Goal: Transaction & Acquisition: Purchase product/service

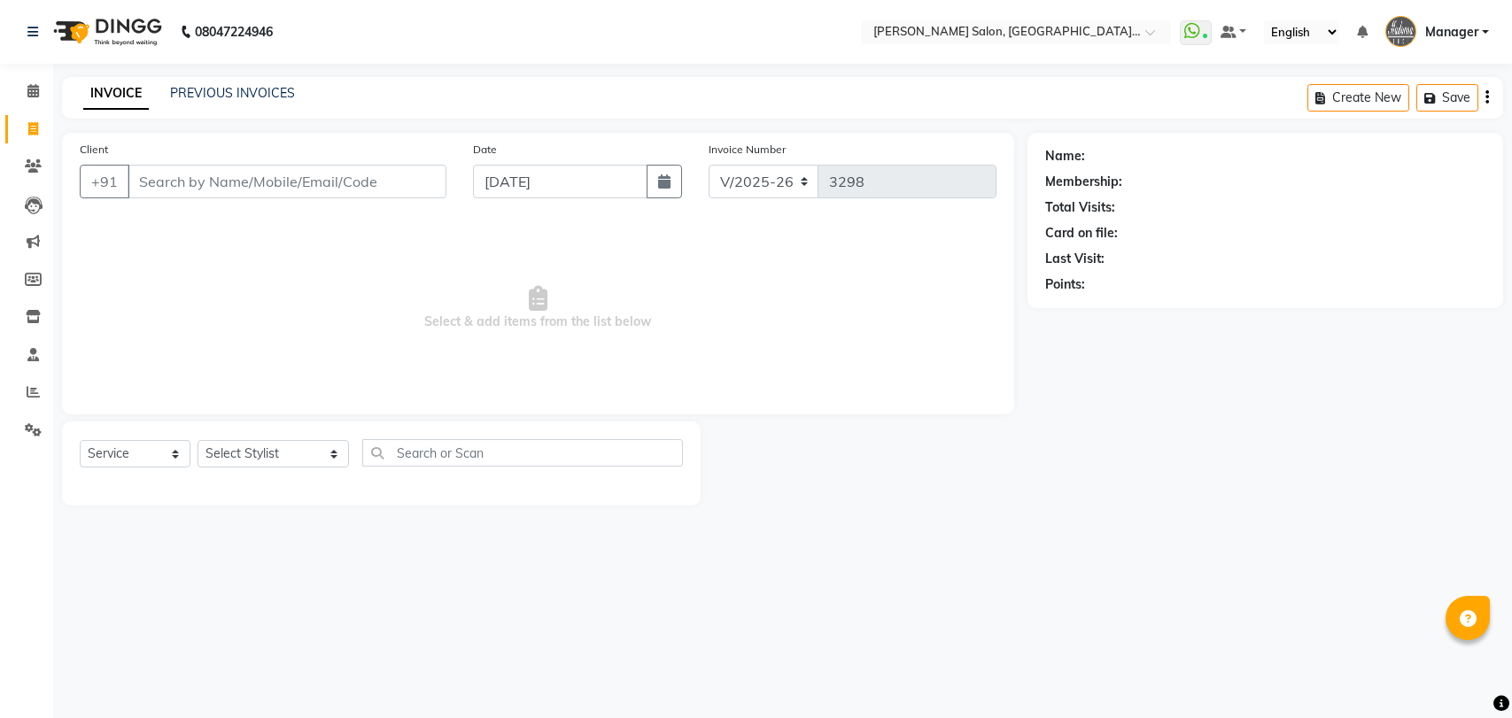
select select "5893"
select select "service"
click at [256, 452] on select "Select Stylist Anil Pedicurist [PERSON_NAME] [DEMOGRAPHIC_DATA] stylist [PERSON…" at bounding box center [272, 453] width 151 height 27
select select "79904"
click at [197, 440] on select "Select Stylist Anil Pedicurist [PERSON_NAME] [DEMOGRAPHIC_DATA] stylist [PERSON…" at bounding box center [272, 453] width 151 height 27
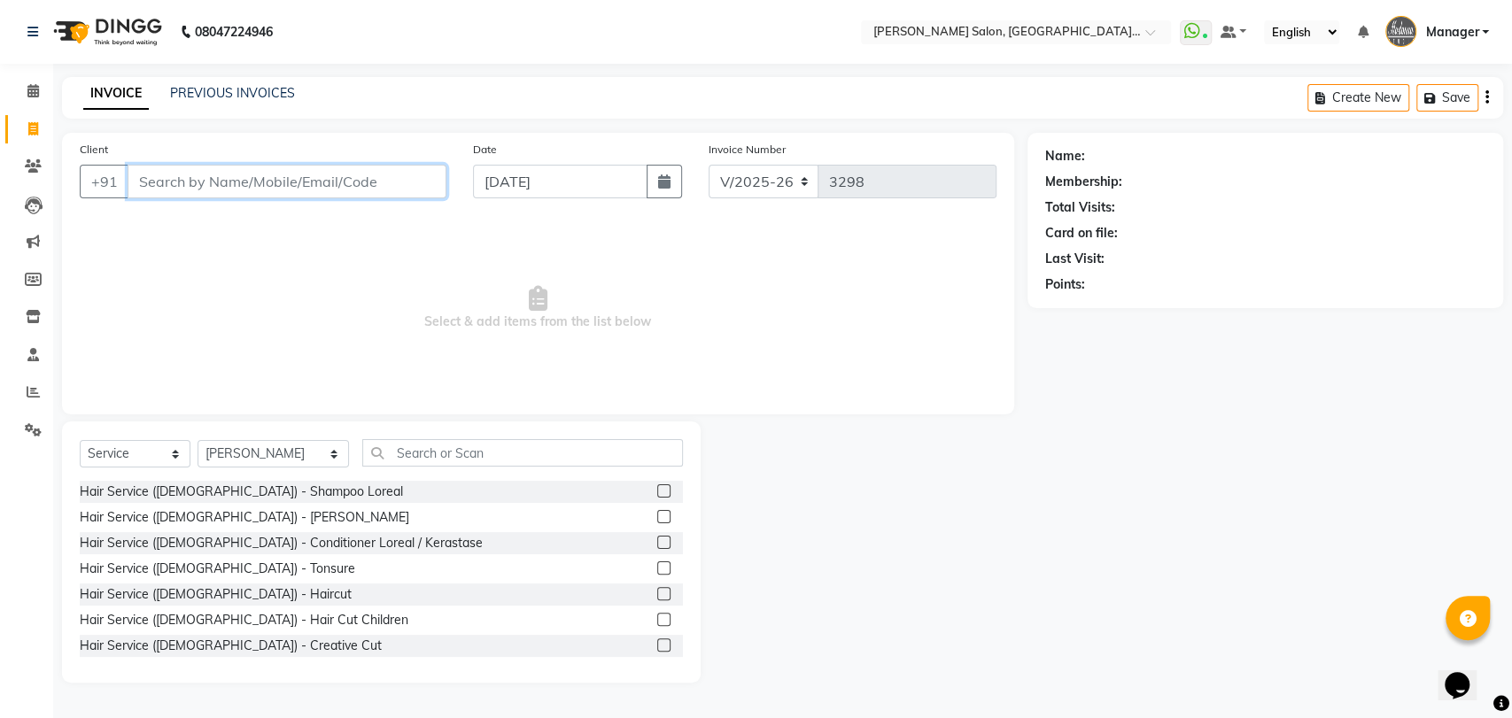
click at [220, 189] on input "Client" at bounding box center [287, 182] width 319 height 34
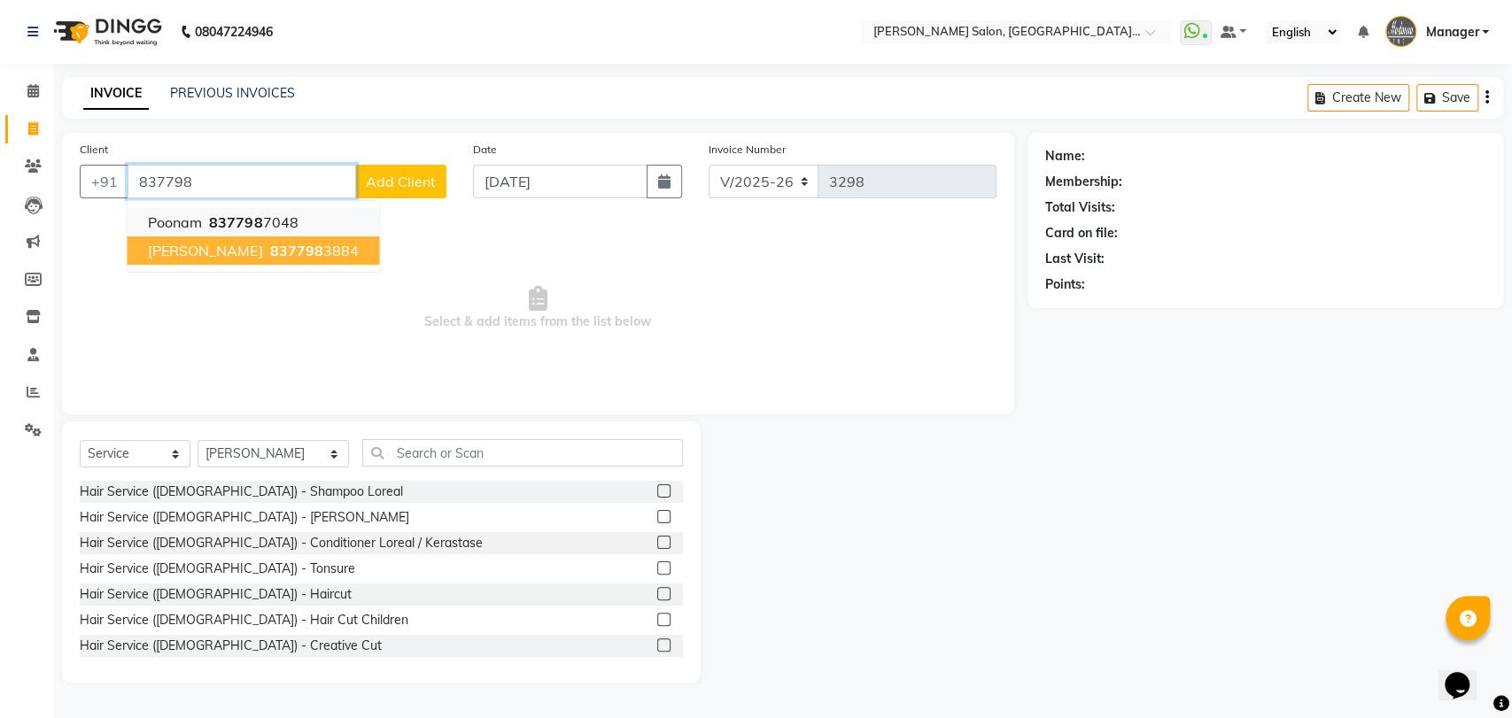
click at [236, 232] on button "Poonam 837798 7048" at bounding box center [253, 222] width 252 height 28
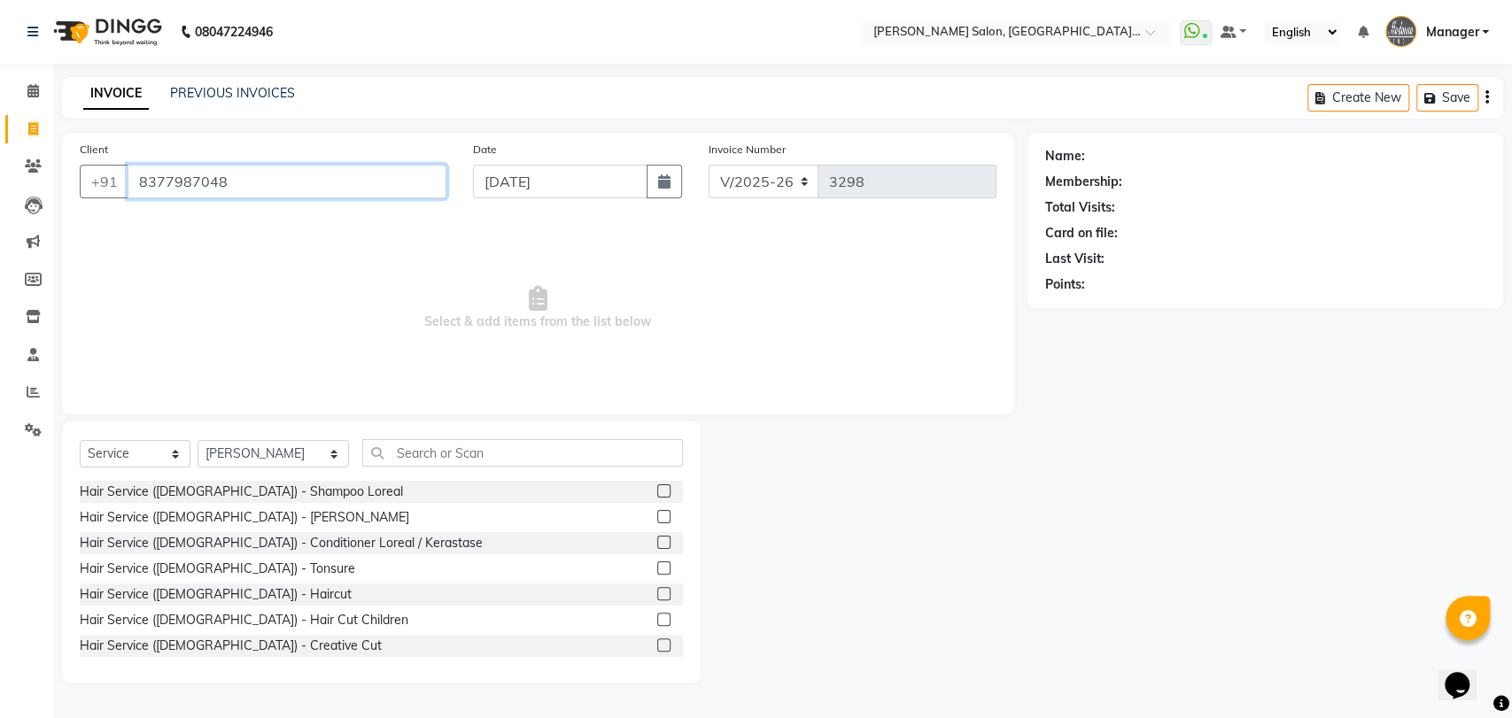
type input "8377987048"
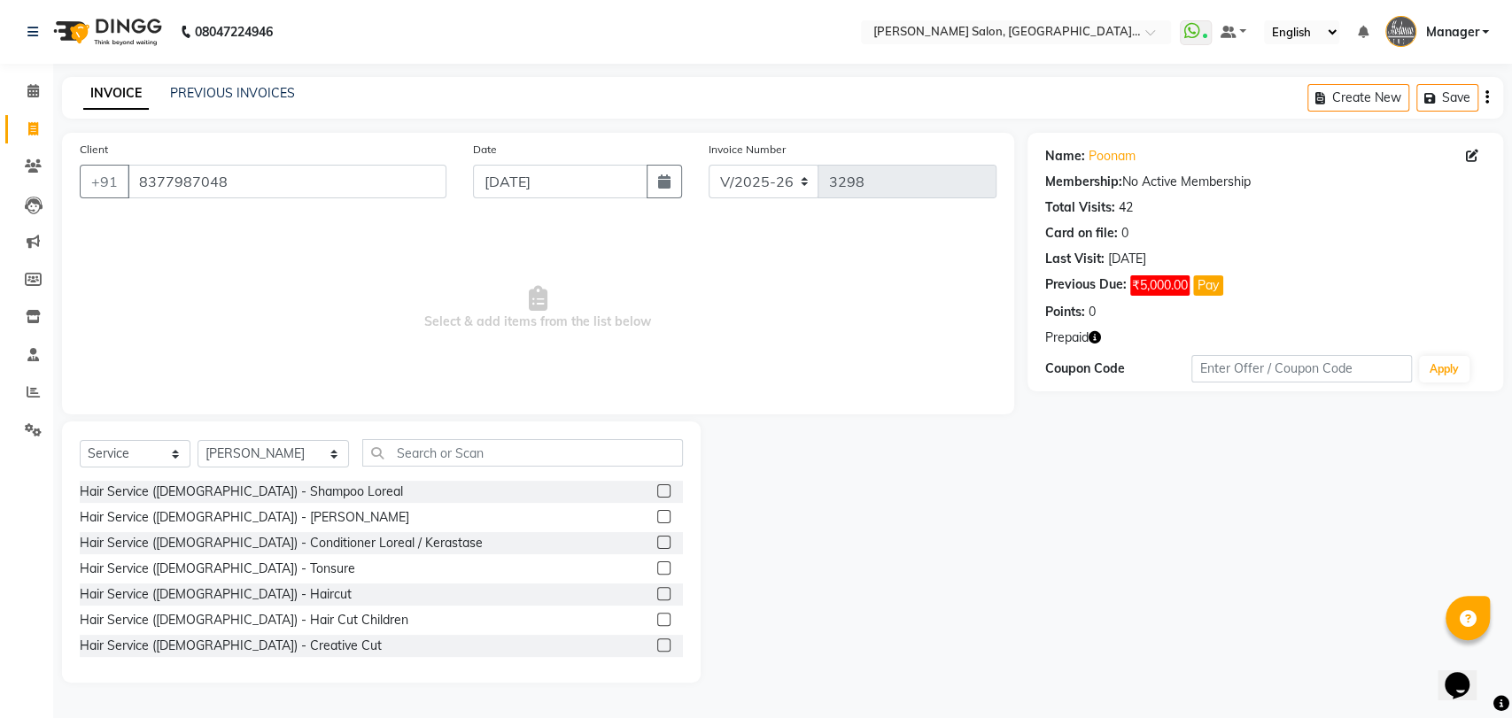
click at [1096, 341] on icon "button" at bounding box center [1094, 337] width 12 height 12
click at [1471, 161] on icon at bounding box center [1471, 156] width 12 height 12
select select "[DEMOGRAPHIC_DATA]"
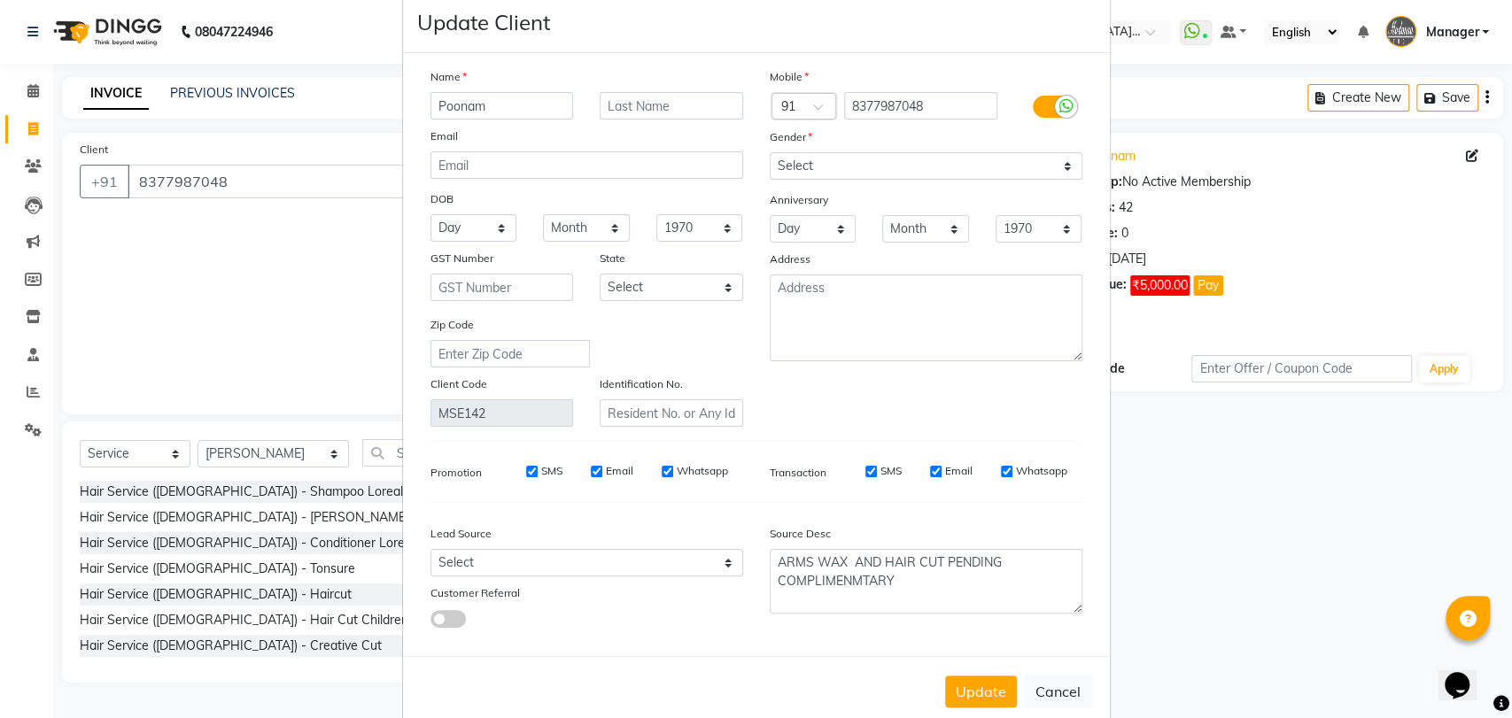
scroll to position [64, 0]
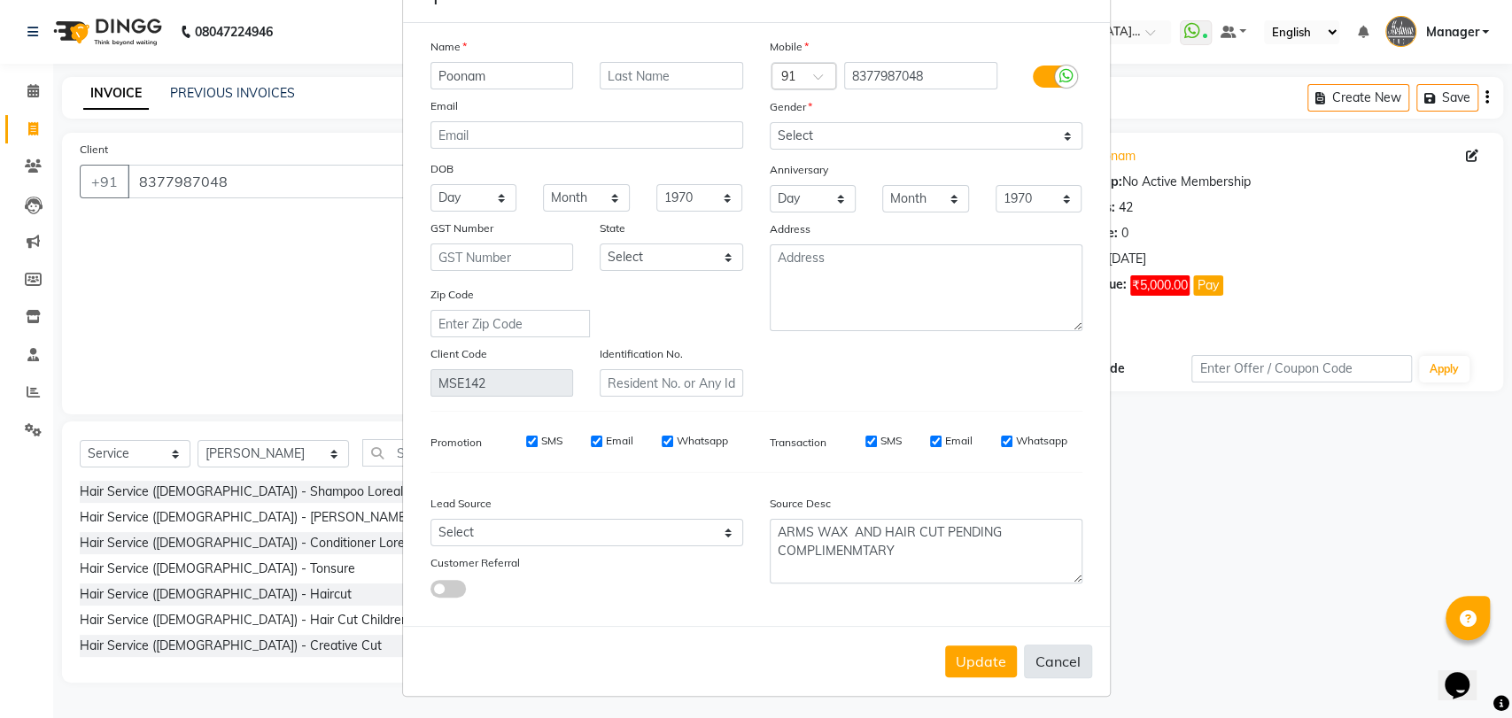
click at [1063, 661] on button "Cancel" at bounding box center [1058, 662] width 68 height 34
select select
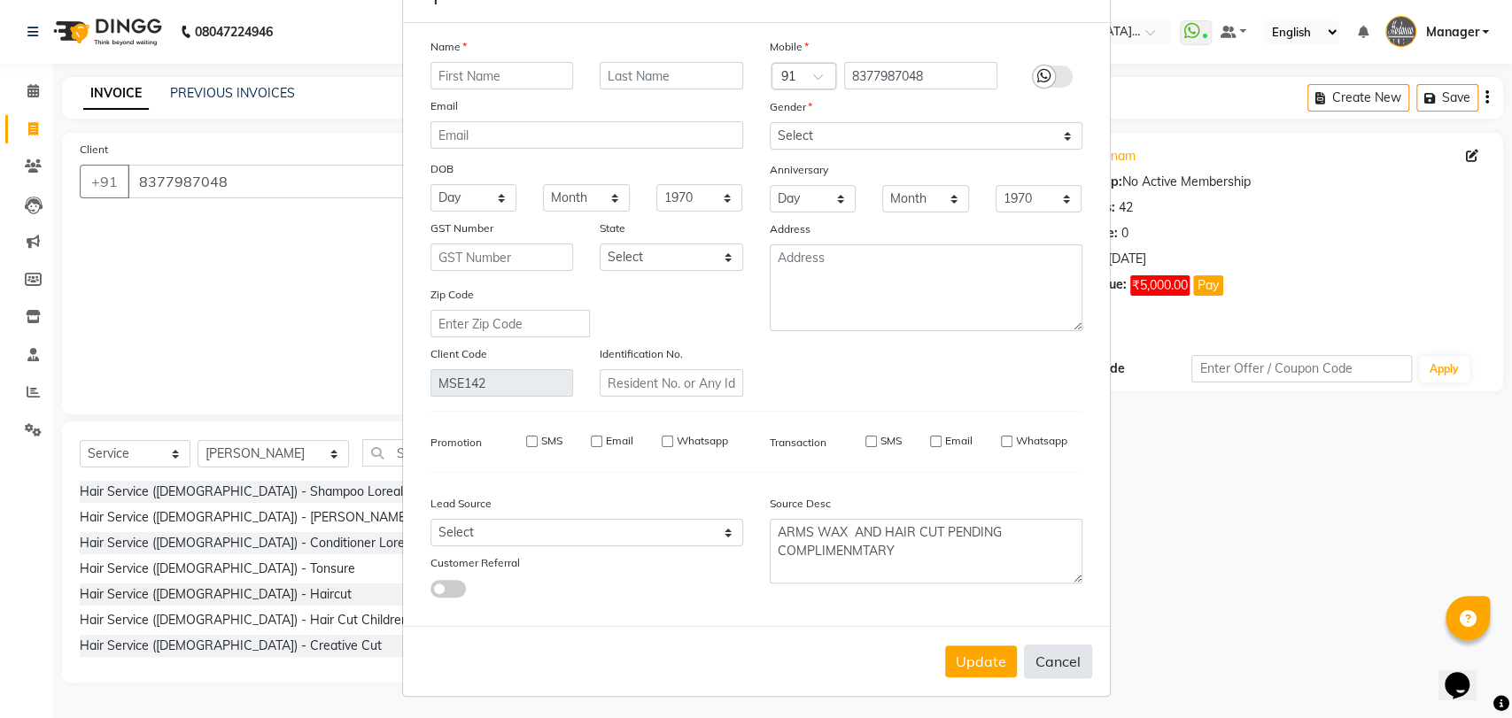
select select
checkbox input "false"
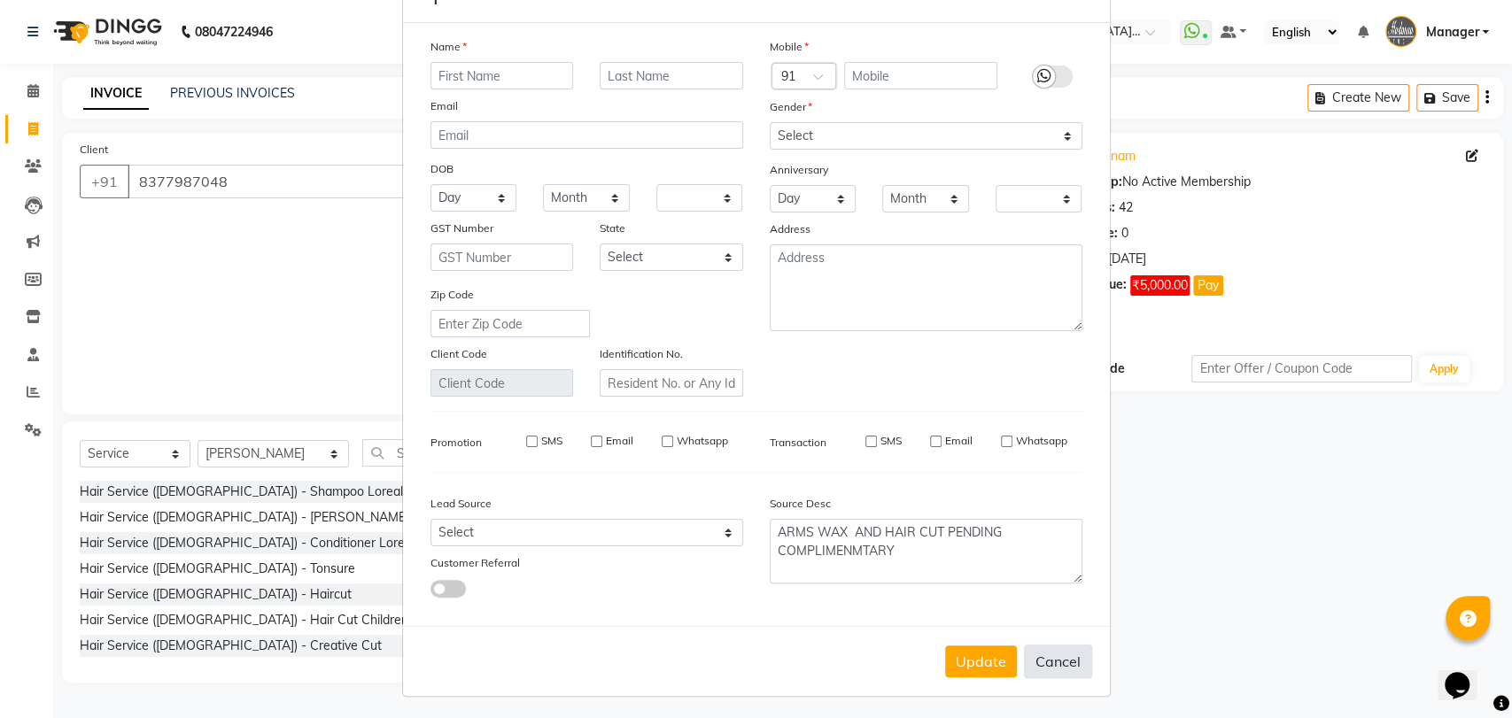
checkbox input "false"
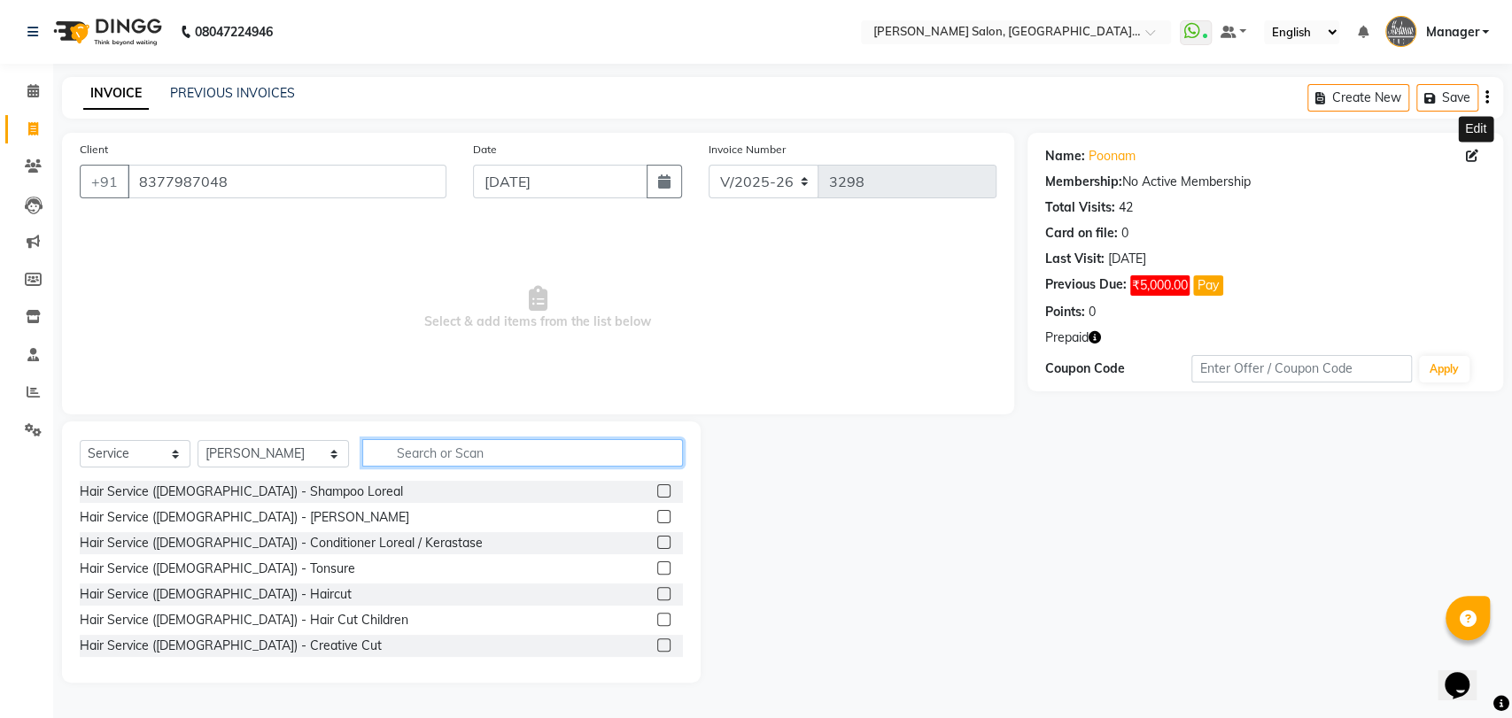
click at [424, 452] on input "text" at bounding box center [522, 452] width 321 height 27
type input "CUT"
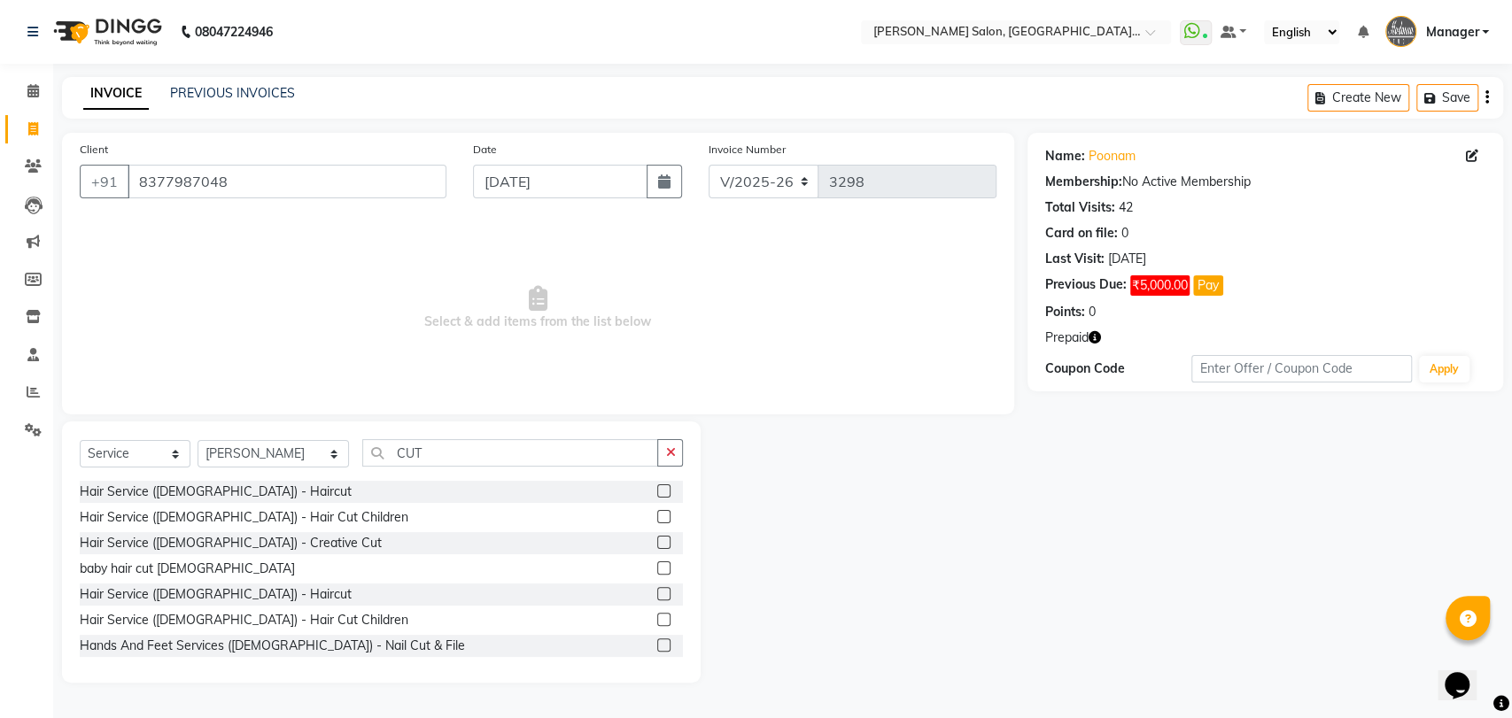
click at [657, 591] on label at bounding box center [663, 593] width 13 height 13
click at [657, 591] on input "checkbox" at bounding box center [663, 595] width 12 height 12
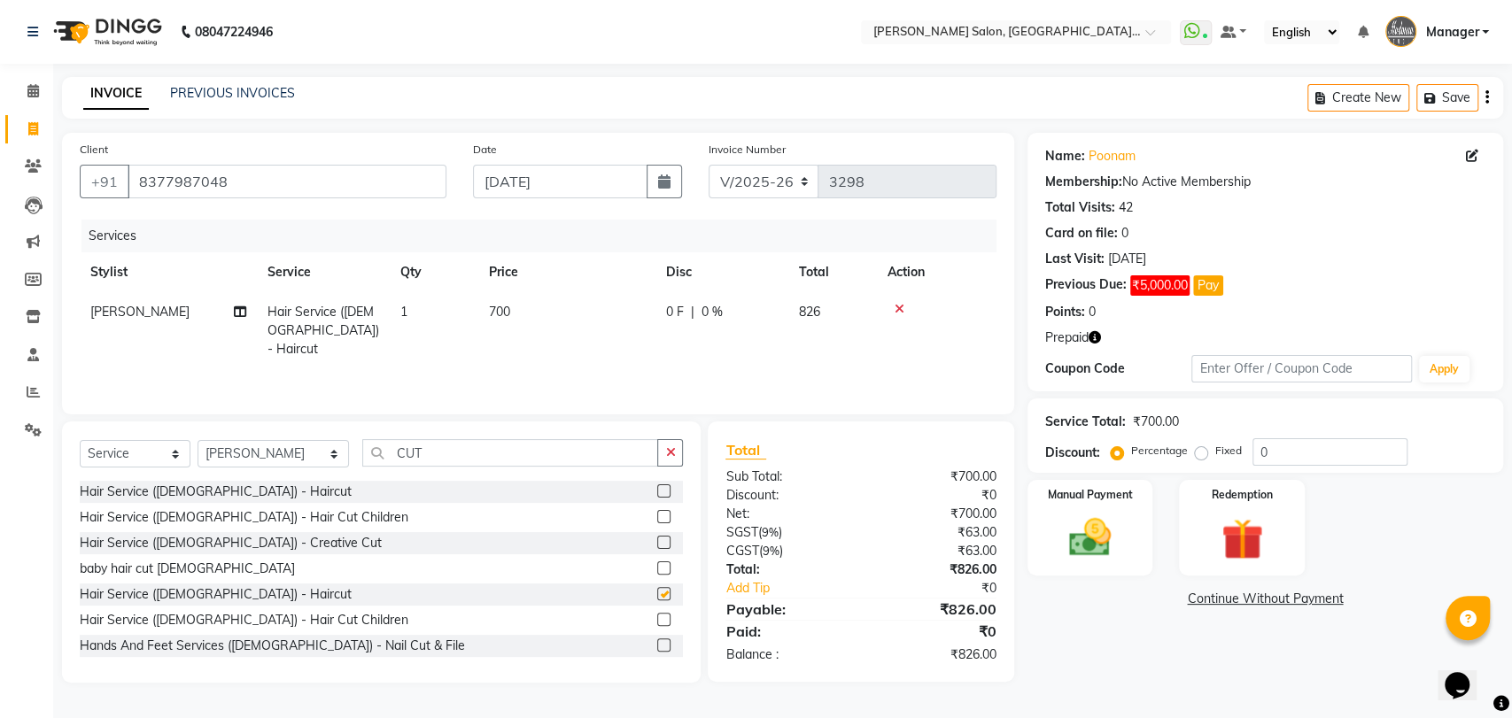
checkbox input "false"
click at [501, 315] on span "700" at bounding box center [499, 312] width 21 height 16
select select "79904"
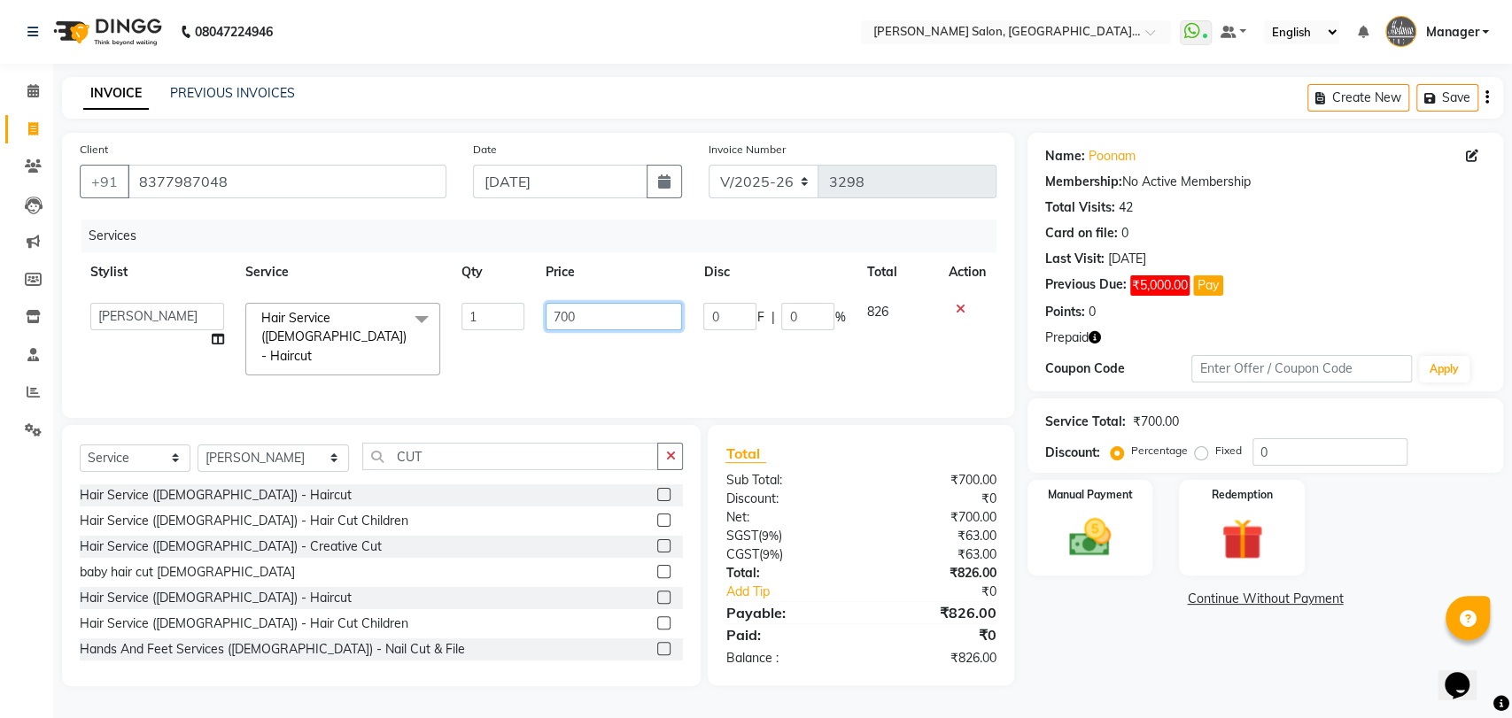
click at [557, 313] on input "700" at bounding box center [613, 316] width 137 height 27
type input "0"
click at [1473, 158] on icon at bounding box center [1471, 156] width 12 height 12
select select "female"
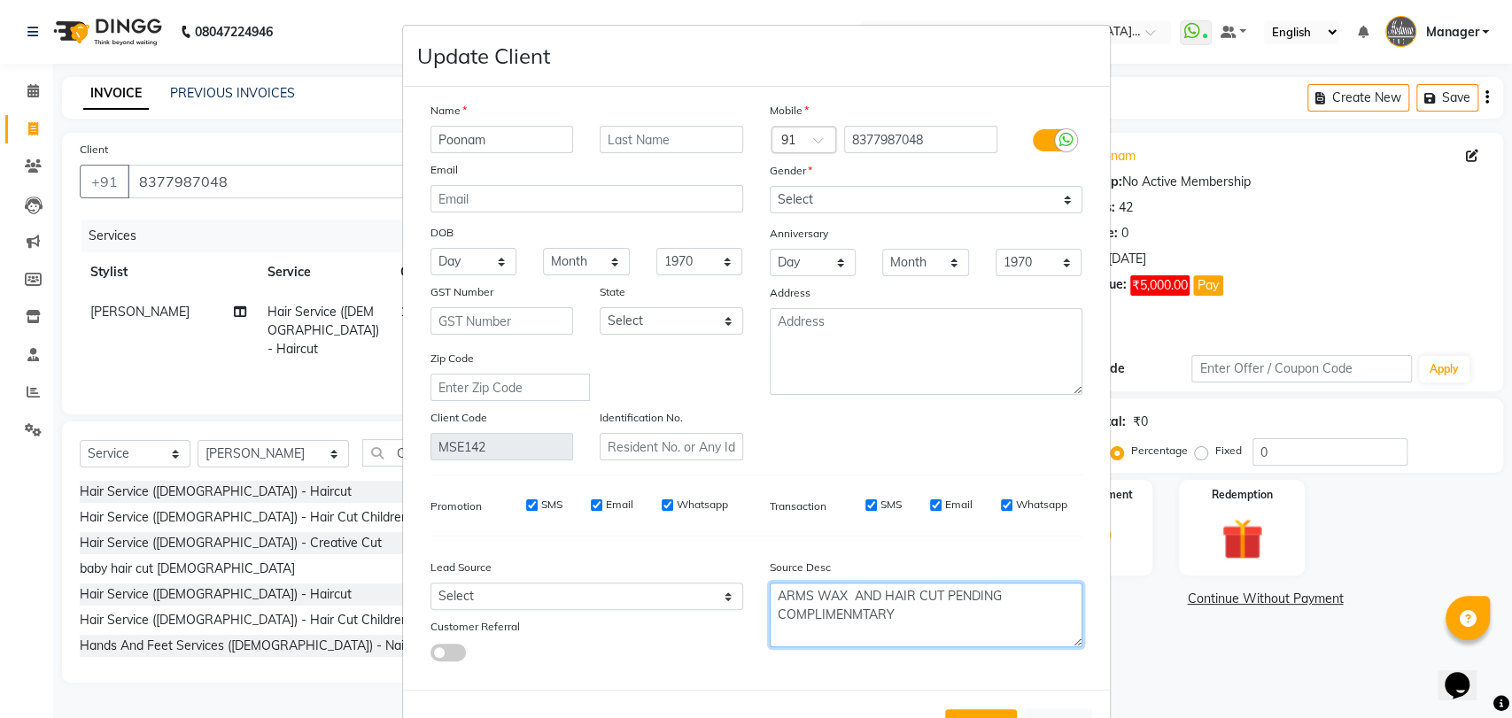
drag, startPoint x: 854, startPoint y: 594, endPoint x: 1004, endPoint y: 591, distance: 150.6
click at [1004, 591] on textarea "ARMS WAX AND HAIR CUT PENDING COMPLIMENMTARY" at bounding box center [925, 615] width 313 height 65
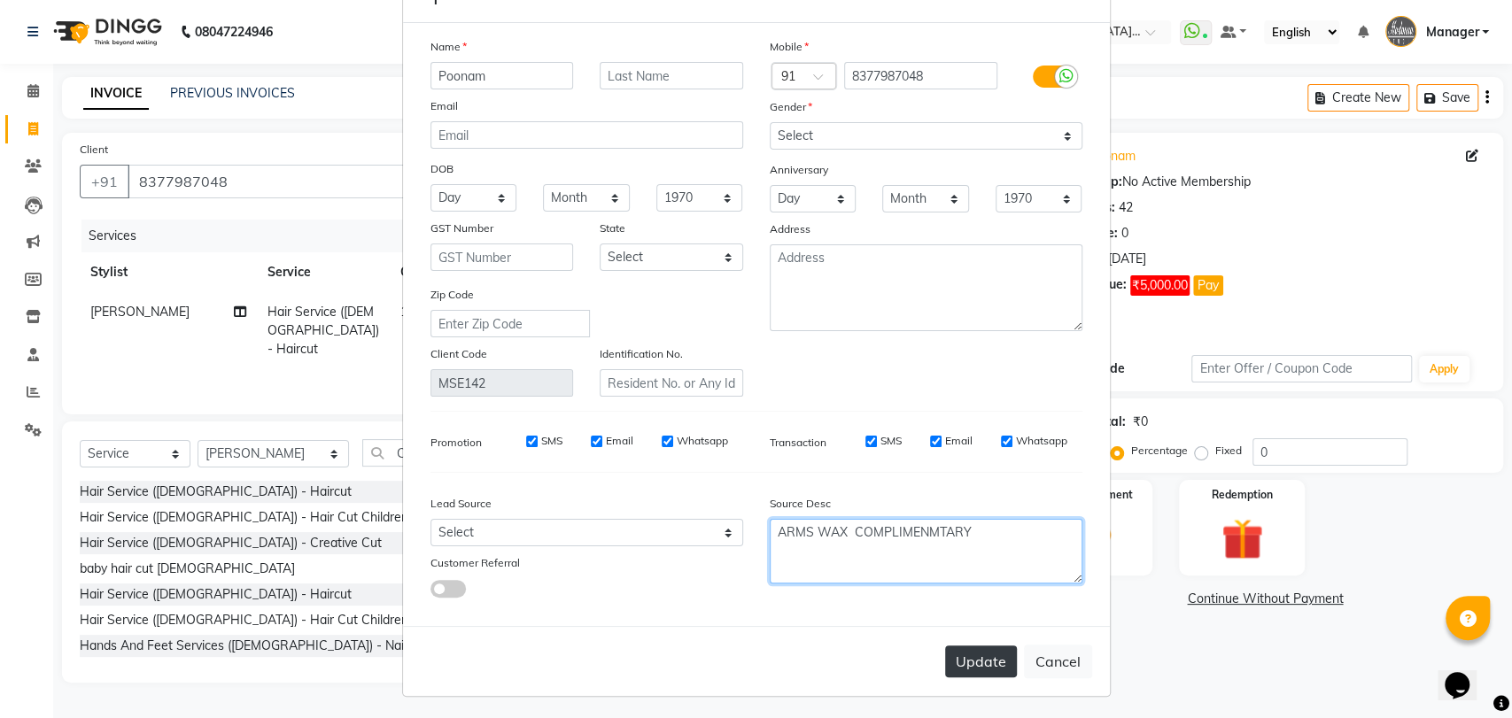
type textarea "ARMS WAX COMPLIMENMTARY"
click at [975, 656] on button "Update" at bounding box center [981, 662] width 72 height 32
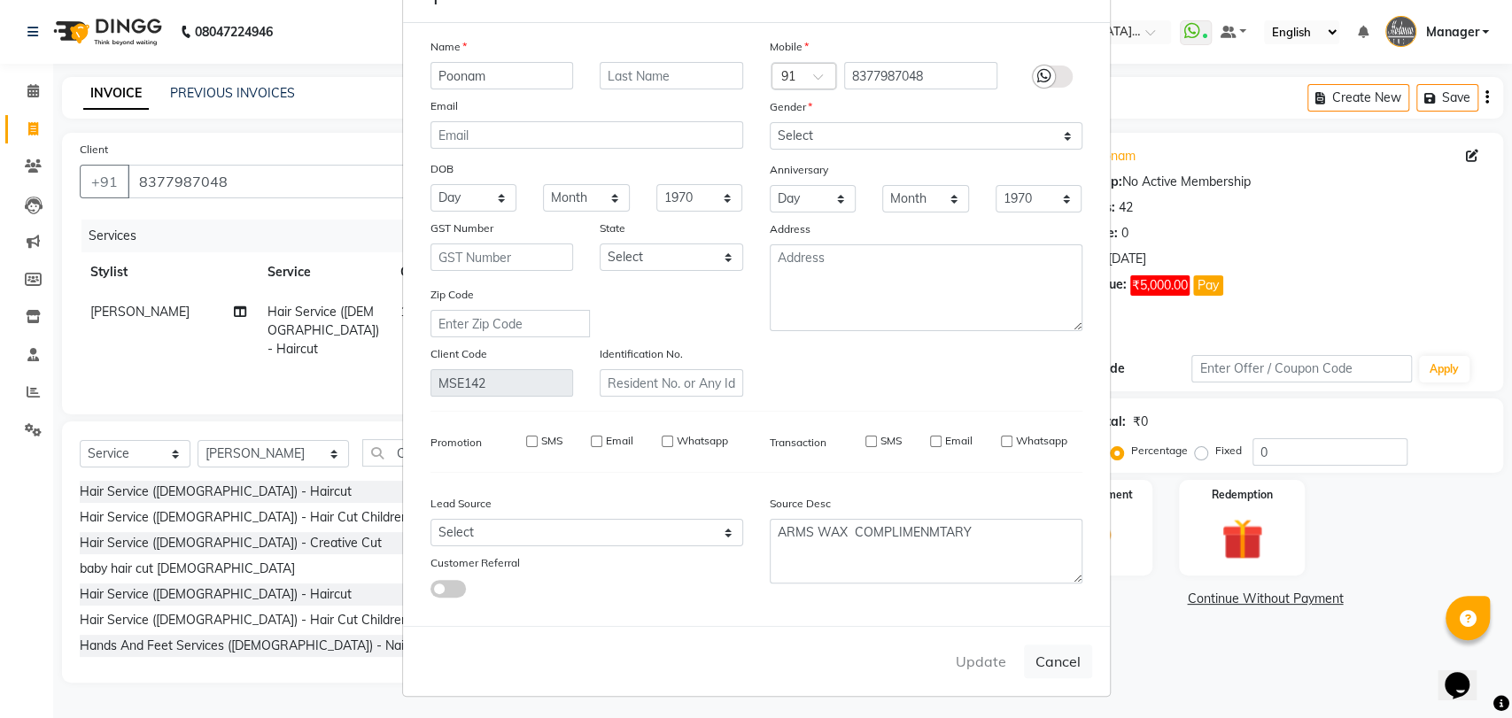
select select
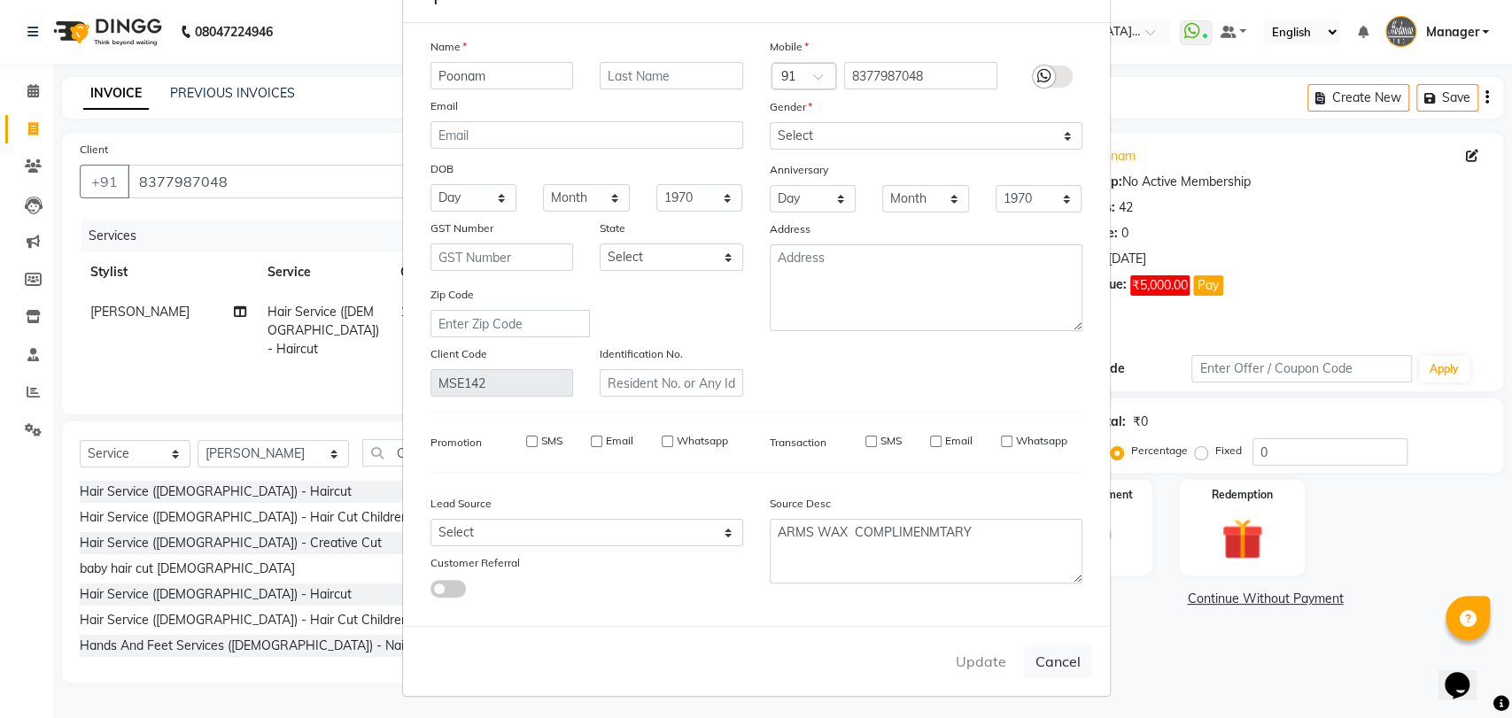
select select
checkbox input "false"
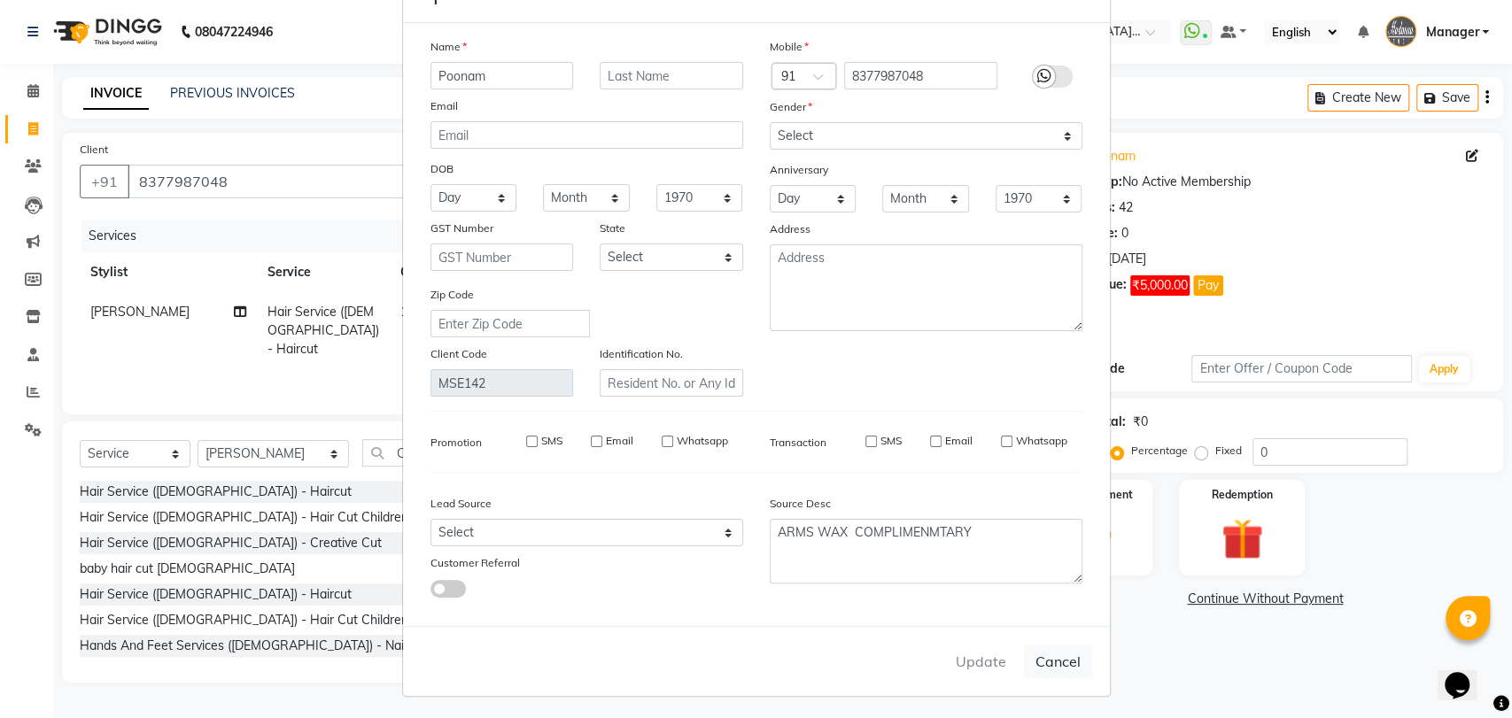
checkbox input "false"
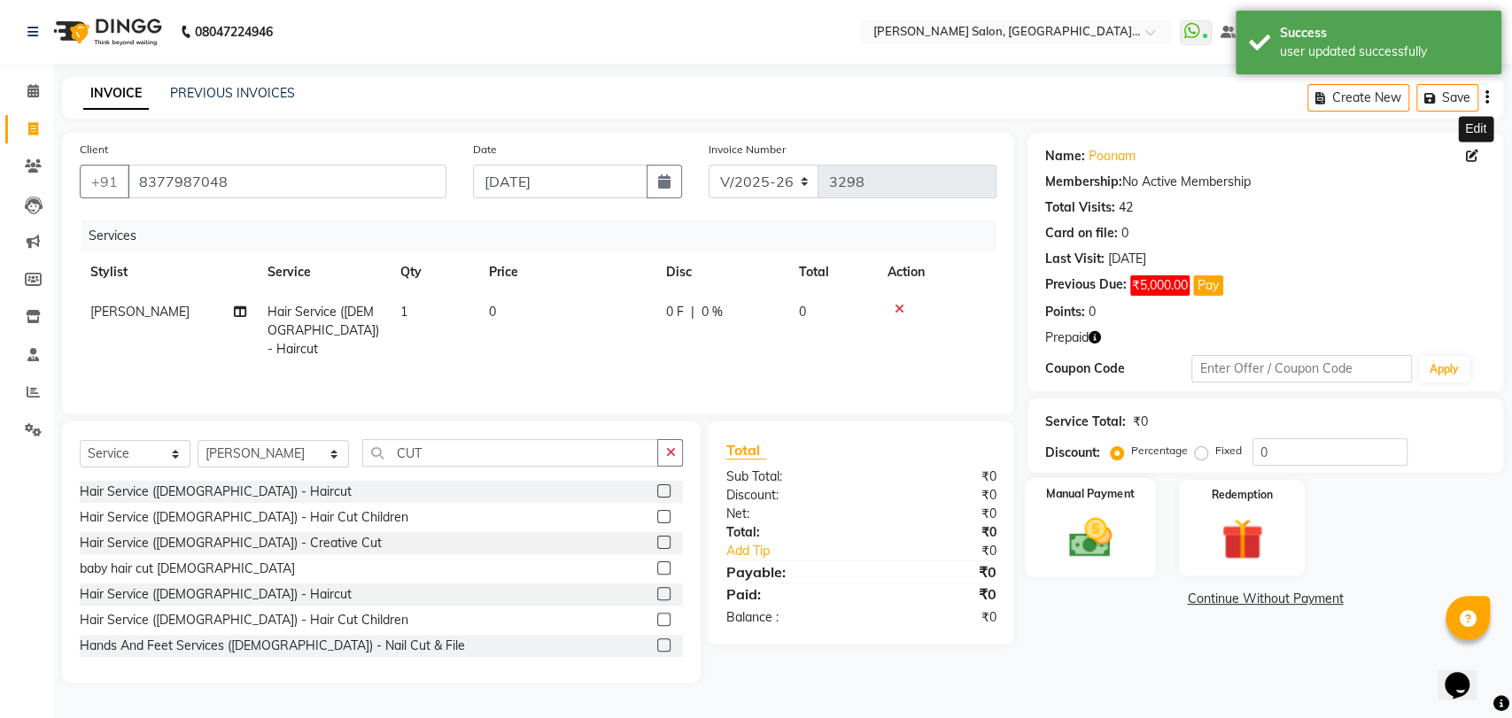
click at [1118, 537] on img at bounding box center [1090, 538] width 70 height 50
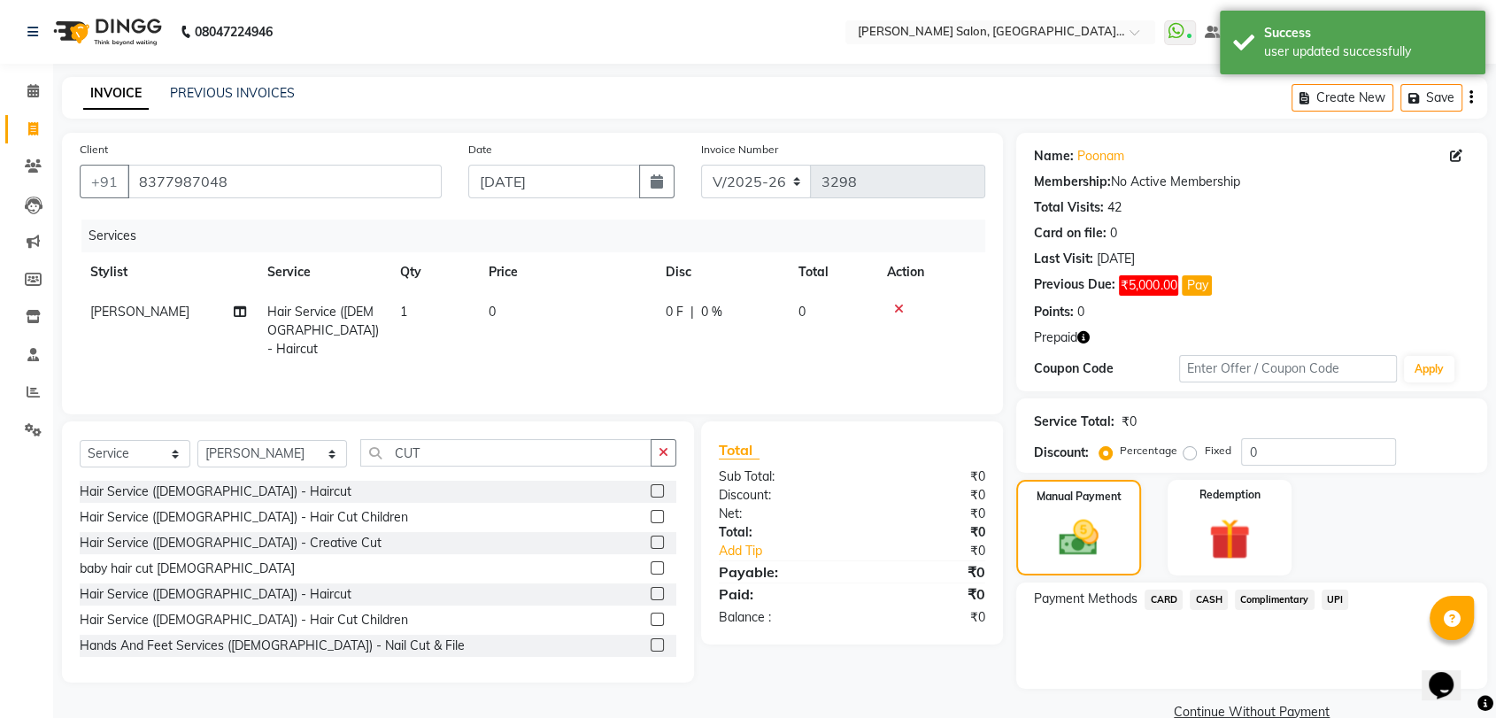
click at [1204, 599] on span "CASH" at bounding box center [1209, 600] width 38 height 20
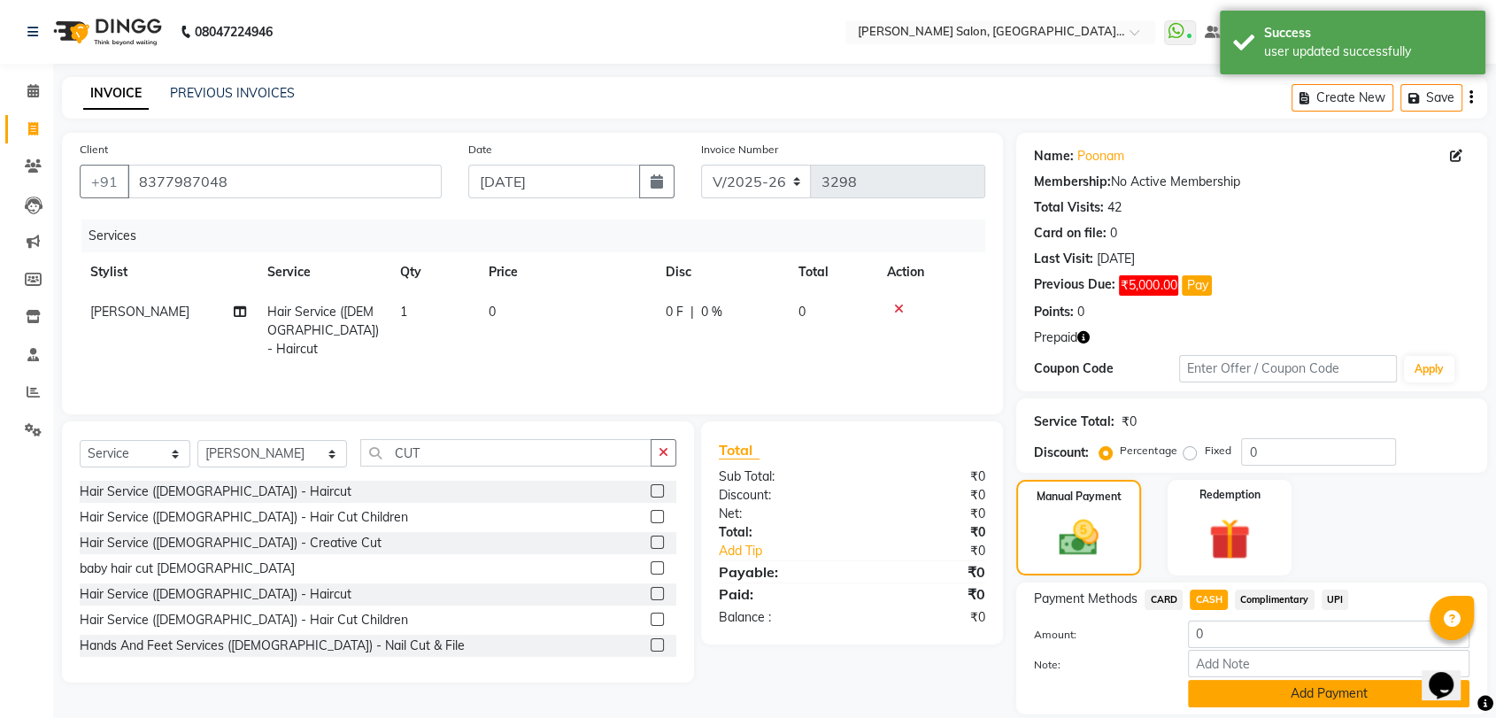
click at [1282, 699] on button "Add Payment" at bounding box center [1329, 693] width 282 height 27
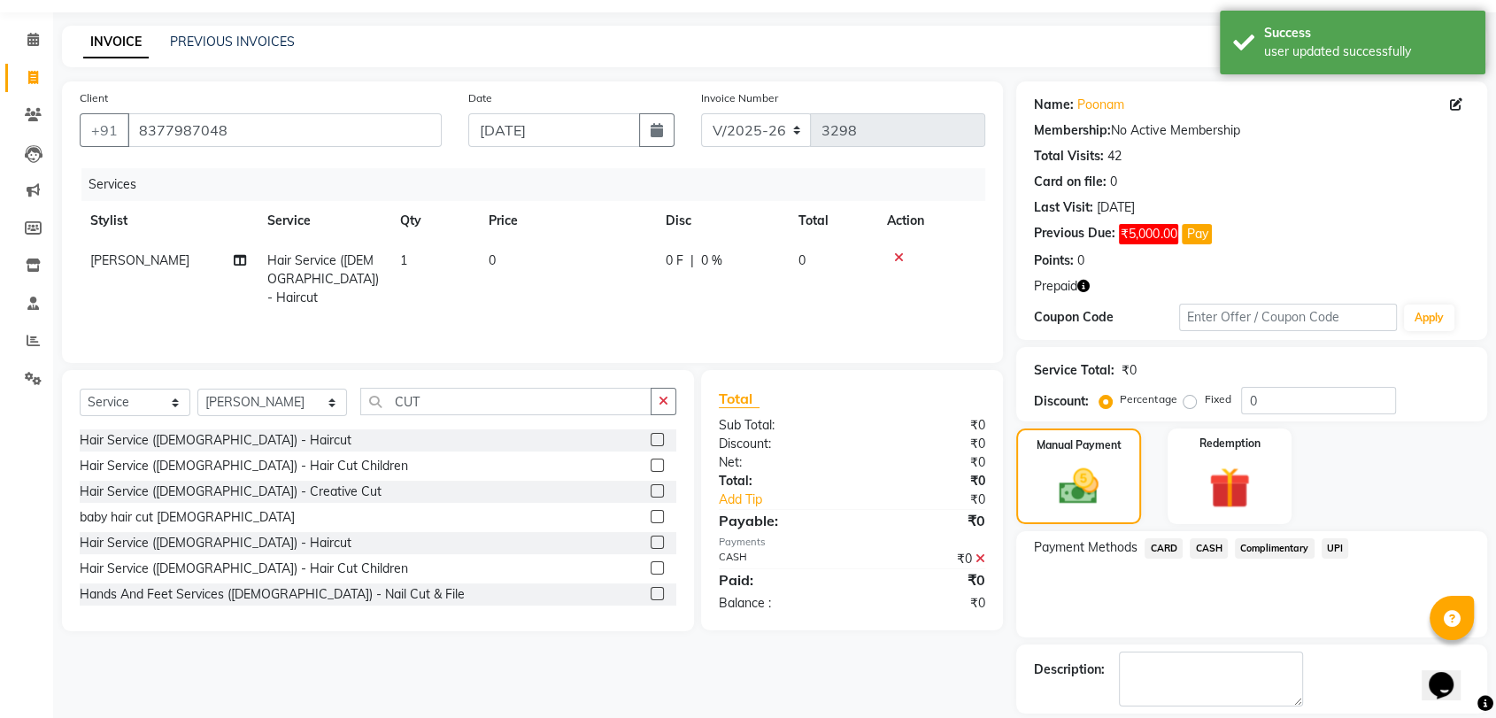
scroll to position [133, 0]
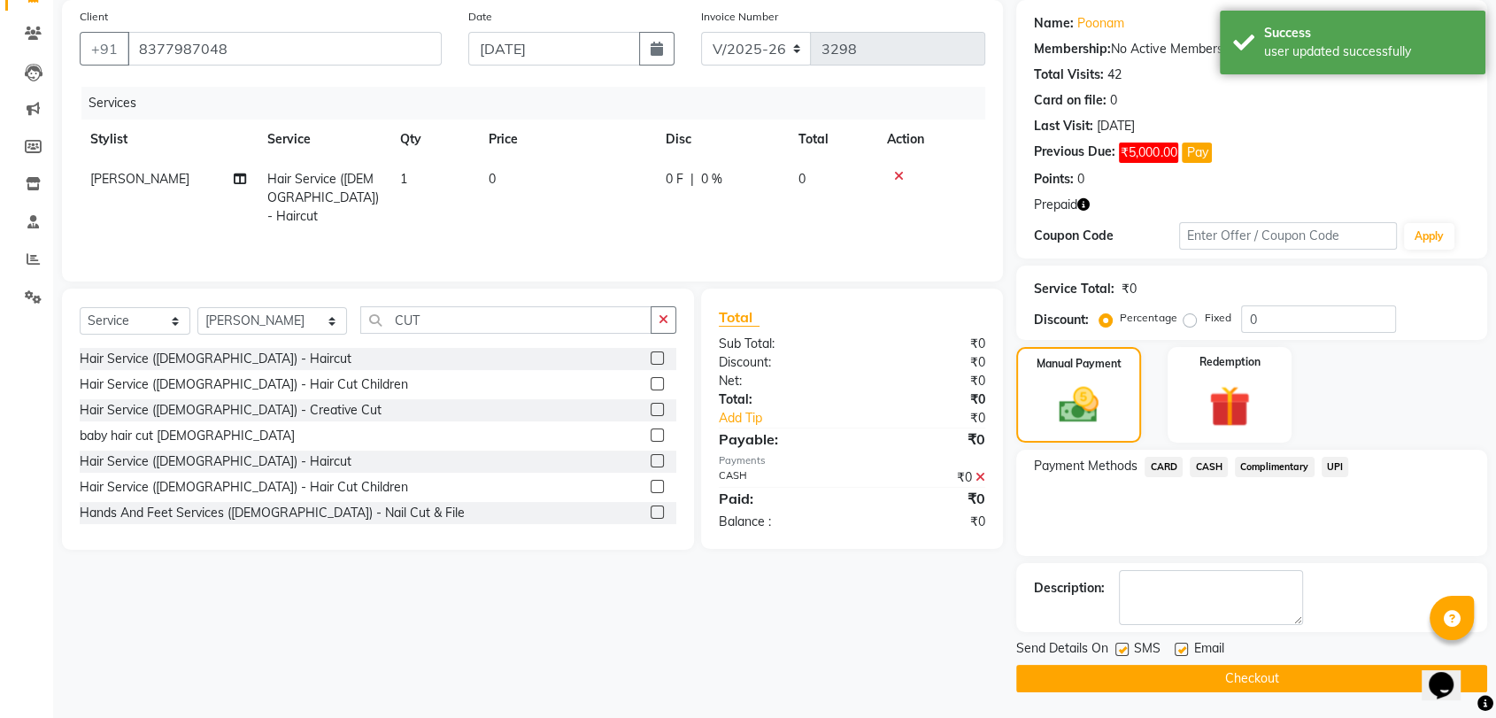
click at [1280, 679] on button "Checkout" at bounding box center [1252, 678] width 471 height 27
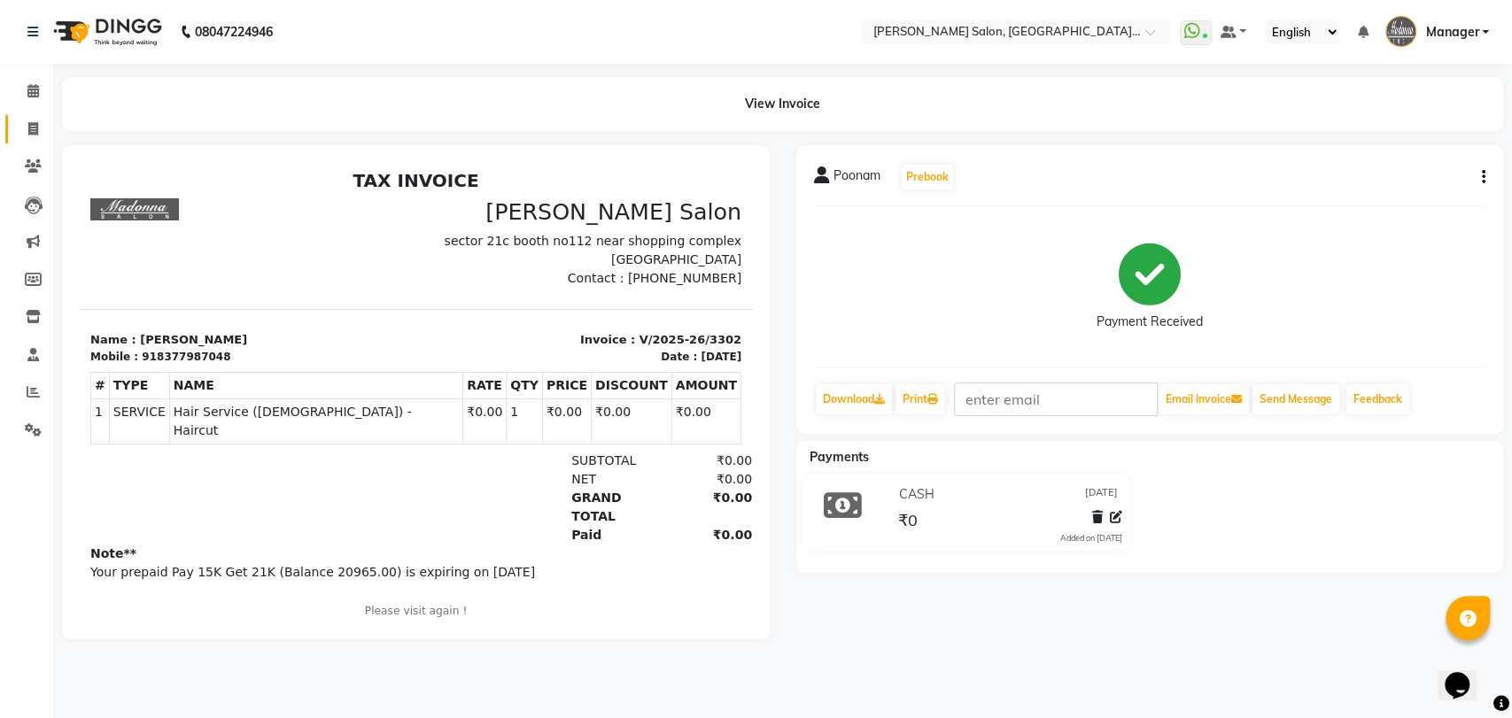
click at [25, 117] on link "Invoice" at bounding box center [26, 129] width 43 height 29
select select "service"
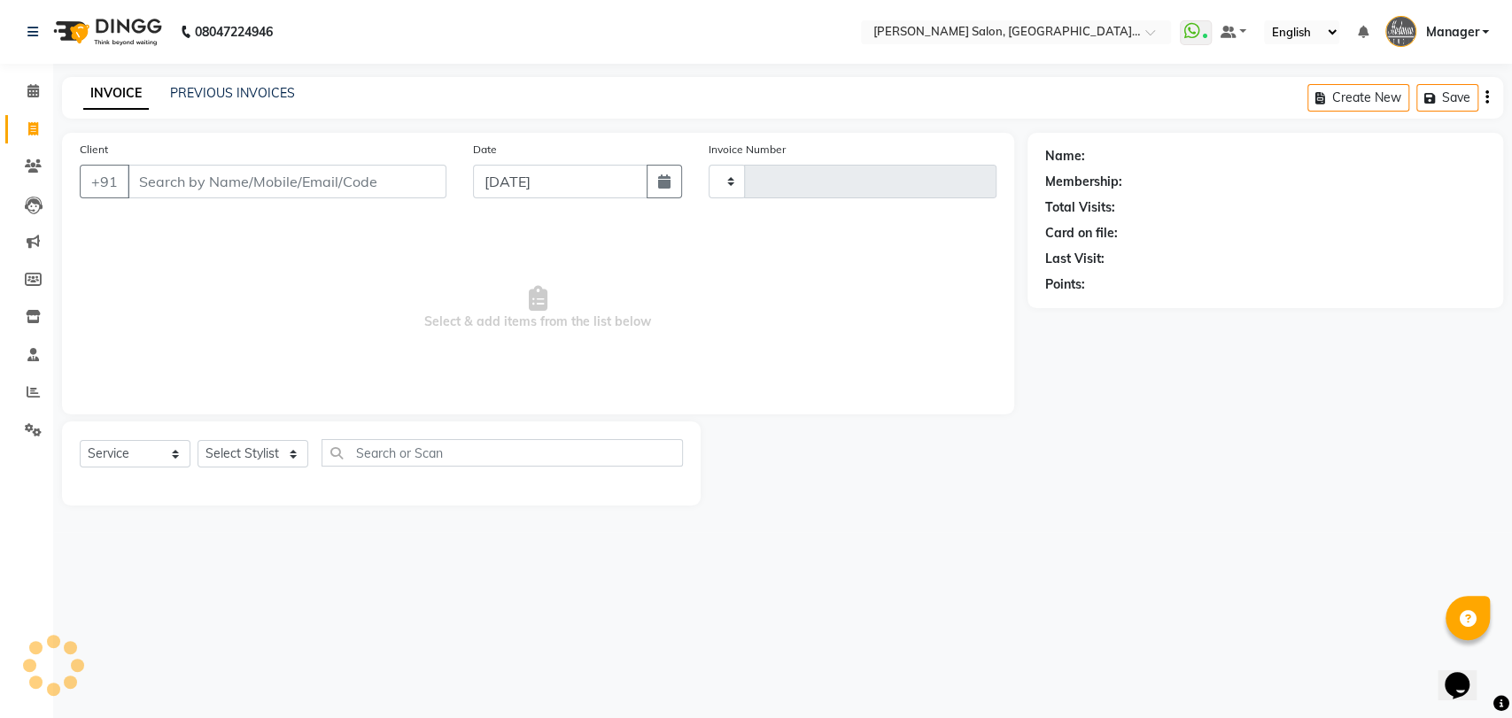
type input "3303"
select select "5893"
click at [266, 461] on select "Select Stylist" at bounding box center [252, 453] width 111 height 27
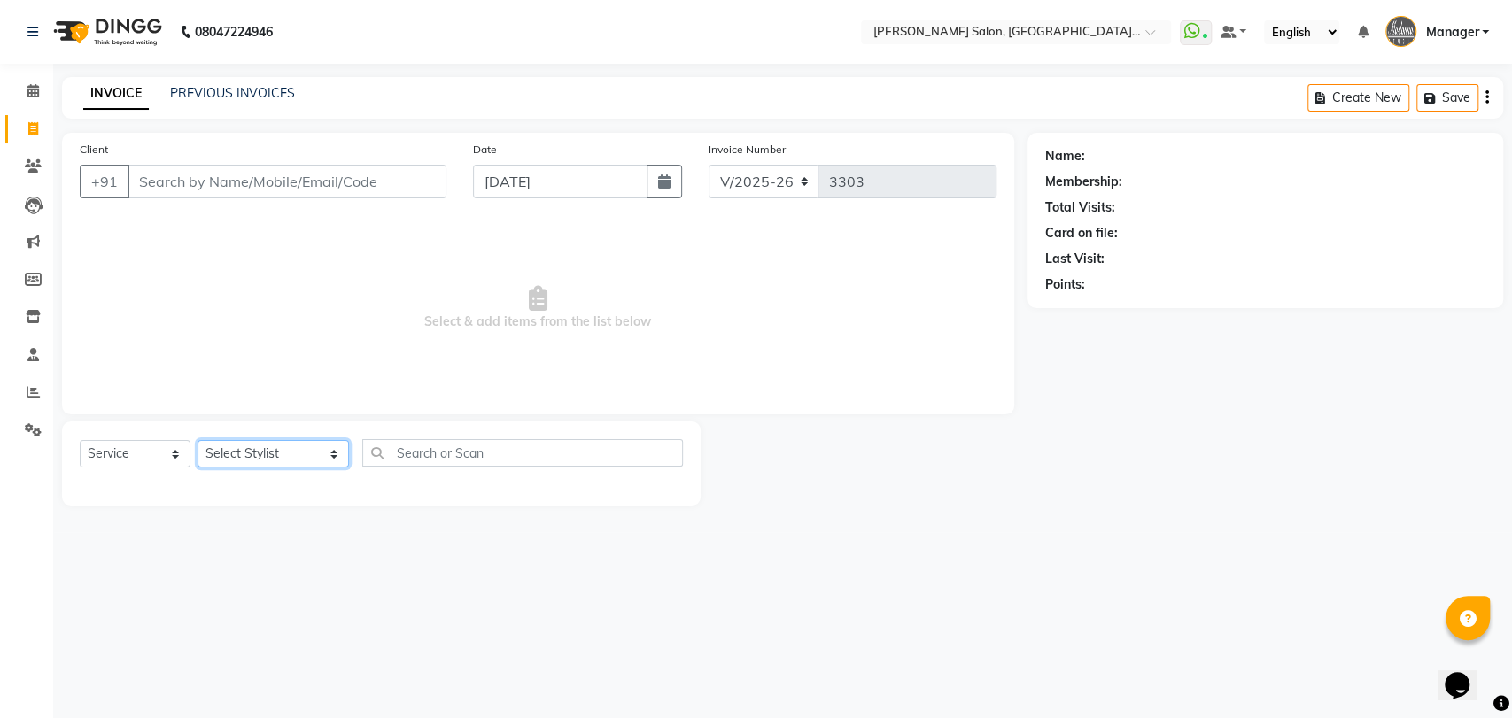
select select "90698"
click at [197, 440] on select "Select Stylist Anil Pedicurist [PERSON_NAME] [DEMOGRAPHIC_DATA] stylist [PERSON…" at bounding box center [272, 453] width 151 height 27
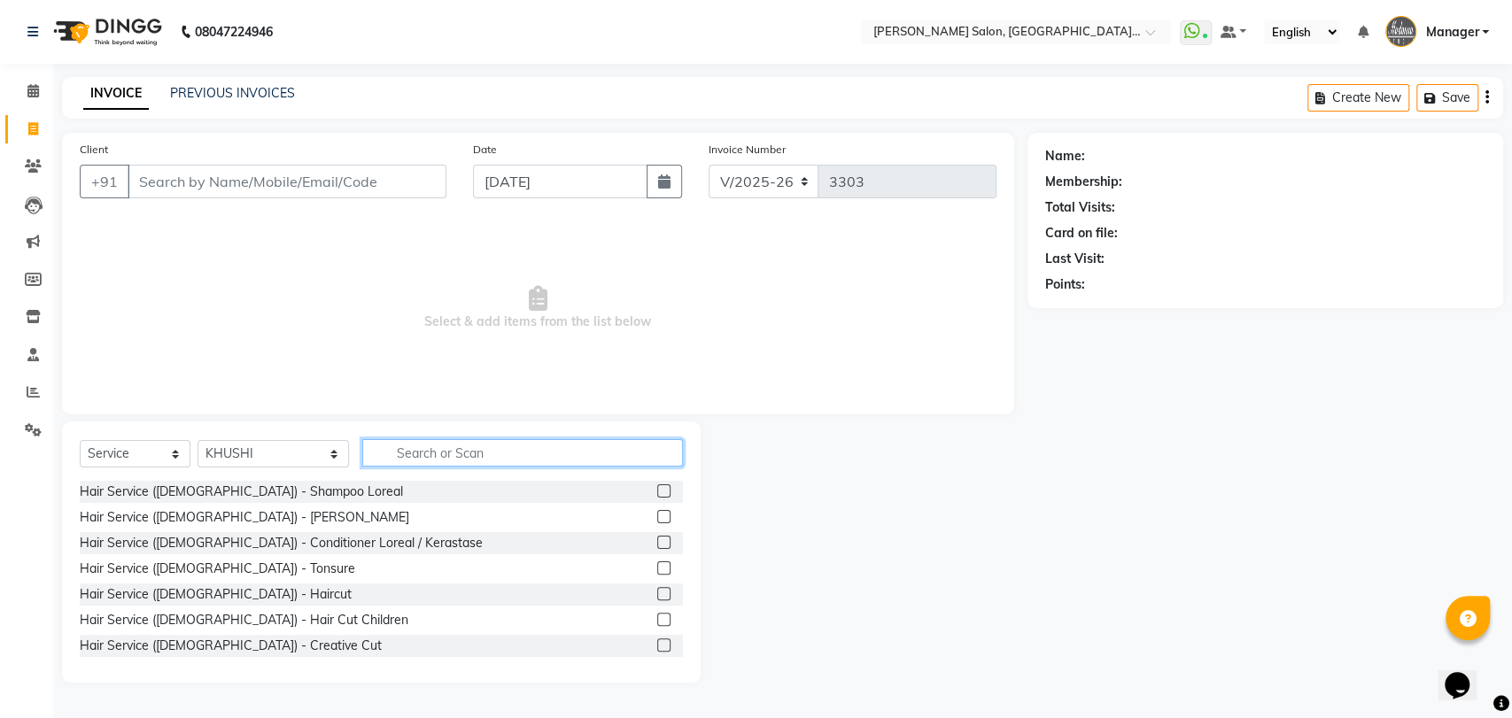
click at [378, 444] on input "text" at bounding box center [522, 452] width 321 height 27
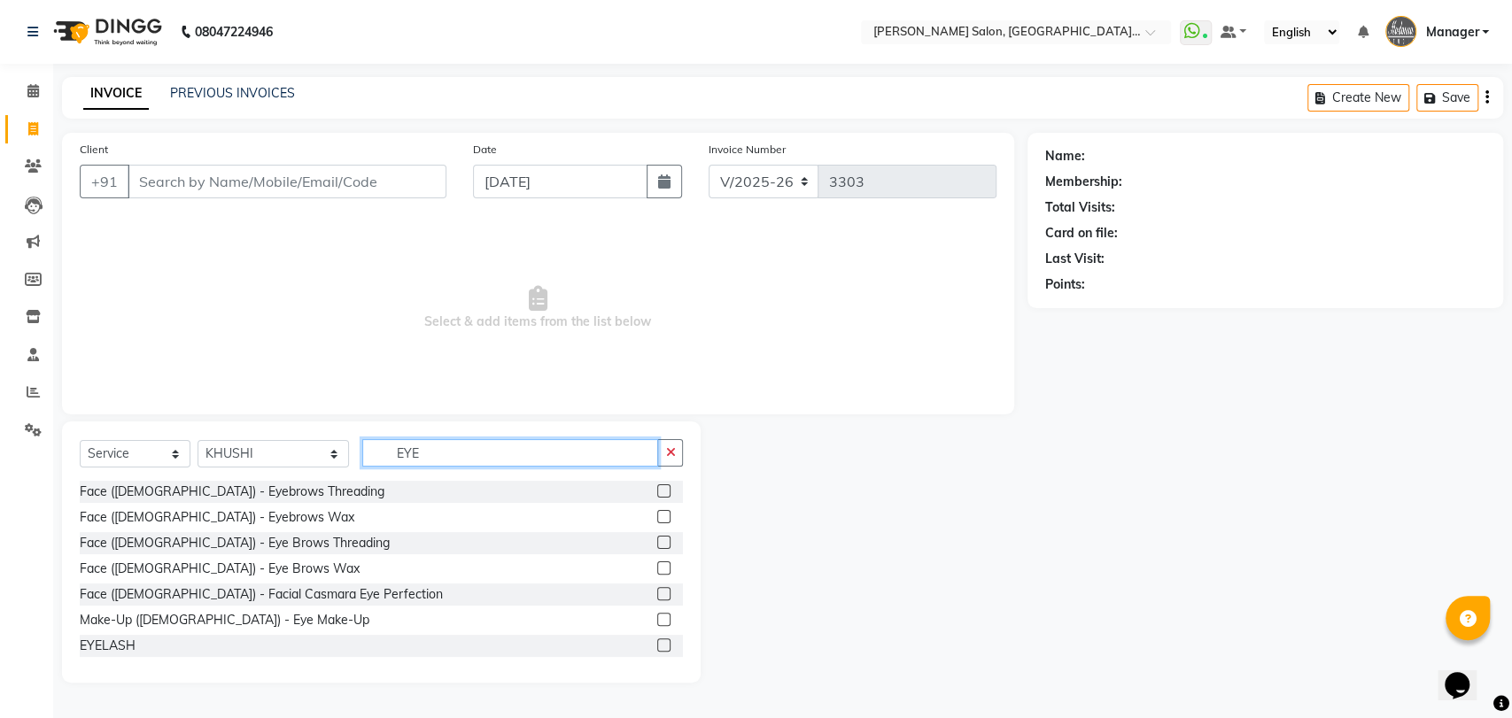
type input "EYE"
click at [657, 540] on label at bounding box center [663, 542] width 13 height 13
click at [657, 540] on input "checkbox" at bounding box center [663, 543] width 12 height 12
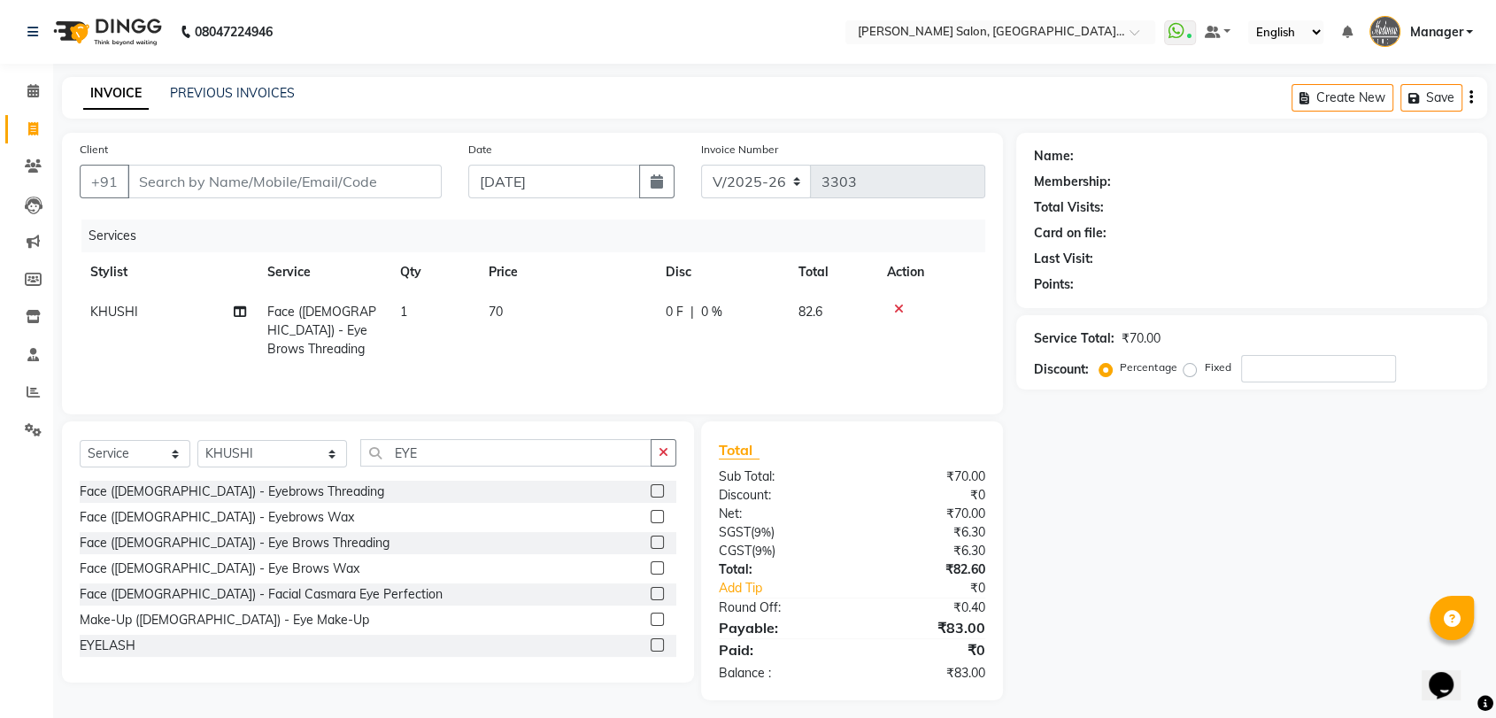
checkbox input "false"
click at [504, 469] on div "Select Service Product Membership Package Voucher Prepaid Gift Card Select Styl…" at bounding box center [378, 460] width 597 height 42
click at [503, 453] on input "EYE" at bounding box center [505, 452] width 291 height 27
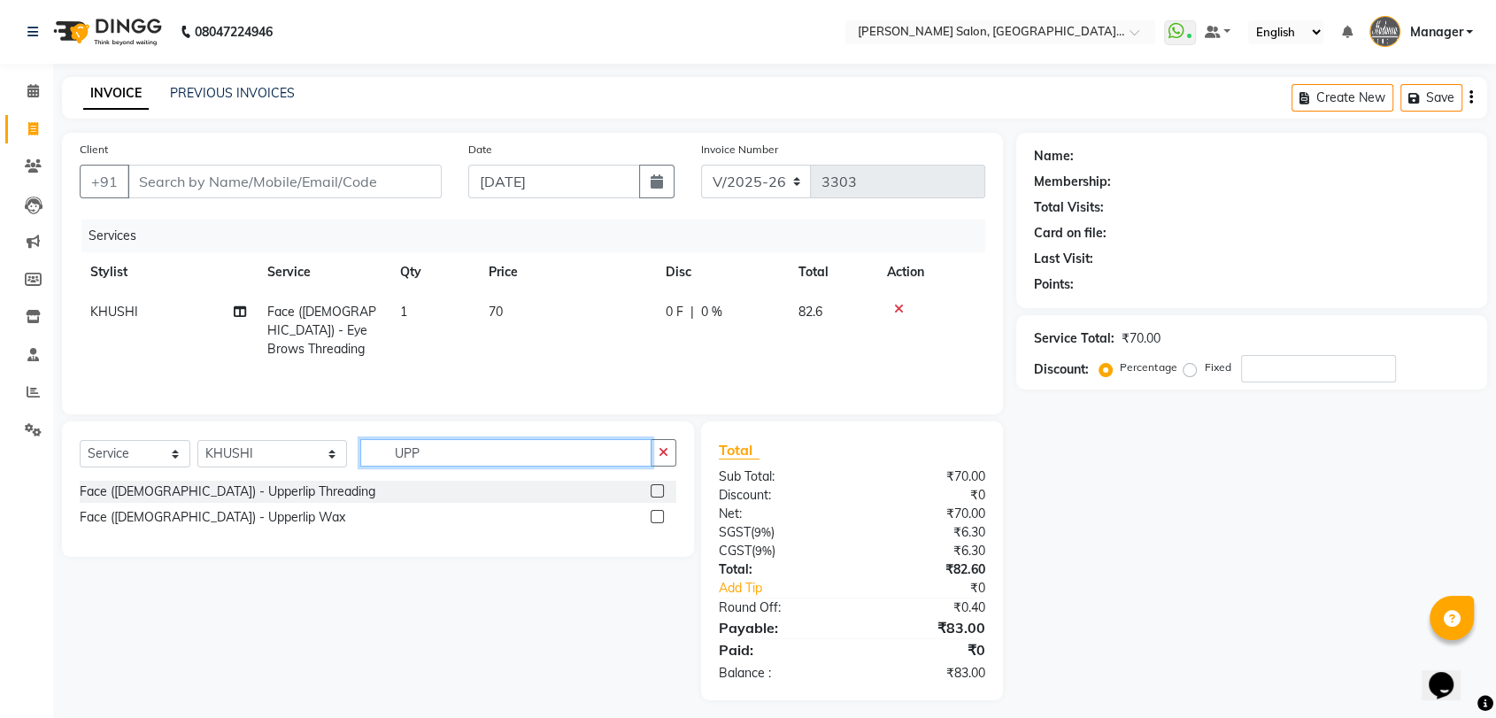
type input "UPP"
click at [661, 496] on label at bounding box center [657, 490] width 13 height 13
click at [661, 496] on input "checkbox" at bounding box center [657, 492] width 12 height 12
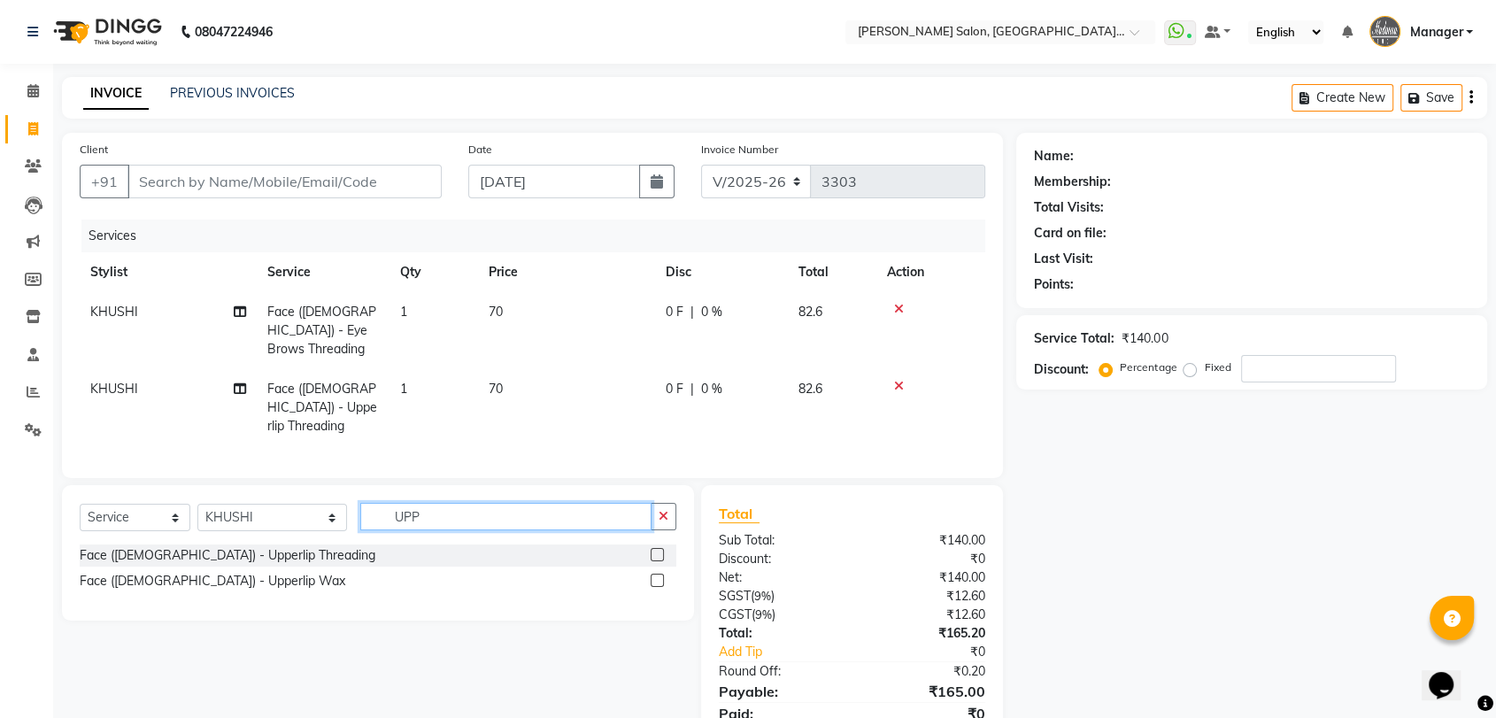
checkbox input "false"
click at [521, 504] on input "UPP" at bounding box center [505, 516] width 291 height 27
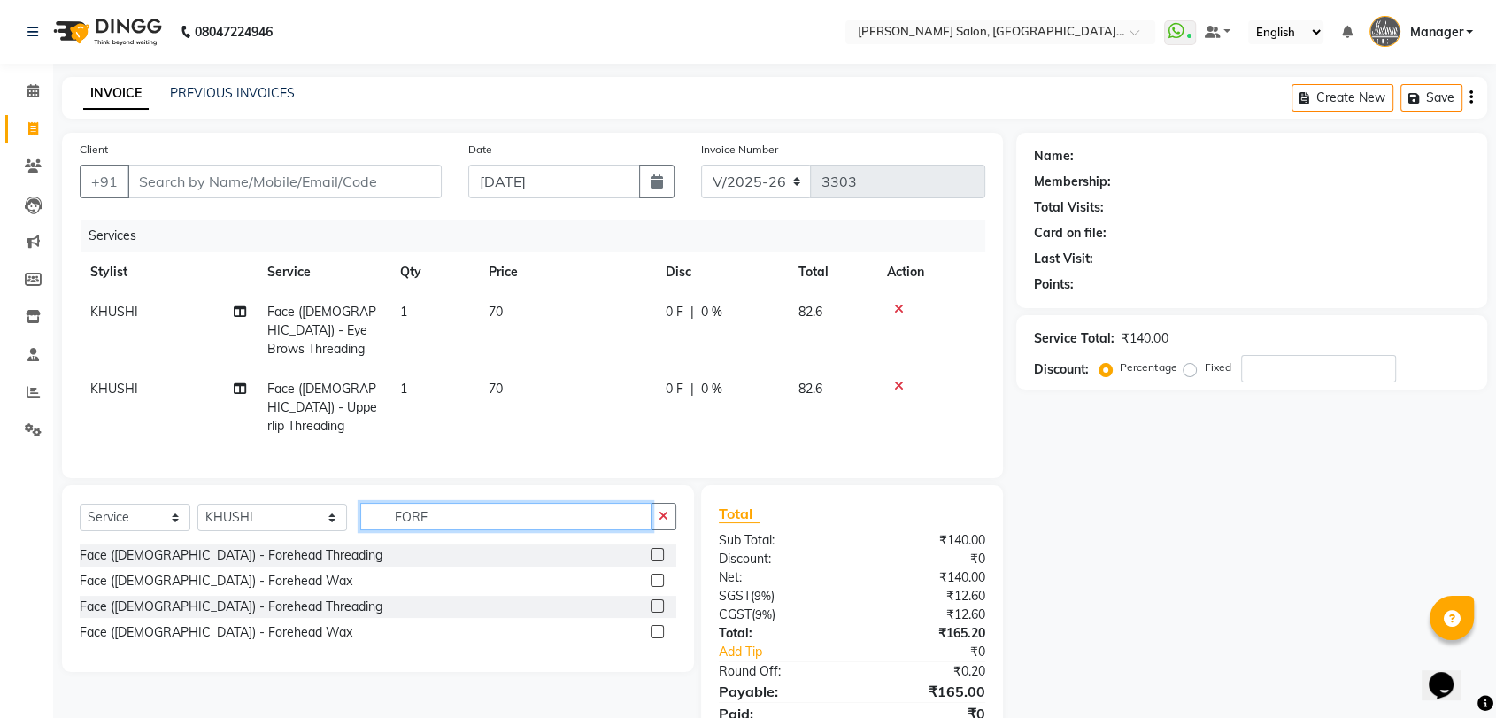
type input "FORE"
click at [659, 599] on label at bounding box center [657, 605] width 13 height 13
click at [659, 601] on input "checkbox" at bounding box center [657, 607] width 12 height 12
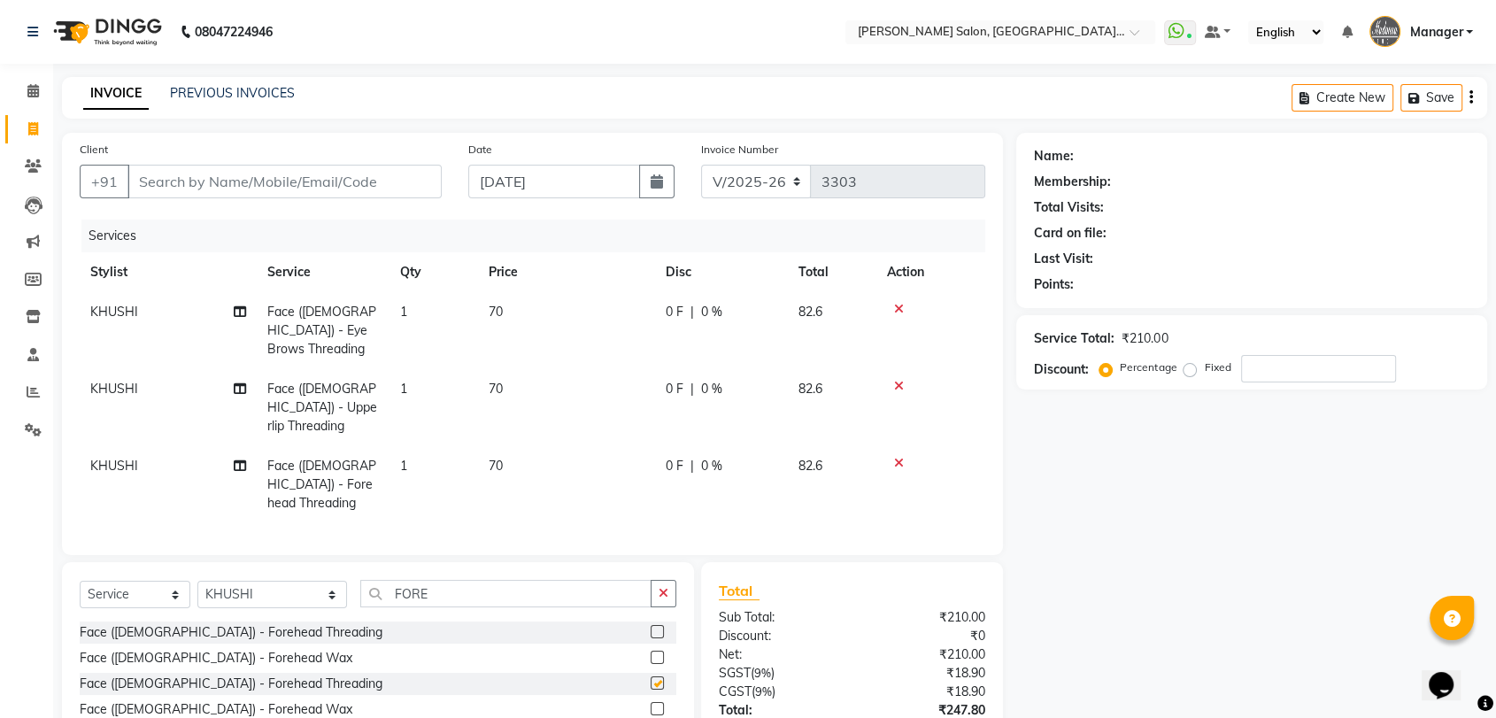
checkbox input "false"
click at [269, 581] on select "Select Stylist Anil Pedicurist [PERSON_NAME] [DEMOGRAPHIC_DATA] stylist [PERSON…" at bounding box center [272, 594] width 150 height 27
select select "48531"
click at [197, 581] on select "Select Stylist Anil Pedicurist [PERSON_NAME] [DEMOGRAPHIC_DATA] stylist [PERSON…" at bounding box center [272, 594] width 150 height 27
click at [390, 580] on input "FORE" at bounding box center [505, 593] width 291 height 27
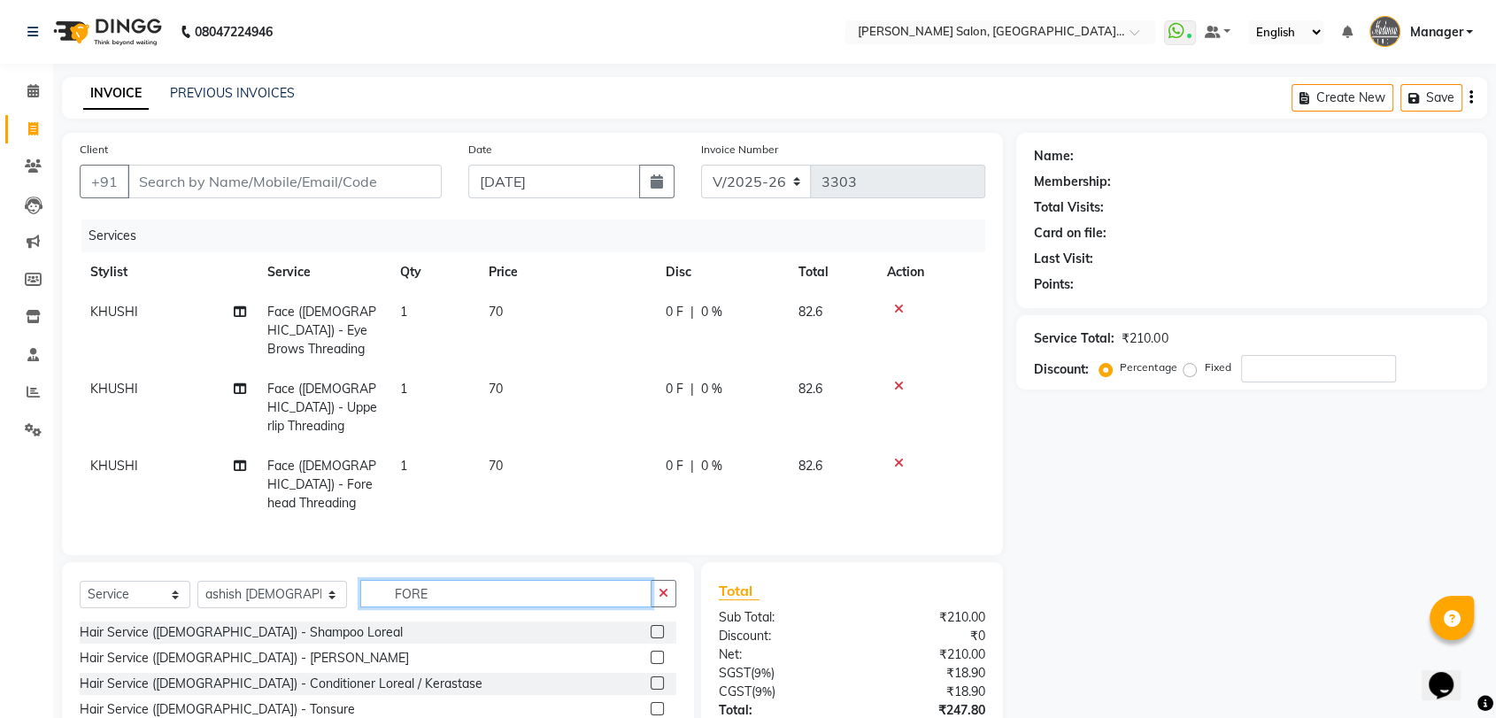
click at [390, 580] on input "FORE" at bounding box center [505, 593] width 291 height 27
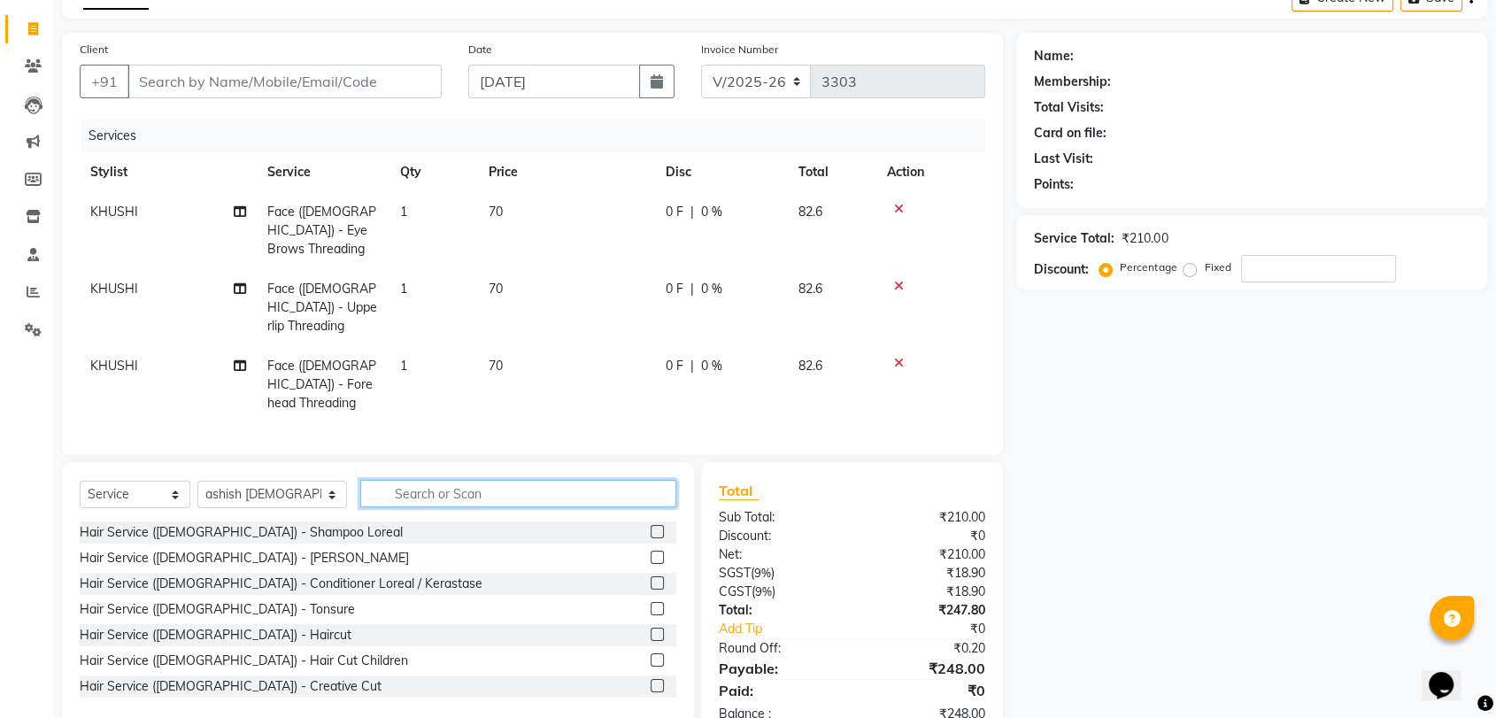
scroll to position [108, 0]
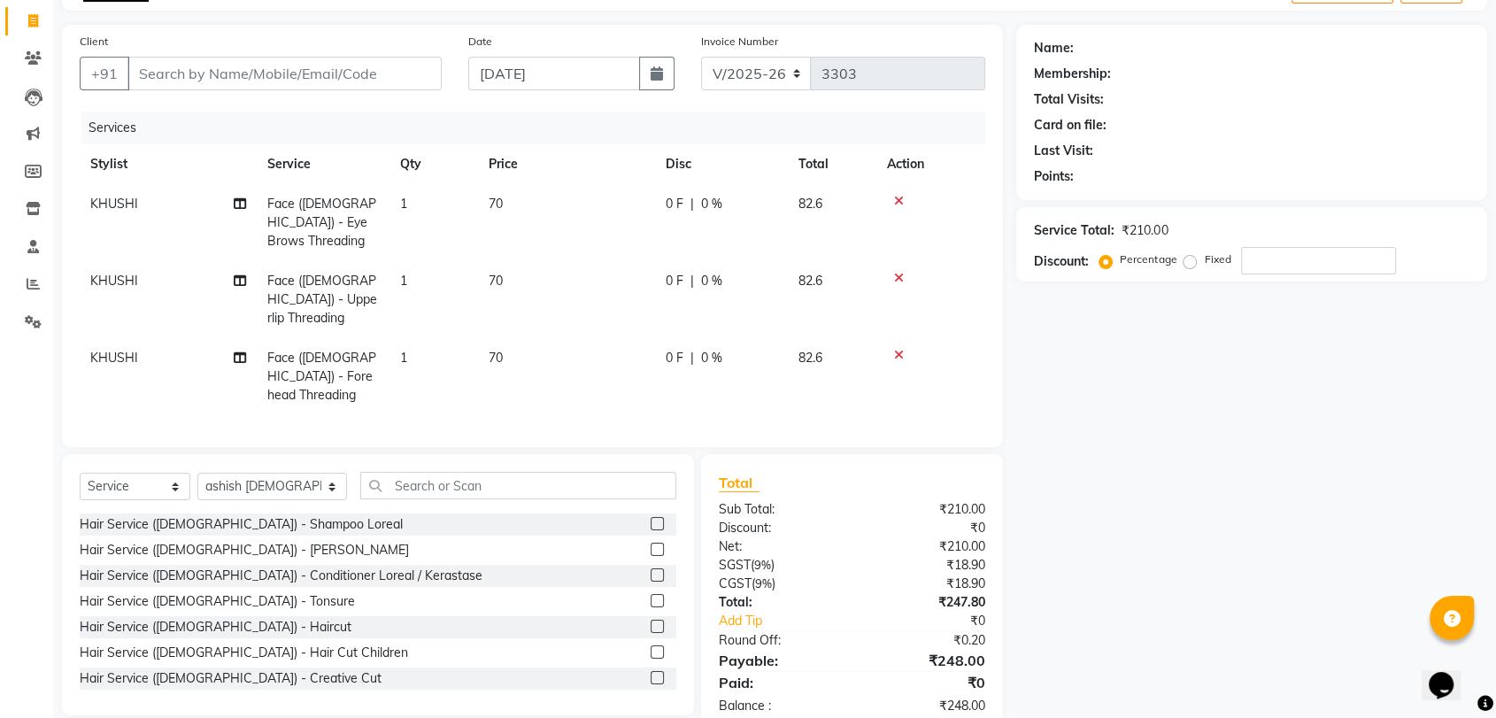
click at [243, 91] on div "Client +91" at bounding box center [260, 68] width 389 height 73
click at [234, 76] on input "Client" at bounding box center [285, 74] width 314 height 34
type input "C"
type input "0"
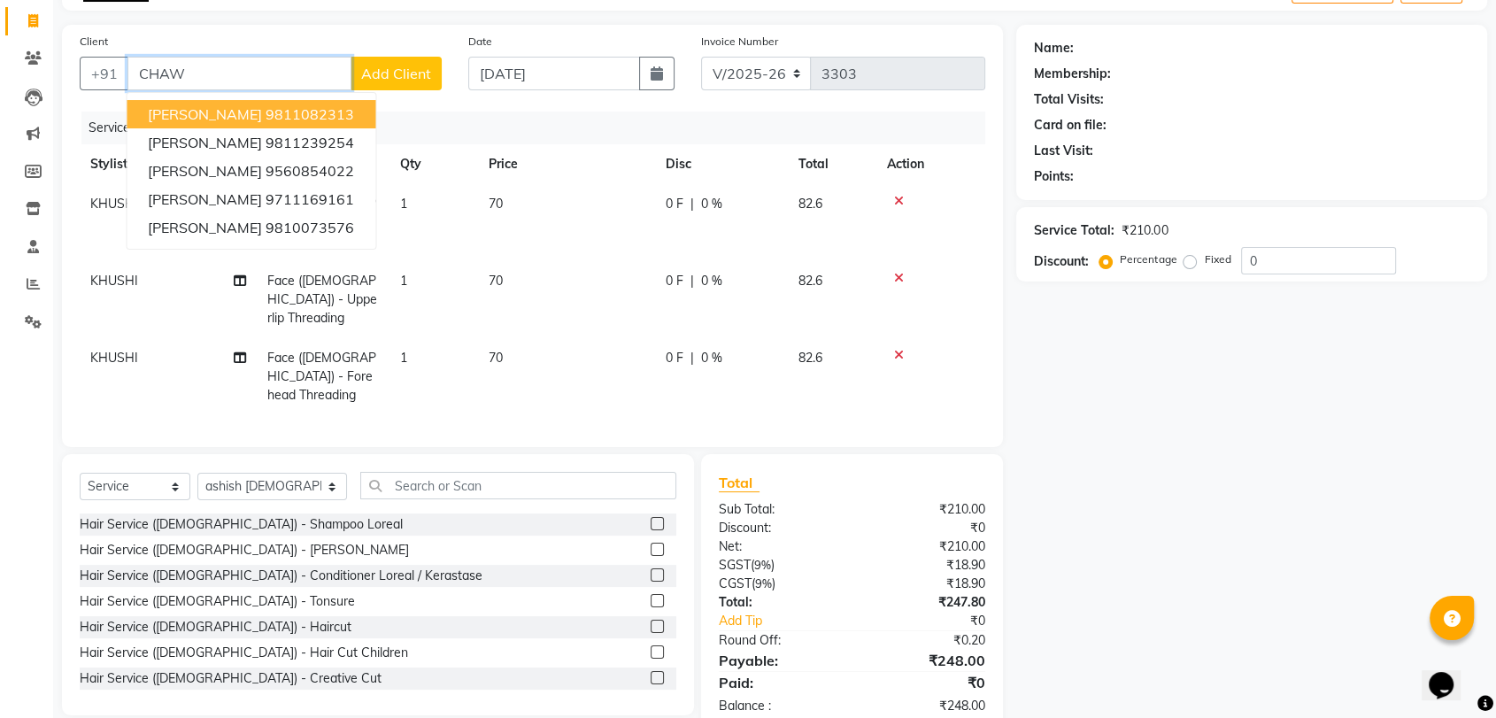
click at [225, 115] on span "Mrs.Sangeeta Chawla" at bounding box center [205, 114] width 114 height 18
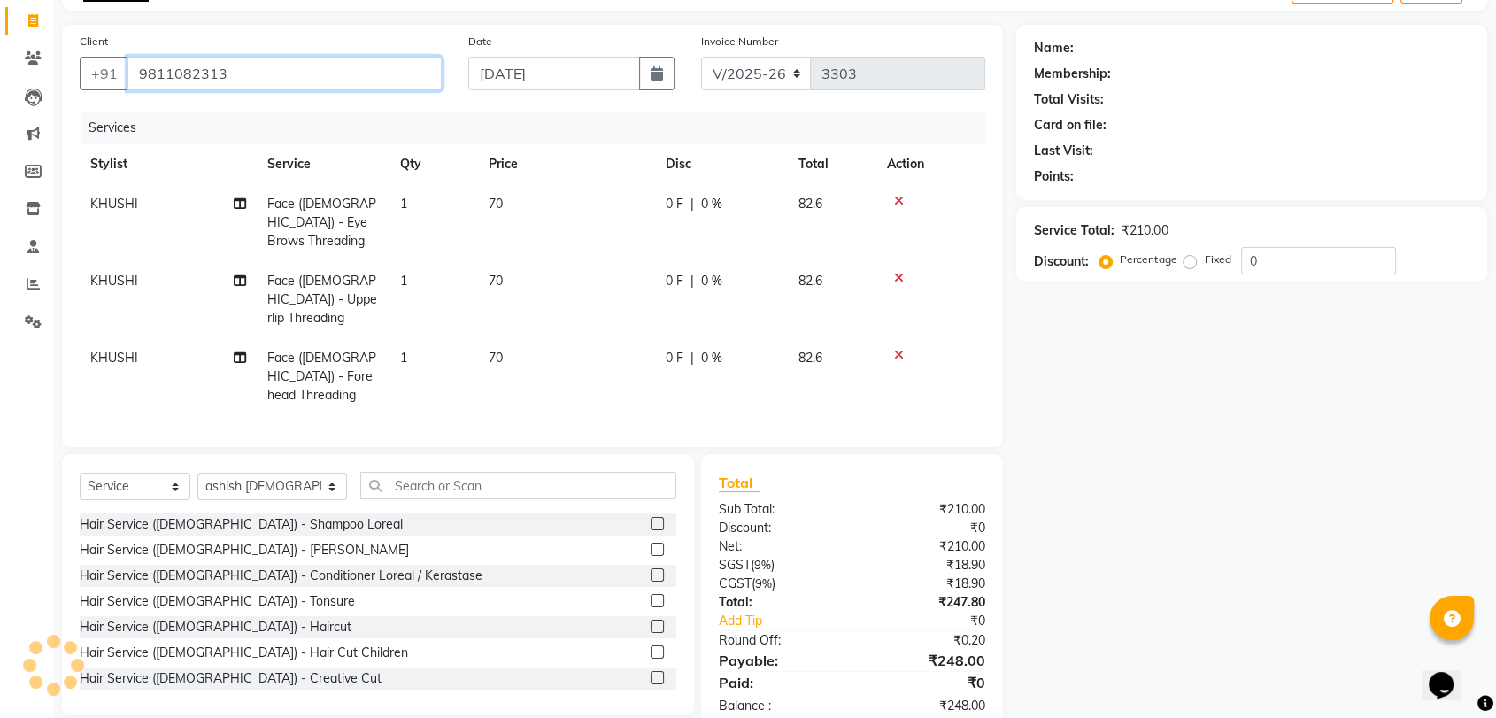
type input "9811082313"
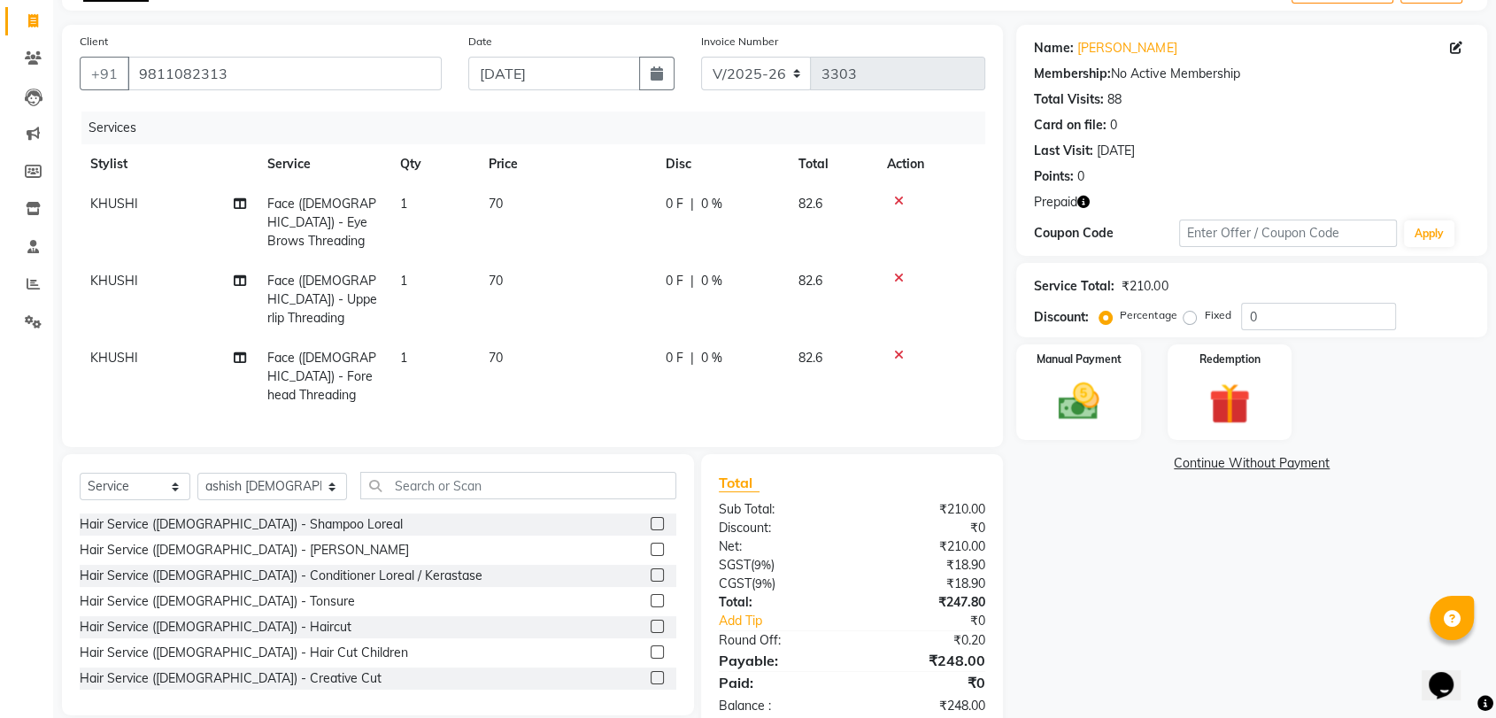
click at [1080, 205] on icon "button" at bounding box center [1084, 202] width 12 height 12
click at [1278, 173] on div "Points: 0" at bounding box center [1252, 176] width 436 height 19
click at [1083, 207] on icon "button" at bounding box center [1084, 202] width 12 height 12
click at [1131, 578] on div "Name: Mrs.sangeeta Chawla Membership: No Active Membership Total Visits: 88 Car…" at bounding box center [1259, 379] width 484 height 708
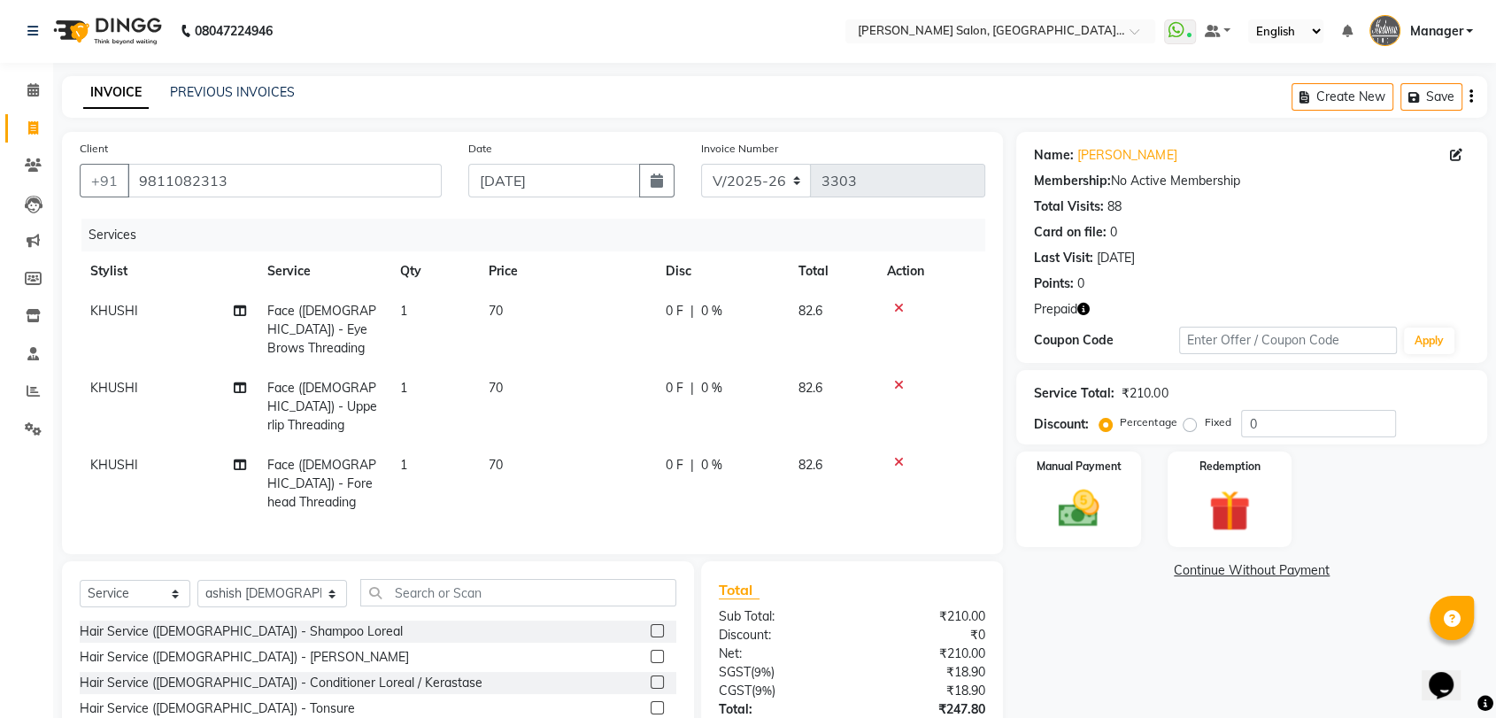
scroll to position [0, 0]
click at [295, 581] on select "Select Stylist Anil Pedicurist [PERSON_NAME] [DEMOGRAPHIC_DATA] stylist [PERSON…" at bounding box center [272, 594] width 150 height 27
select select "79904"
click at [197, 581] on select "Select Stylist Anil Pedicurist [PERSON_NAME] [DEMOGRAPHIC_DATA] stylist [PERSON…" at bounding box center [272, 594] width 150 height 27
click at [473, 580] on input "text" at bounding box center [518, 593] width 316 height 27
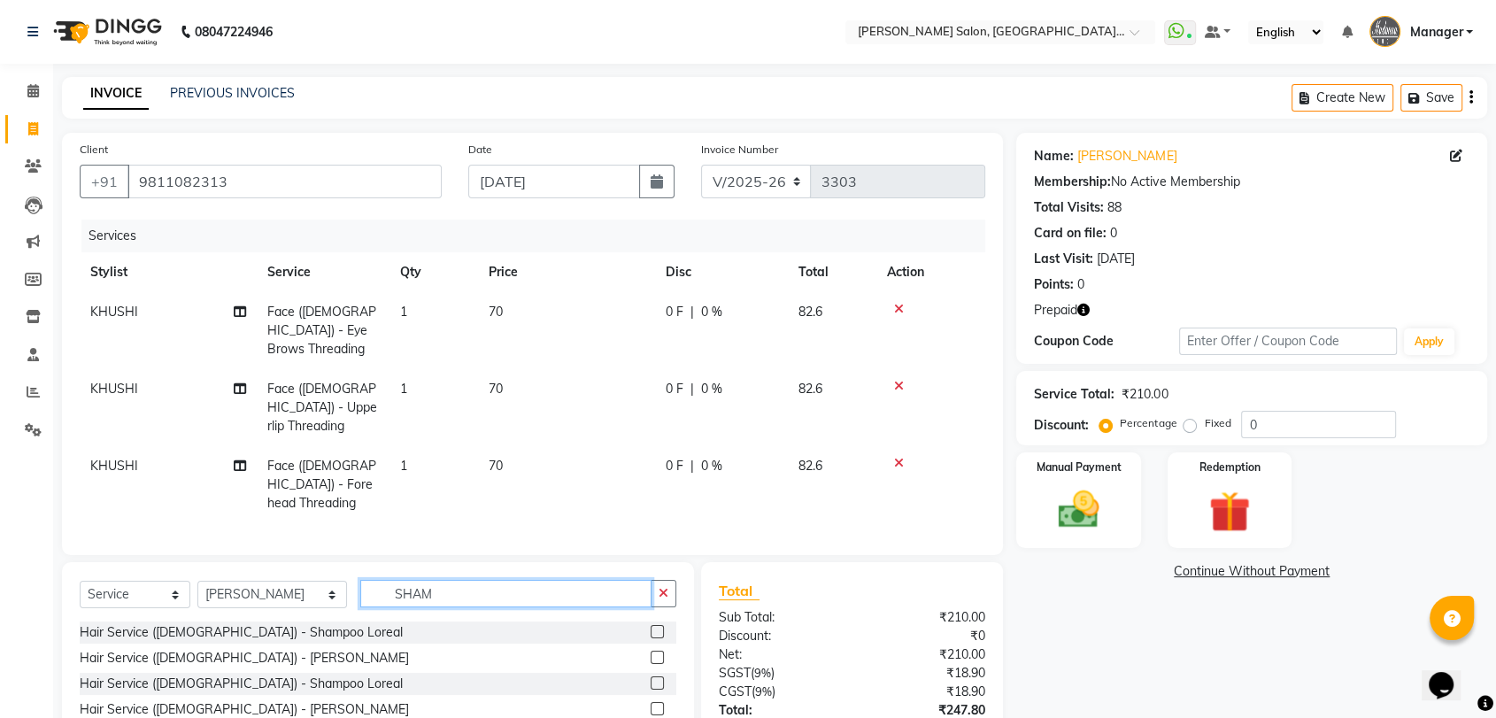
type input "SHAM"
click at [659, 702] on label at bounding box center [657, 708] width 13 height 13
click at [659, 704] on input "checkbox" at bounding box center [657, 710] width 12 height 12
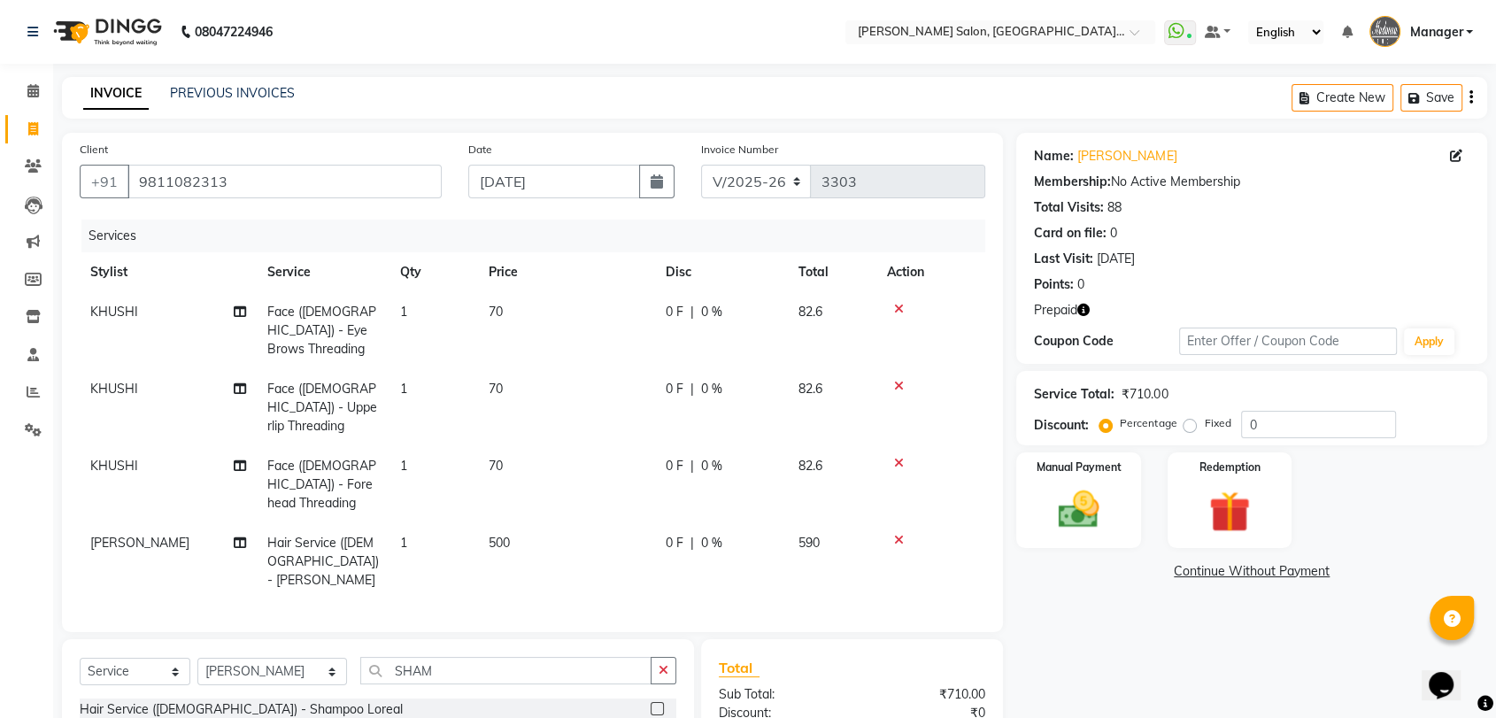
checkbox input "false"
click at [517, 657] on input "SHAM" at bounding box center [505, 670] width 291 height 27
type input "BLO"
click at [658, 702] on label at bounding box center [657, 708] width 13 height 13
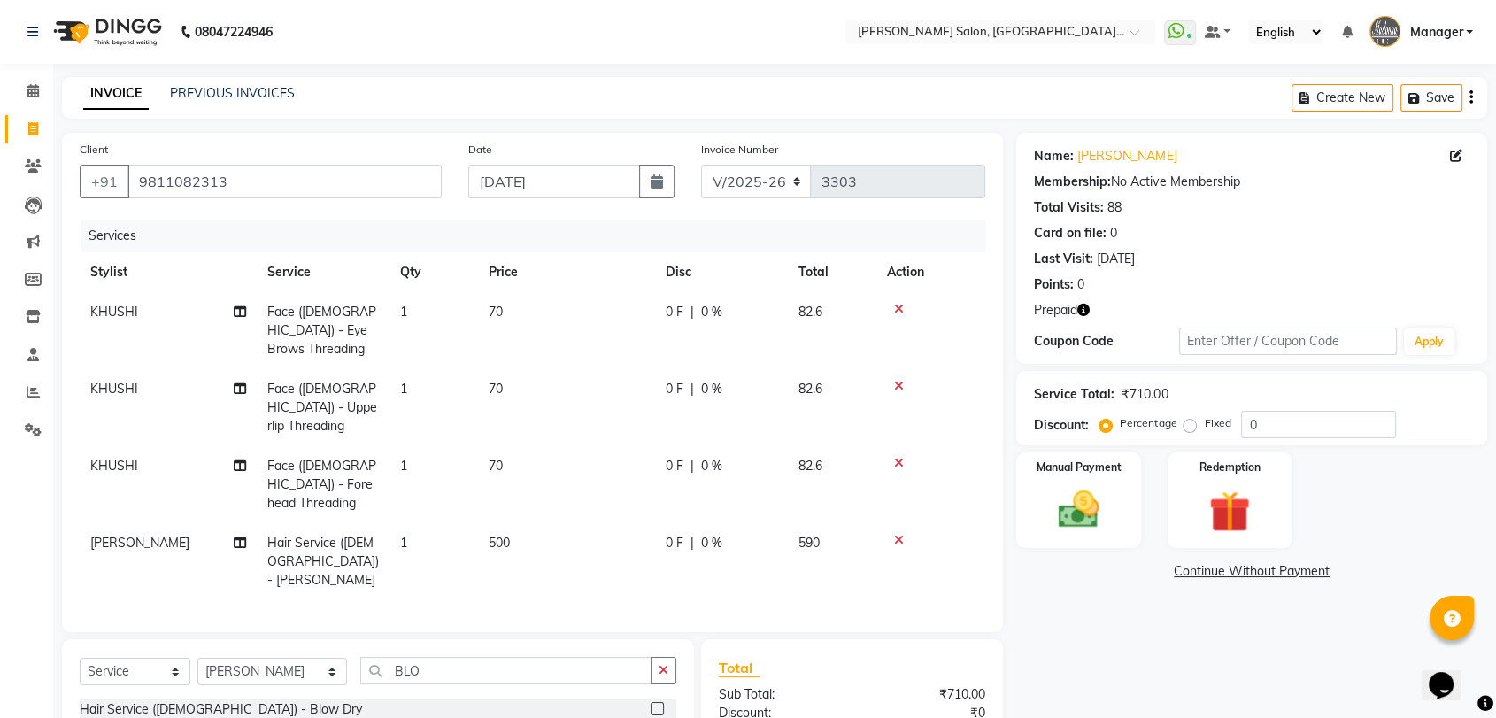
click at [658, 704] on input "checkbox" at bounding box center [657, 710] width 12 height 12
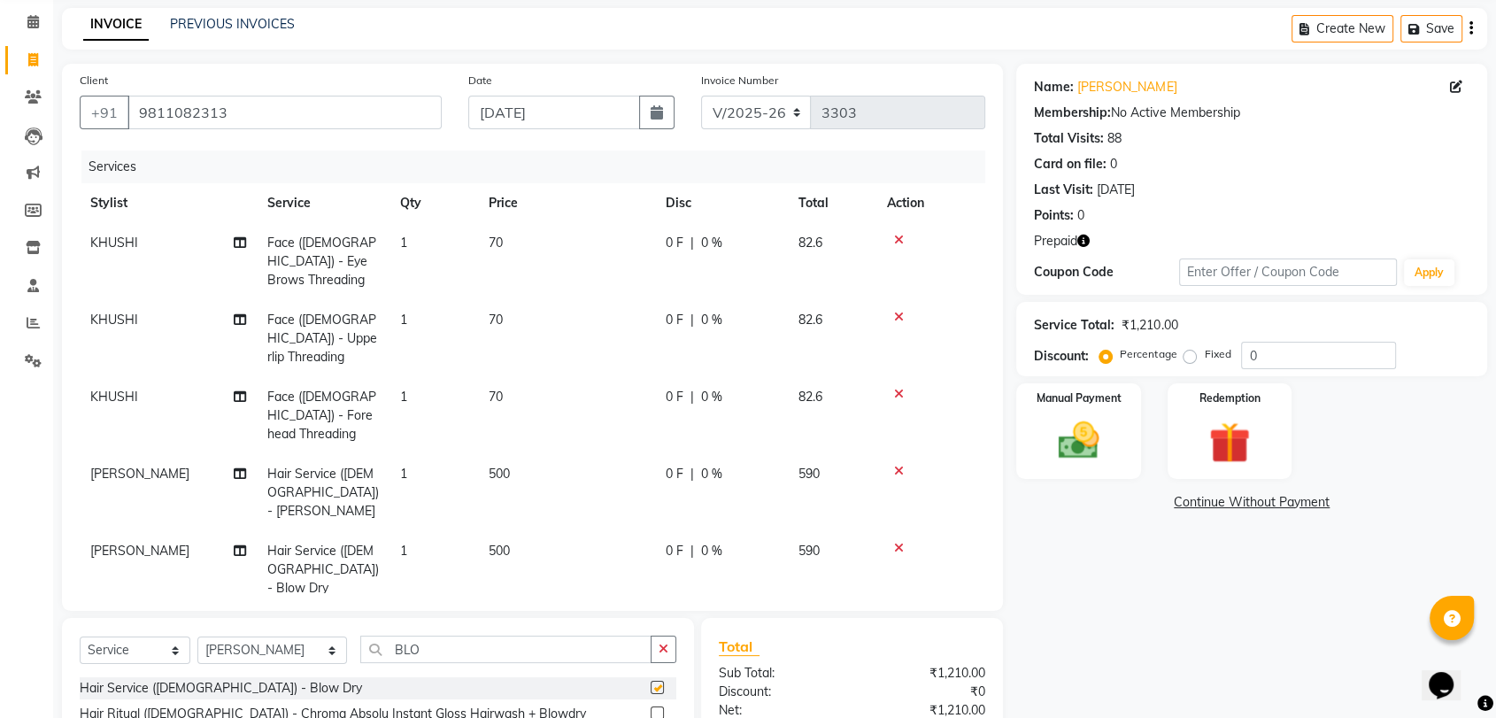
checkbox input "false"
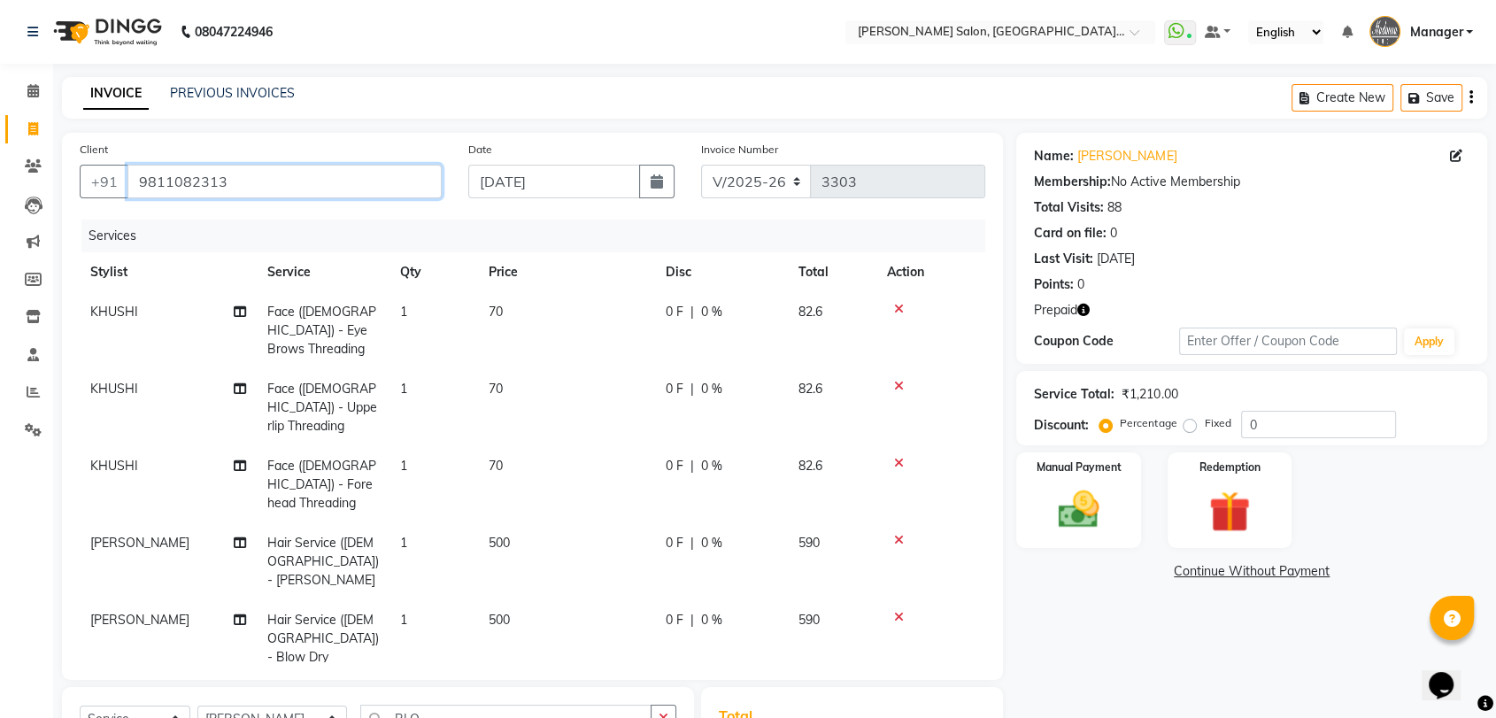
click at [326, 179] on input "9811082313" at bounding box center [285, 182] width 314 height 34
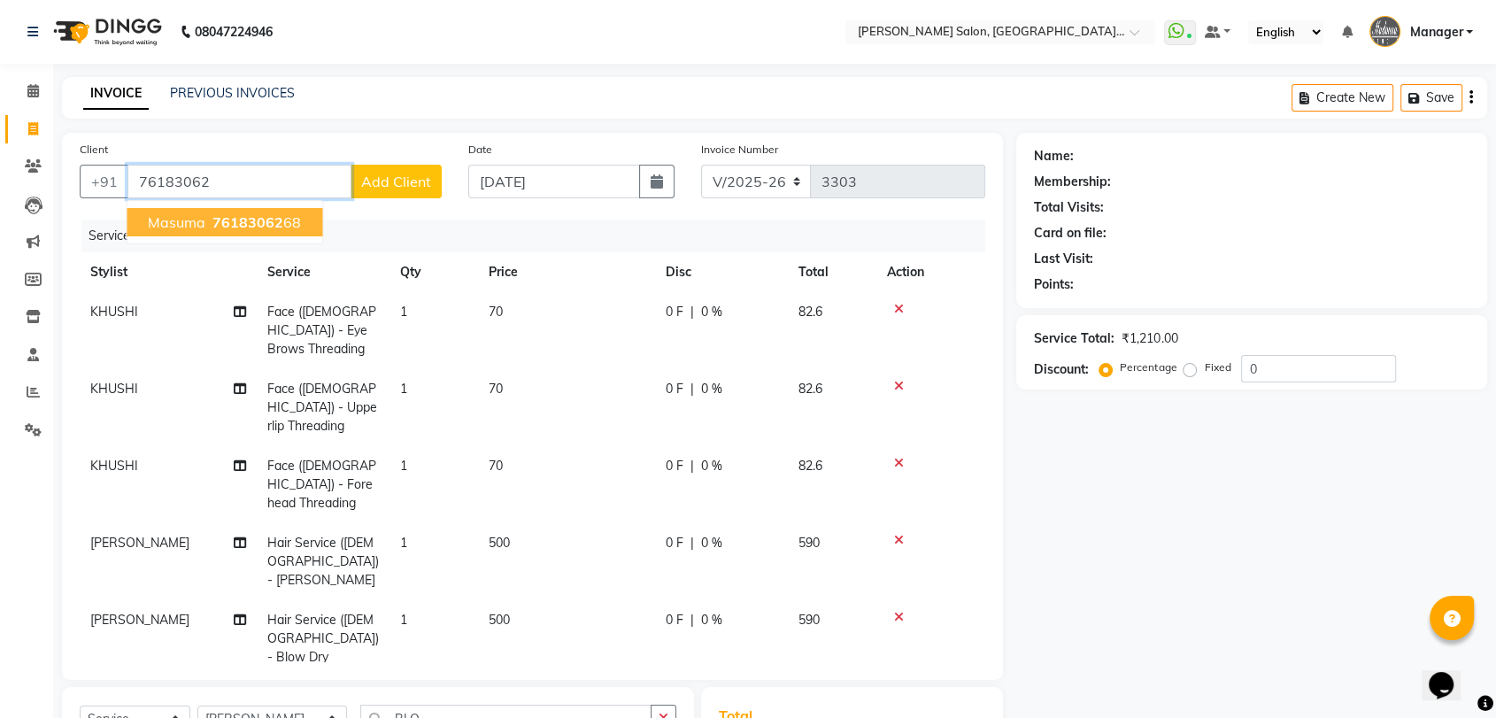
click at [298, 226] on button "Masuma 76183062 68" at bounding box center [225, 222] width 196 height 28
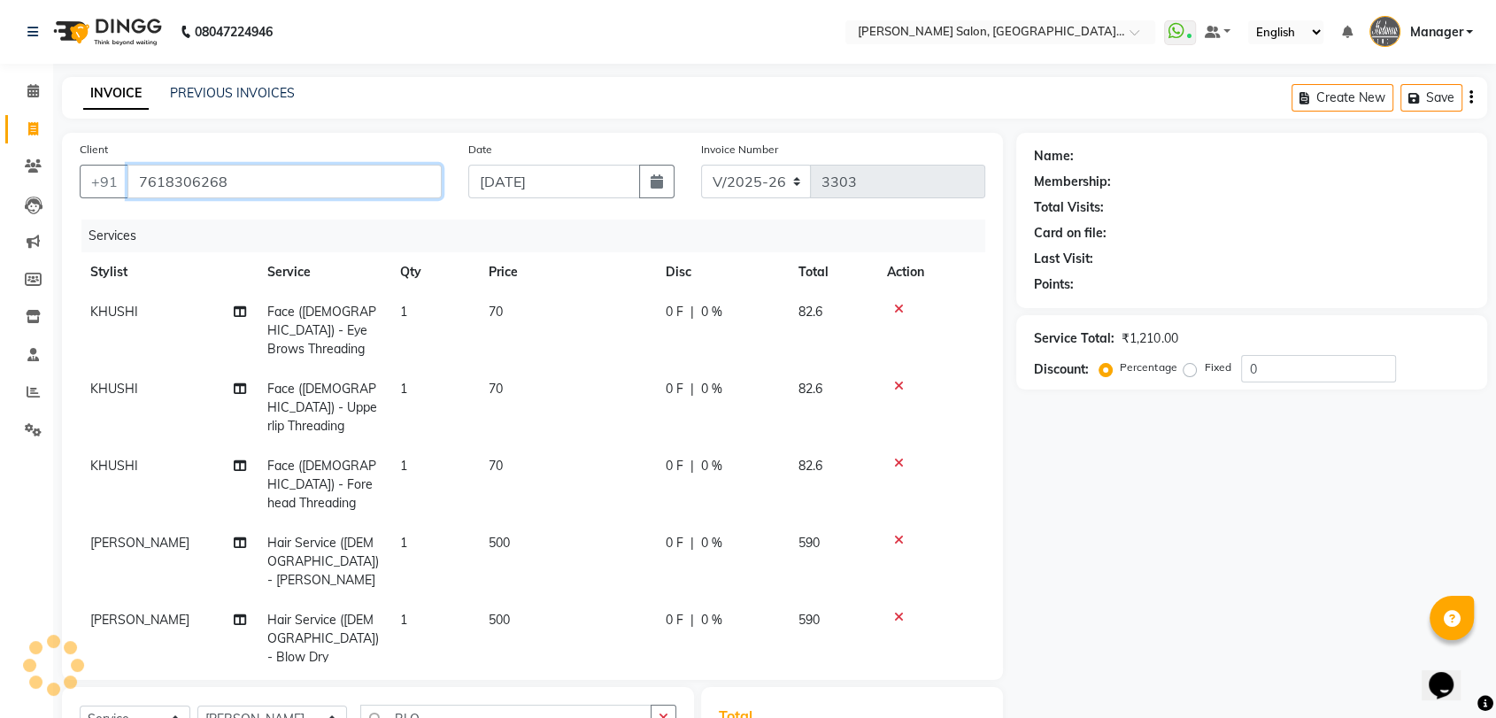
type input "7618306268"
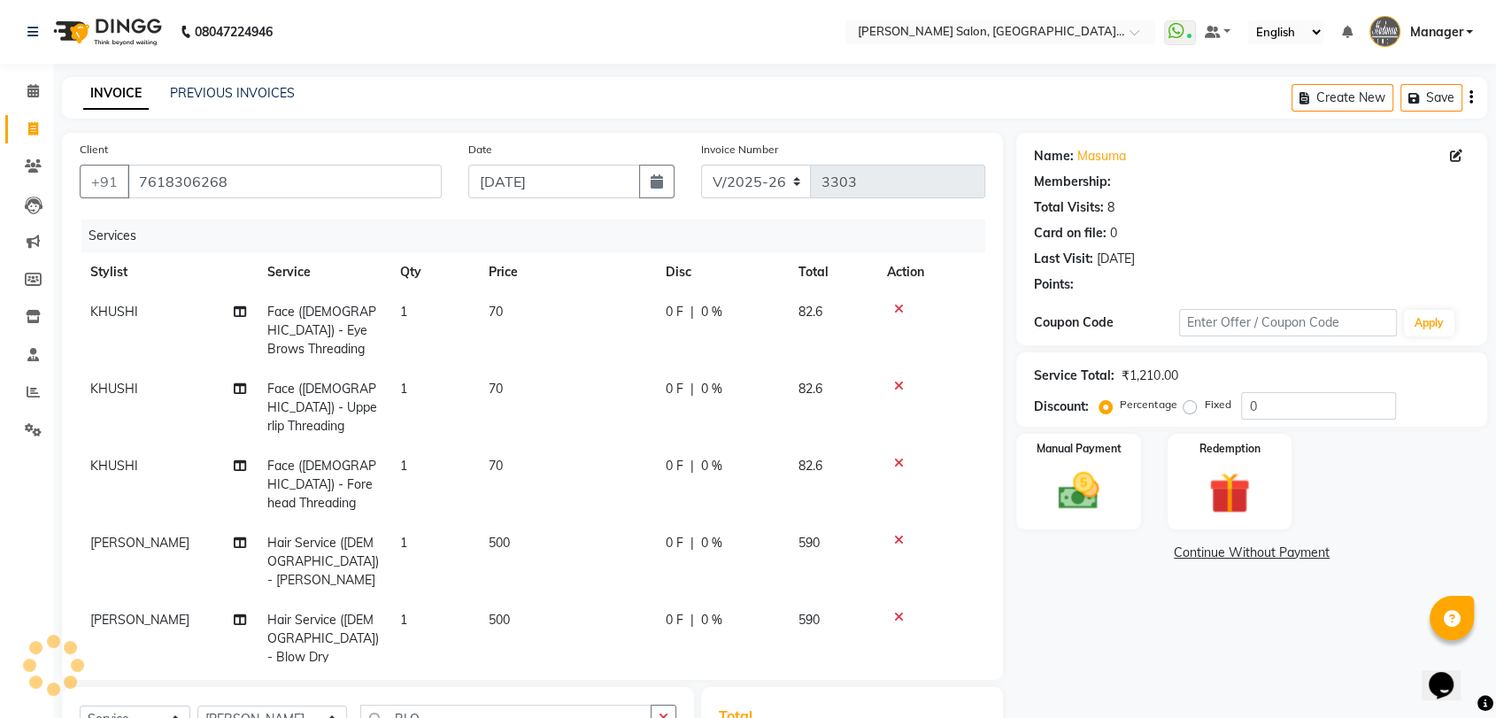
scroll to position [244, 0]
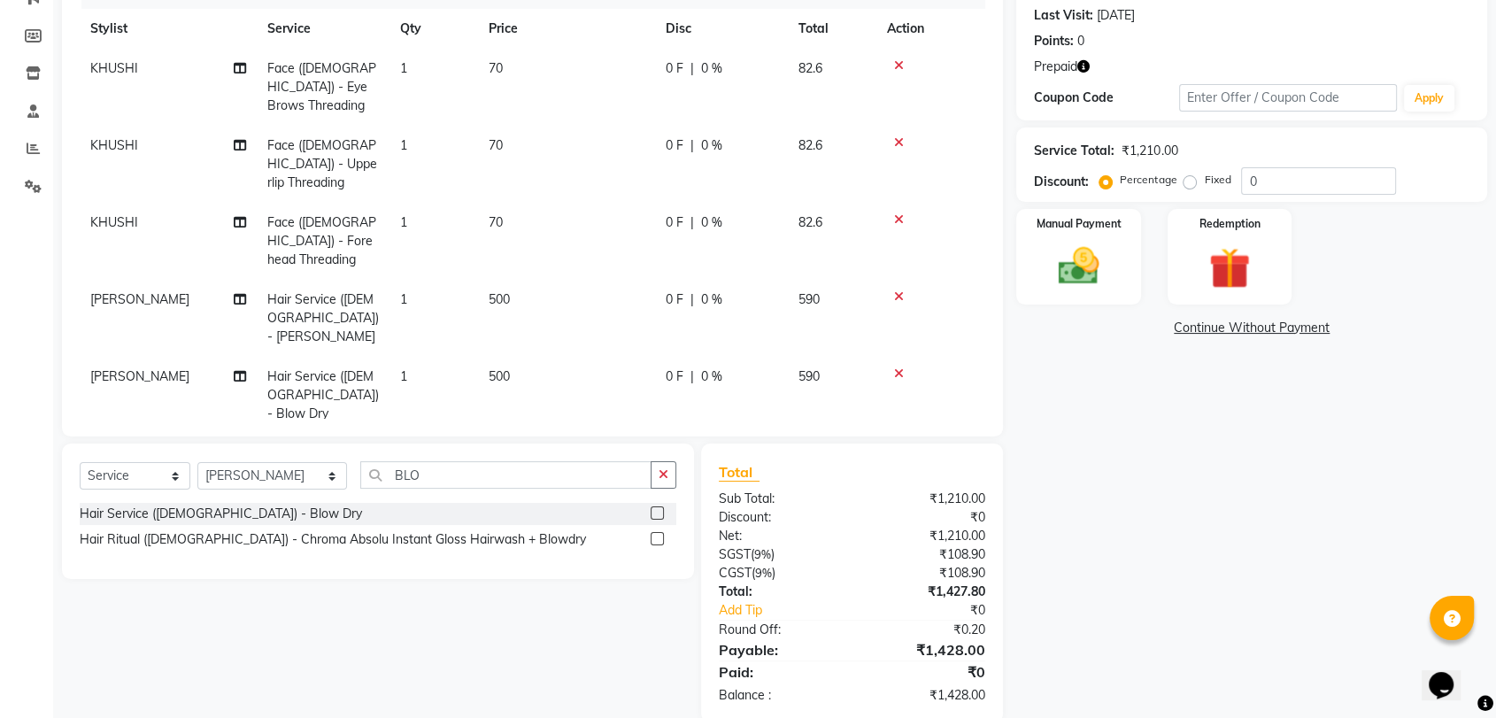
click at [1089, 65] on icon "button" at bounding box center [1084, 66] width 12 height 12
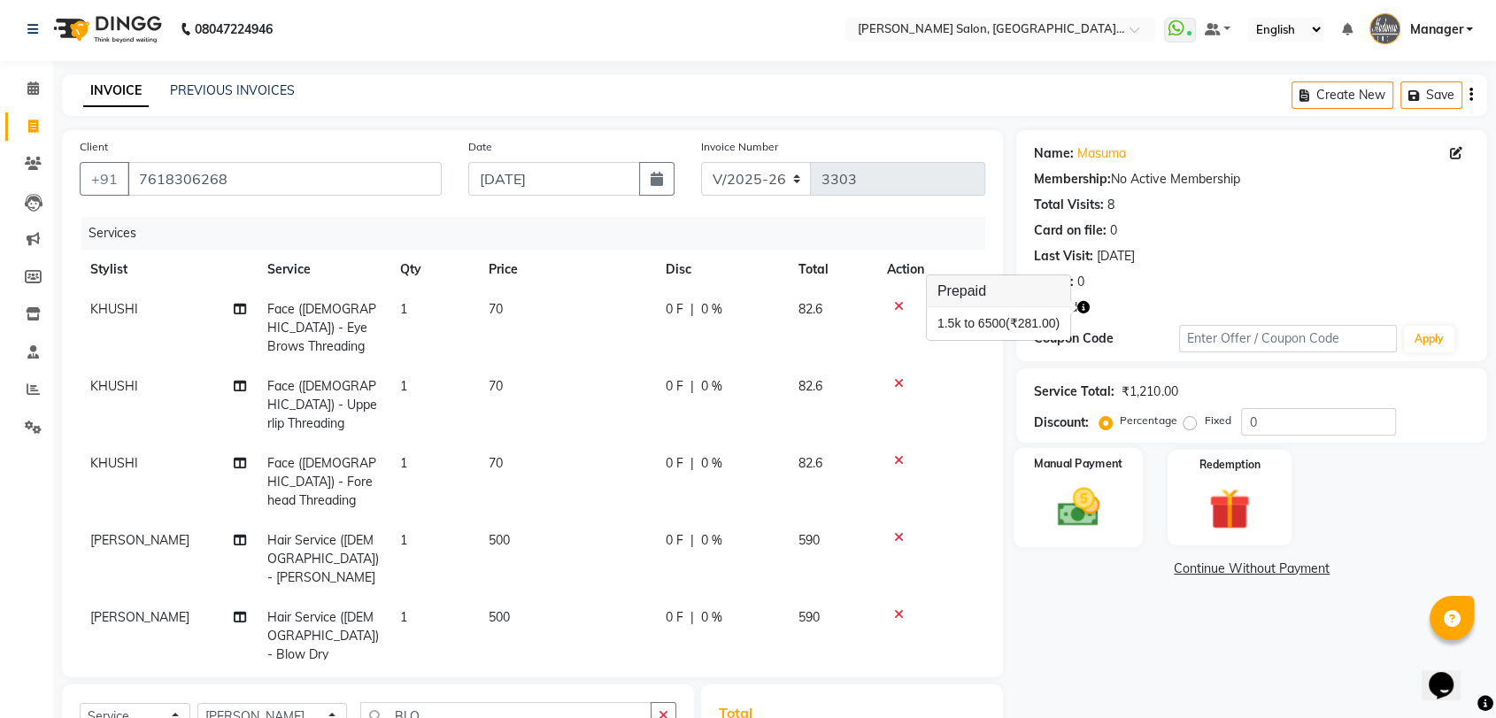
scroll to position [0, 0]
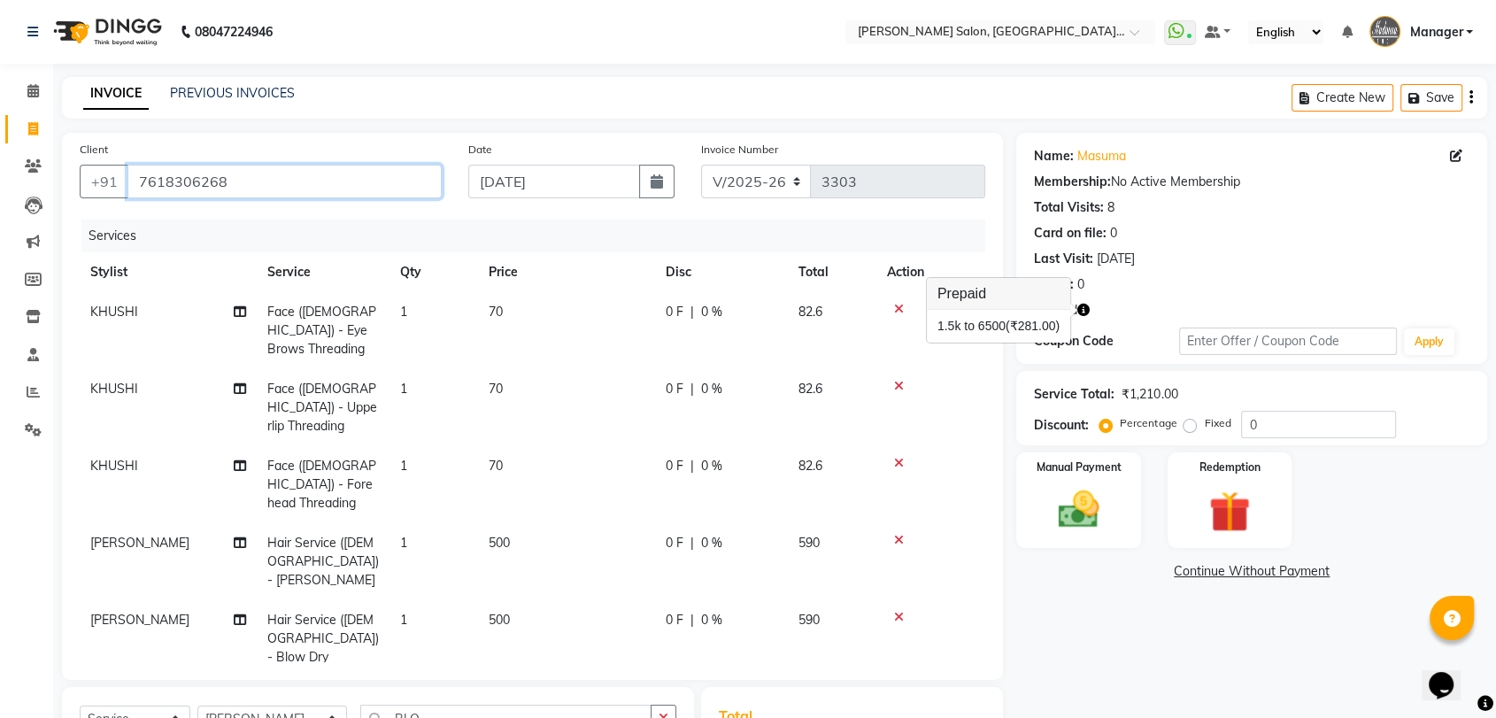
click at [355, 183] on input "7618306268" at bounding box center [285, 182] width 314 height 34
click at [352, 186] on input "7618306268" at bounding box center [285, 182] width 314 height 34
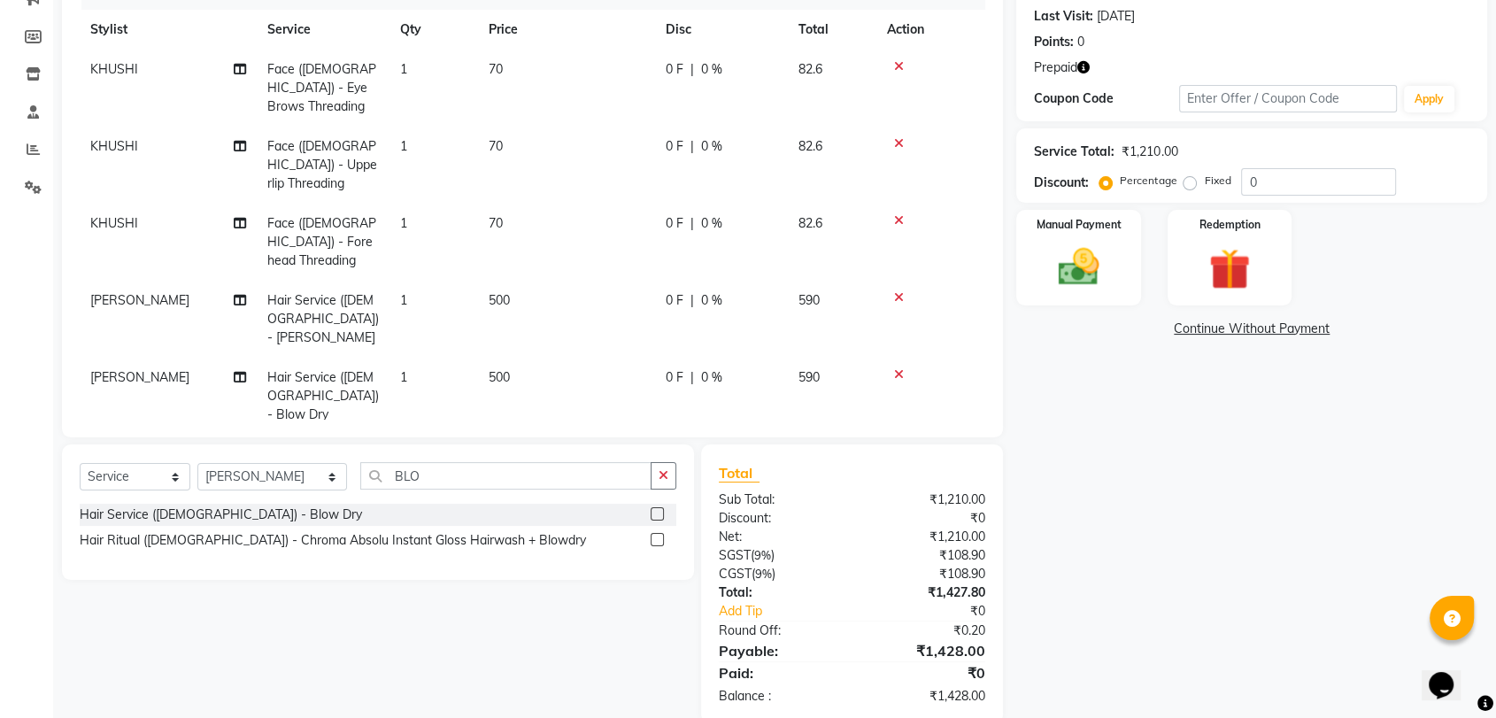
scroll to position [244, 0]
click at [1089, 60] on icon "button" at bounding box center [1084, 66] width 12 height 12
click at [1207, 253] on img at bounding box center [1229, 268] width 69 height 53
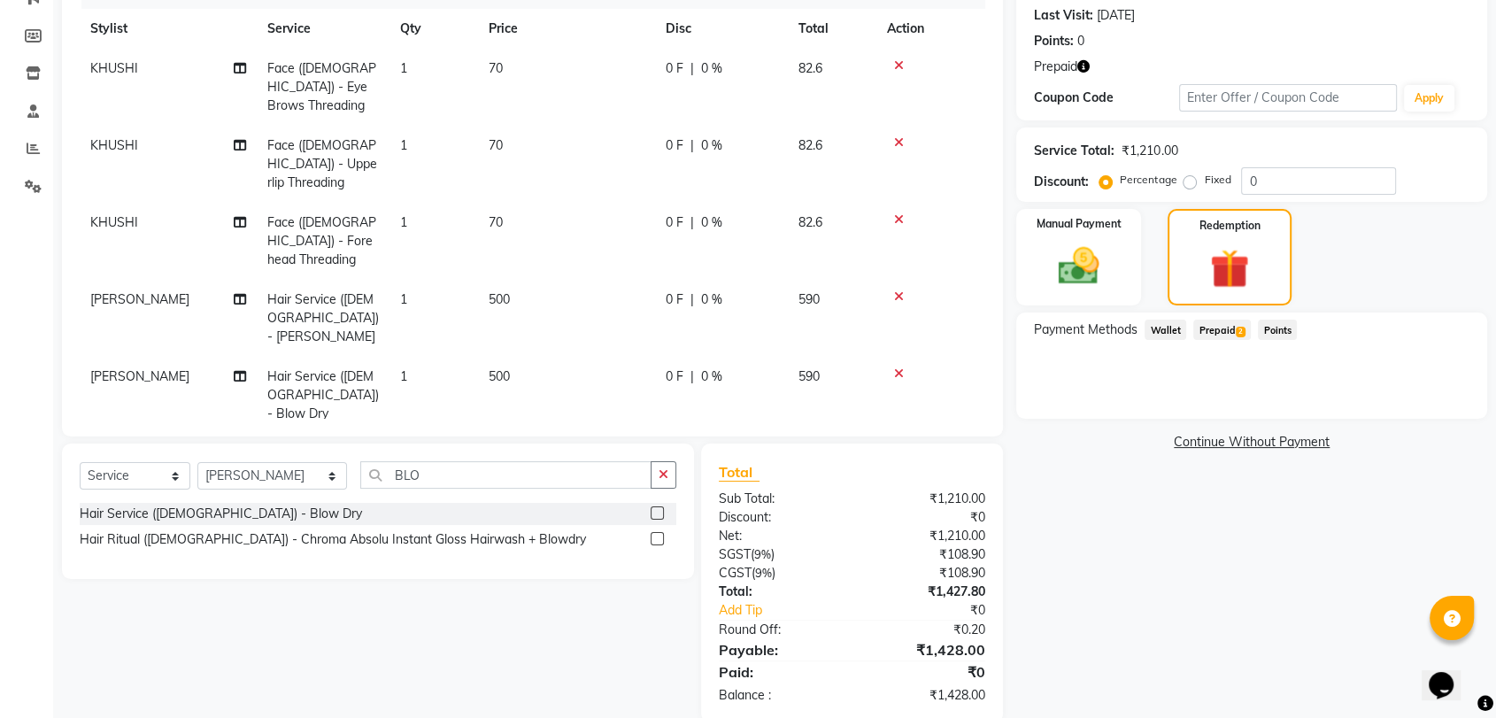
click at [1205, 327] on span "Prepaid 2" at bounding box center [1223, 330] width 58 height 20
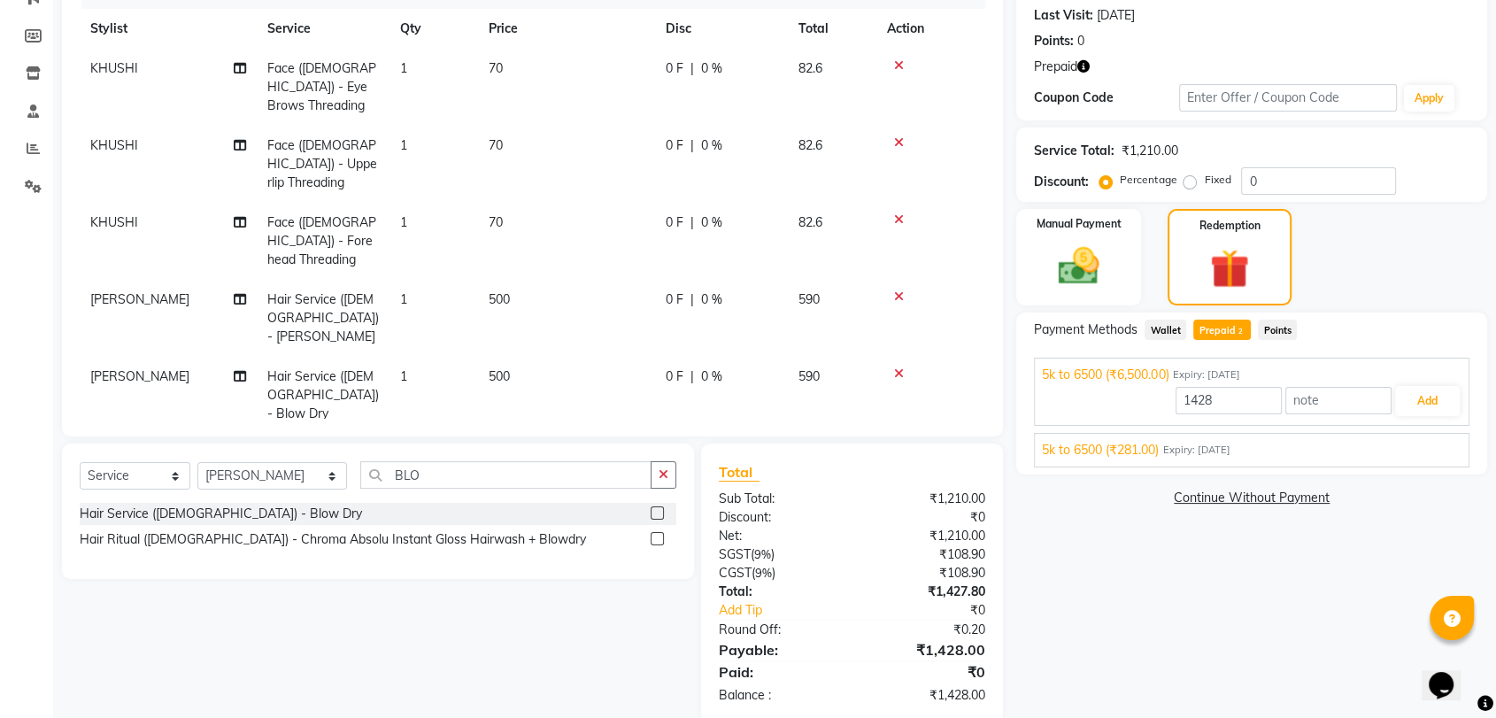
click at [1375, 466] on div "5k to 6500 (₹281.00) Expiry: 24-05-2035 281 Add" at bounding box center [1252, 450] width 436 height 35
click at [1419, 445] on div "5k to 6500 (₹281.00) Expiry: 24-05-2035" at bounding box center [1252, 450] width 420 height 19
click at [1434, 436] on button "Add" at bounding box center [1428, 443] width 65 height 30
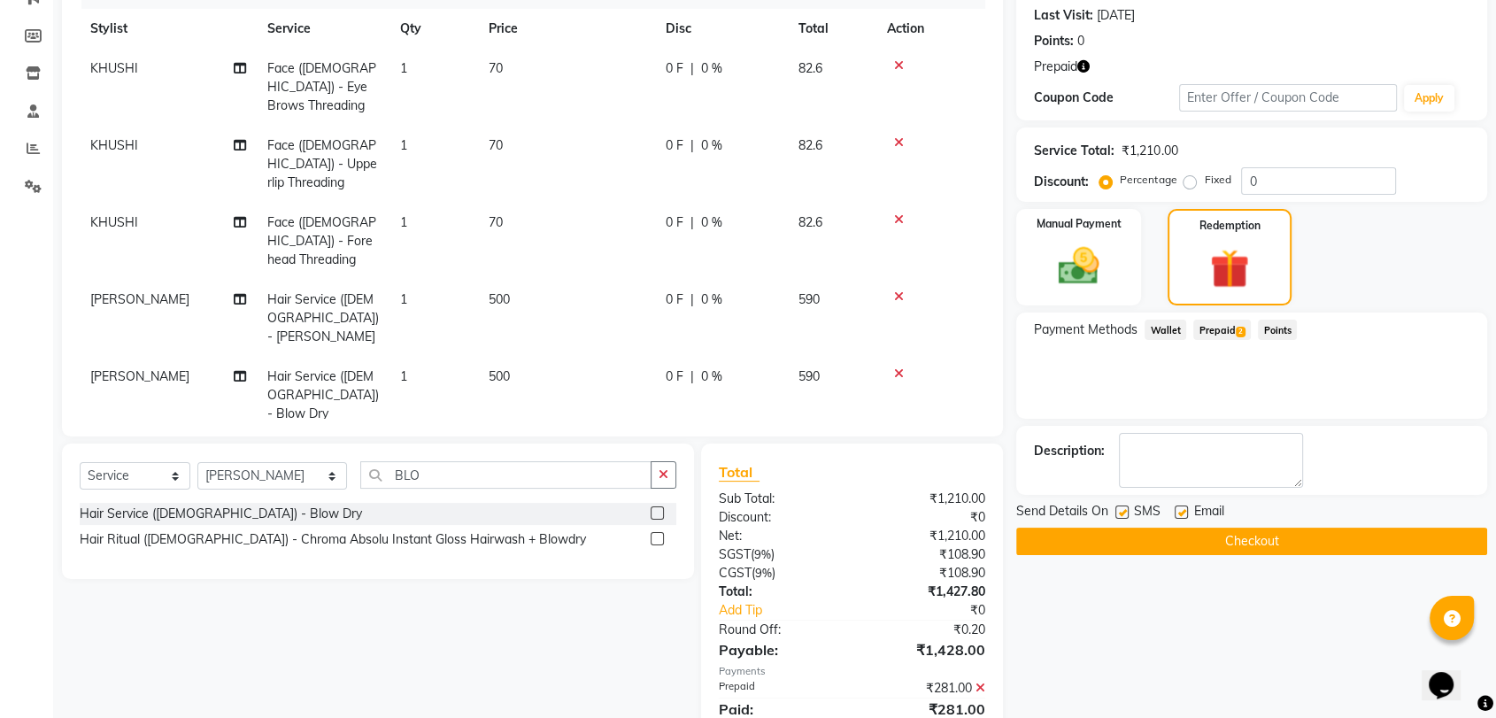
click at [1229, 329] on span "Prepaid 2" at bounding box center [1223, 330] width 58 height 20
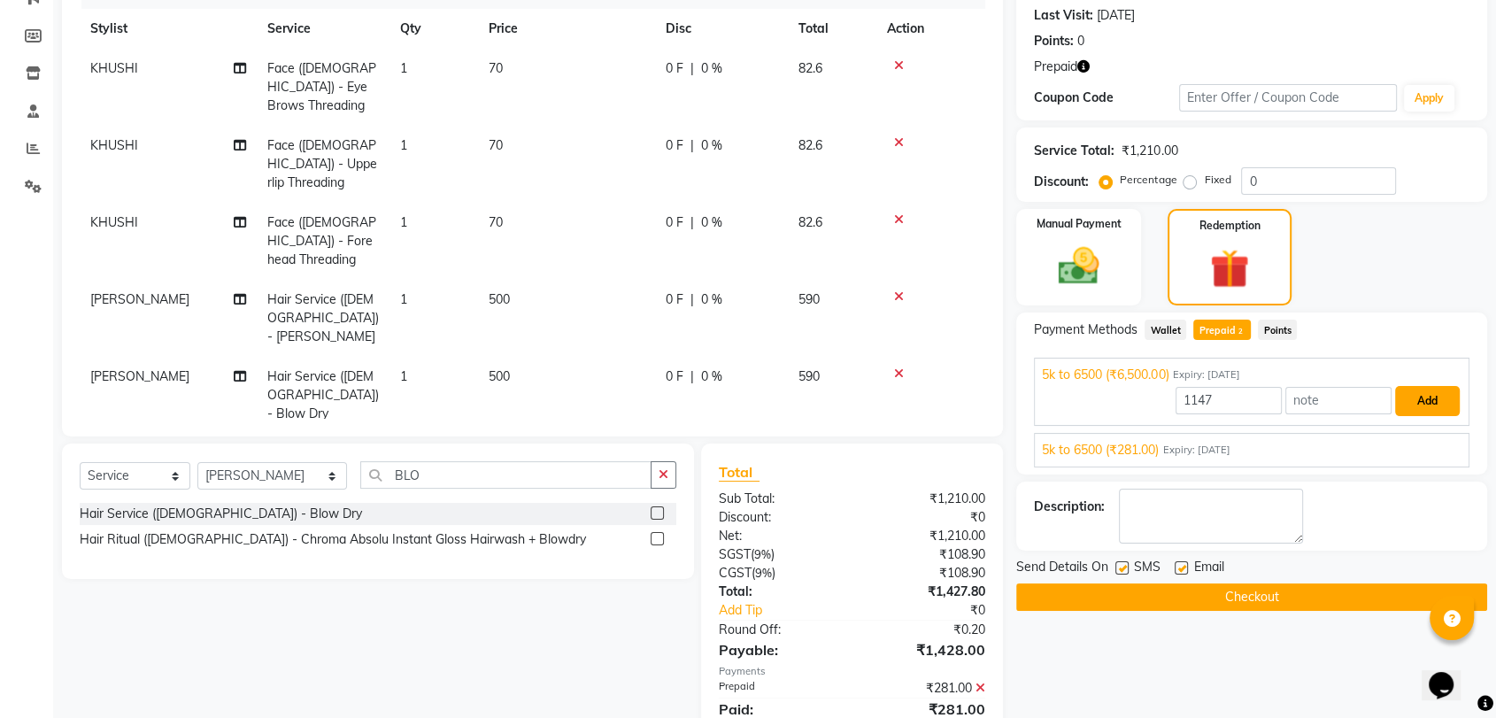
click at [1414, 406] on button "Add" at bounding box center [1428, 401] width 65 height 30
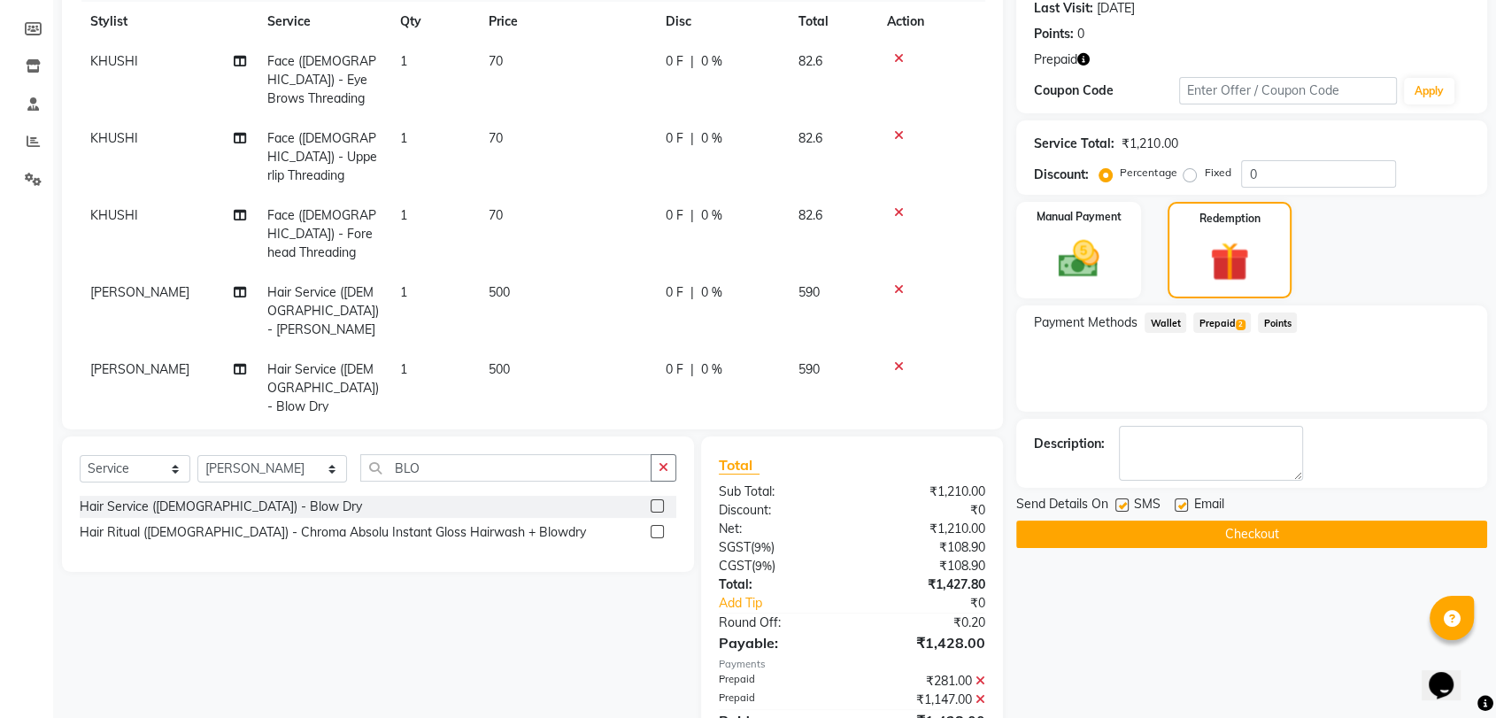
scroll to position [299, 0]
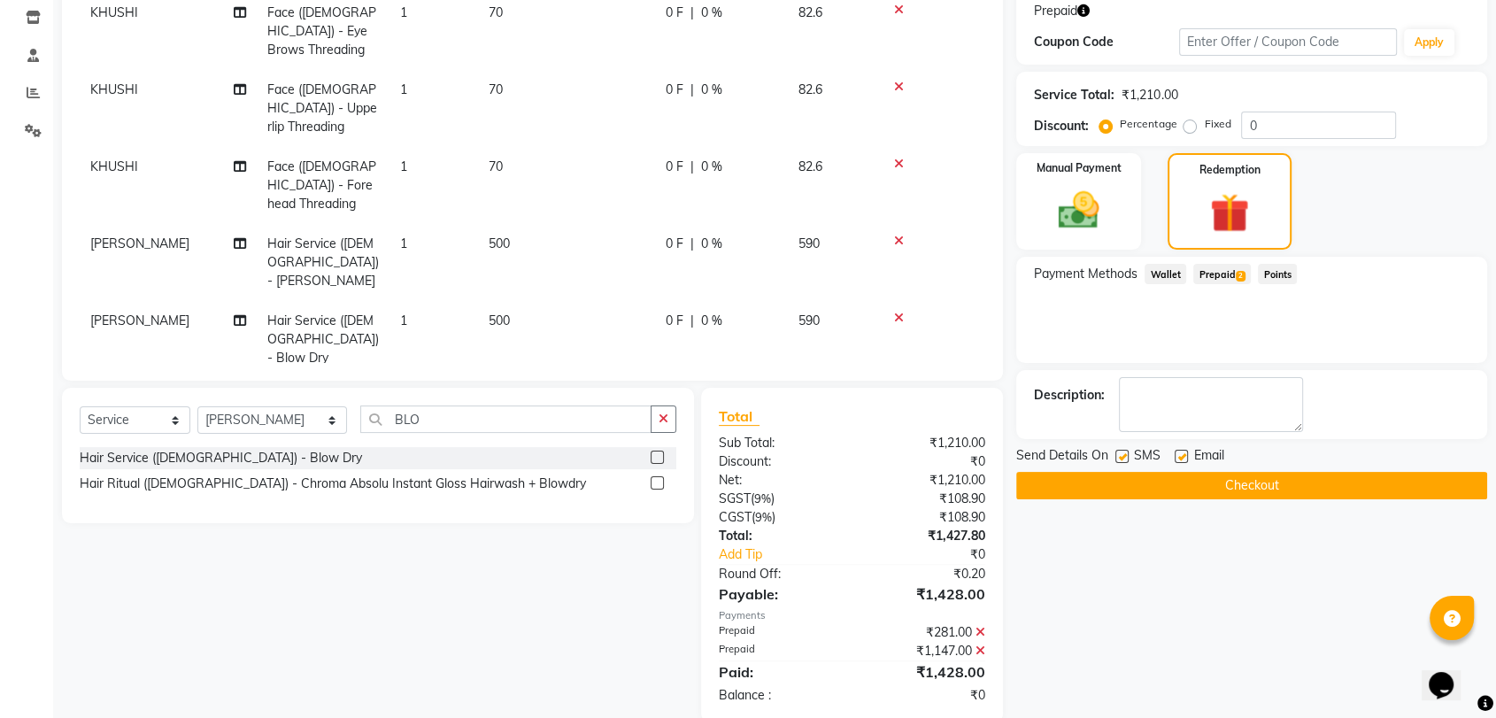
click at [1182, 485] on button "Checkout" at bounding box center [1252, 485] width 471 height 27
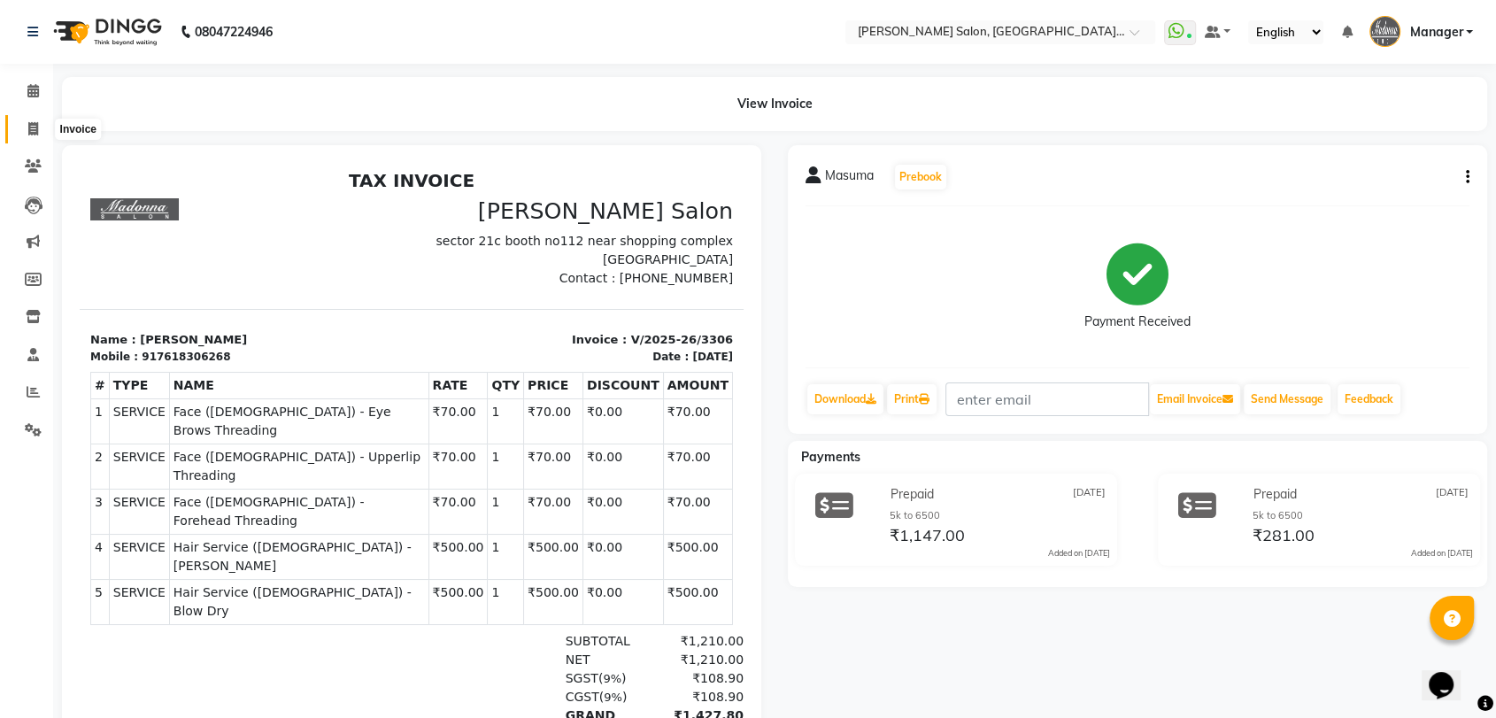
click at [33, 126] on icon at bounding box center [33, 128] width 10 height 13
select select "service"
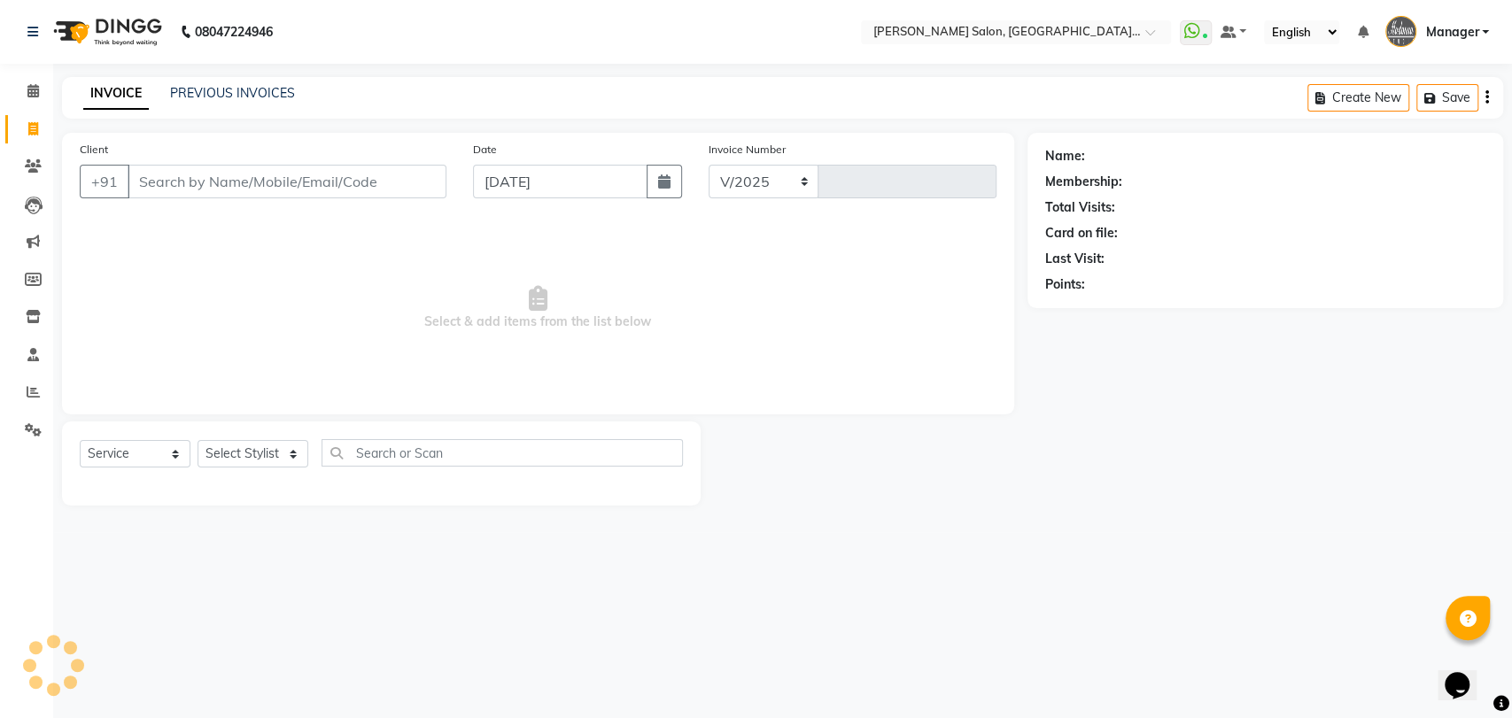
select select "5893"
type input "3307"
click at [236, 91] on link "PREVIOUS INVOICES" at bounding box center [232, 93] width 125 height 16
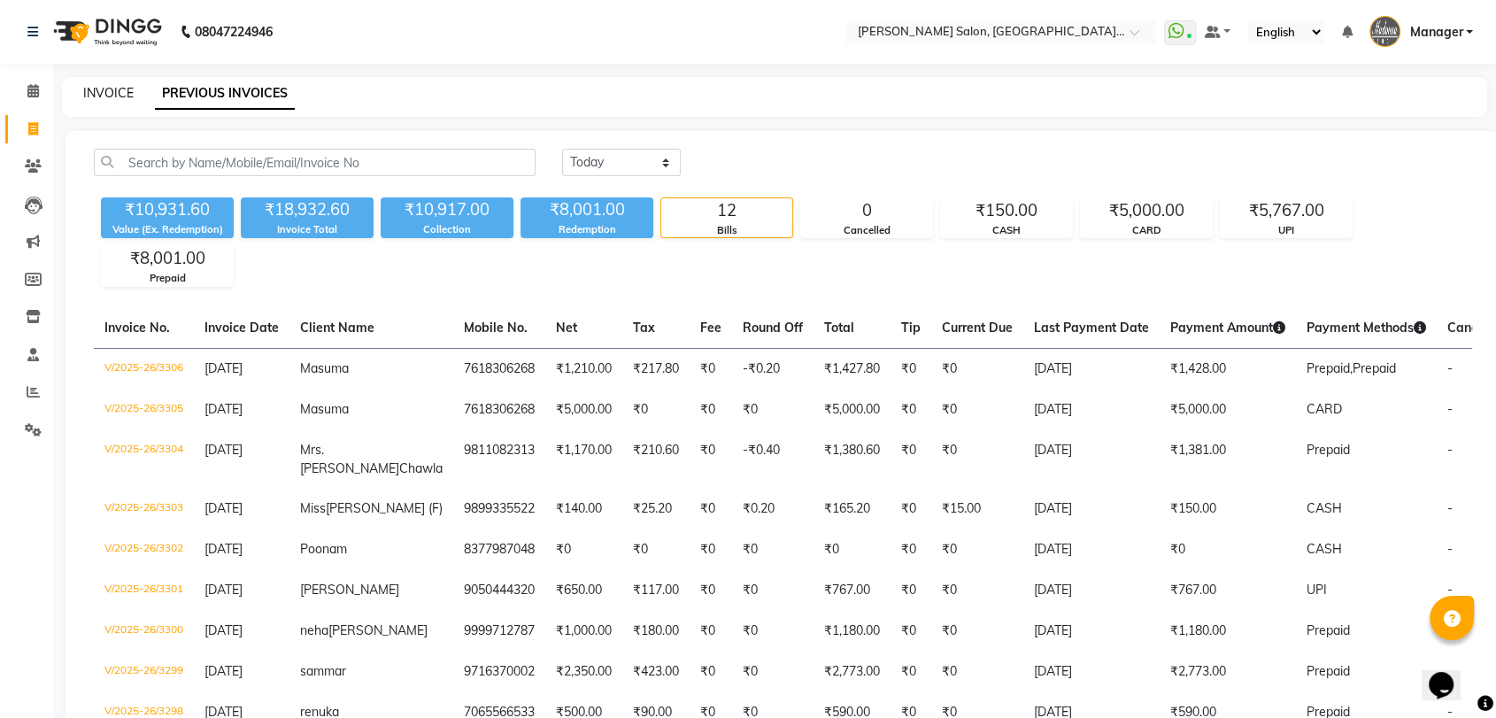
click at [113, 94] on link "INVOICE" at bounding box center [108, 93] width 50 height 16
select select "service"
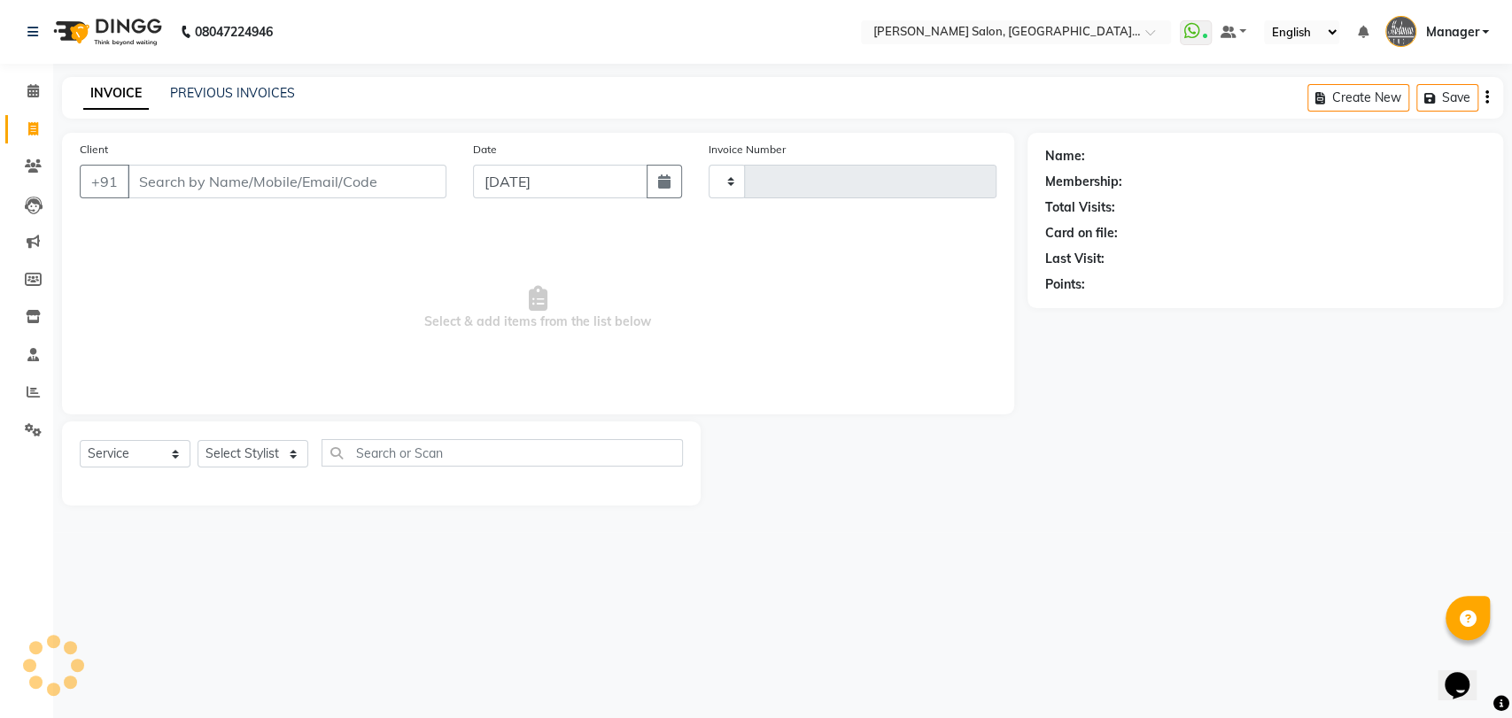
type input "3307"
select select "5893"
click at [273, 455] on select "Select Stylist Anil Pedicurist Arman ashish female stylist Ashutosh Singhal KHU…" at bounding box center [272, 453] width 151 height 27
select select "90698"
click at [197, 440] on select "Select Stylist Anil Pedicurist Arman ashish female stylist Ashutosh Singhal KHU…" at bounding box center [272, 453] width 151 height 27
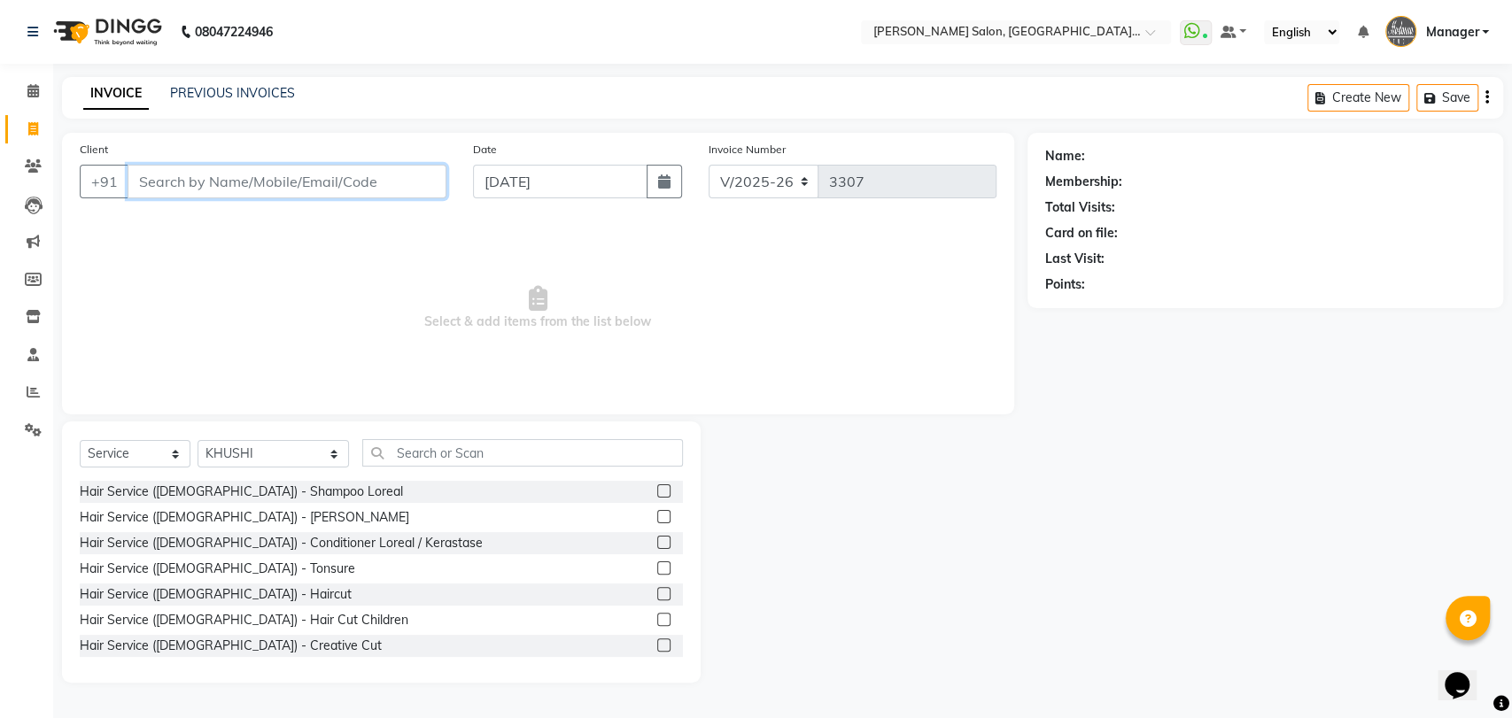
click at [273, 186] on input "Client" at bounding box center [287, 182] width 319 height 34
click at [390, 448] on input "text" at bounding box center [522, 452] width 321 height 27
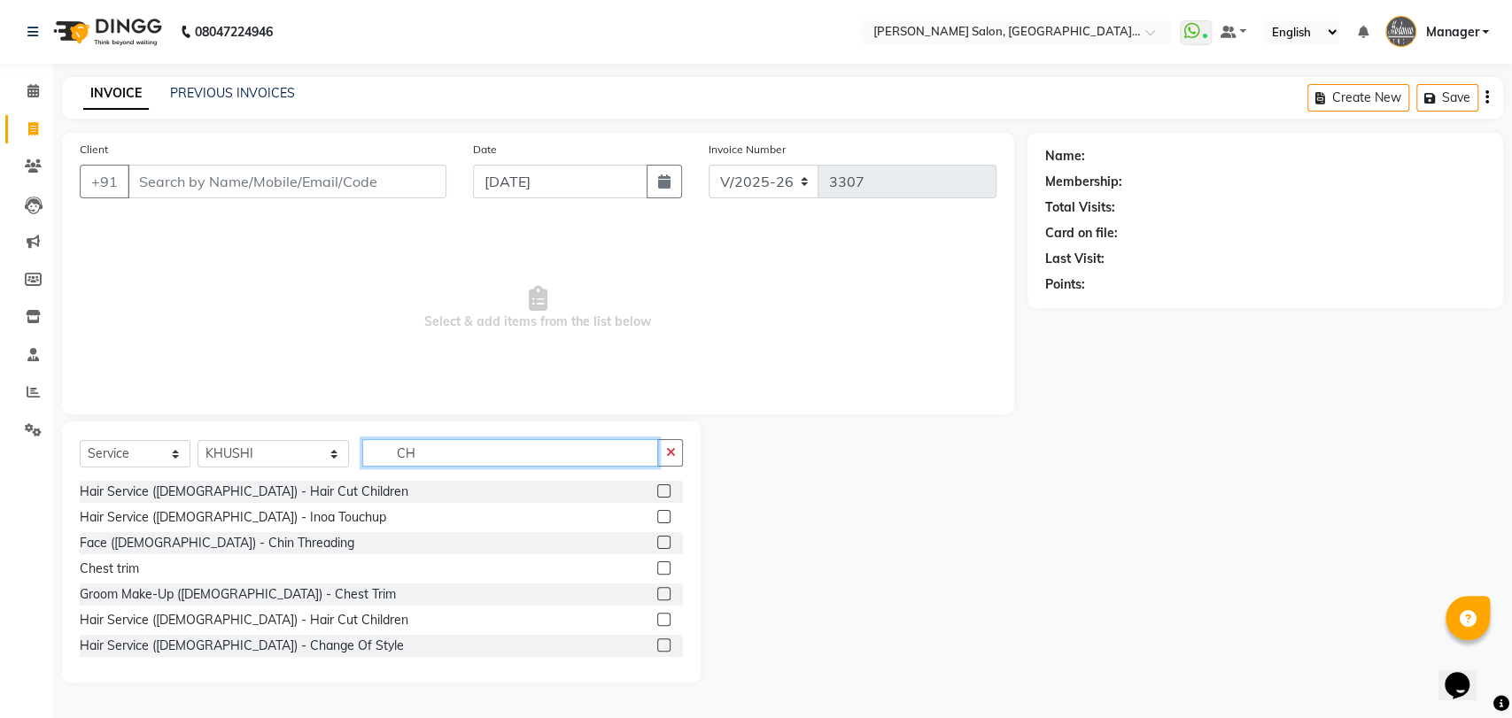
type input "CH"
click at [307, 183] on input "Client" at bounding box center [287, 182] width 319 height 34
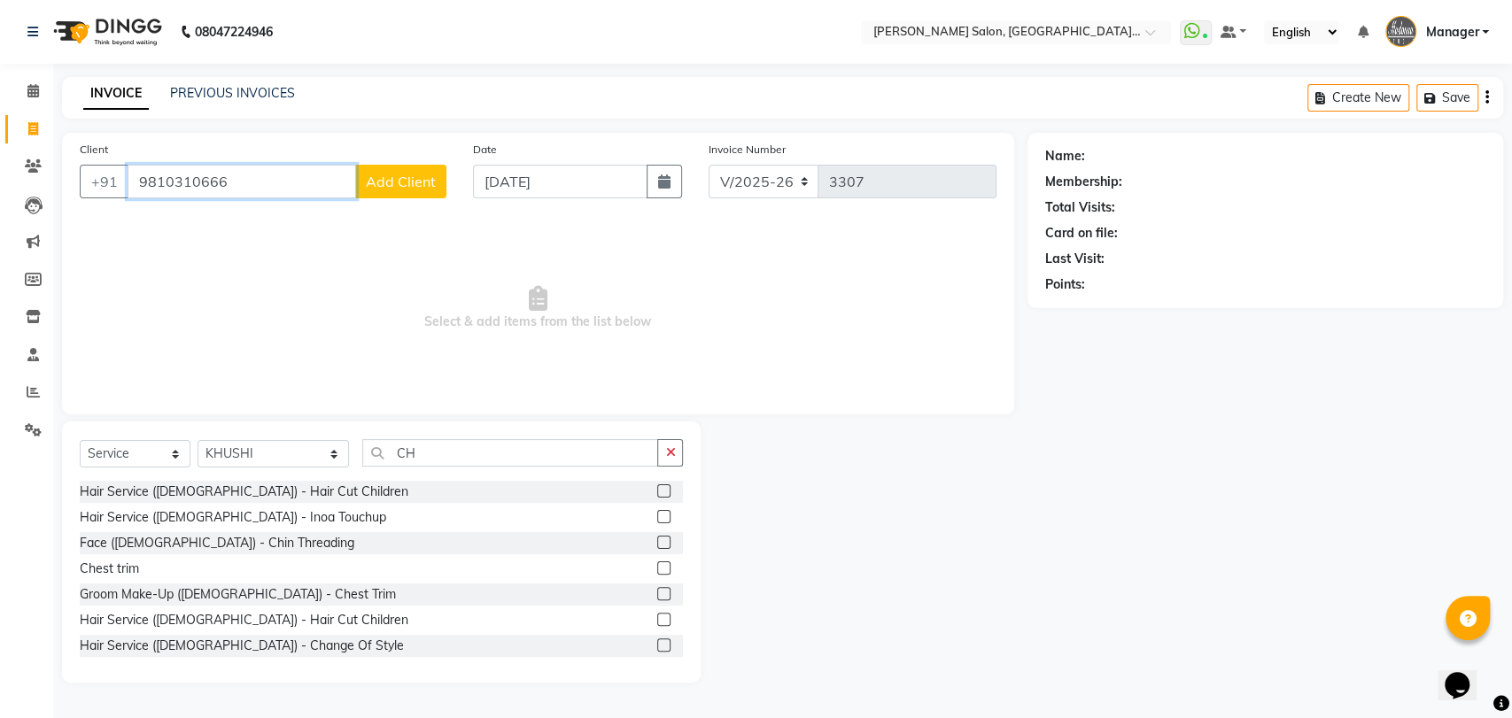
type input "9810310666"
click at [419, 182] on span "Add Client" at bounding box center [401, 182] width 70 height 18
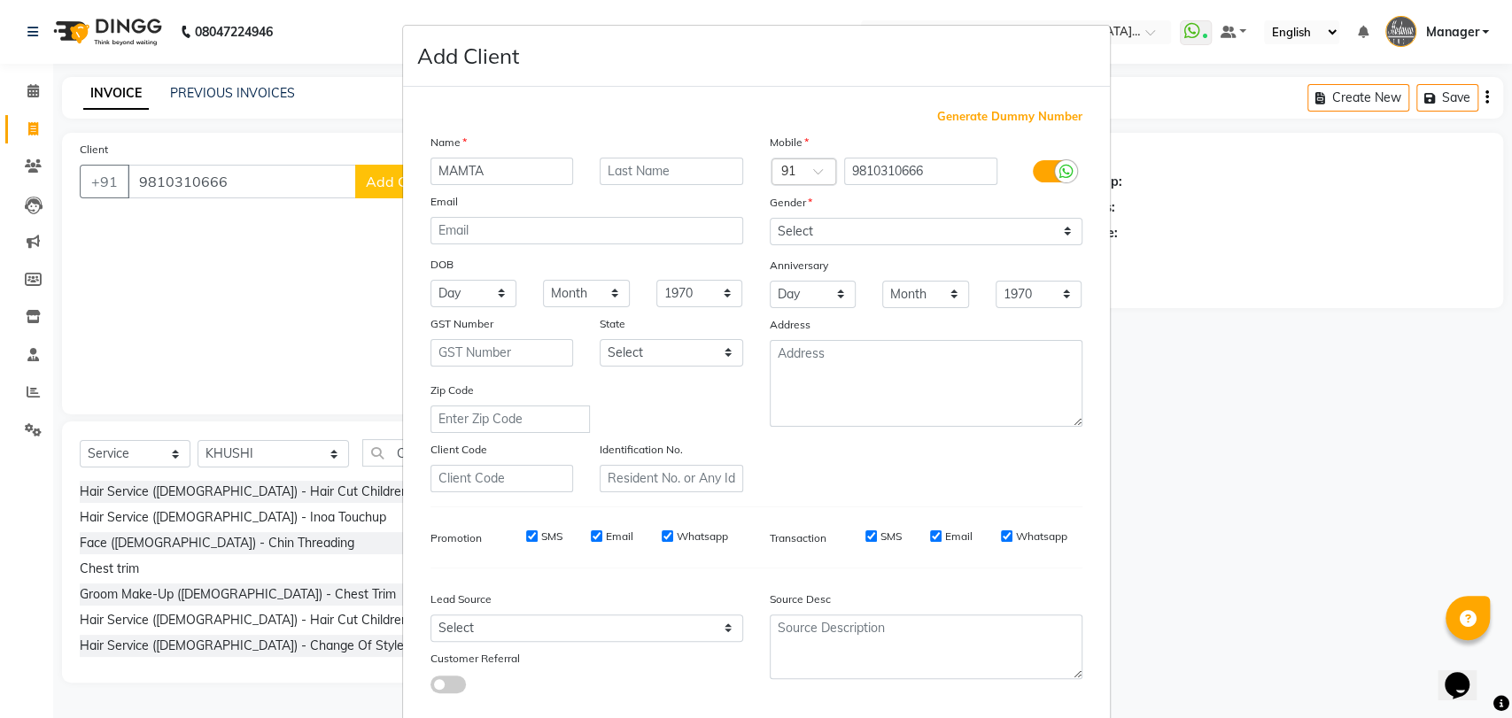
type input "MAMTA"
click at [832, 234] on select "Select Male Female Other Prefer Not To Say" at bounding box center [925, 231] width 313 height 27
select select "[DEMOGRAPHIC_DATA]"
click at [769, 218] on select "Select Male Female Other Prefer Not To Say" at bounding box center [925, 231] width 313 height 27
click at [830, 299] on select "Day 01 02 03 04 05 06 07 08 09 10 11 12 13 14 15 16 17 18 19 20 21 22 23 24 25 …" at bounding box center [812, 294] width 87 height 27
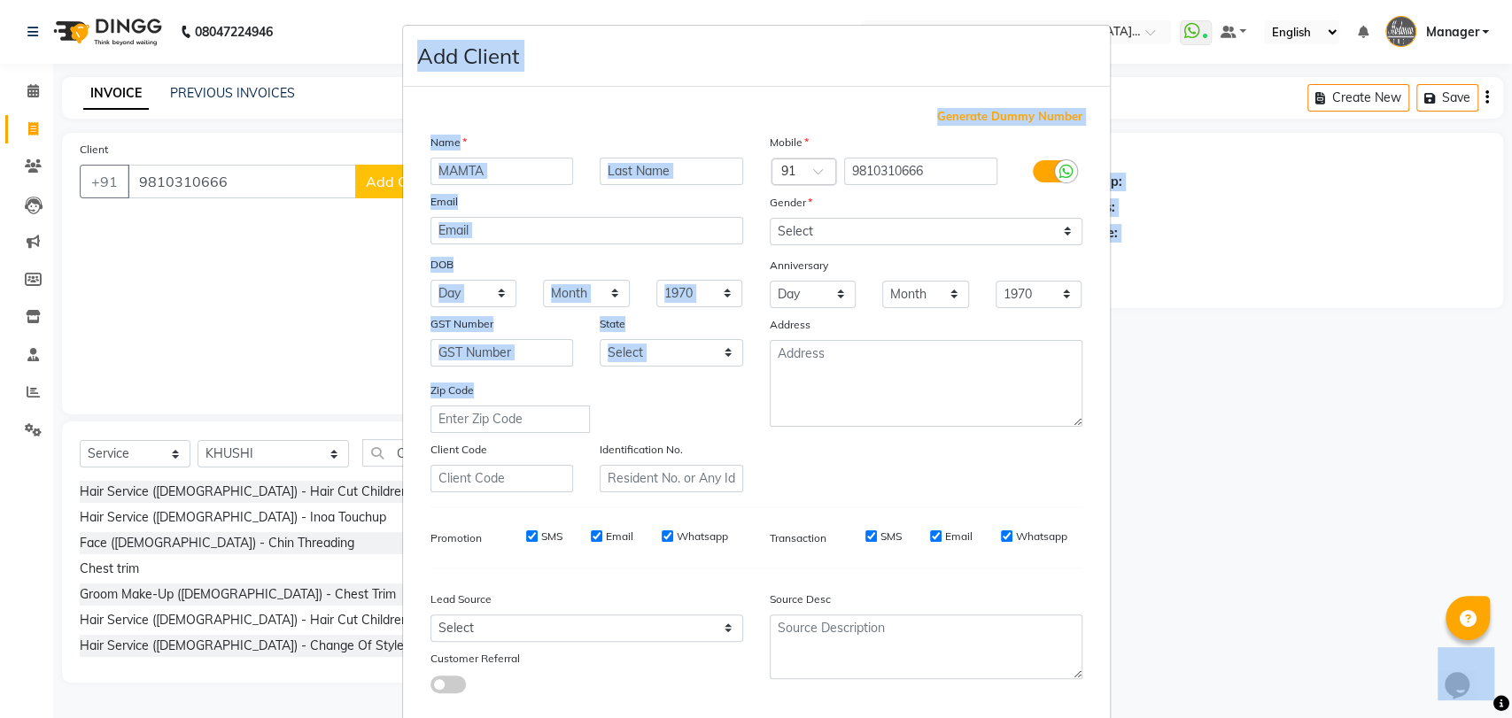
drag, startPoint x: 622, startPoint y: 573, endPoint x: 526, endPoint y: 763, distance: 213.4
click at [526, 717] on html "08047224946 Select Location × Madonna Salon, Sector 21c, Faridabad WhatsApp Sta…" at bounding box center [756, 359] width 1512 height 718
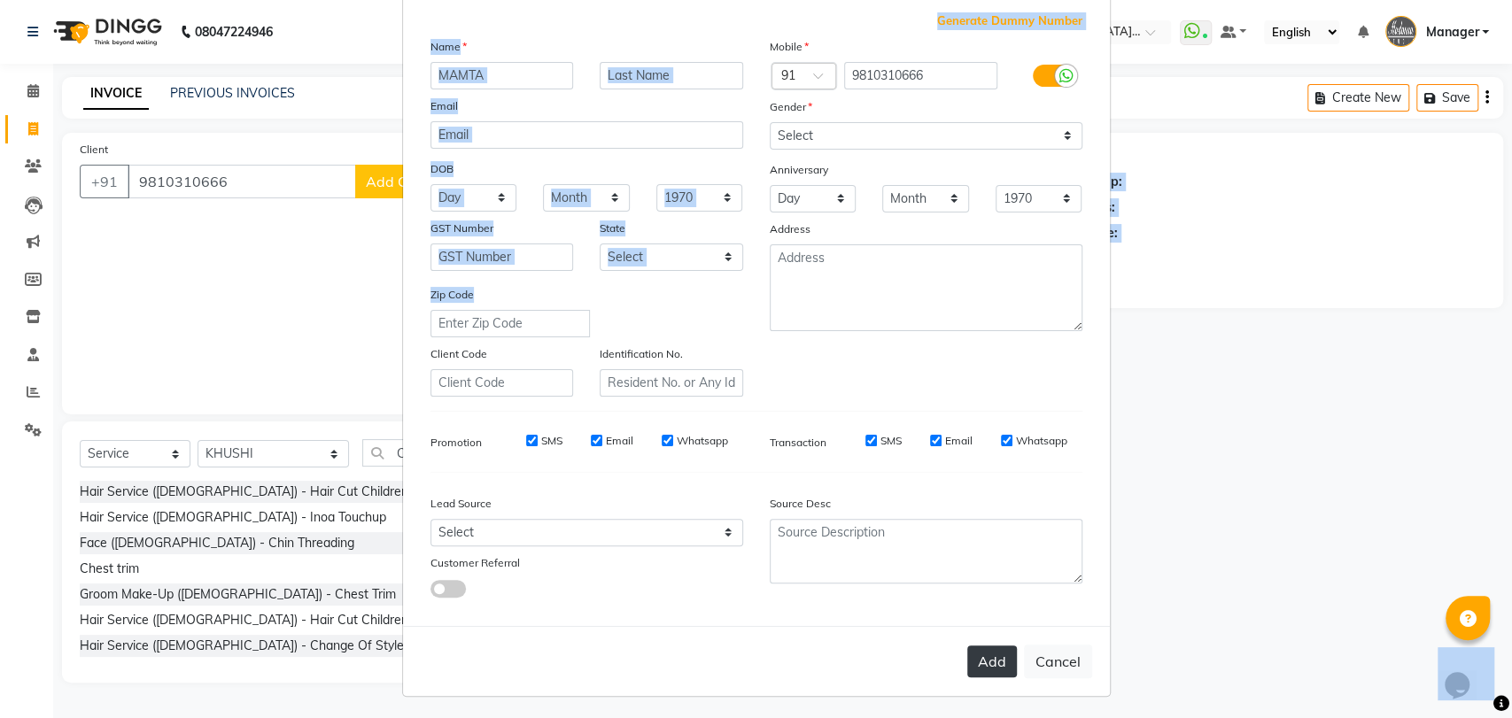
click at [989, 661] on button "Add" at bounding box center [992, 662] width 50 height 32
select select
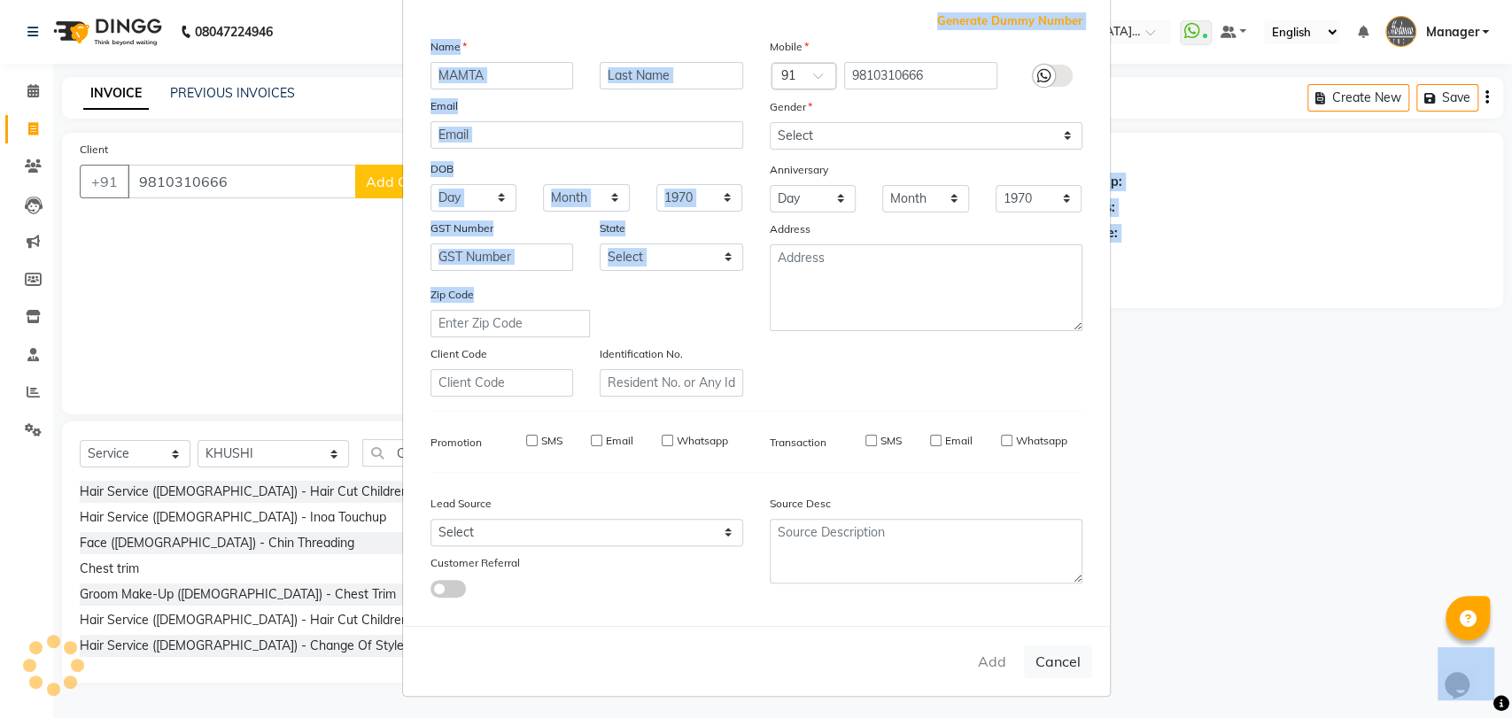
select select
checkbox input "false"
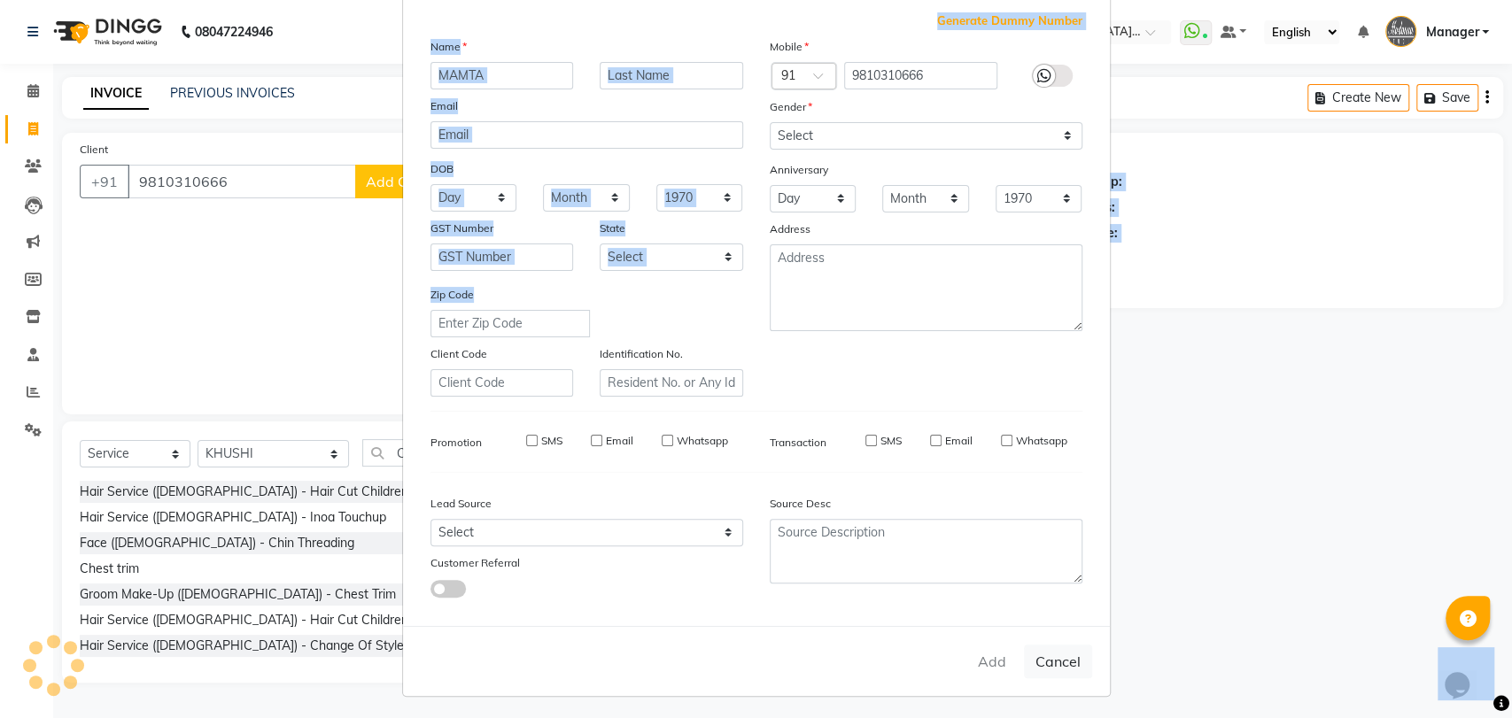
checkbox input "false"
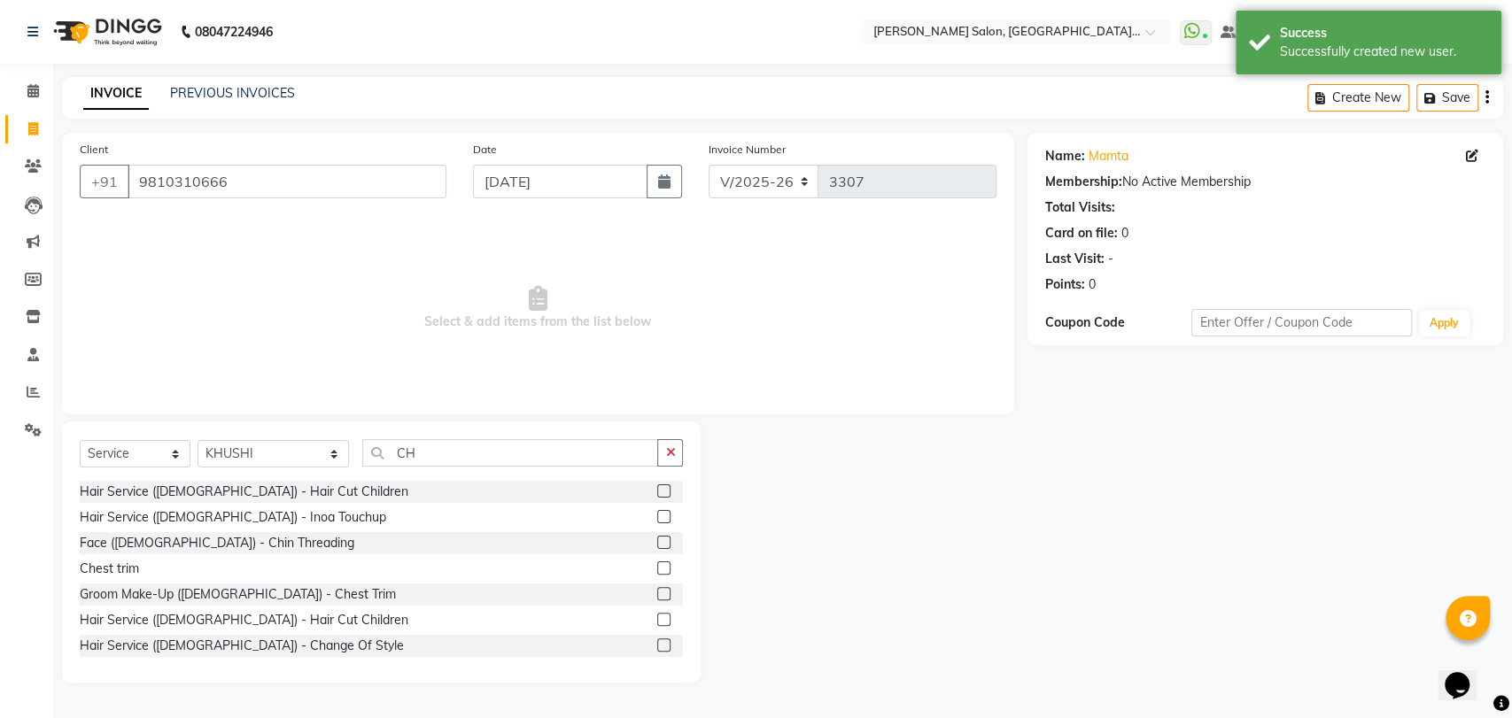
click at [937, 328] on span "Select & add items from the list below" at bounding box center [538, 308] width 916 height 177
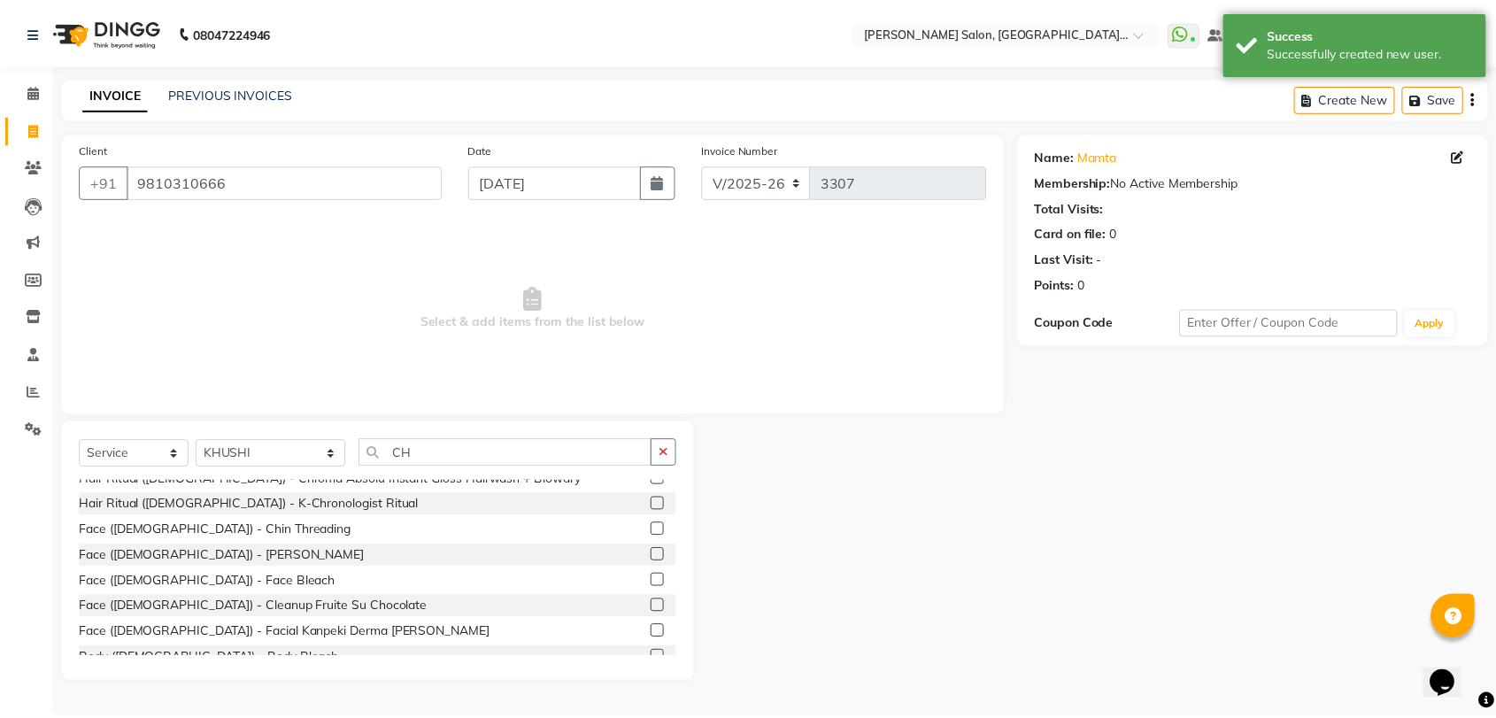
scroll to position [197, 0]
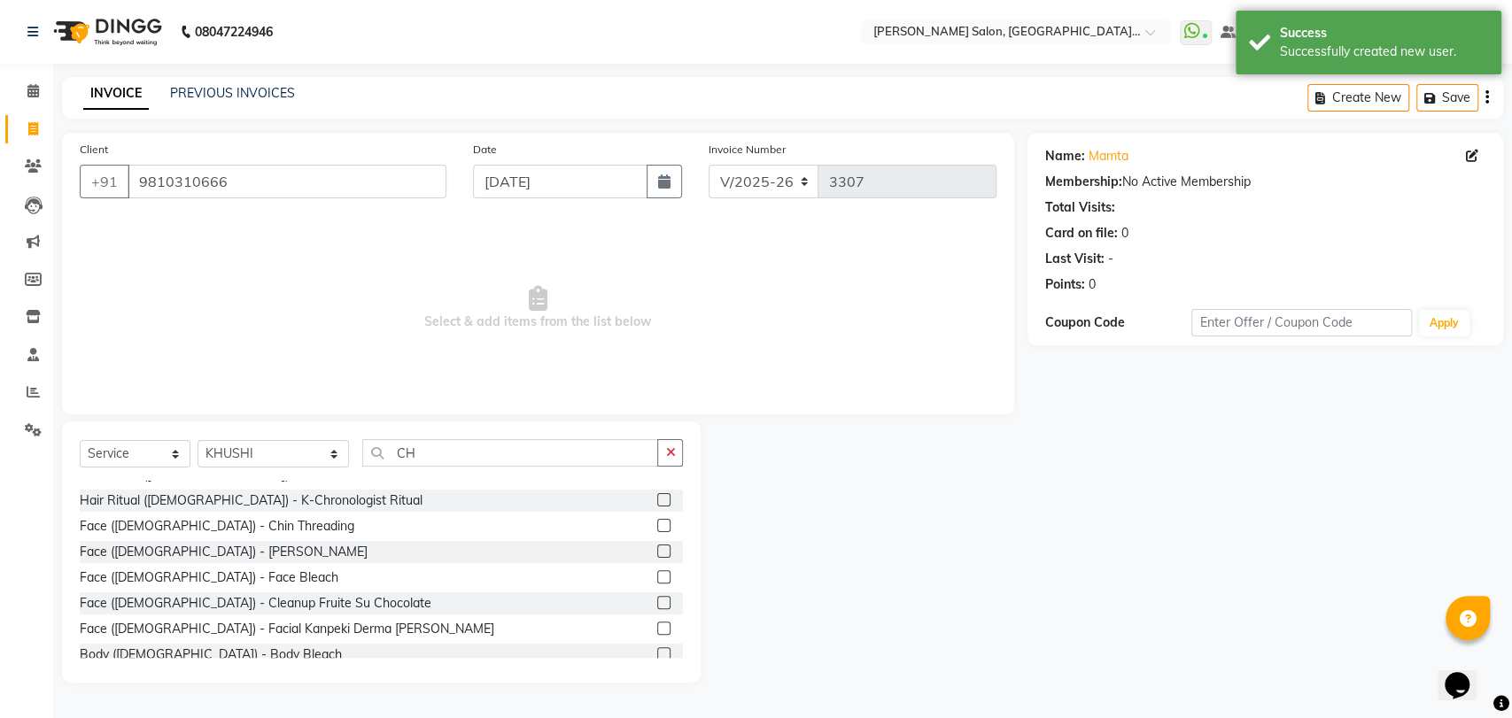
click at [657, 521] on label at bounding box center [663, 525] width 13 height 13
click at [657, 521] on input "checkbox" at bounding box center [663, 527] width 12 height 12
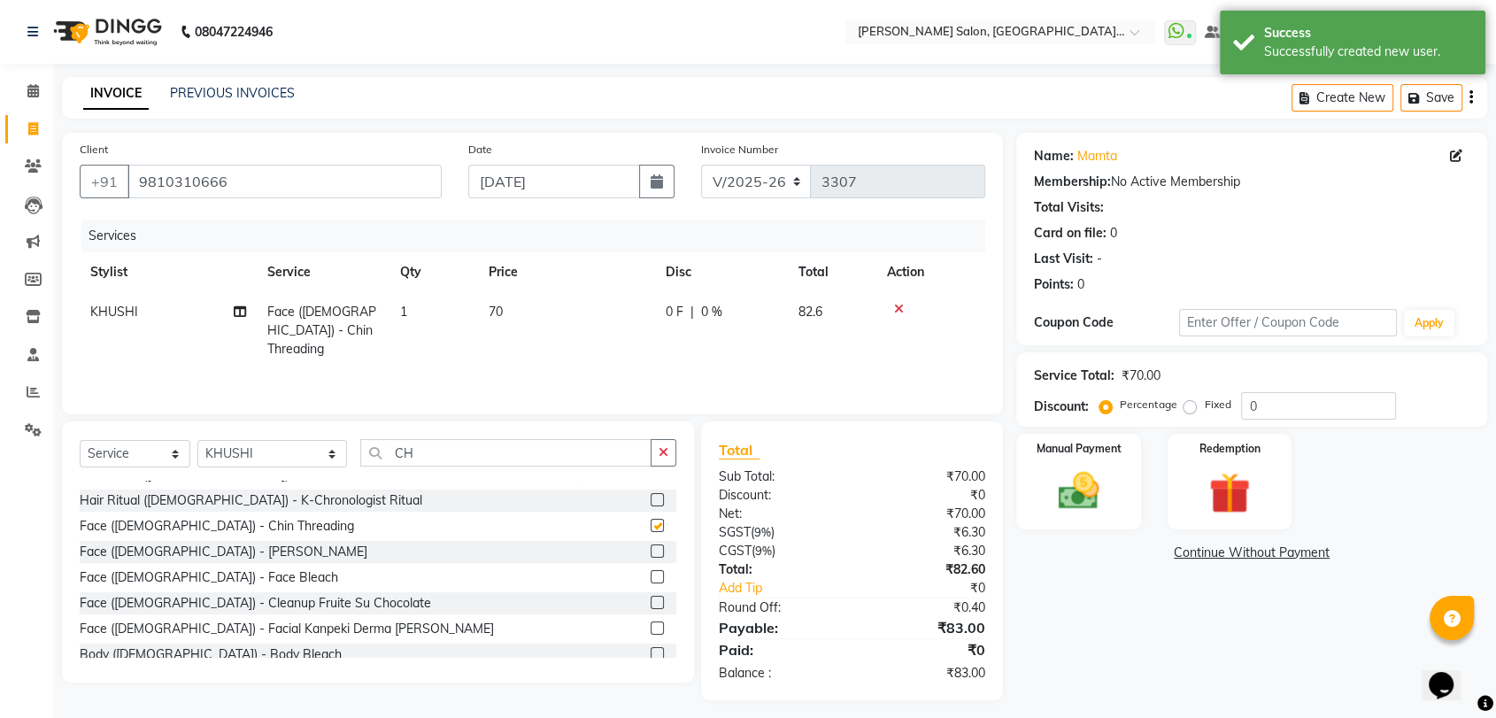
checkbox input "false"
click at [1032, 476] on div "Manual Payment" at bounding box center [1079, 481] width 129 height 99
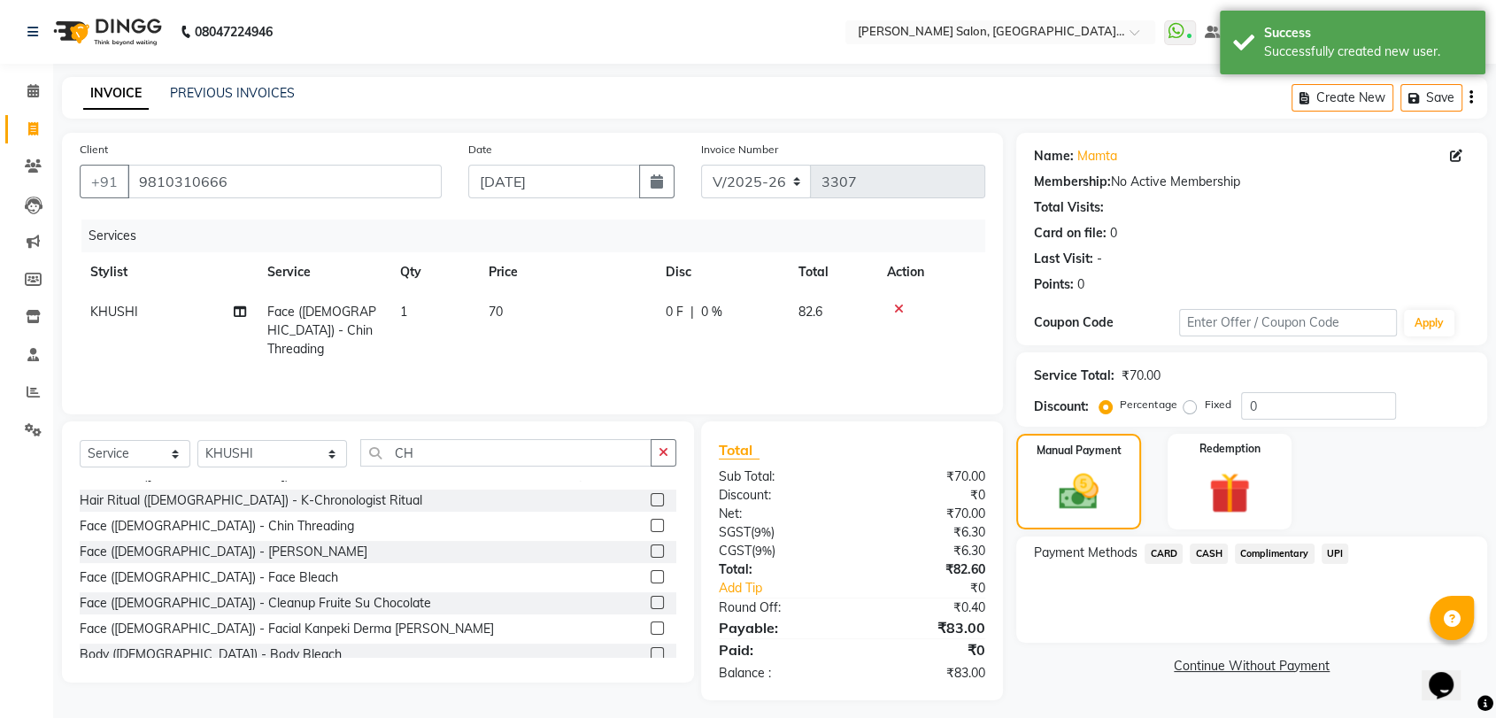
click at [1218, 552] on span "CASH" at bounding box center [1209, 554] width 38 height 20
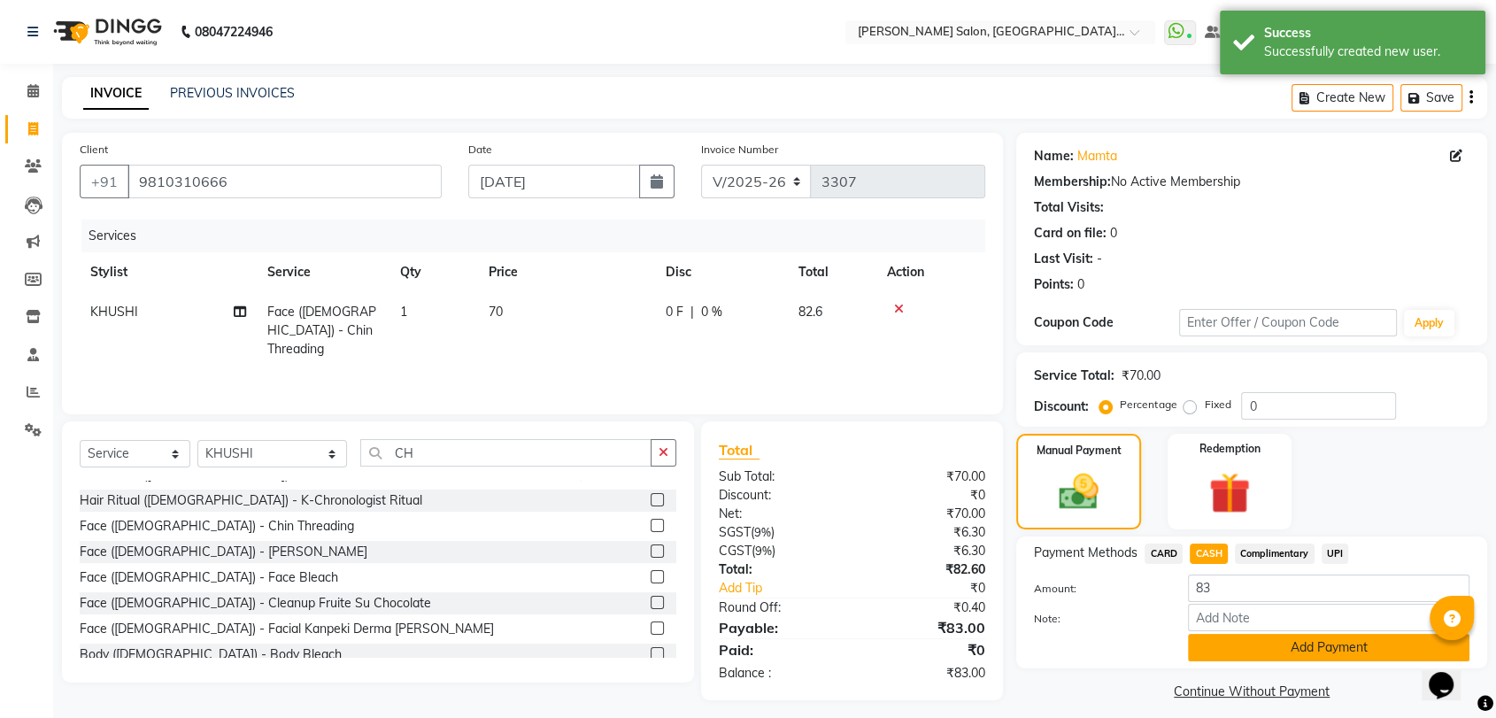
click at [1321, 650] on button "Add Payment" at bounding box center [1329, 647] width 282 height 27
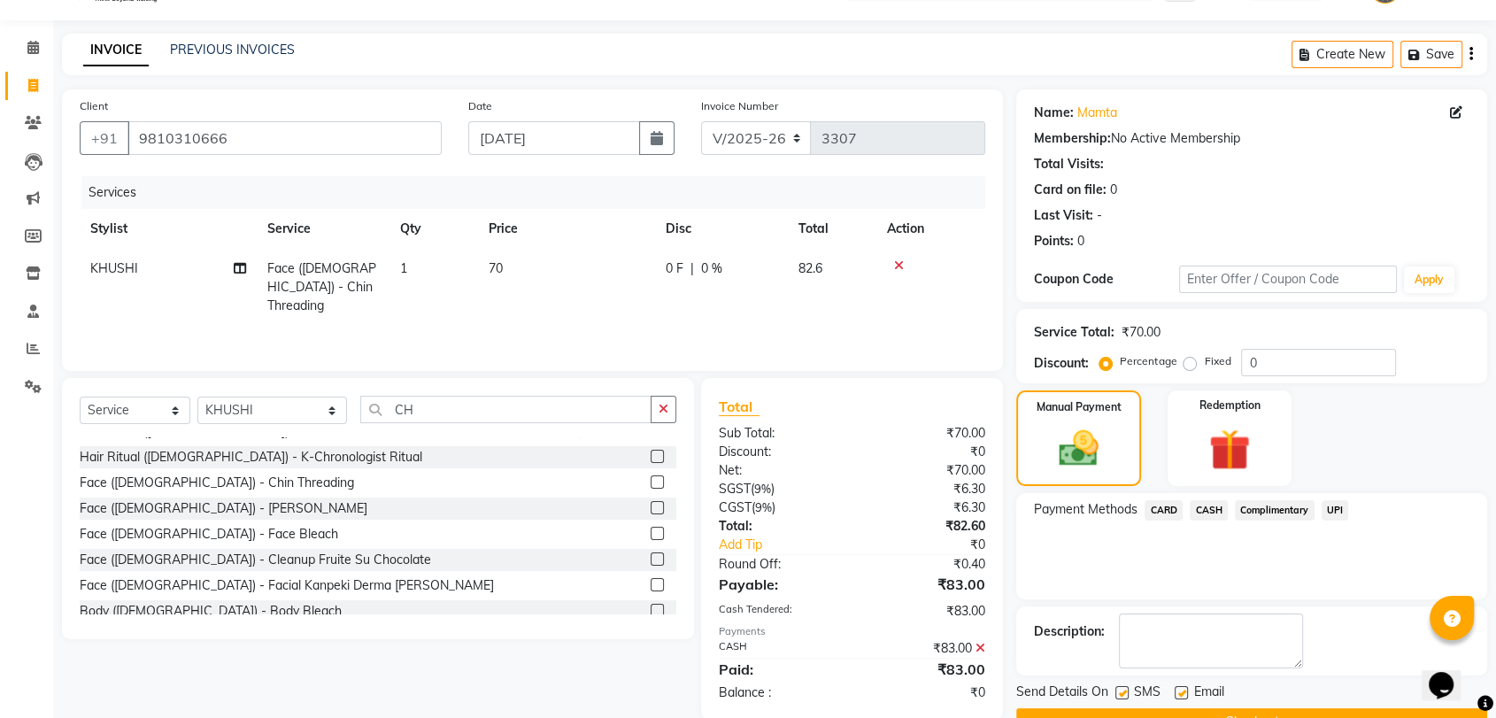
scroll to position [87, 0]
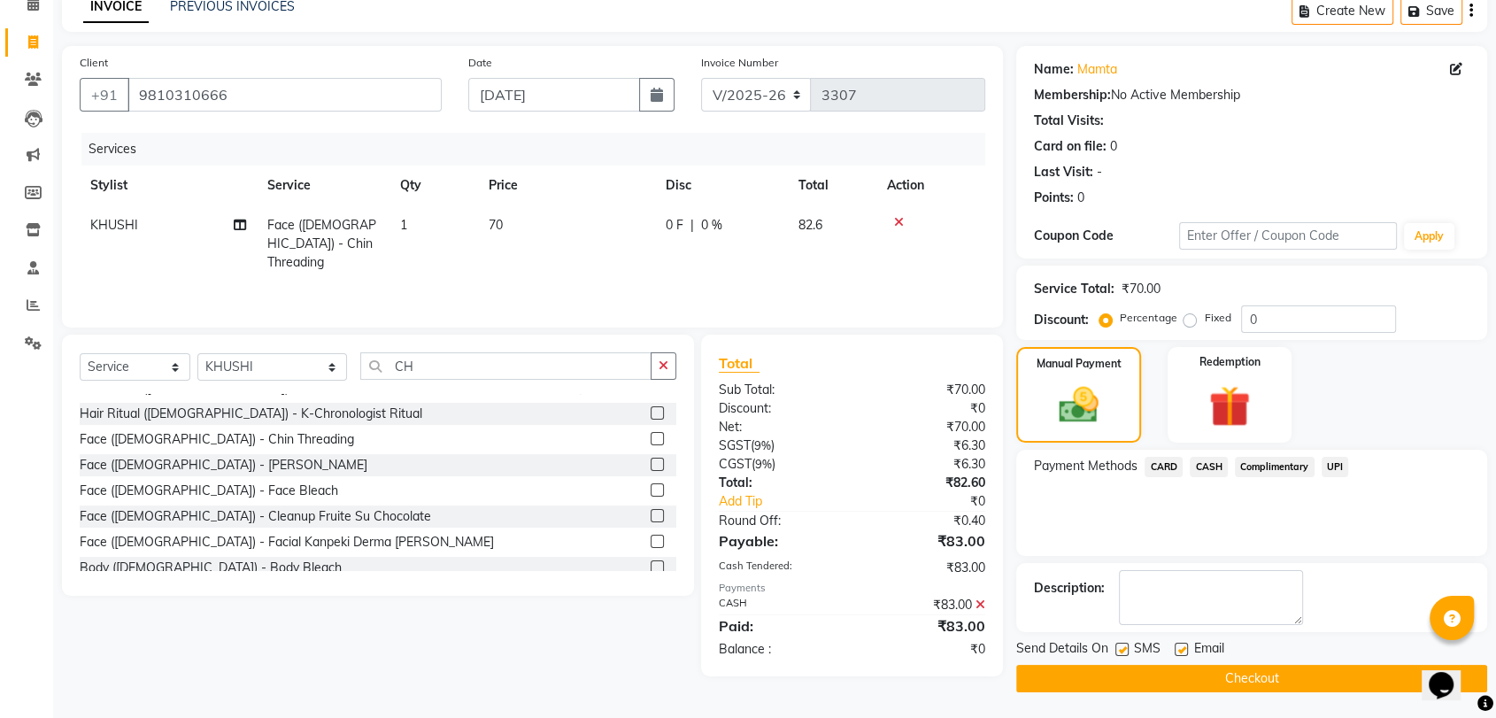
click at [1327, 678] on button "Checkout" at bounding box center [1252, 678] width 471 height 27
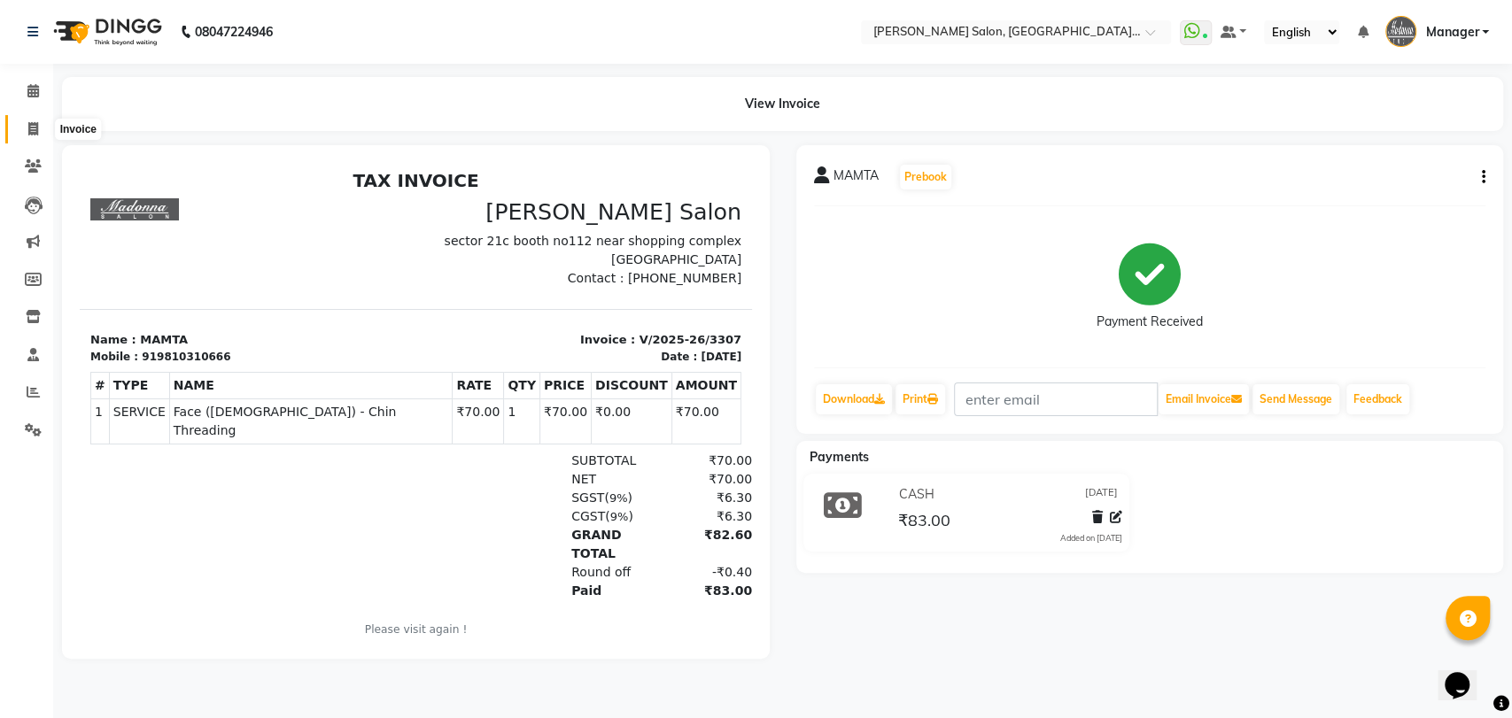
click at [29, 122] on icon at bounding box center [33, 128] width 10 height 13
select select "5893"
select select "service"
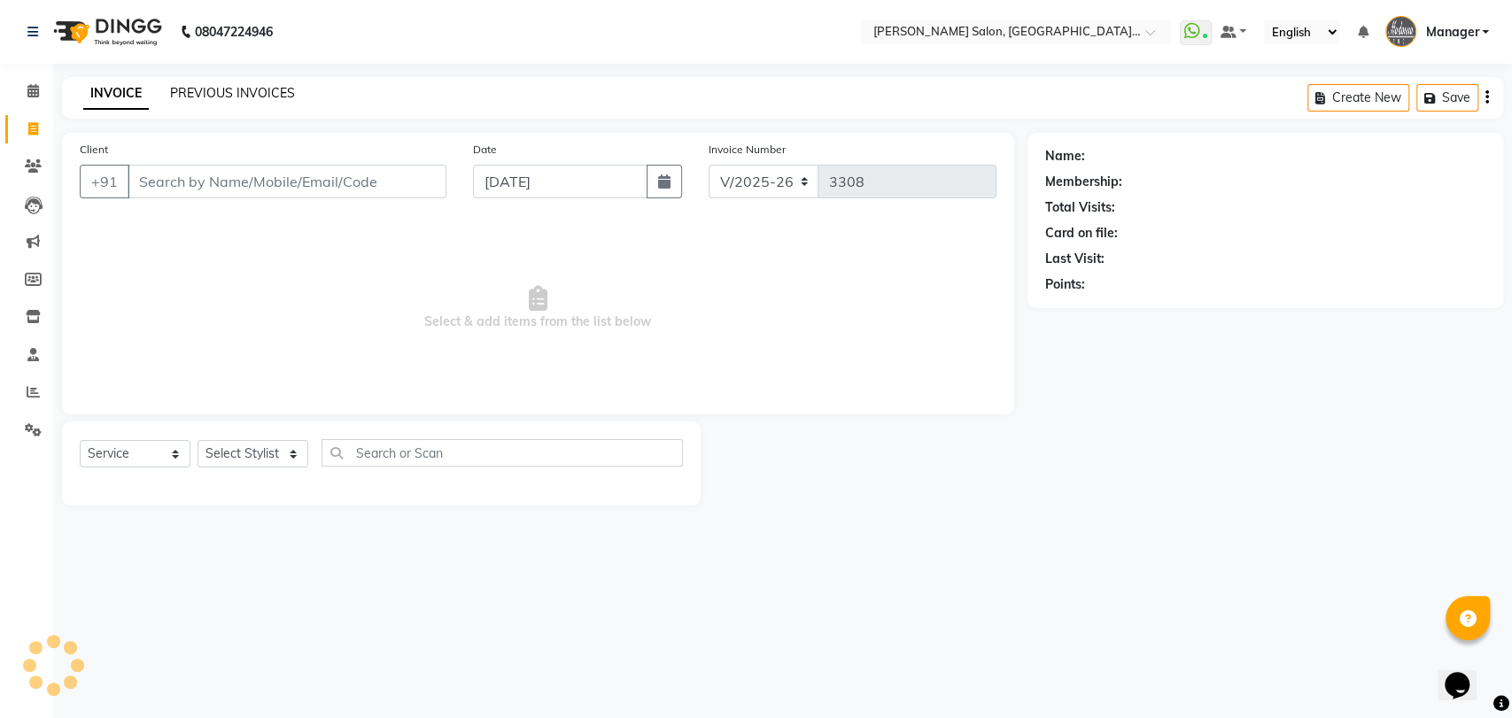
click at [192, 94] on link "PREVIOUS INVOICES" at bounding box center [232, 93] width 125 height 16
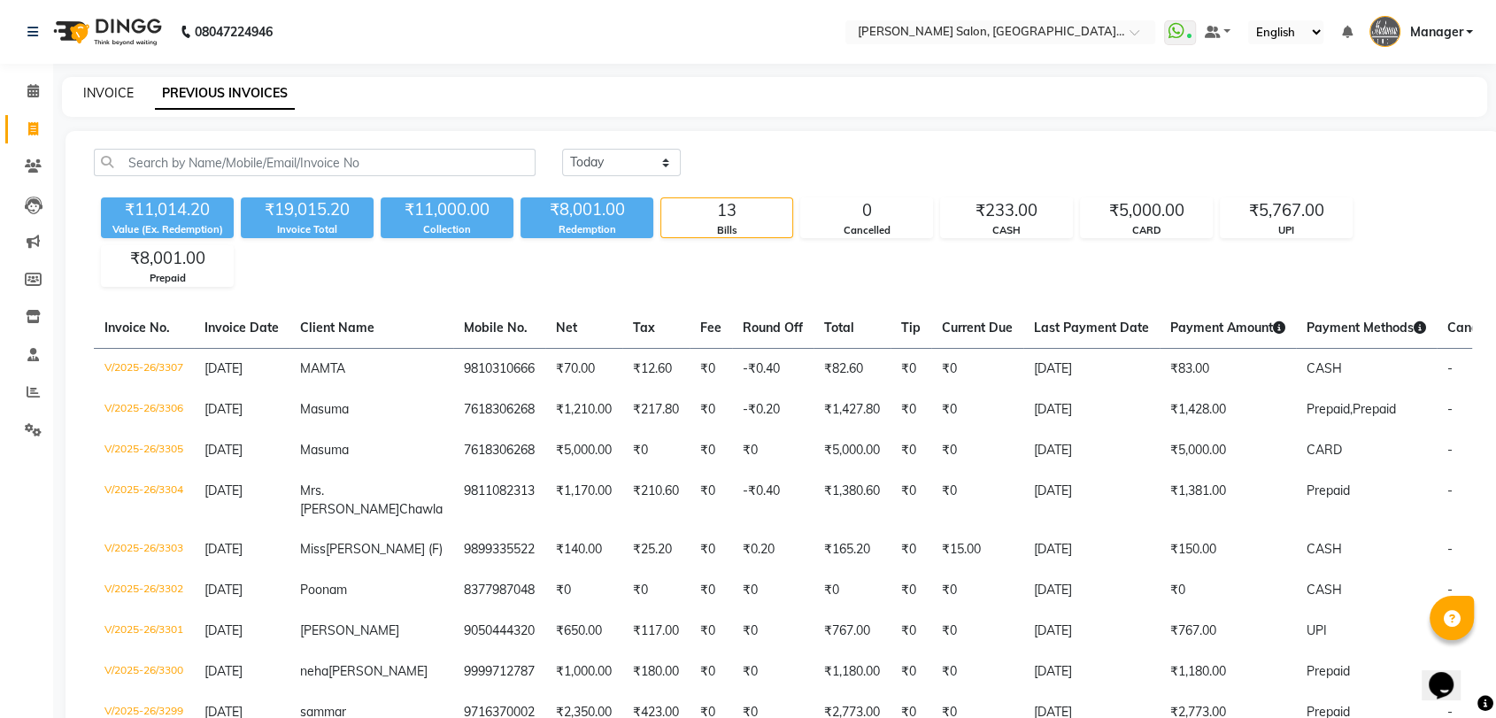
click at [93, 94] on link "INVOICE" at bounding box center [108, 93] width 50 height 16
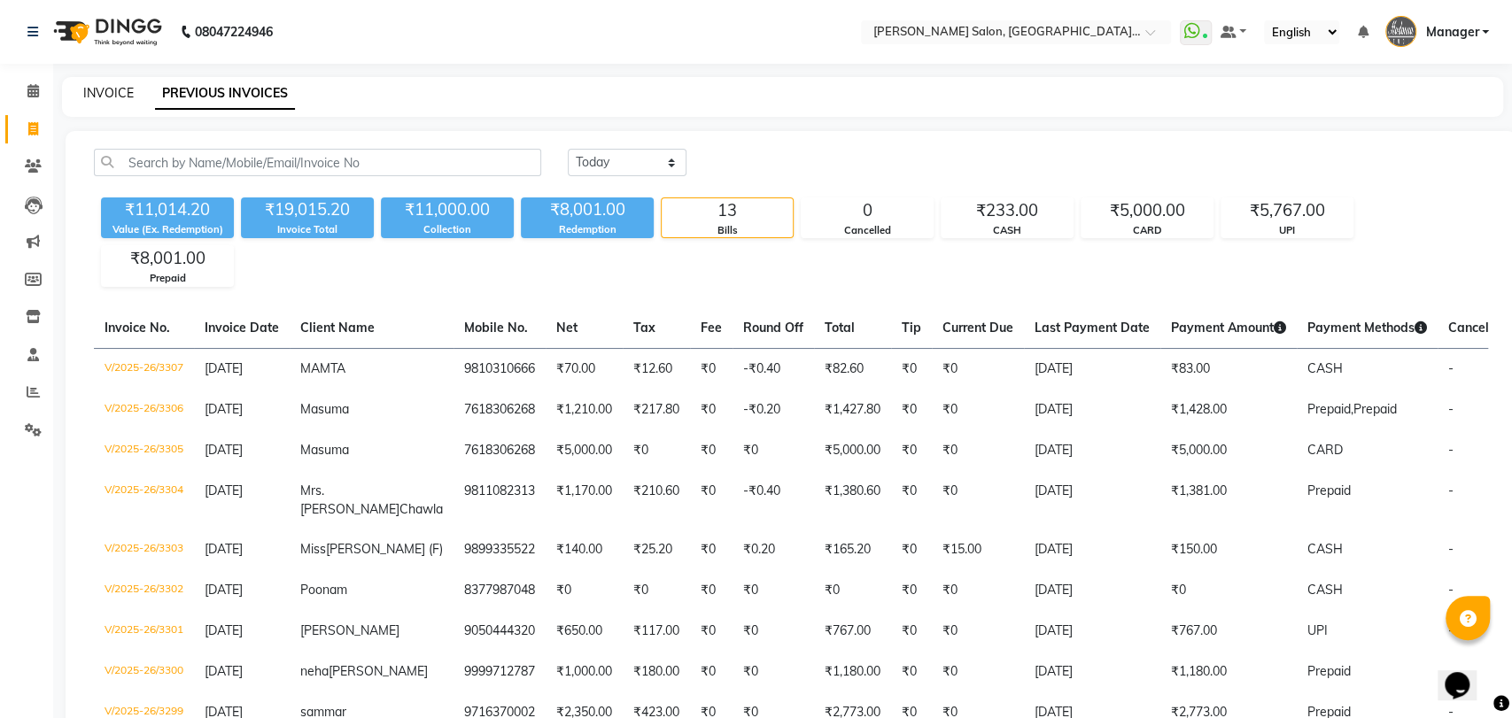
select select "5893"
select select "service"
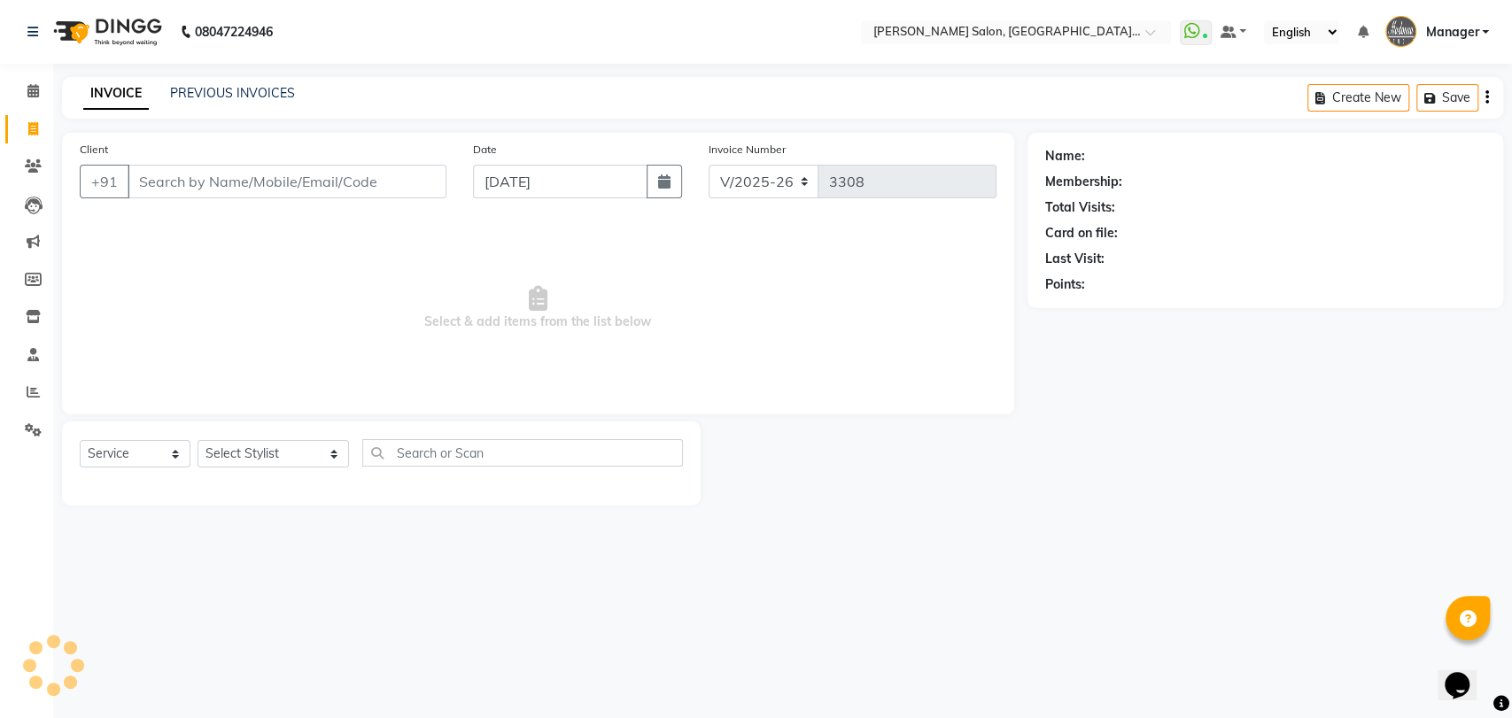
click at [194, 180] on input "Client" at bounding box center [287, 182] width 319 height 34
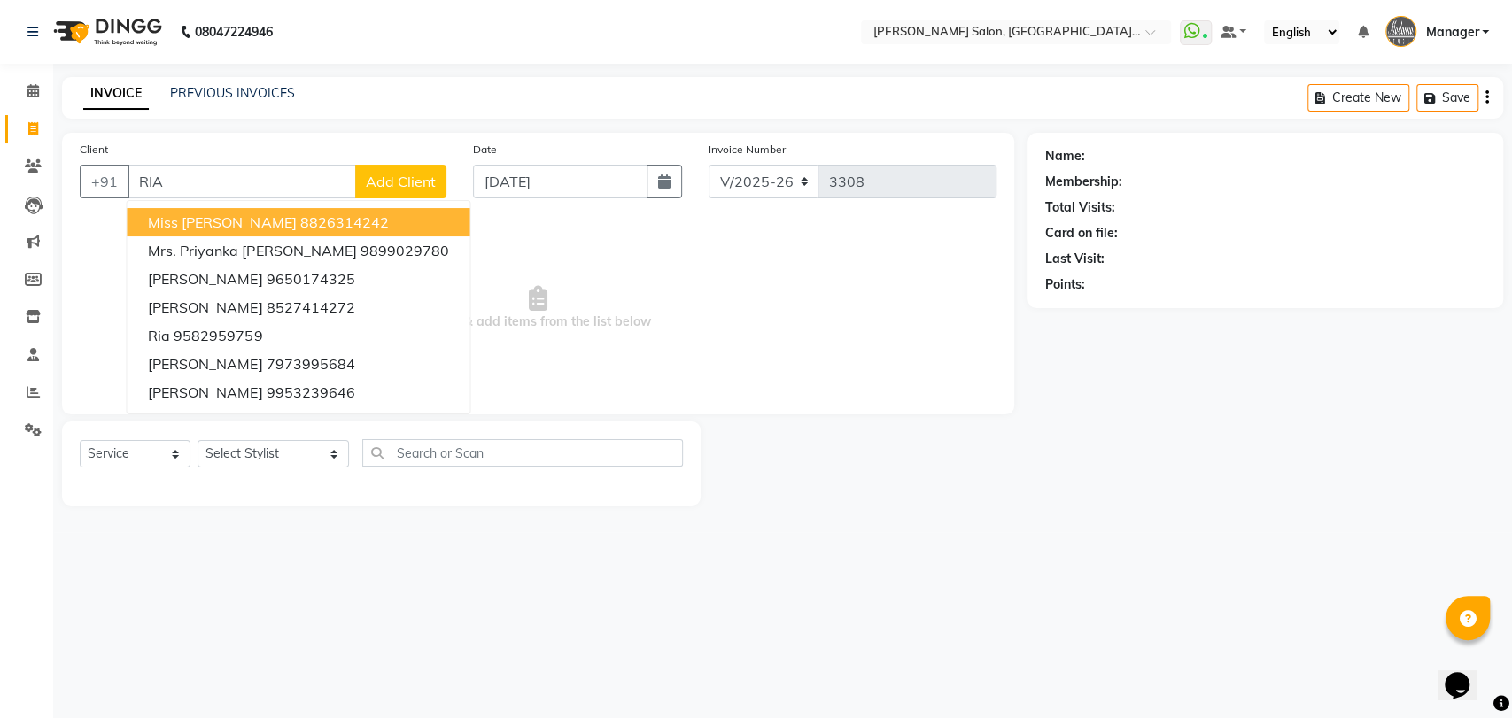
click at [205, 214] on button "Miss Ria 8826314242" at bounding box center [298, 222] width 343 height 28
type input "8826314242"
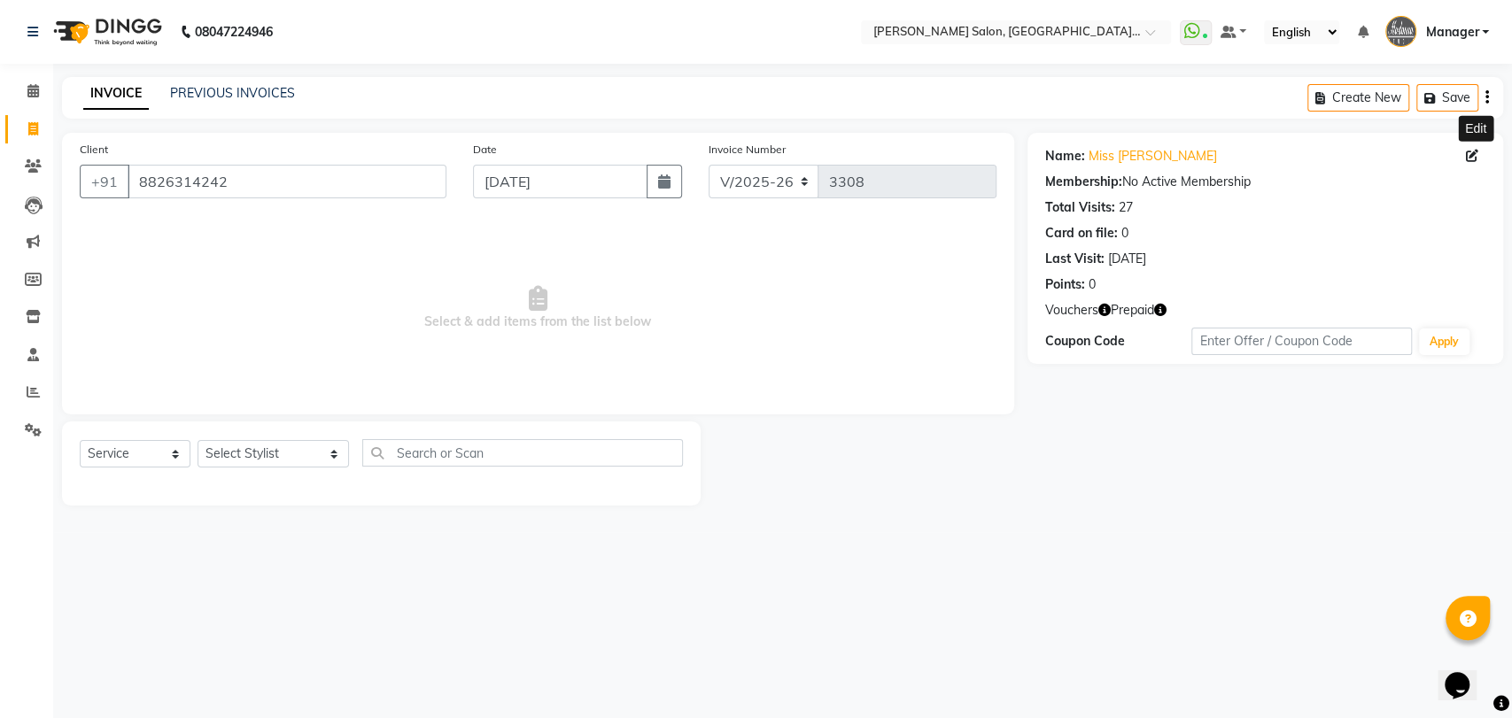
click at [1465, 155] on icon at bounding box center [1471, 156] width 12 height 12
select select "[DEMOGRAPHIC_DATA]"
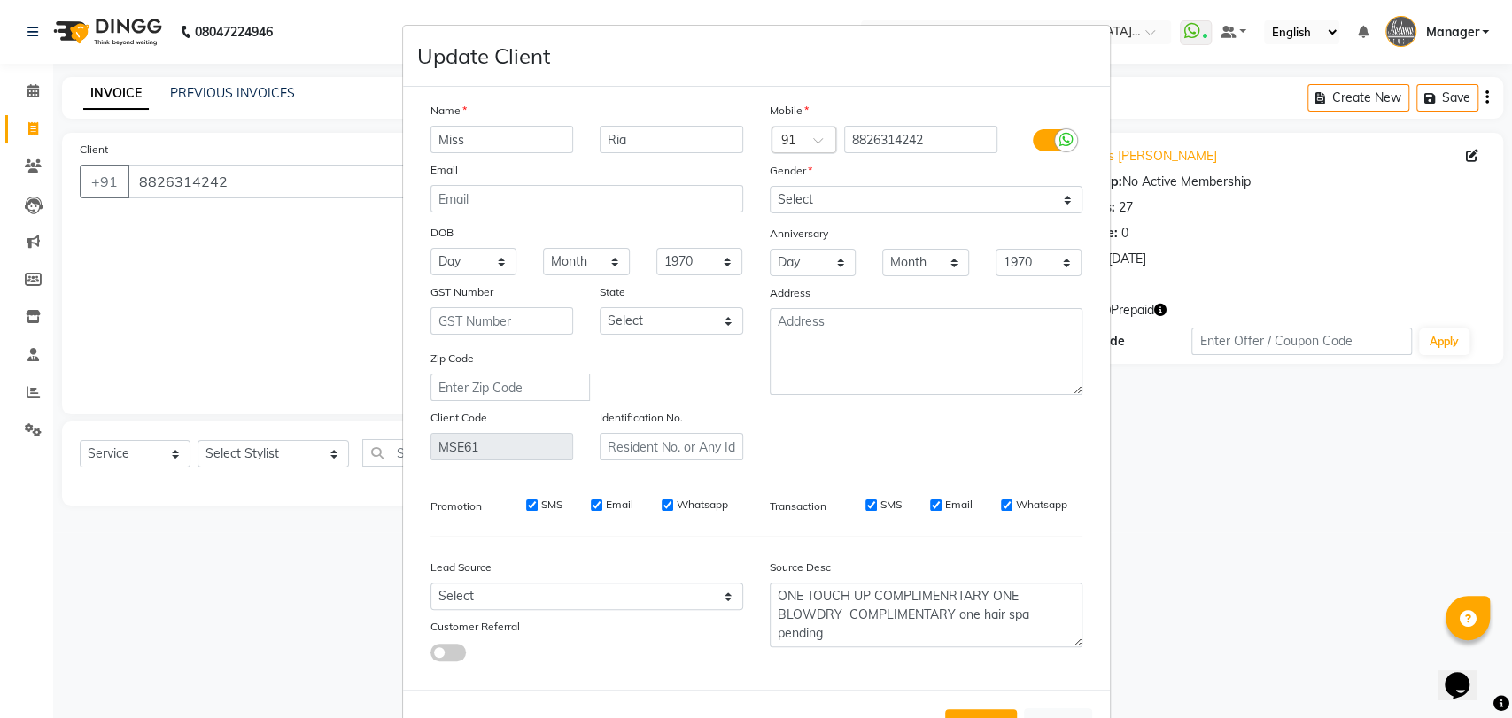
scroll to position [64, 0]
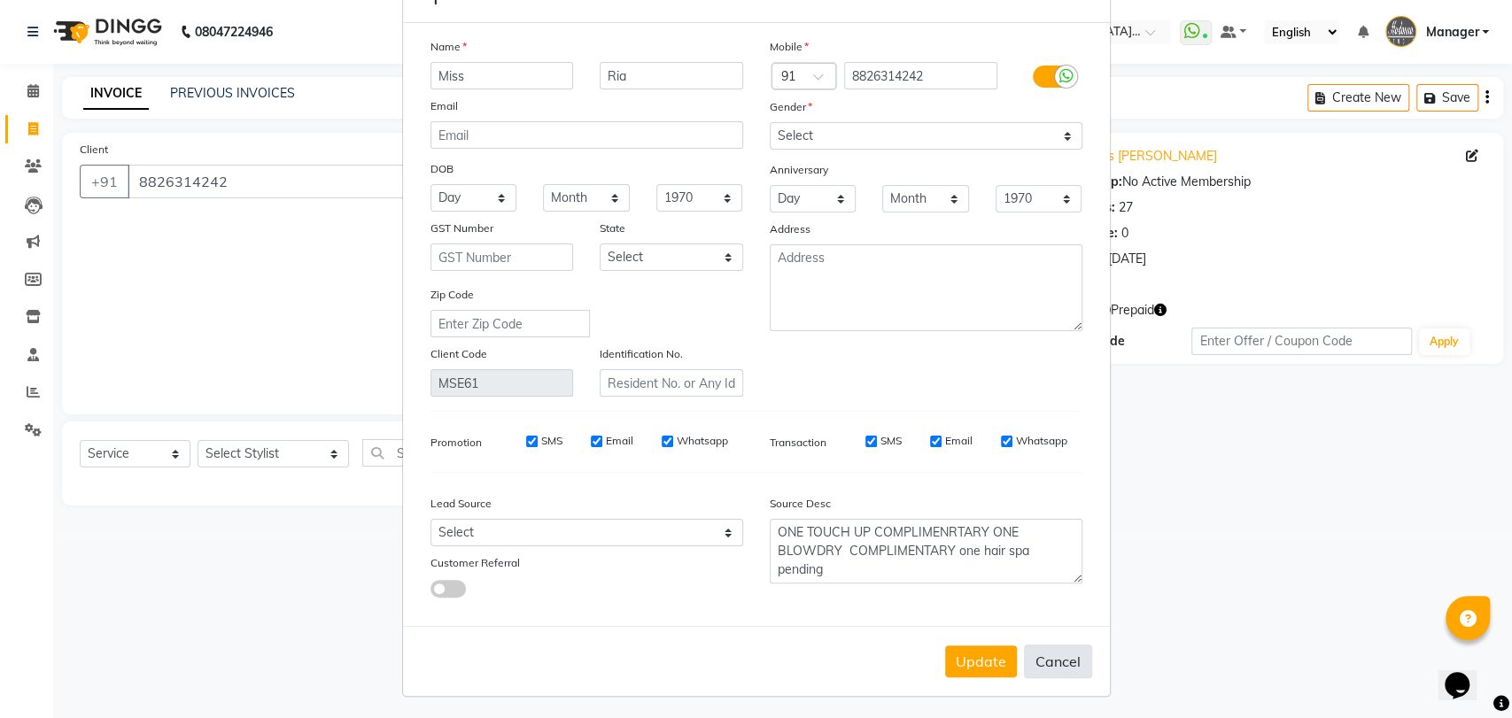
click at [1048, 661] on button "Cancel" at bounding box center [1058, 662] width 68 height 34
select select
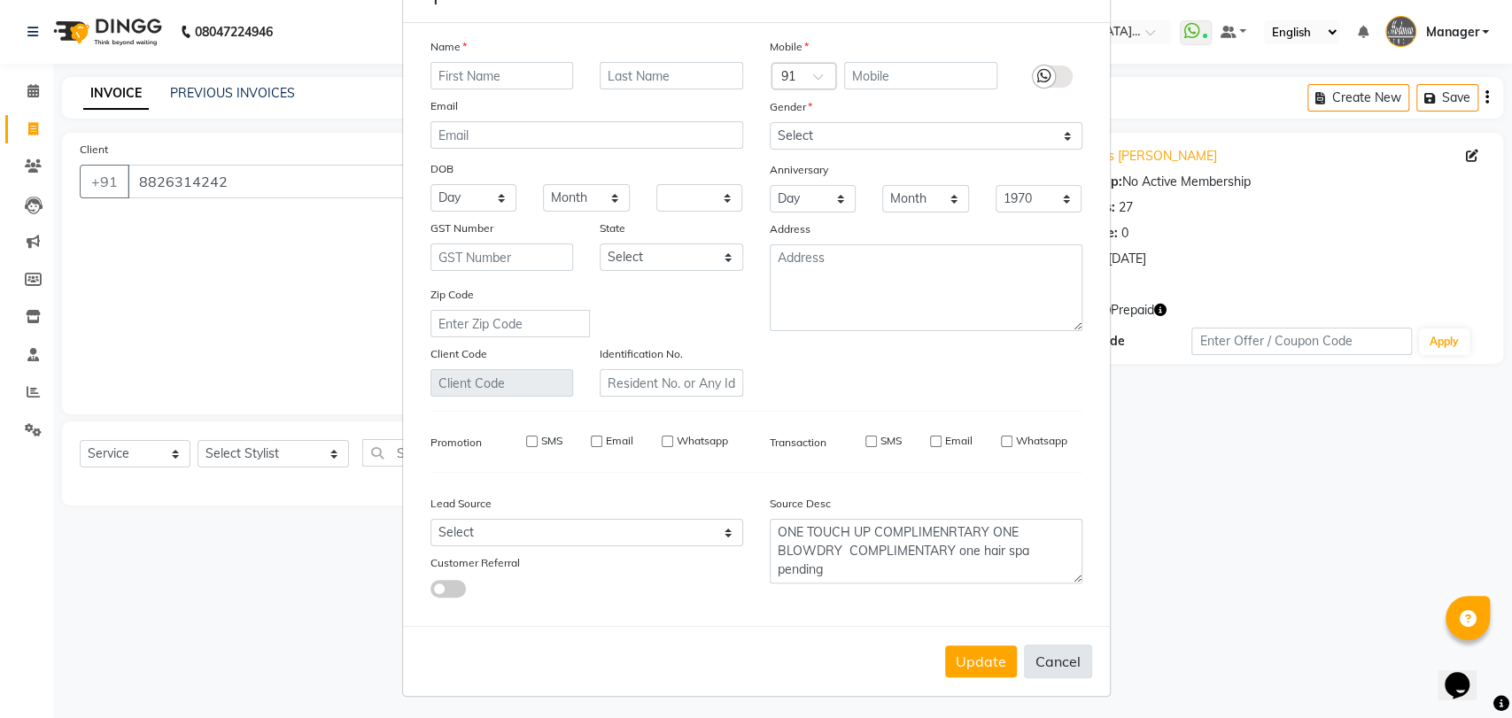
select select
checkbox input "false"
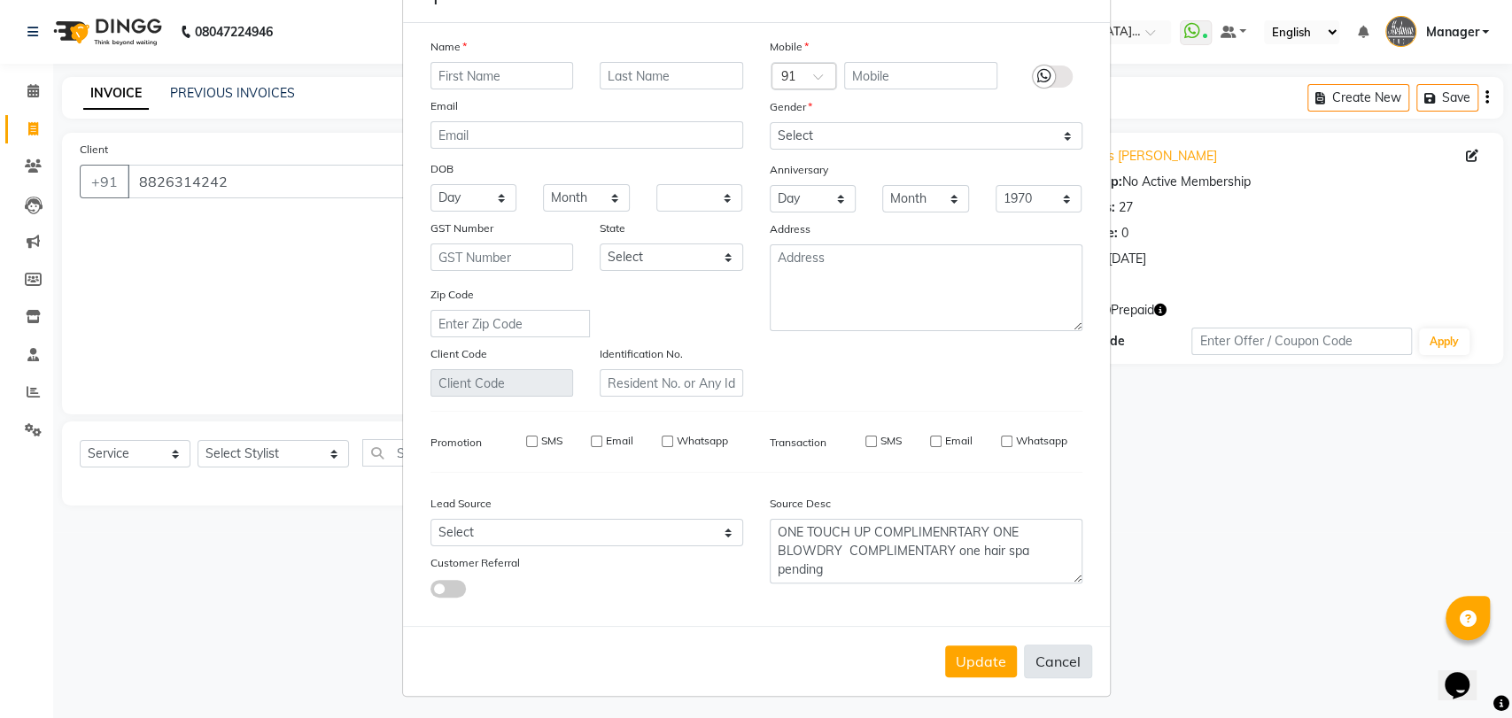
checkbox input "false"
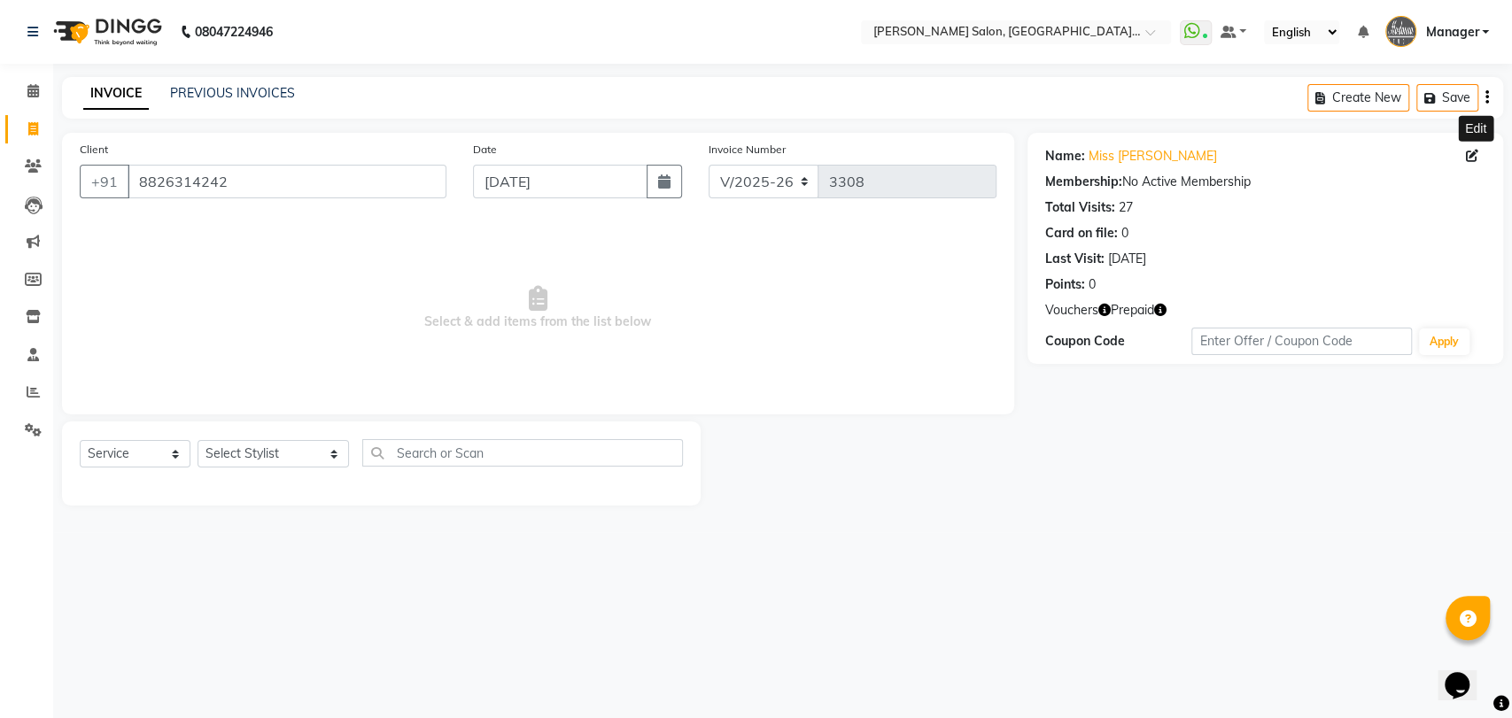
click at [1169, 306] on div "Vouchers Prepaid" at bounding box center [1265, 310] width 440 height 19
click at [1163, 311] on icon "button" at bounding box center [1160, 310] width 12 height 12
click at [517, 73] on div "08047224946 Select Location × Madonna Salon, Sector 21c, Faridabad WhatsApp Sta…" at bounding box center [756, 359] width 1512 height 718
click at [1156, 309] on icon "button" at bounding box center [1160, 310] width 12 height 12
click at [1246, 280] on div "Points: 0" at bounding box center [1265, 284] width 440 height 19
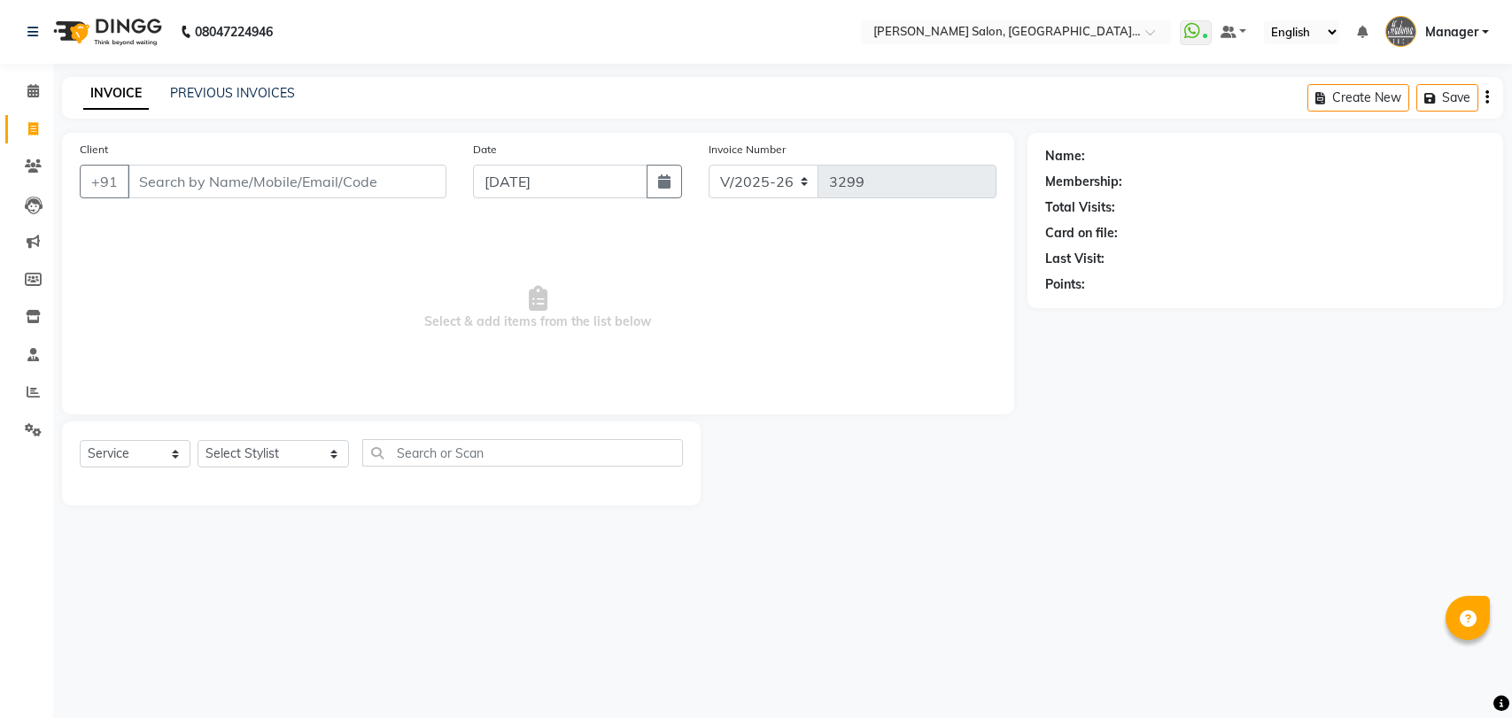
select select "5893"
select select "service"
click at [239, 447] on select "Select Stylist Anil Pedicurist Arman ashish female stylist Ashutosh Singhal KHU…" at bounding box center [272, 453] width 151 height 27
select select "90698"
click at [197, 440] on select "Select Stylist Anil Pedicurist Arman ashish female stylist Ashutosh Singhal KHU…" at bounding box center [272, 453] width 151 height 27
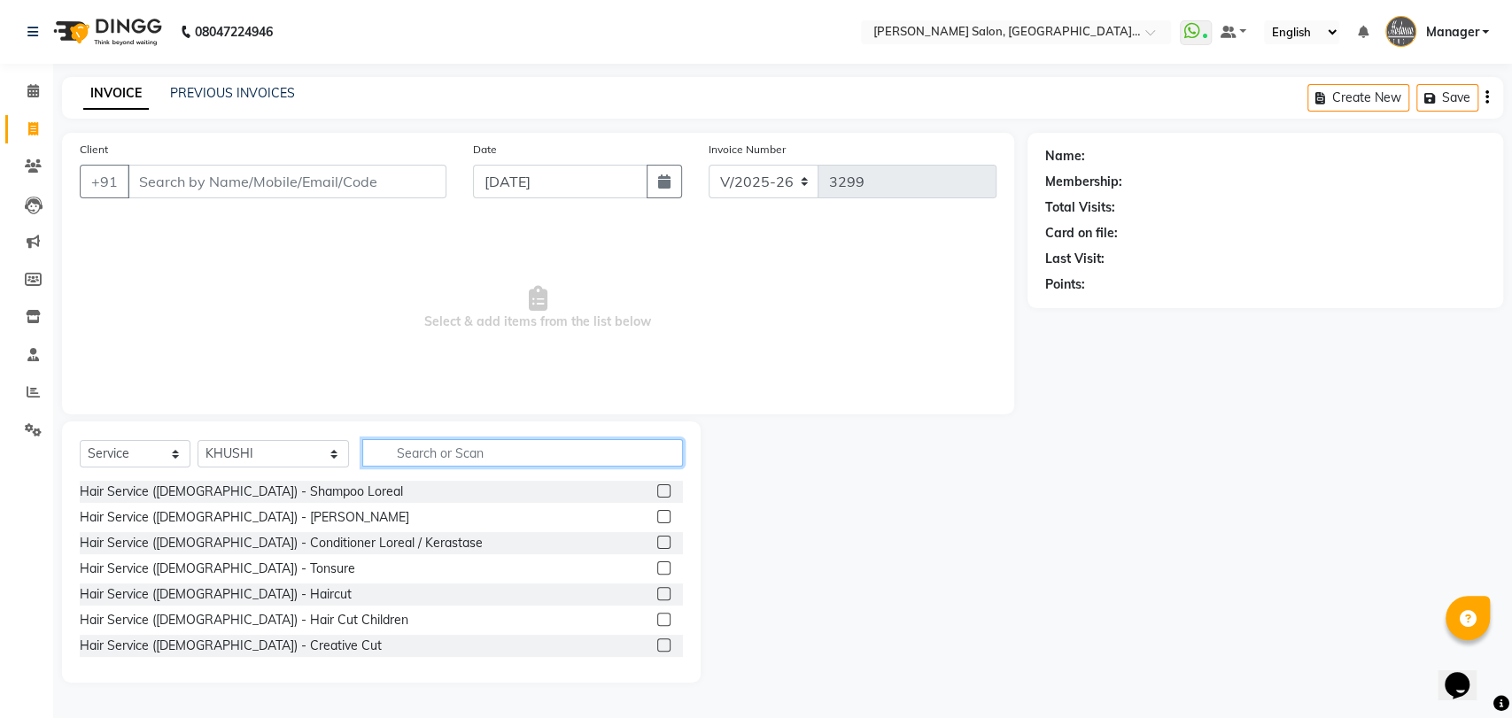
click at [462, 459] on input "text" at bounding box center [522, 452] width 321 height 27
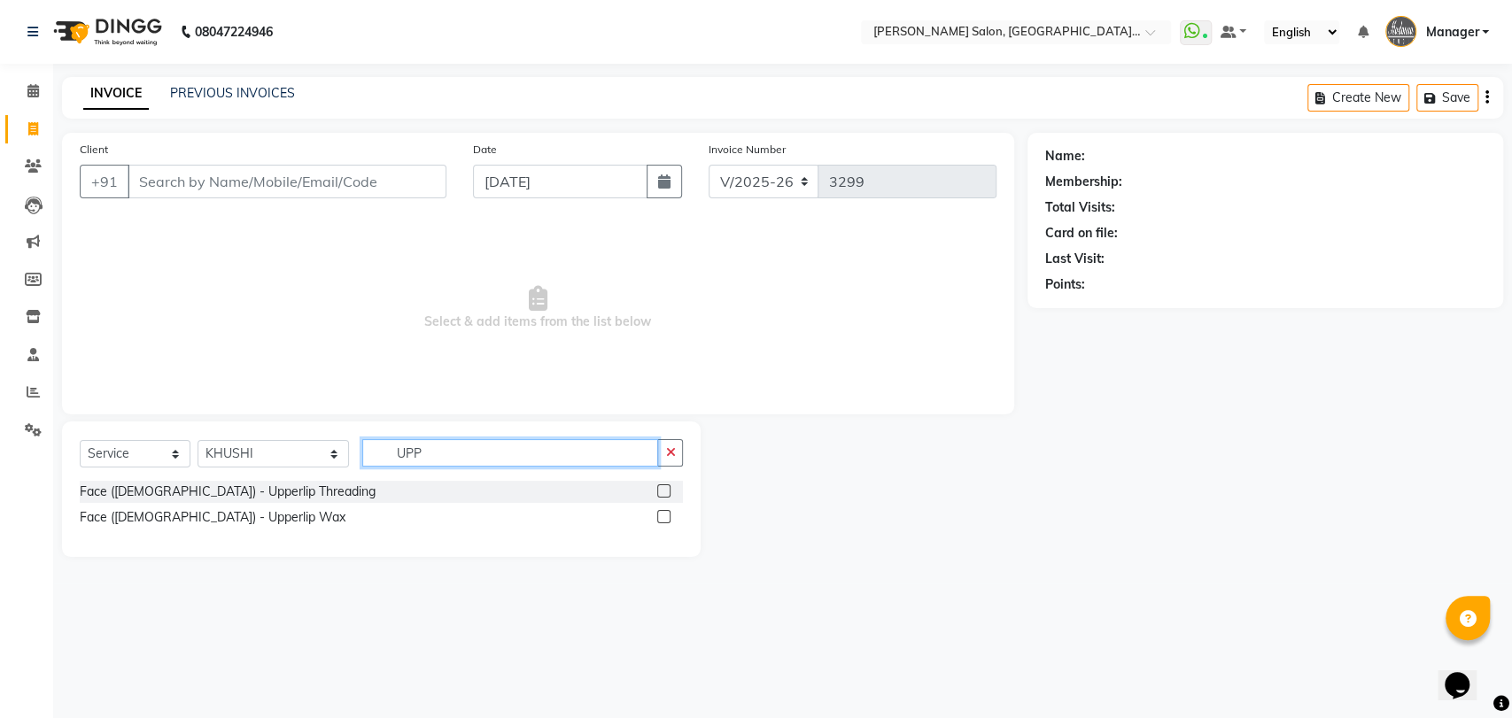
type input "UPP"
click at [661, 491] on label at bounding box center [663, 490] width 13 height 13
click at [661, 491] on input "checkbox" at bounding box center [663, 492] width 12 height 12
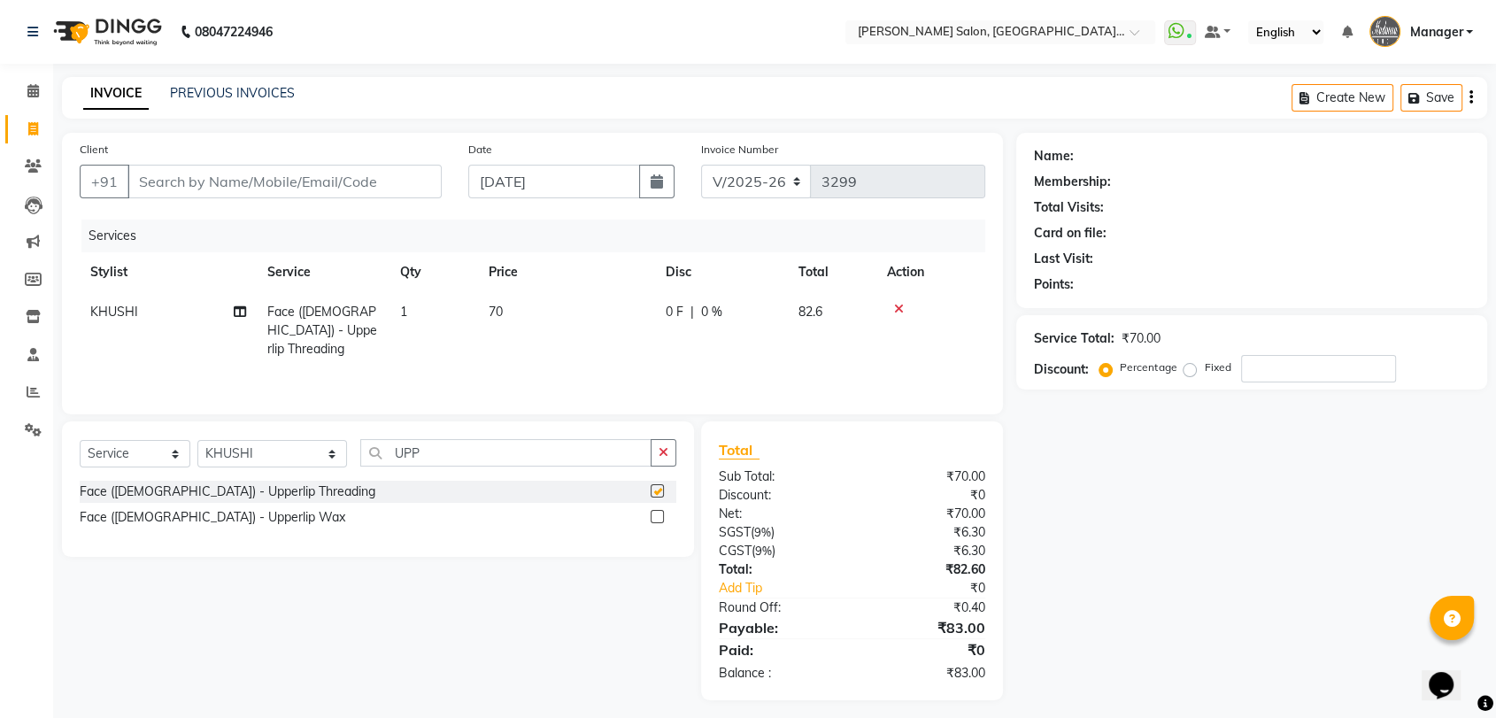
checkbox input "false"
click at [896, 305] on icon at bounding box center [899, 309] width 10 height 12
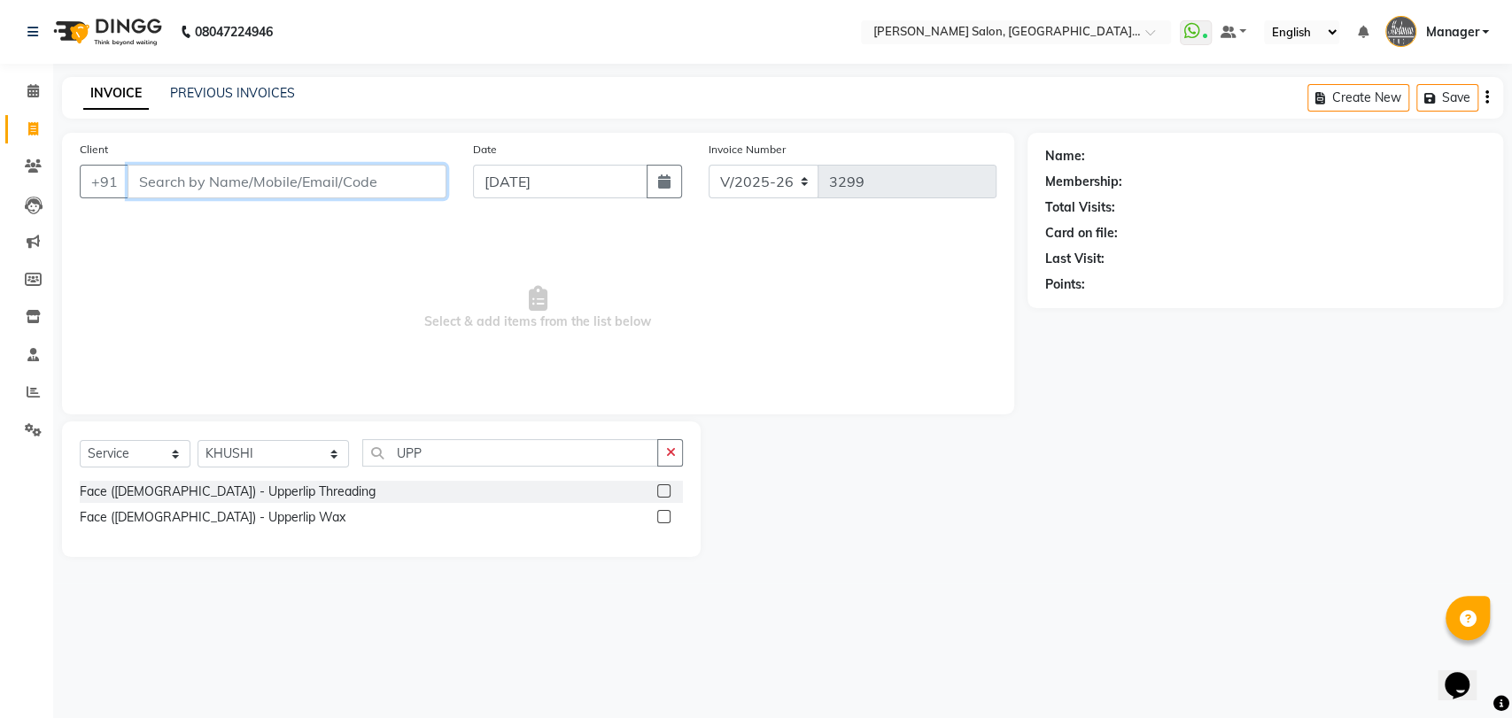
drag, startPoint x: 277, startPoint y: 174, endPoint x: 279, endPoint y: 186, distance: 12.5
click at [279, 186] on input "Client" at bounding box center [287, 182] width 319 height 34
paste input "7618306268"
type input "7618306268"
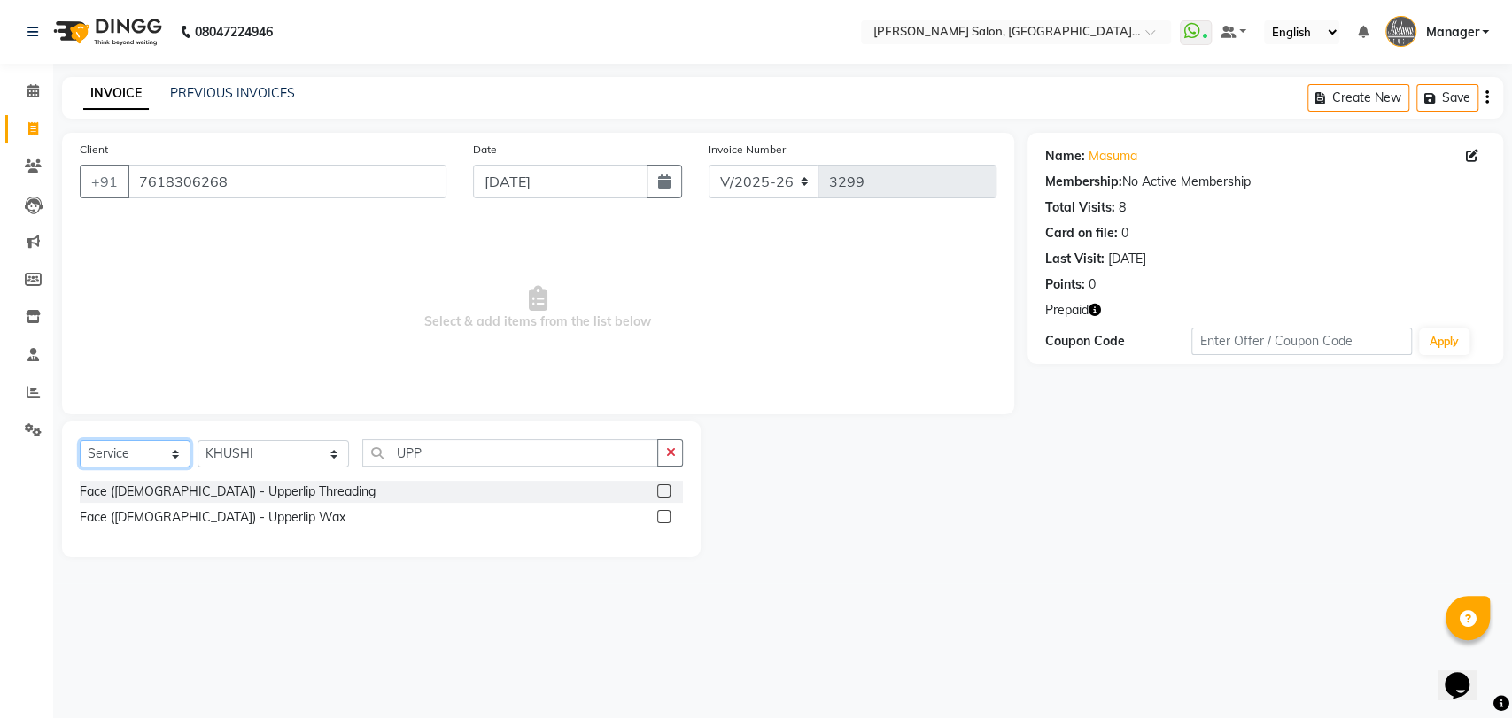
click at [151, 462] on select "Select Service Product Membership Package Voucher Prepaid Gift Card" at bounding box center [135, 453] width 111 height 27
select select "P"
click at [80, 440] on select "Select Service Product Membership Package Voucher Prepaid Gift Card" at bounding box center [135, 453] width 111 height 27
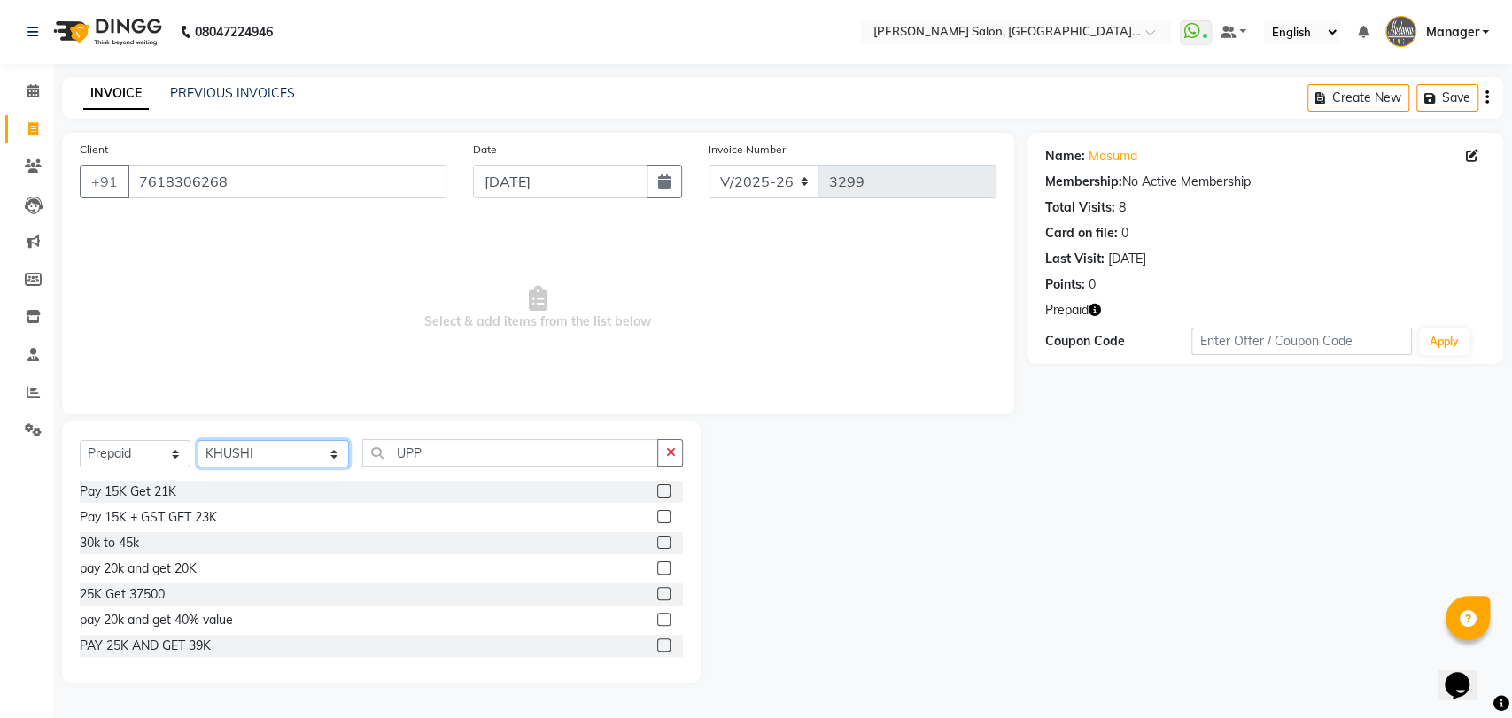
click at [269, 456] on select "Select Stylist Anil Pedicurist Arman ashish female stylist Ashutosh Singhal KHU…" at bounding box center [272, 453] width 151 height 27
select select "79904"
click at [197, 440] on select "Select Stylist Anil Pedicurist Arman ashish female stylist Ashutosh Singhal KHU…" at bounding box center [272, 453] width 151 height 27
click at [522, 470] on div "Select Service Product Membership Package Voucher Prepaid Gift Card Select Styl…" at bounding box center [381, 460] width 603 height 42
click at [537, 446] on input "UPP" at bounding box center [510, 452] width 297 height 27
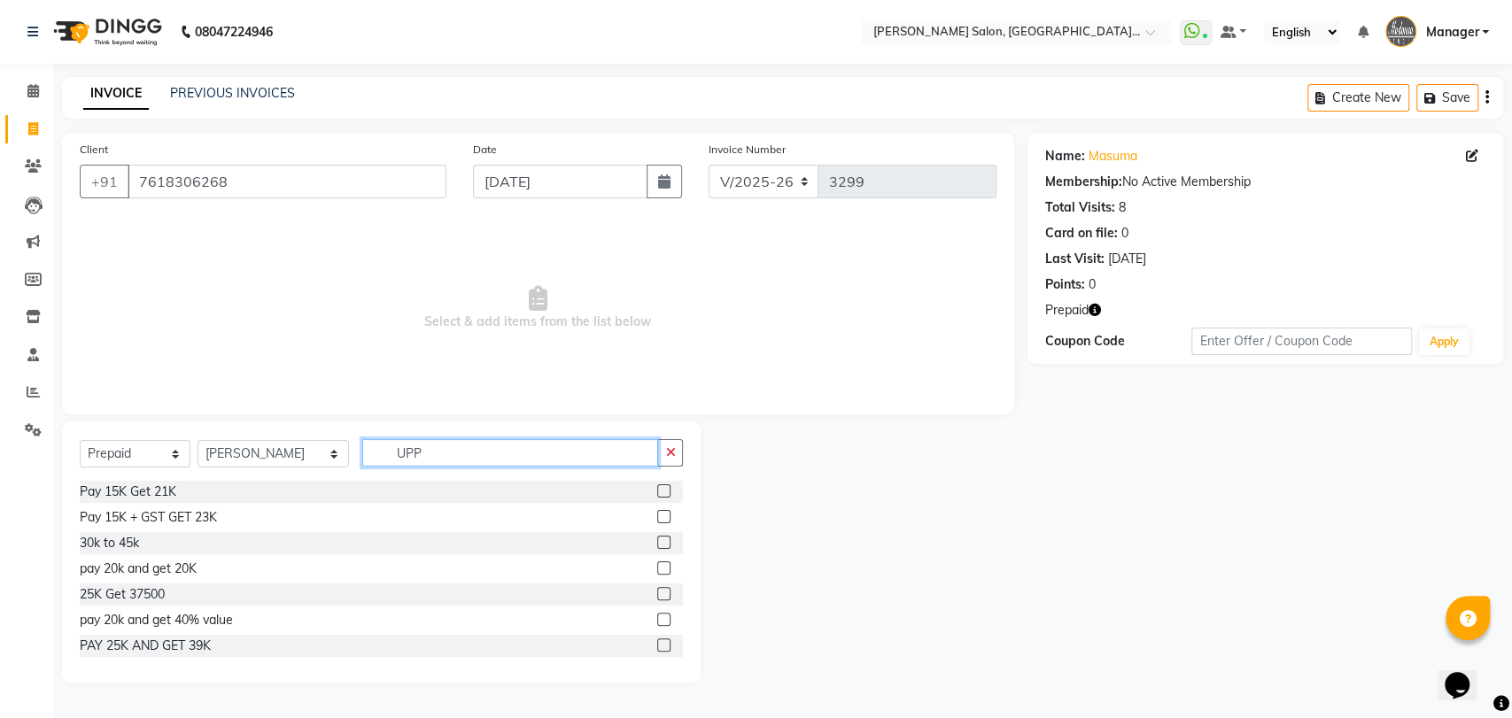
click at [537, 446] on input "UPP" at bounding box center [510, 452] width 297 height 27
type input "5K"
click at [657, 618] on label at bounding box center [663, 619] width 13 height 13
click at [657, 618] on input "checkbox" at bounding box center [663, 621] width 12 height 12
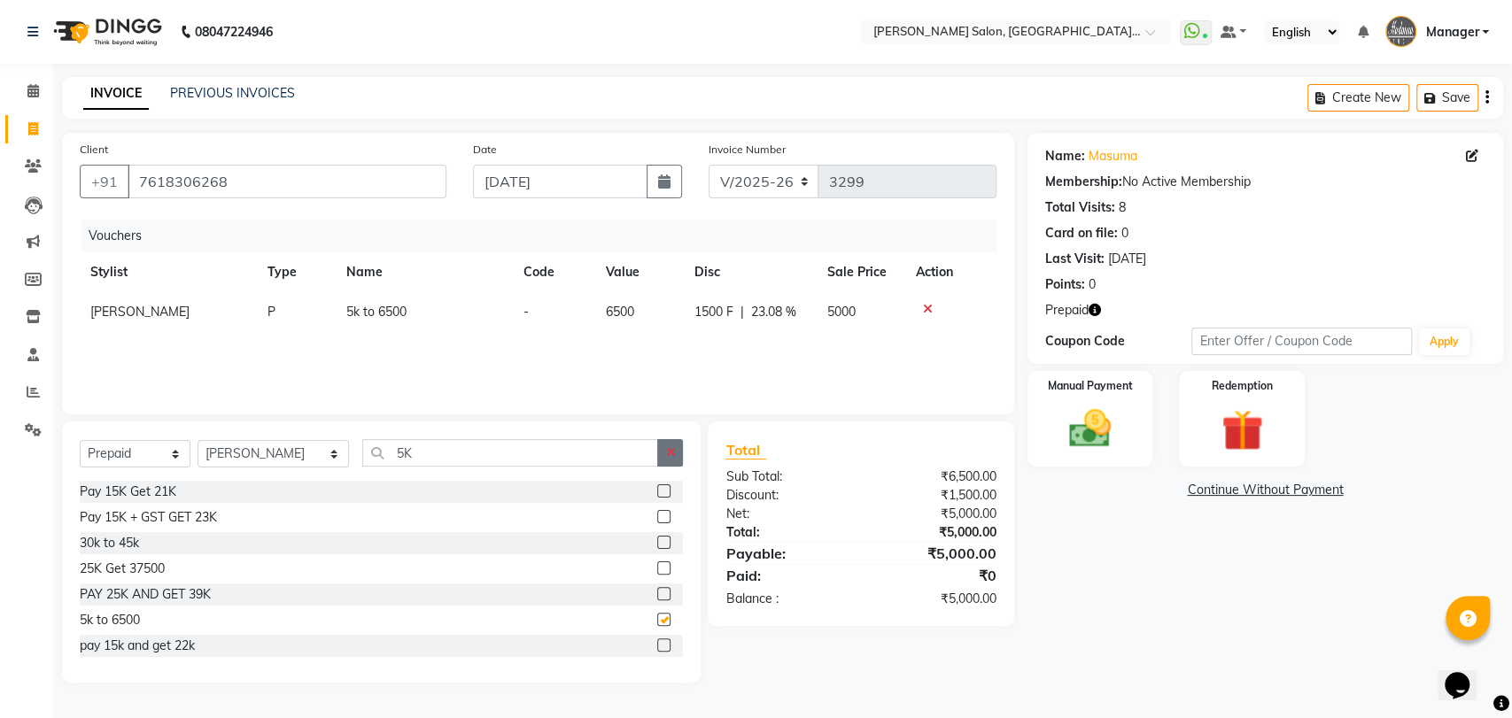
checkbox input "false"
click at [1122, 429] on img at bounding box center [1090, 429] width 70 height 50
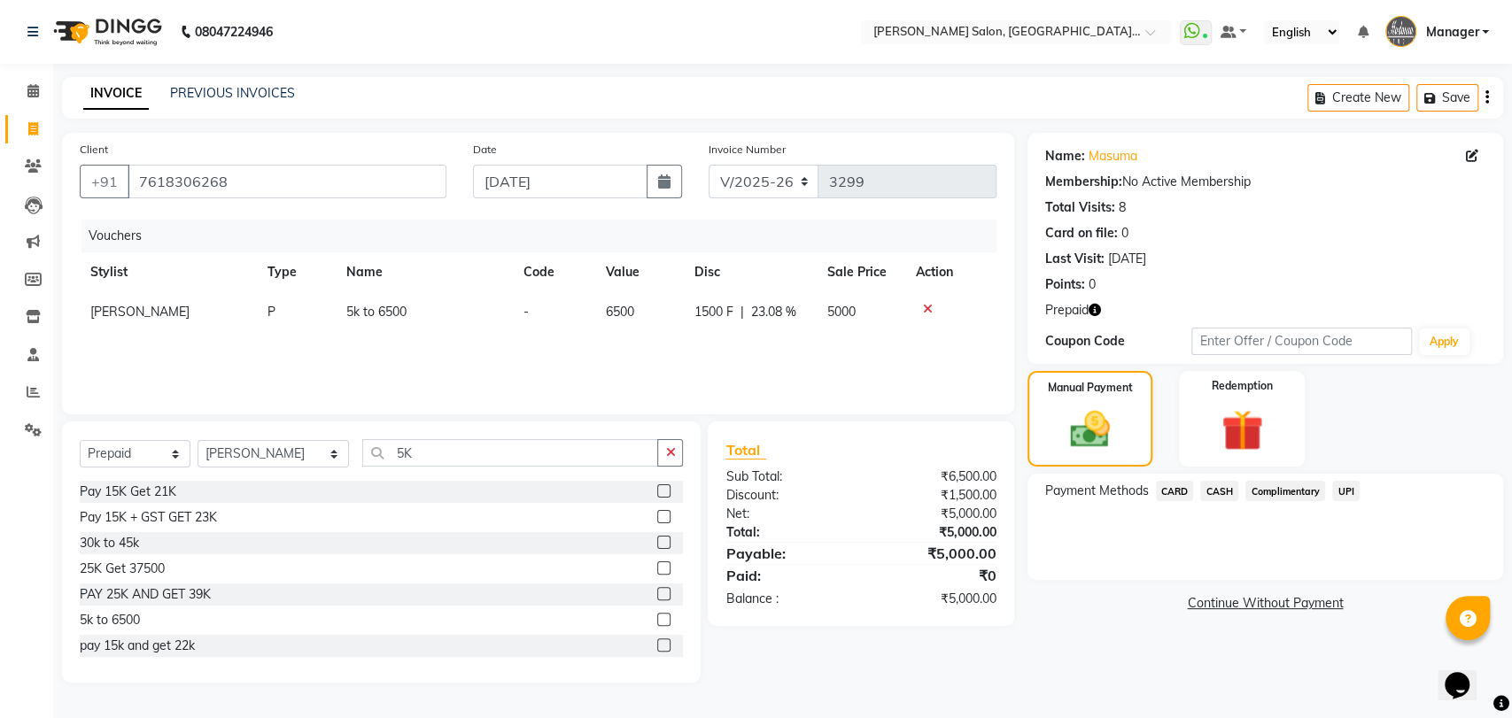
click at [1177, 489] on span "CARD" at bounding box center [1175, 491] width 38 height 20
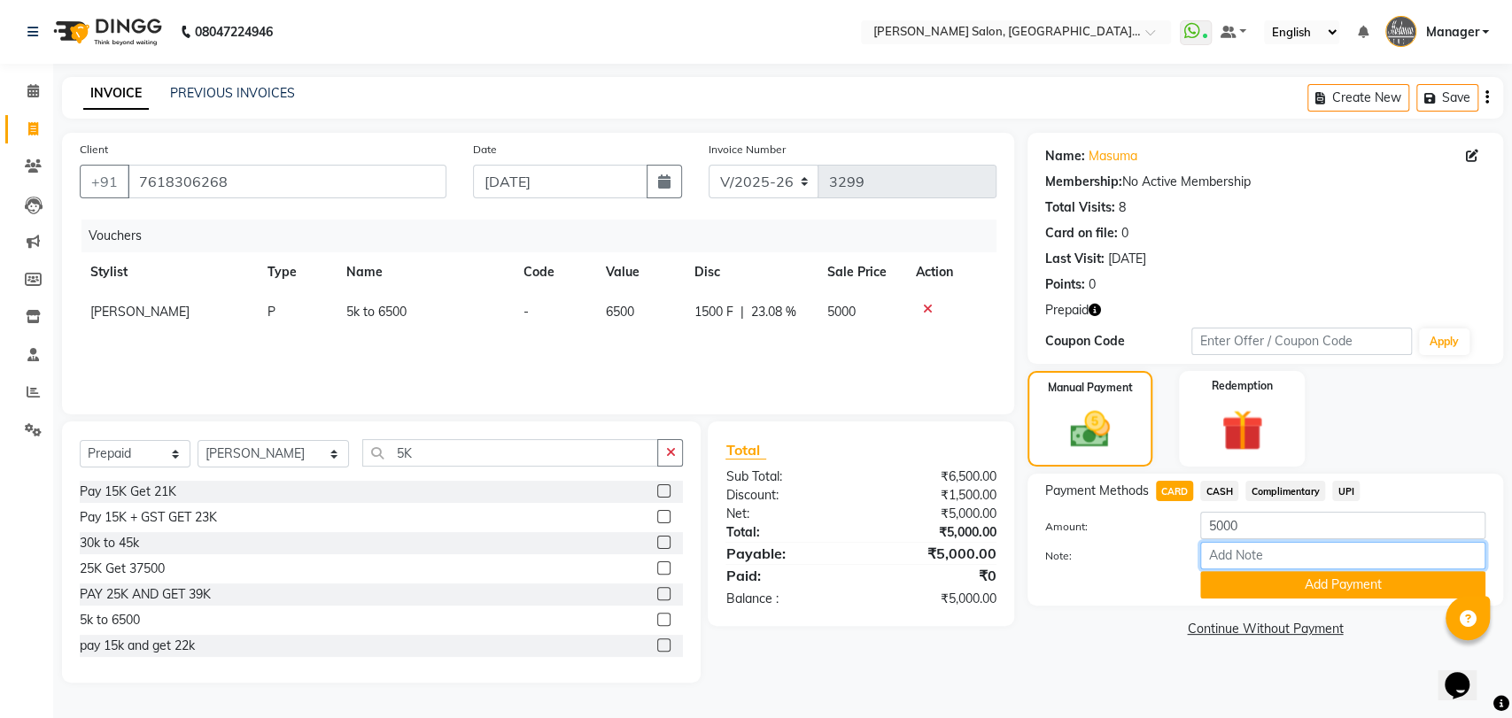
click at [1232, 568] on input "Note:" at bounding box center [1342, 555] width 285 height 27
click at [1233, 579] on button "Add Payment" at bounding box center [1342, 584] width 285 height 27
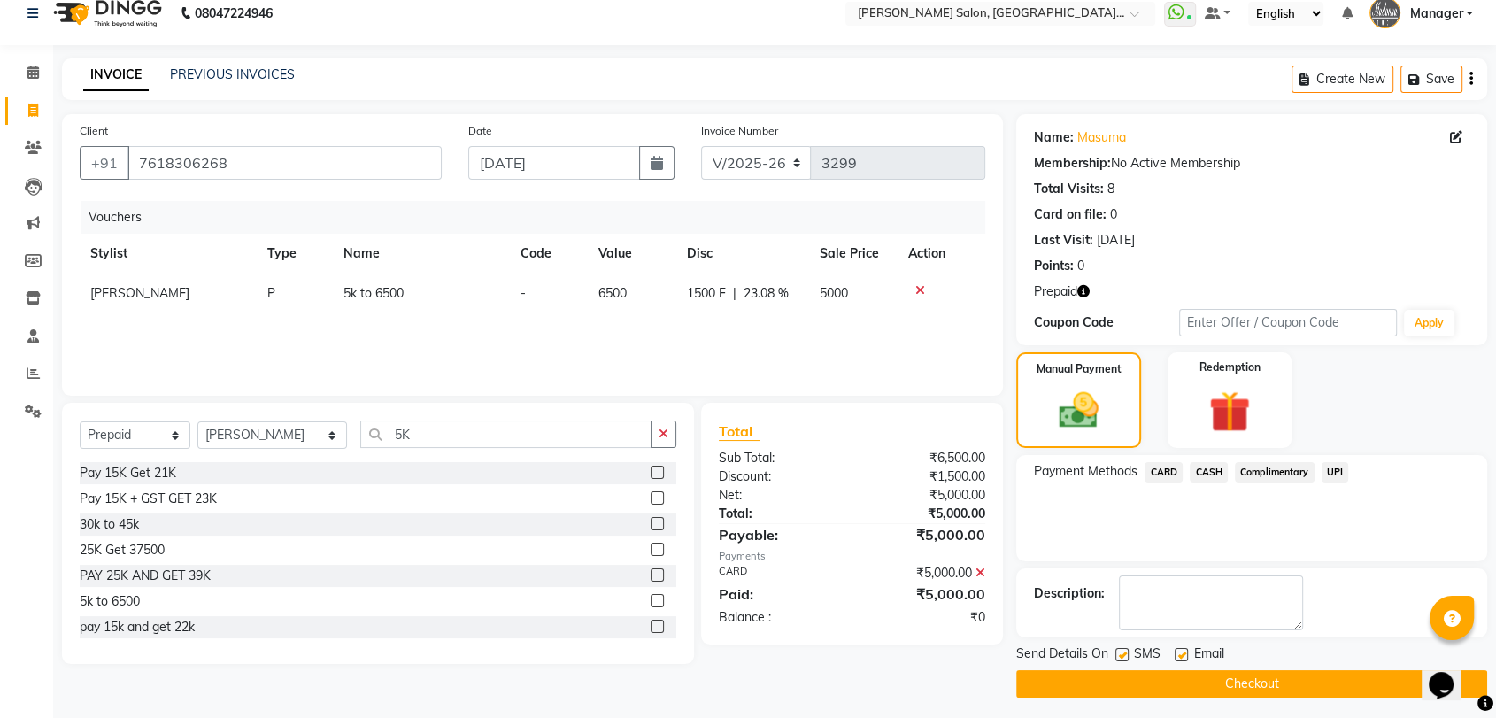
scroll to position [24, 0]
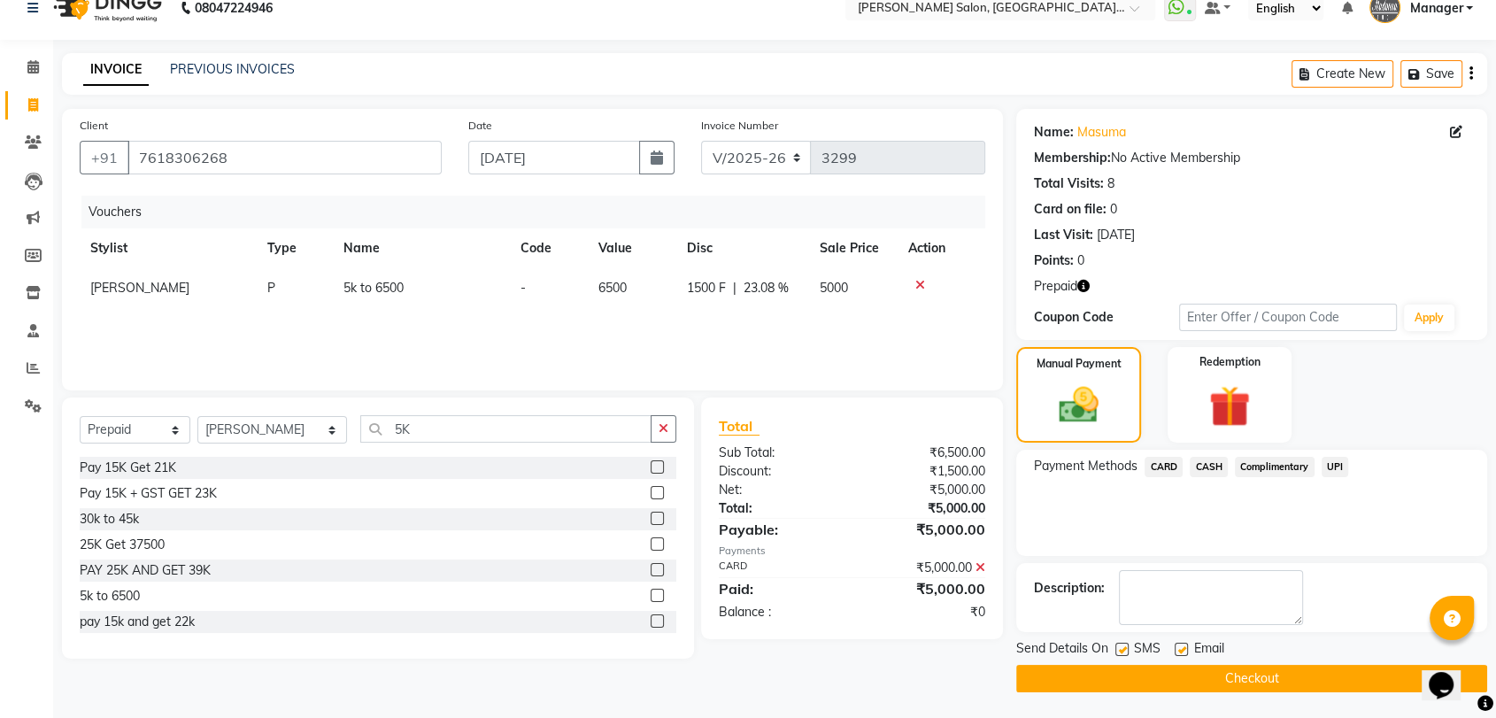
click at [1243, 677] on button "Checkout" at bounding box center [1252, 678] width 471 height 27
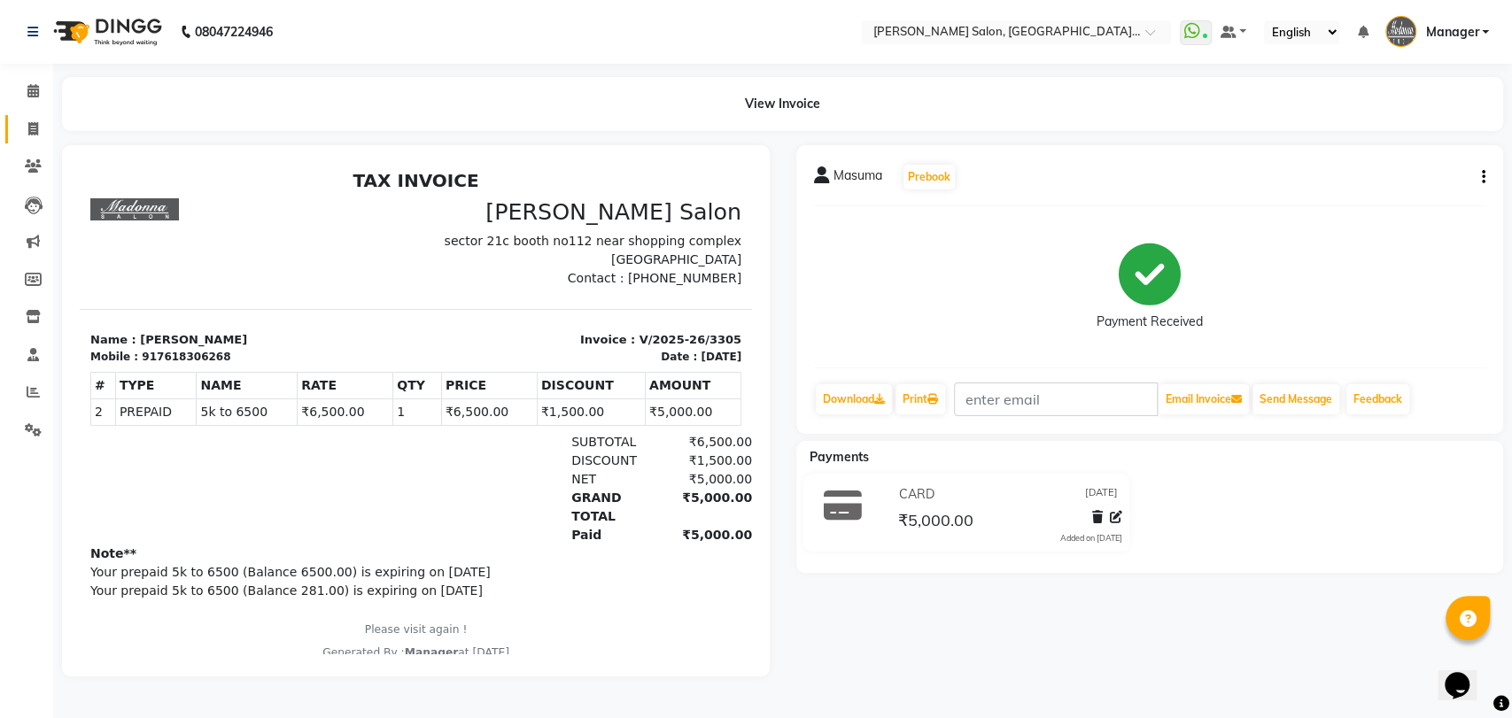
click at [35, 123] on icon at bounding box center [33, 128] width 10 height 13
select select "service"
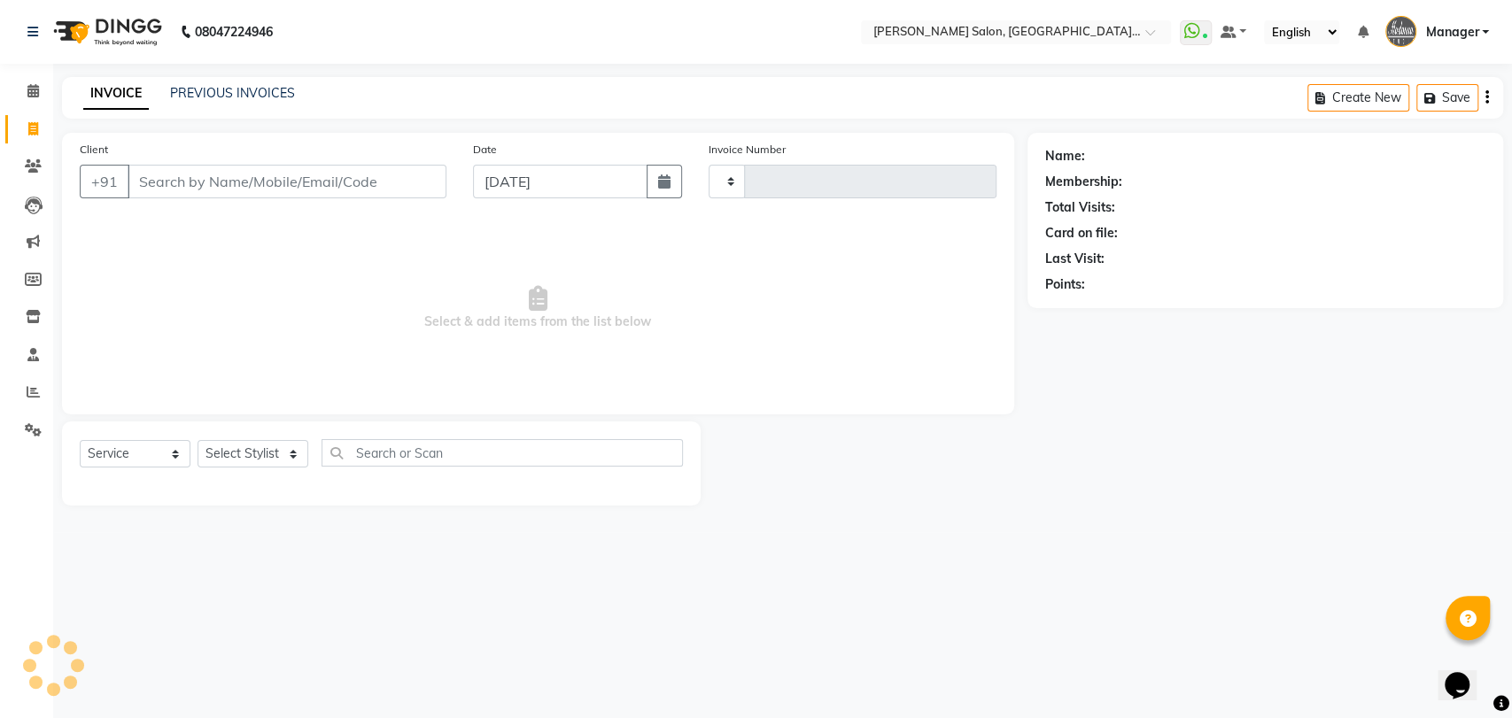
click at [34, 127] on icon at bounding box center [33, 128] width 10 height 13
select select "service"
type input "3308"
select select "5893"
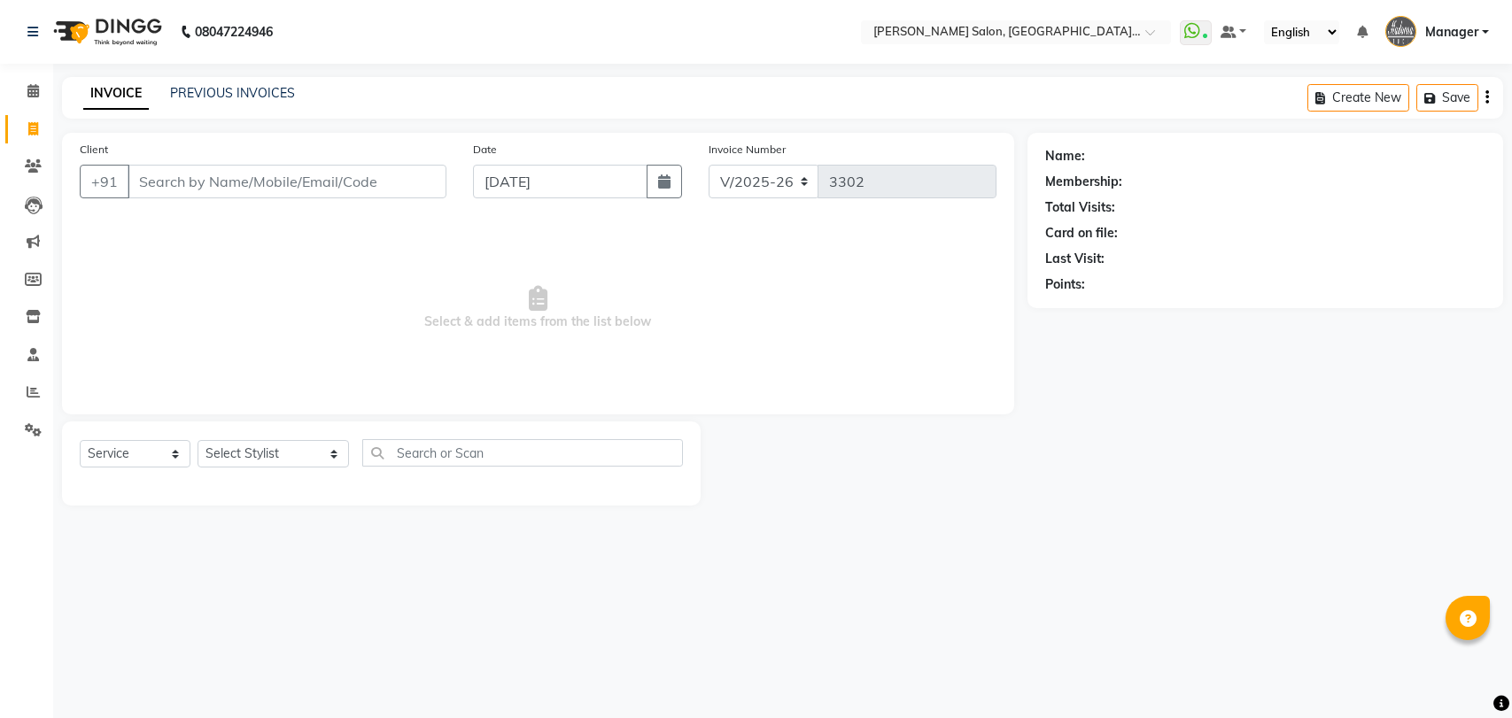
select select "service"
click at [267, 455] on select "Select Stylist Anil Pedicurist Arman ashish female stylist Ashutosh Singhal KHU…" at bounding box center [272, 453] width 151 height 27
select select "90698"
click at [197, 440] on select "Select Stylist Anil Pedicurist Arman ashish female stylist Ashutosh Singhal KHU…" at bounding box center [272, 453] width 151 height 27
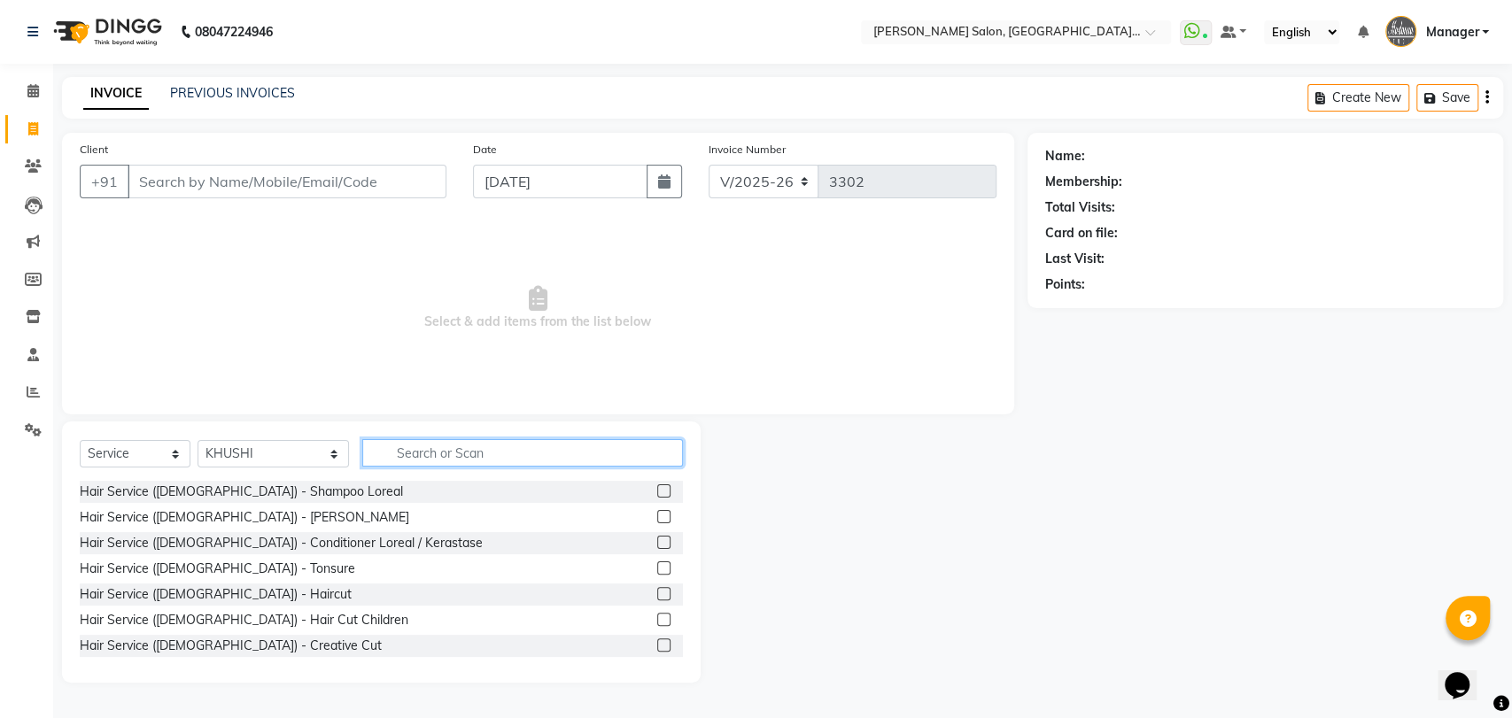
click at [553, 455] on input "text" at bounding box center [522, 452] width 321 height 27
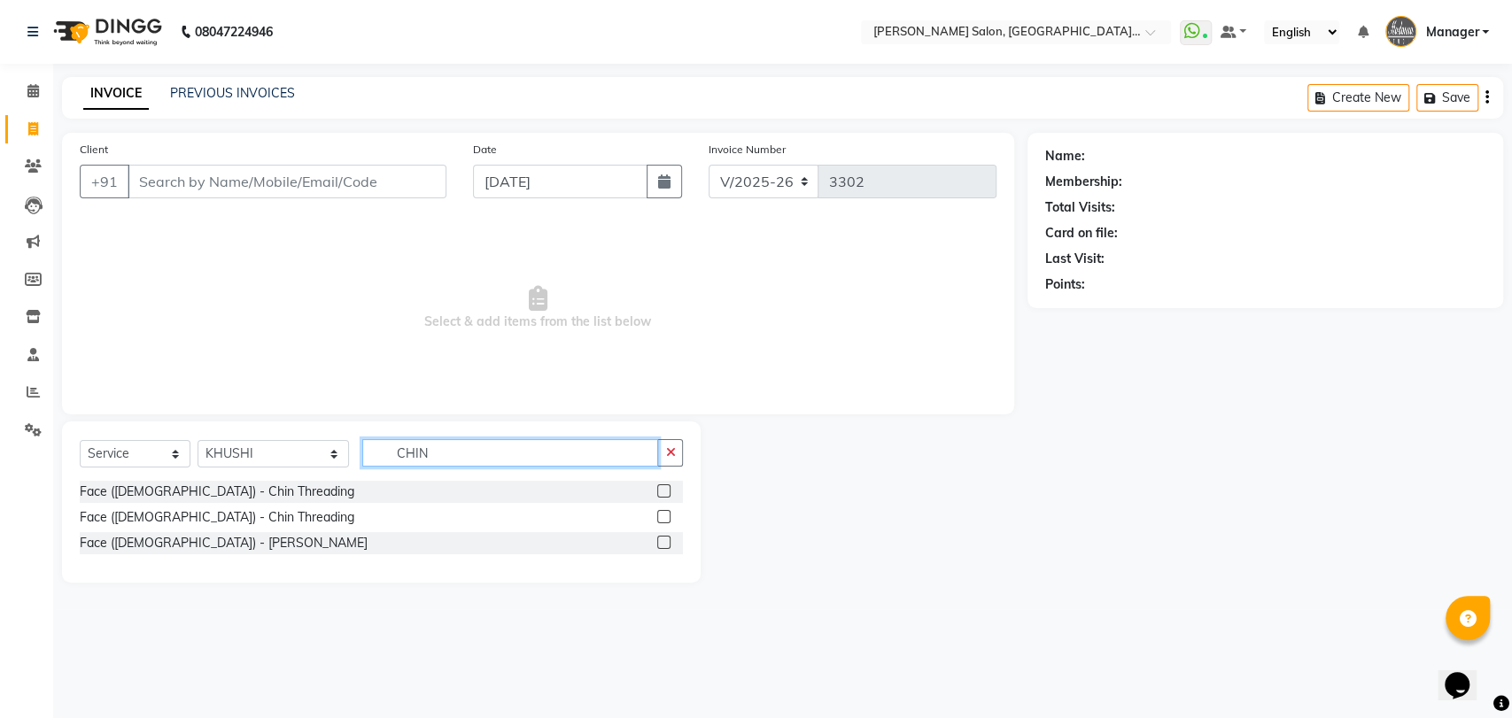
type input "CHIN"
click at [666, 512] on label at bounding box center [663, 516] width 13 height 13
click at [666, 512] on input "checkbox" at bounding box center [663, 518] width 12 height 12
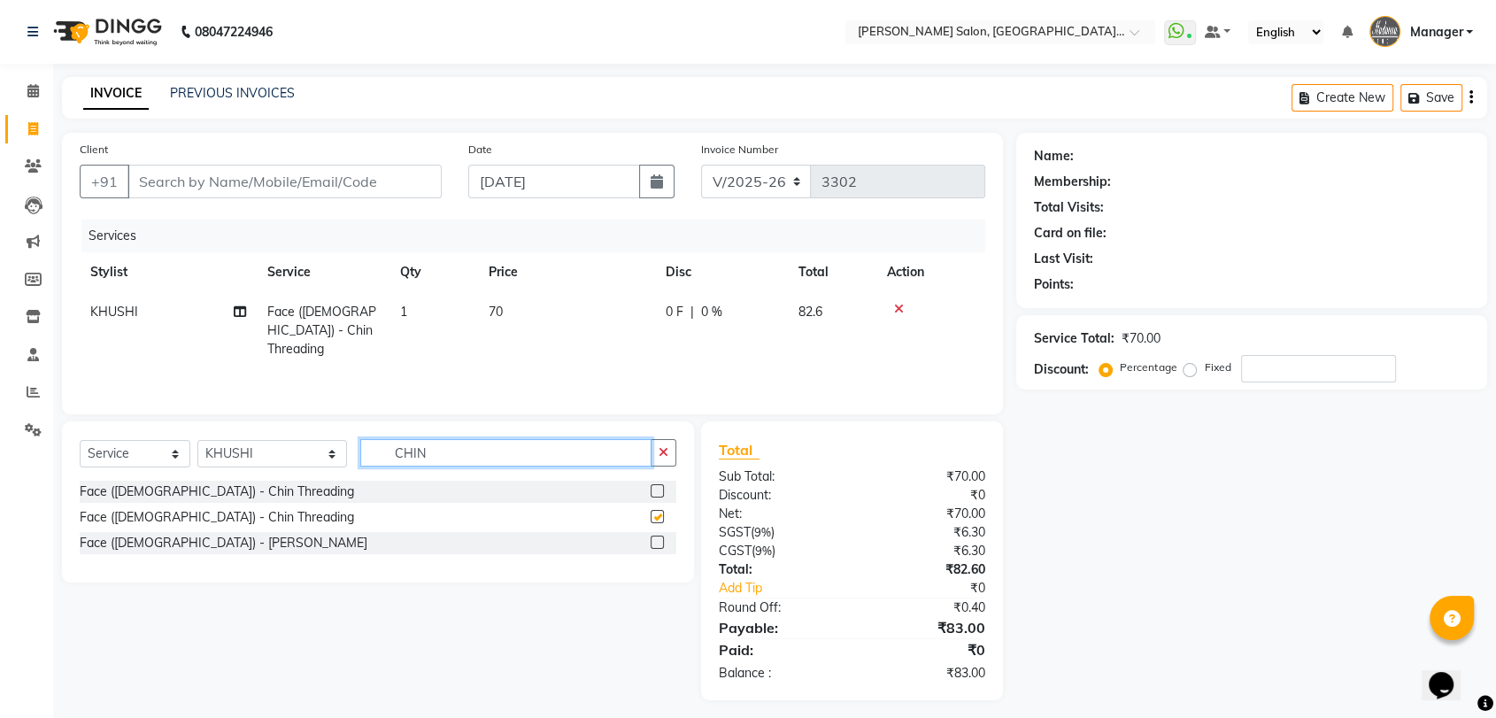
click at [622, 441] on input "CHIN" at bounding box center [505, 452] width 291 height 27
checkbox input "false"
click at [622, 441] on input "CHIN" at bounding box center [505, 452] width 291 height 27
type input "UPP"
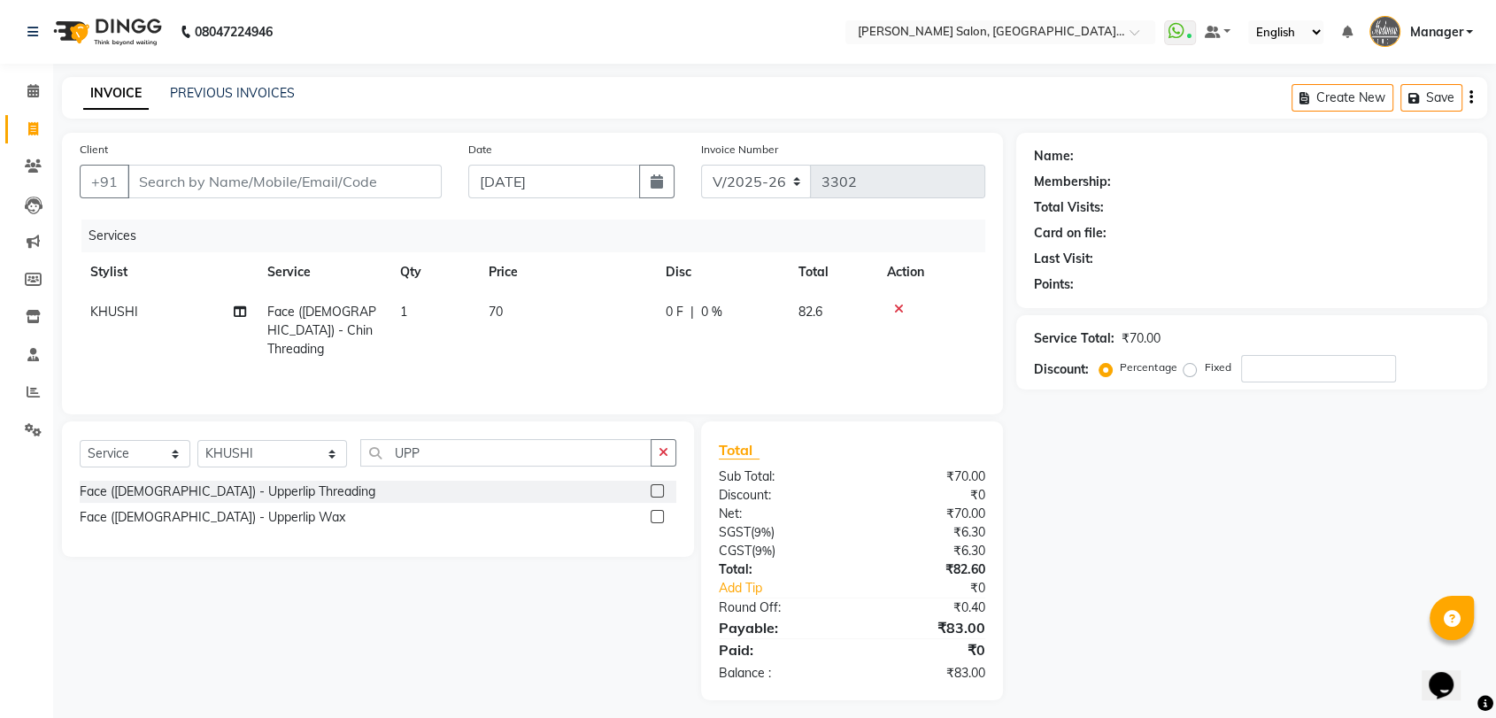
click at [657, 489] on label at bounding box center [657, 490] width 13 height 13
click at [657, 489] on input "checkbox" at bounding box center [657, 492] width 12 height 12
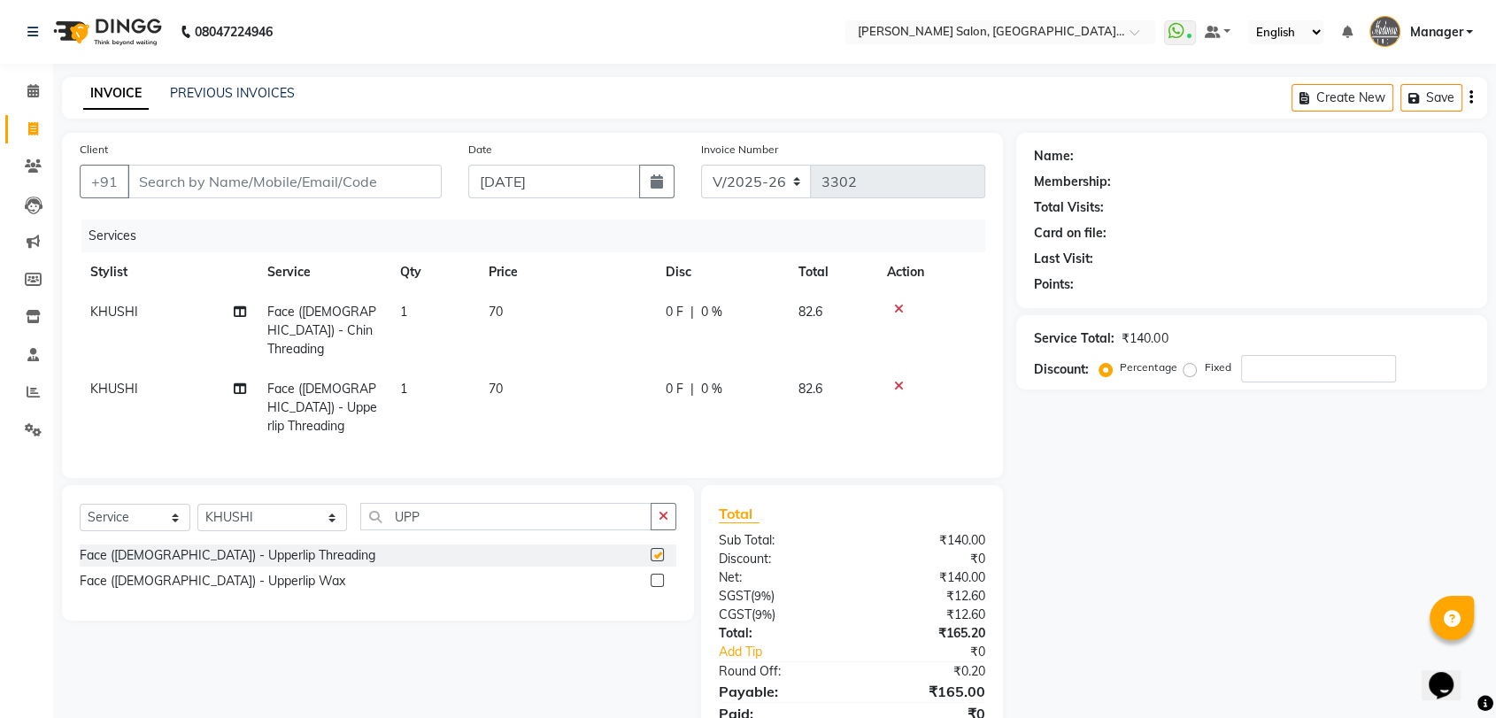
checkbox input "false"
click at [380, 173] on input "Client" at bounding box center [285, 182] width 314 height 34
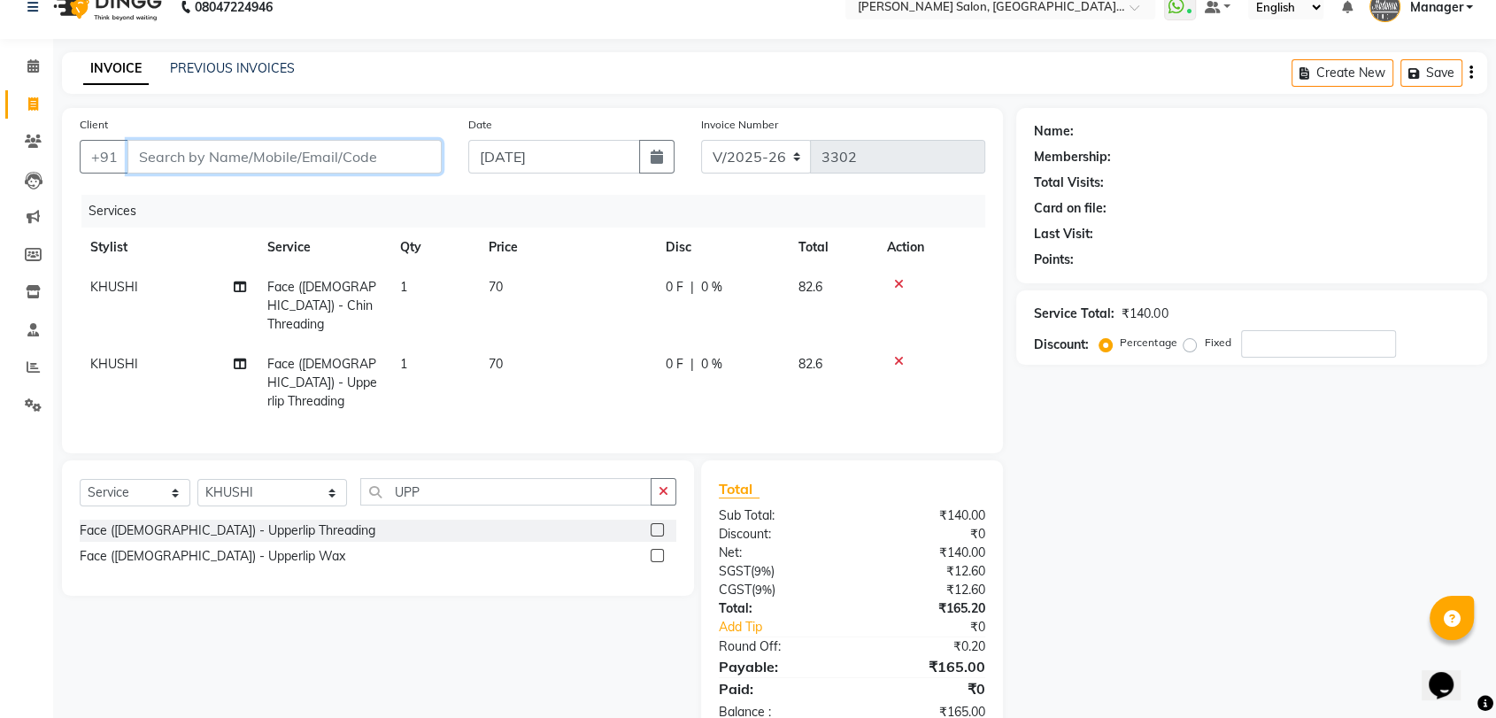
scroll to position [50, 0]
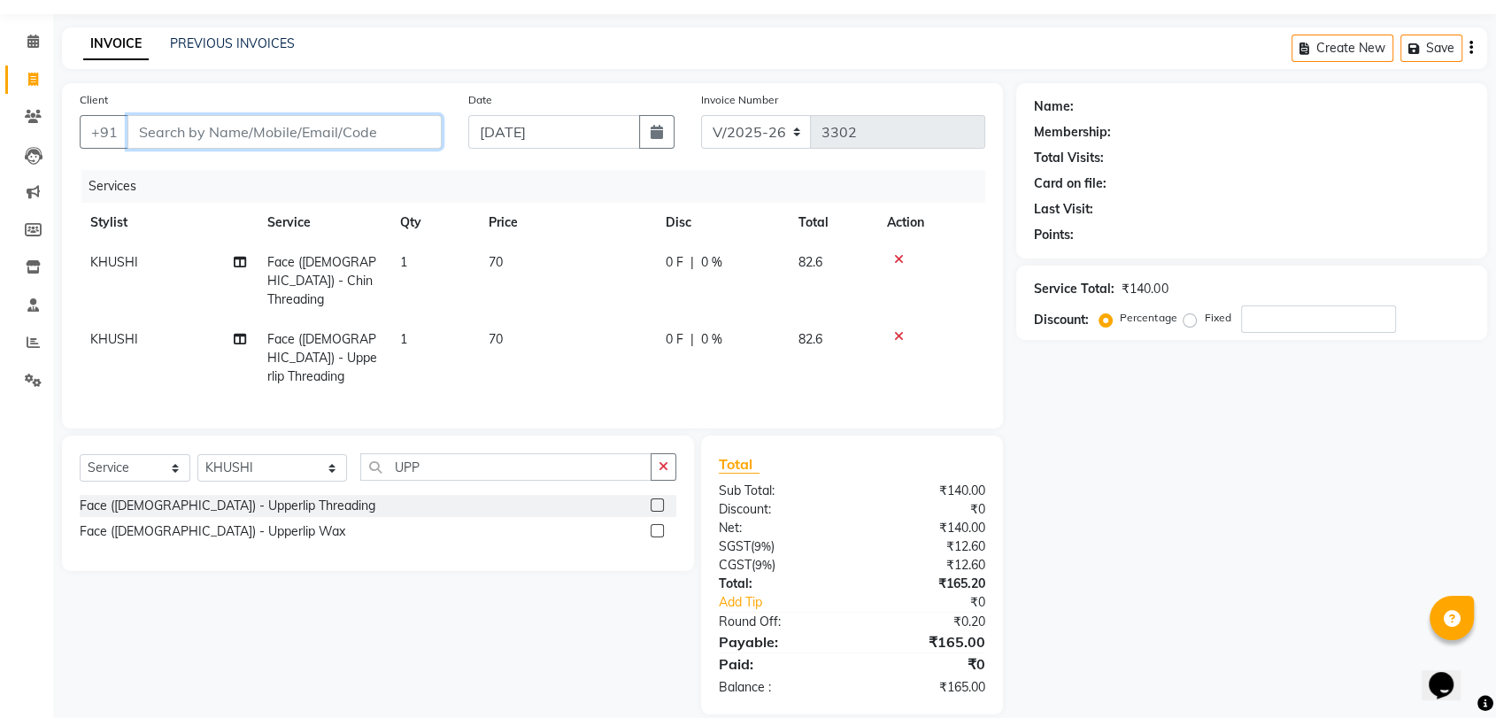
type input "9"
type input "0"
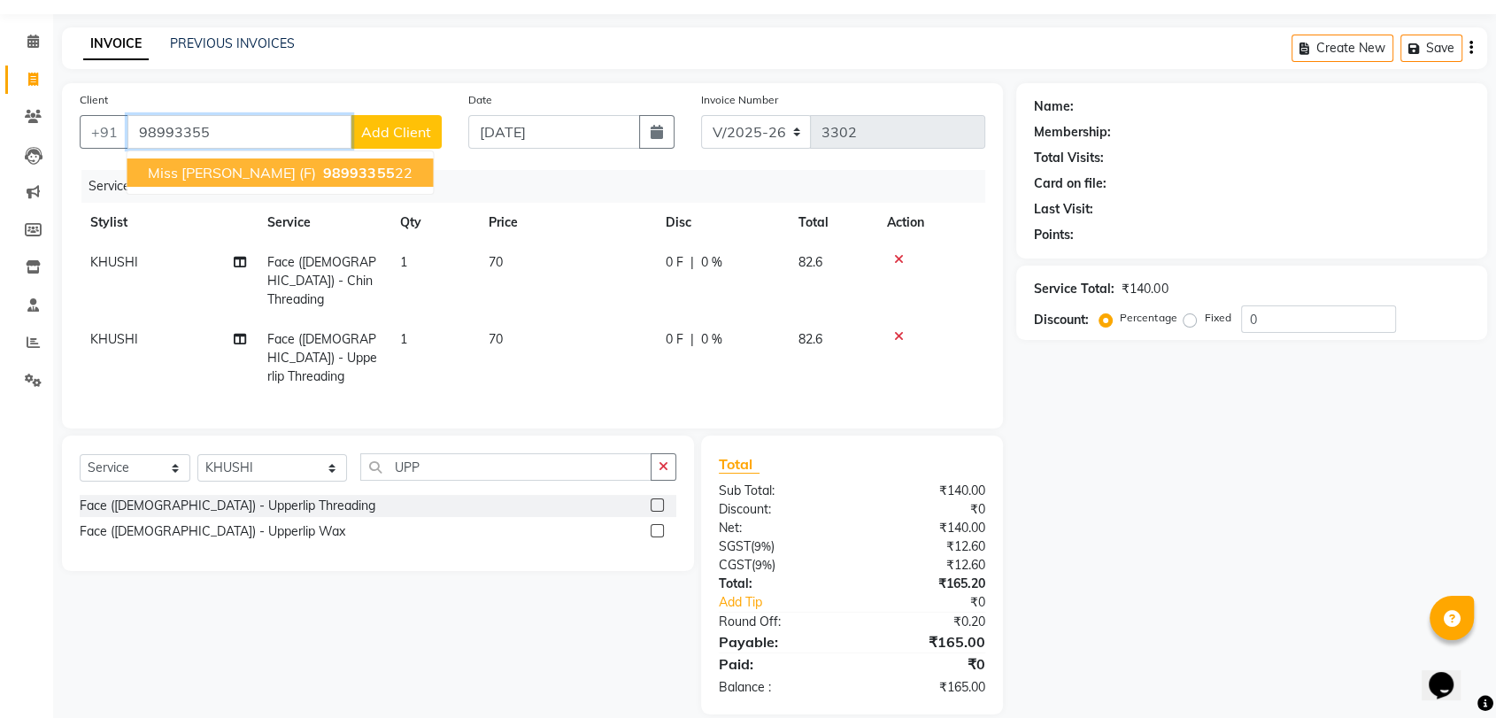
click at [298, 159] on button "Miss Rupali (F) 98993355 22" at bounding box center [280, 173] width 306 height 28
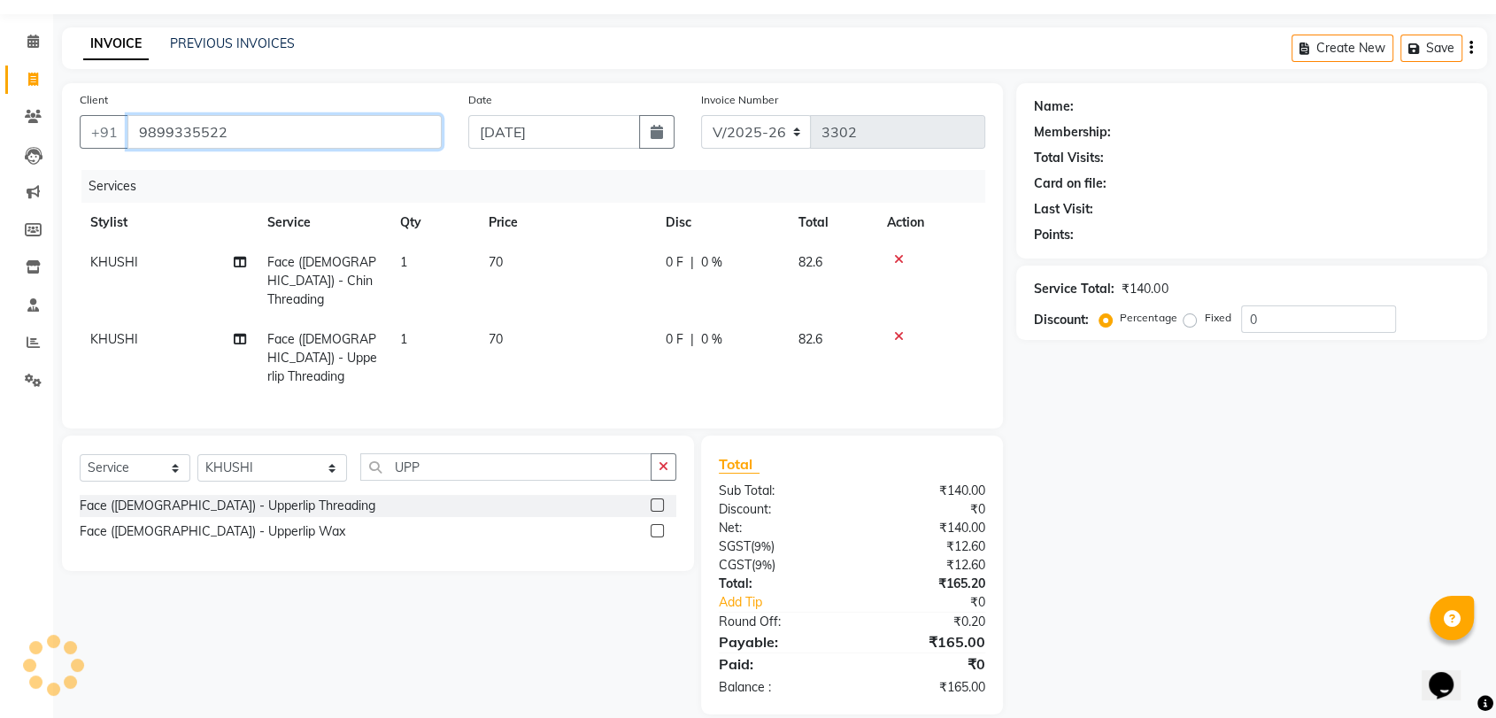
type input "9899335522"
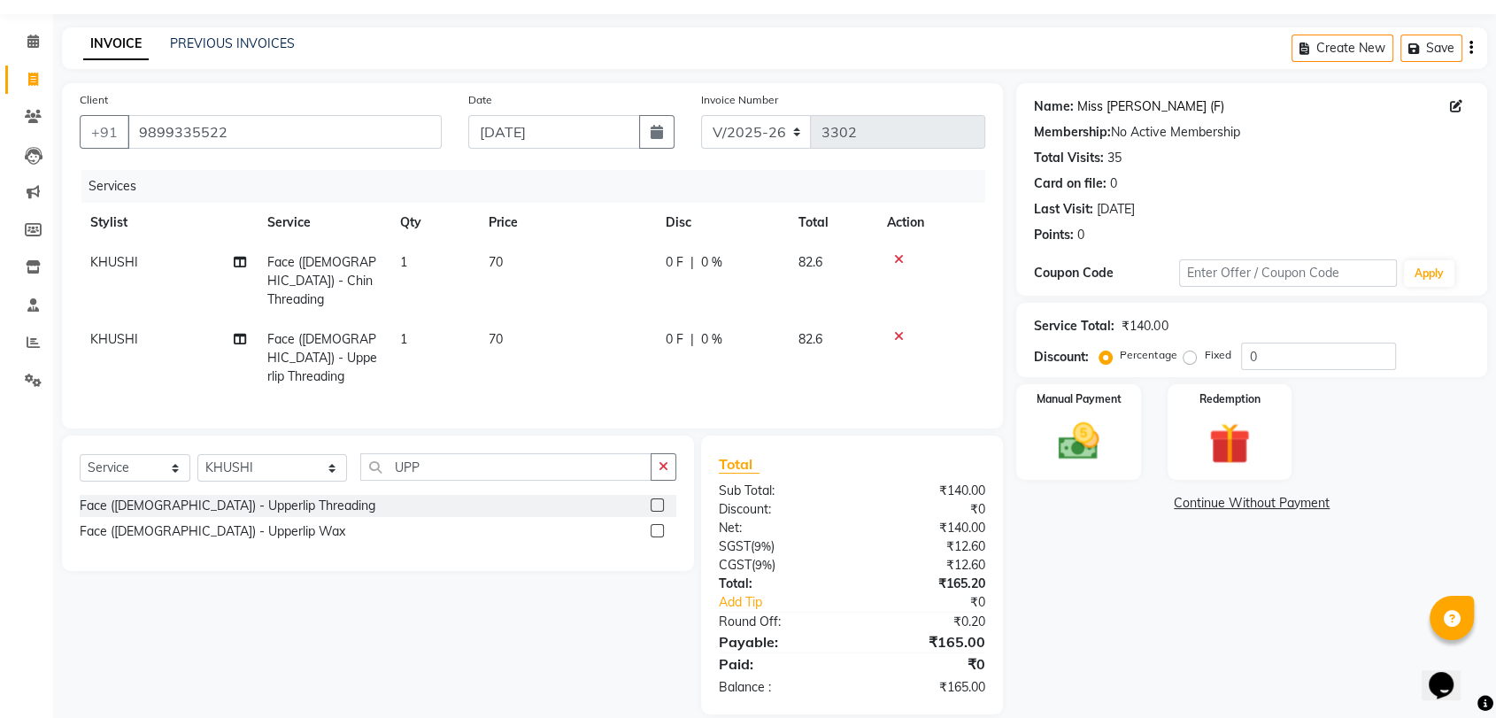
click at [1089, 108] on link "Miss [PERSON_NAME] (F)" at bounding box center [1151, 106] width 146 height 19
click at [1063, 469] on div "Manual Payment" at bounding box center [1079, 432] width 129 height 99
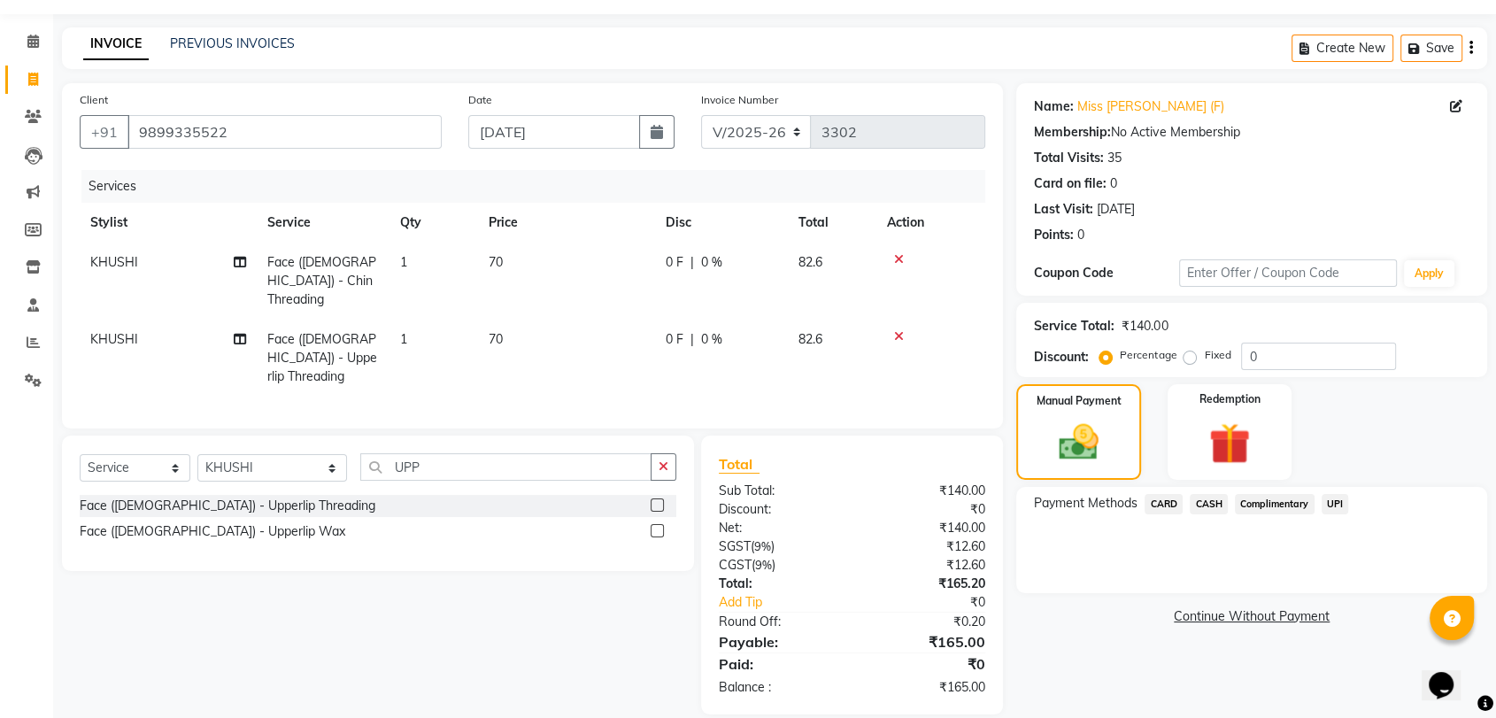
click at [1208, 505] on span "CASH" at bounding box center [1209, 504] width 38 height 20
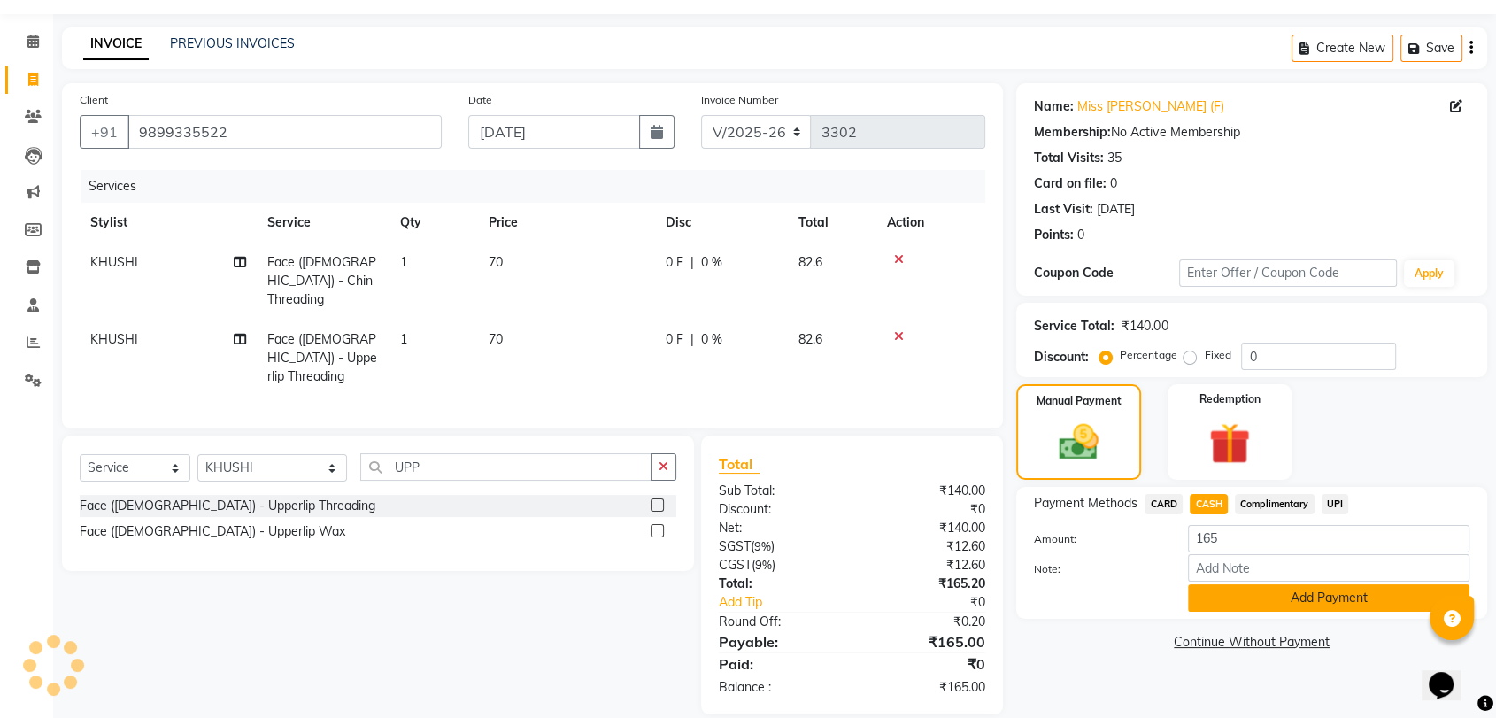
click at [1241, 597] on button "Add Payment" at bounding box center [1329, 597] width 282 height 27
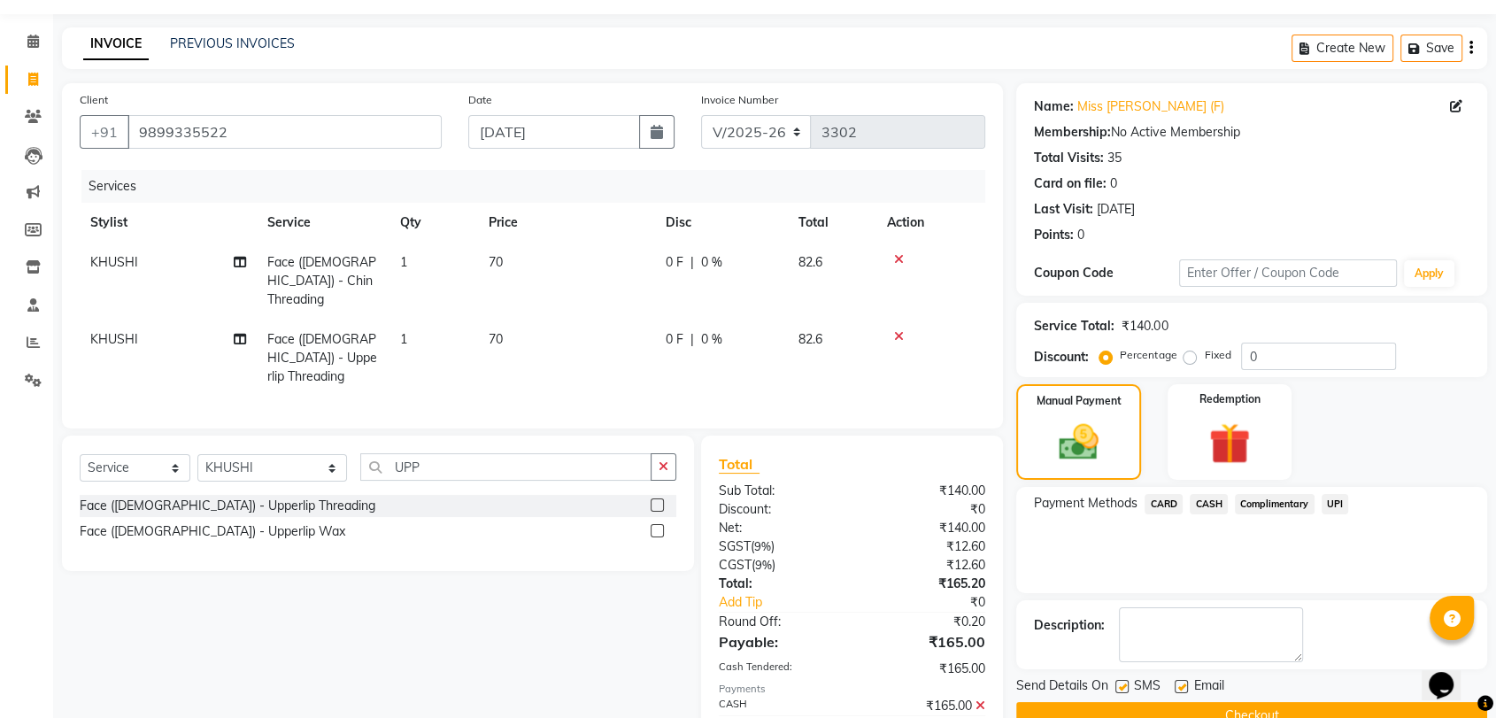
scroll to position [112, 0]
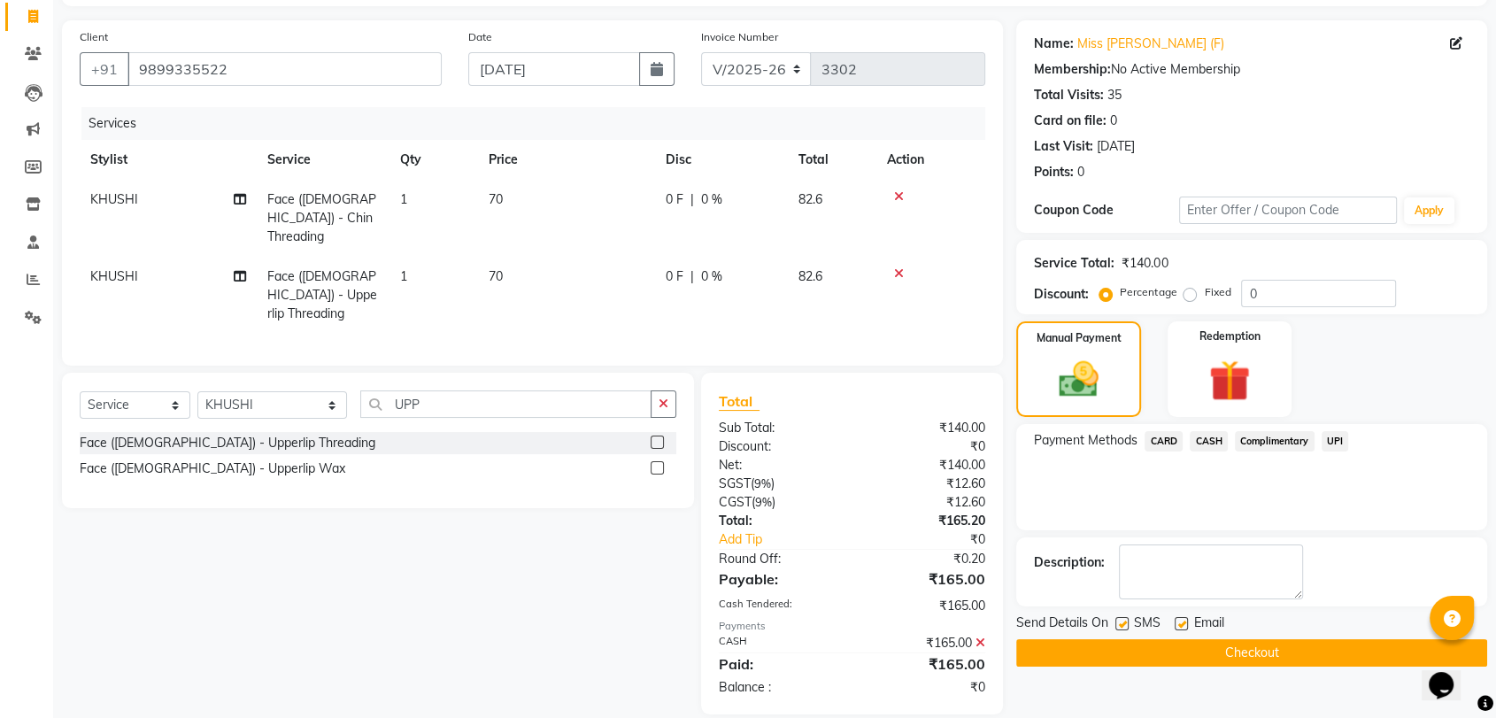
click at [979, 637] on icon at bounding box center [981, 643] width 10 height 12
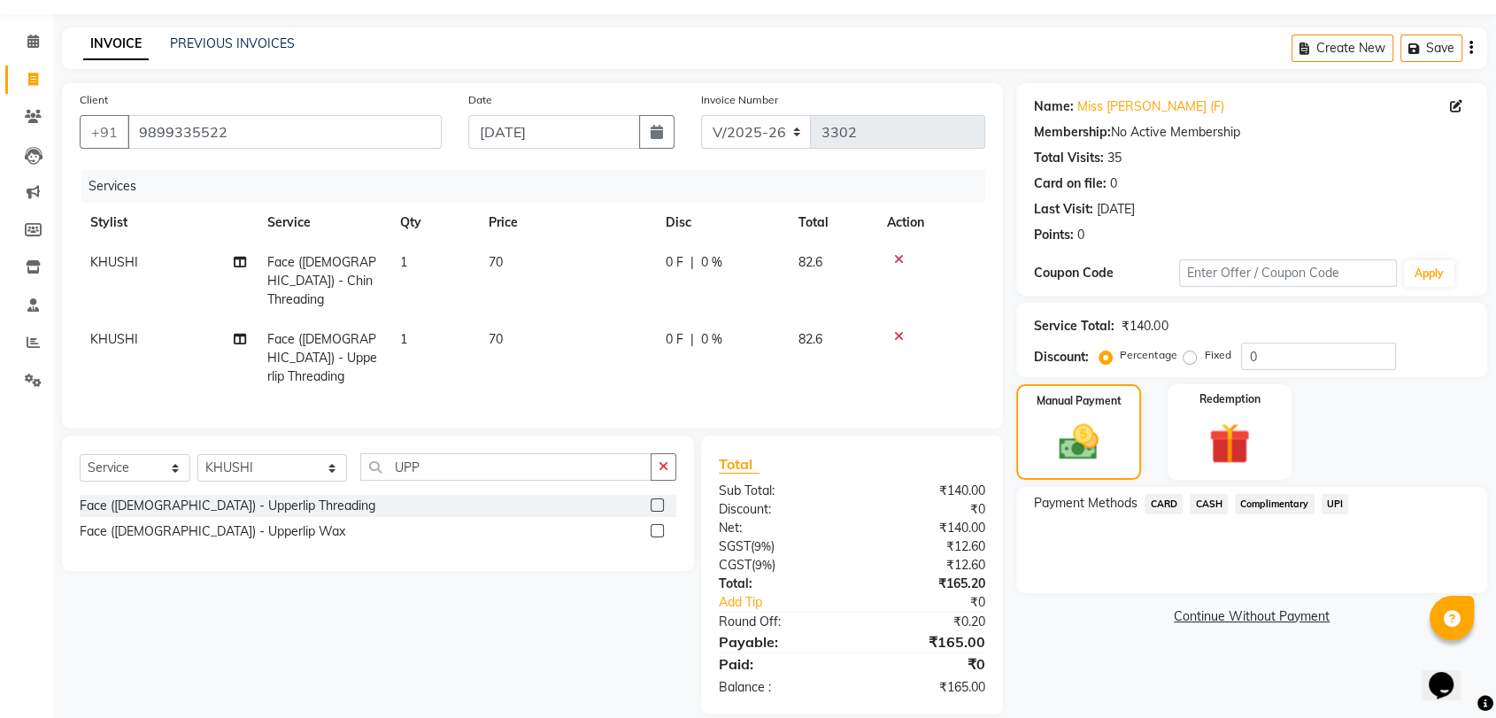
click at [1212, 498] on span "CASH" at bounding box center [1209, 504] width 38 height 20
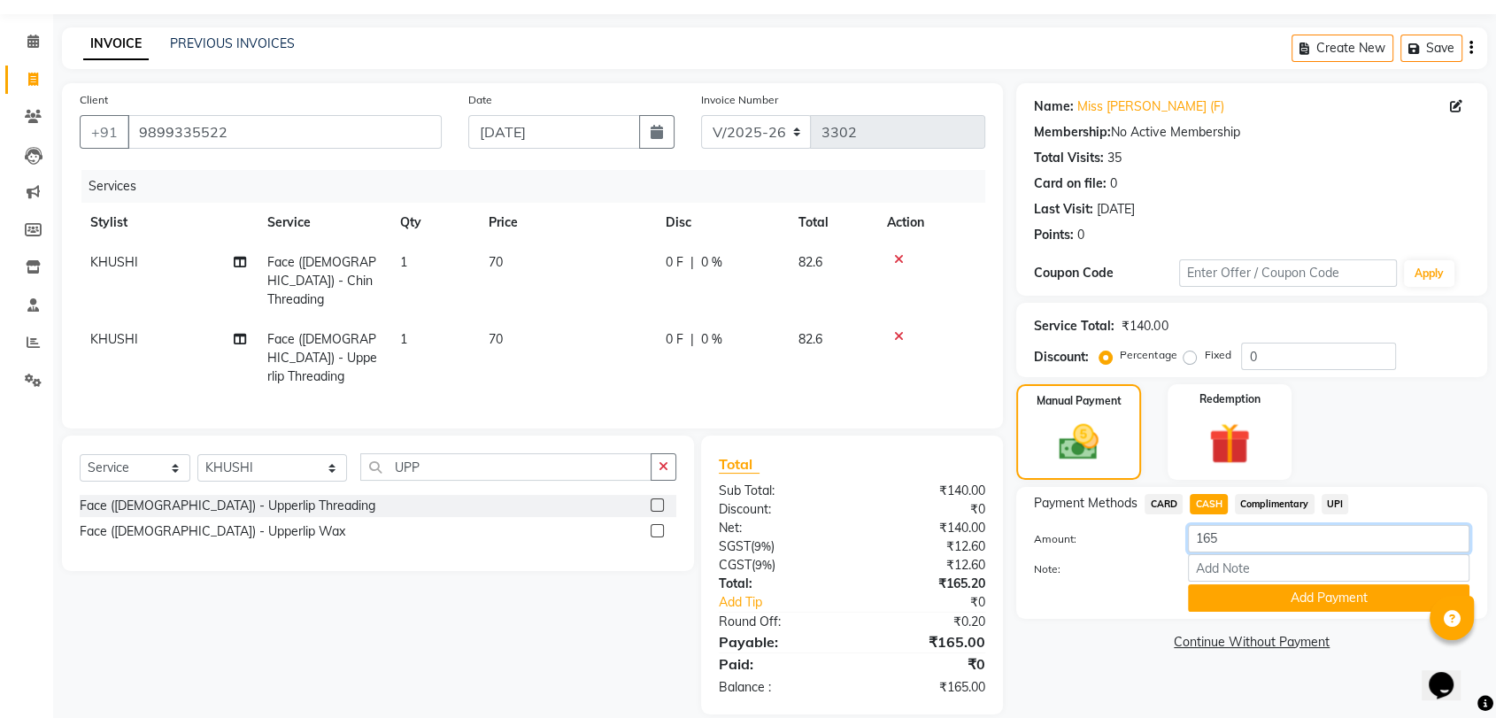
drag, startPoint x: 1222, startPoint y: 521, endPoint x: 1198, endPoint y: 540, distance: 30.8
click at [1198, 540] on input "165" at bounding box center [1329, 538] width 282 height 27
type input "150"
click at [1283, 601] on button "Add Payment" at bounding box center [1329, 597] width 282 height 27
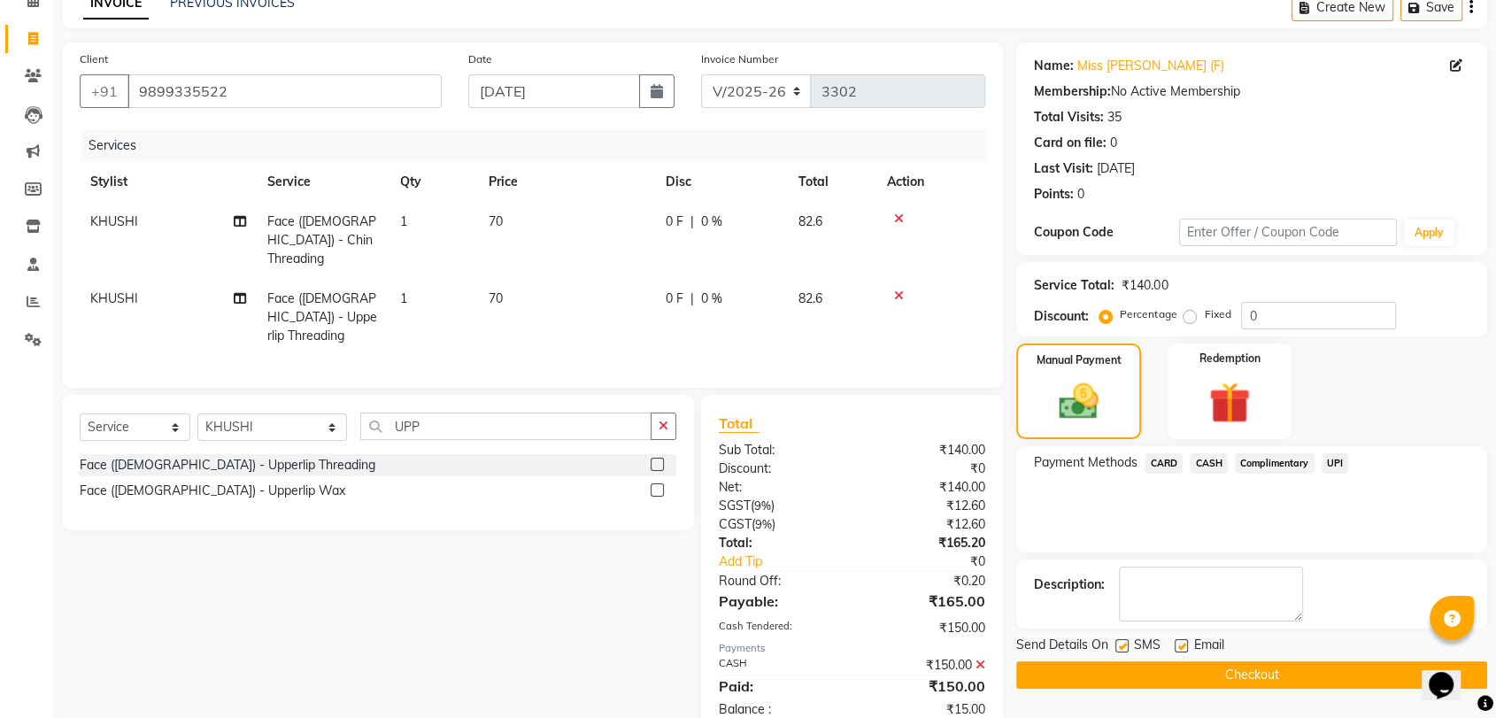
scroll to position [112, 0]
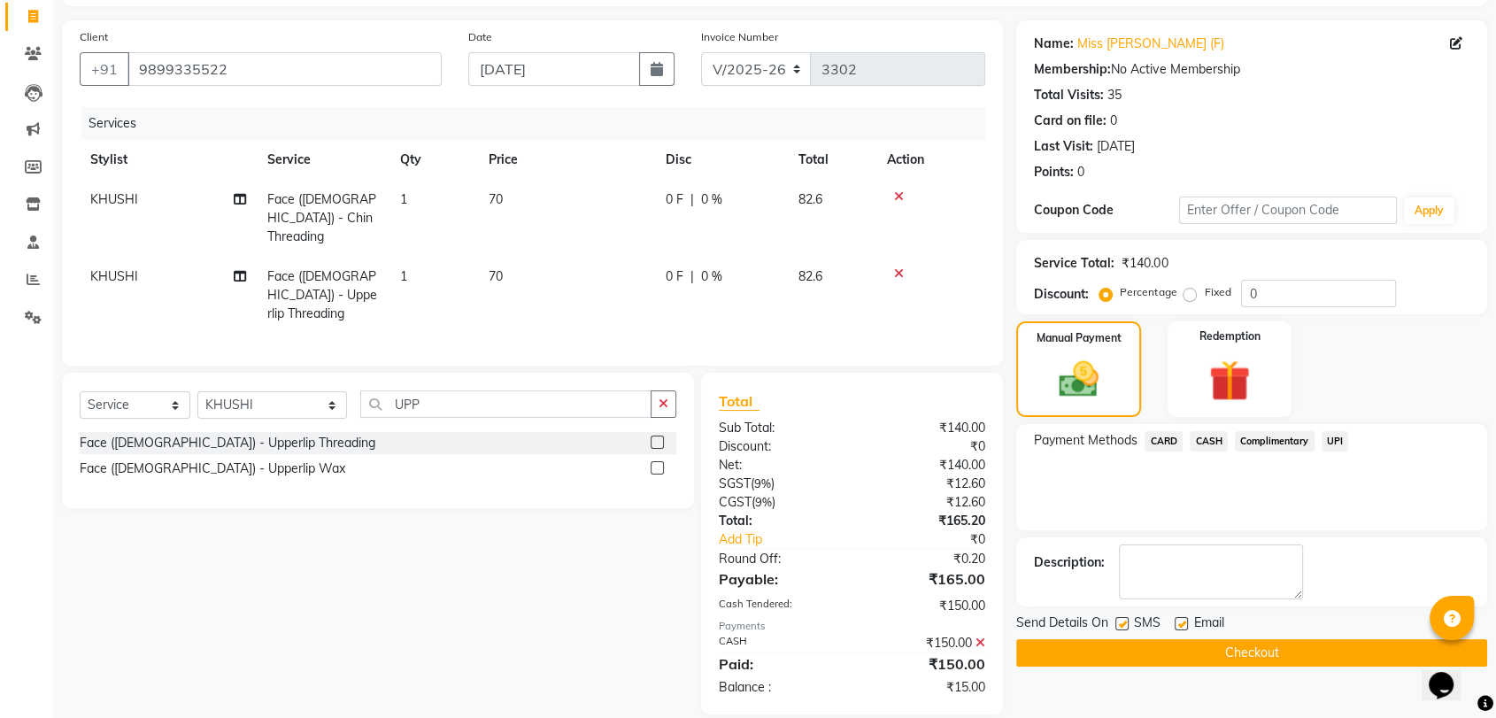
click at [1269, 655] on button "Checkout" at bounding box center [1252, 652] width 471 height 27
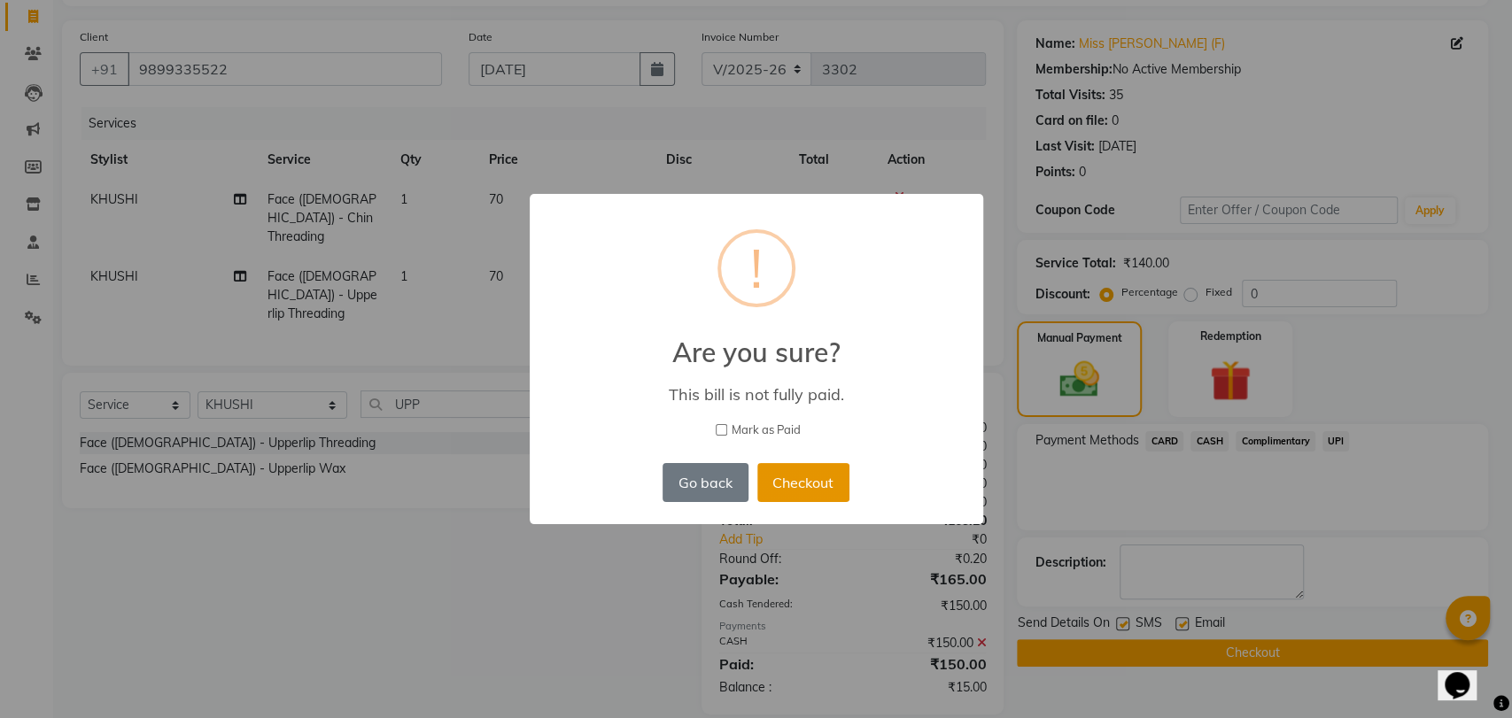
click at [793, 483] on button "Checkout" at bounding box center [803, 482] width 92 height 39
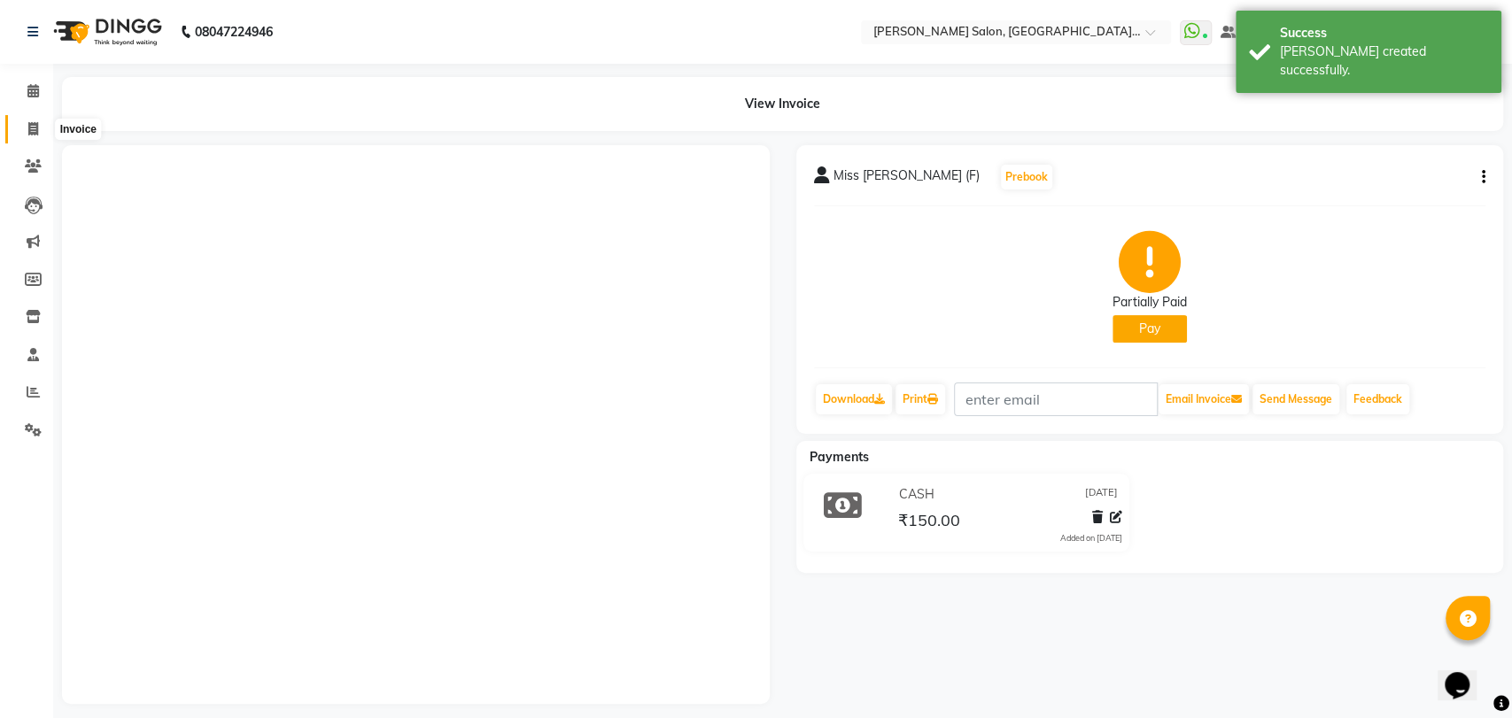
click at [29, 120] on span at bounding box center [33, 130] width 31 height 20
select select "service"
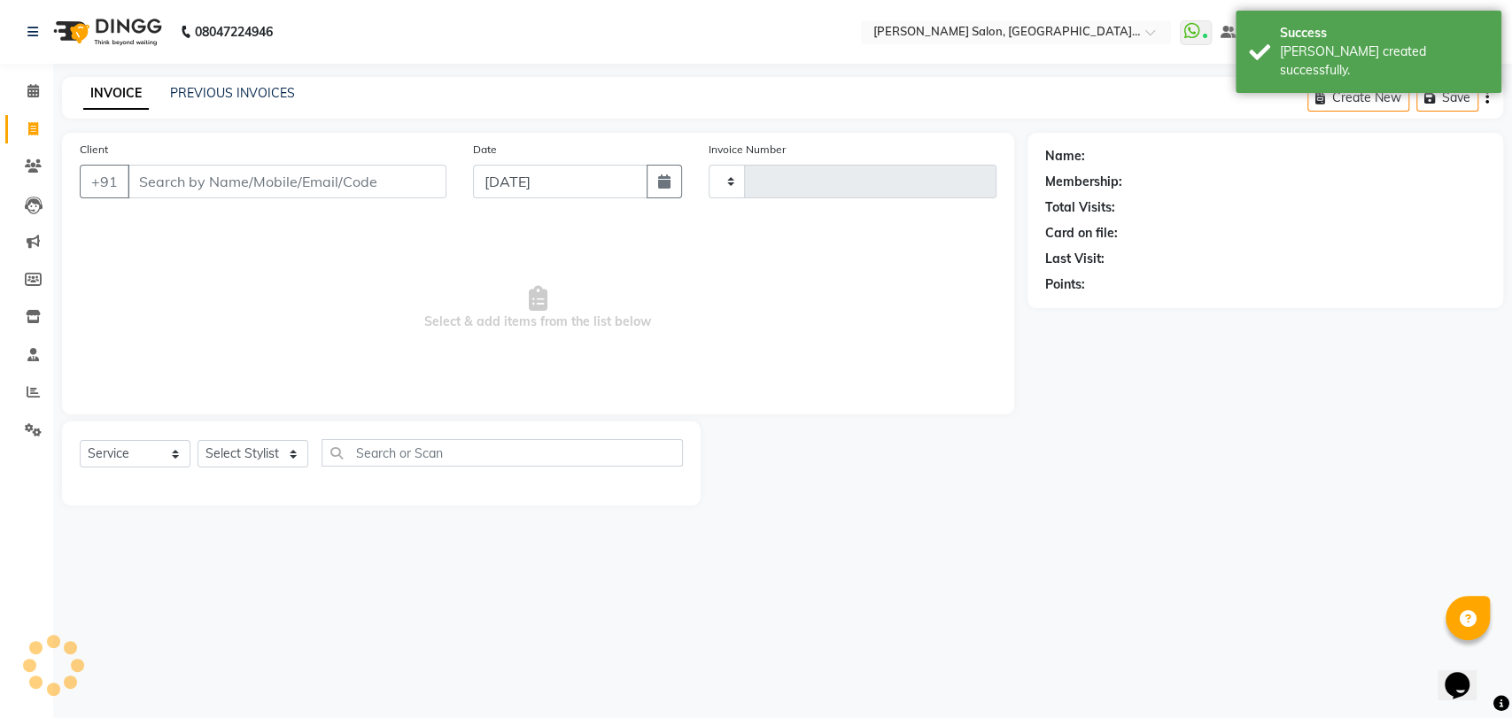
type input "3304"
select select "5893"
click at [290, 452] on select "Select Stylist" at bounding box center [252, 453] width 111 height 27
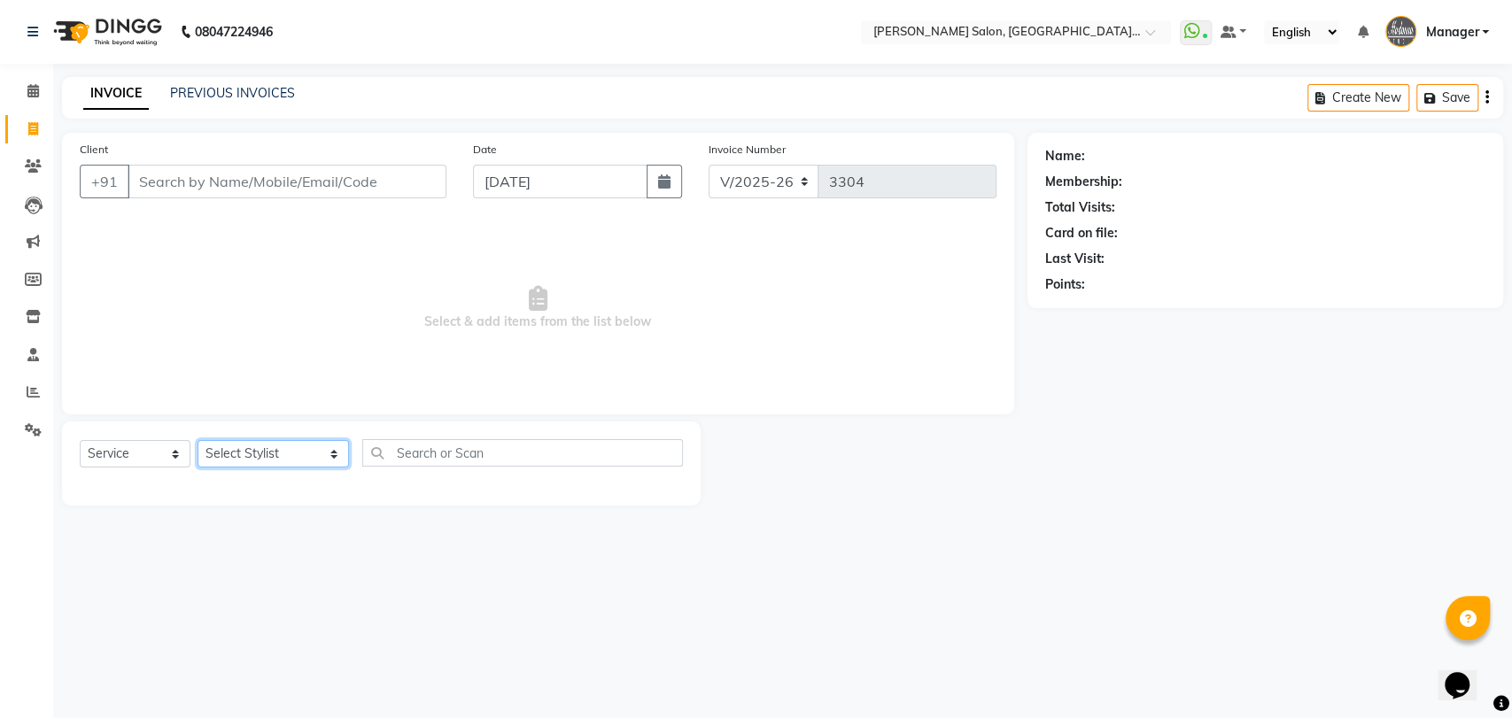
select select "48542"
click at [197, 440] on select "Select Stylist Anil Pedicurist Arman ashish female stylist Ashutosh Singhal KHU…" at bounding box center [272, 453] width 151 height 27
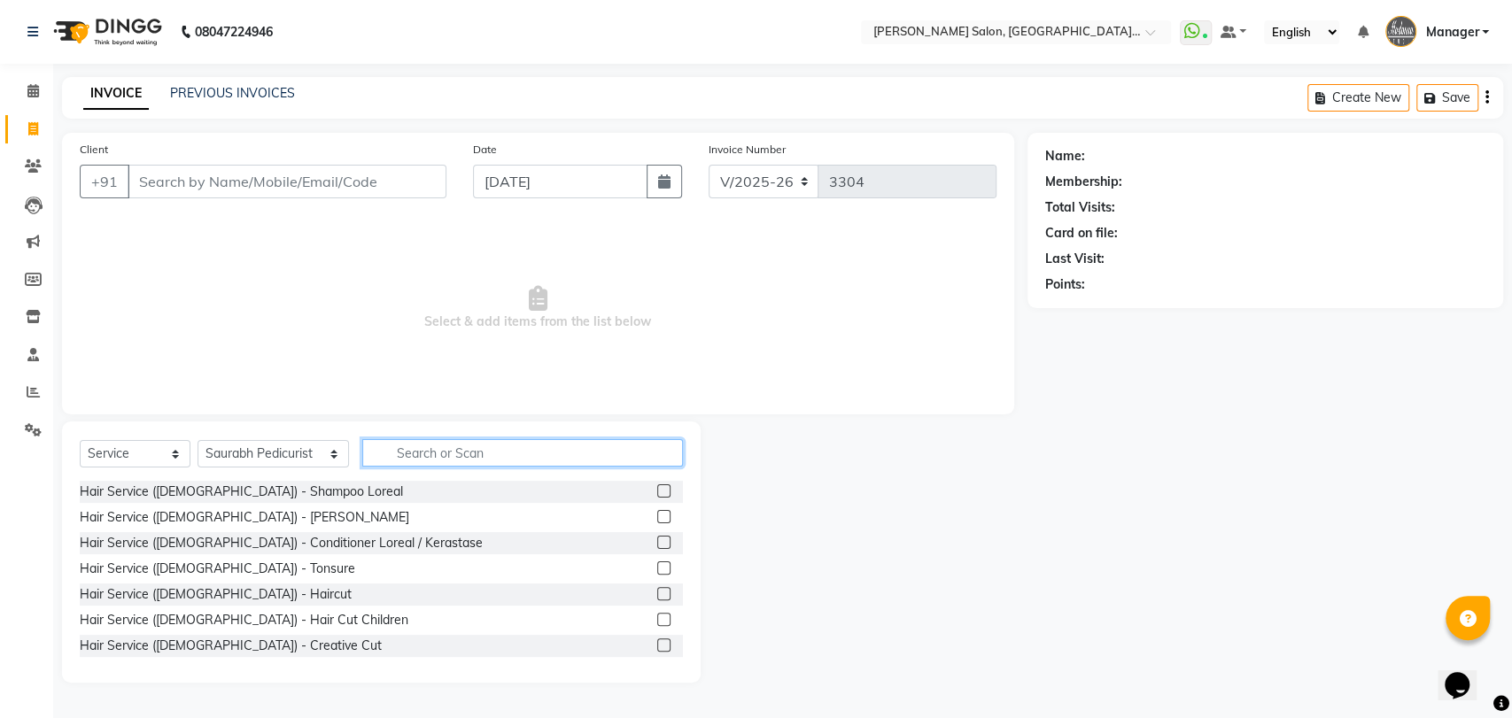
click at [462, 449] on input "text" at bounding box center [522, 452] width 321 height 27
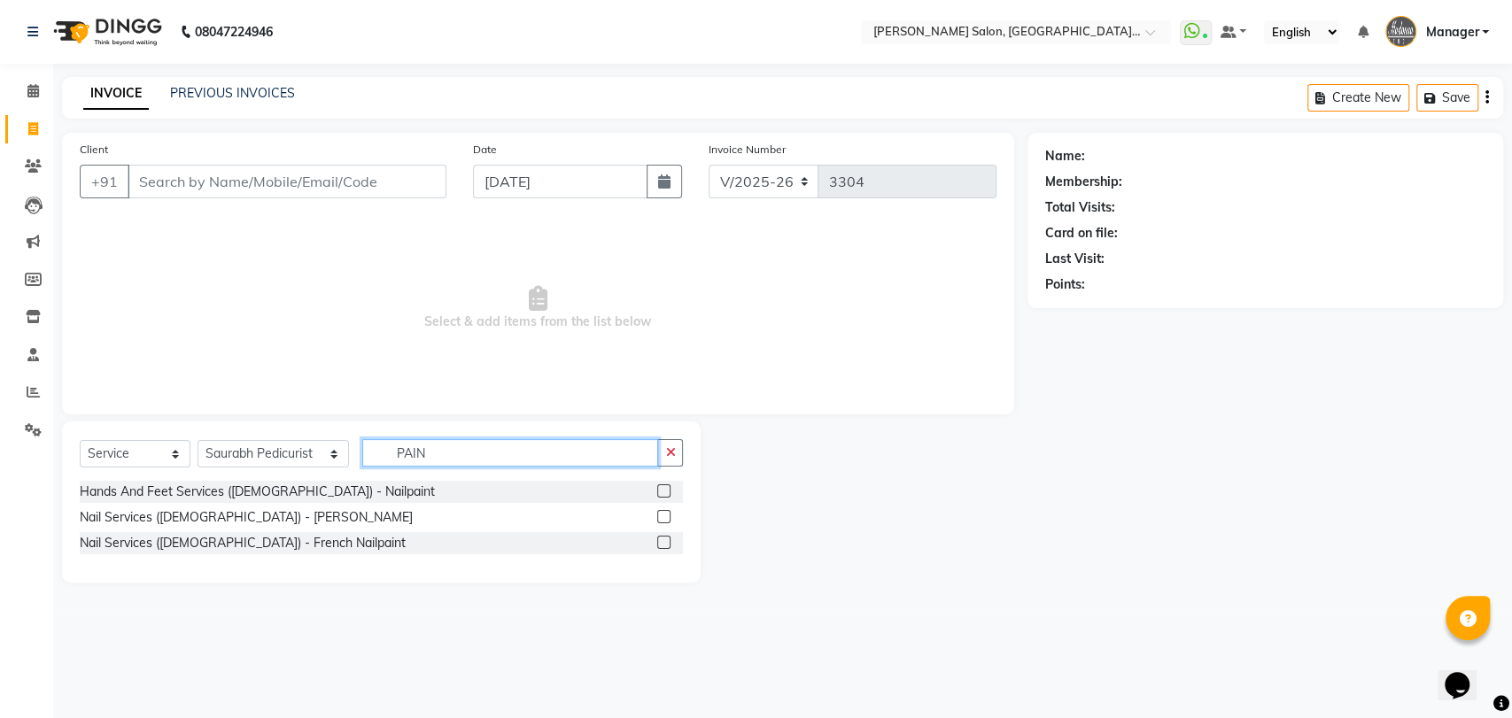
type input "PAIN"
click at [663, 485] on label at bounding box center [663, 490] width 13 height 13
click at [663, 486] on input "checkbox" at bounding box center [663, 492] width 12 height 12
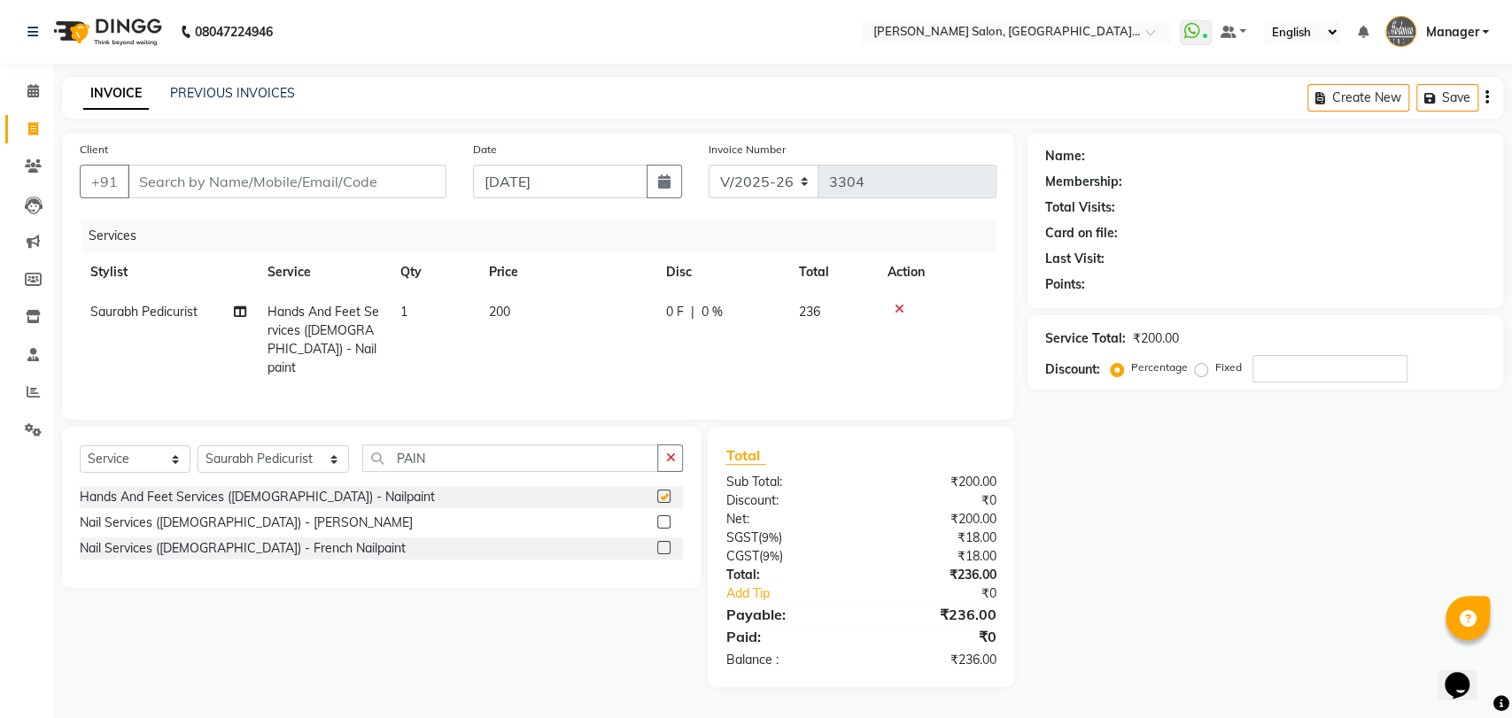
checkbox input "false"
click at [427, 454] on input "PAIN" at bounding box center [510, 458] width 297 height 27
click at [244, 453] on select "Select Stylist Anil Pedicurist Arman ashish female stylist Ashutosh Singhal KHU…" at bounding box center [272, 458] width 151 height 27
select select "48531"
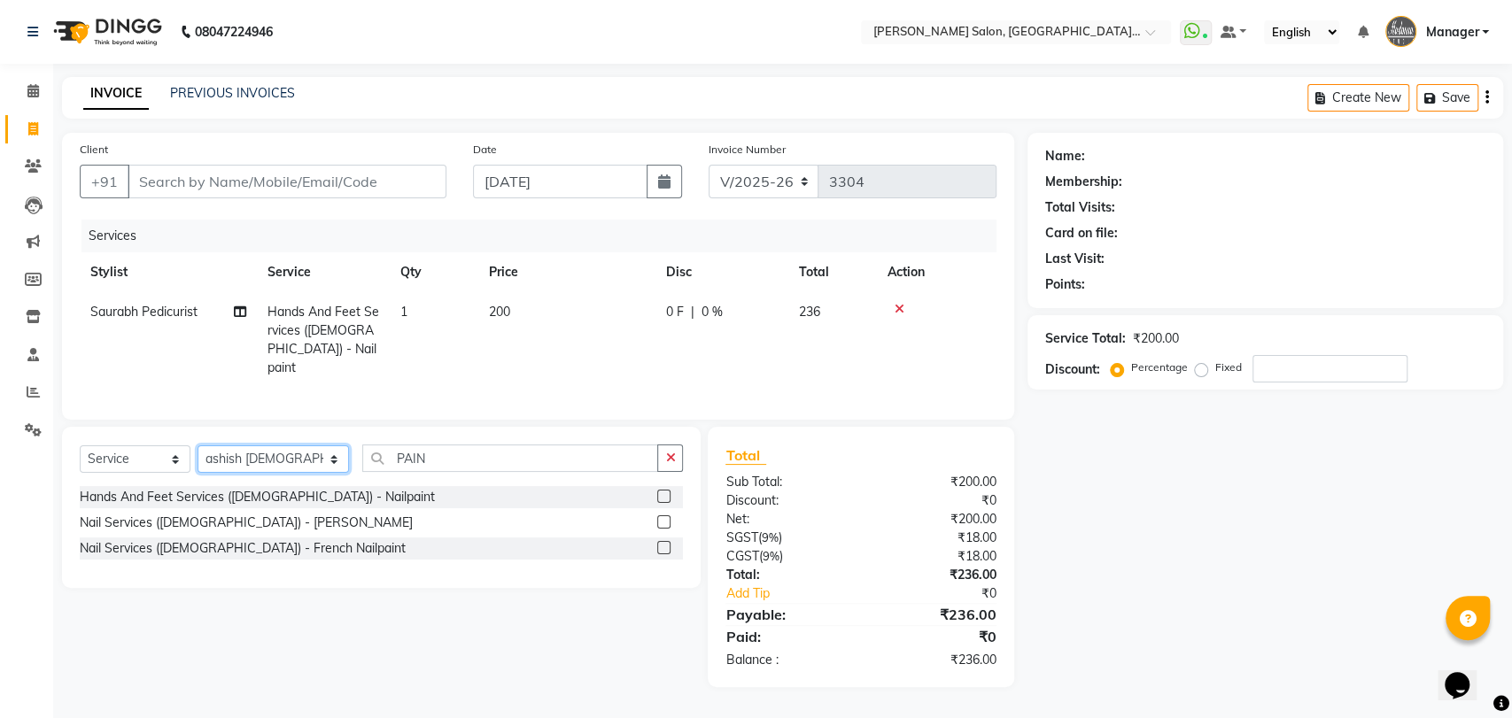
click at [197, 445] on select "Select Stylist Anil Pedicurist Arman ashish female stylist Ashutosh Singhal KHU…" at bounding box center [272, 458] width 151 height 27
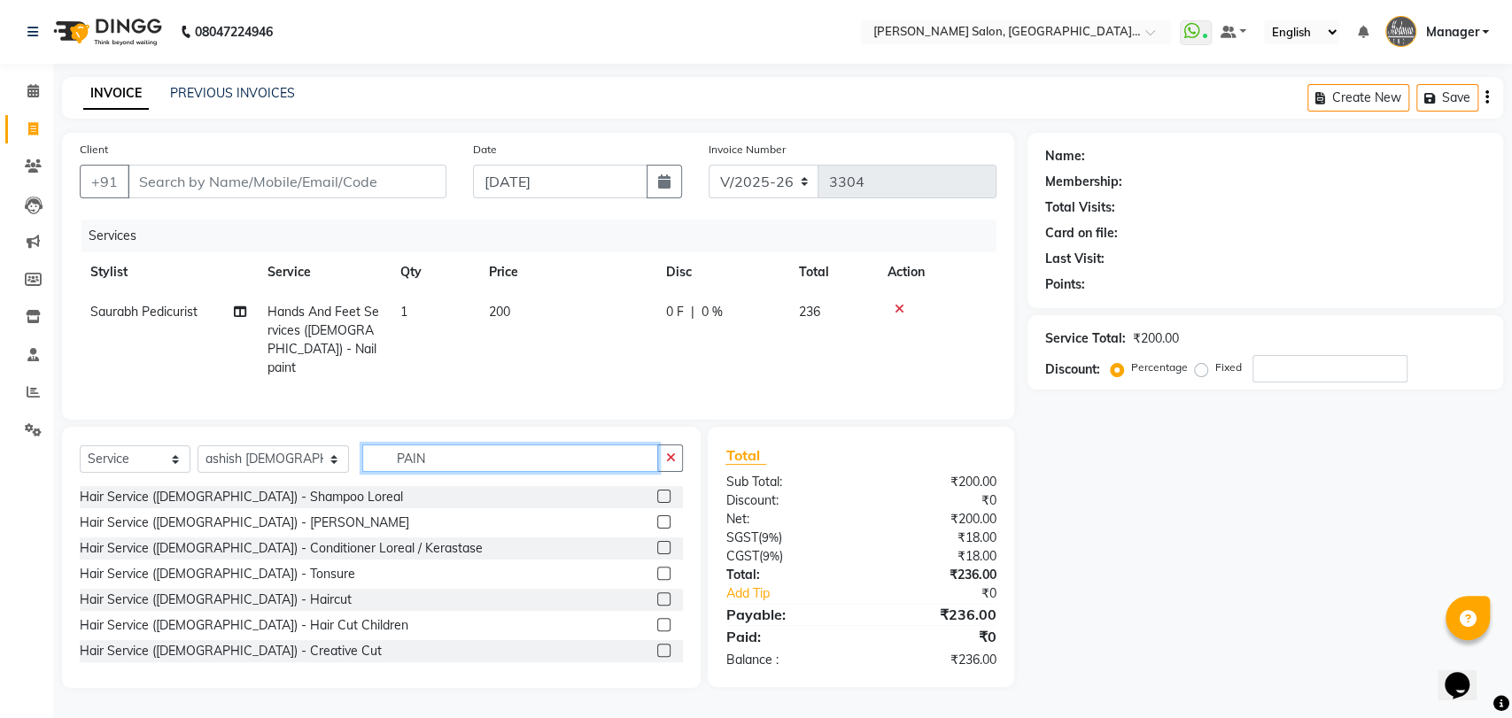
click at [421, 450] on input "PAIN" at bounding box center [510, 458] width 297 height 27
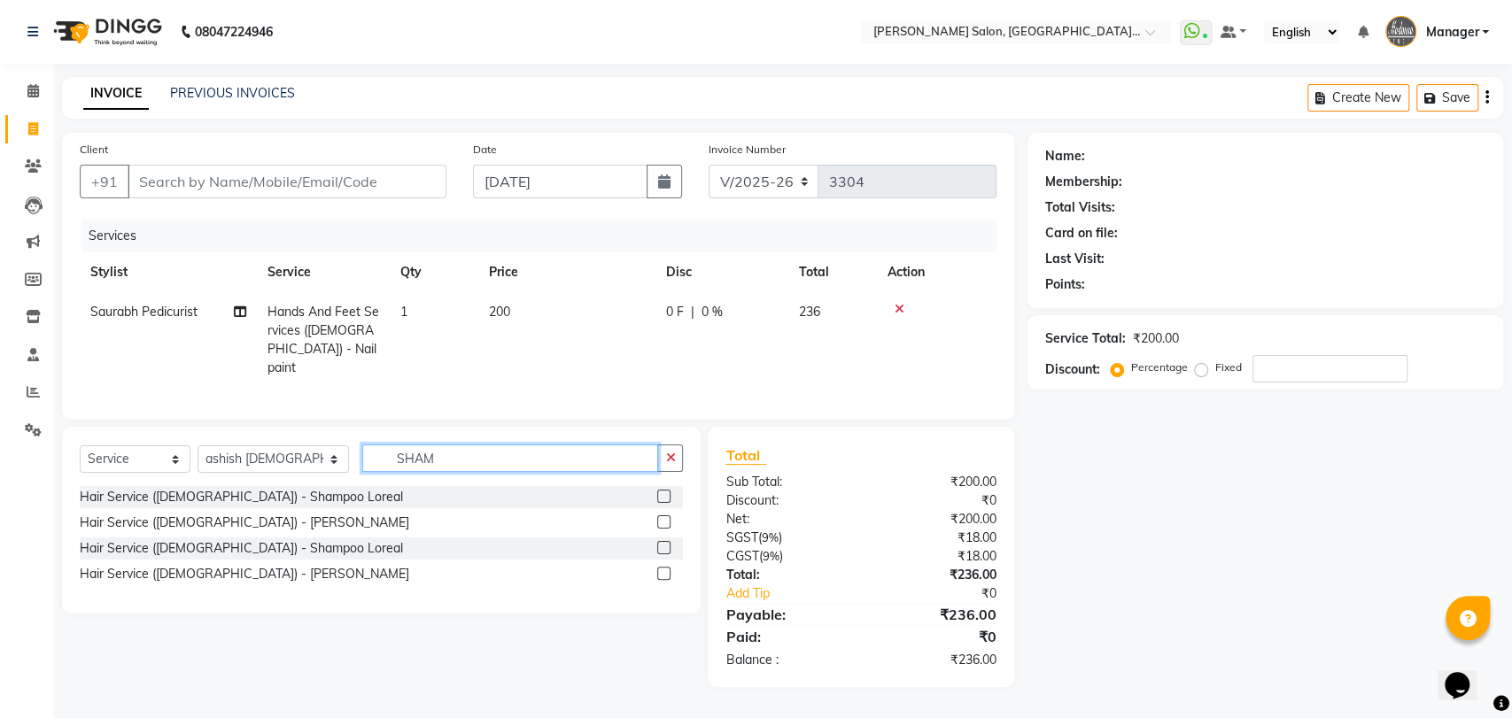
type input "SHAM"
click at [661, 567] on label at bounding box center [663, 573] width 13 height 13
click at [661, 568] on input "checkbox" at bounding box center [663, 574] width 12 height 12
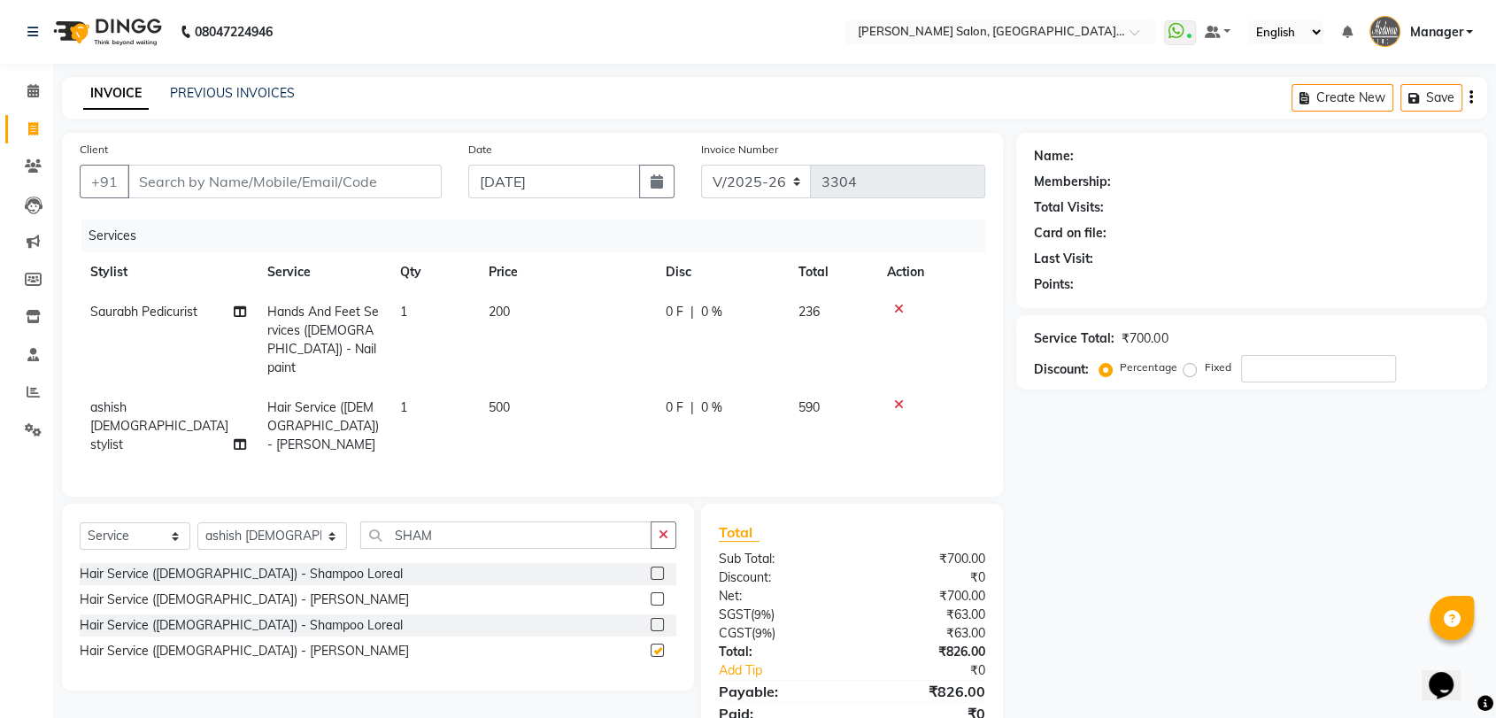
checkbox input "false"
click at [602, 529] on input "SHAM" at bounding box center [505, 535] width 291 height 27
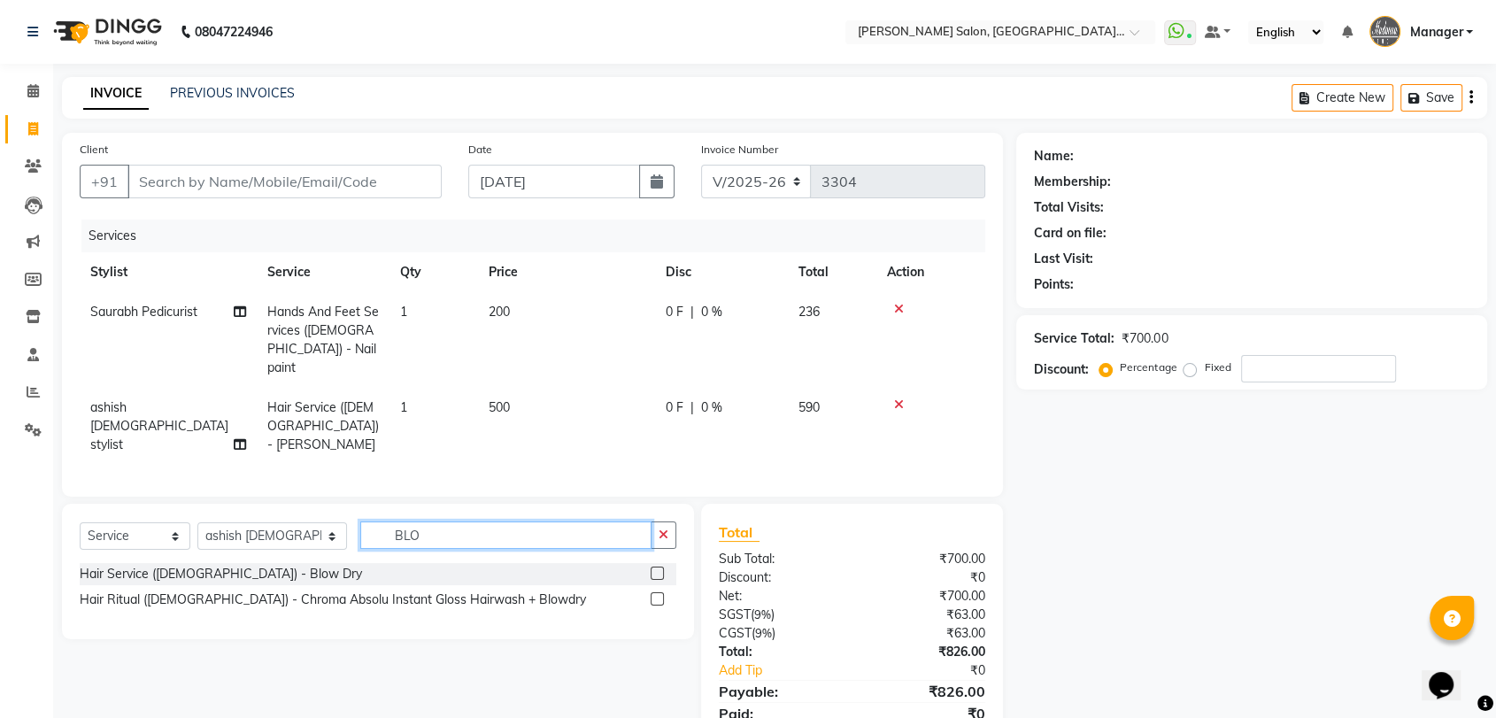
type input "BLO"
click at [655, 573] on label at bounding box center [657, 573] width 13 height 13
click at [655, 573] on input "checkbox" at bounding box center [657, 574] width 12 height 12
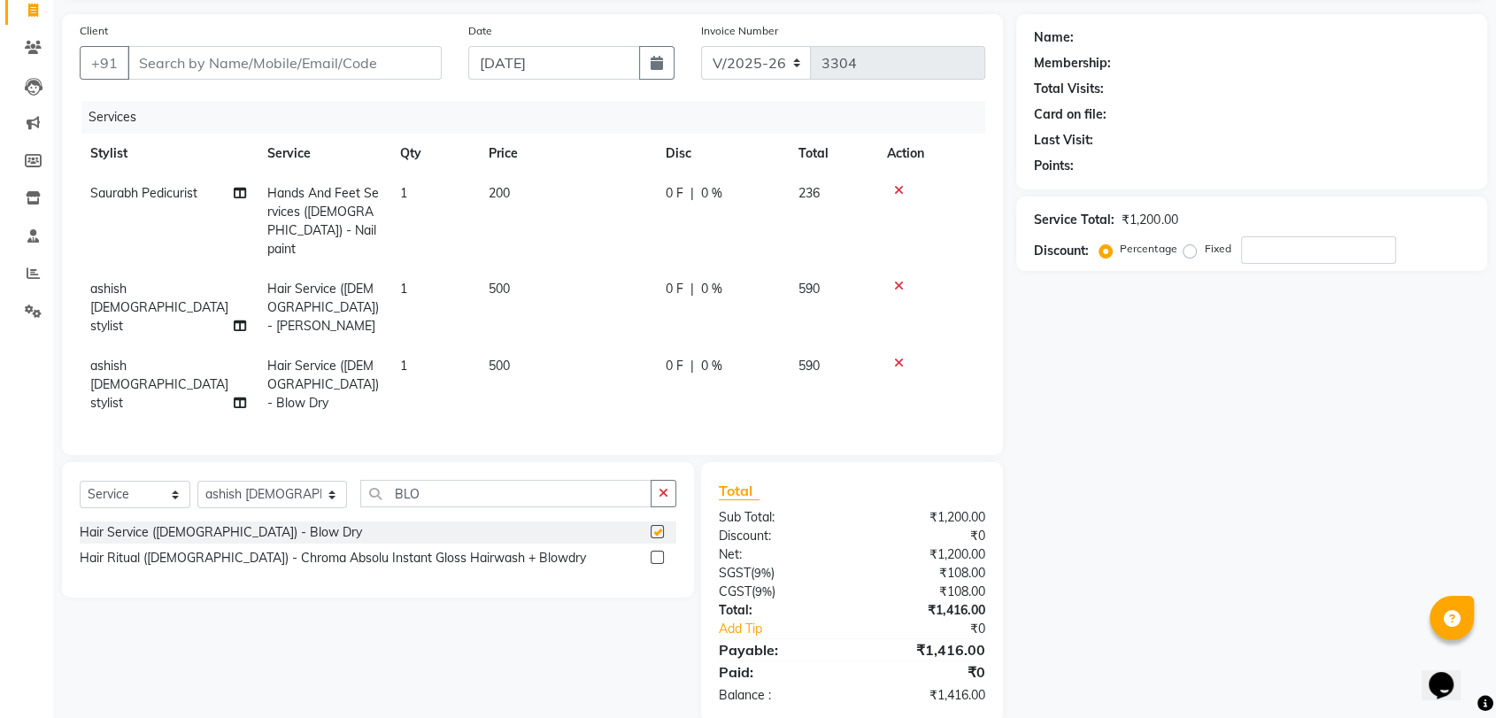
checkbox input "false"
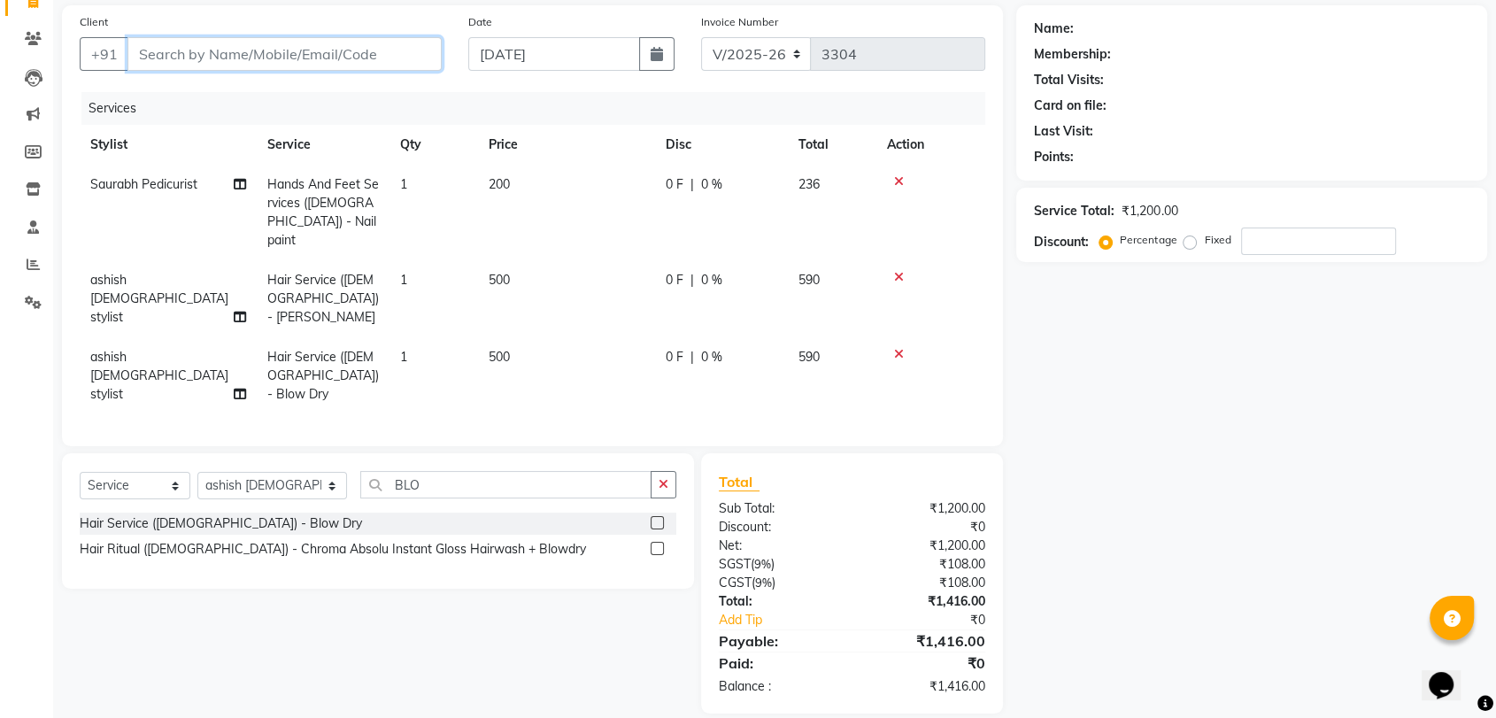
click at [385, 68] on input "Client" at bounding box center [285, 54] width 314 height 34
click at [280, 453] on div "Select Service Product Membership Package Voucher Prepaid Gift Card Select Styl…" at bounding box center [378, 520] width 632 height 135
click at [297, 472] on select "Select Stylist Anil Pedicurist [PERSON_NAME] [DEMOGRAPHIC_DATA] stylist [PERSON…" at bounding box center [272, 485] width 150 height 27
click at [197, 472] on select "Select Stylist Anil Pedicurist [PERSON_NAME] [DEMOGRAPHIC_DATA] stylist [PERSON…" at bounding box center [272, 485] width 150 height 27
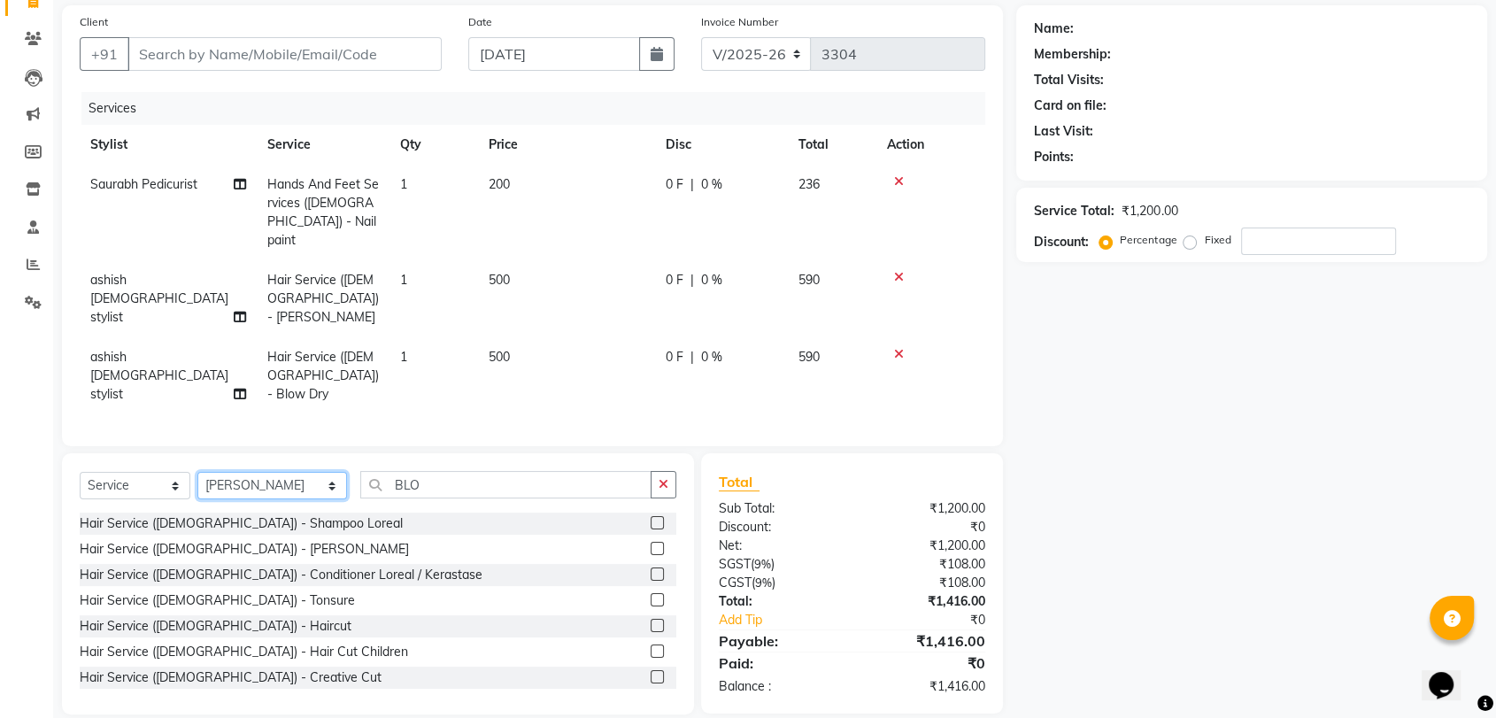
click at [298, 472] on select "Select Stylist Anil Pedicurist [PERSON_NAME] [DEMOGRAPHIC_DATA] stylist [PERSON…" at bounding box center [272, 485] width 150 height 27
select select "90698"
click at [197, 472] on select "Select Stylist Anil Pedicurist [PERSON_NAME] [DEMOGRAPHIC_DATA] stylist [PERSON…" at bounding box center [272, 485] width 150 height 27
click at [439, 471] on input "BLO" at bounding box center [505, 484] width 291 height 27
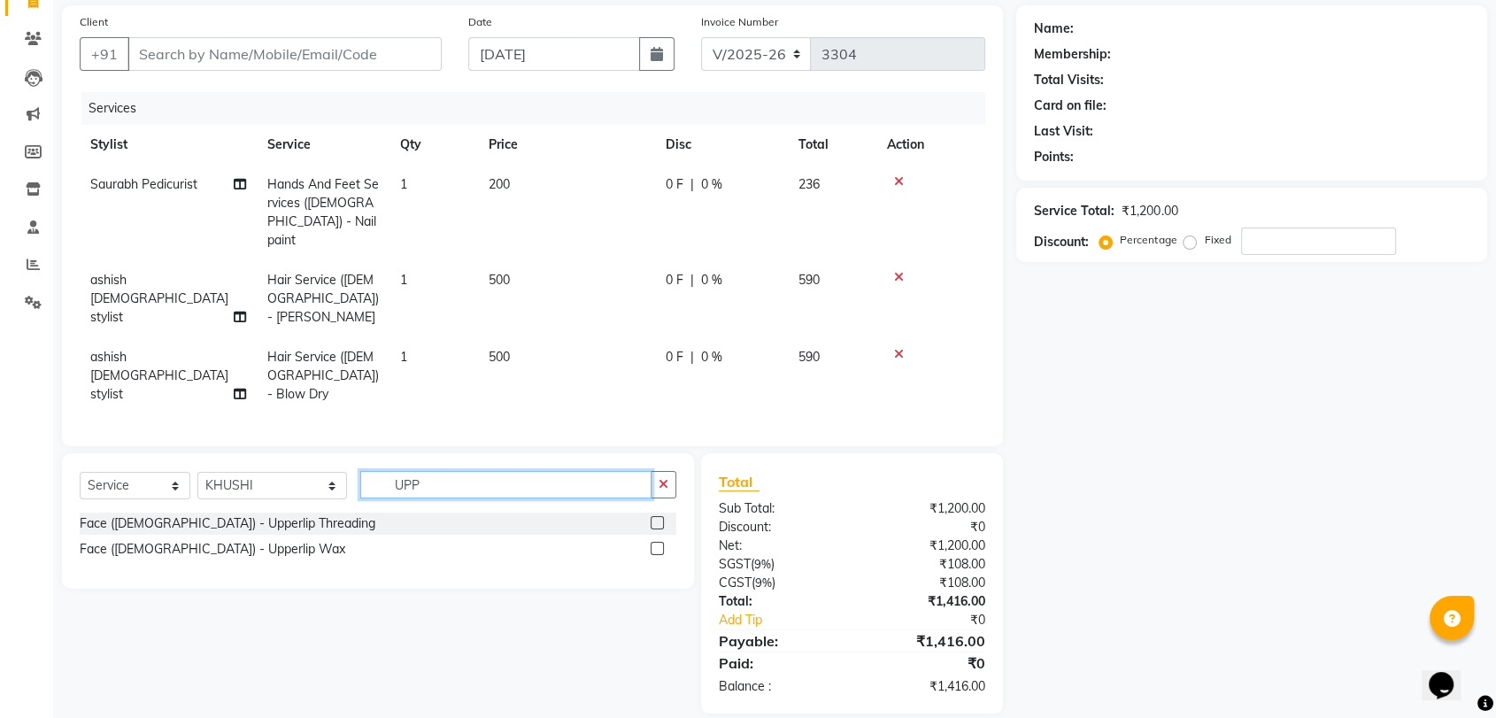
type input "UPP"
click at [657, 516] on label at bounding box center [657, 522] width 13 height 13
click at [657, 518] on input "checkbox" at bounding box center [657, 524] width 12 height 12
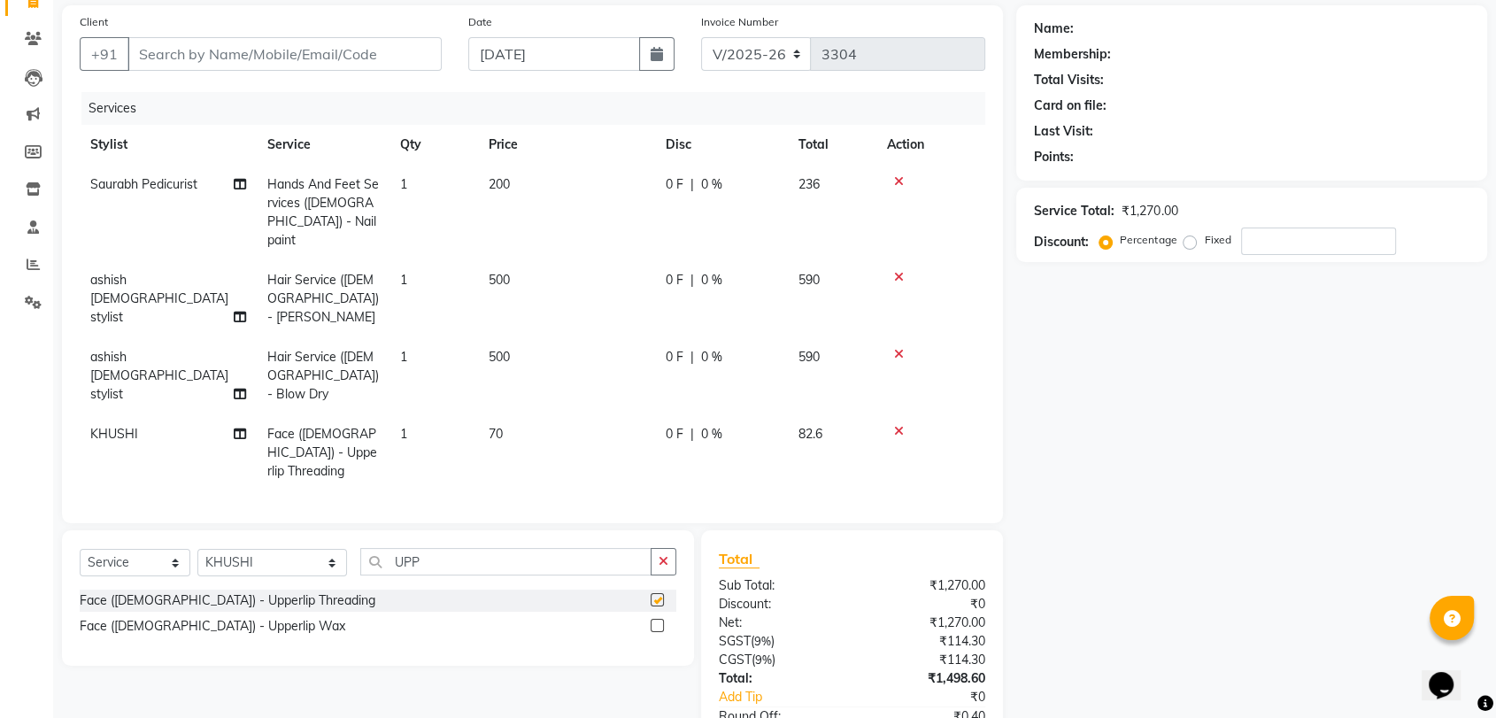
checkbox input "false"
click at [375, 54] on input "Client" at bounding box center [285, 54] width 314 height 34
type input "C"
type input "0"
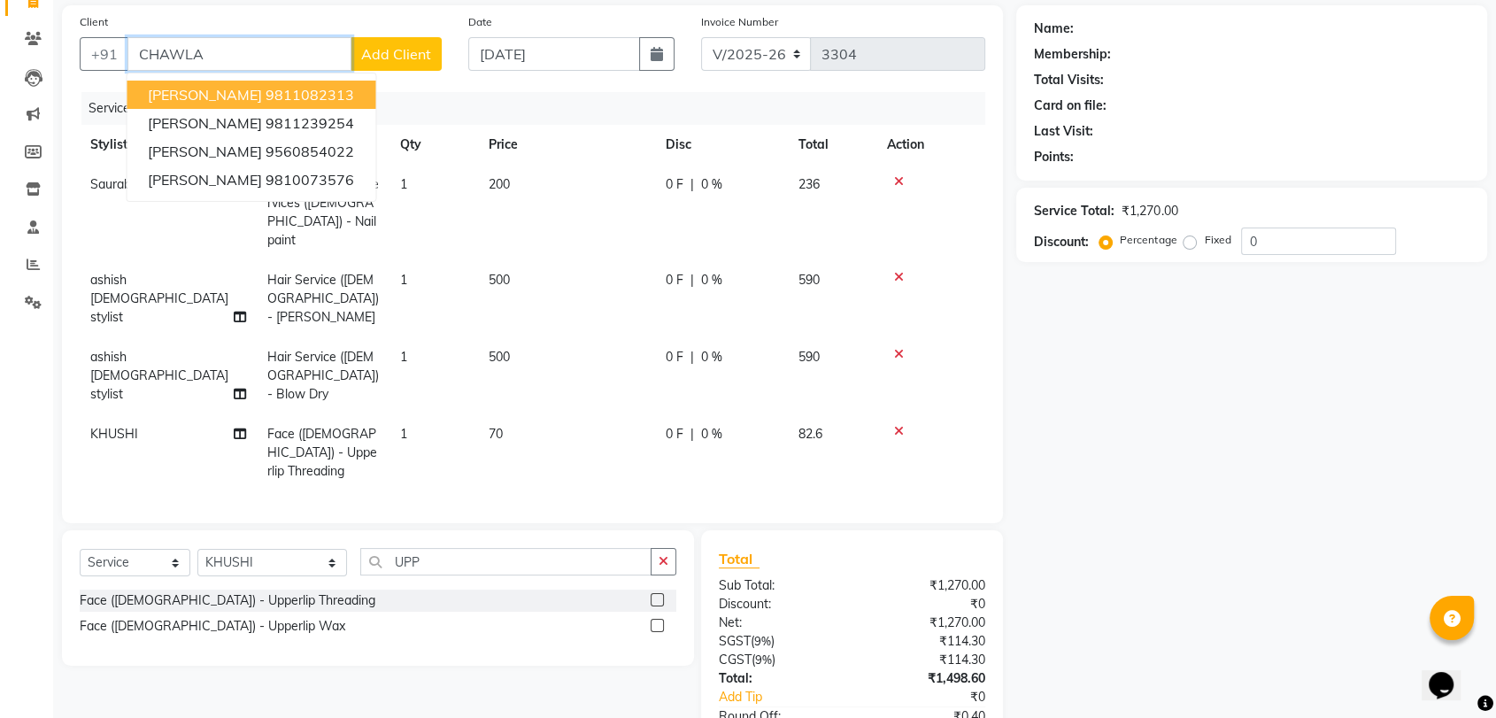
click at [354, 89] on ngb-highlight "9811082313" at bounding box center [310, 95] width 89 height 18
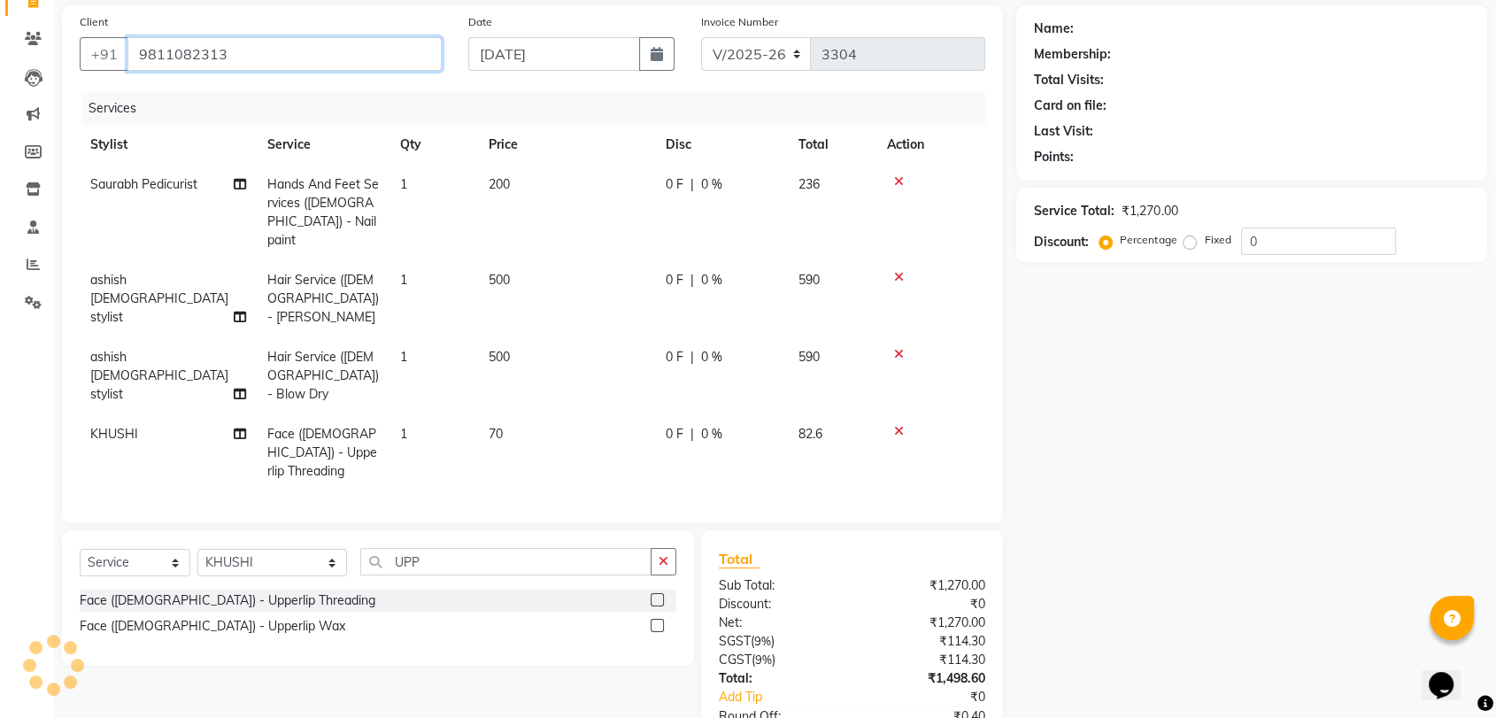
scroll to position [204, 0]
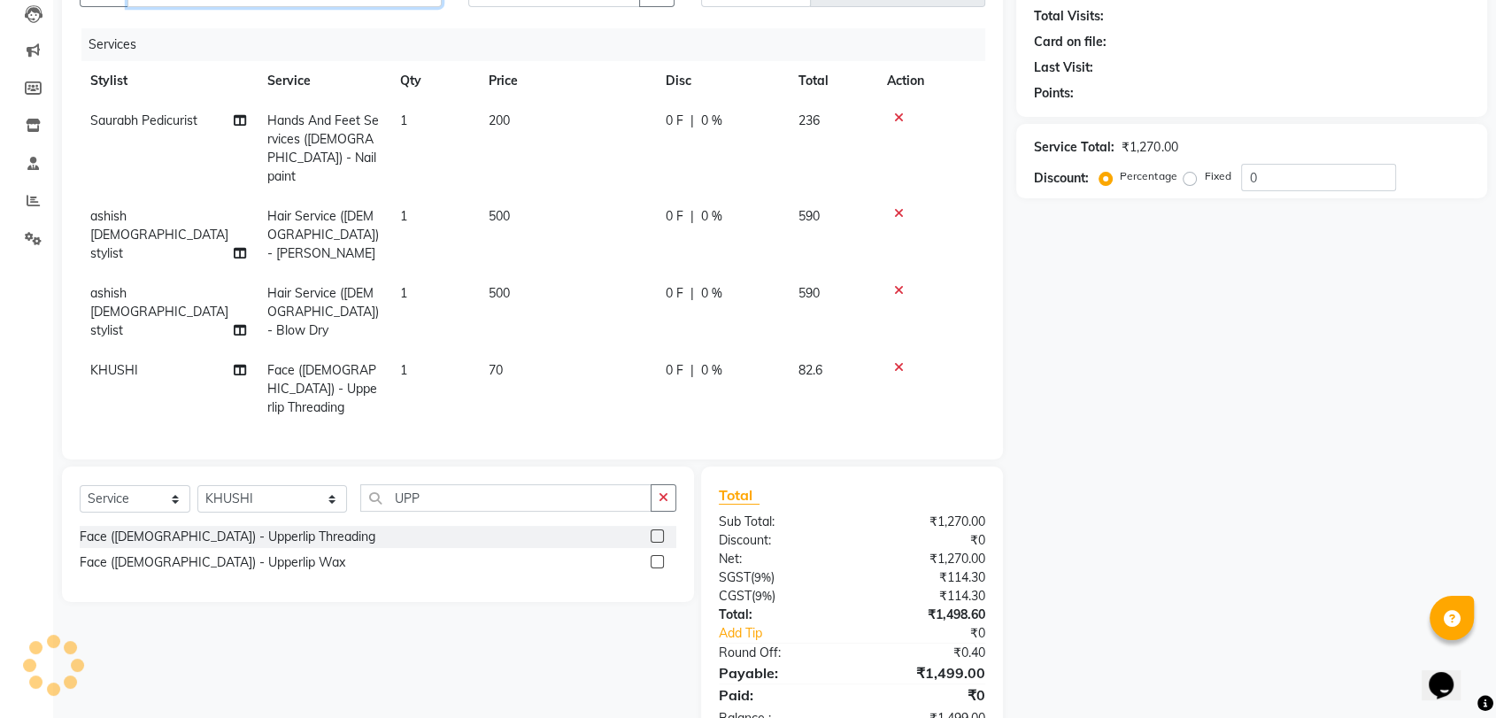
type input "9811082313"
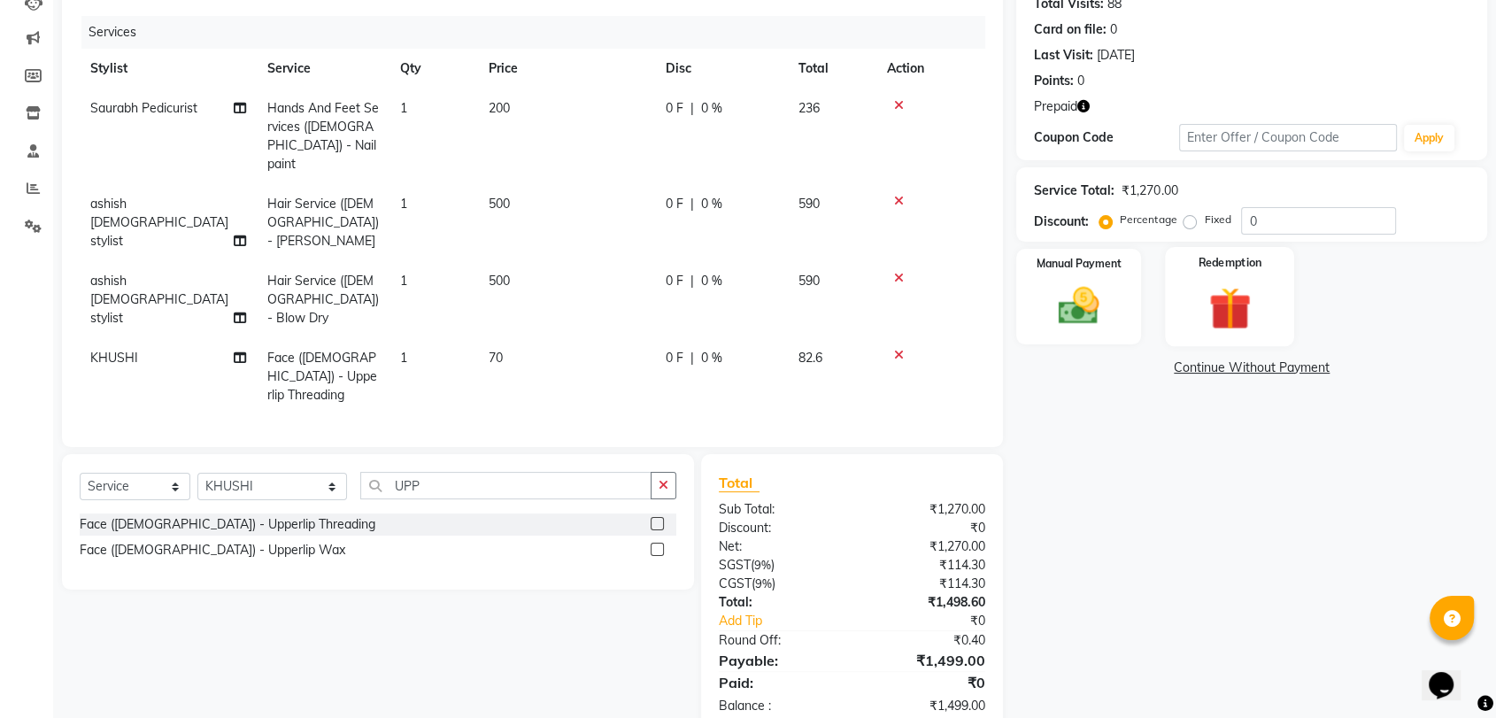
click at [1202, 292] on img at bounding box center [1229, 308] width 69 height 53
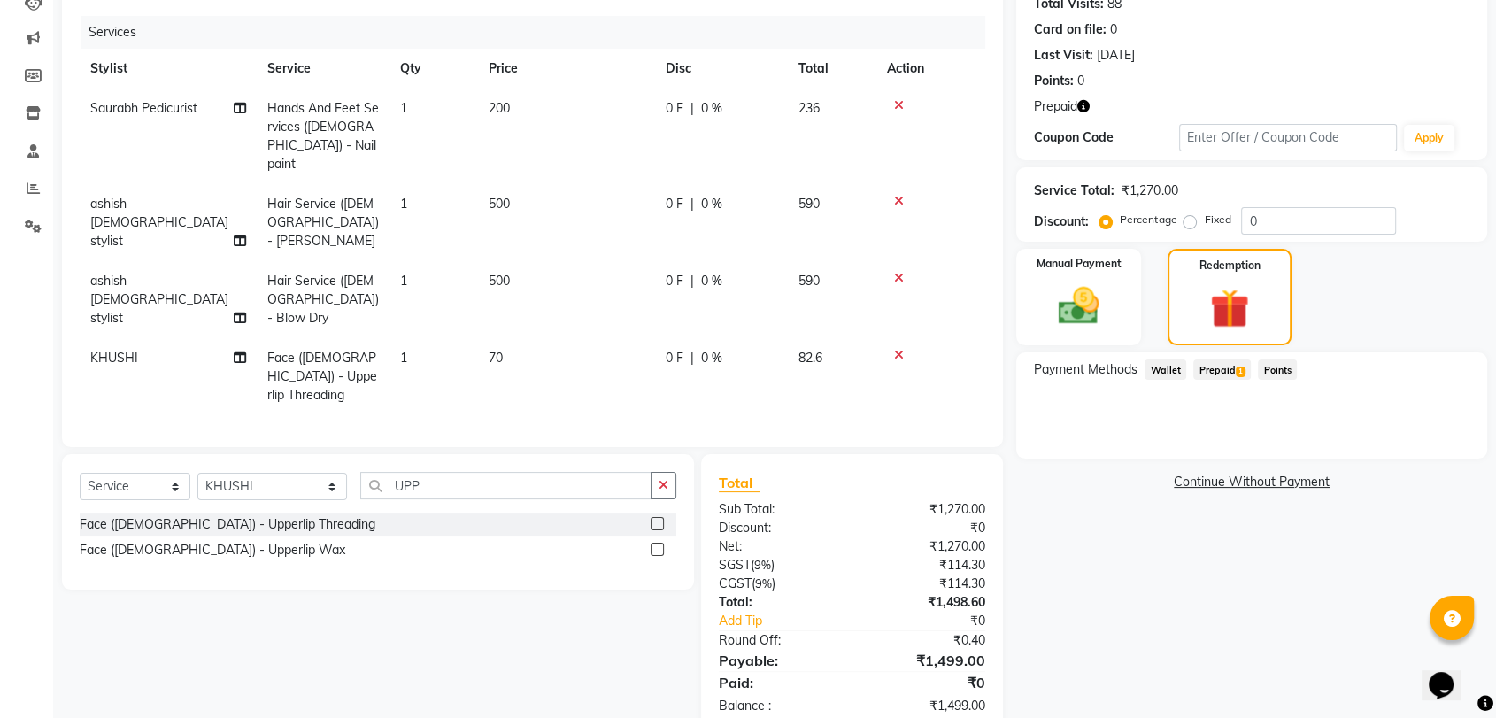
click at [1218, 363] on span "Prepaid 1" at bounding box center [1223, 370] width 58 height 20
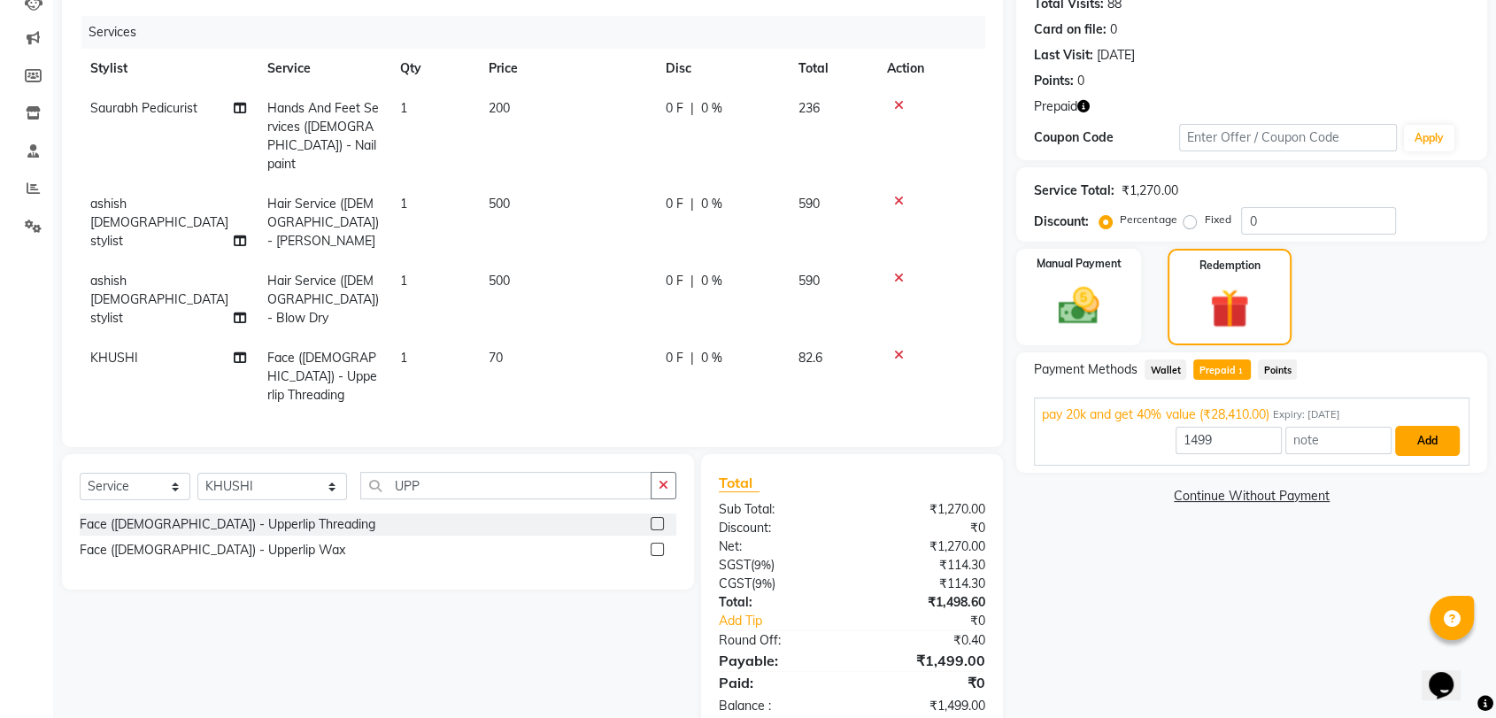
click at [1419, 441] on button "Add" at bounding box center [1428, 441] width 65 height 30
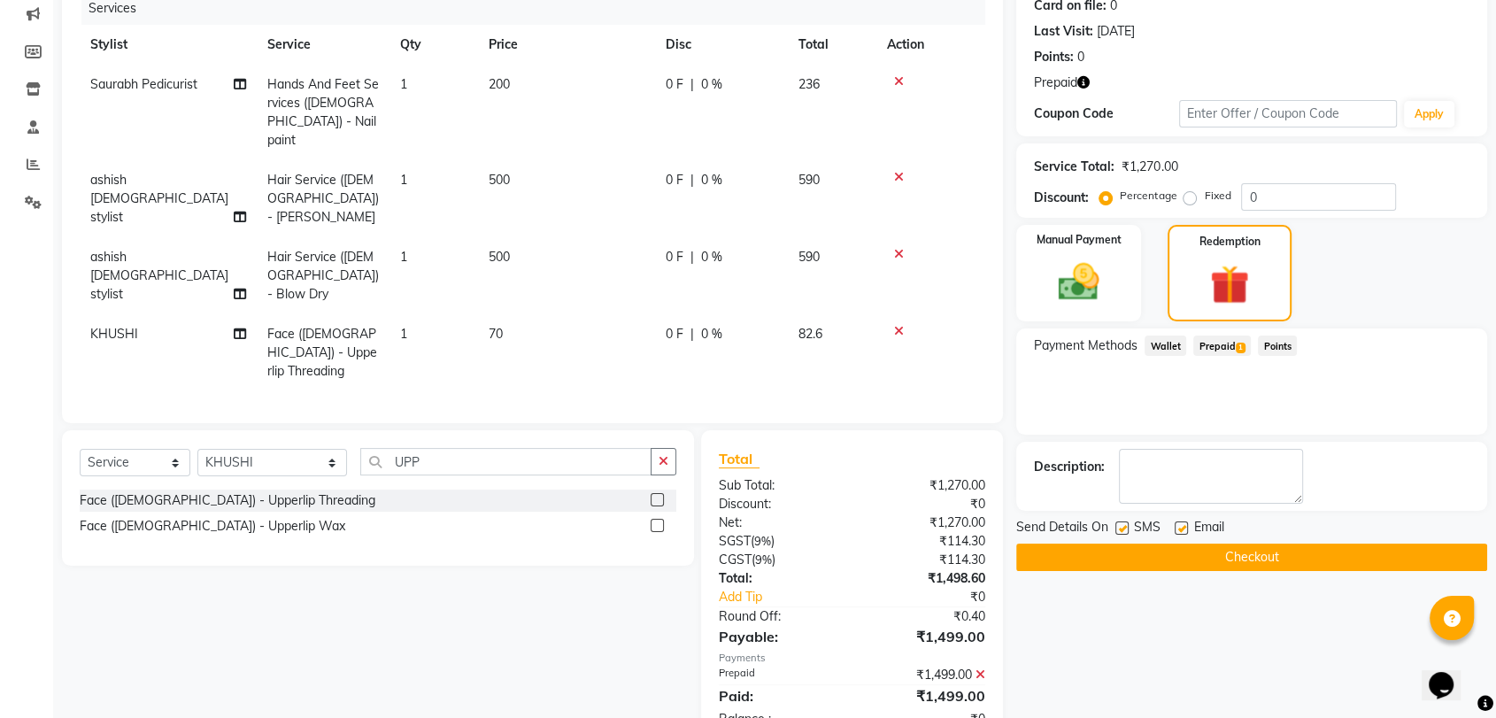
scroll to position [241, 0]
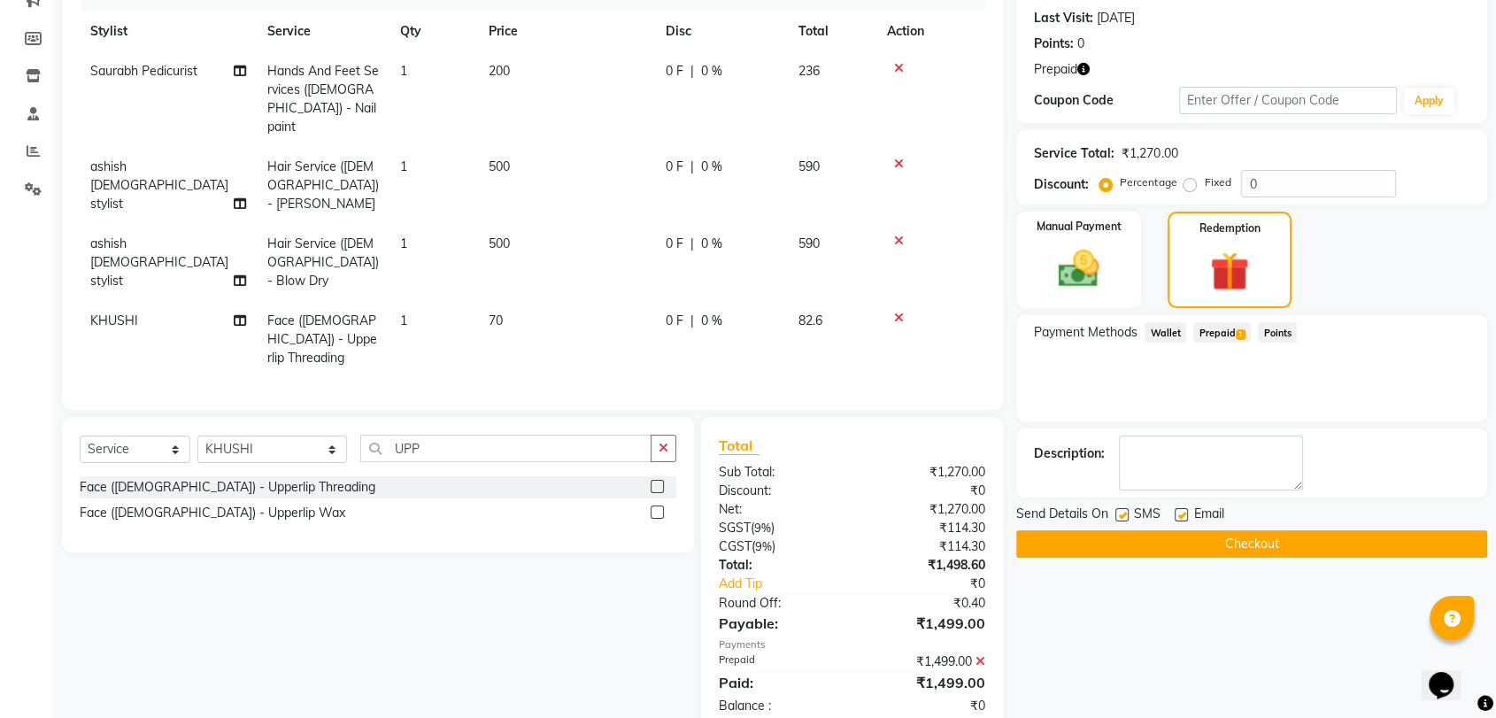
click at [1098, 557] on div "Name: Mrs.sangeeta Chawla Membership: No Active Membership Total Visits: 88 Car…" at bounding box center [1259, 312] width 484 height 841
click at [1100, 547] on button "Checkout" at bounding box center [1252, 543] width 471 height 27
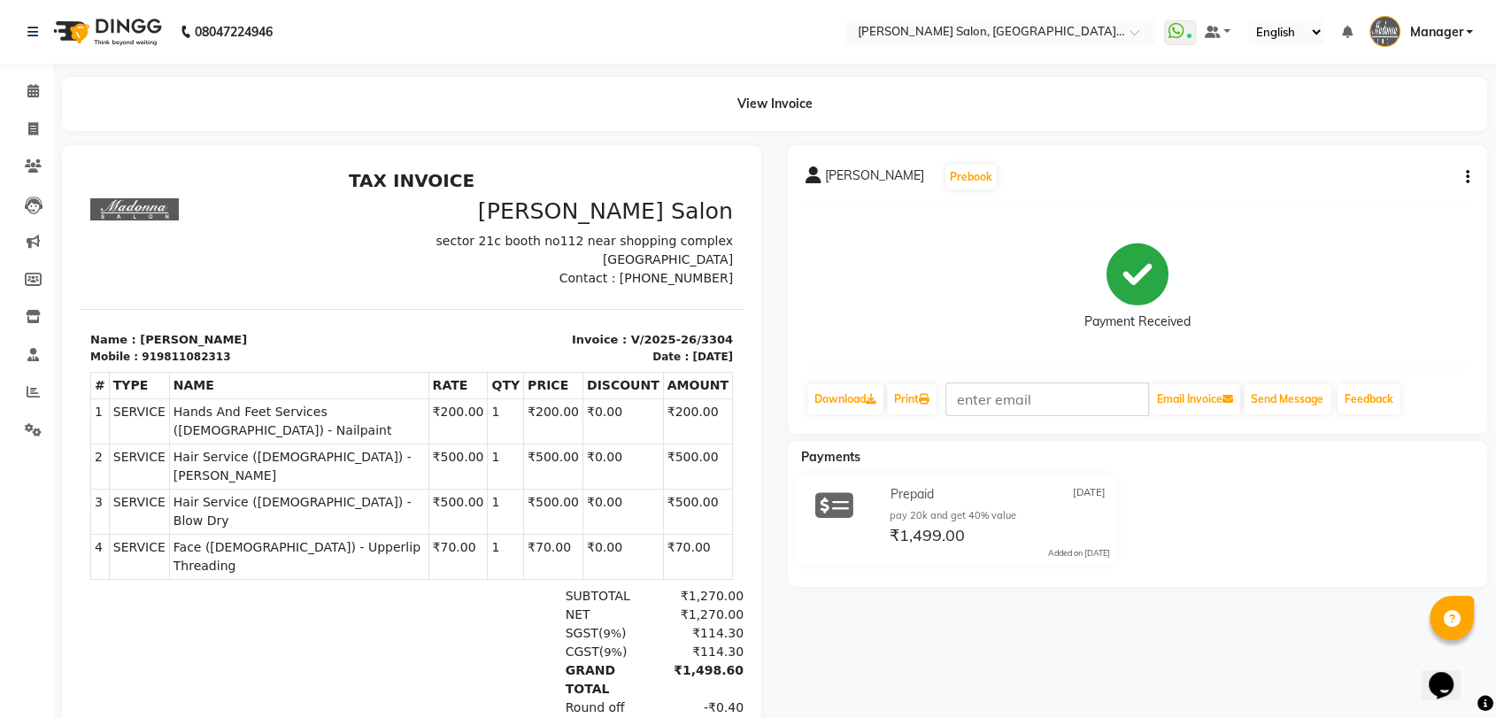
click at [1459, 174] on button "button" at bounding box center [1464, 177] width 11 height 19
click at [1335, 200] on div "Edit Invoice" at bounding box center [1378, 200] width 121 height 22
select select "service"
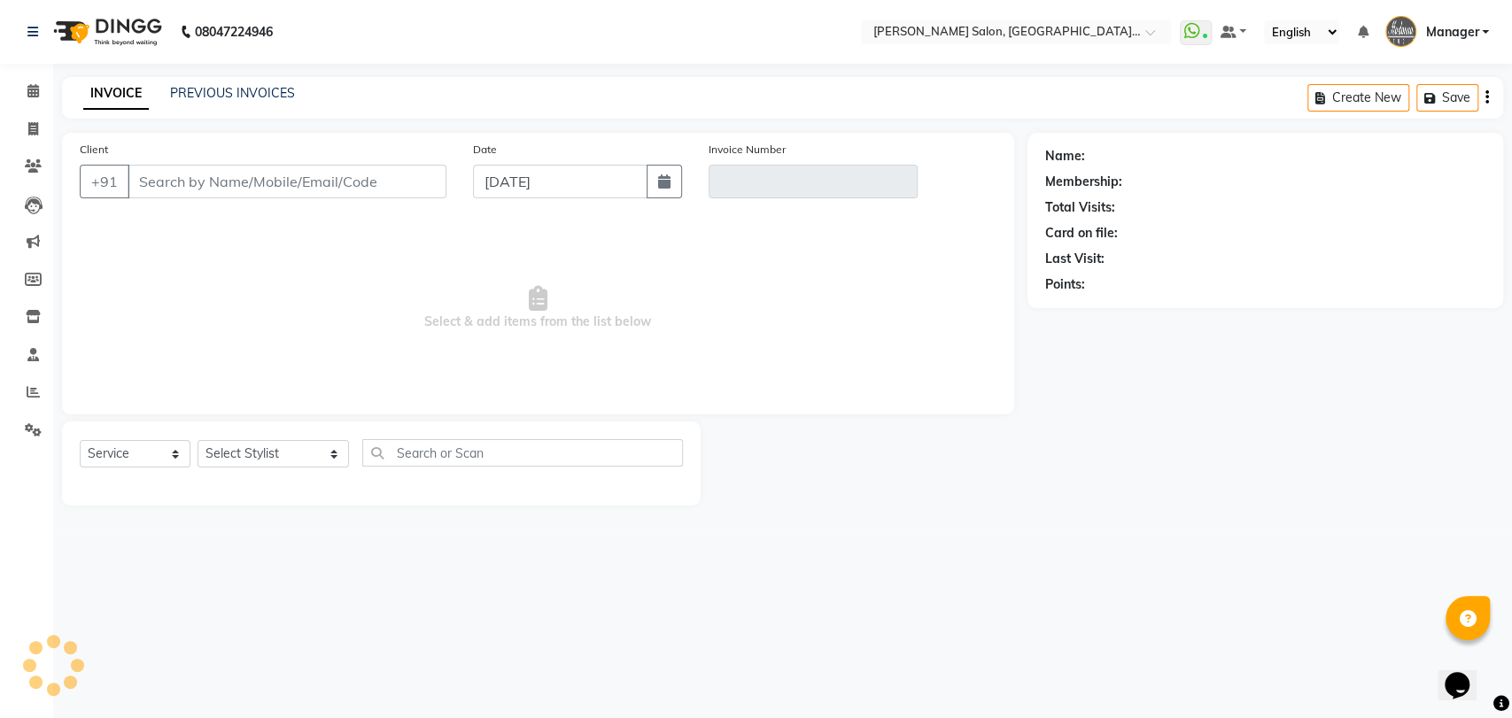
type input "9811082313"
type input "V/2025-26/3304"
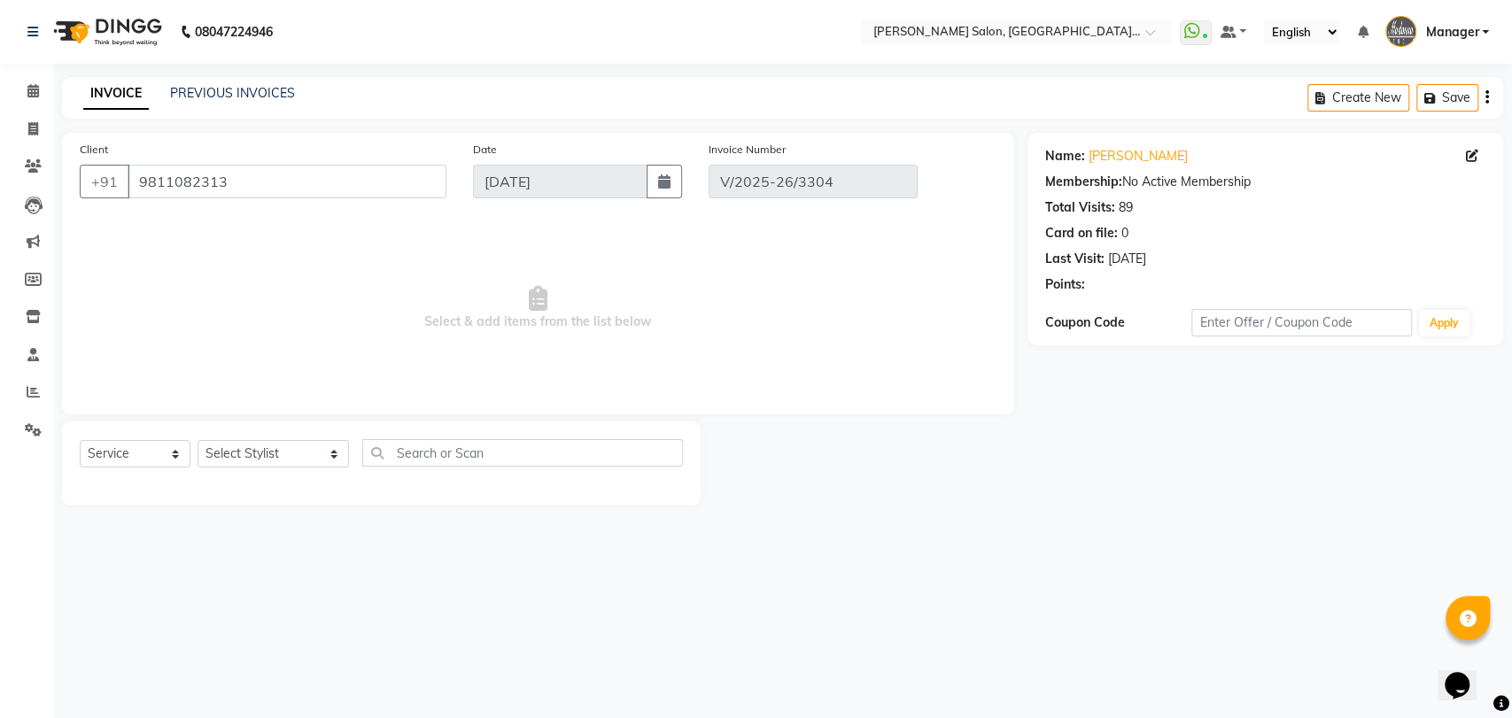
select select "select"
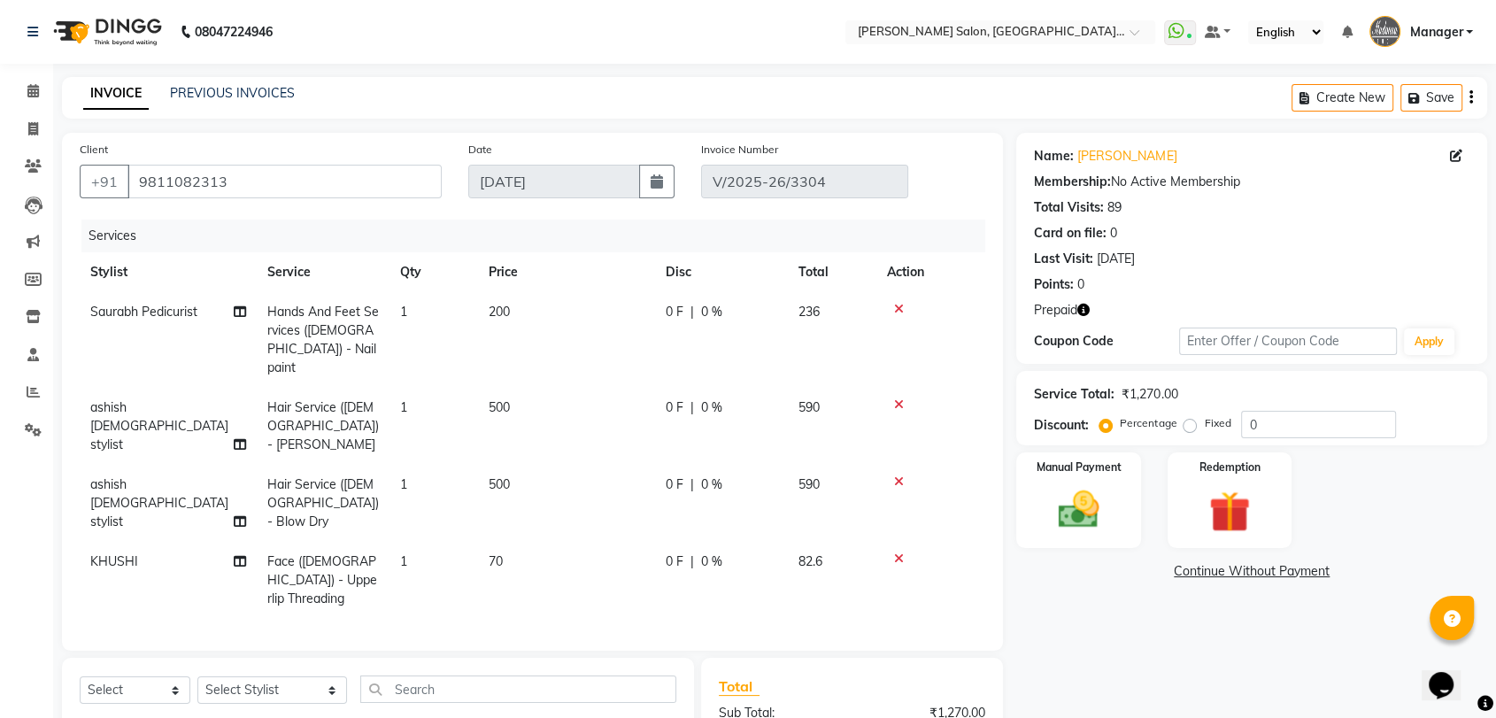
click at [527, 308] on td "200" at bounding box center [566, 340] width 177 height 96
select select "48542"
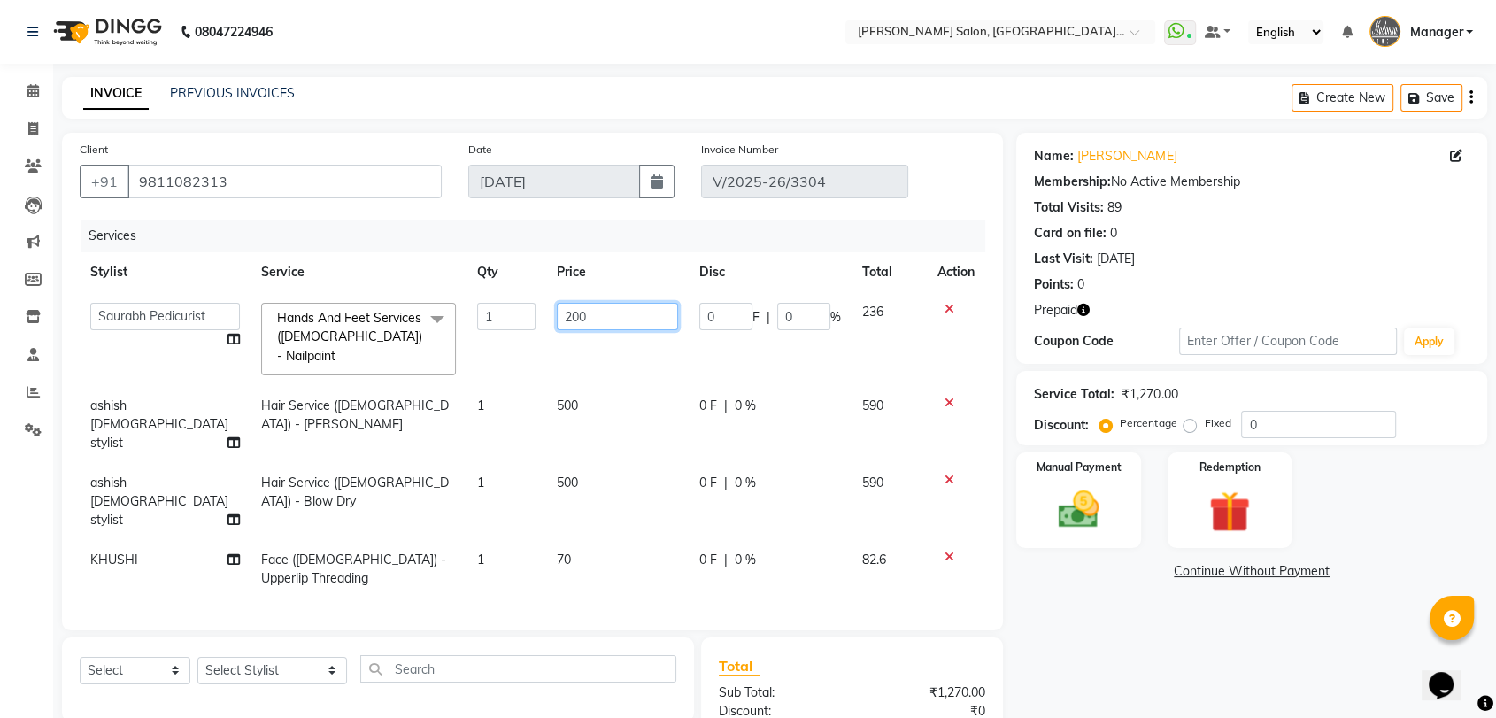
click at [578, 316] on input "200" at bounding box center [617, 316] width 121 height 27
type input "2"
type input "100"
click at [1192, 505] on div "Redemption" at bounding box center [1229, 500] width 129 height 99
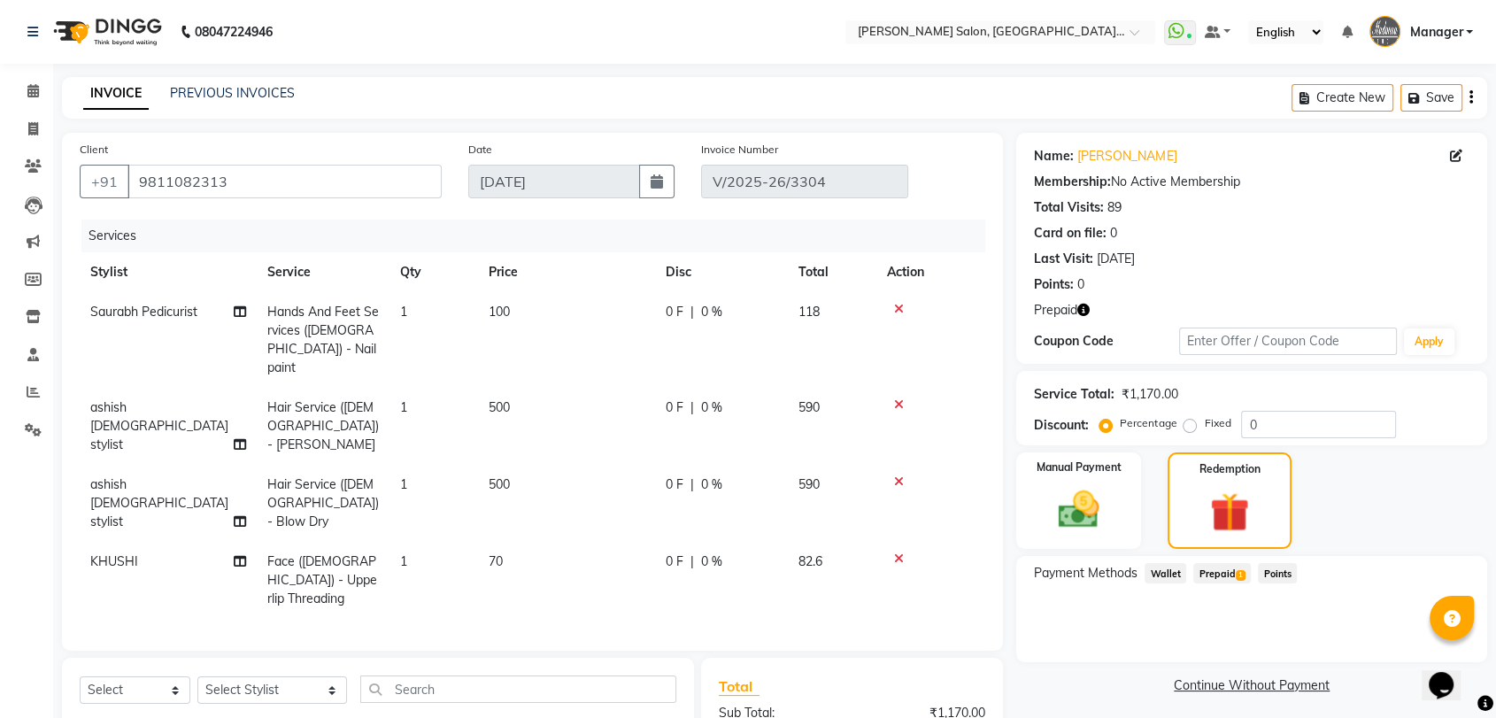
click at [1221, 569] on span "Prepaid 1" at bounding box center [1223, 573] width 58 height 20
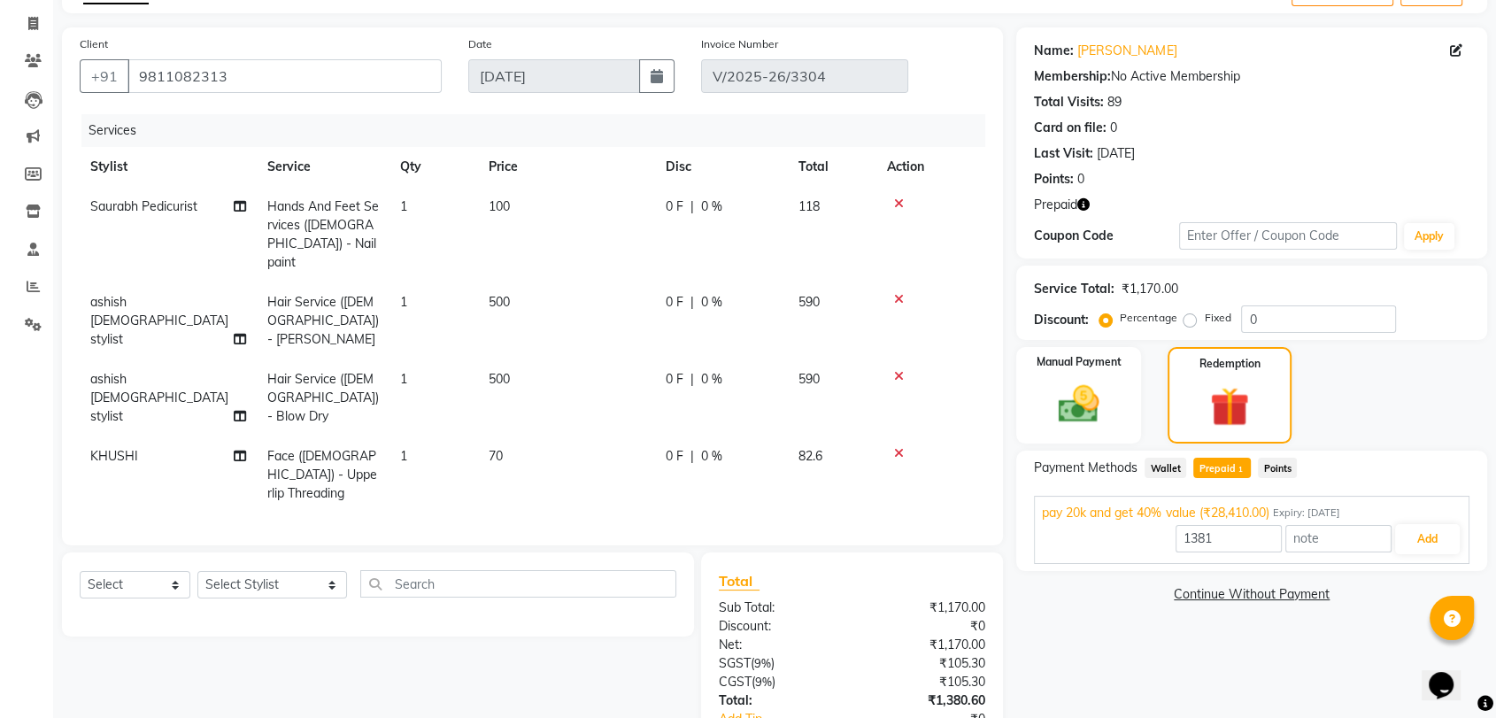
scroll to position [204, 0]
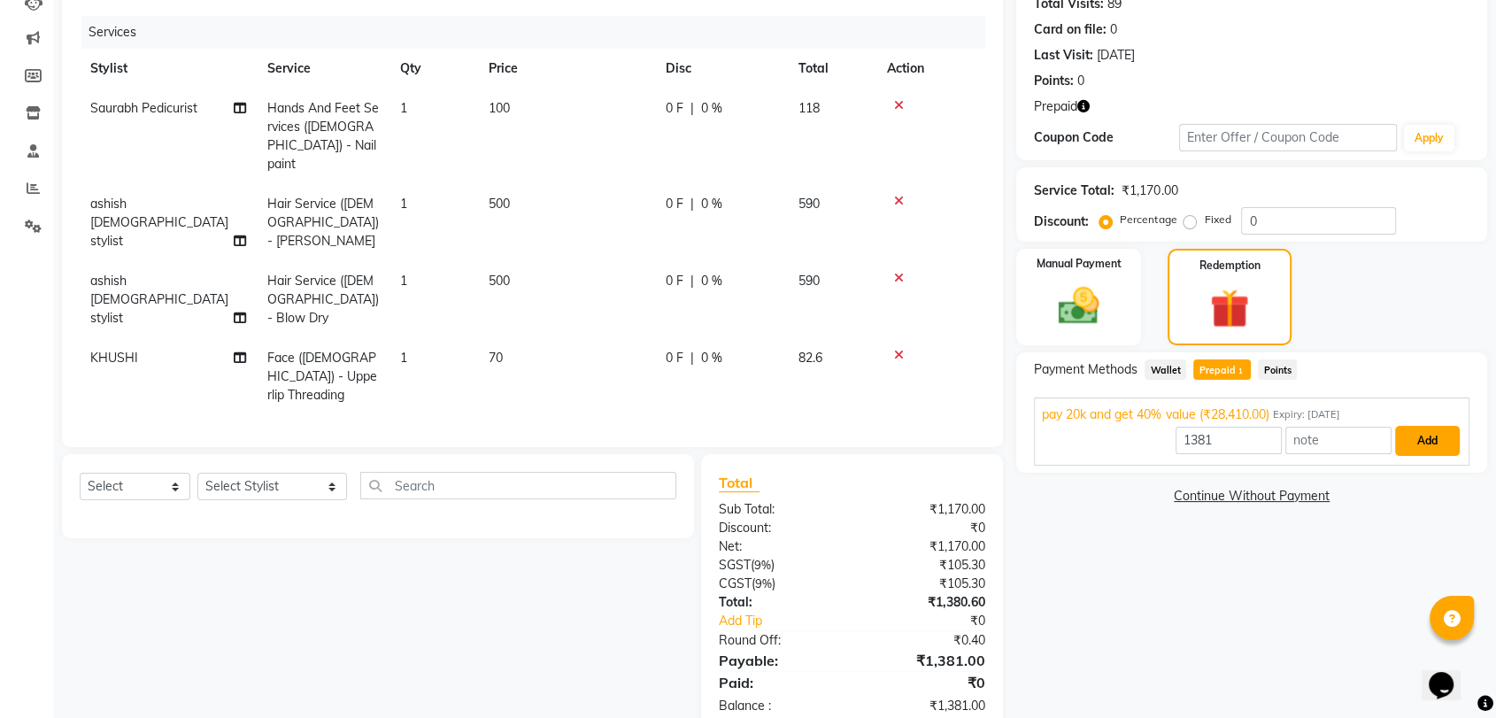
click at [1420, 429] on button "Add" at bounding box center [1428, 441] width 65 height 30
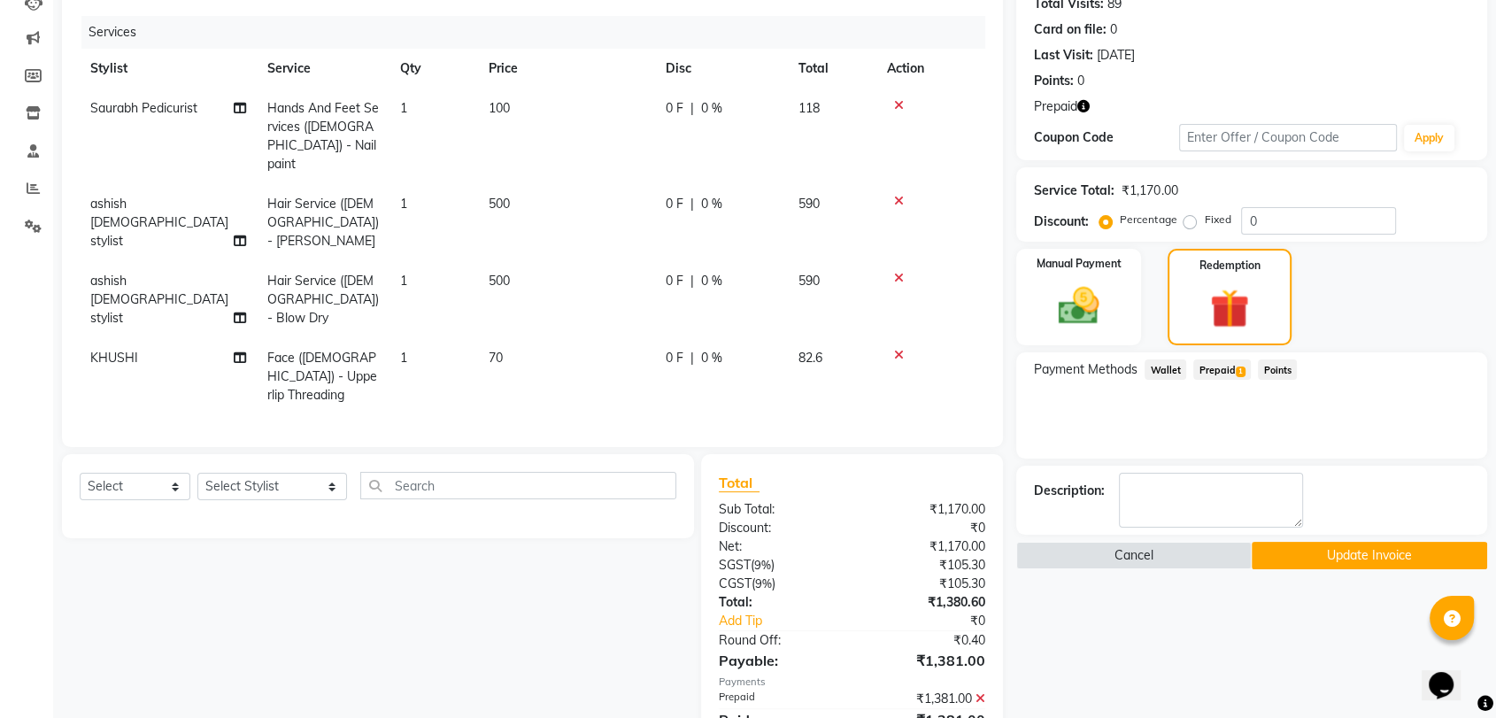
click at [1317, 547] on button "Update Invoice" at bounding box center [1370, 555] width 236 height 27
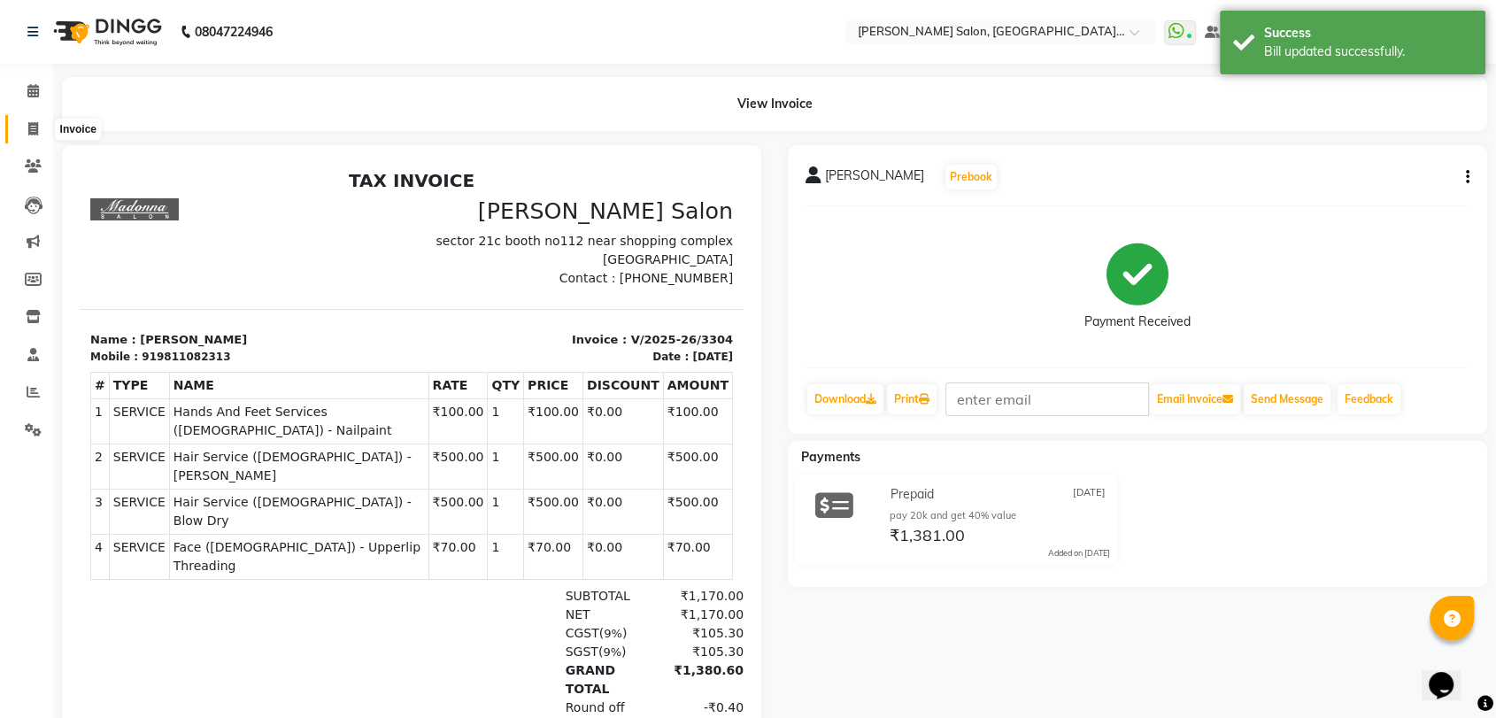
click at [32, 127] on icon at bounding box center [33, 128] width 10 height 13
select select "service"
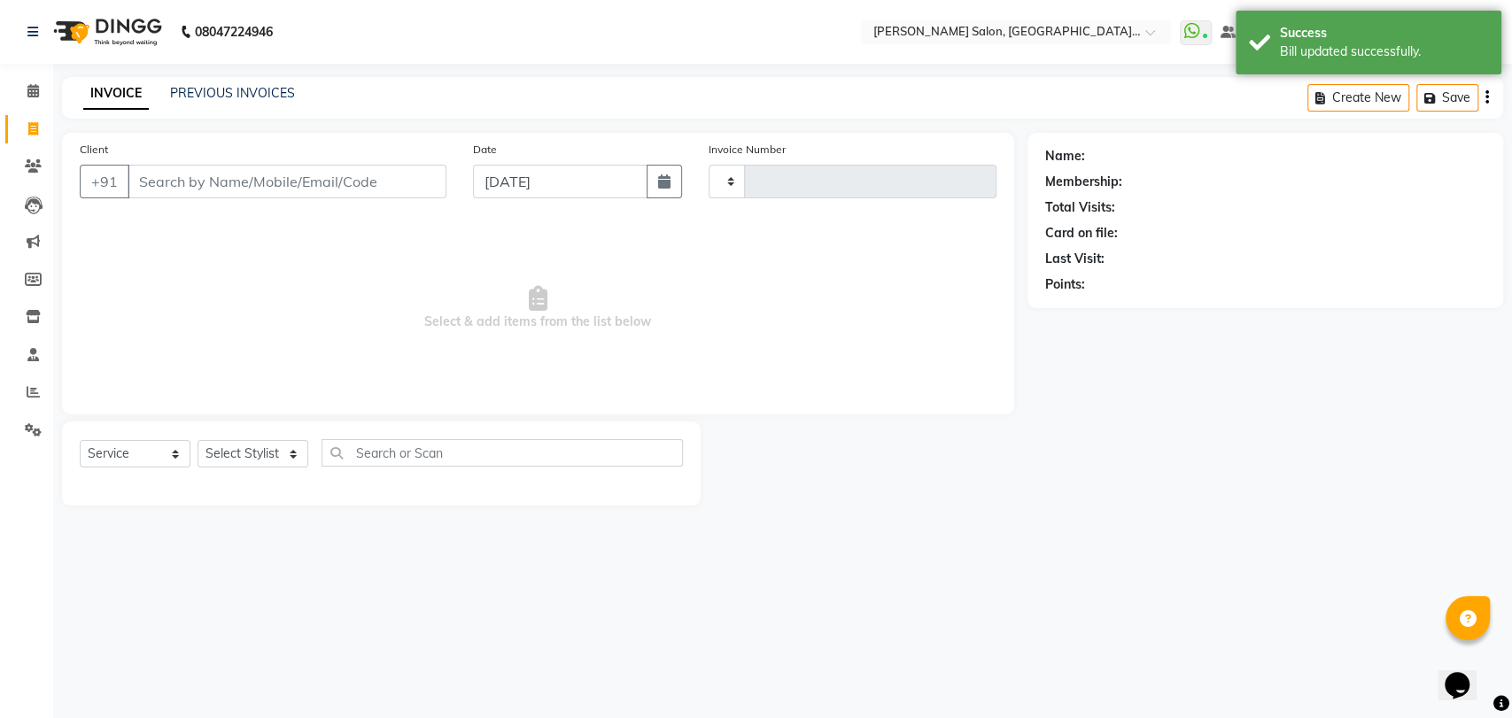
type input "3305"
select select "5893"
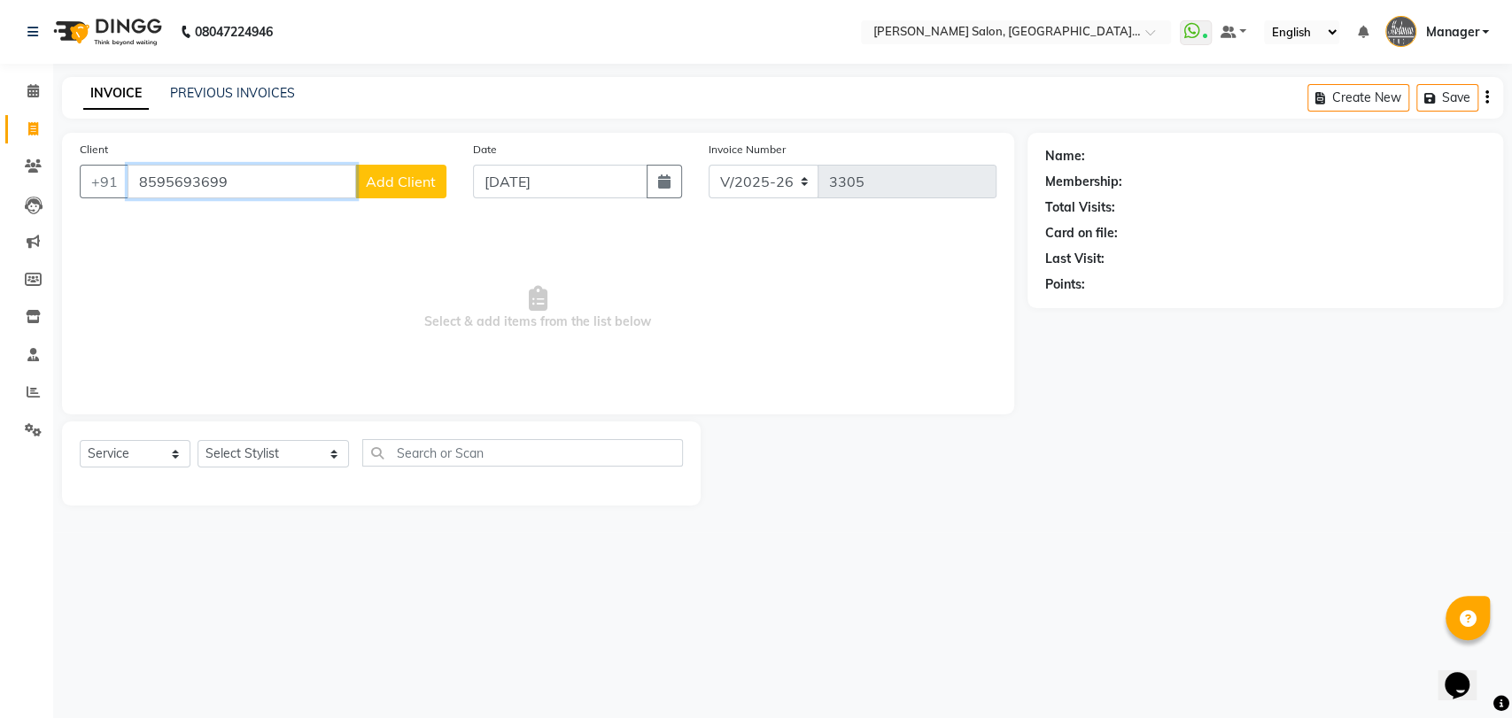
type input "8595693699"
click at [391, 181] on span "Add Client" at bounding box center [401, 182] width 70 height 18
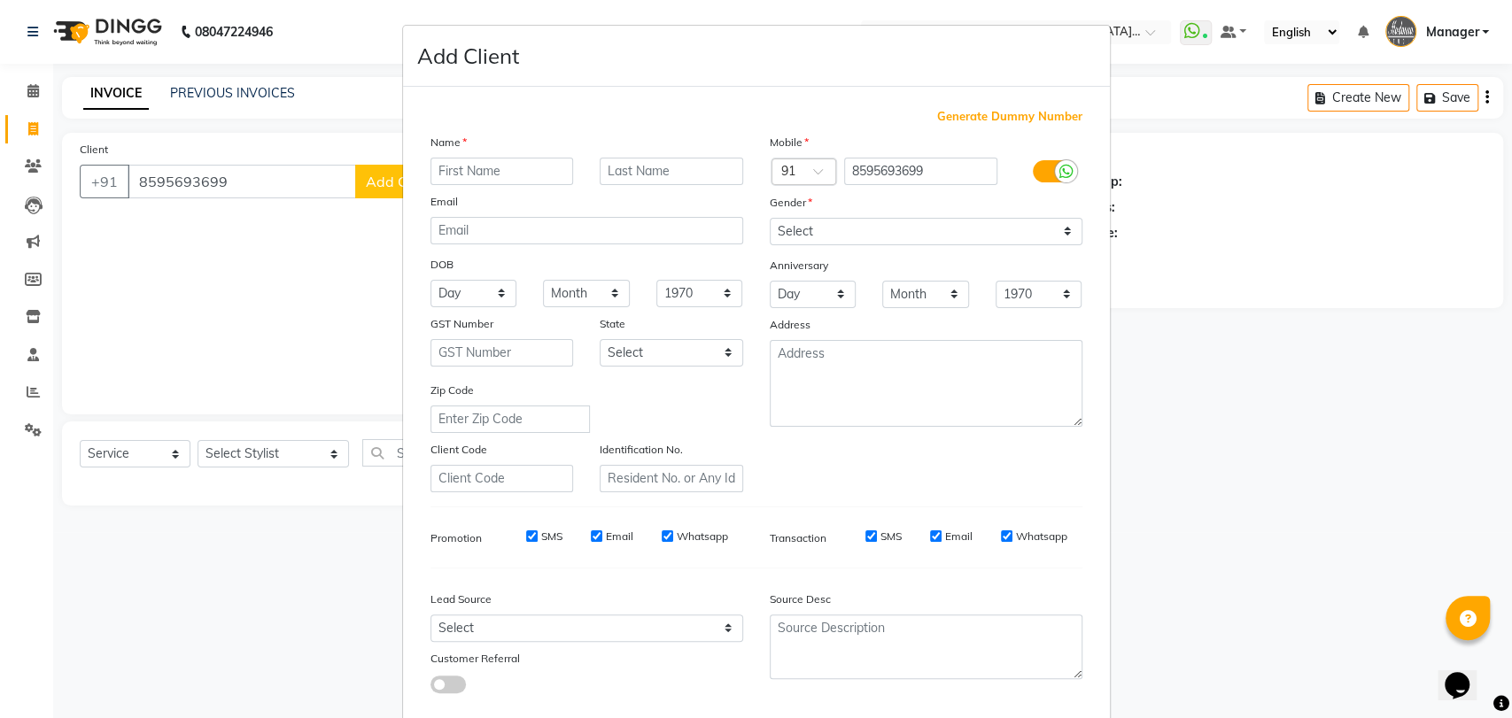
click at [531, 171] on input "text" at bounding box center [501, 171] width 143 height 27
click at [531, 171] on input "HA" at bounding box center [501, 171] width 143 height 27
type input "HARMEET"
click at [800, 225] on select "Select Male Female Other Prefer Not To Say" at bounding box center [925, 231] width 313 height 27
select select "female"
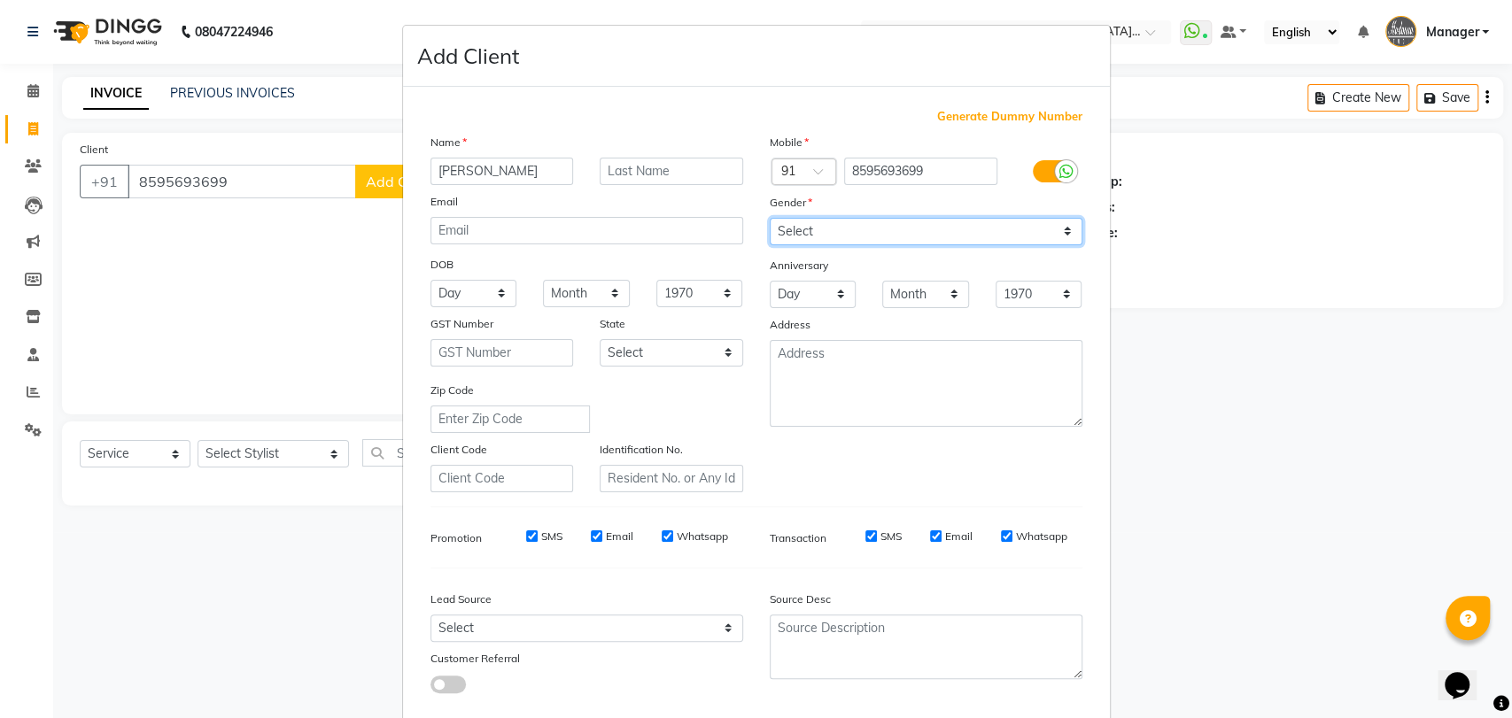
click at [769, 218] on select "Select Male Female Other Prefer Not To Say" at bounding box center [925, 231] width 313 height 27
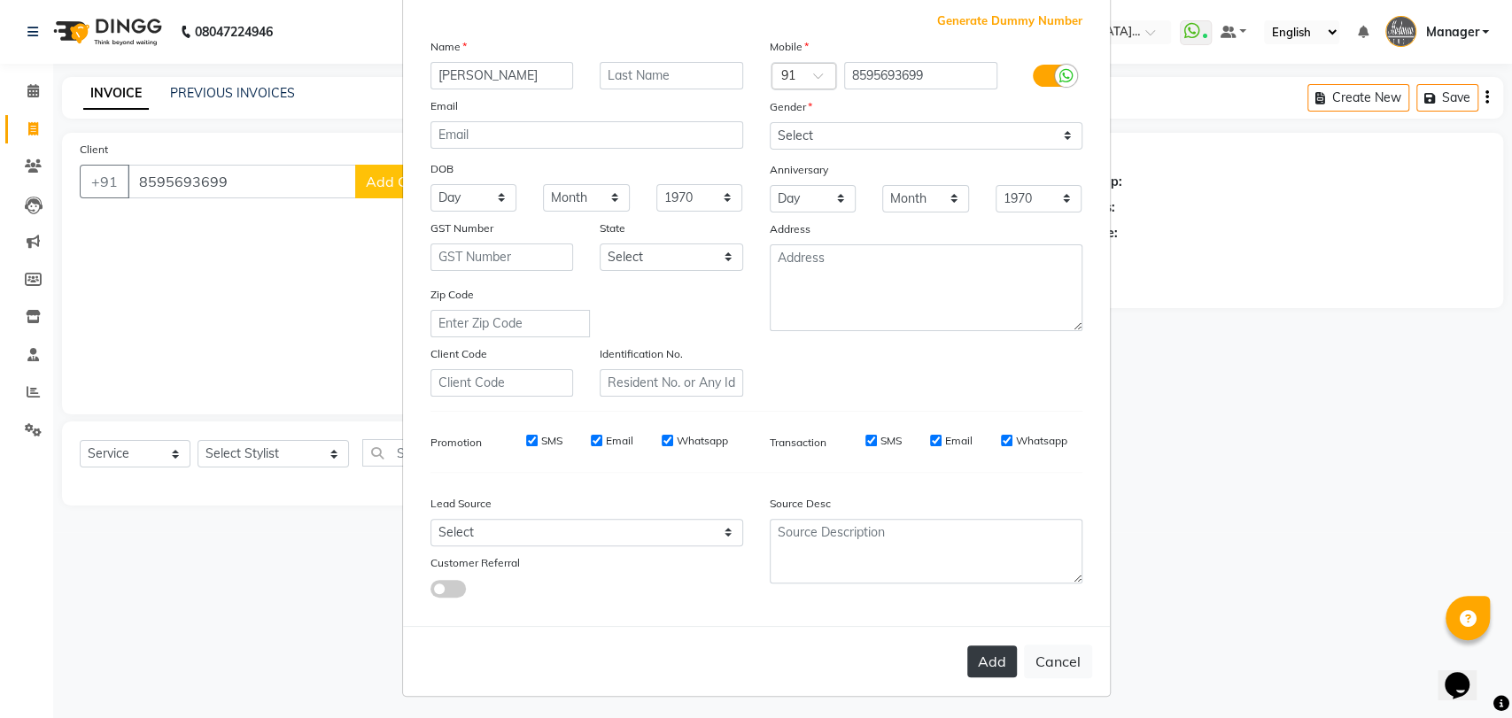
click at [970, 662] on button "Add" at bounding box center [992, 662] width 50 height 32
select select
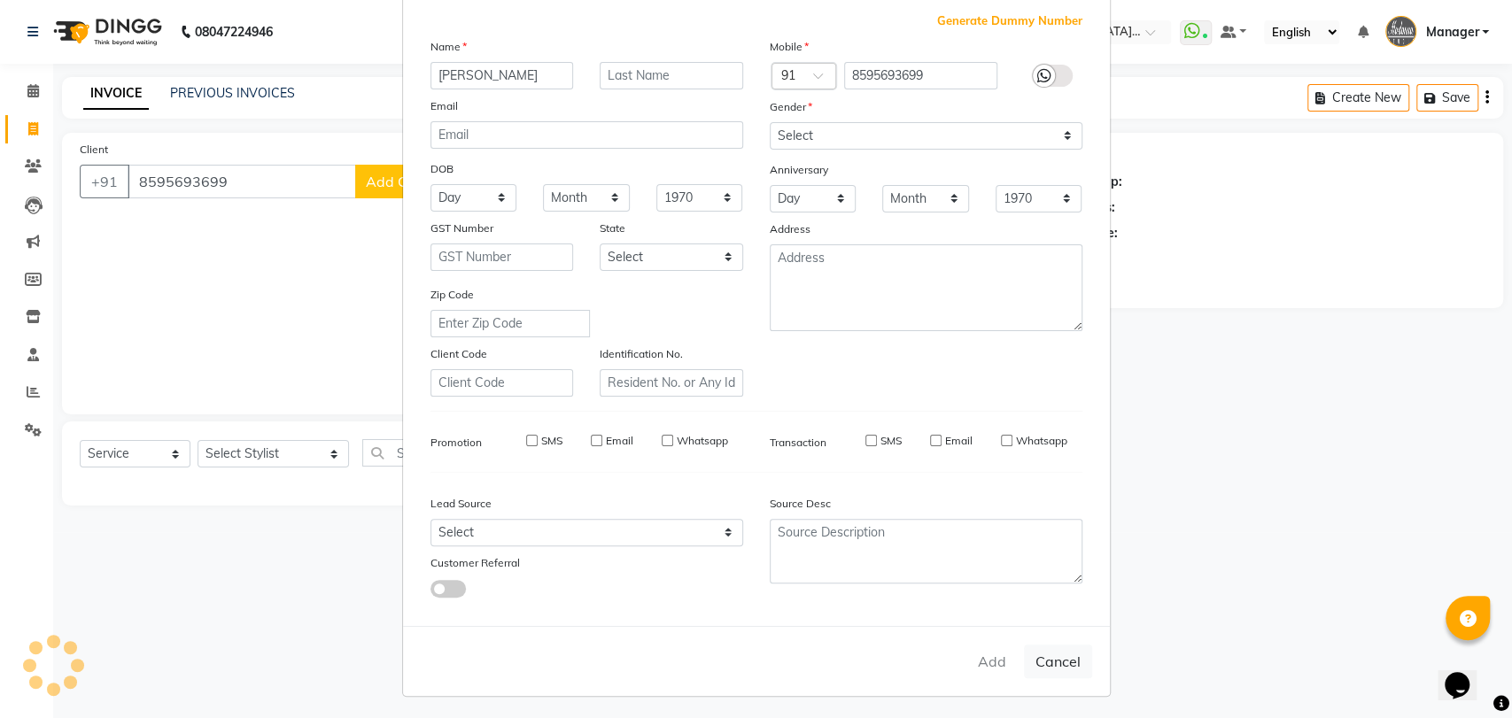
select select
checkbox input "false"
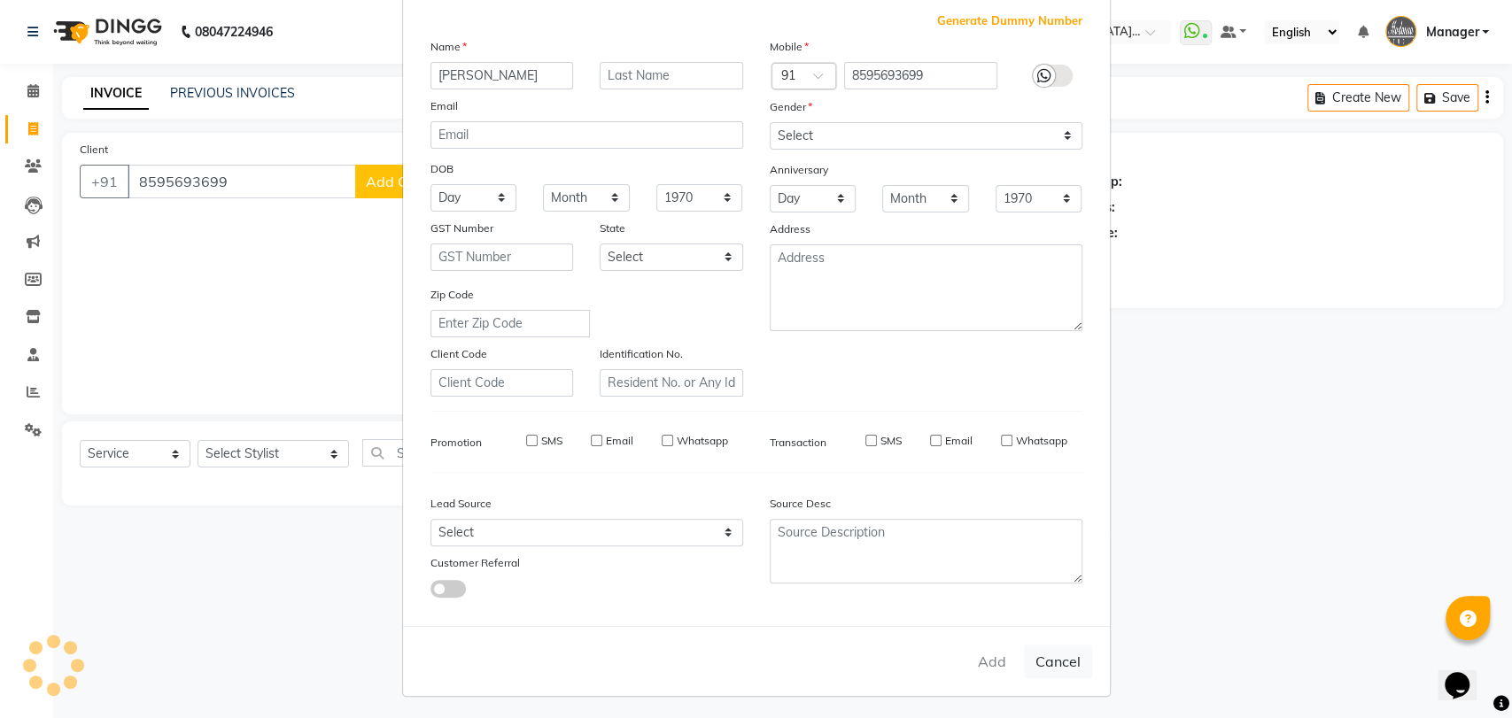
checkbox input "false"
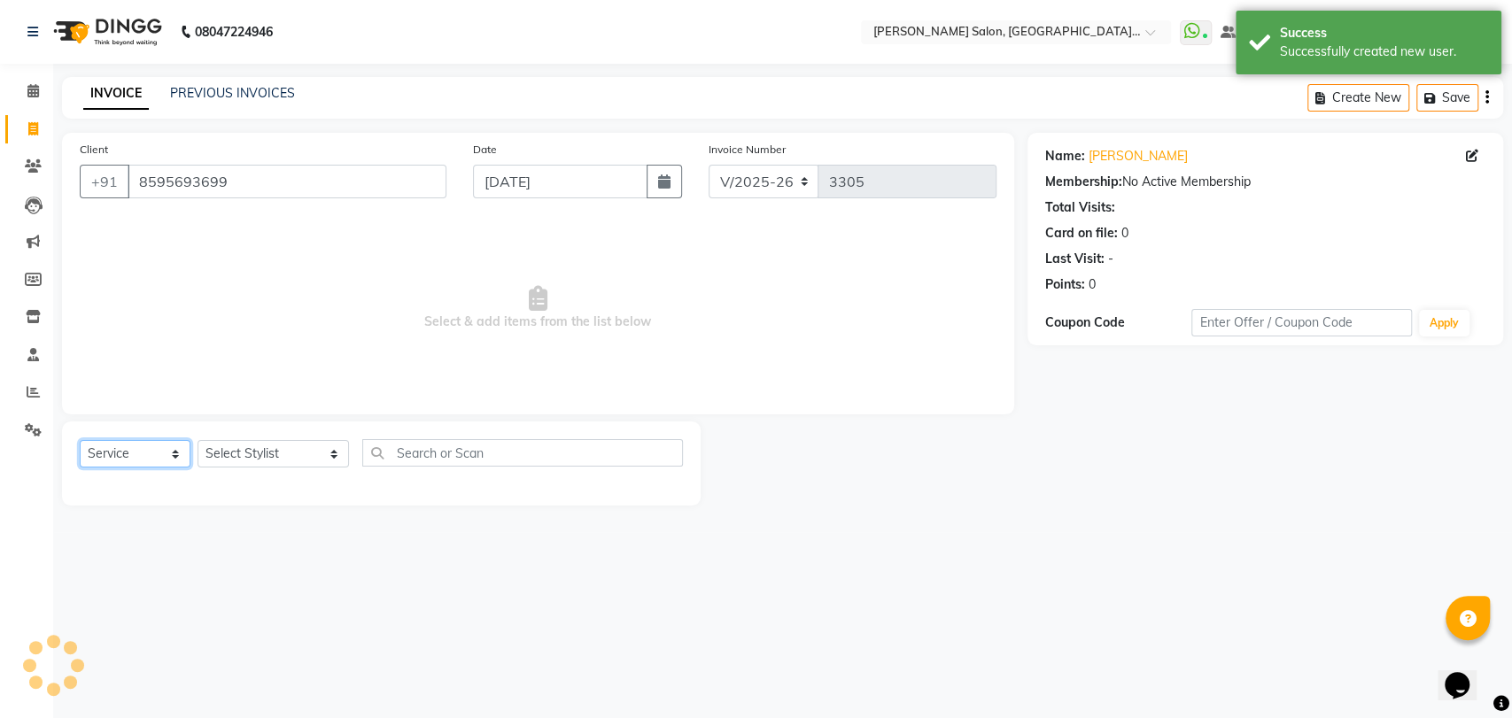
click at [155, 447] on select "Select Service Product Membership Package Voucher Prepaid Gift Card" at bounding box center [135, 453] width 111 height 27
select select "P"
click at [80, 440] on select "Select Service Product Membership Package Voucher Prepaid Gift Card" at bounding box center [135, 453] width 111 height 27
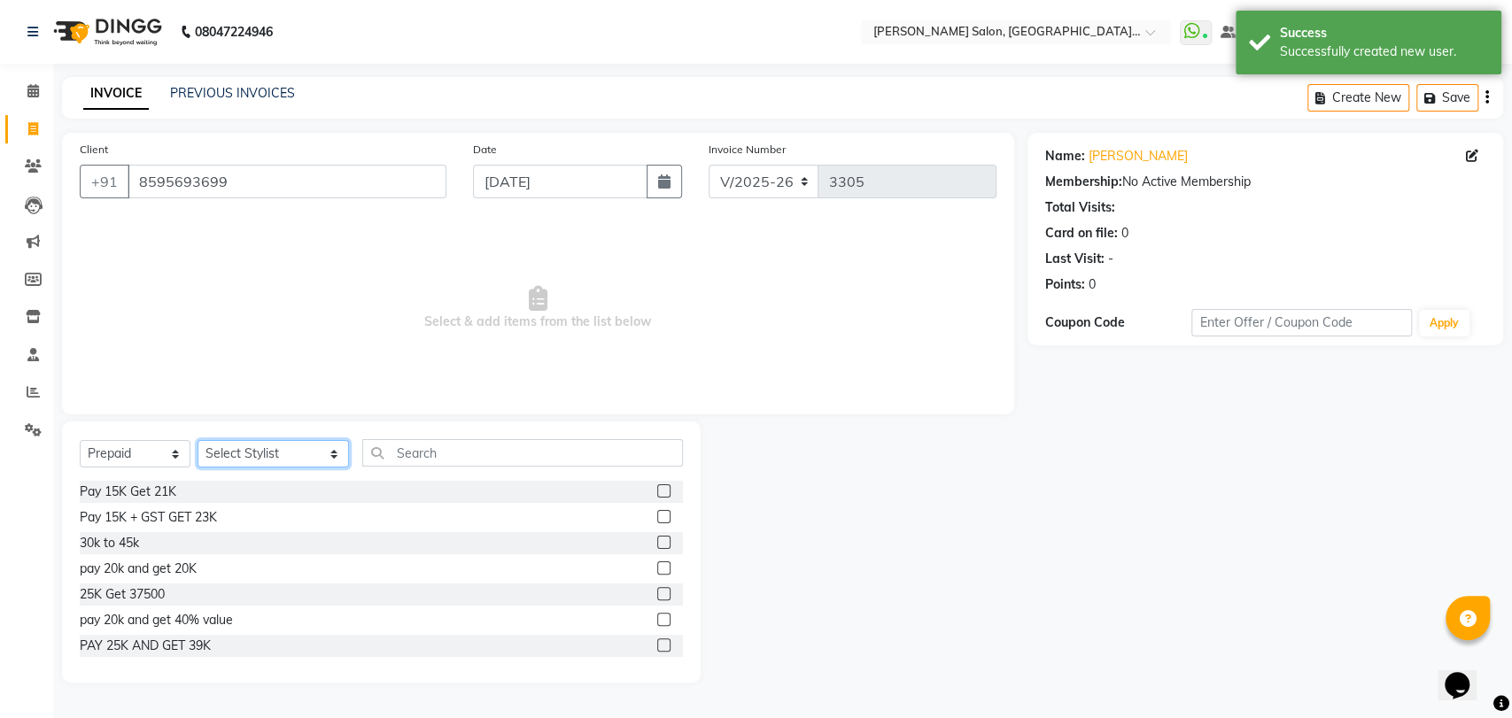
click at [244, 459] on select "Select Stylist Anil Pedicurist Arman ashish female stylist Ashutosh Singhal KHU…" at bounding box center [272, 453] width 151 height 27
select select "48537"
click at [197, 440] on select "Select Stylist Anil Pedicurist Arman ashish female stylist Ashutosh Singhal KHU…" at bounding box center [272, 453] width 151 height 27
click at [383, 458] on input "text" at bounding box center [522, 452] width 321 height 27
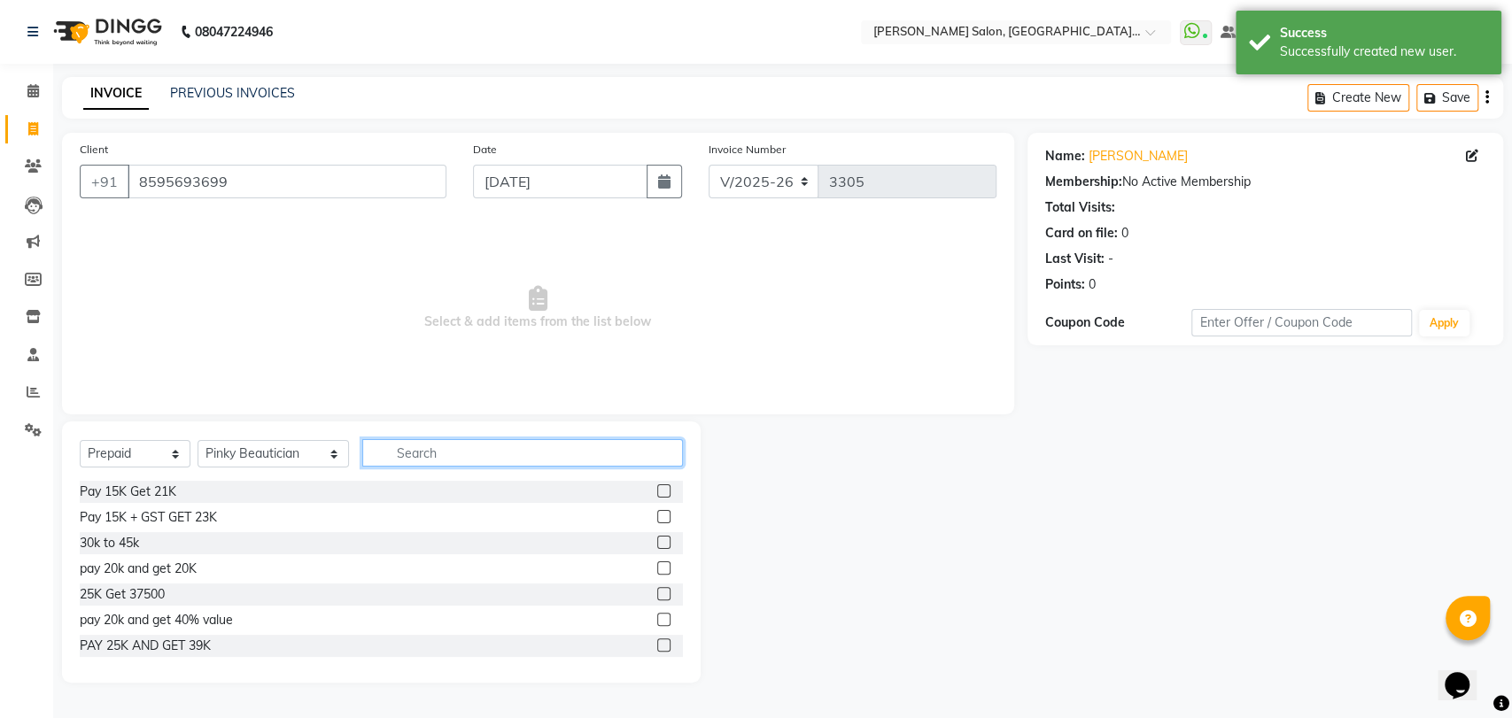
click at [383, 458] on input "text" at bounding box center [522, 452] width 321 height 27
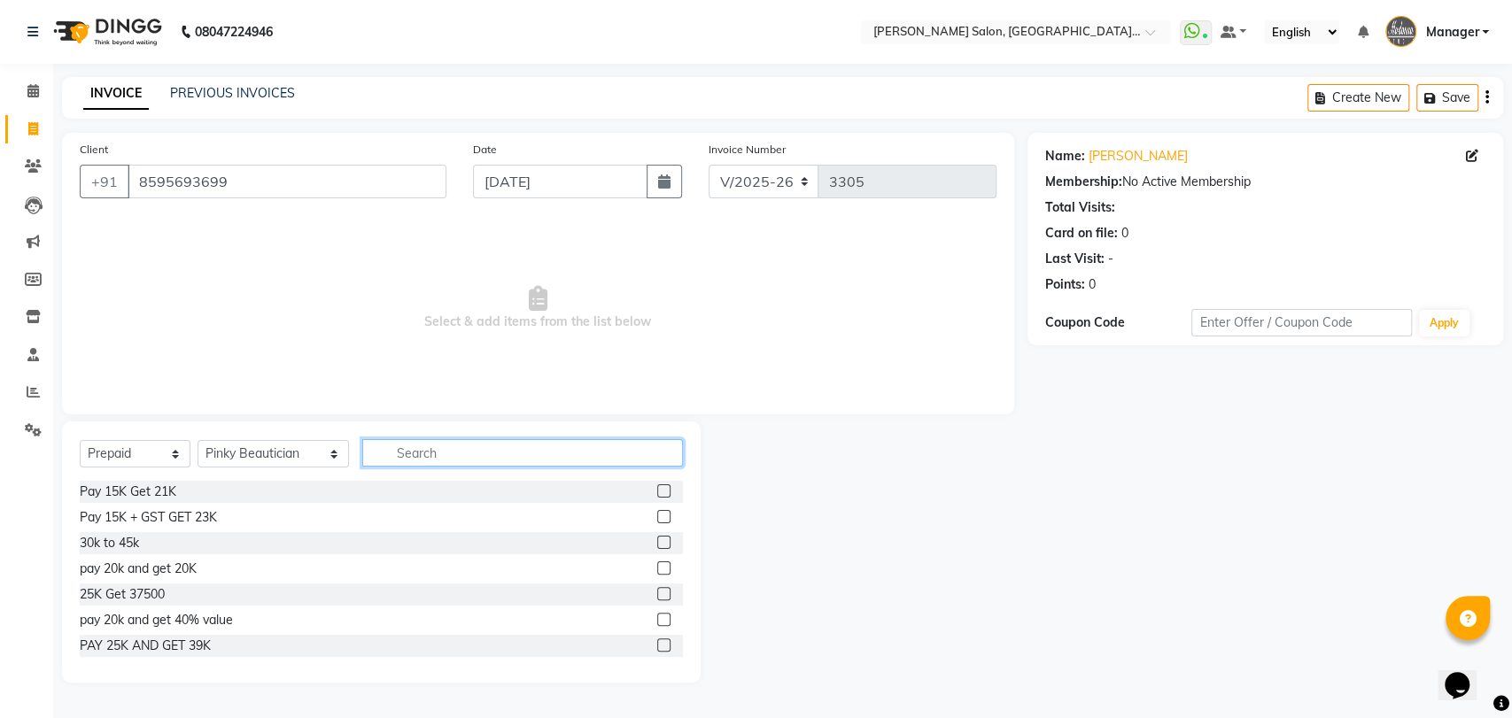
click at [383, 458] on input "text" at bounding box center [522, 452] width 321 height 27
click at [396, 455] on input "text" at bounding box center [522, 452] width 321 height 27
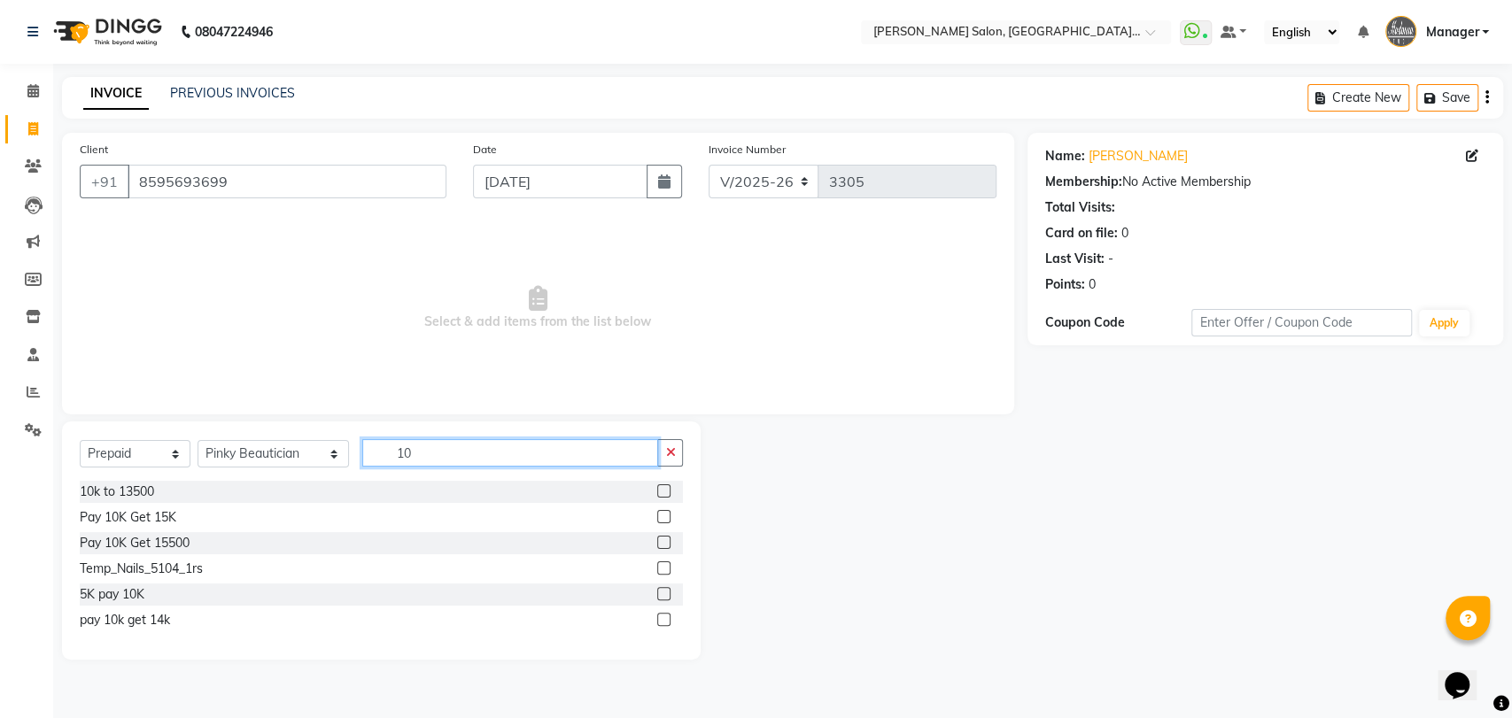
type input "10"
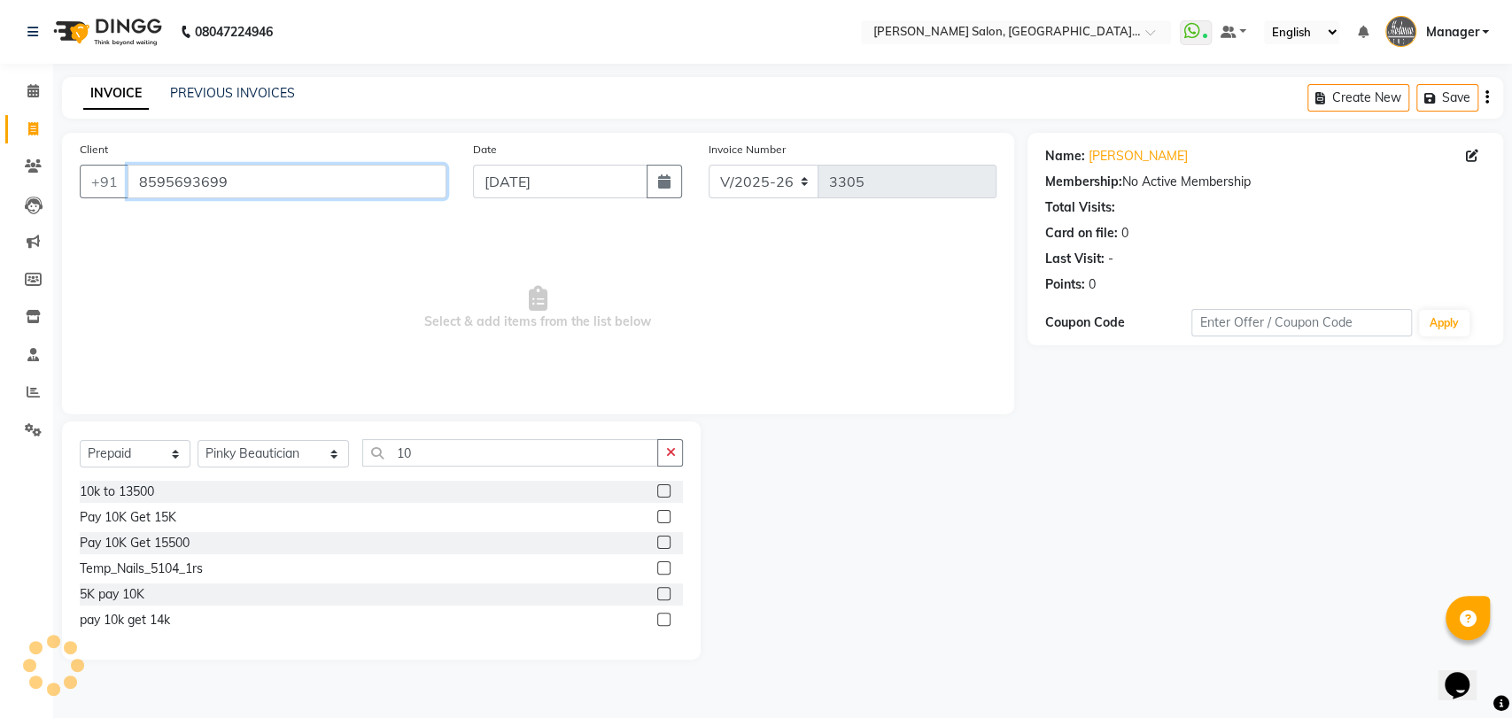
click at [296, 180] on input "8595693699" at bounding box center [287, 182] width 319 height 34
paste input "9999681510"
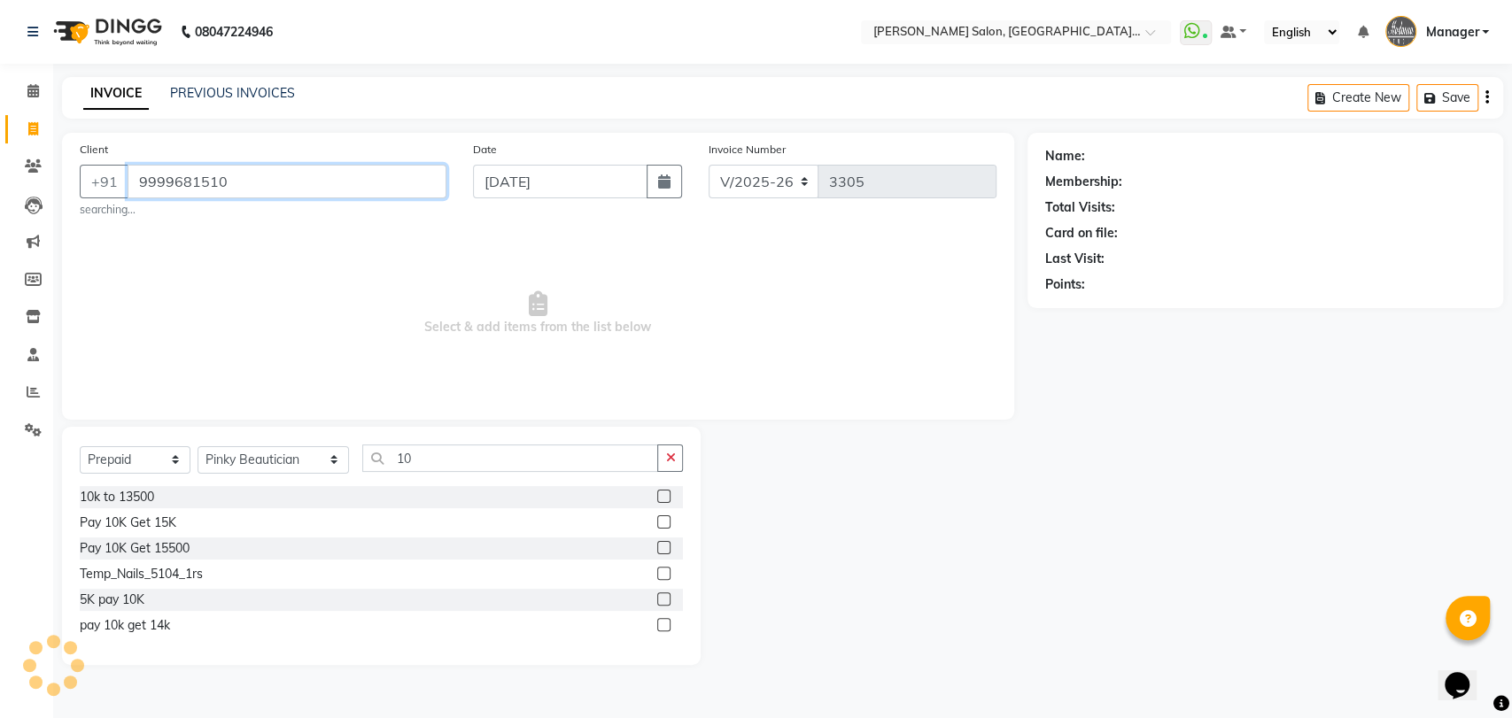
type input "9999681510"
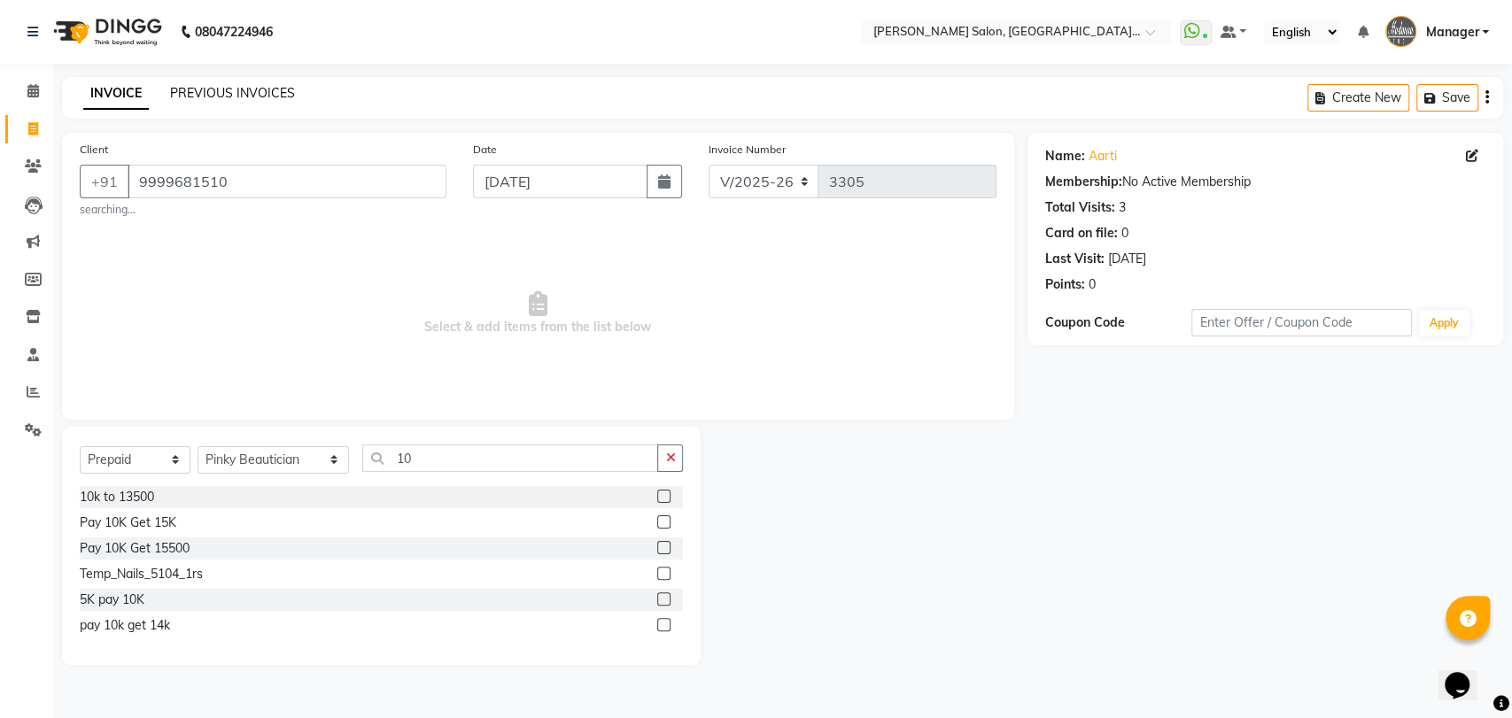
click at [202, 87] on link "PREVIOUS INVOICES" at bounding box center [232, 93] width 125 height 16
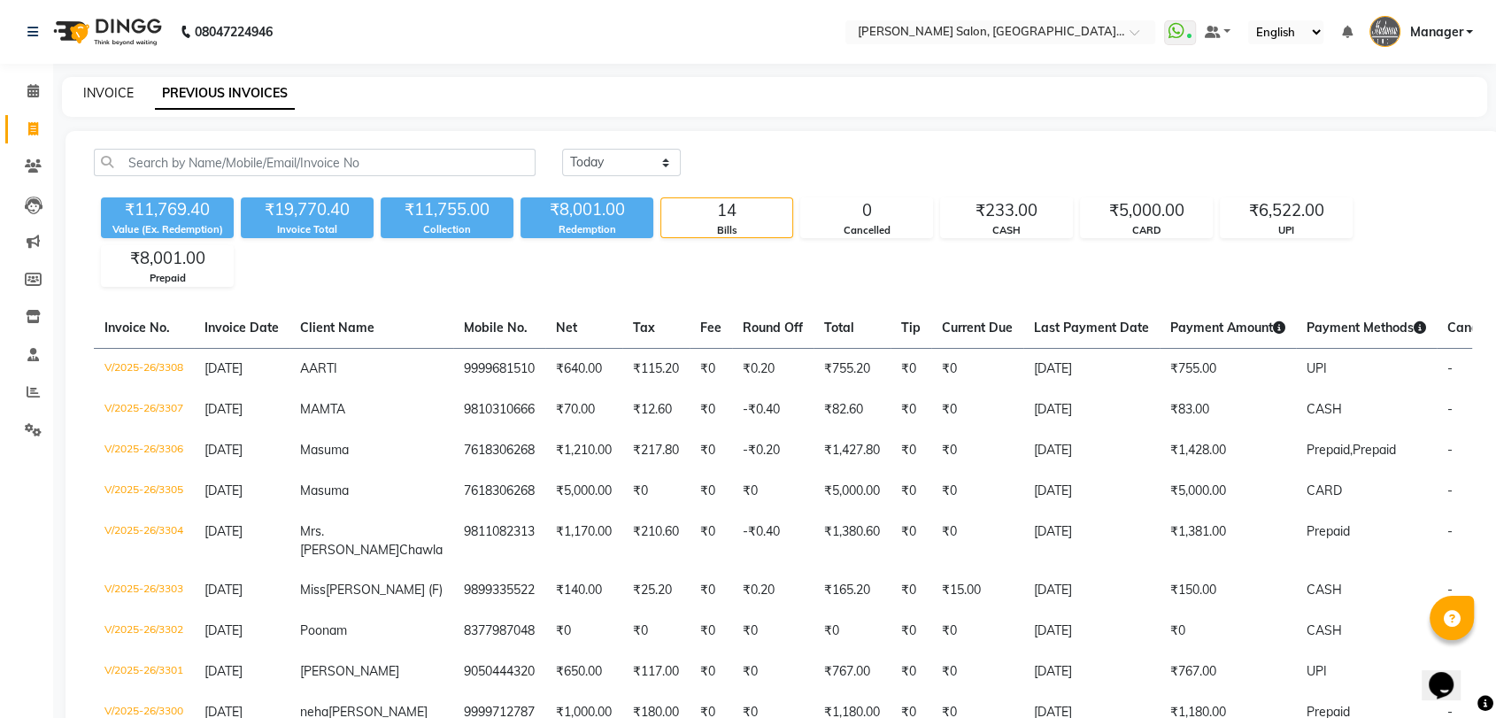
click at [111, 93] on link "INVOICE" at bounding box center [108, 93] width 50 height 16
select select "service"
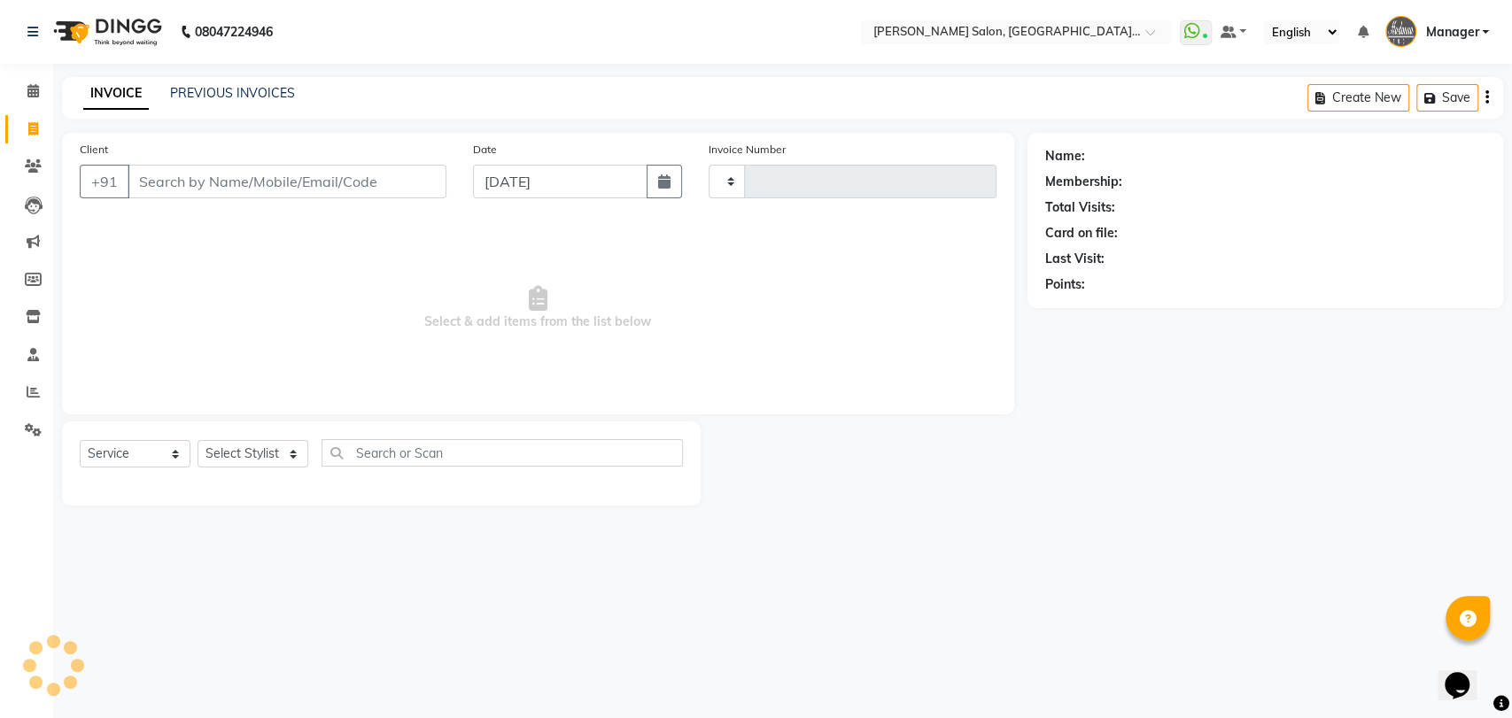
type input "3309"
select select "5893"
click at [340, 194] on input "Client" at bounding box center [287, 182] width 319 height 34
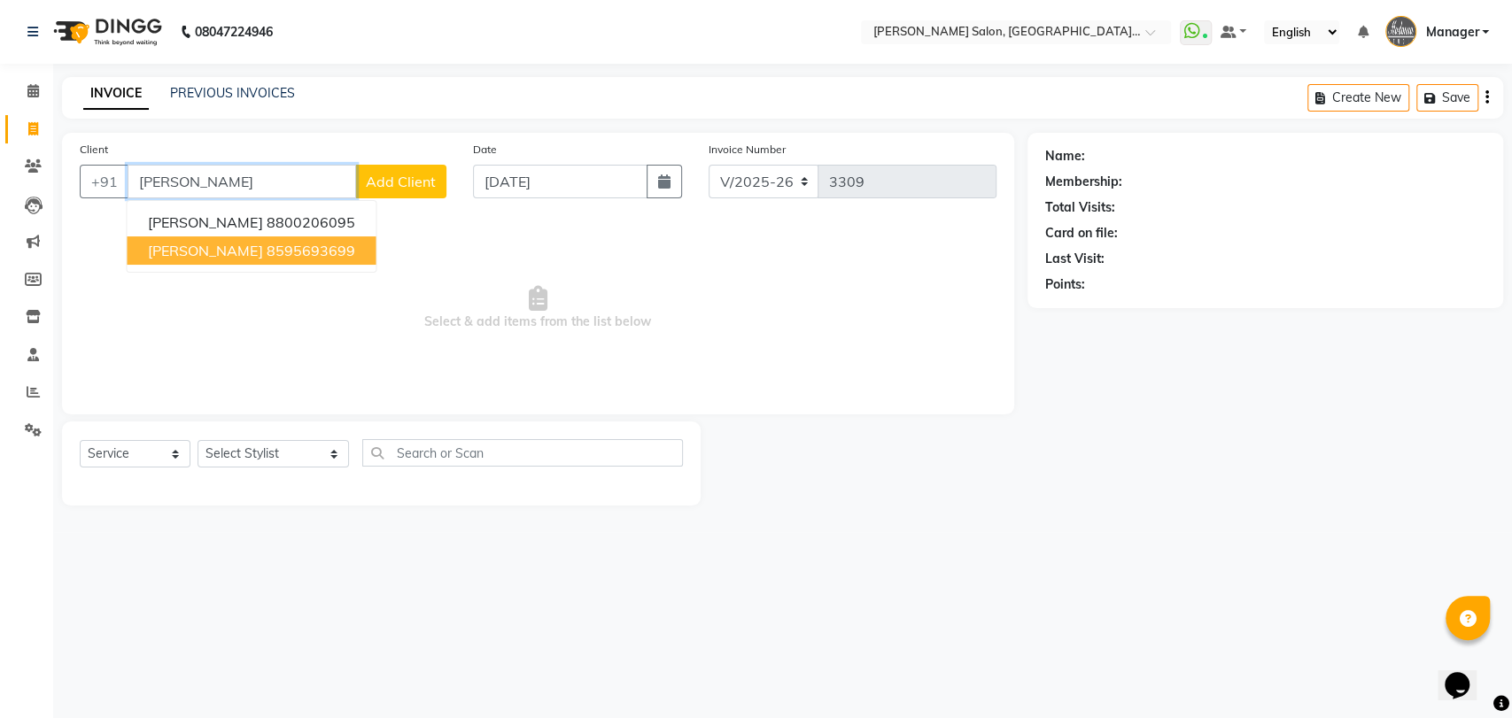
click at [328, 254] on button "HARMEET 8595693699" at bounding box center [251, 250] width 249 height 28
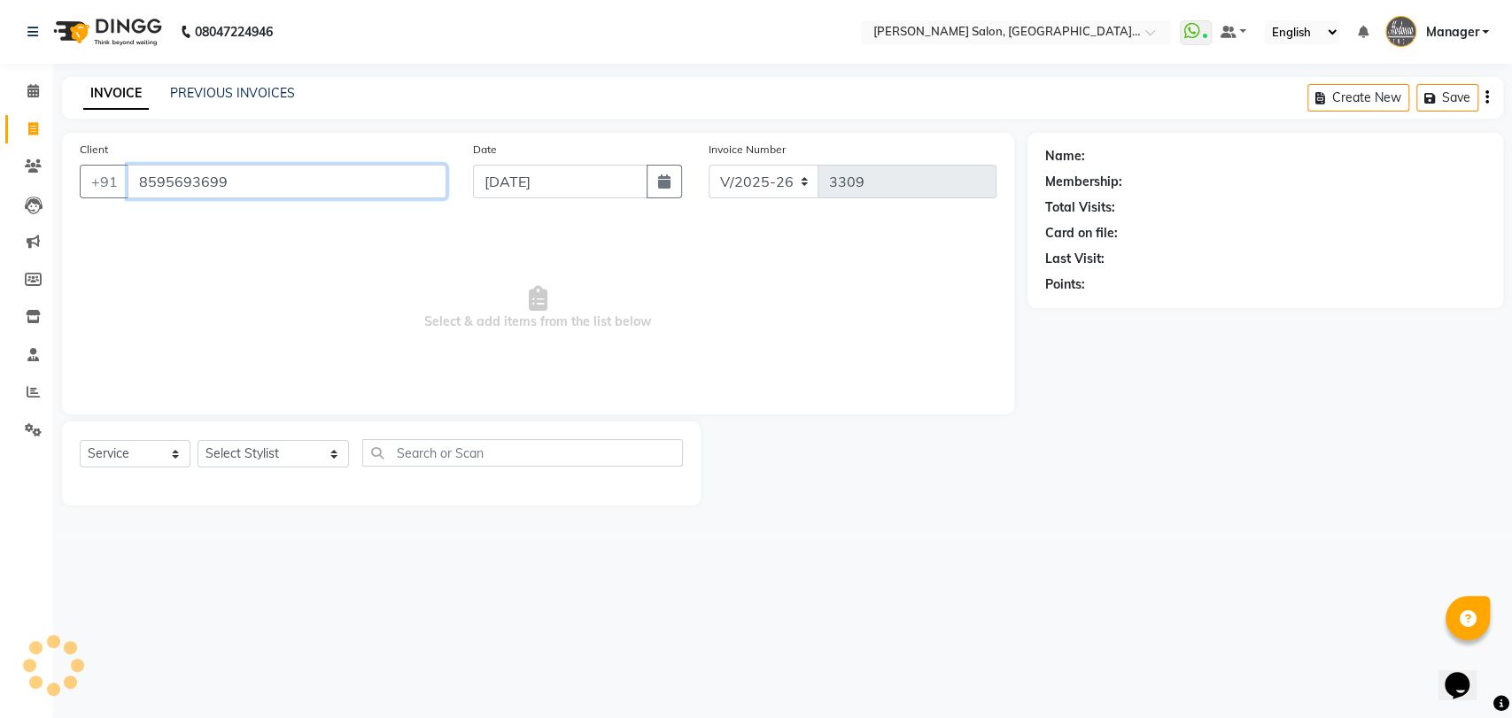
type input "8595693699"
click at [312, 180] on input "8595693699" at bounding box center [287, 182] width 319 height 34
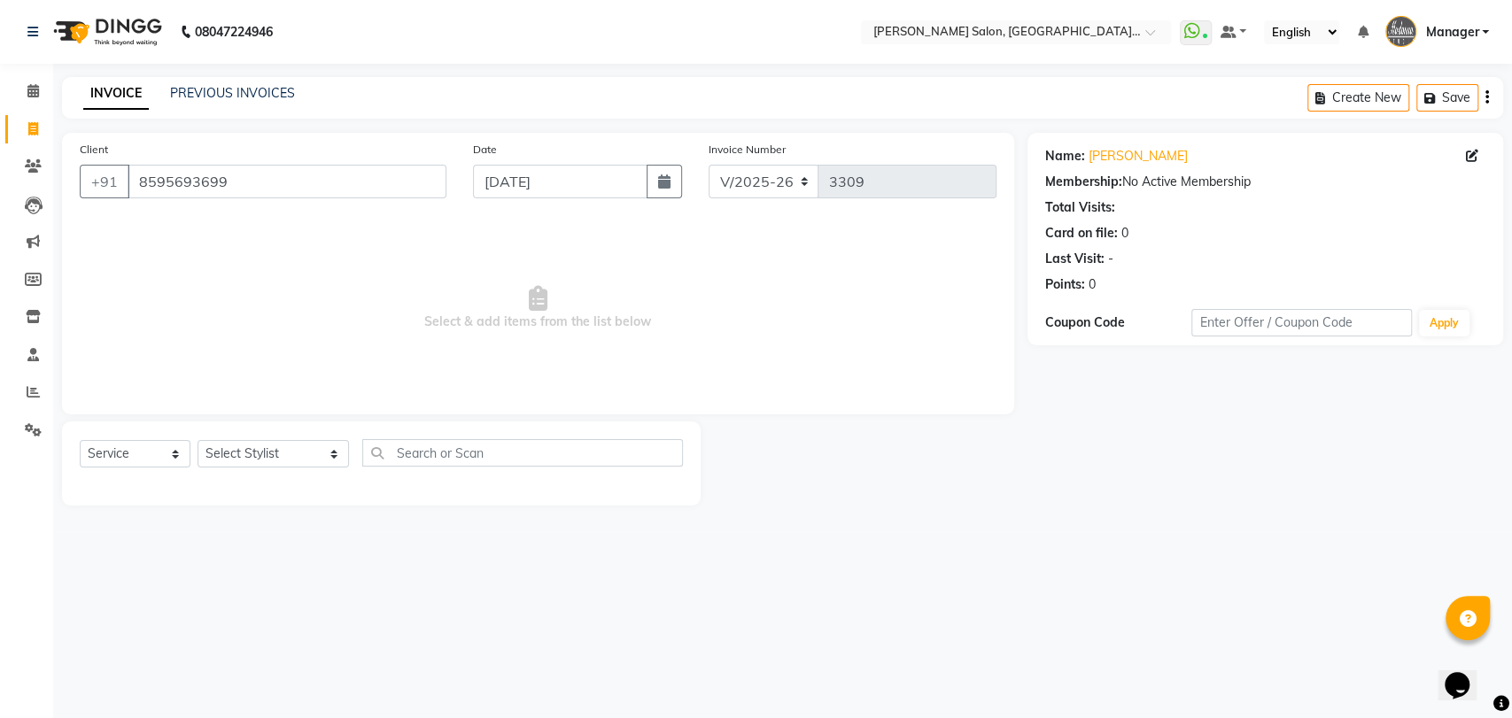
click at [312, 267] on span "Select & add items from the list below" at bounding box center [538, 308] width 916 height 177
click at [1474, 151] on icon at bounding box center [1471, 156] width 12 height 12
select select "[DEMOGRAPHIC_DATA]"
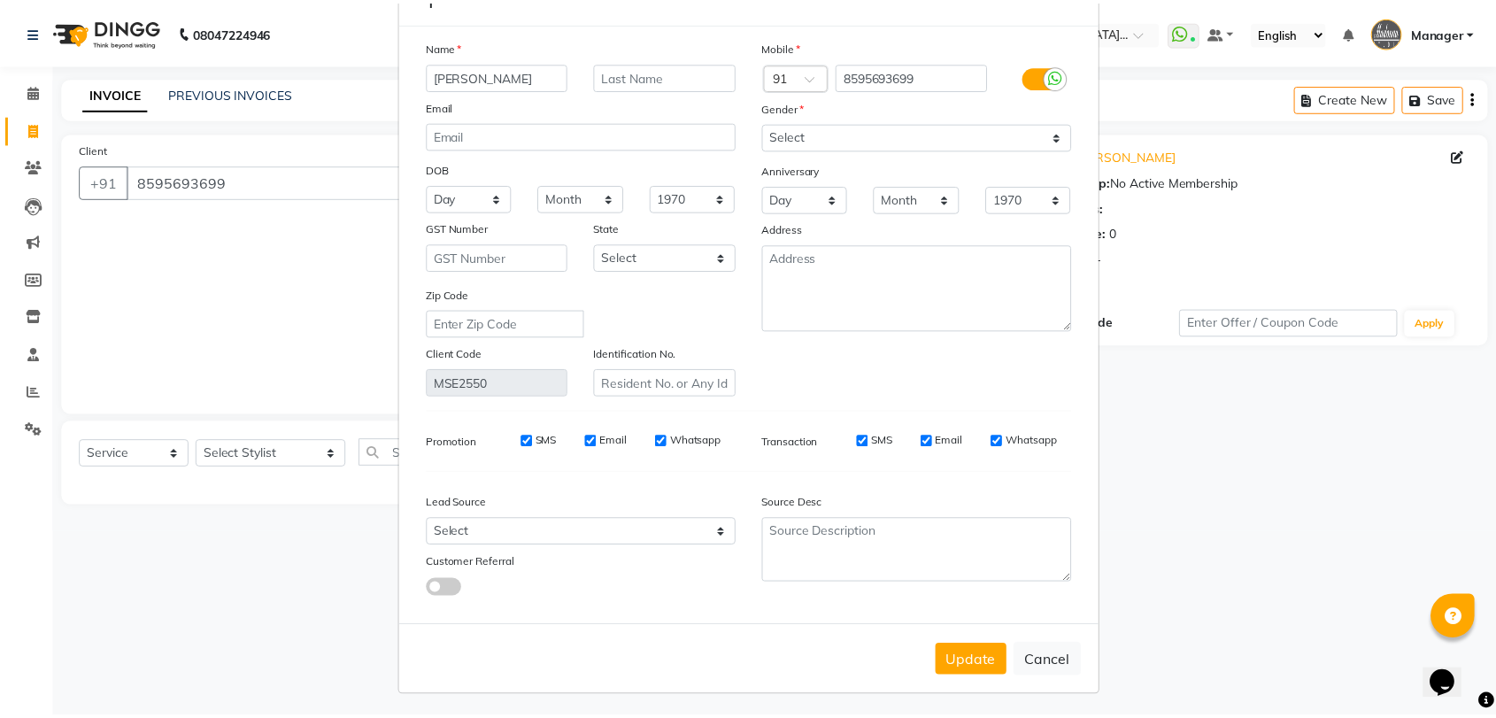
scroll to position [64, 0]
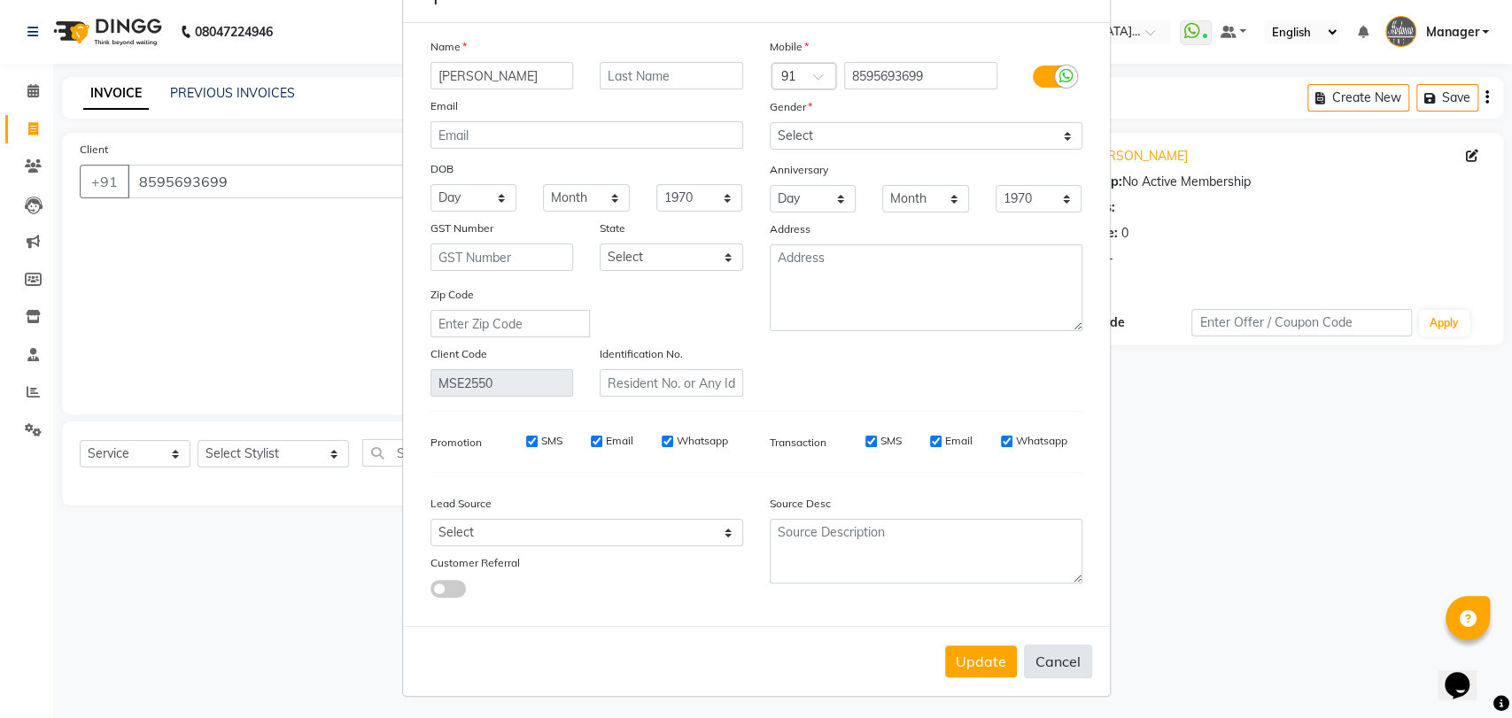
click at [1049, 663] on button "Cancel" at bounding box center [1058, 662] width 68 height 34
select select
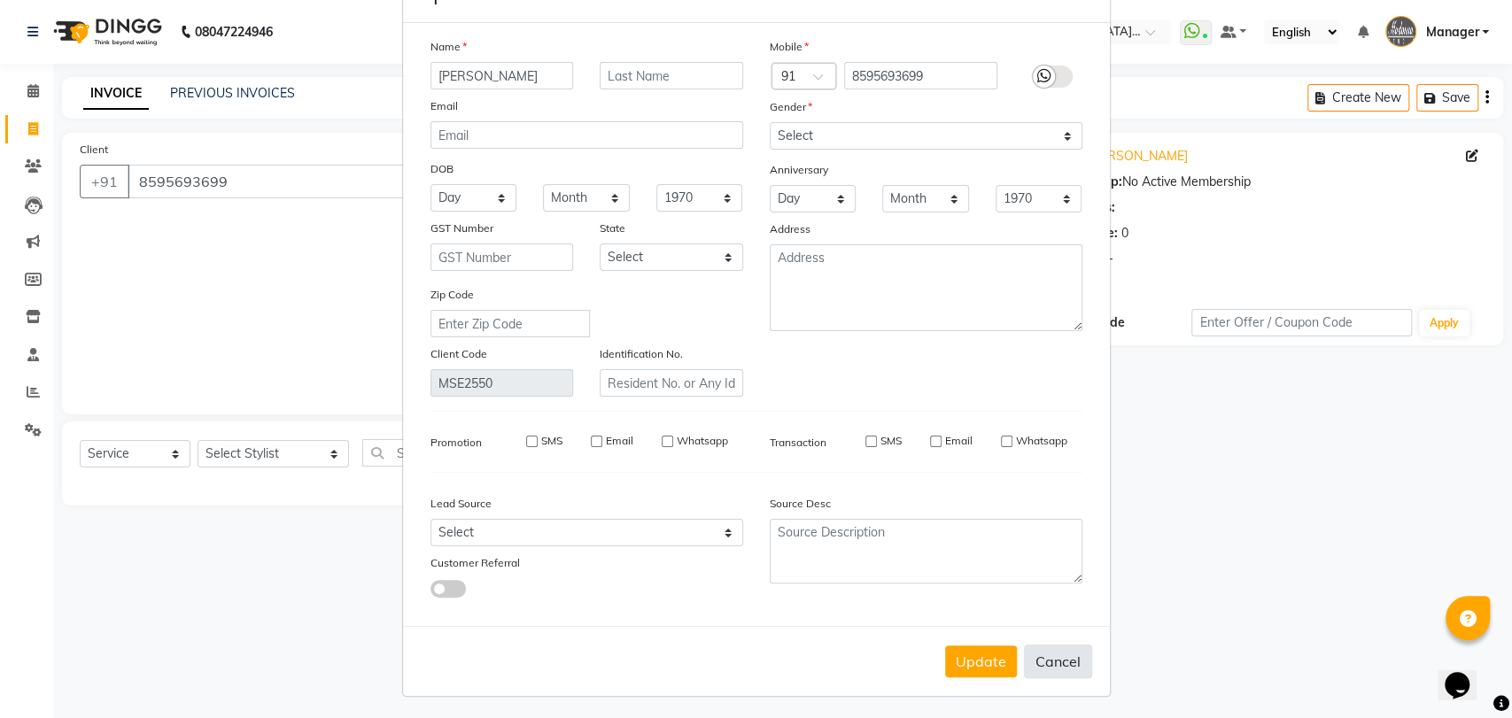
select select
checkbox input "false"
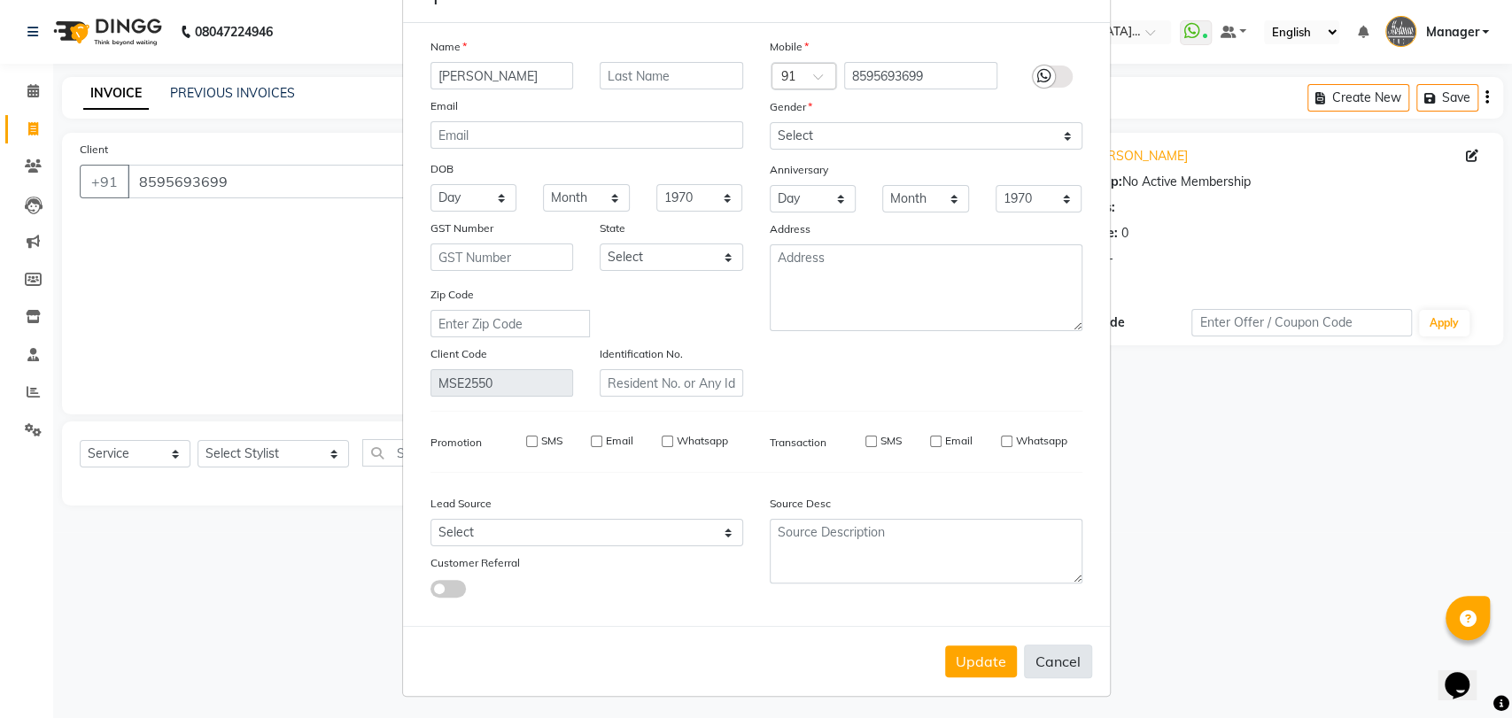
checkbox input "false"
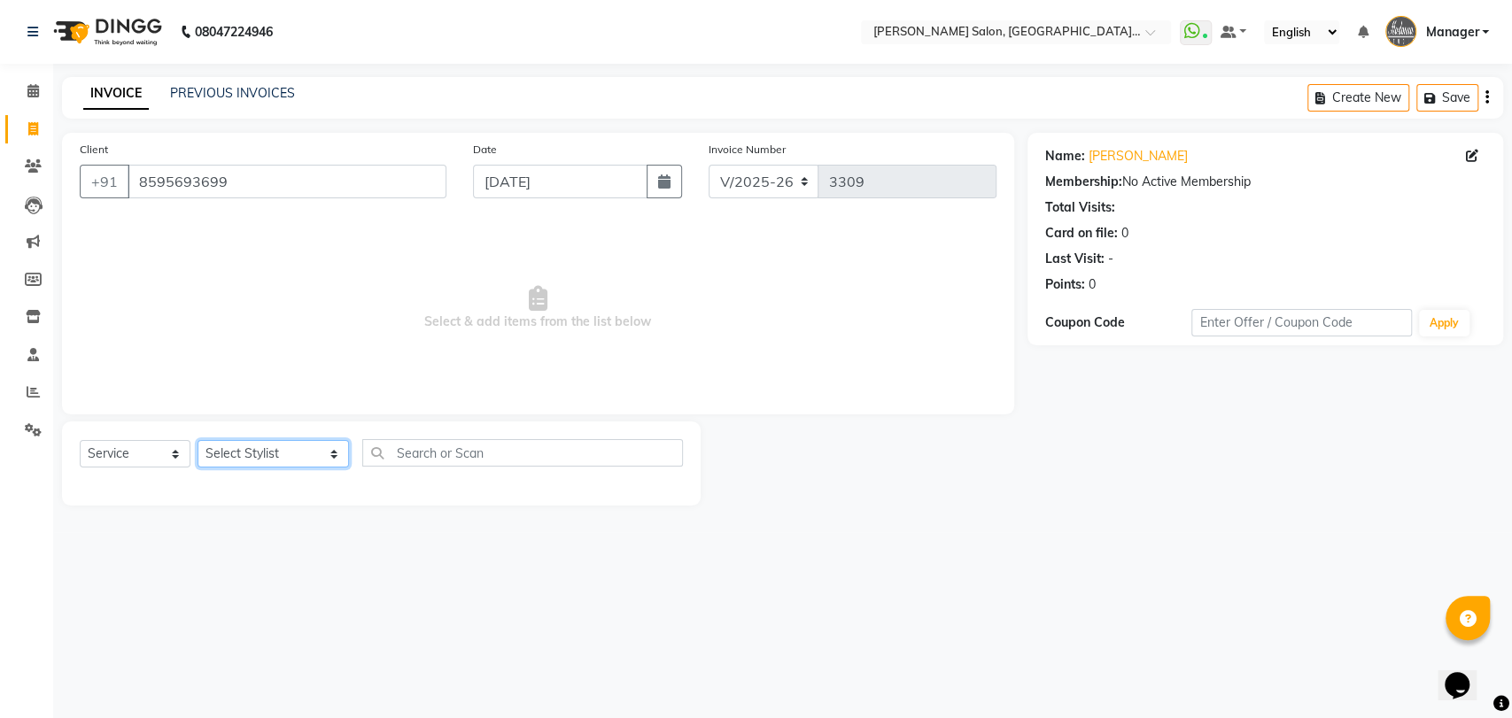
click at [229, 462] on select "Select Stylist Anil Pedicurist Arman ashish female stylist Ashutosh Singhal KHU…" at bounding box center [272, 453] width 151 height 27
select select "48537"
click at [197, 440] on select "Select Stylist Anil Pedicurist Arman ashish female stylist Ashutosh Singhal KHU…" at bounding box center [272, 453] width 151 height 27
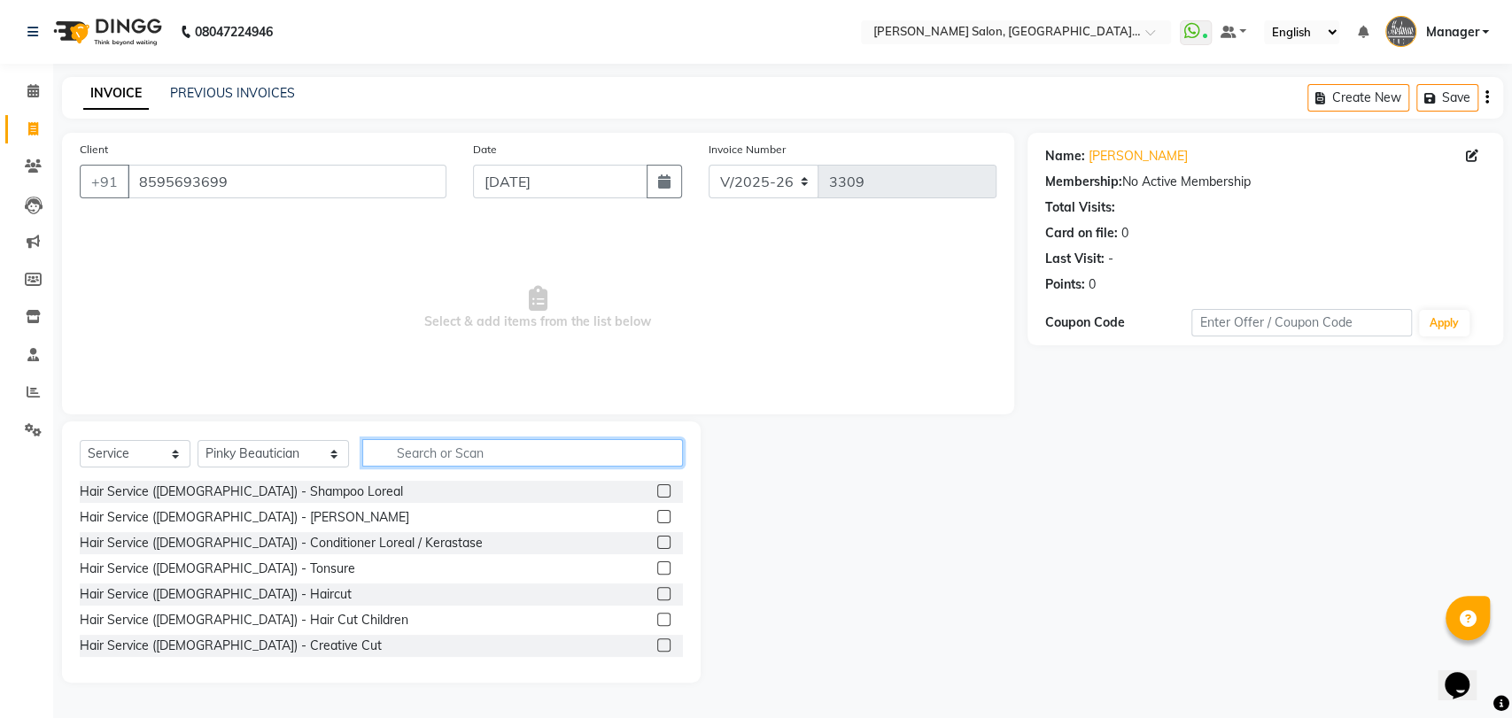
click at [412, 451] on input "text" at bounding box center [522, 452] width 321 height 27
type input "CAS"
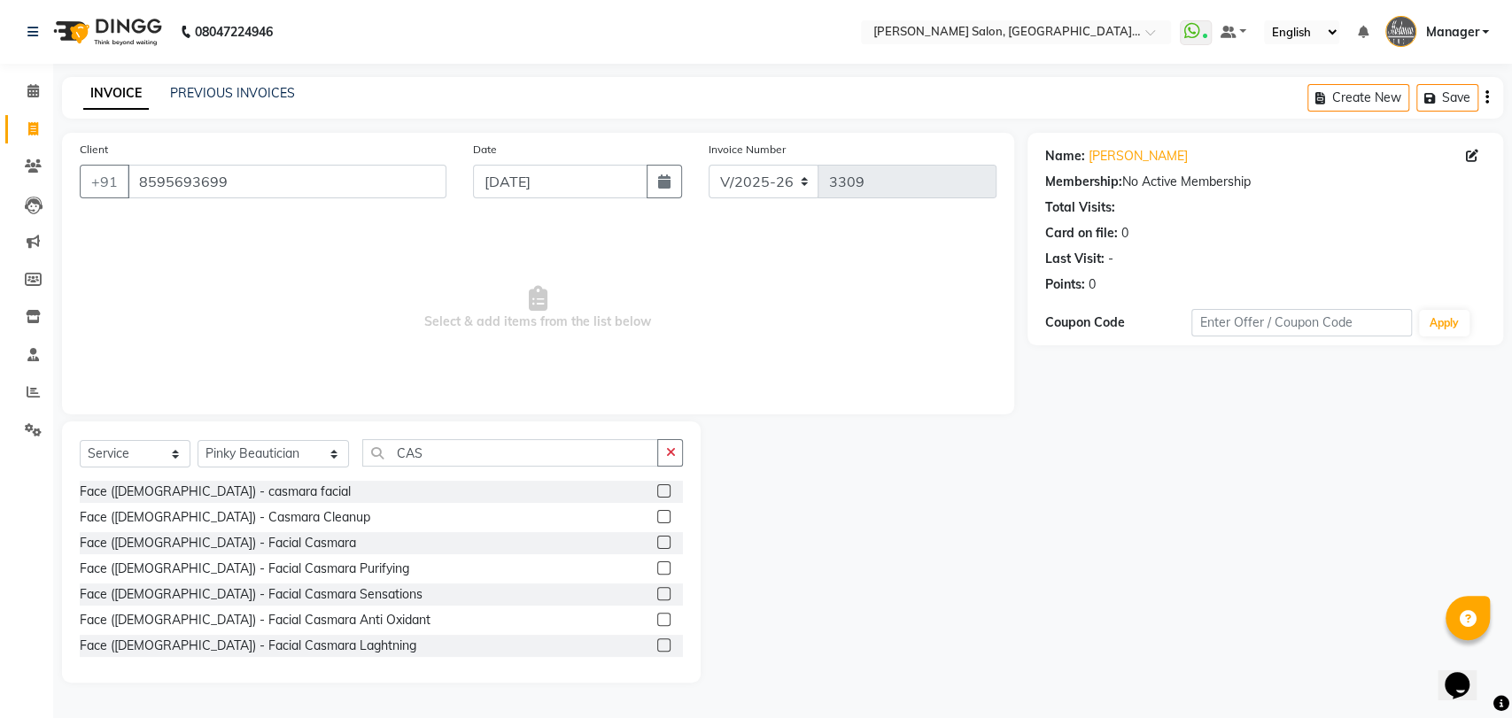
drag, startPoint x: 658, startPoint y: 519, endPoint x: 652, endPoint y: 512, distance: 9.4
click at [659, 515] on div at bounding box center [670, 517] width 26 height 22
click at [657, 514] on label at bounding box center [663, 516] width 13 height 13
click at [657, 514] on input "checkbox" at bounding box center [663, 518] width 12 height 12
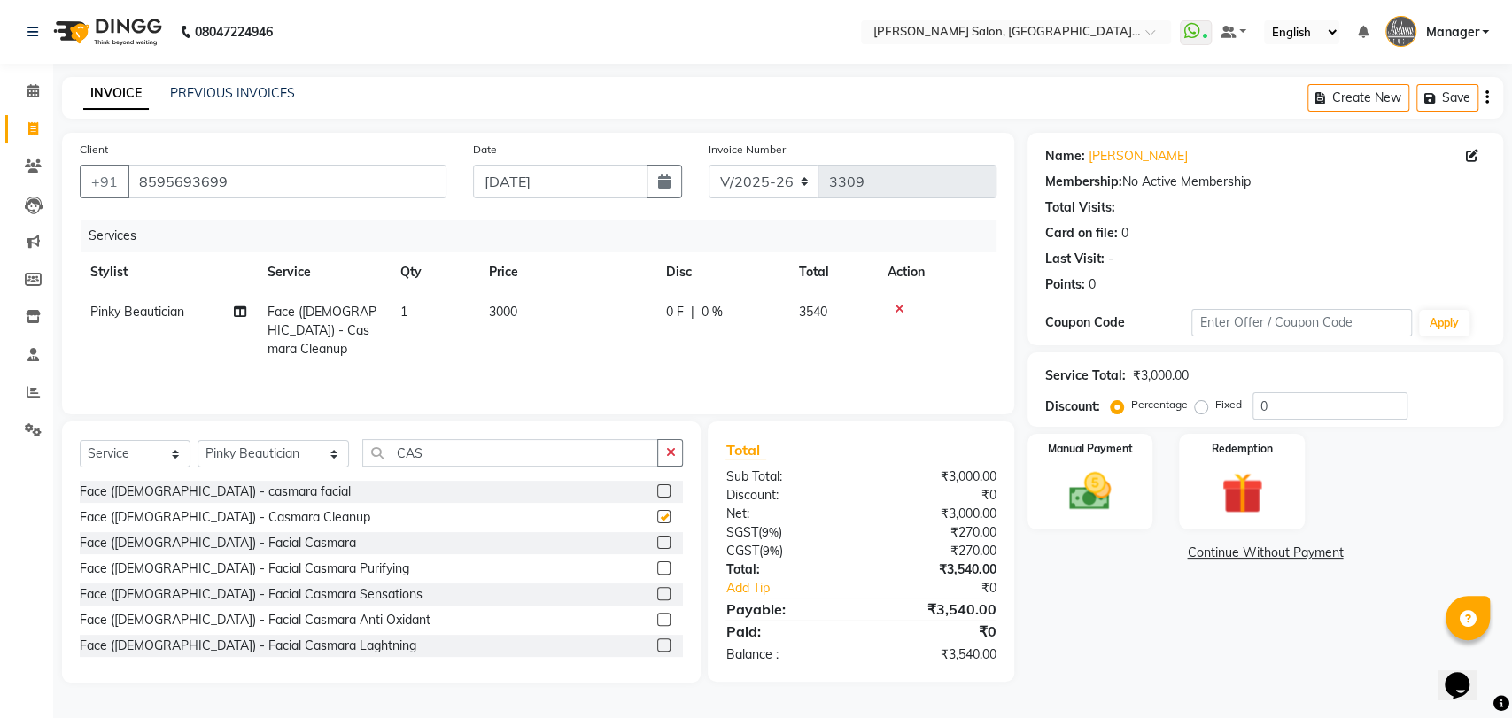
checkbox input "false"
click at [439, 476] on div "Select Service Product Membership Package Voucher Prepaid Gift Card Select Styl…" at bounding box center [381, 460] width 603 height 42
click at [438, 461] on input "CAS" at bounding box center [510, 452] width 297 height 27
click at [438, 460] on input "CAS" at bounding box center [510, 452] width 297 height 27
click at [438, 457] on input "CAS" at bounding box center [510, 452] width 297 height 27
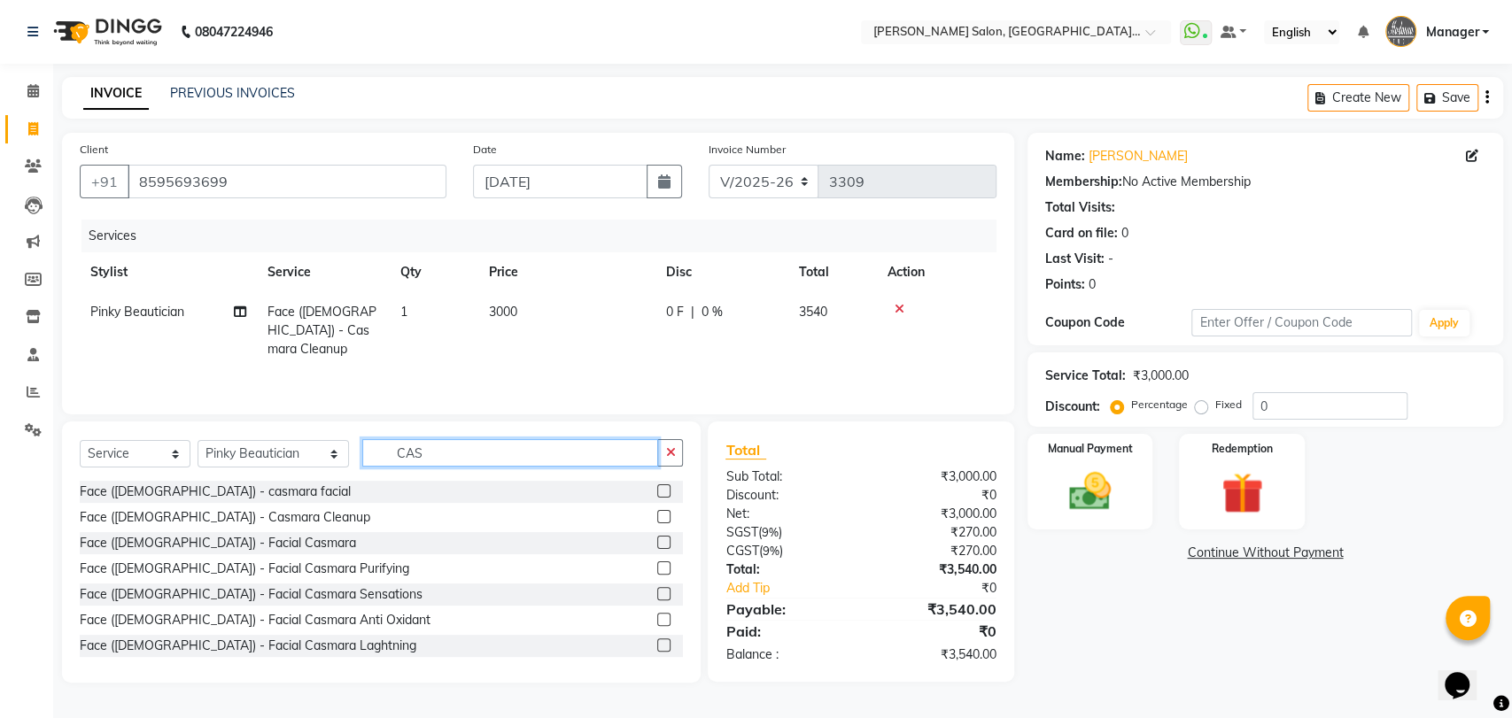
click at [439, 462] on input "CAS" at bounding box center [510, 452] width 297 height 27
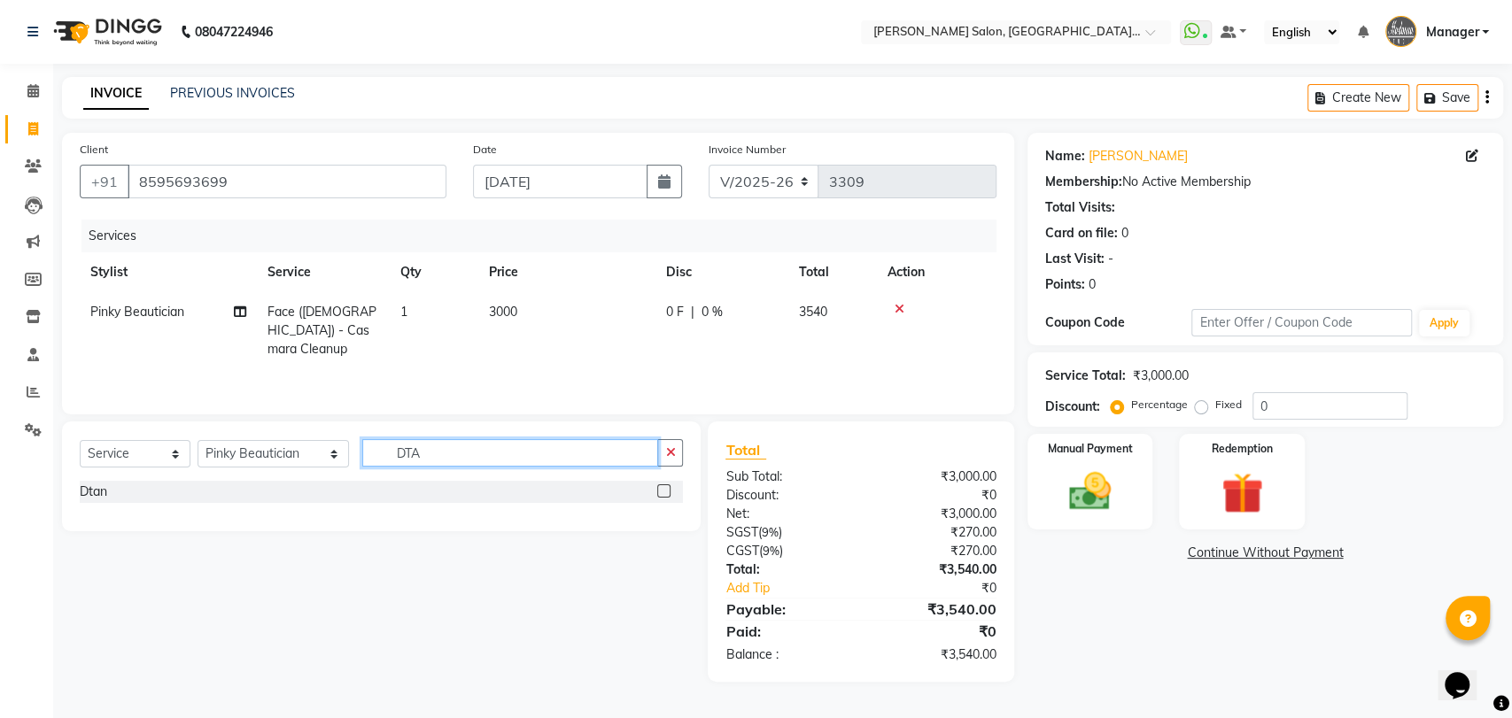
type input "DTA"
click at [664, 488] on label at bounding box center [663, 490] width 13 height 13
click at [664, 488] on input "checkbox" at bounding box center [663, 492] width 12 height 12
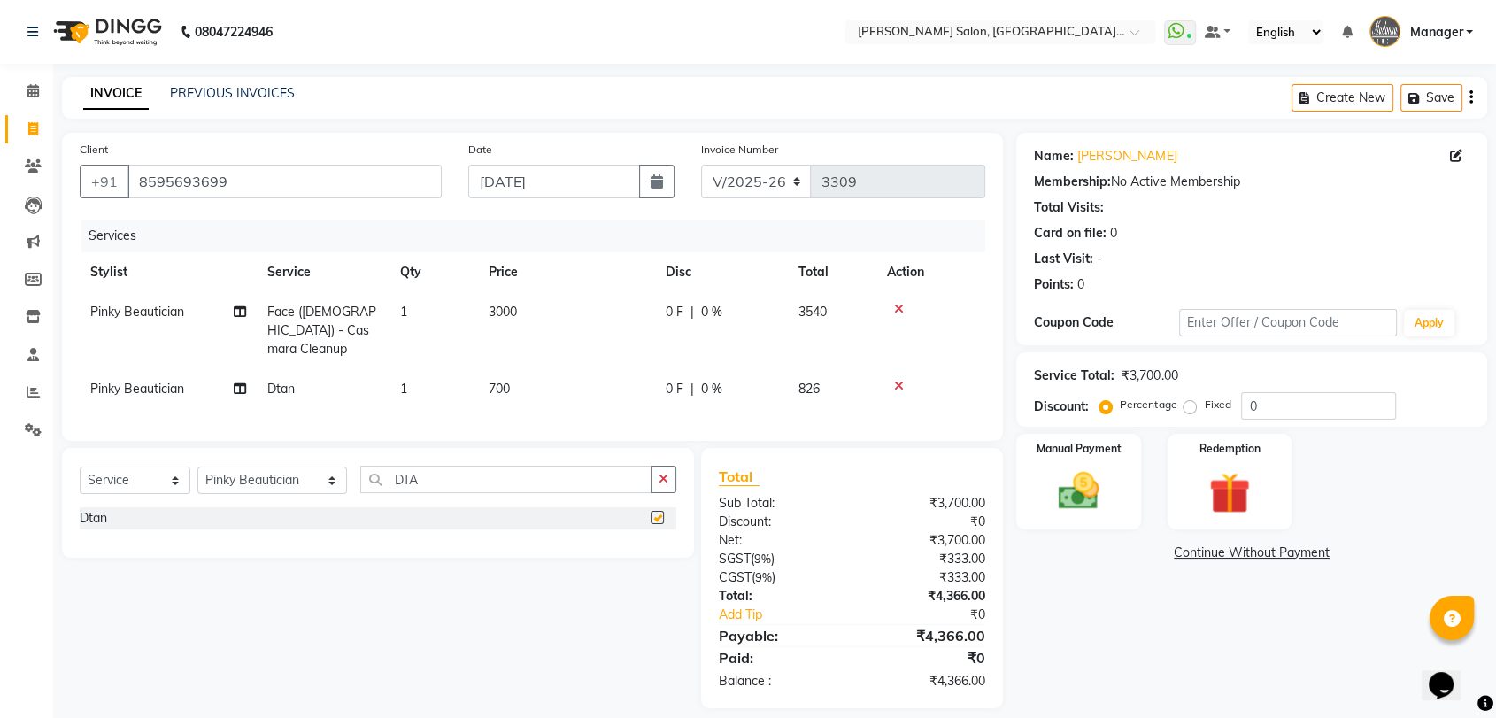
checkbox input "false"
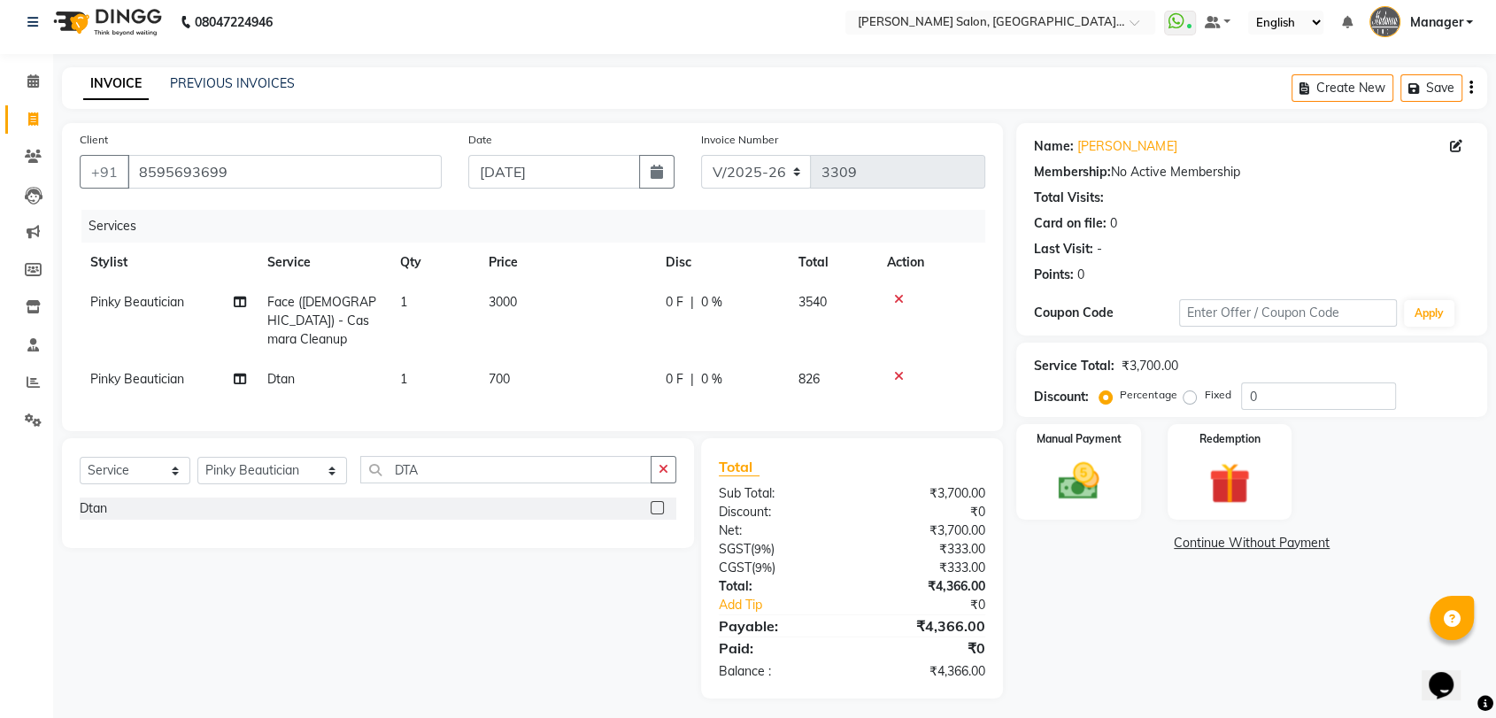
scroll to position [12, 0]
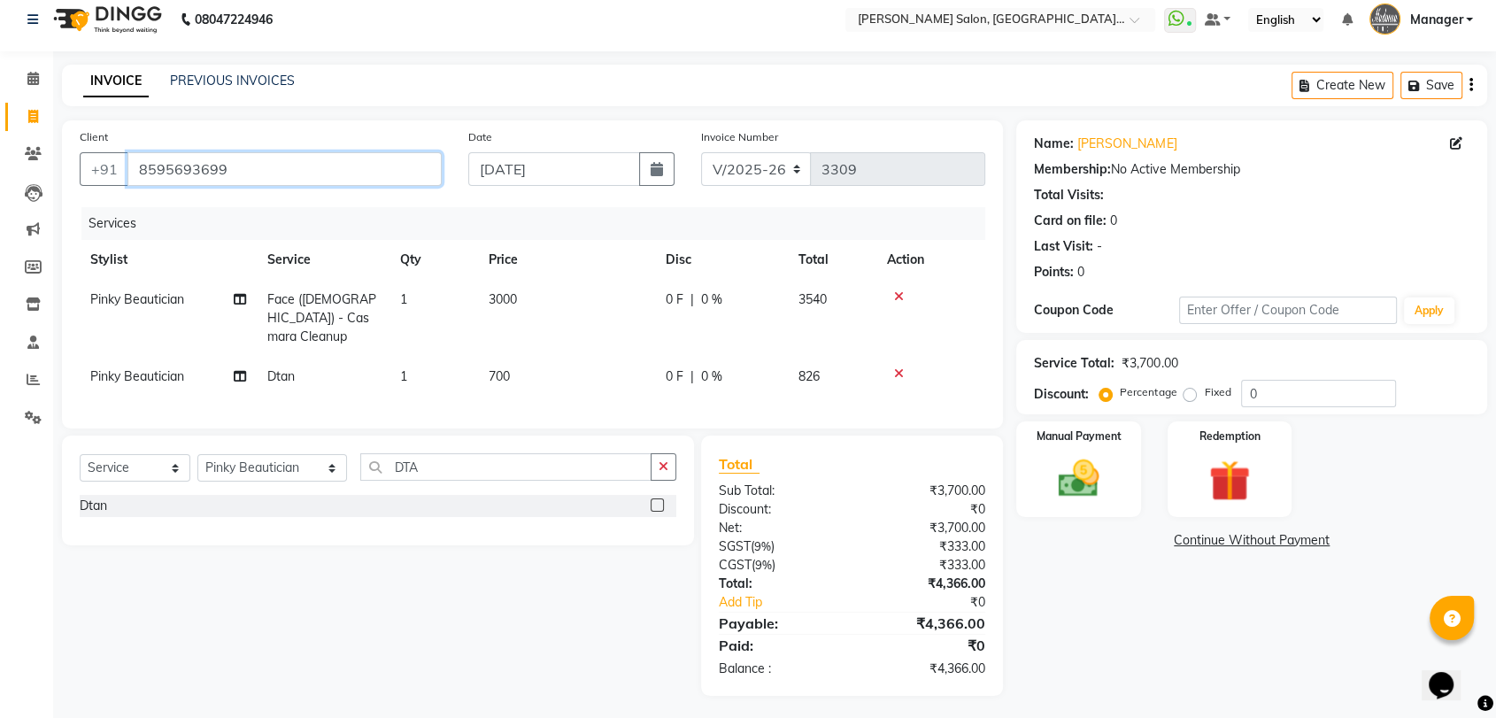
click at [244, 164] on input "8595693699" at bounding box center [285, 169] width 314 height 34
click at [243, 164] on input "8595693699" at bounding box center [285, 169] width 314 height 34
click at [524, 287] on td "3000" at bounding box center [566, 318] width 177 height 77
select select "48537"
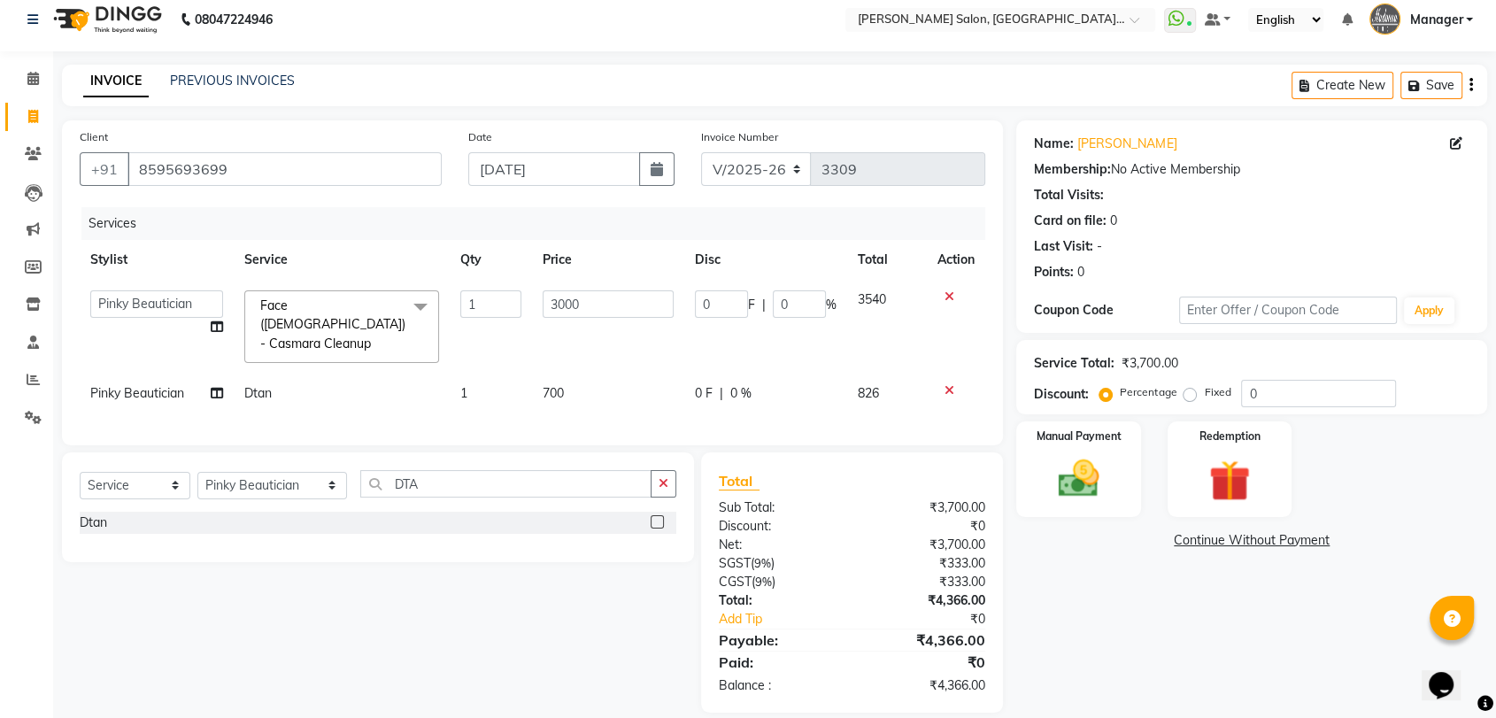
click at [540, 299] on td "3000" at bounding box center [608, 327] width 152 height 94
click at [561, 306] on input "3000" at bounding box center [608, 303] width 131 height 27
type input "3500"
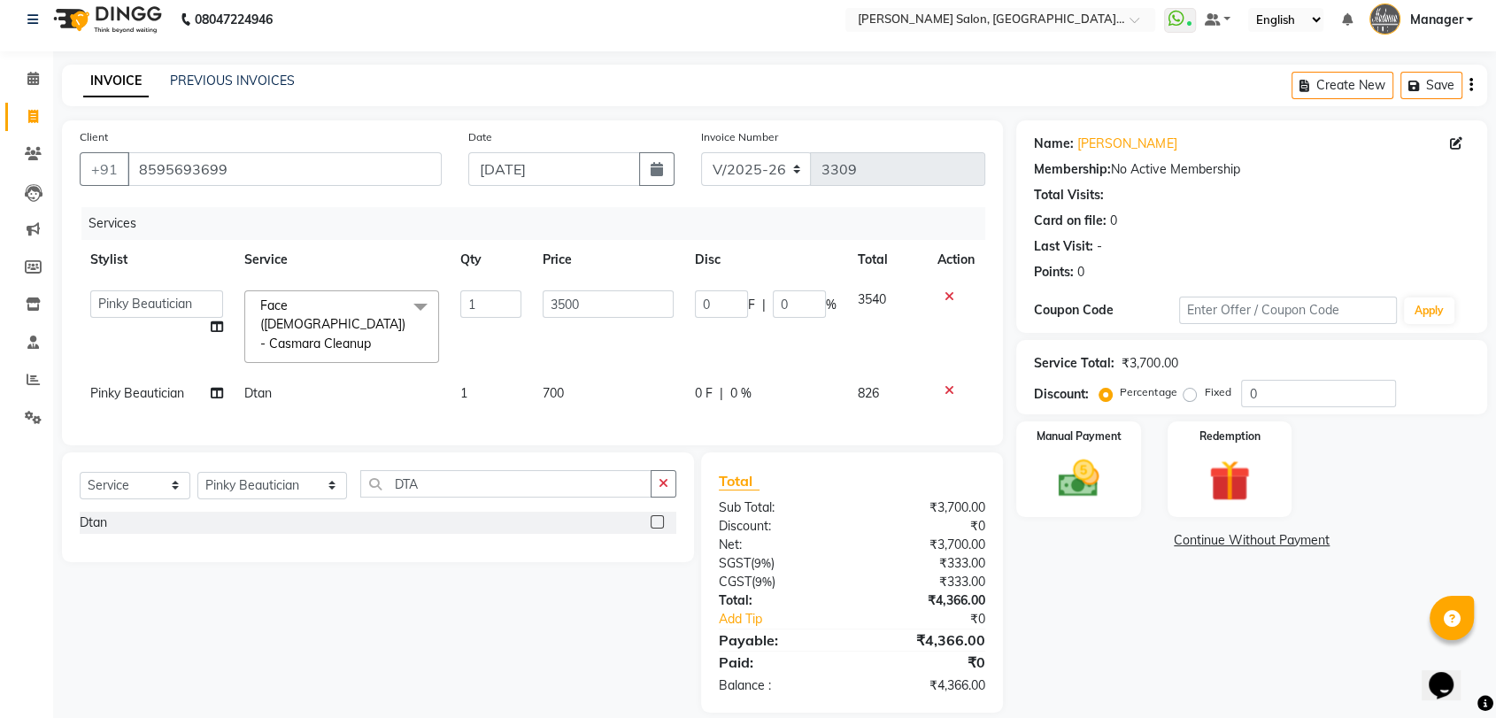
click at [578, 349] on tbody "Anil Pedicurist Arman ashish female stylist Ashutosh Singhal KHUSHI Manager Man…" at bounding box center [533, 347] width 906 height 134
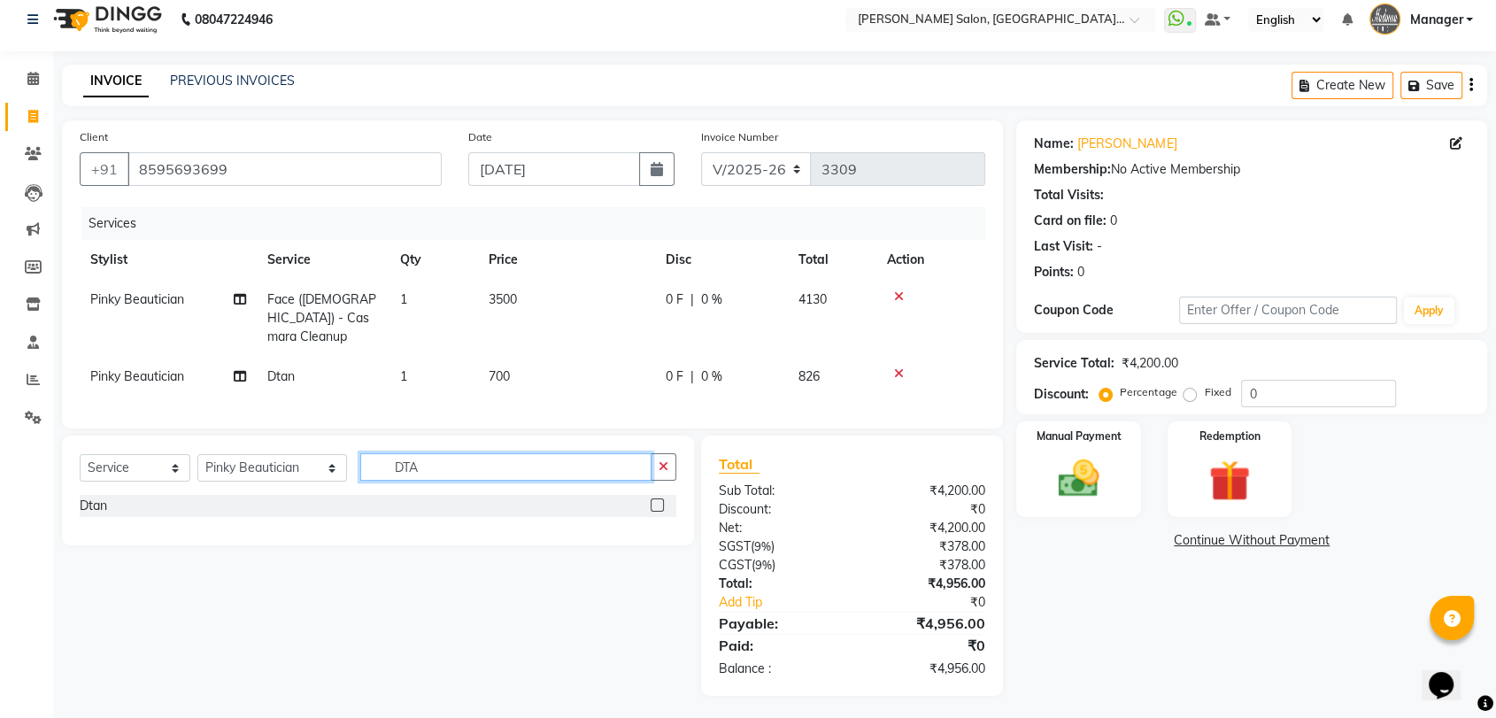
click at [411, 456] on input "DTA" at bounding box center [505, 466] width 291 height 27
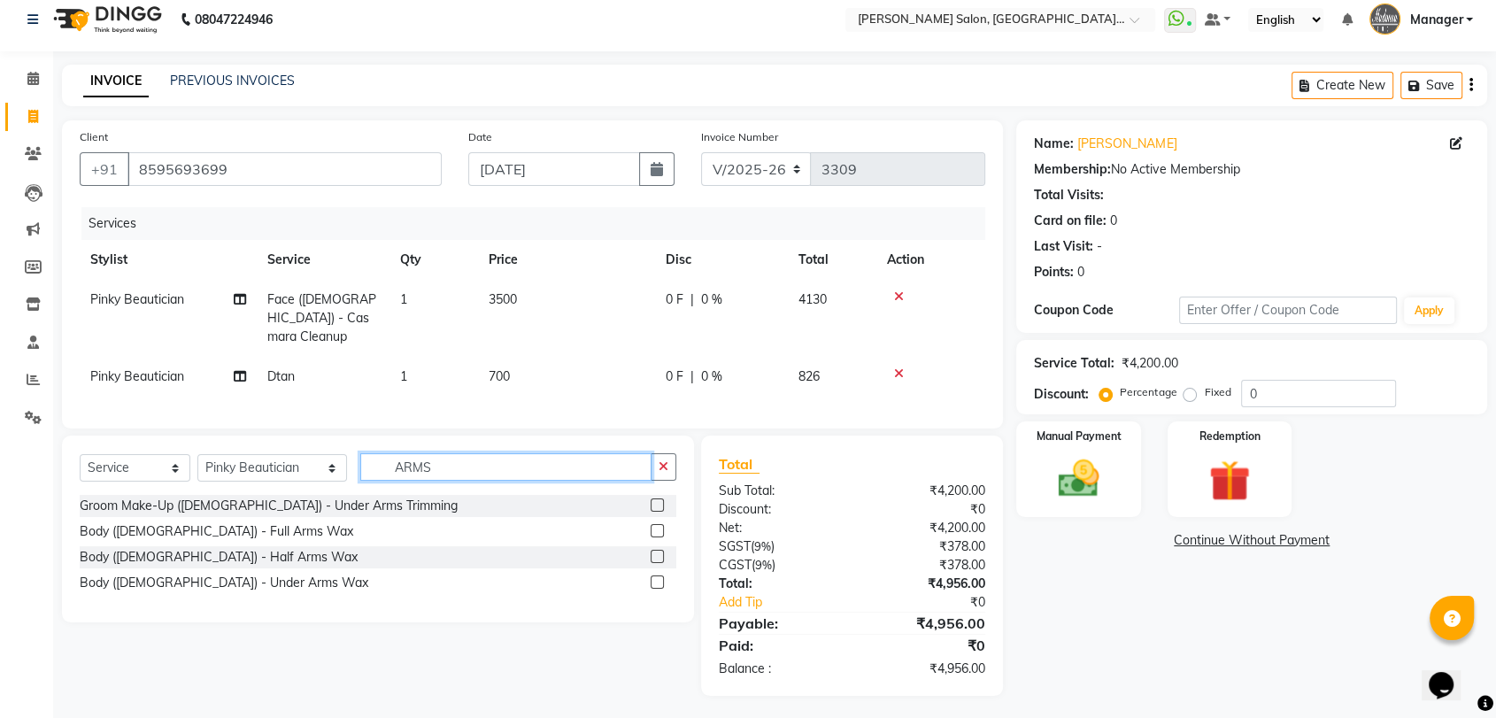
type input "ARMS"
click at [656, 524] on label at bounding box center [657, 530] width 13 height 13
click at [656, 526] on input "checkbox" at bounding box center [657, 532] width 12 height 12
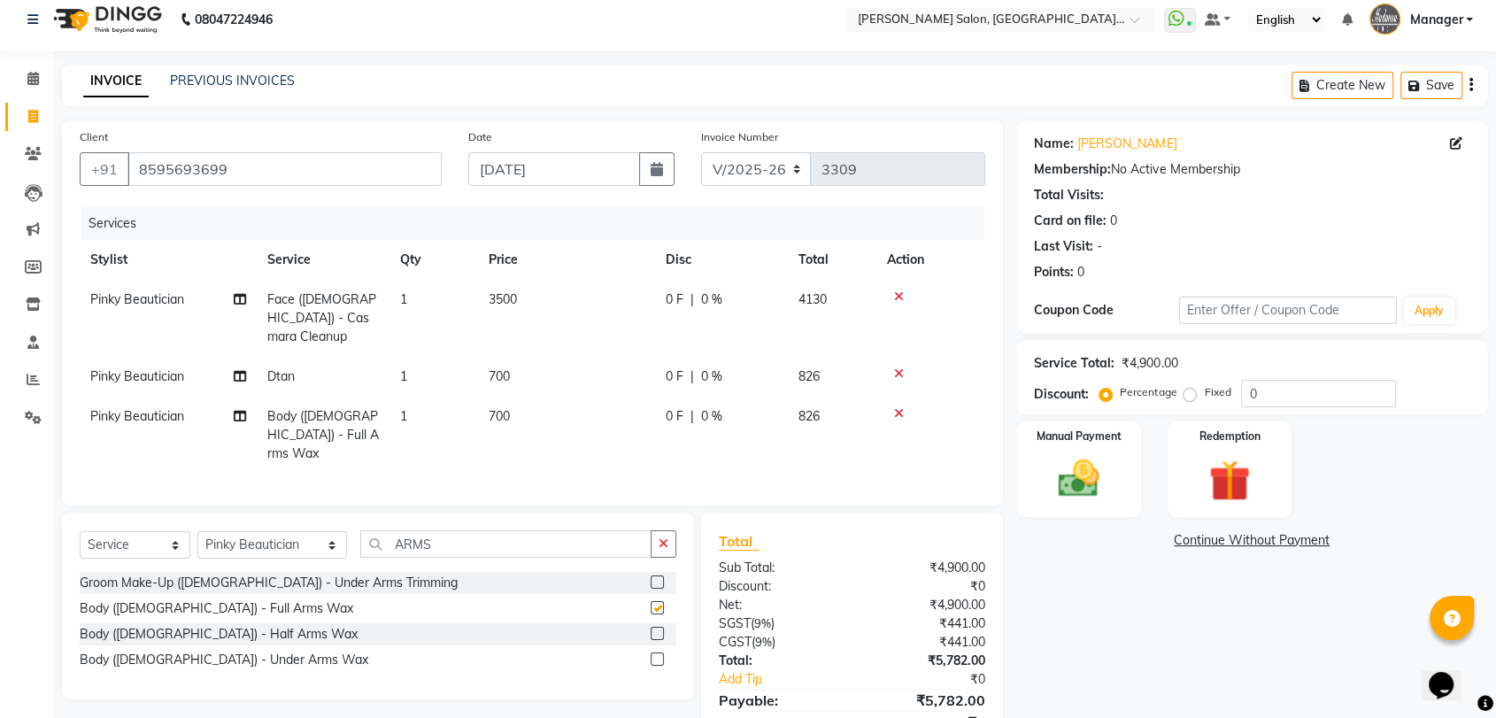
checkbox input "false"
click at [659, 653] on label at bounding box center [657, 659] width 13 height 13
click at [659, 654] on input "checkbox" at bounding box center [657, 660] width 12 height 12
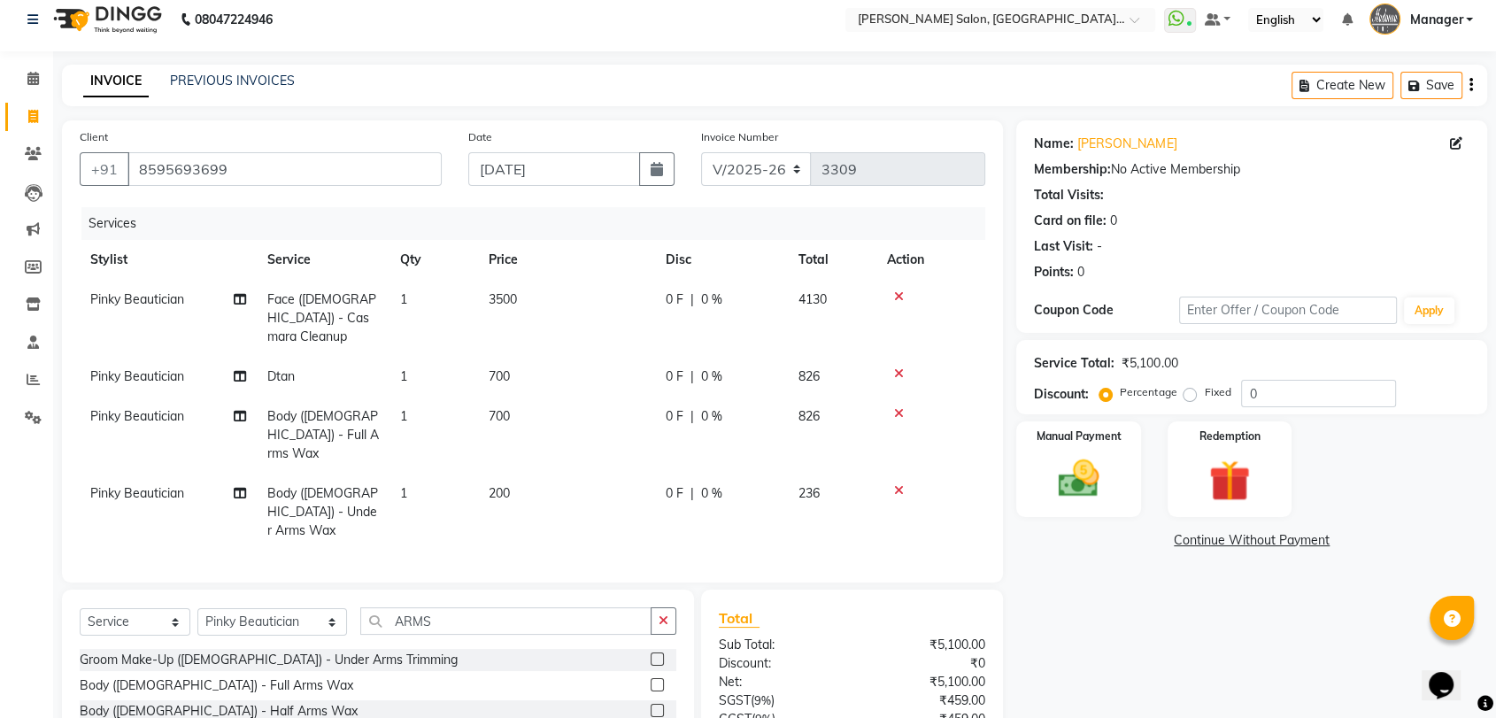
checkbox input "false"
click at [295, 608] on select "Select Stylist Anil Pedicurist Arman ashish female stylist Ashutosh Singhal KHU…" at bounding box center [272, 621] width 150 height 27
click at [921, 77] on div "INVOICE PREVIOUS INVOICES Create New Save" at bounding box center [775, 86] width 1426 height 42
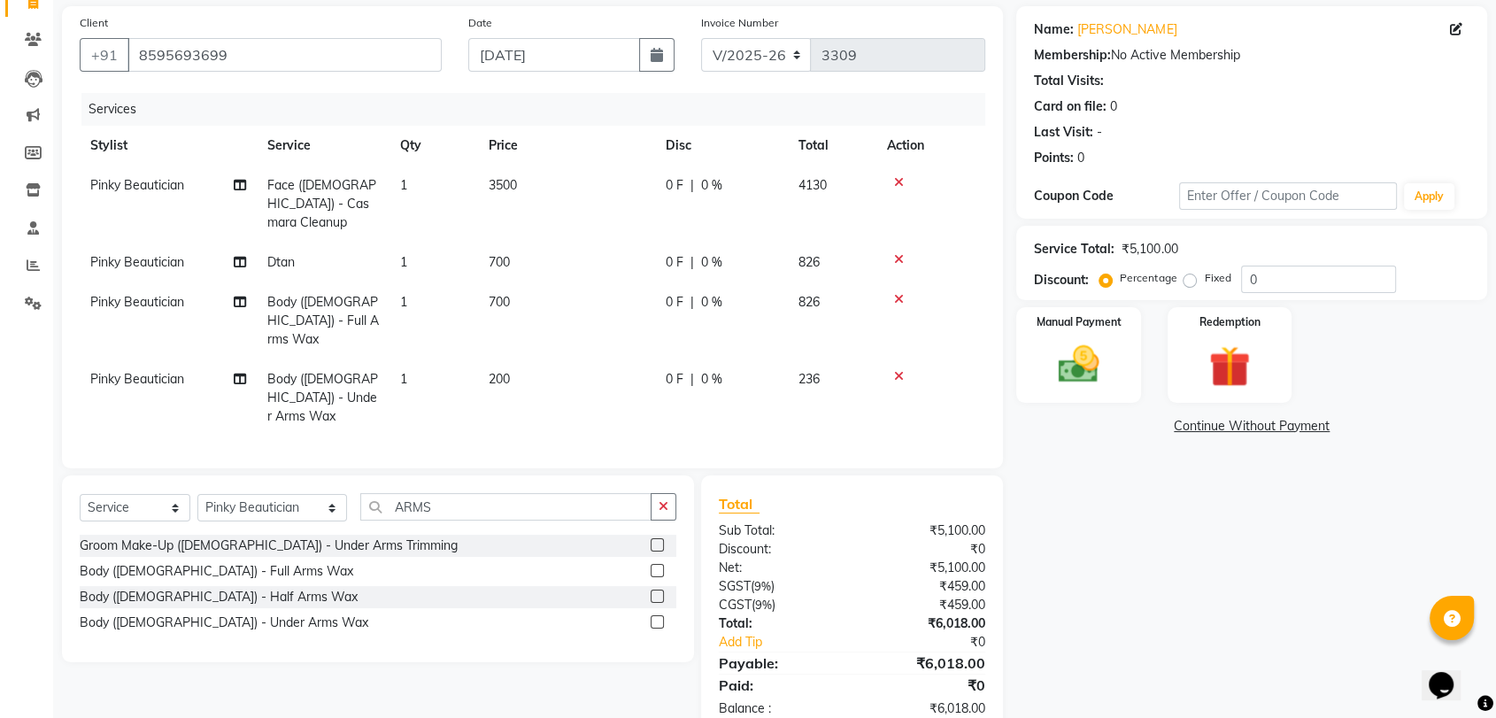
scroll to position [129, 0]
click at [257, 491] on select "Select Stylist Anil Pedicurist Arman ashish female stylist Ashutosh Singhal KHU…" at bounding box center [272, 504] width 150 height 27
select select "90559"
click at [197, 491] on select "Select Stylist Anil Pedicurist Arman ashish female stylist Ashutosh Singhal KHU…" at bounding box center [272, 504] width 150 height 27
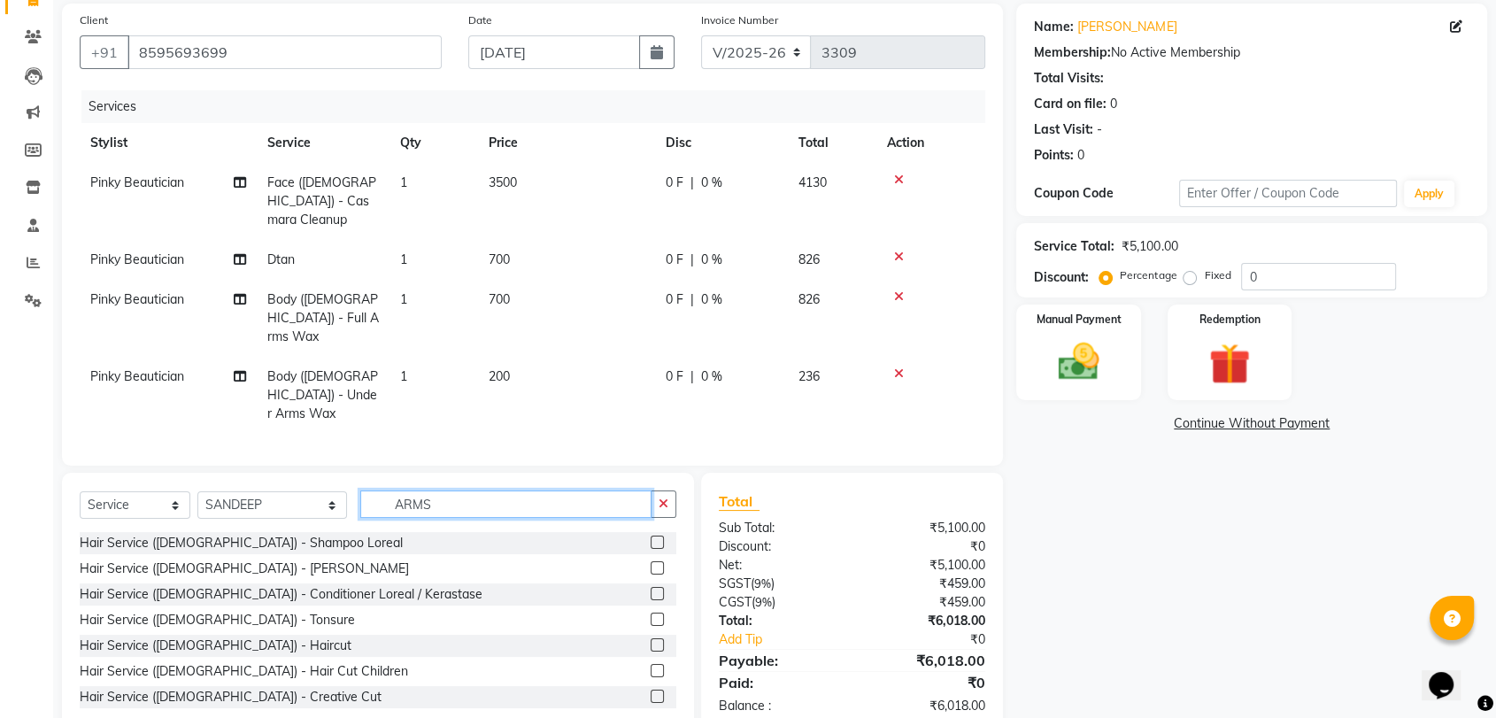
click at [375, 491] on input "ARMS" at bounding box center [505, 504] width 291 height 27
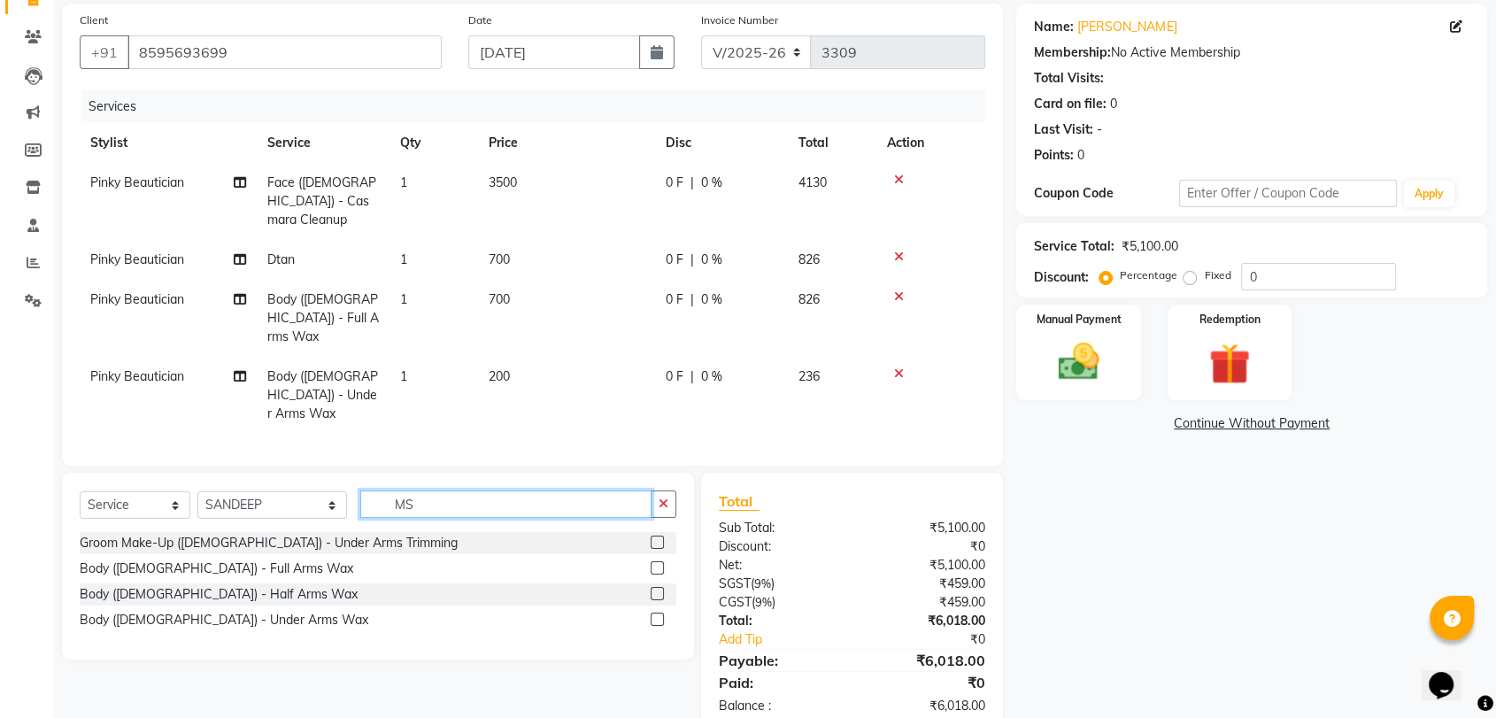
click at [412, 491] on input "MS" at bounding box center [505, 504] width 291 height 27
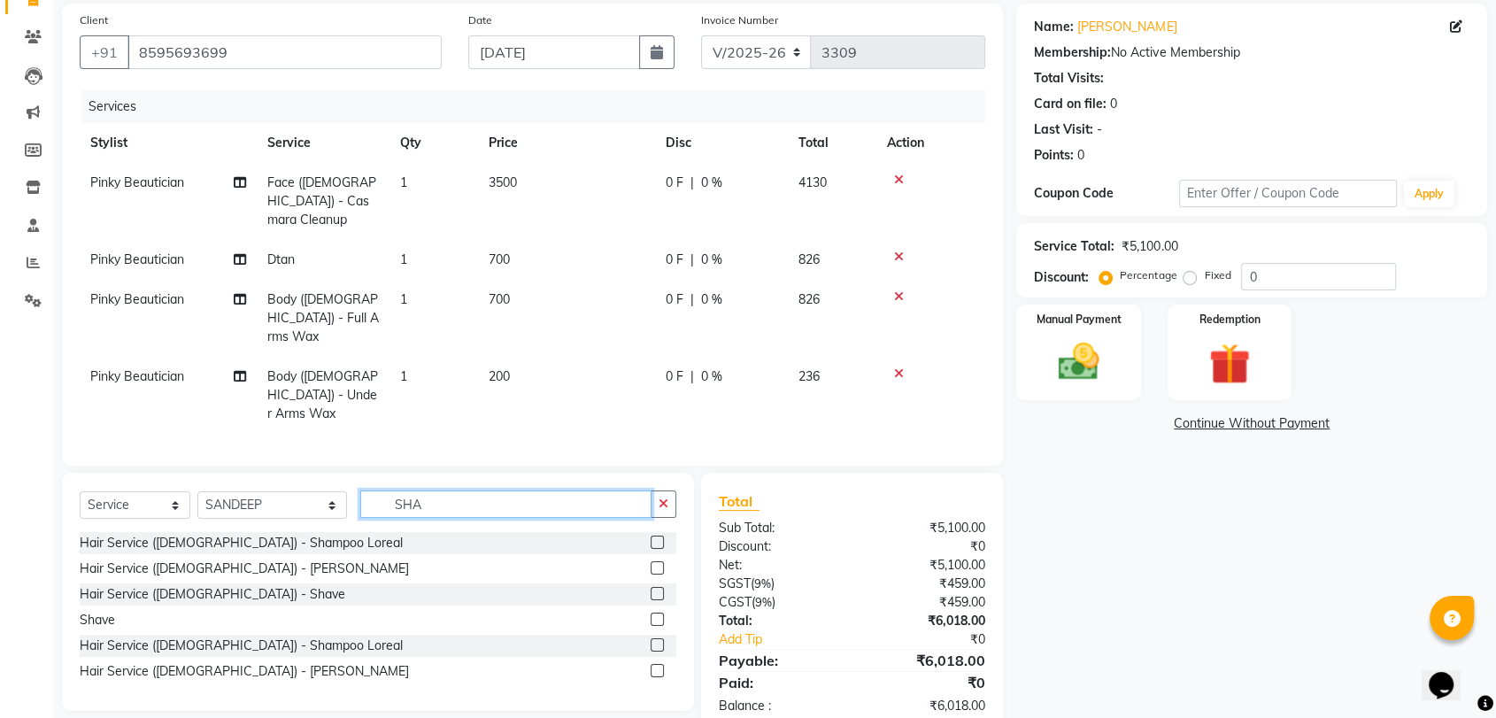
type input "SHA"
click at [655, 638] on label at bounding box center [657, 644] width 13 height 13
click at [655, 640] on input "checkbox" at bounding box center [657, 646] width 12 height 12
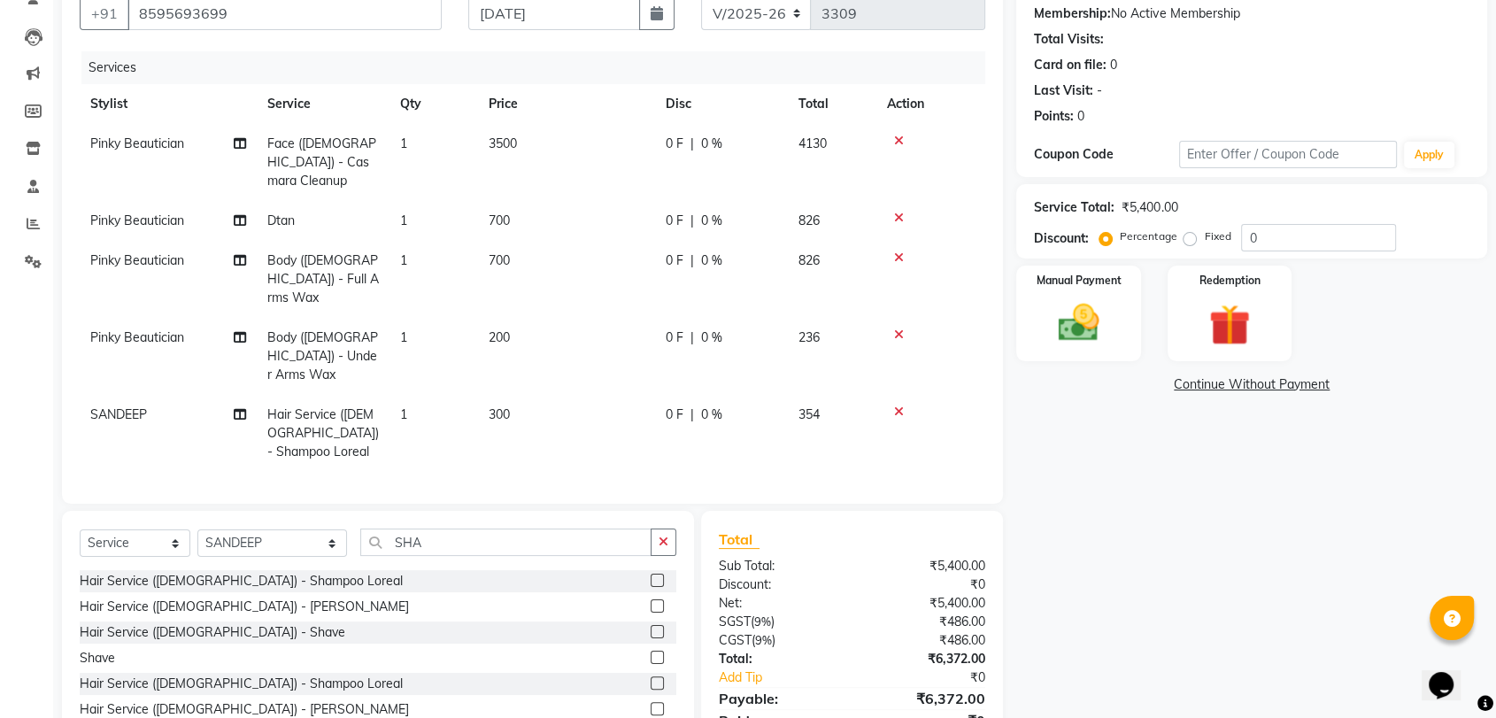
scroll to position [206, 0]
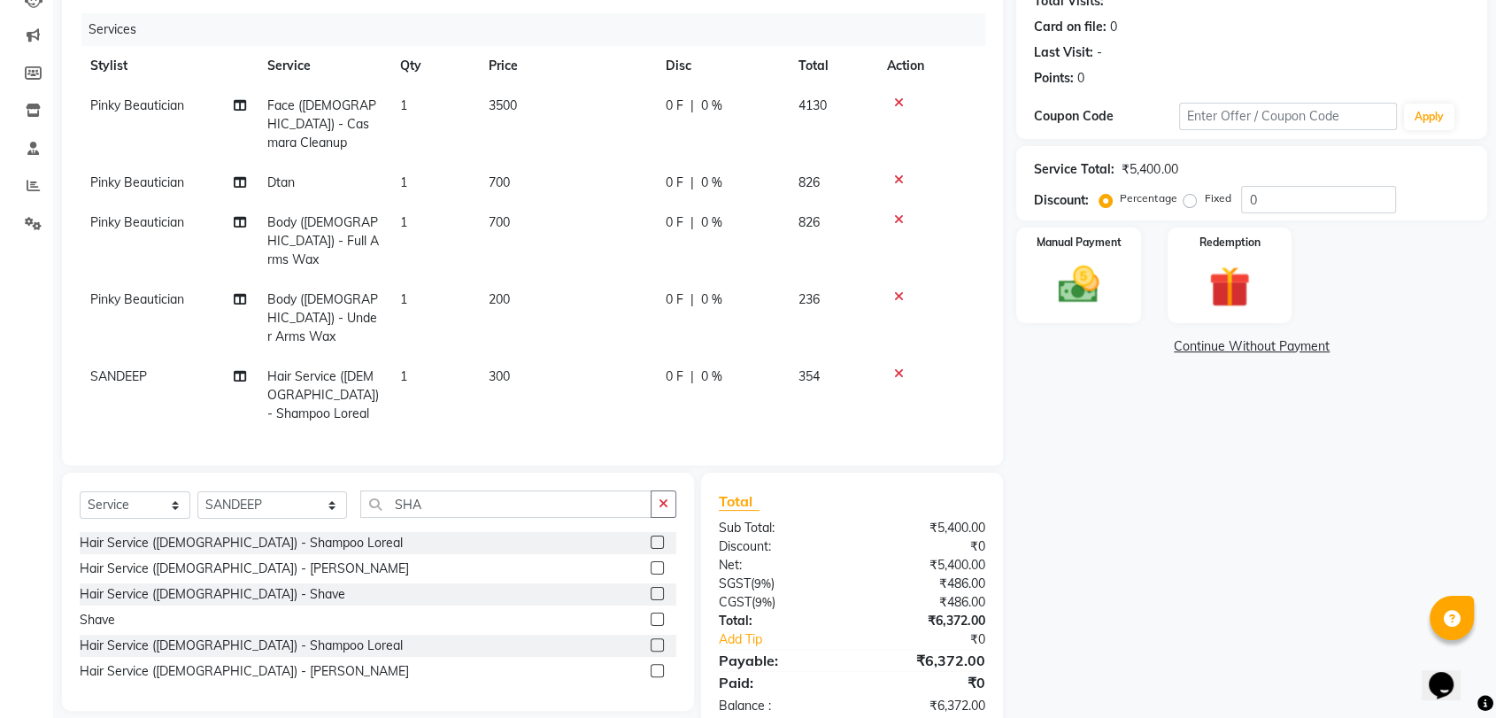
click at [659, 638] on label at bounding box center [657, 644] width 13 height 13
click at [659, 640] on input "checkbox" at bounding box center [657, 646] width 12 height 12
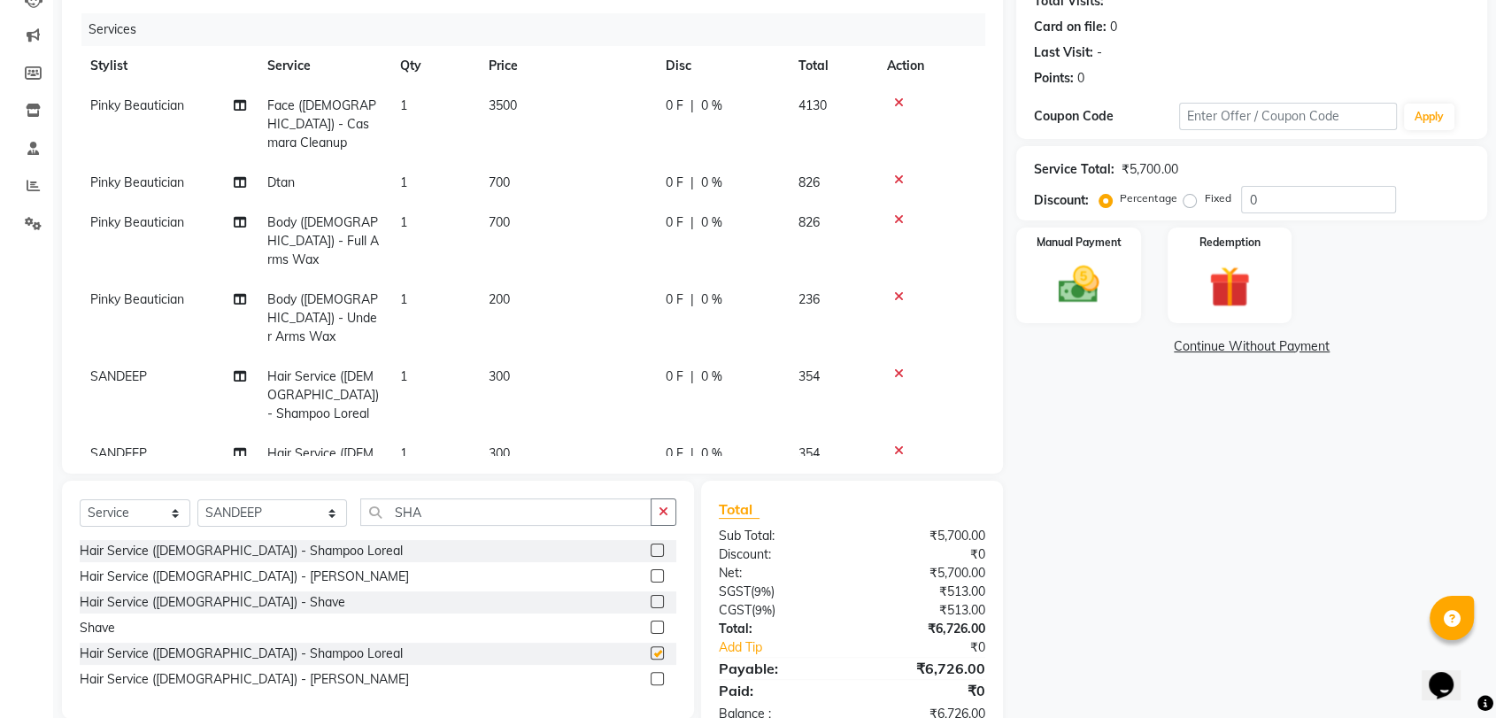
checkbox input "false"
click at [147, 434] on td "SANDEEP" at bounding box center [168, 472] width 177 height 77
select select "90559"
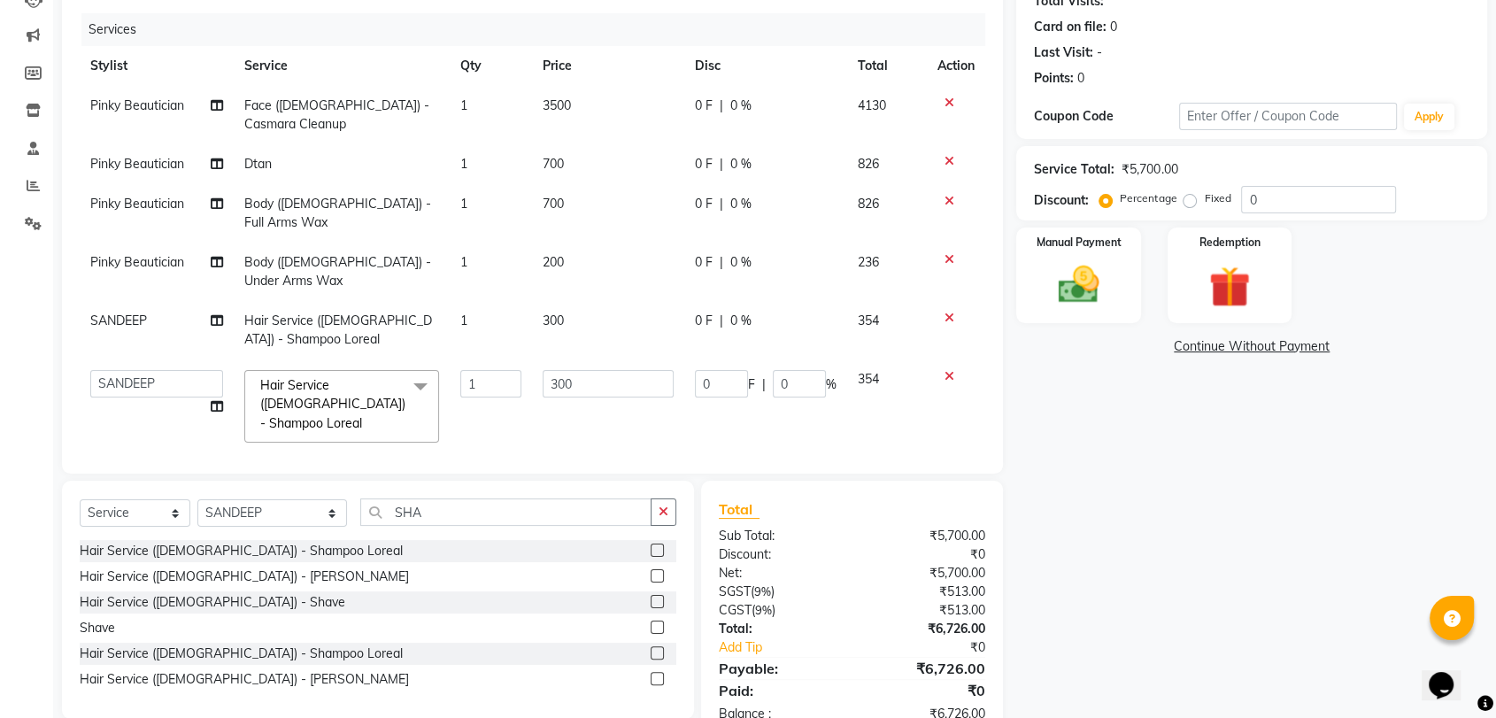
scroll to position [191, 0]
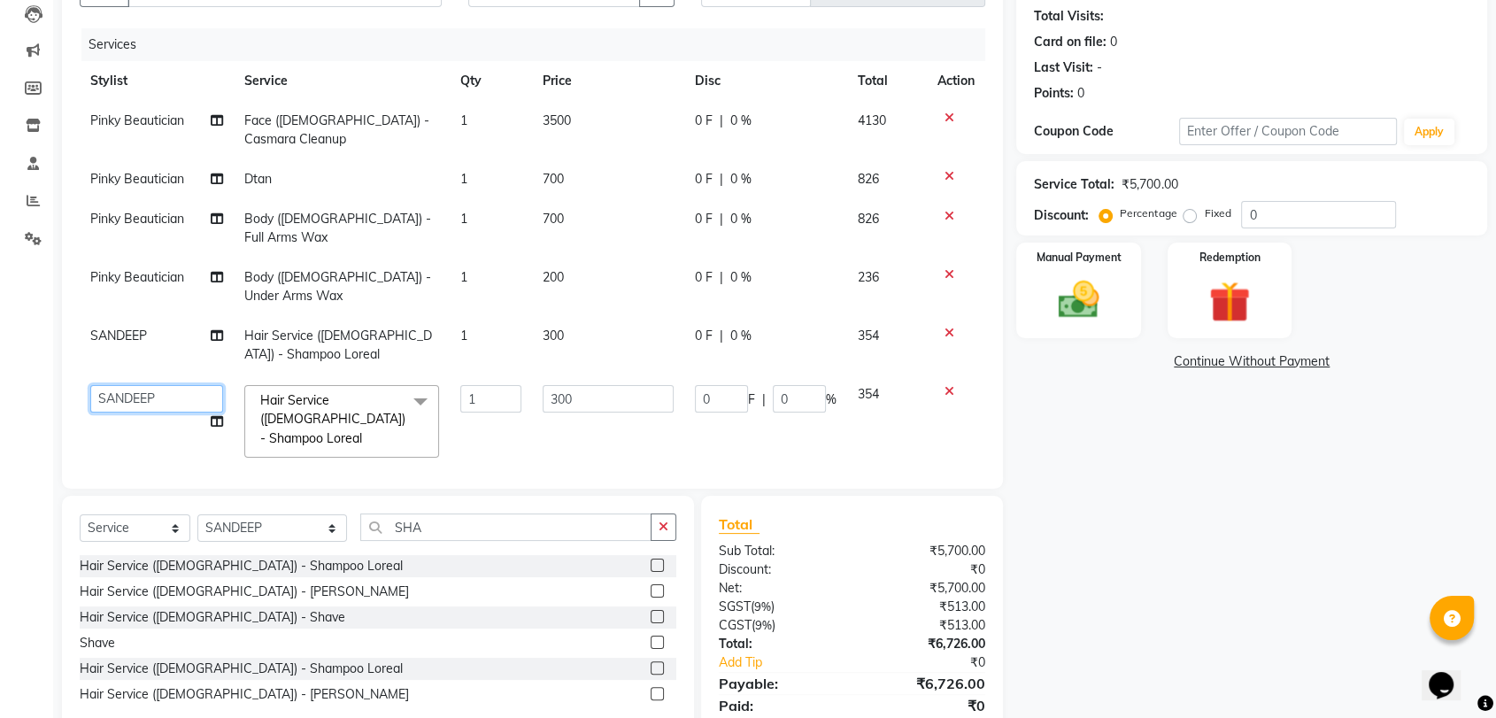
click at [149, 385] on select "Anil Pedicurist Arman ashish female stylist Ashutosh Singhal KHUSHI Manager Man…" at bounding box center [156, 398] width 133 height 27
select select "48546"
click at [593, 375] on td "300" at bounding box center [608, 422] width 152 height 94
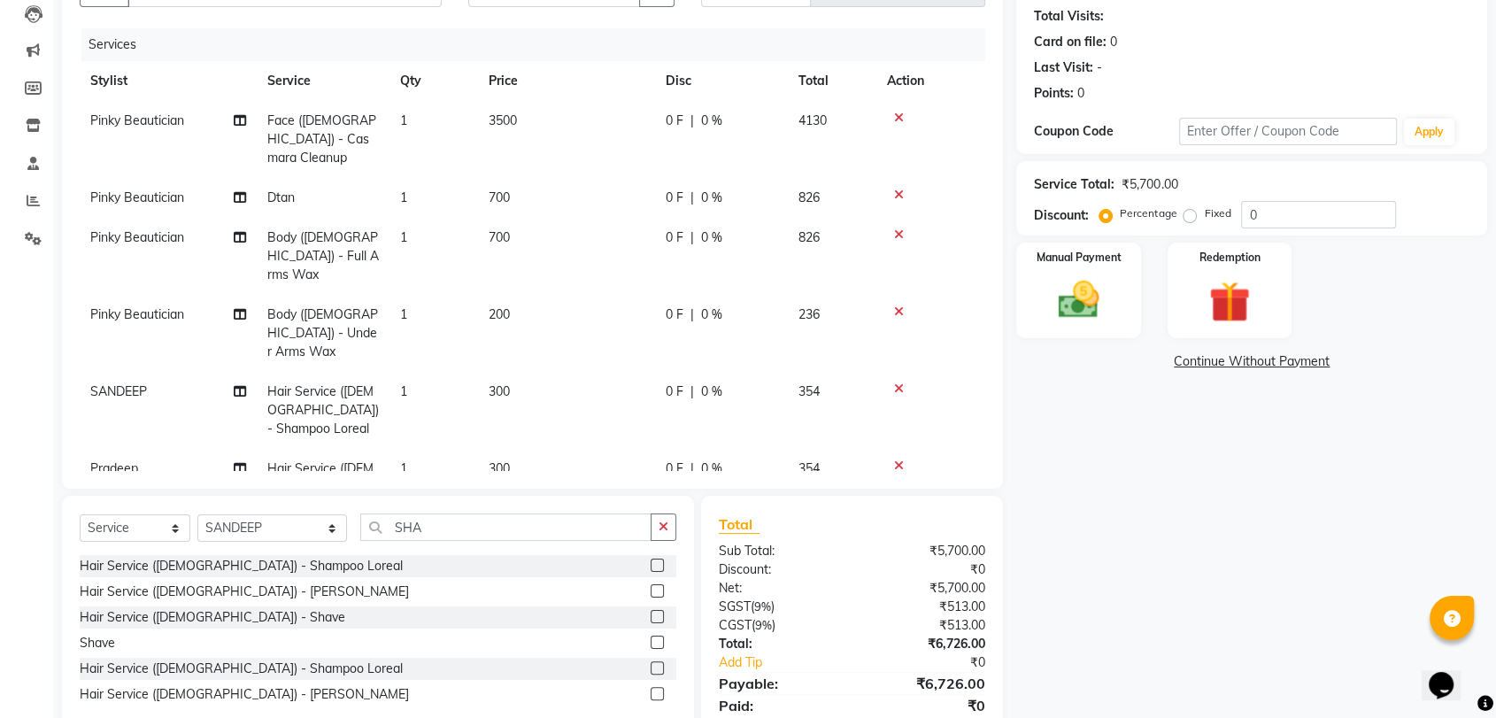
click at [604, 305] on tbody "Pinky Beautician Face (Female) - Casmara Cleanup 1 3500 0 F | 0 % 4130 Pinky Be…" at bounding box center [533, 313] width 906 height 425
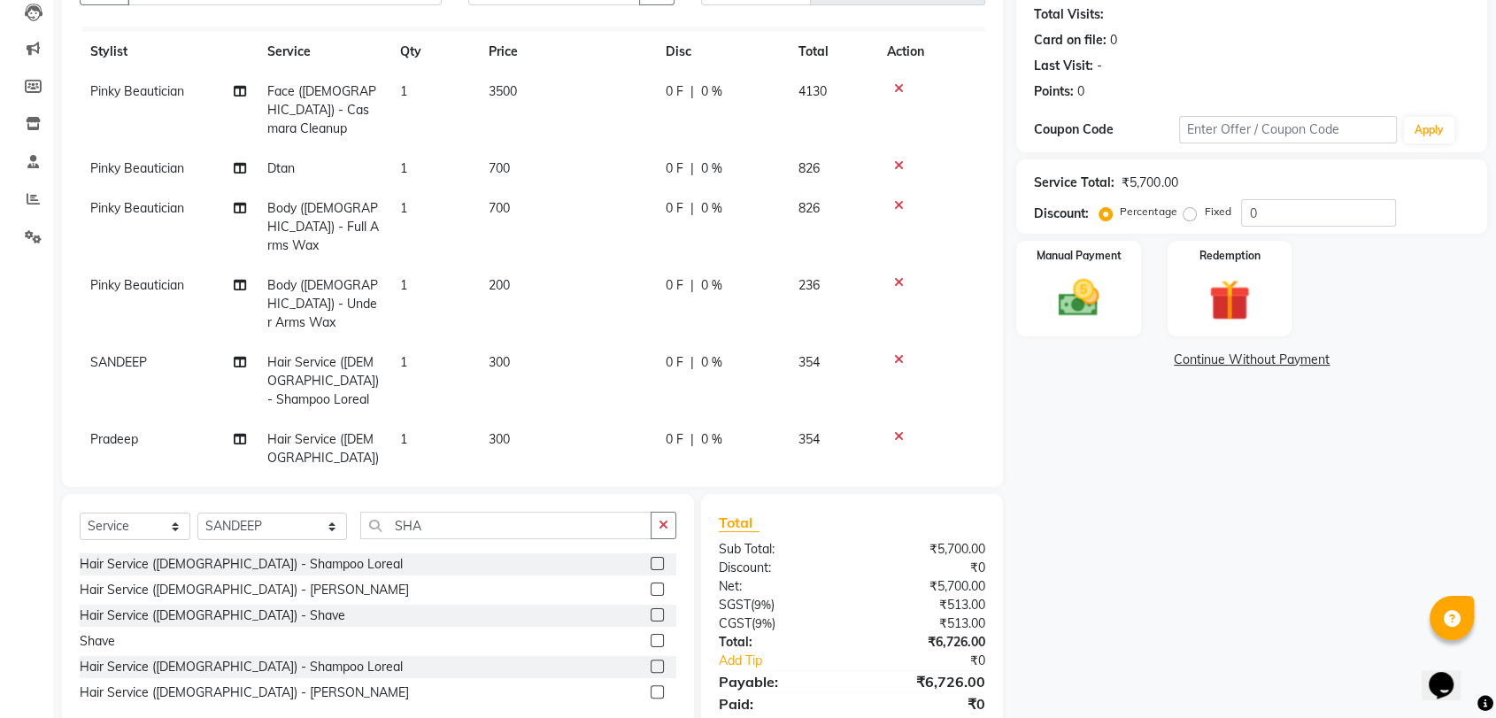
scroll to position [197, 0]
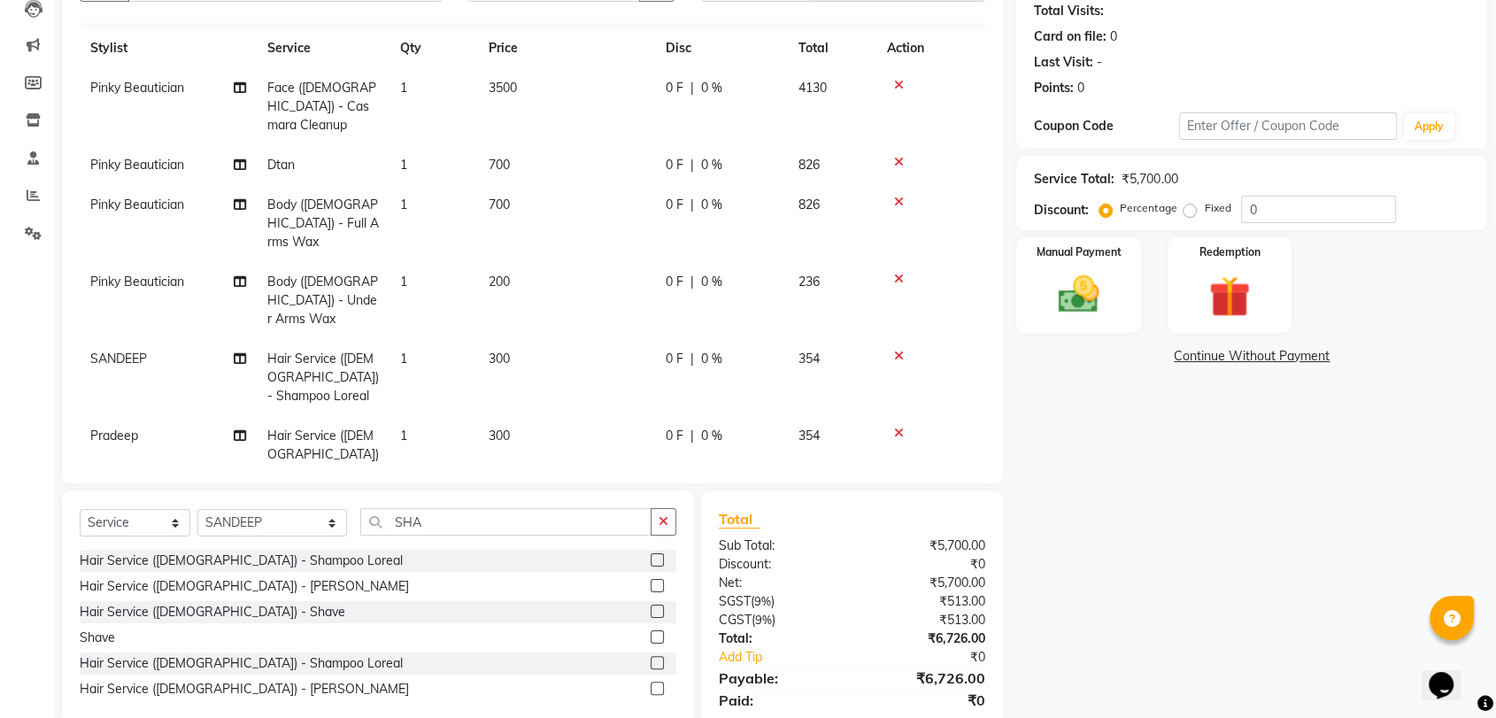
click at [141, 351] on span "SANDEEP" at bounding box center [118, 359] width 57 height 16
select select "90559"
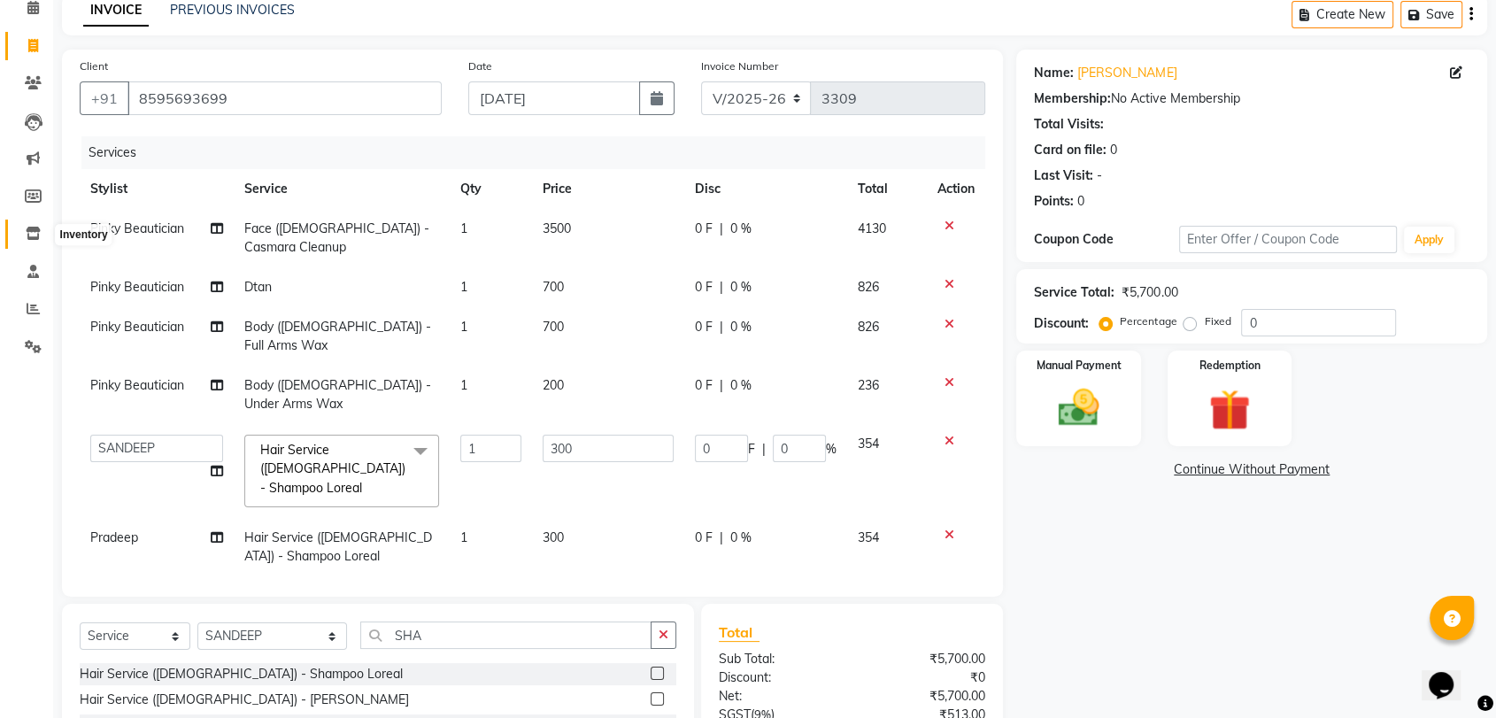
scroll to position [0, 0]
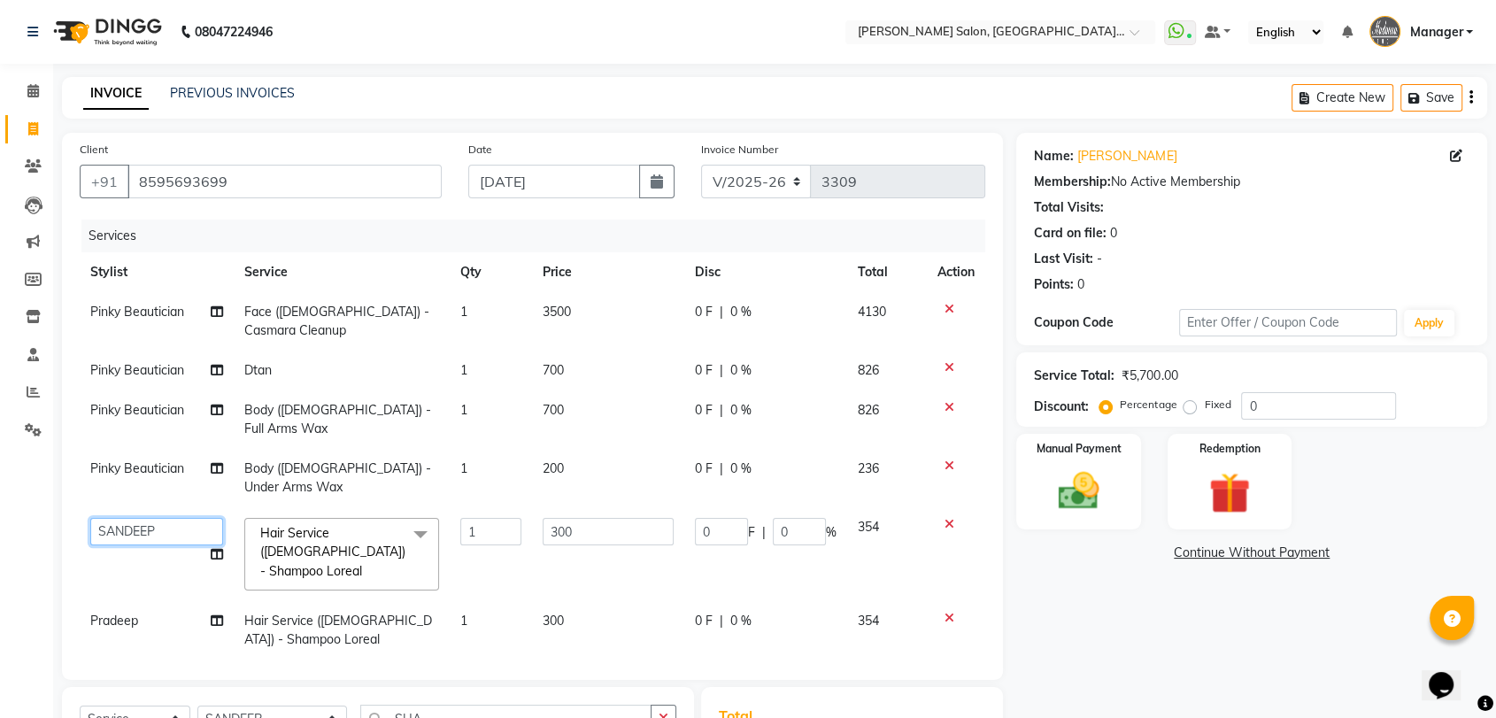
click at [170, 518] on select "Anil Pedicurist Arman ashish female stylist Ashutosh Singhal KHUSHI Manager Man…" at bounding box center [156, 531] width 133 height 27
click at [478, 538] on tbody "Pinky Beautician Face (Female) - Casmara Cleanup 1 3500 0 F | 0 % 4130 Pinky Be…" at bounding box center [533, 475] width 906 height 367
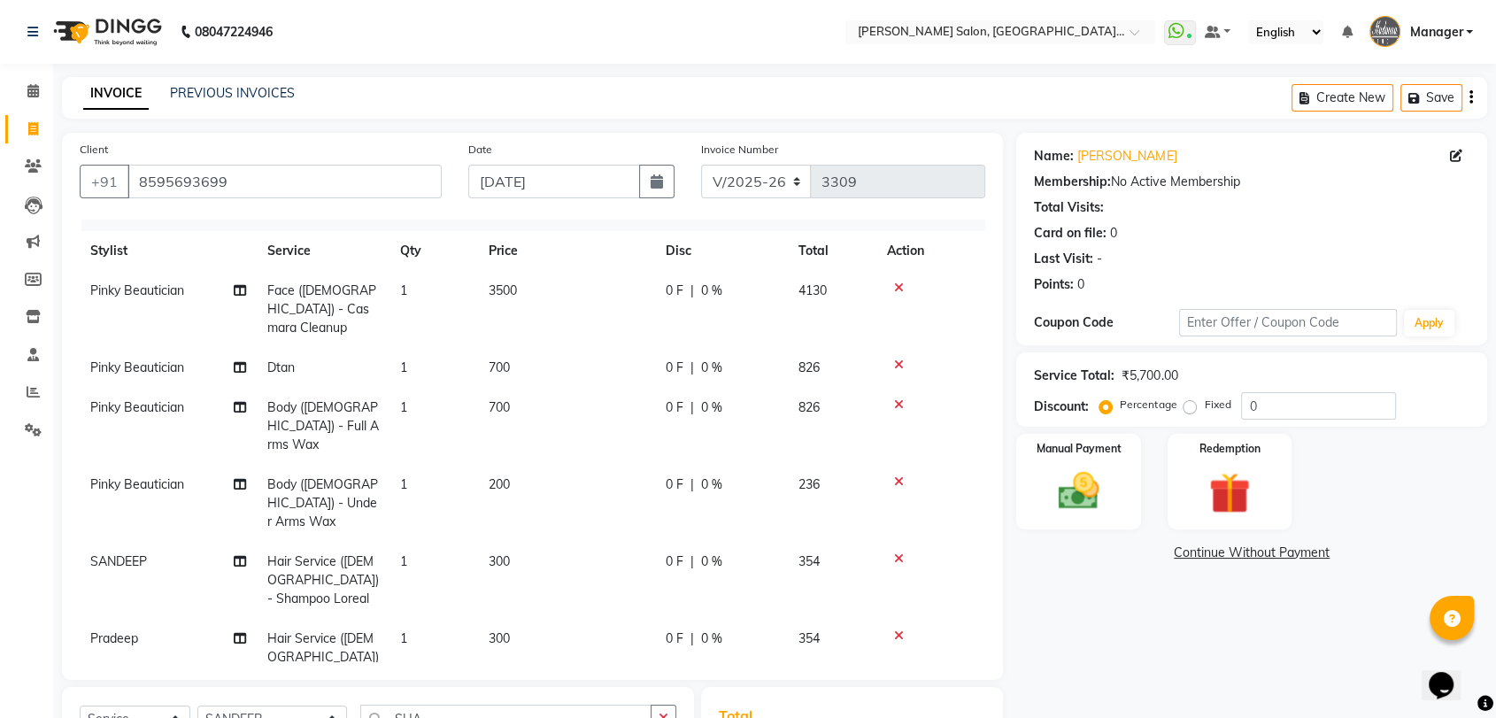
scroll to position [27, 0]
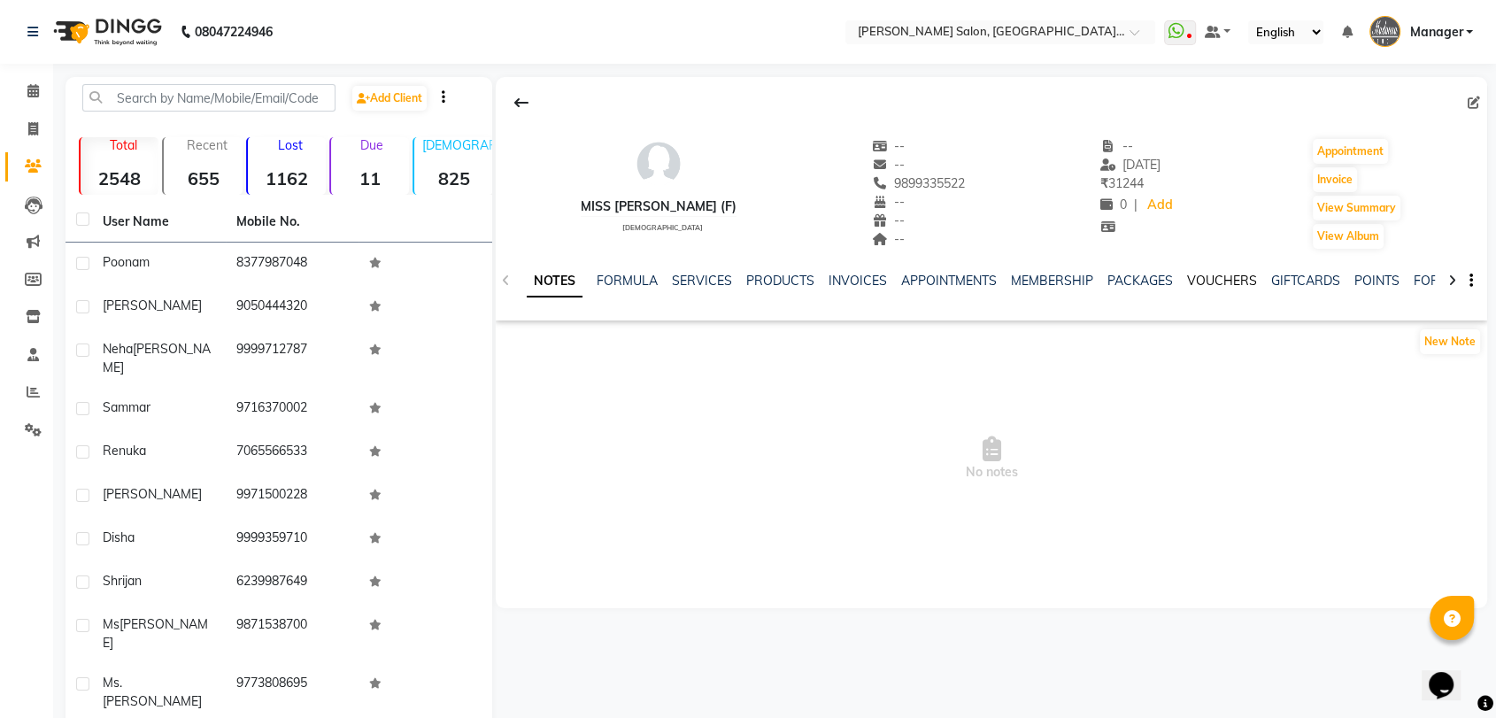
click at [1210, 282] on link "VOUCHERS" at bounding box center [1222, 281] width 70 height 16
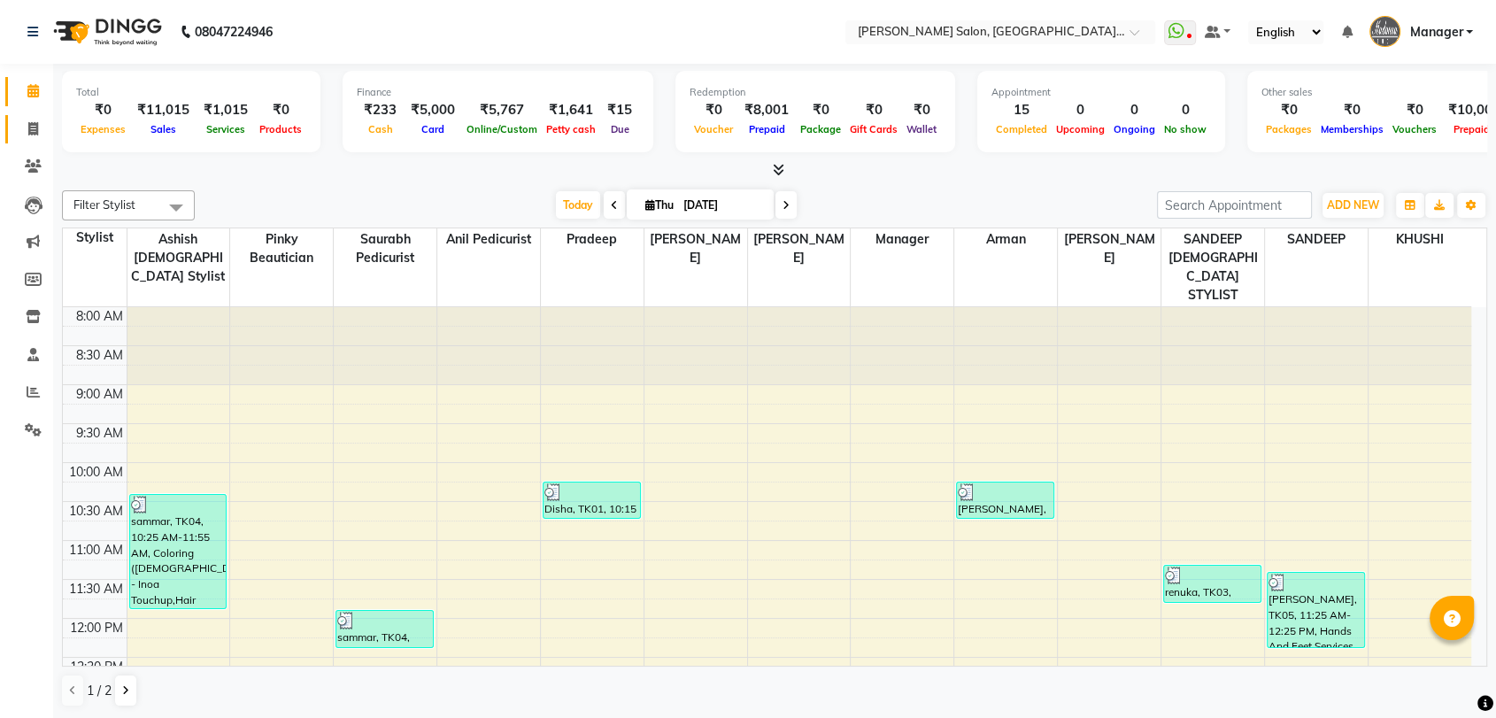
click at [32, 116] on link "Invoice" at bounding box center [26, 129] width 43 height 29
select select "service"
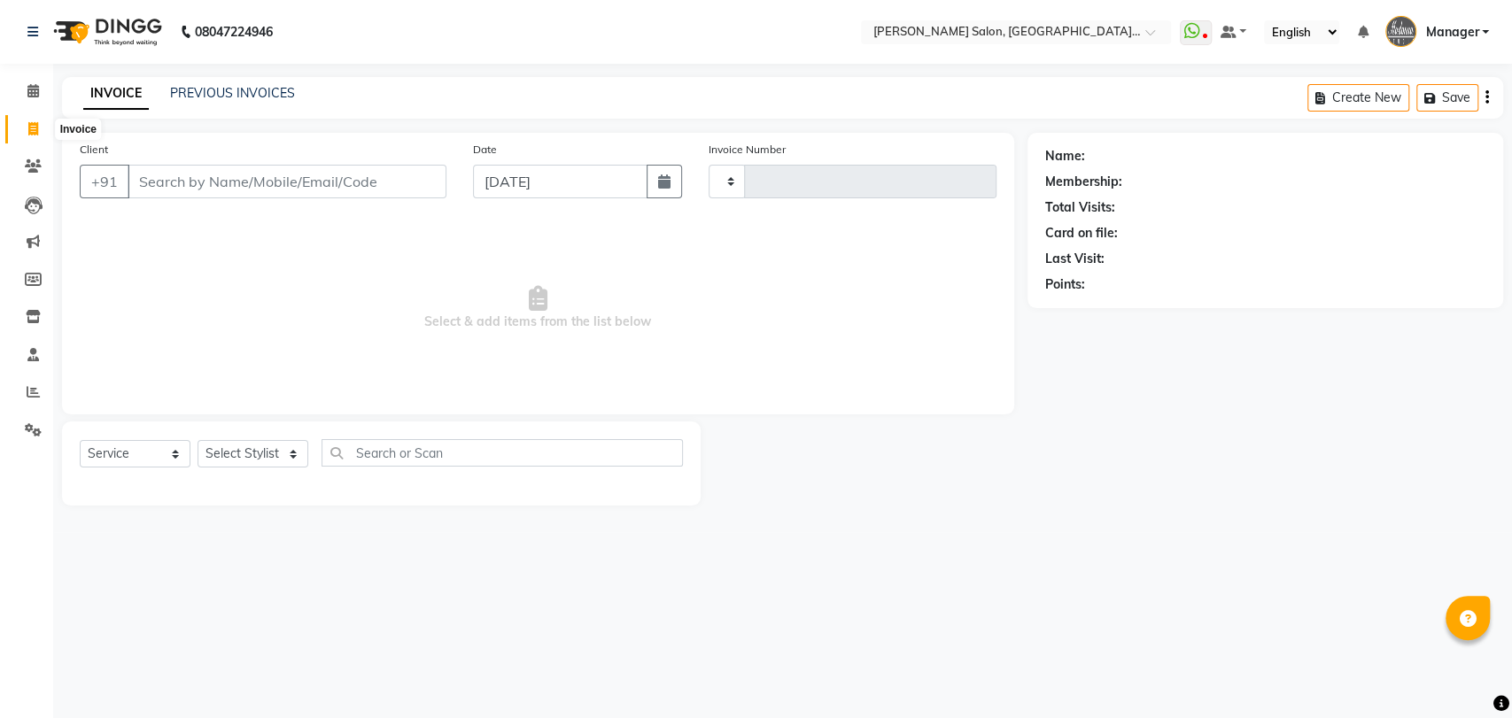
type input "3308"
select select "5893"
click at [213, 184] on input "Client" at bounding box center [287, 182] width 319 height 34
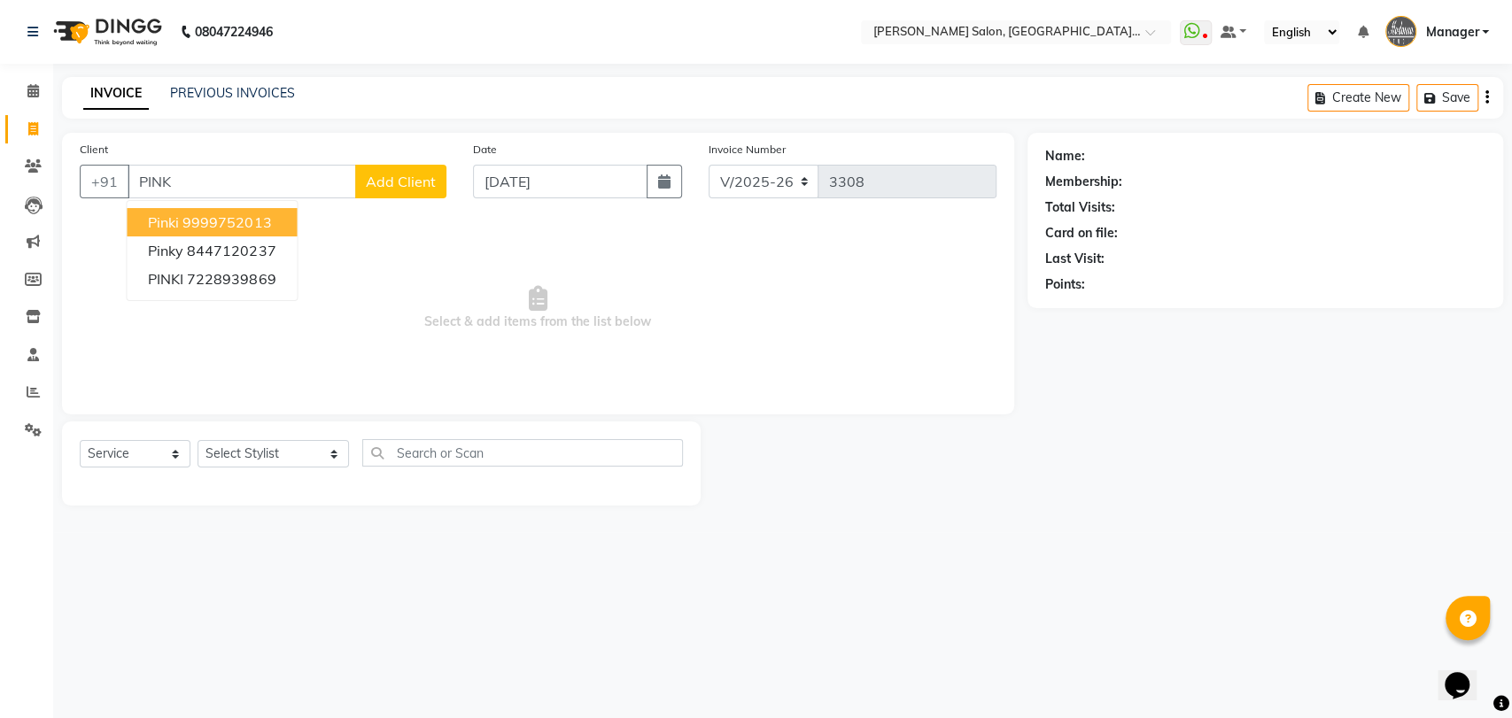
click at [205, 220] on ngb-highlight "9999752013" at bounding box center [226, 222] width 89 height 18
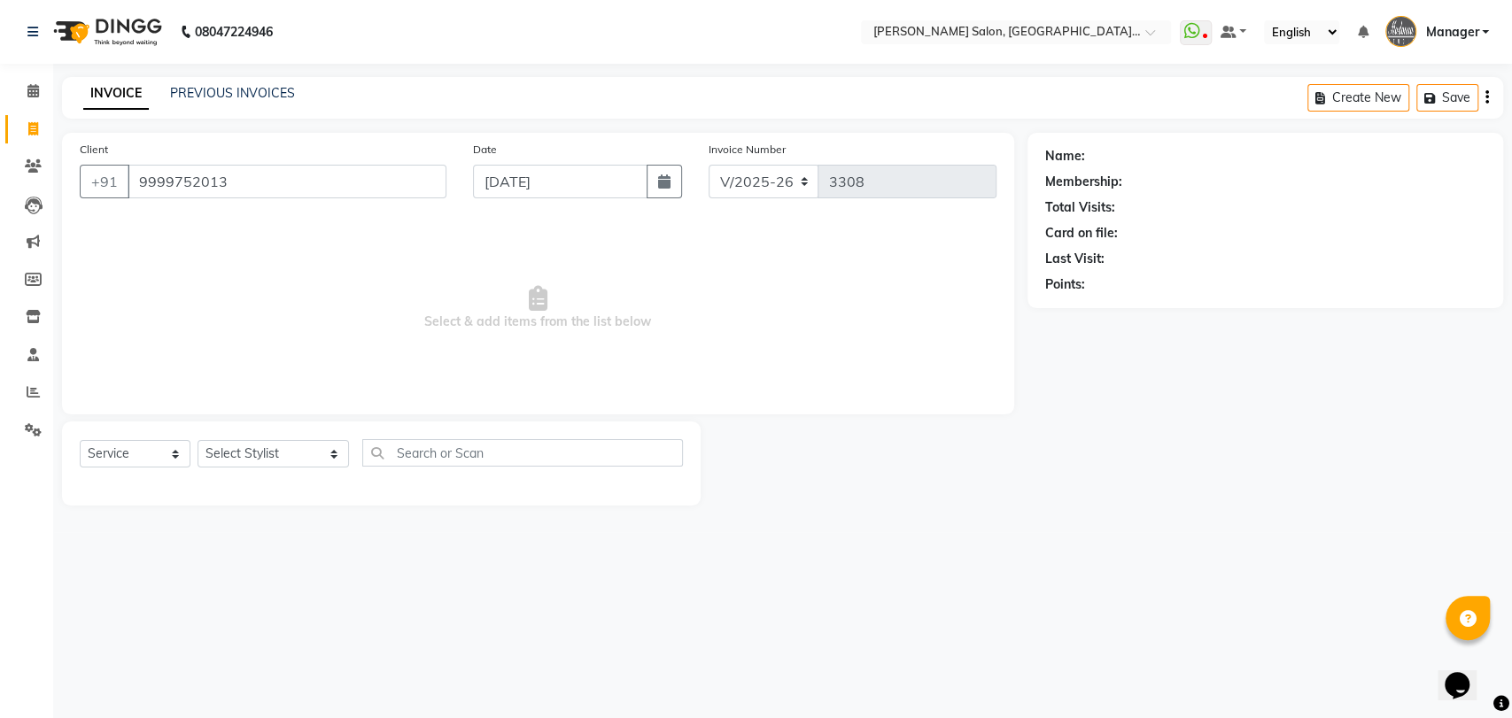
type input "9999752013"
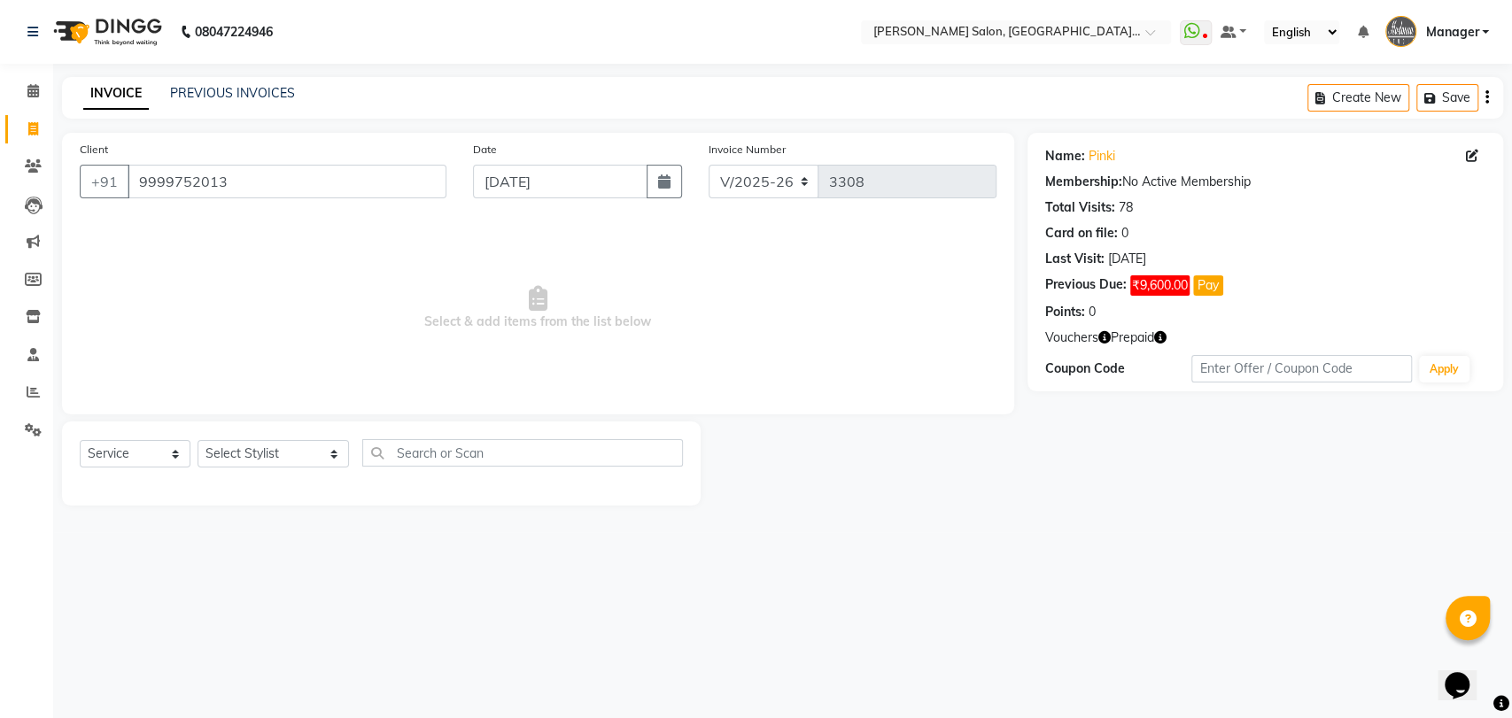
click at [1164, 336] on icon "button" at bounding box center [1160, 337] width 12 height 12
click at [1166, 293] on span "₹9,600.00" at bounding box center [1159, 285] width 59 height 20
click at [1166, 295] on span "₹9,600.00" at bounding box center [1159, 285] width 59 height 20
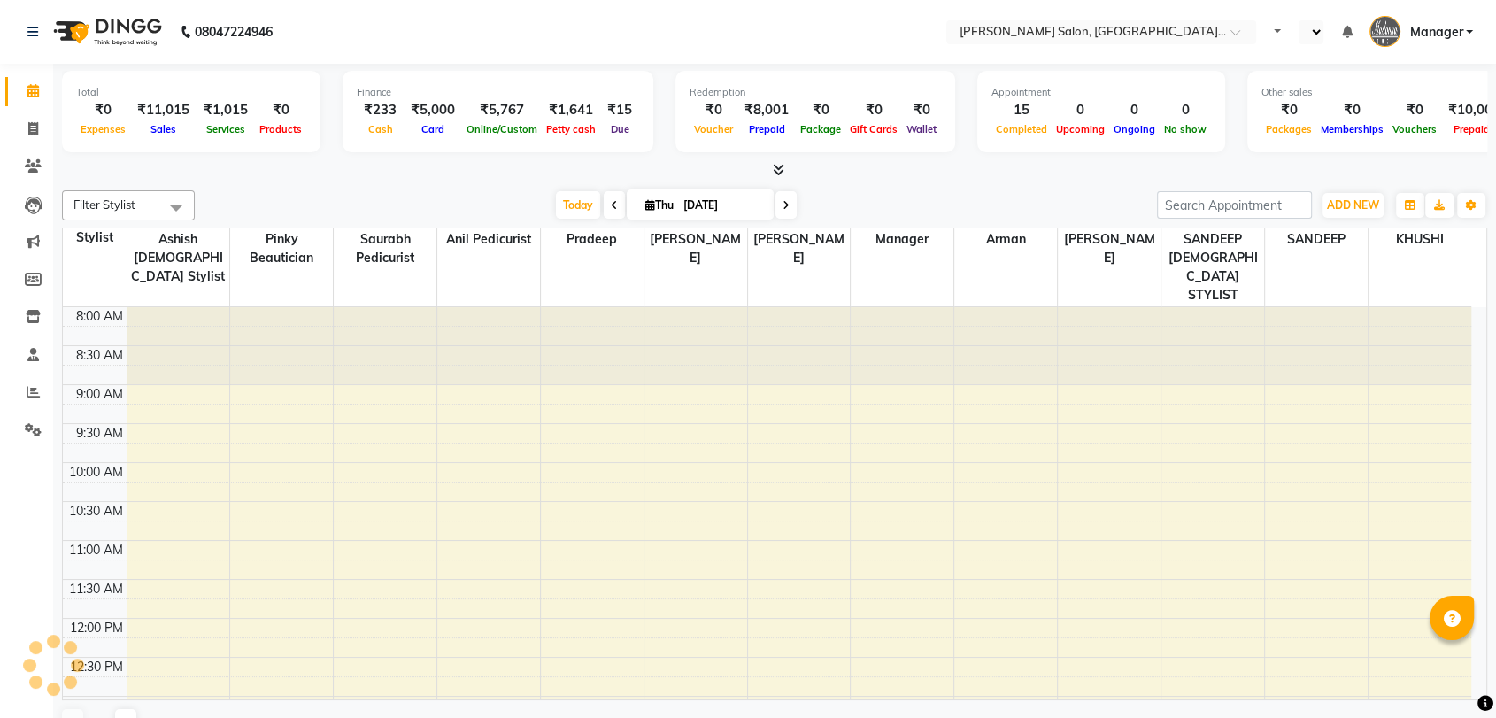
select select "en"
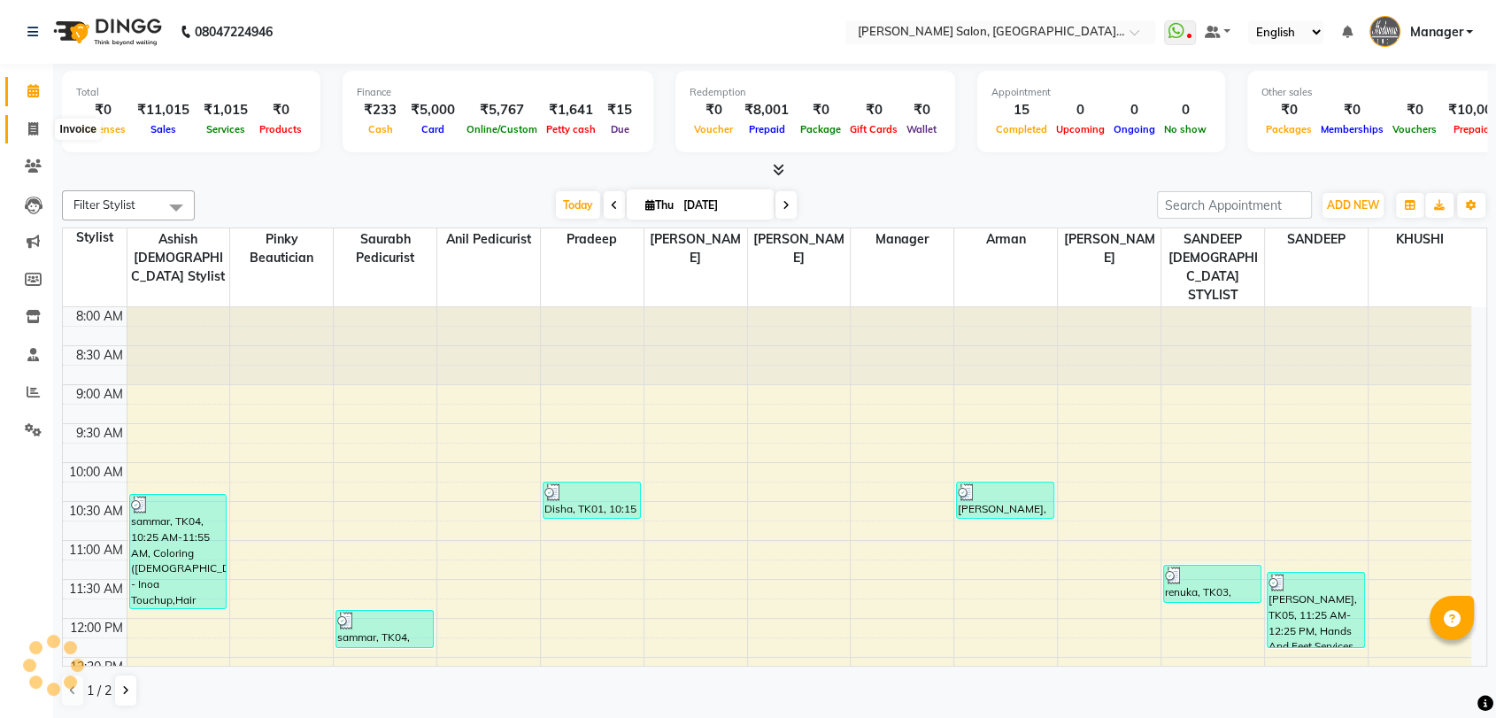
click at [36, 136] on span at bounding box center [33, 130] width 31 height 20
select select "service"
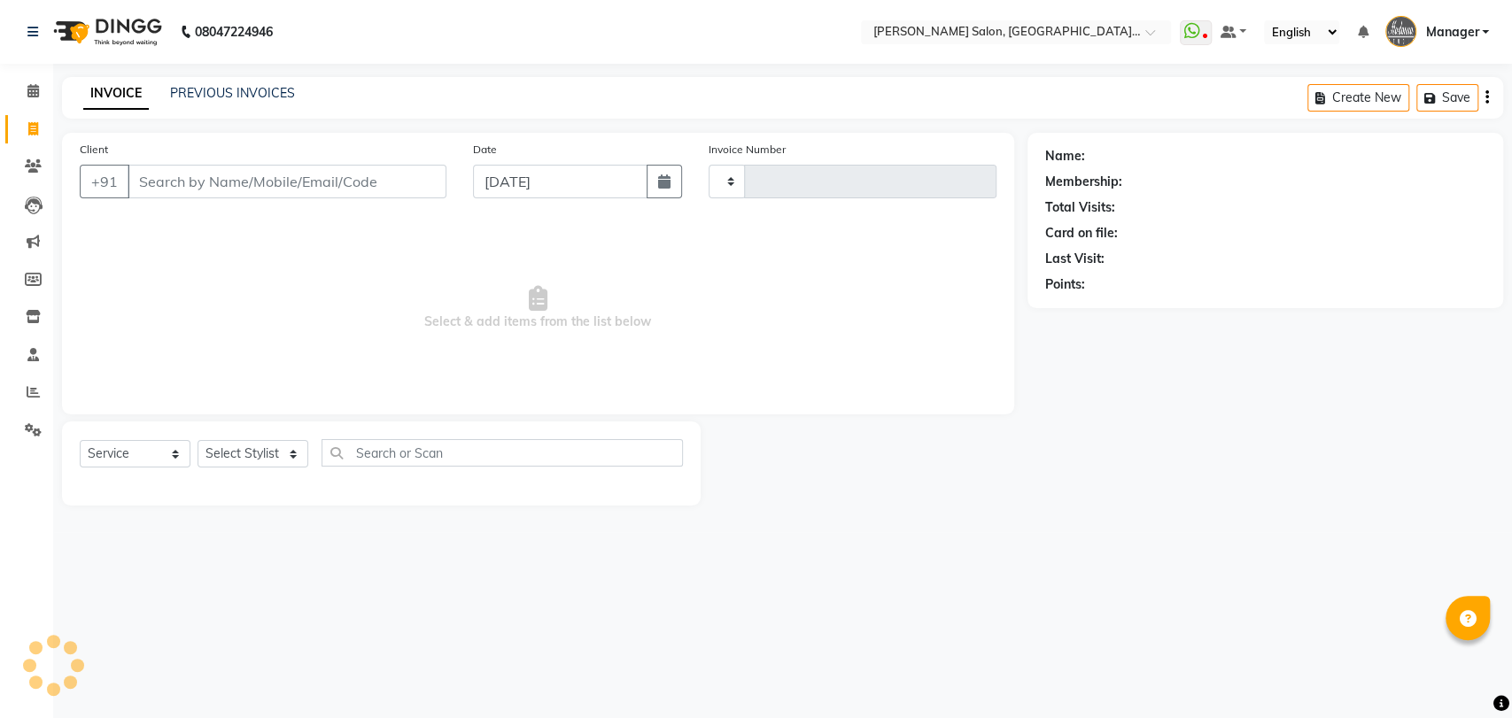
type input "3308"
select select "5893"
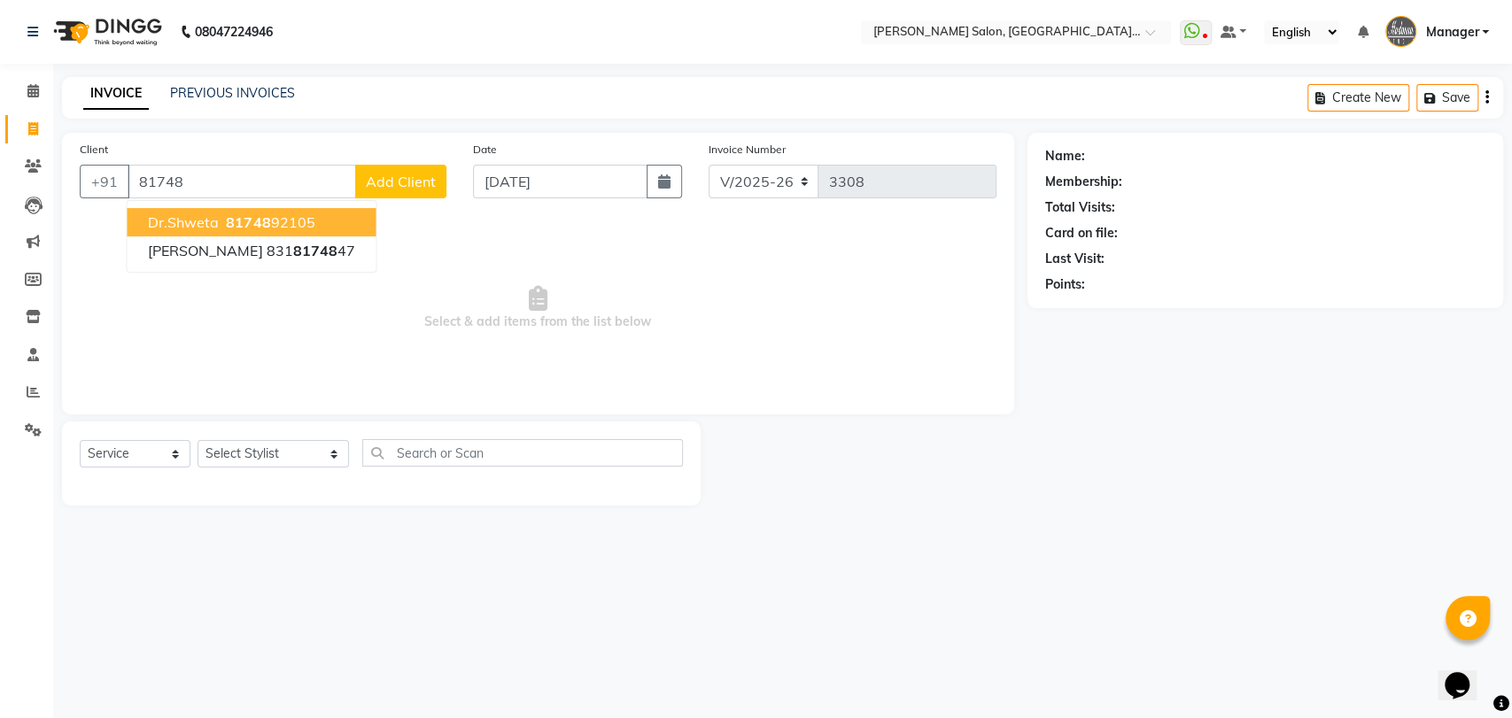
click at [205, 215] on span "Dr.shweta" at bounding box center [183, 222] width 71 height 18
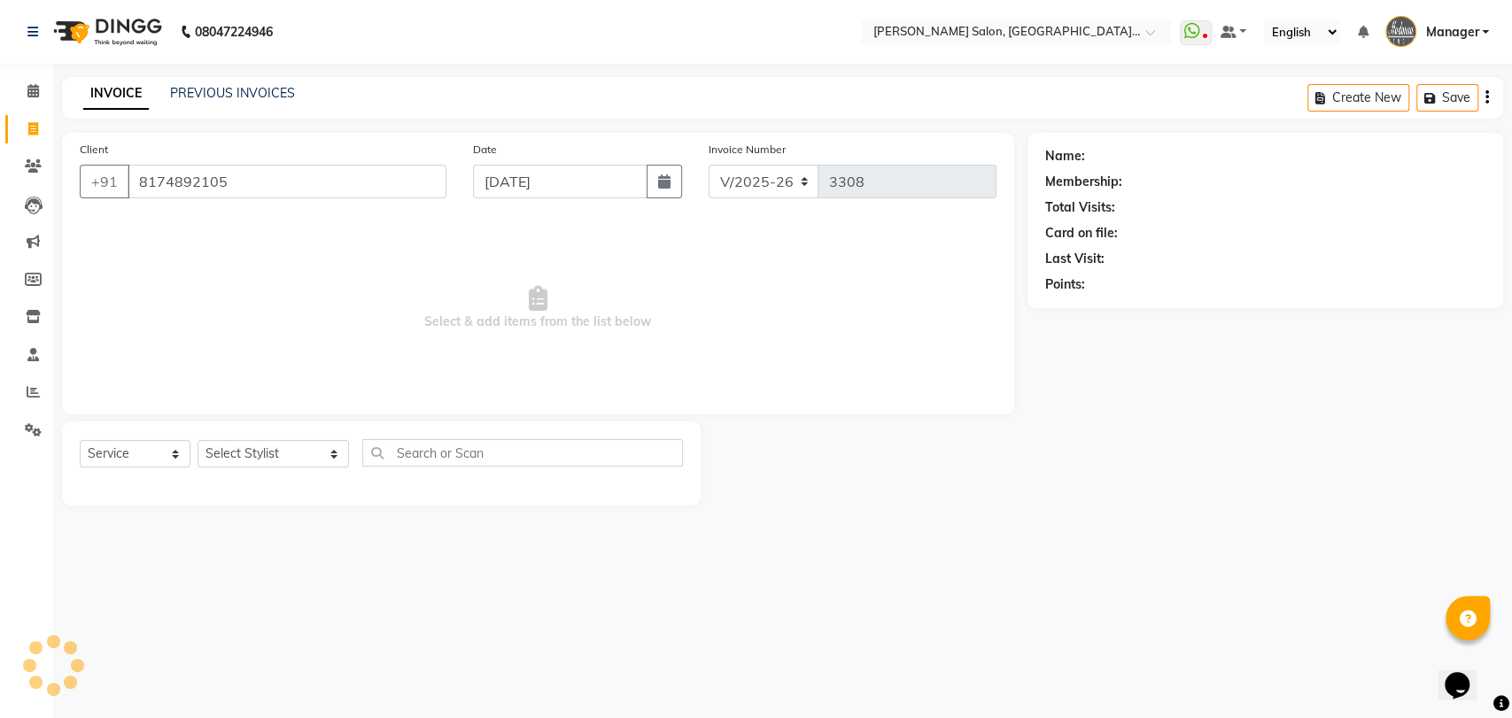
type input "8174892105"
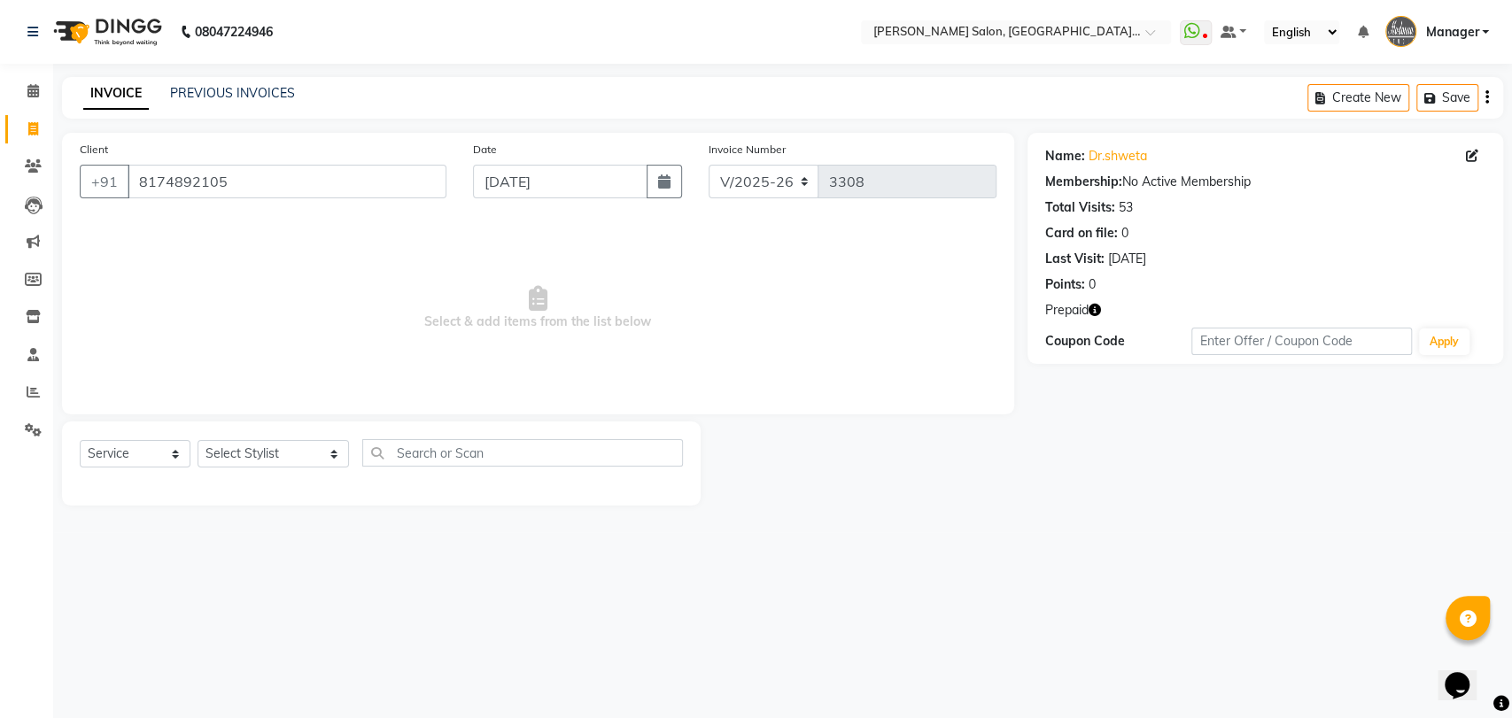
click at [1096, 292] on div "Points: 0" at bounding box center [1265, 284] width 440 height 19
click at [1095, 312] on icon "button" at bounding box center [1094, 310] width 12 height 12
click at [879, 571] on div "08047224946 Select Location × Madonna Salon, Sector 21c, Faridabad WhatsApp Sta…" at bounding box center [756, 359] width 1512 height 718
click at [239, 99] on link "PREVIOUS INVOICES" at bounding box center [232, 93] width 125 height 16
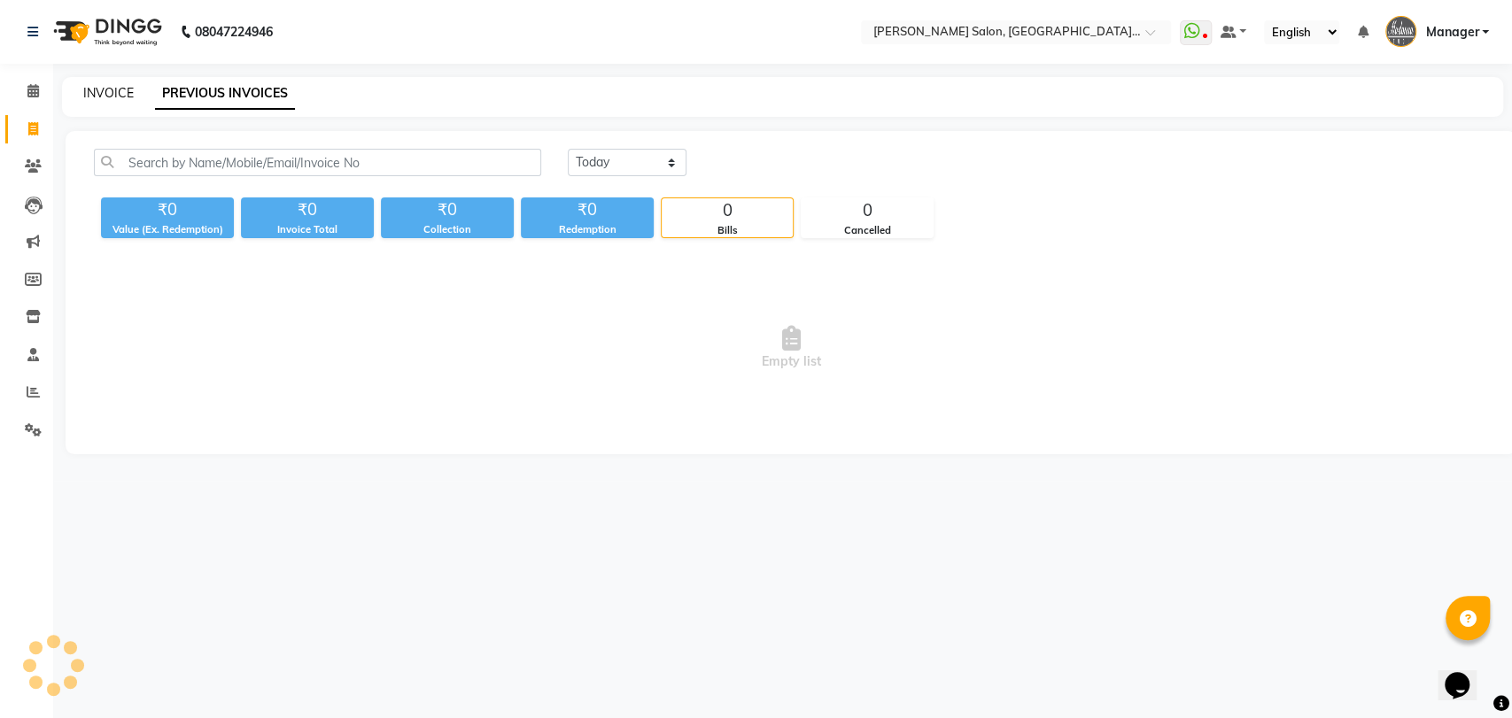
click at [97, 97] on link "INVOICE" at bounding box center [108, 93] width 50 height 16
select select "service"
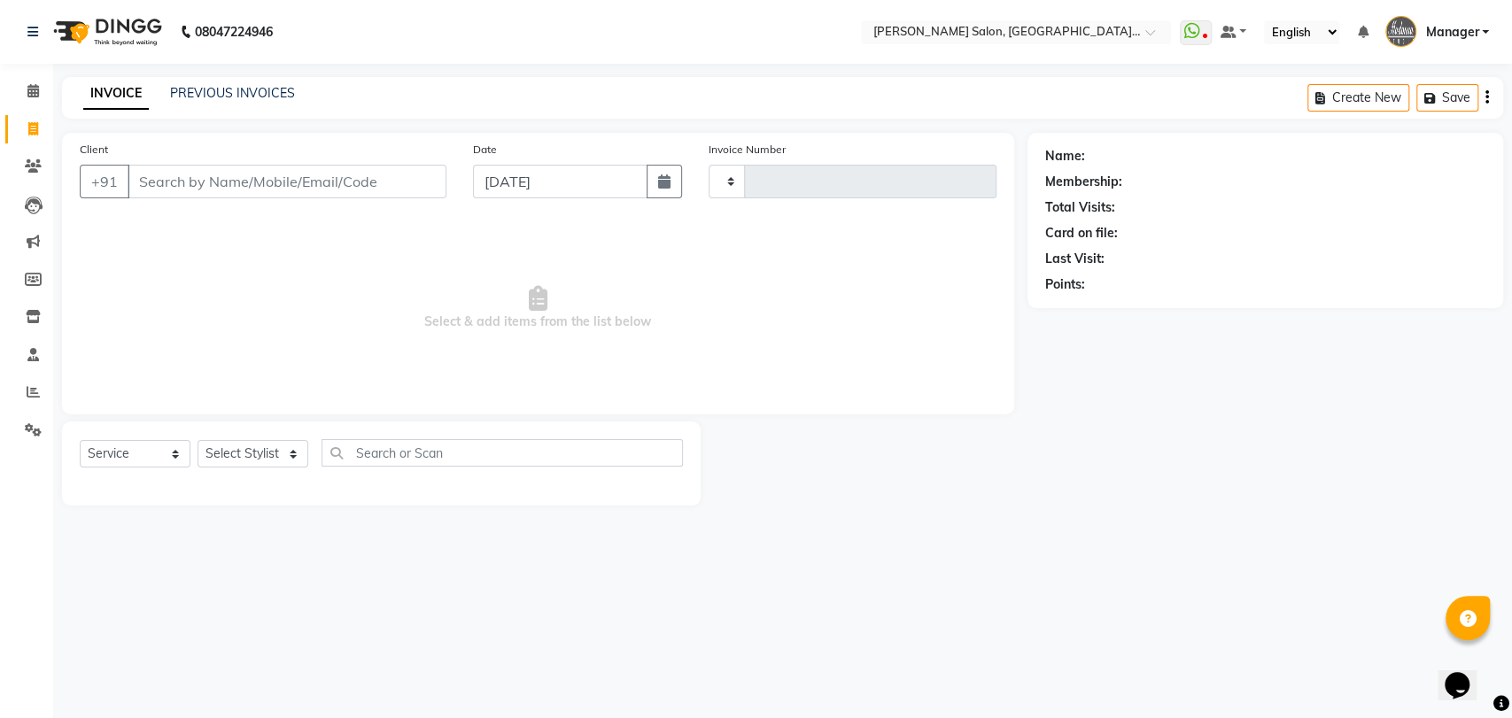
type input "3308"
select select "5893"
click at [270, 469] on div "Select Service Product Membership Package Voucher Prepaid Gift Card Select Styl…" at bounding box center [381, 460] width 603 height 42
click at [270, 455] on select "Select Stylist" at bounding box center [252, 453] width 111 height 27
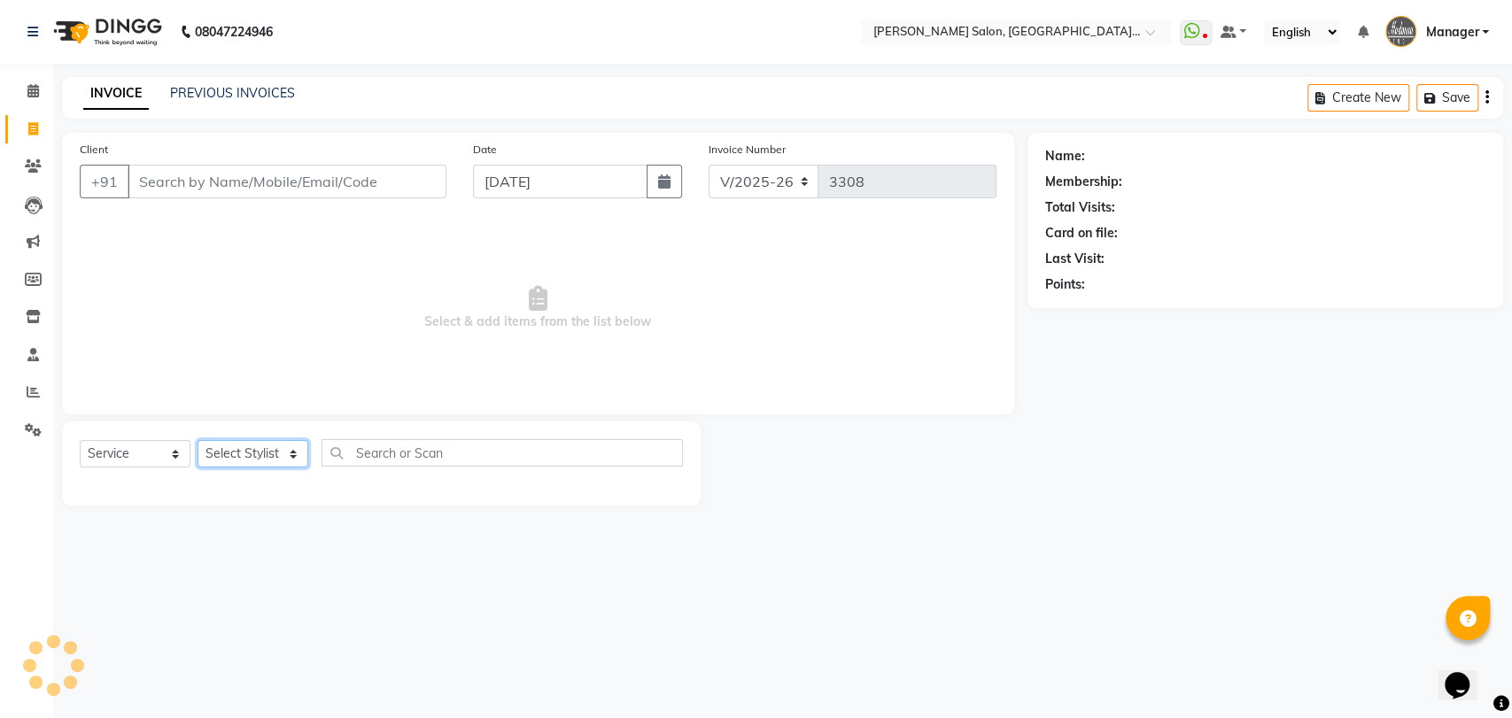
click at [270, 455] on select "Select Stylist" at bounding box center [252, 453] width 111 height 27
click at [270, 455] on select "Select Stylist Anil Pedicurist Arman ashish female stylist Ashutosh Singhal KHU…" at bounding box center [272, 453] width 151 height 27
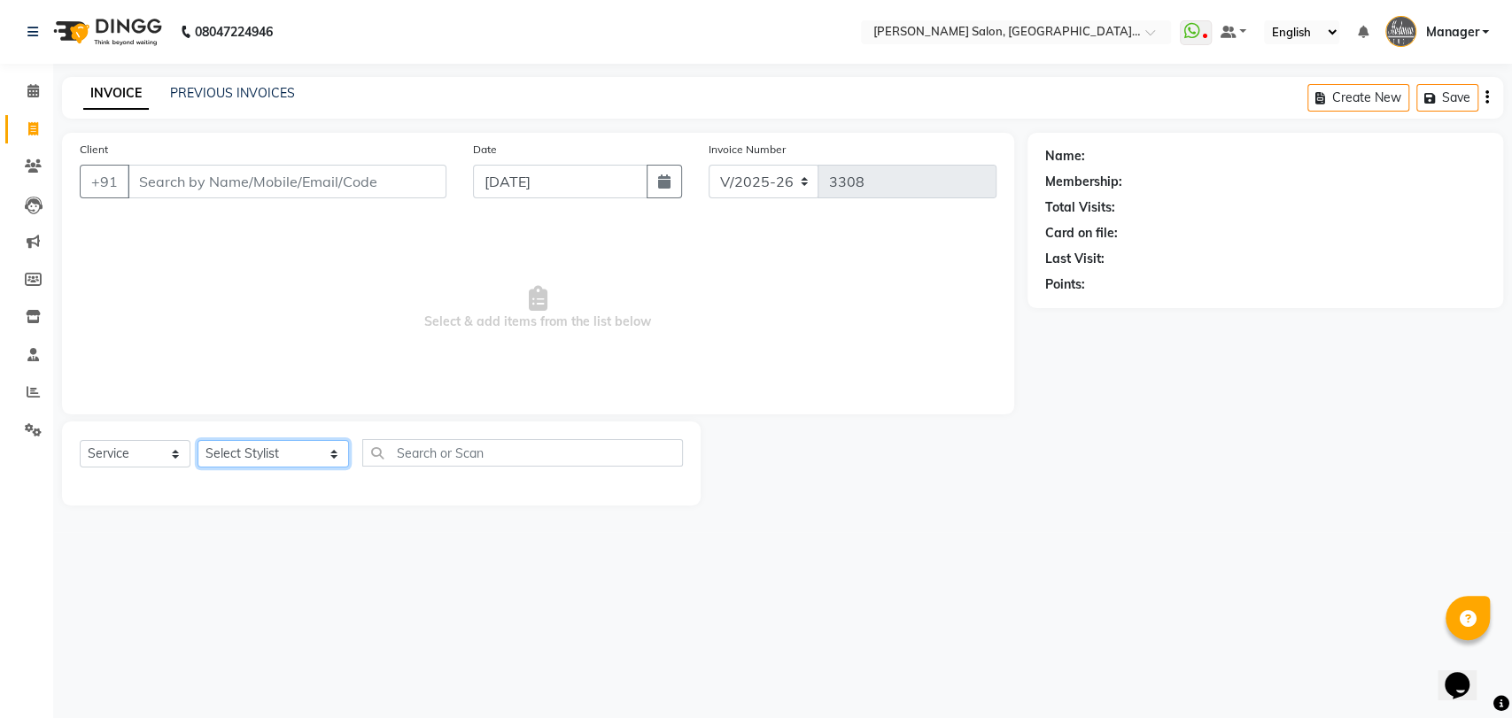
select select "90698"
click at [197, 440] on select "Select Stylist Anil Pedicurist Arman ashish female stylist Ashutosh Singhal KHU…" at bounding box center [272, 453] width 151 height 27
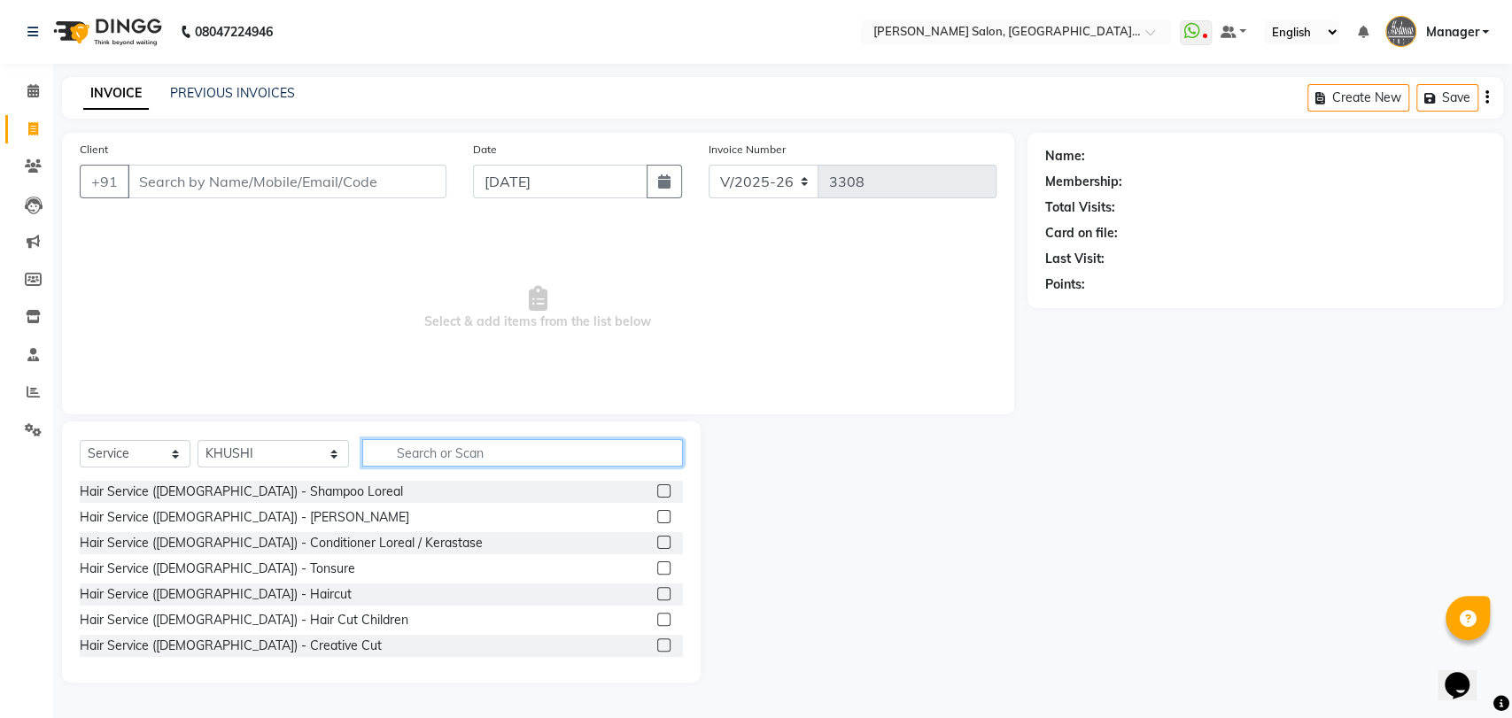
click at [362, 442] on input "text" at bounding box center [522, 452] width 321 height 27
click at [223, 89] on link "PREVIOUS INVOICES" at bounding box center [232, 93] width 125 height 16
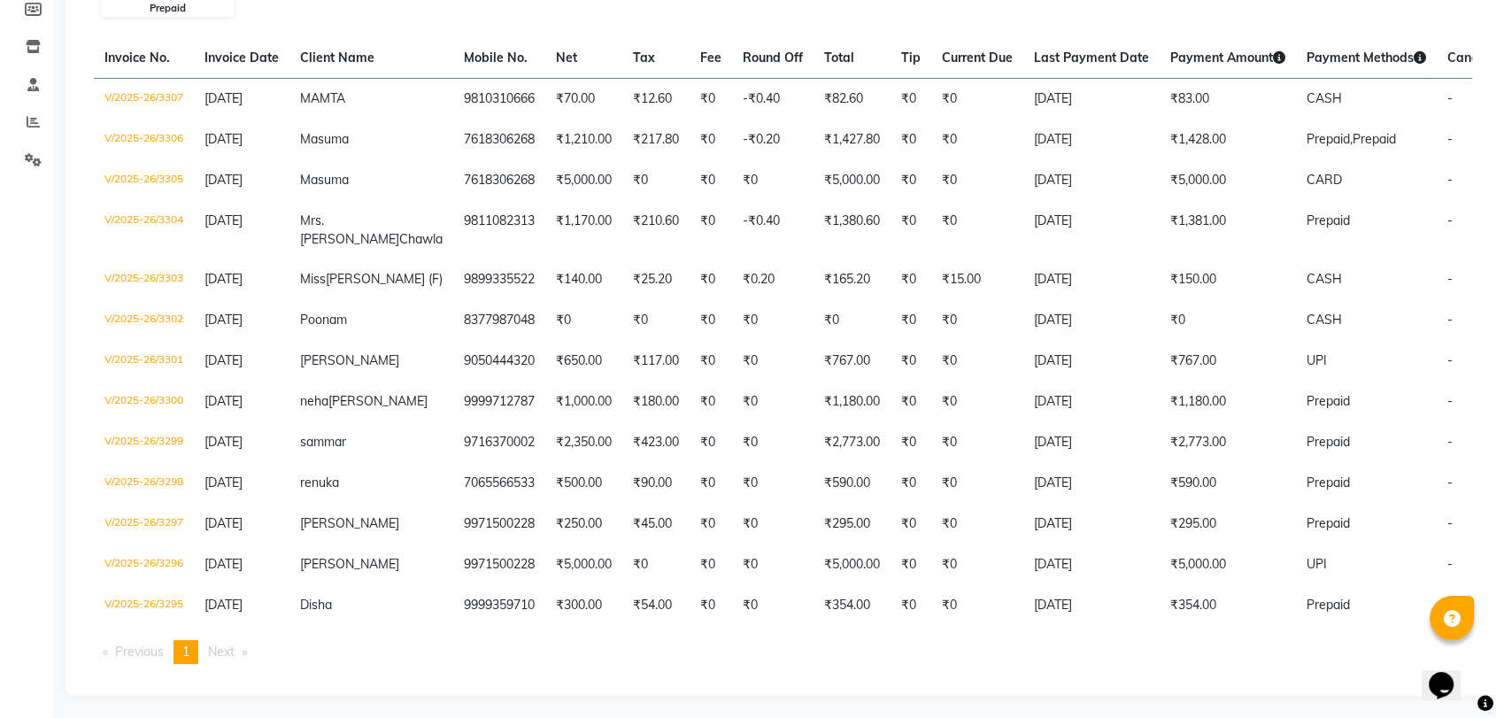
scroll to position [295, 0]
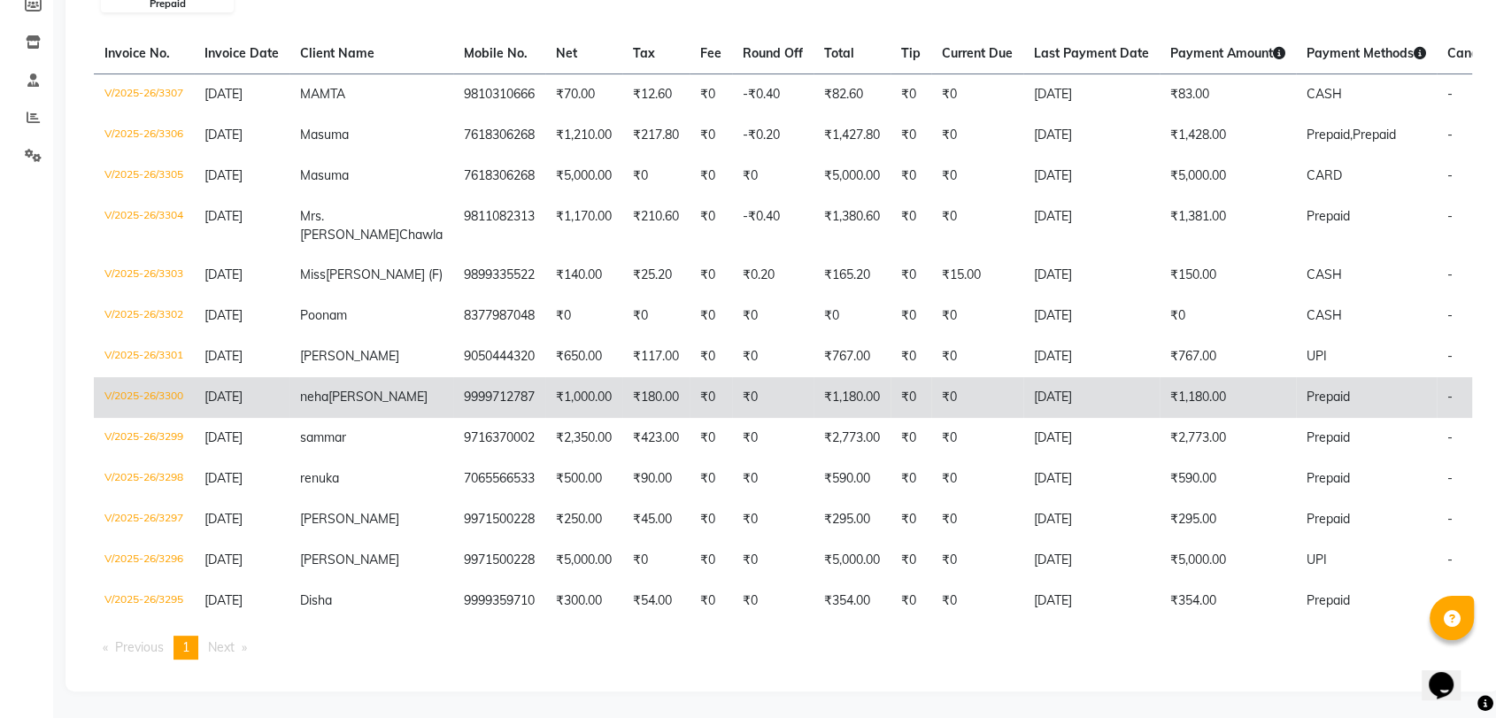
click at [939, 398] on td "₹0" at bounding box center [978, 397] width 92 height 41
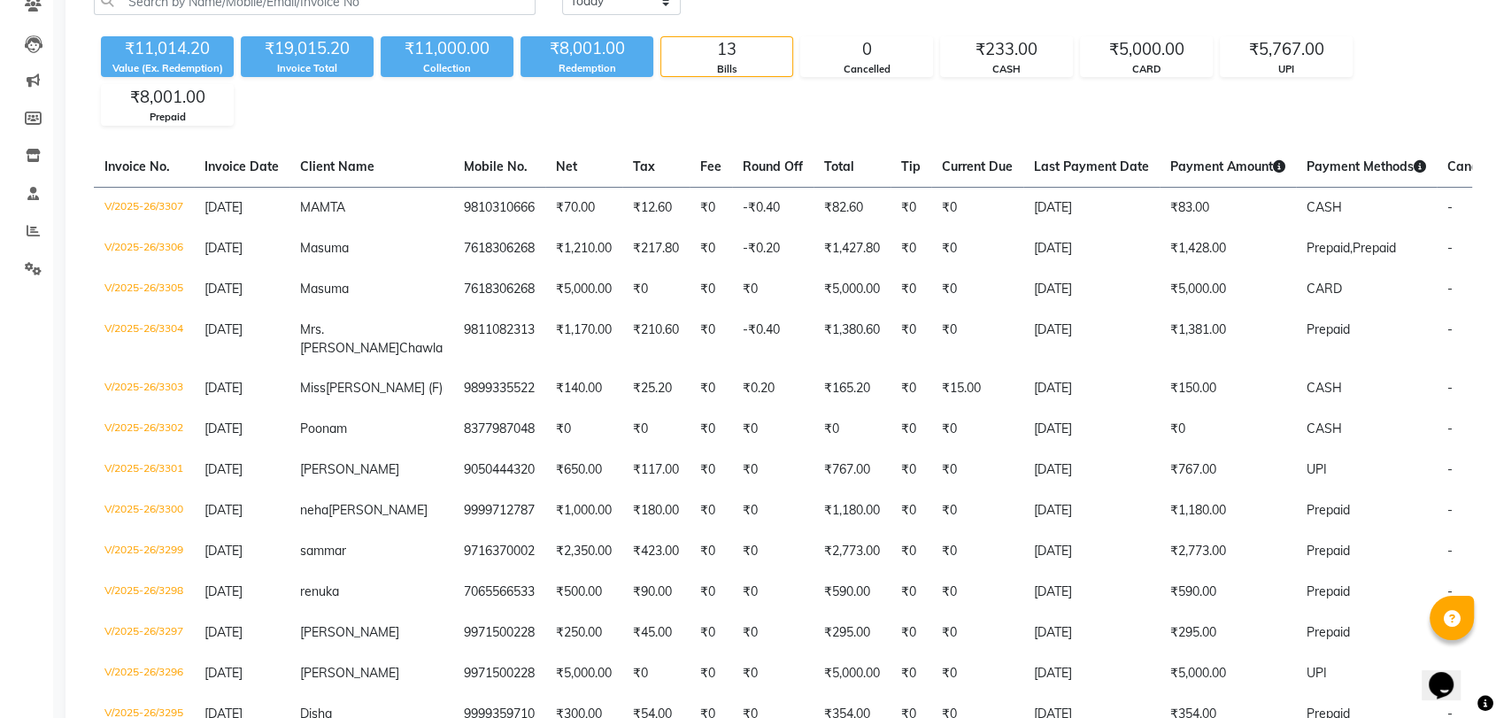
scroll to position [0, 0]
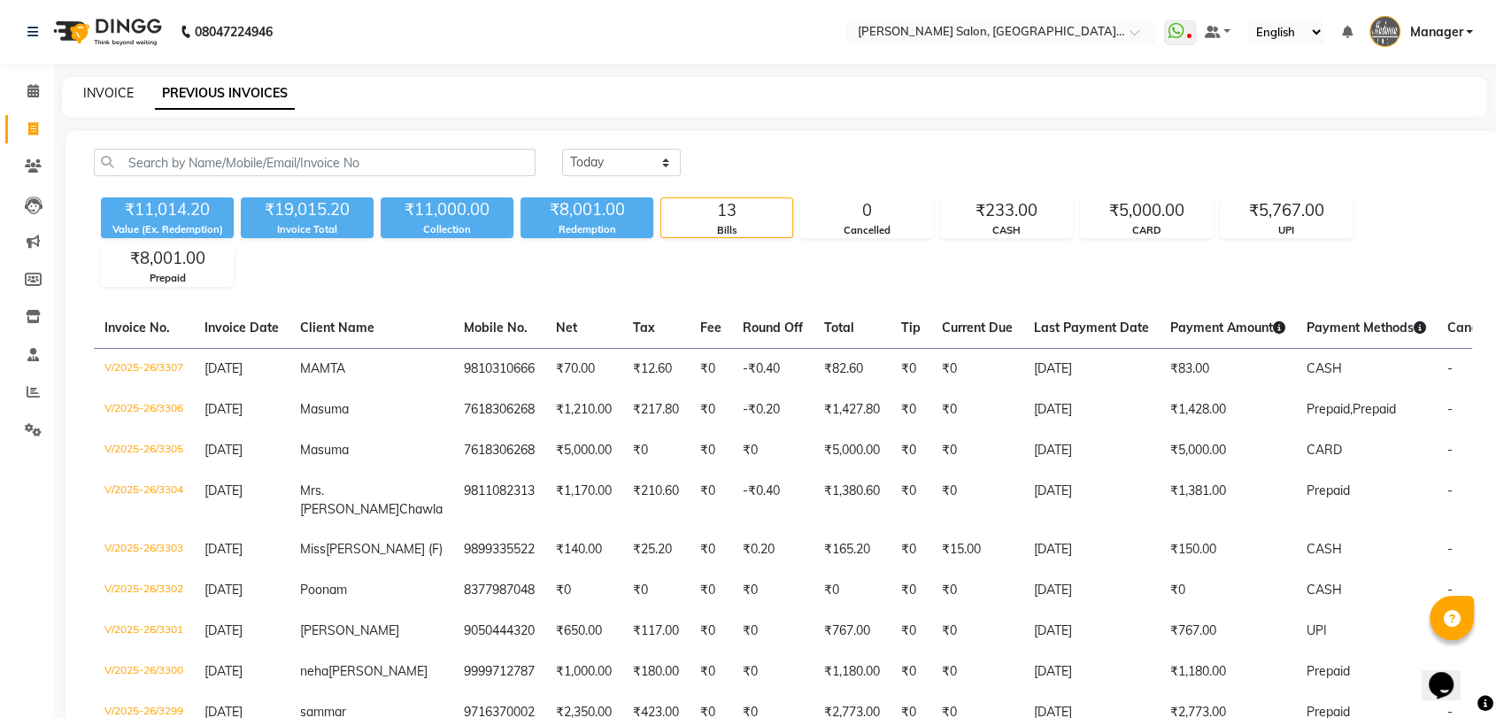
click at [85, 89] on link "INVOICE" at bounding box center [108, 93] width 50 height 16
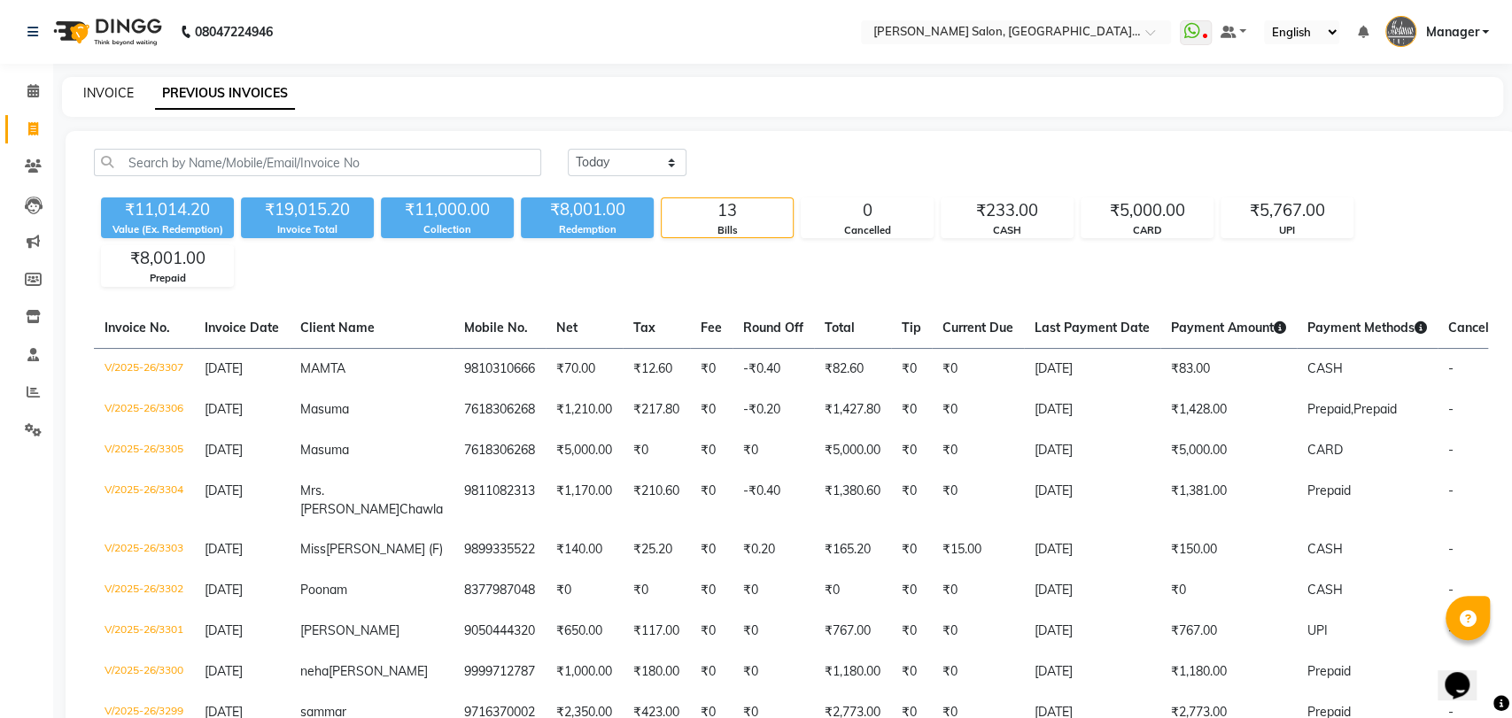
select select "5893"
select select "service"
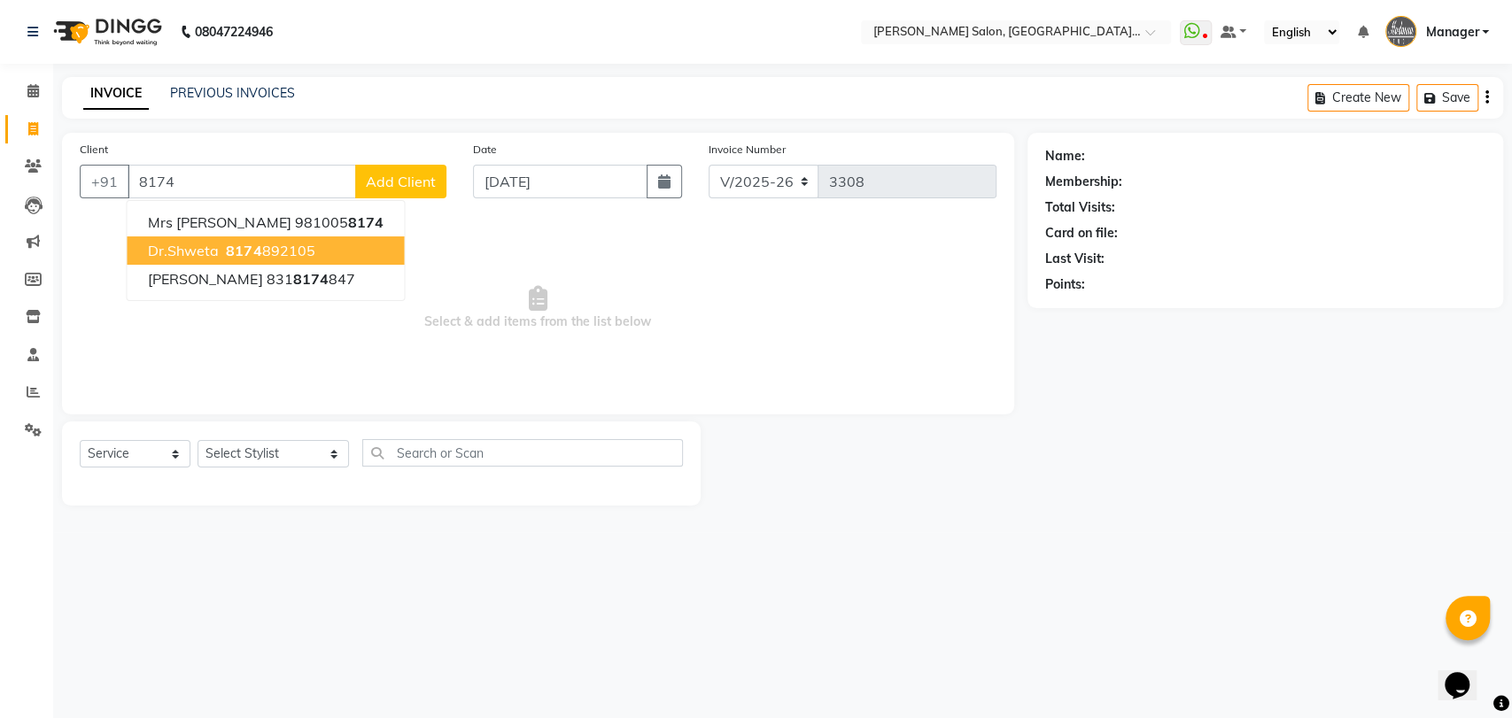
click at [238, 243] on span "8174" at bounding box center [243, 251] width 35 height 18
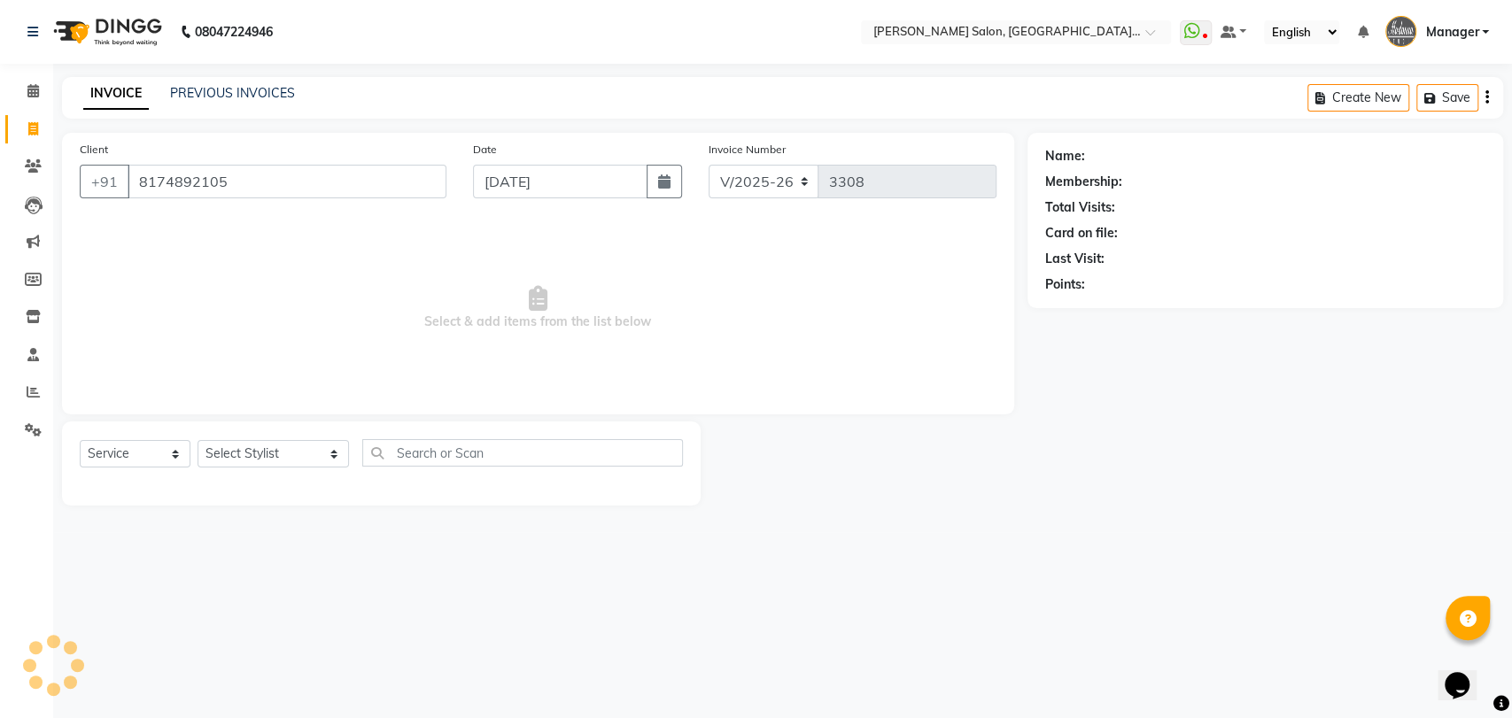
type input "8174892105"
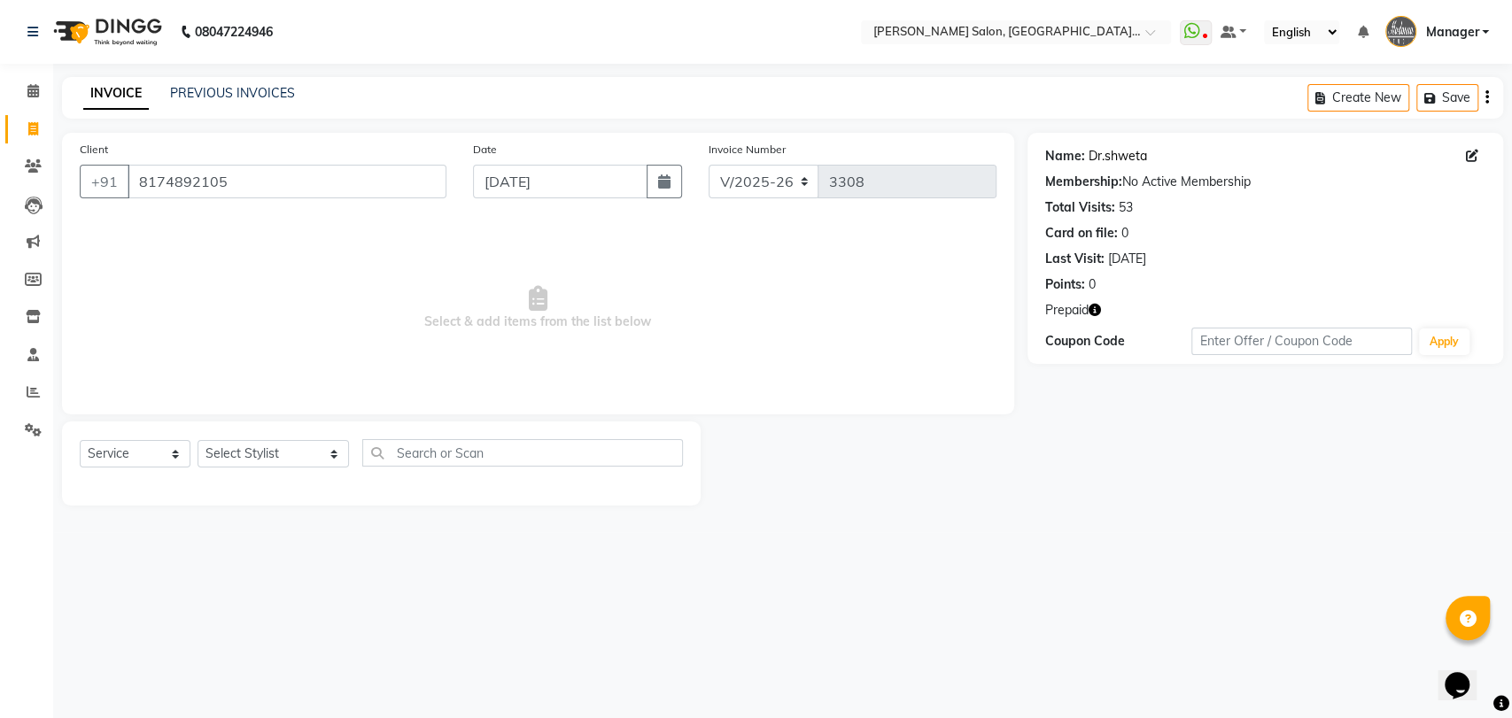
click at [1107, 163] on link "Dr.shweta" at bounding box center [1117, 156] width 58 height 19
drag, startPoint x: 269, startPoint y: 89, endPoint x: 922, endPoint y: 147, distance: 655.1
click at [269, 89] on link "PREVIOUS INVOICES" at bounding box center [232, 93] width 125 height 16
click at [266, 448] on select "Select Stylist Anil Pedicurist Arman ashish female stylist Ashutosh Singhal KHU…" at bounding box center [272, 453] width 151 height 27
select select "79904"
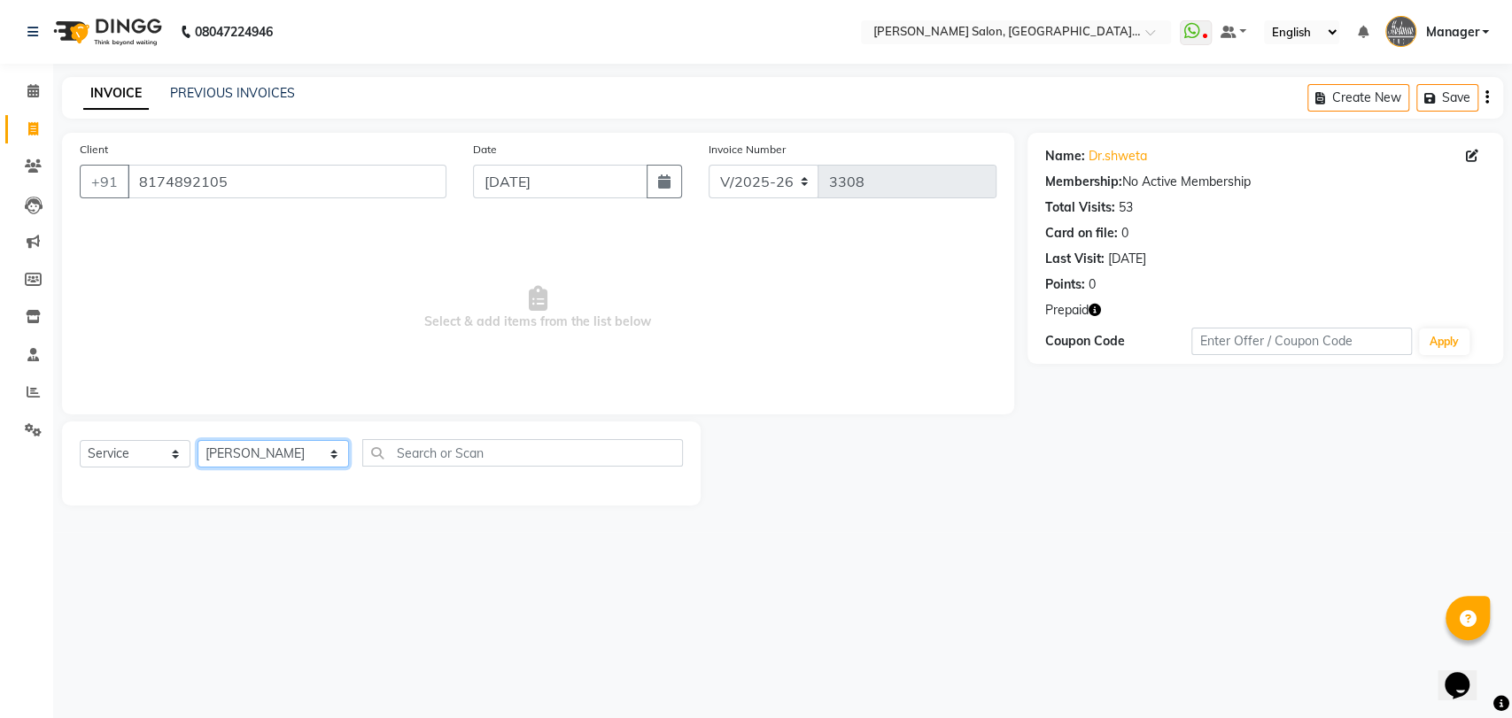
click at [197, 440] on select "Select Stylist Anil Pedicurist Arman ashish female stylist Ashutosh Singhal KHU…" at bounding box center [272, 453] width 151 height 27
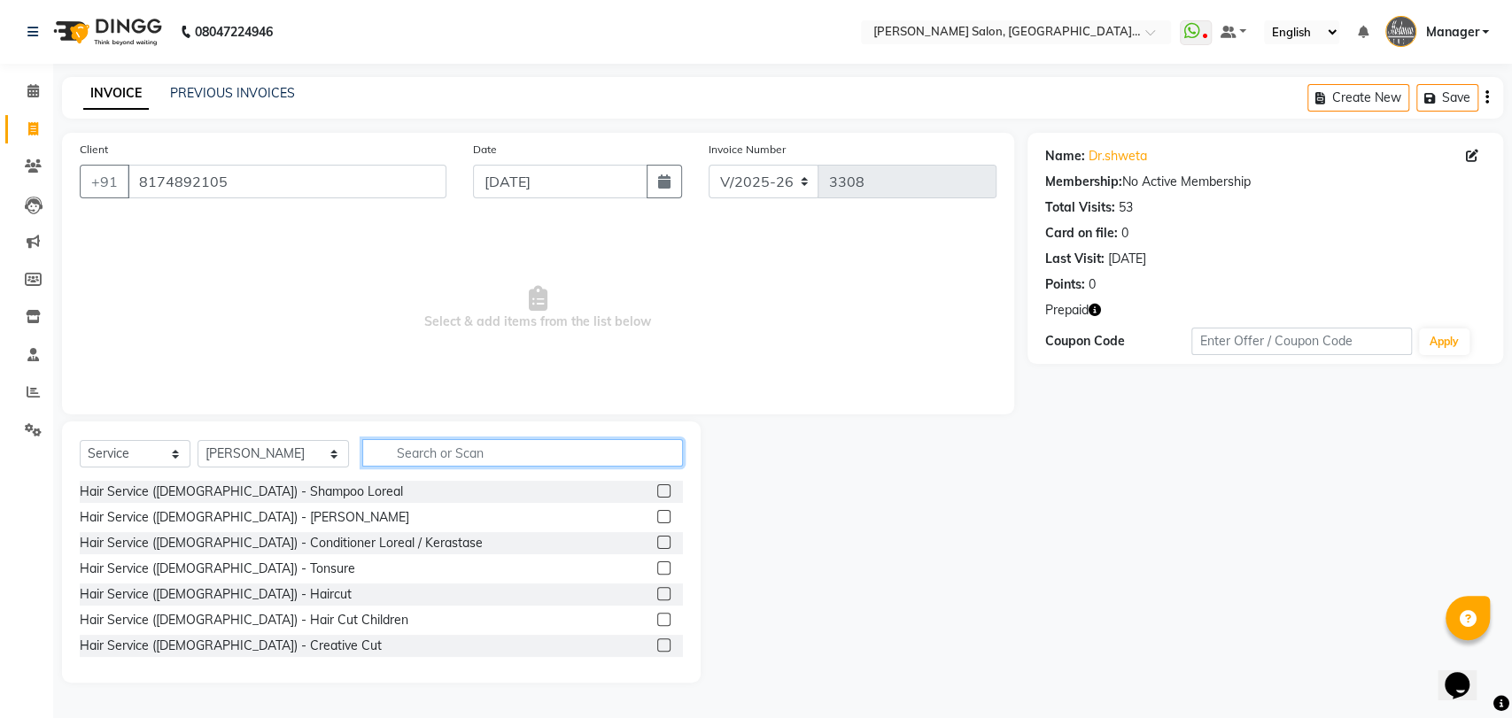
click at [404, 457] on input "text" at bounding box center [522, 452] width 321 height 27
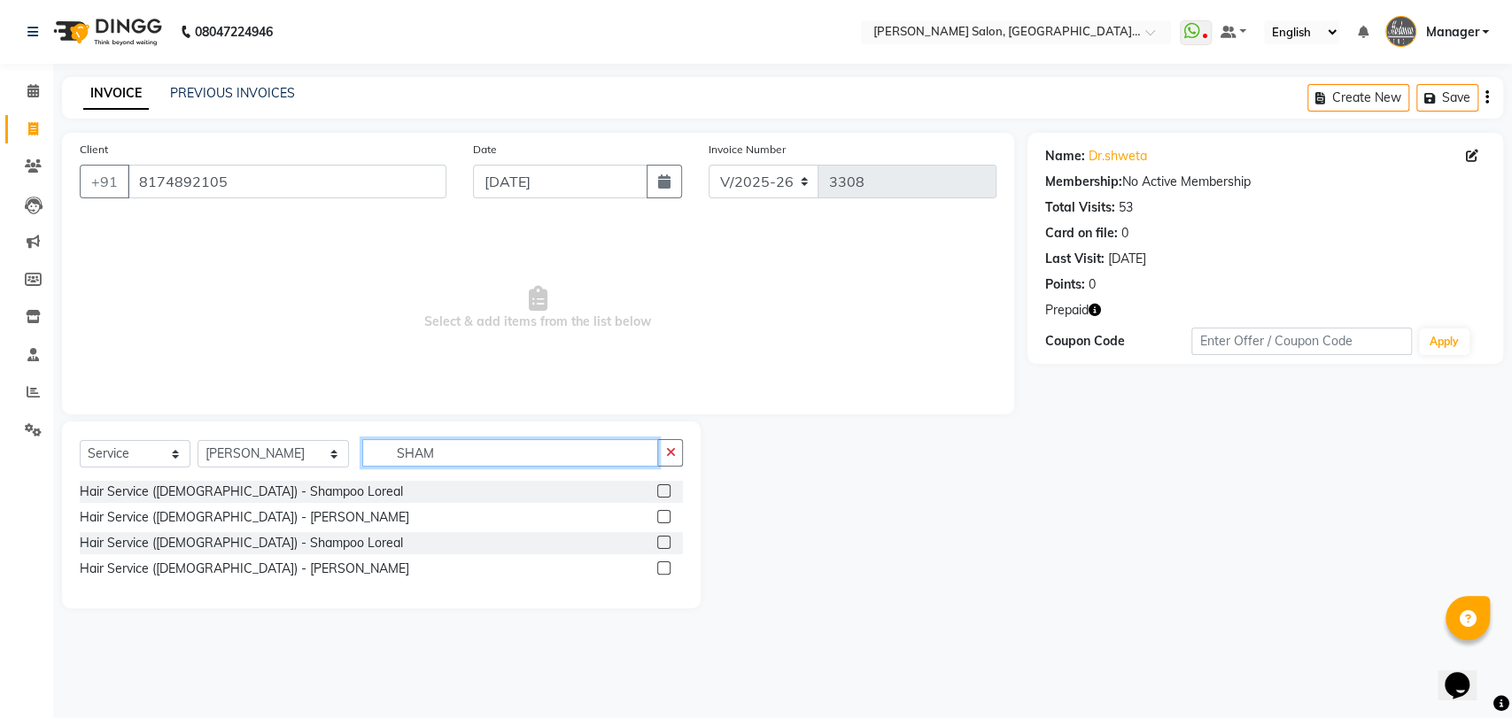
type input "SHAM"
click at [664, 564] on label at bounding box center [663, 567] width 13 height 13
click at [664, 564] on input "checkbox" at bounding box center [663, 569] width 12 height 12
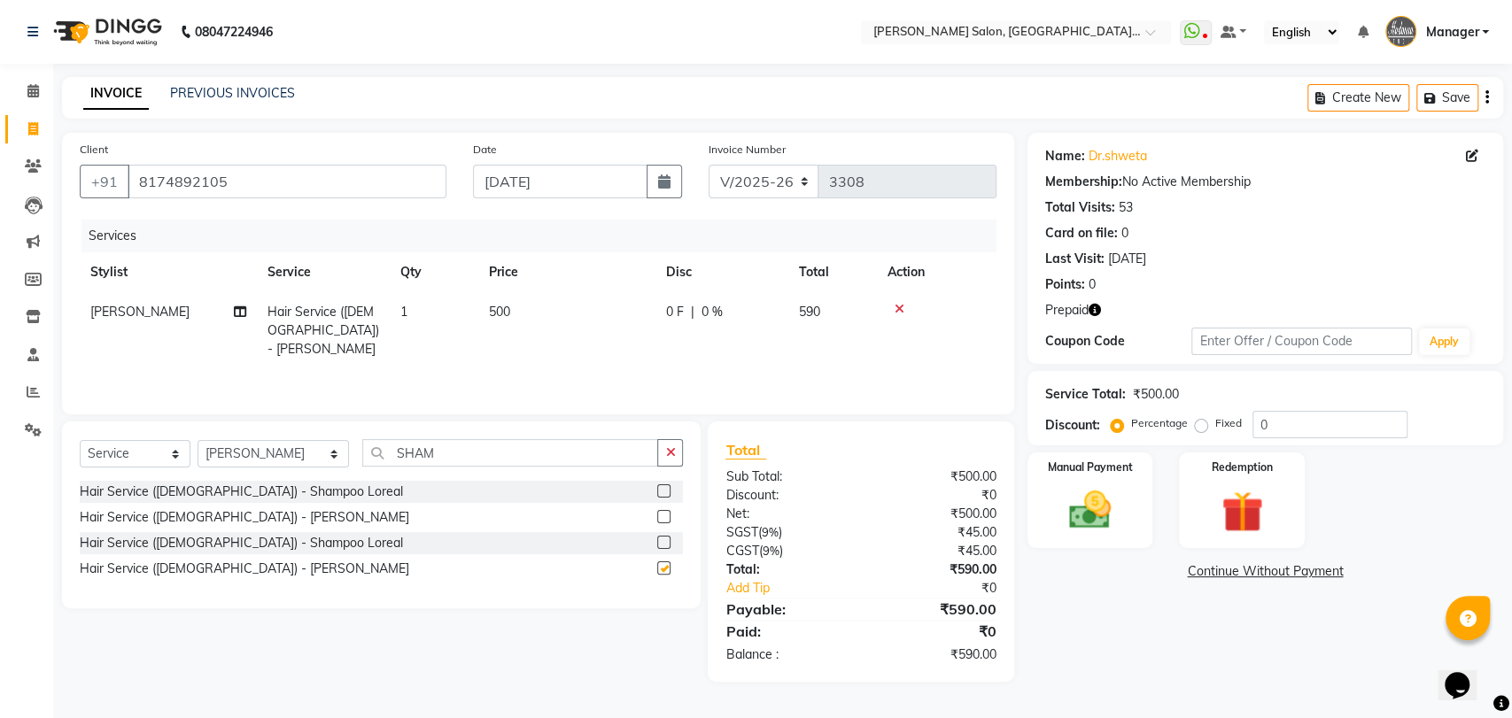
checkbox input "false"
click at [405, 183] on input "8174892105" at bounding box center [287, 182] width 319 height 34
click at [406, 183] on input "8174892105" at bounding box center [287, 182] width 319 height 34
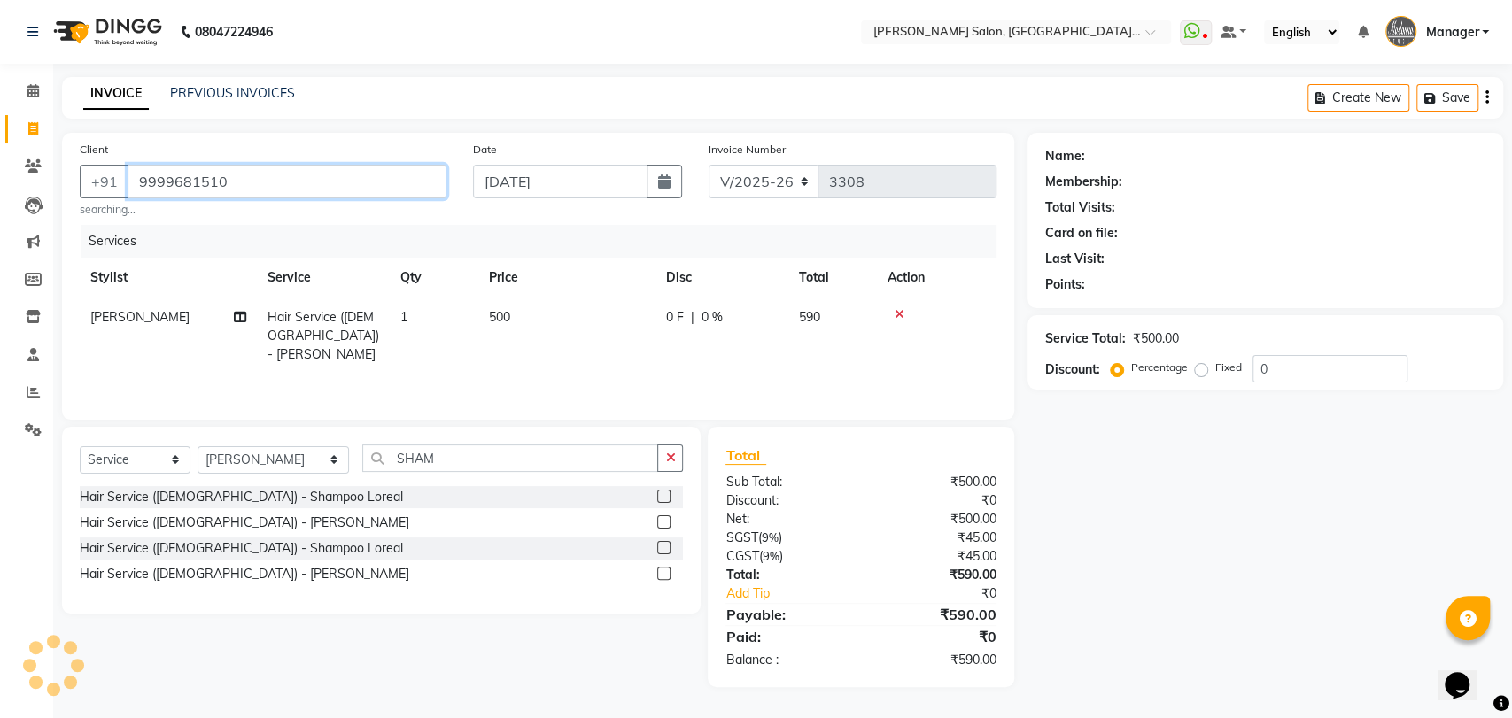
click at [339, 187] on input "9999681510" at bounding box center [287, 182] width 319 height 34
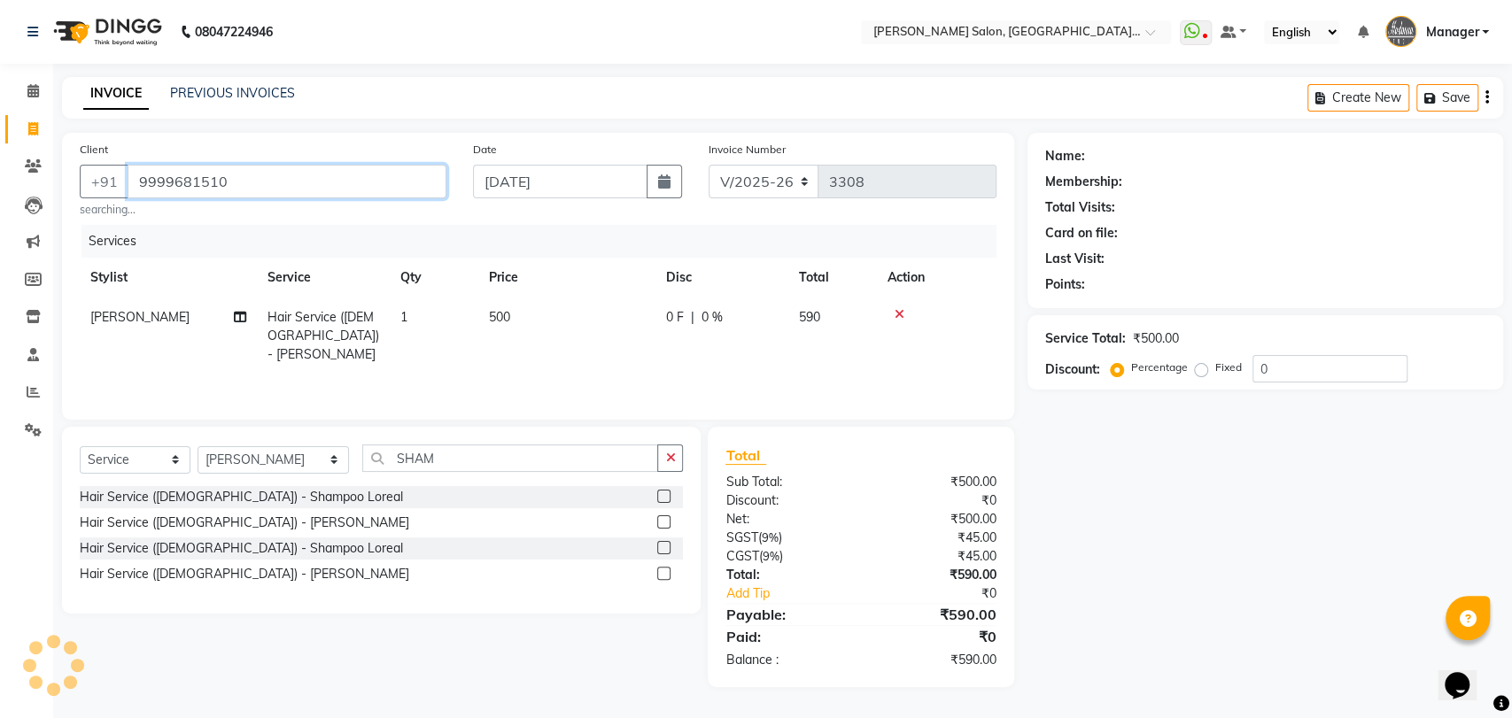
click at [339, 187] on input "9999681510" at bounding box center [287, 182] width 319 height 34
type input "9999681510"
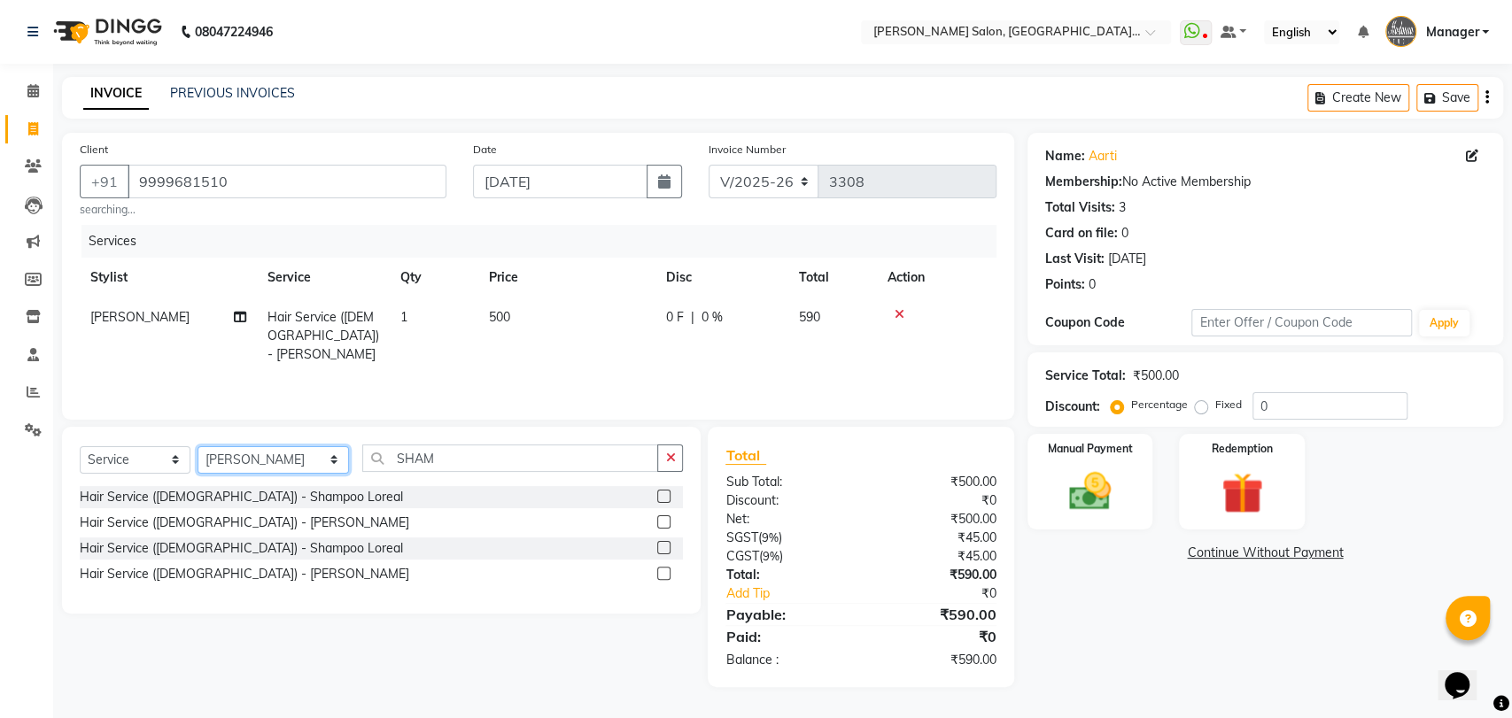
click at [273, 456] on select "Select Stylist Anil Pedicurist Arman ashish female stylist Ashutosh Singhal KHU…" at bounding box center [272, 459] width 151 height 27
select select "90698"
click at [197, 447] on select "Select Stylist Anil Pedicurist Arman ashish female stylist Ashutosh Singhal KHU…" at bounding box center [272, 459] width 151 height 27
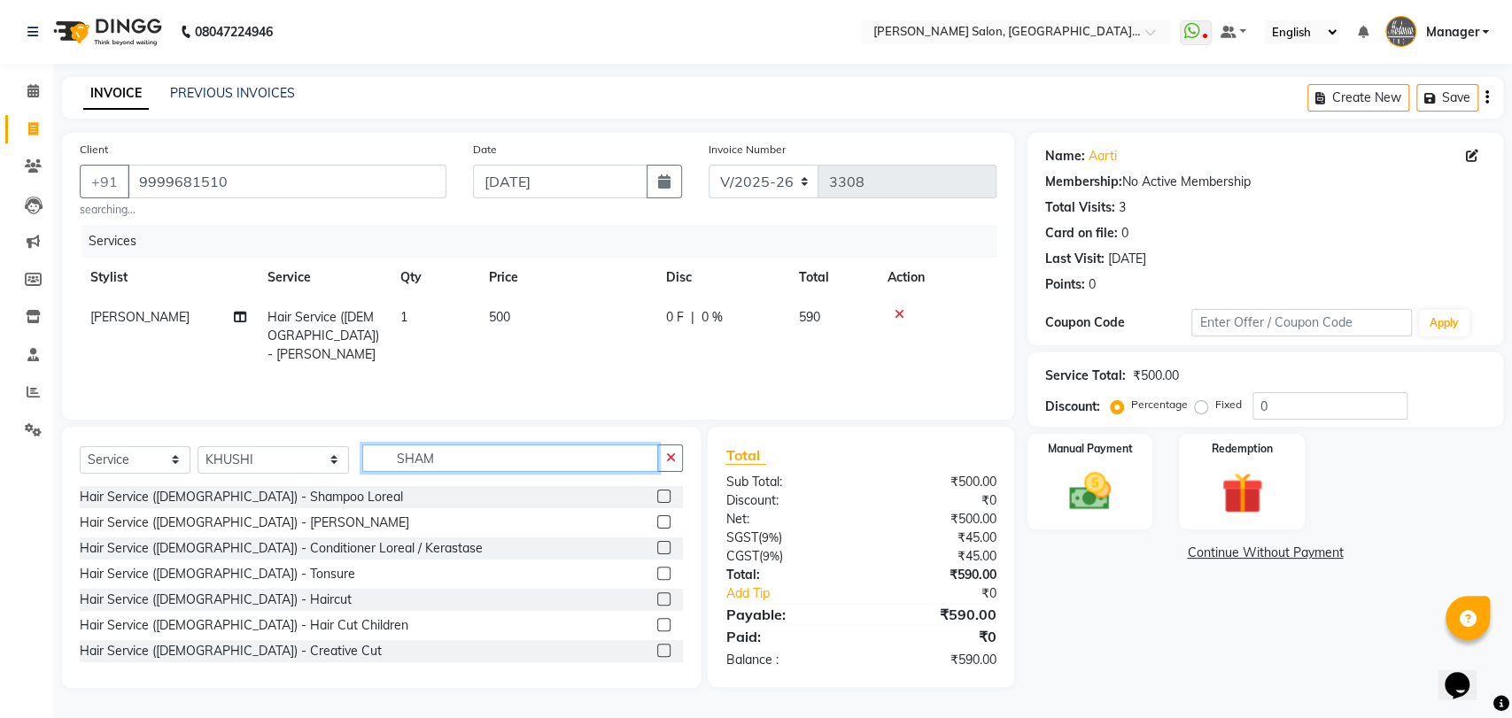
click at [457, 464] on input "SHAM" at bounding box center [510, 458] width 297 height 27
type input "EYE"
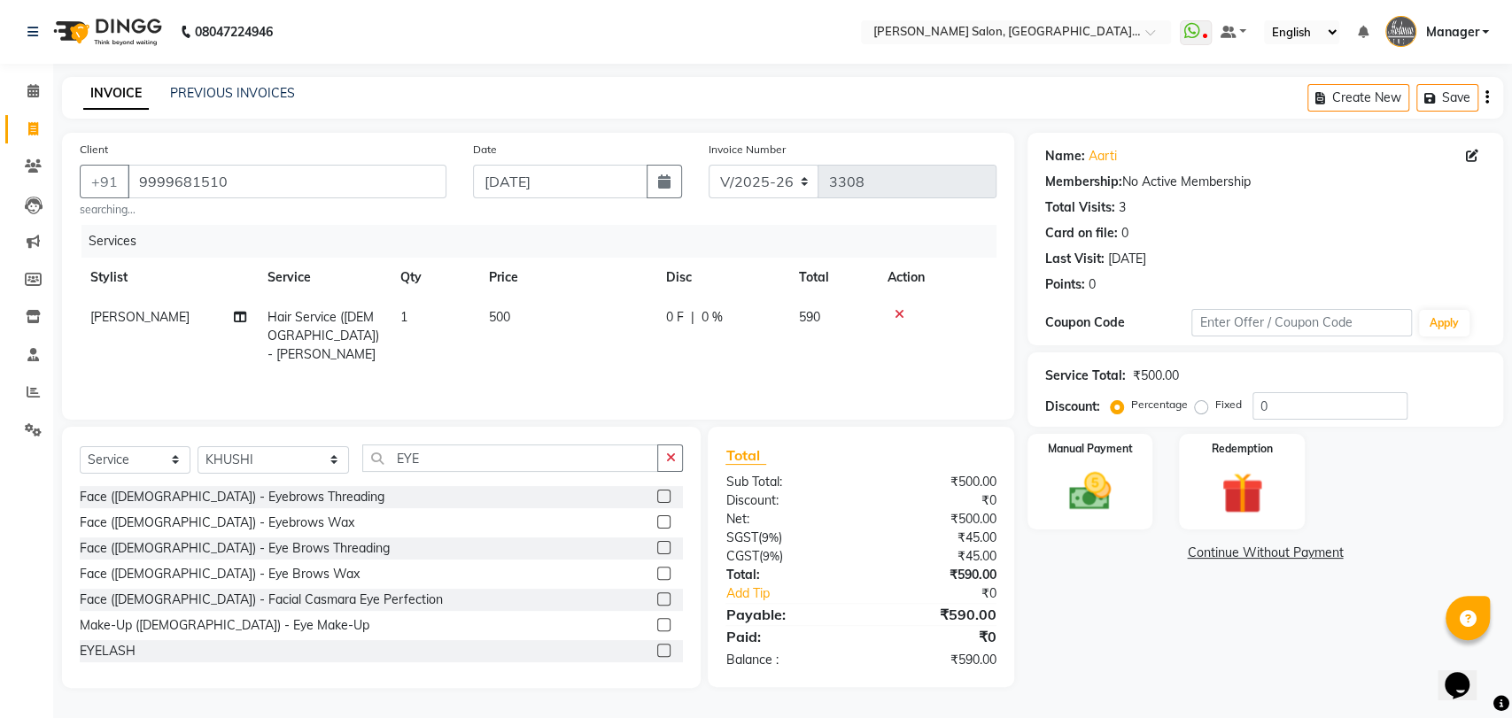
click at [657, 546] on label at bounding box center [663, 547] width 13 height 13
click at [657, 546] on input "checkbox" at bounding box center [663, 549] width 12 height 12
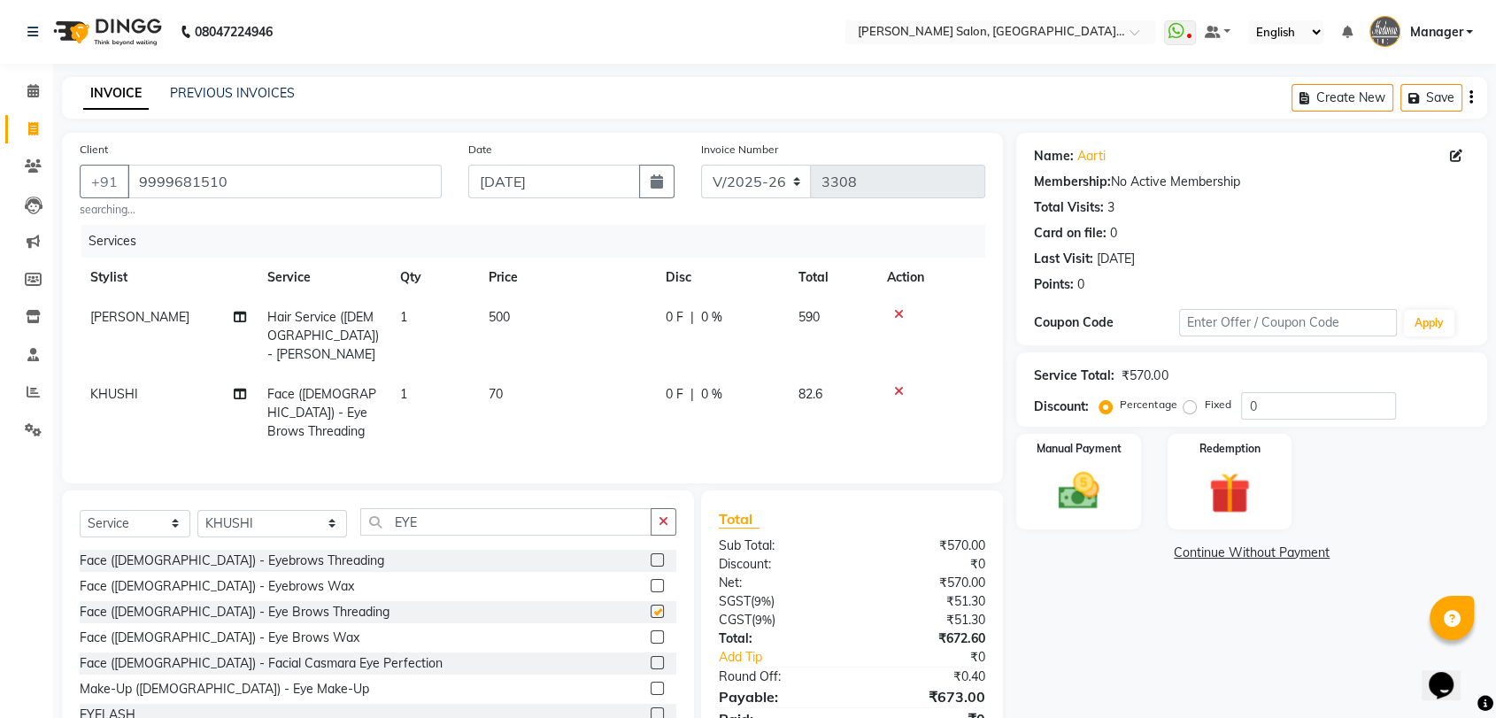
checkbox input "false"
drag, startPoint x: 585, startPoint y: 506, endPoint x: 585, endPoint y: 523, distance: 16.8
click at [585, 508] on input "EYE" at bounding box center [505, 521] width 291 height 27
click at [586, 523] on input "EYE" at bounding box center [505, 521] width 291 height 27
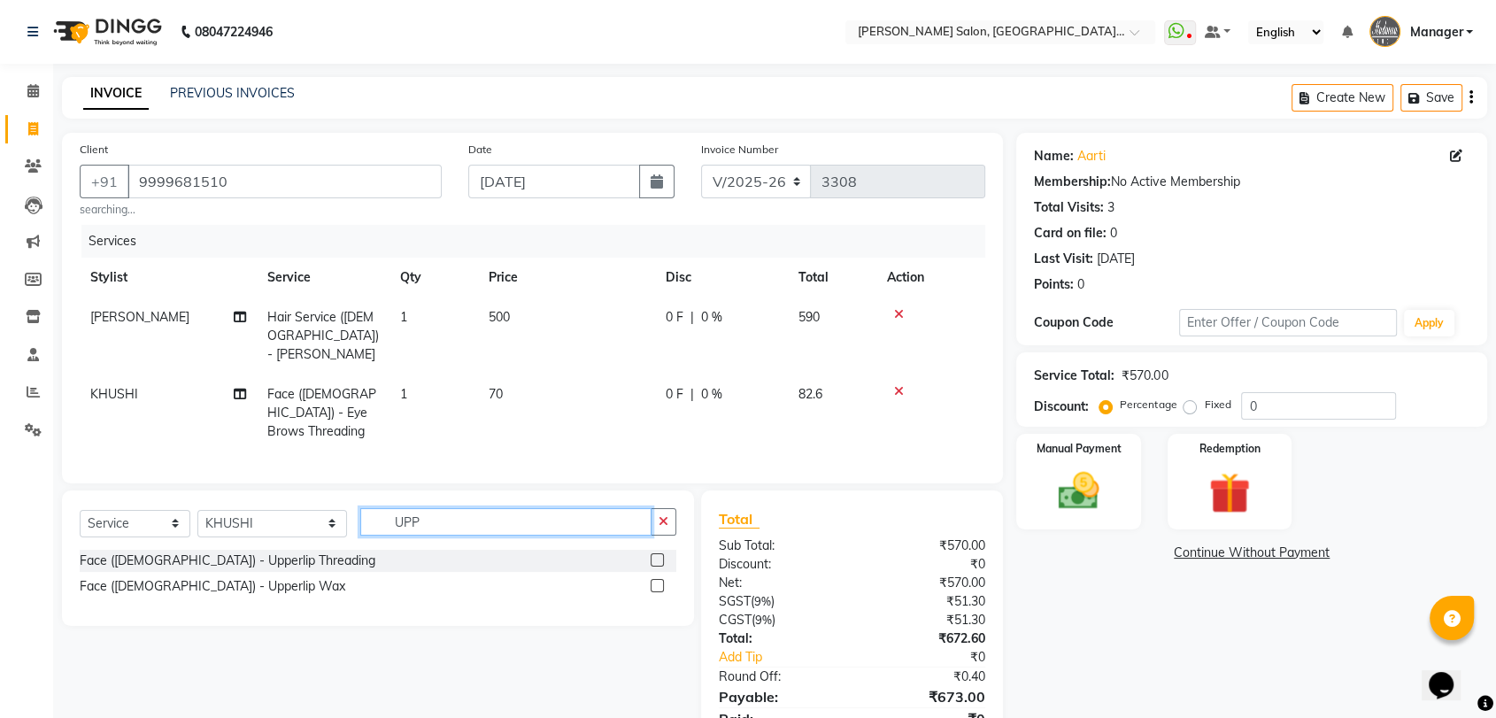
type input "UPP"
click at [656, 555] on label at bounding box center [657, 559] width 13 height 13
click at [656, 555] on input "checkbox" at bounding box center [657, 561] width 12 height 12
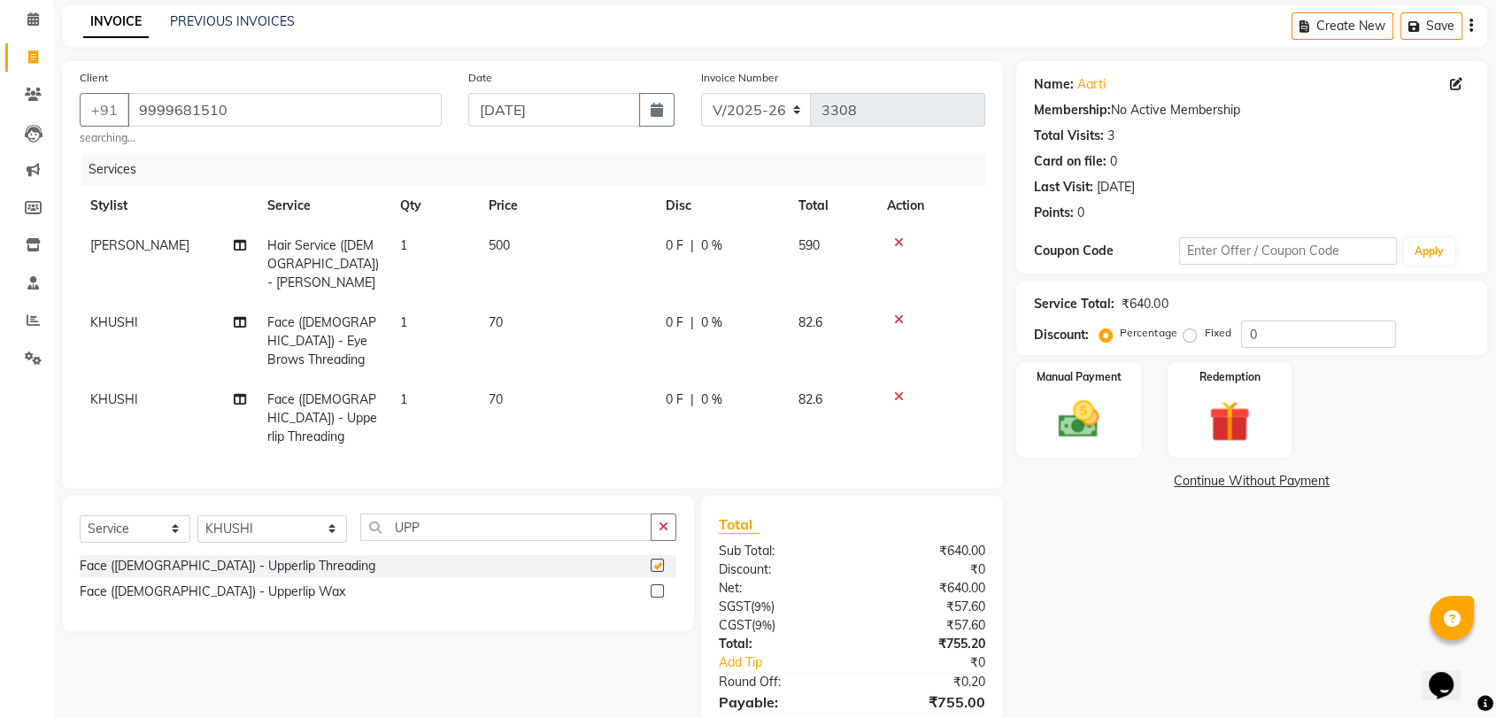
checkbox input "false"
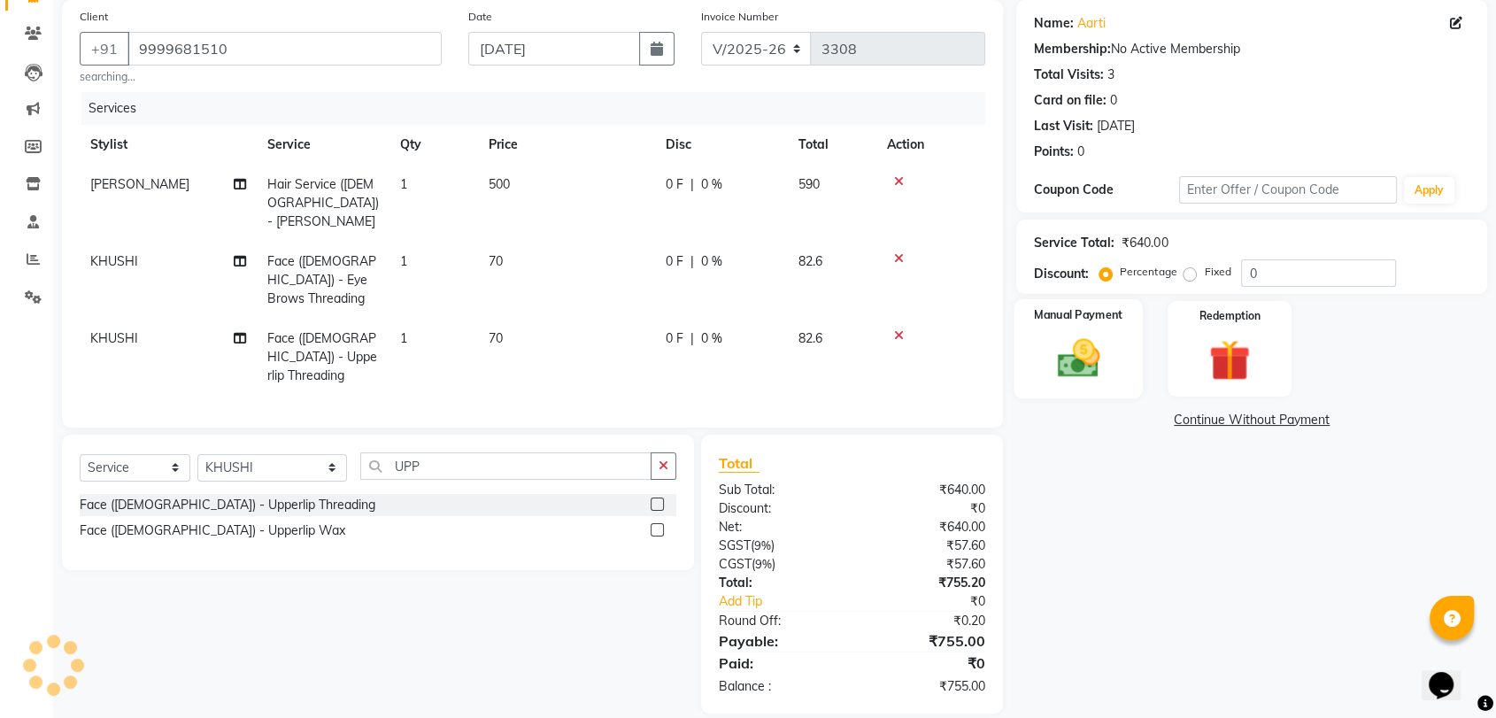
click at [1095, 341] on img at bounding box center [1078, 359] width 69 height 50
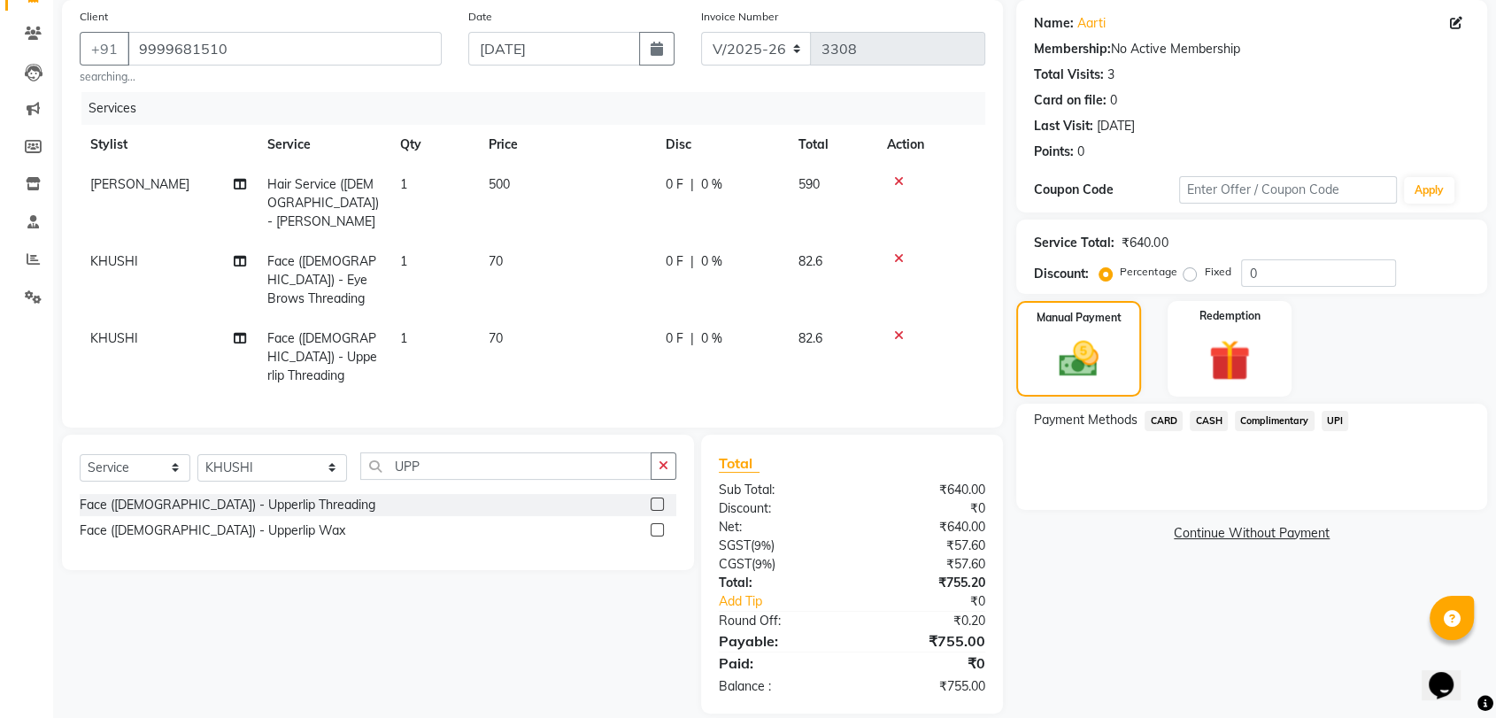
click at [1336, 422] on span "UPI" at bounding box center [1335, 421] width 27 height 20
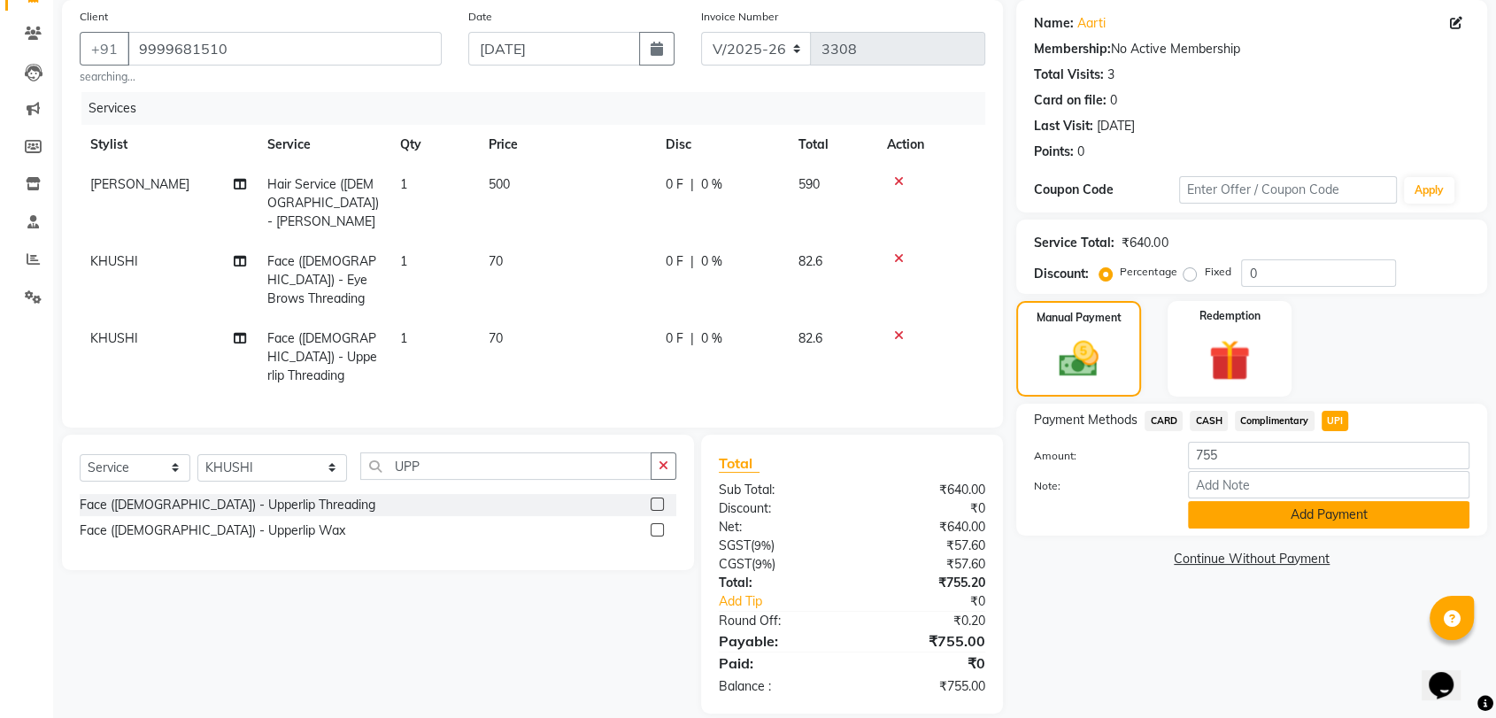
click at [1332, 511] on button "Add Payment" at bounding box center [1329, 514] width 282 height 27
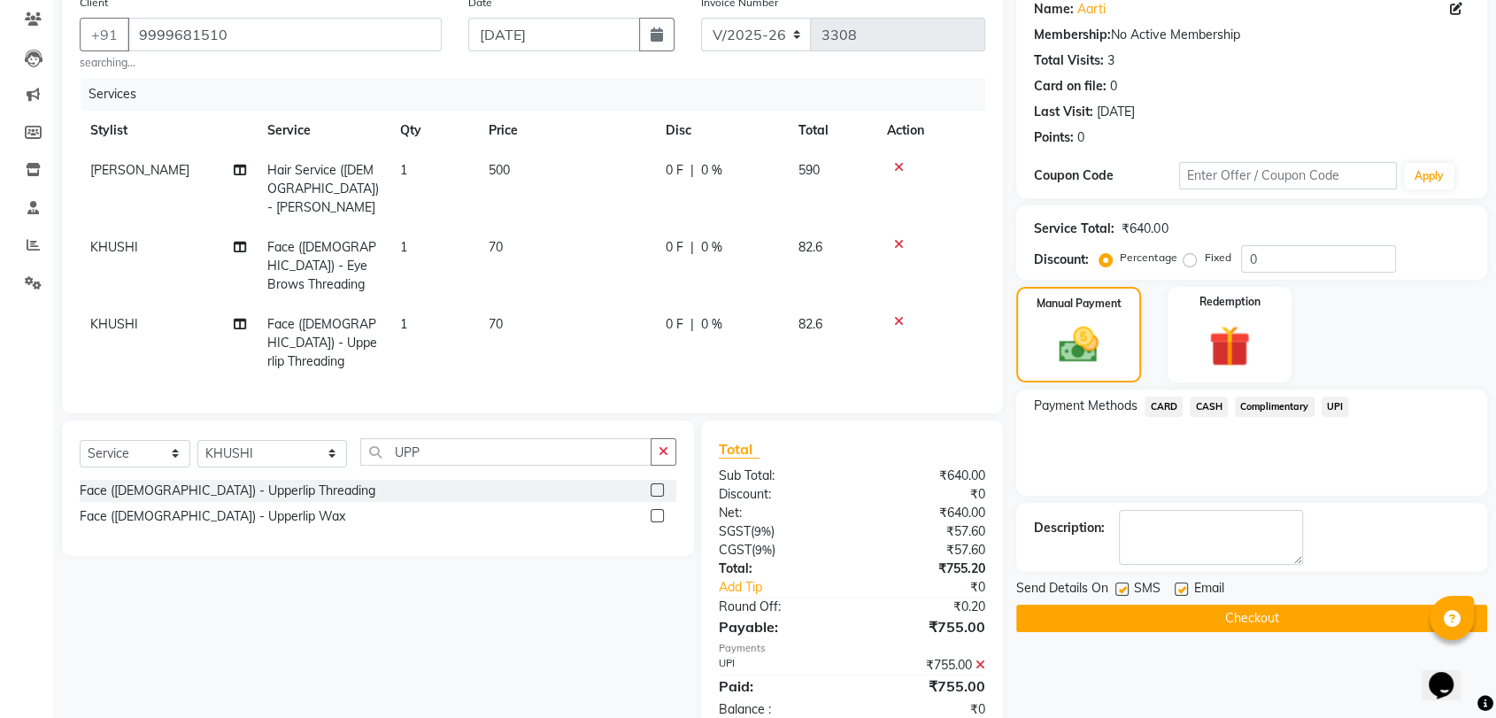
scroll to position [170, 0]
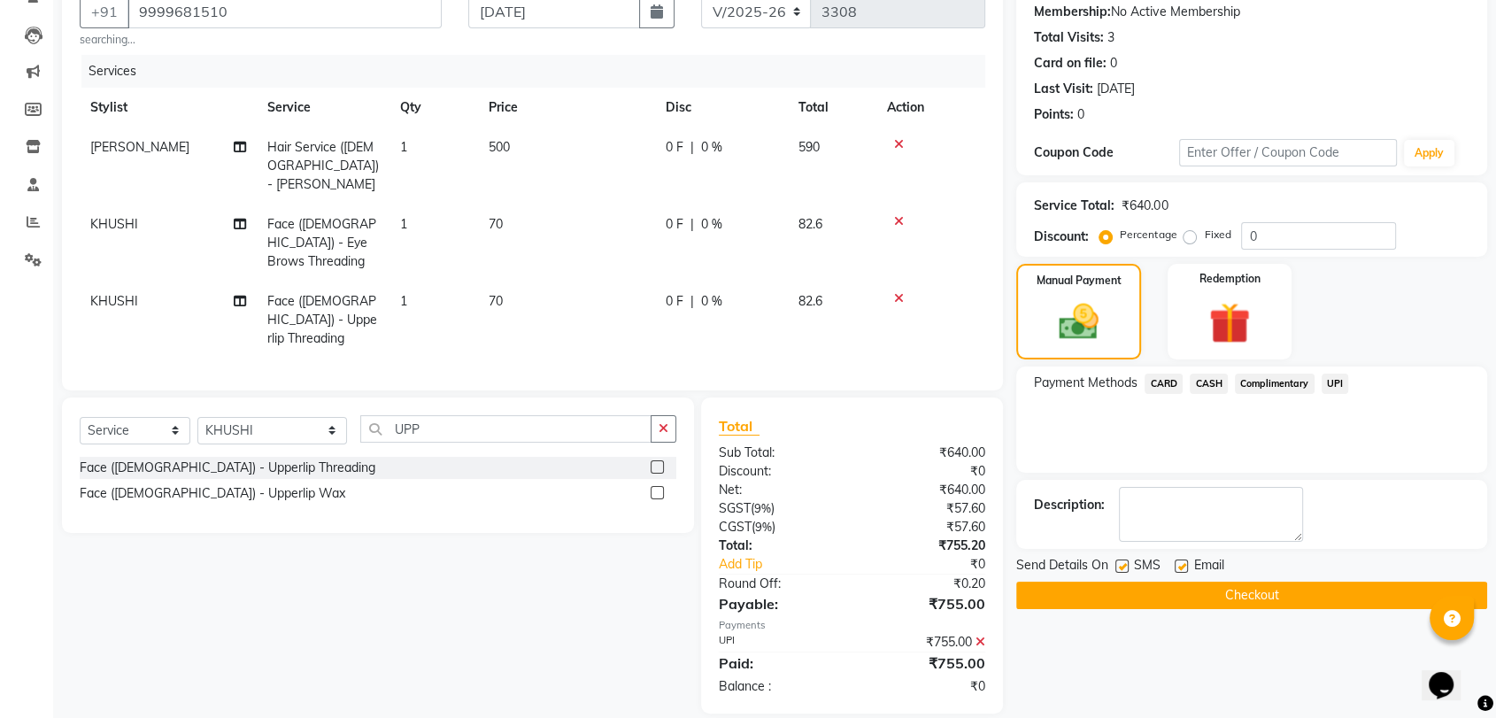
click at [1155, 597] on button "Checkout" at bounding box center [1252, 595] width 471 height 27
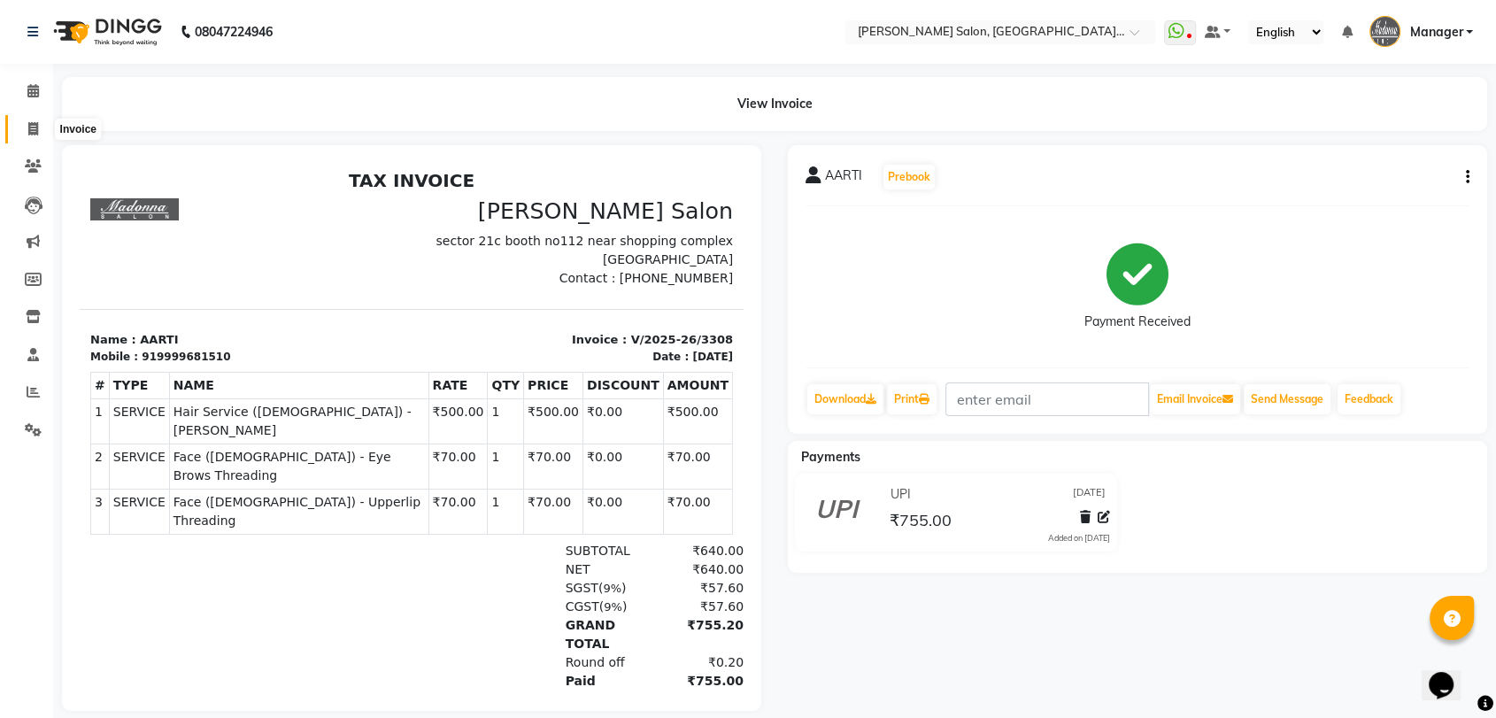
click at [29, 128] on icon at bounding box center [33, 128] width 10 height 13
select select "service"
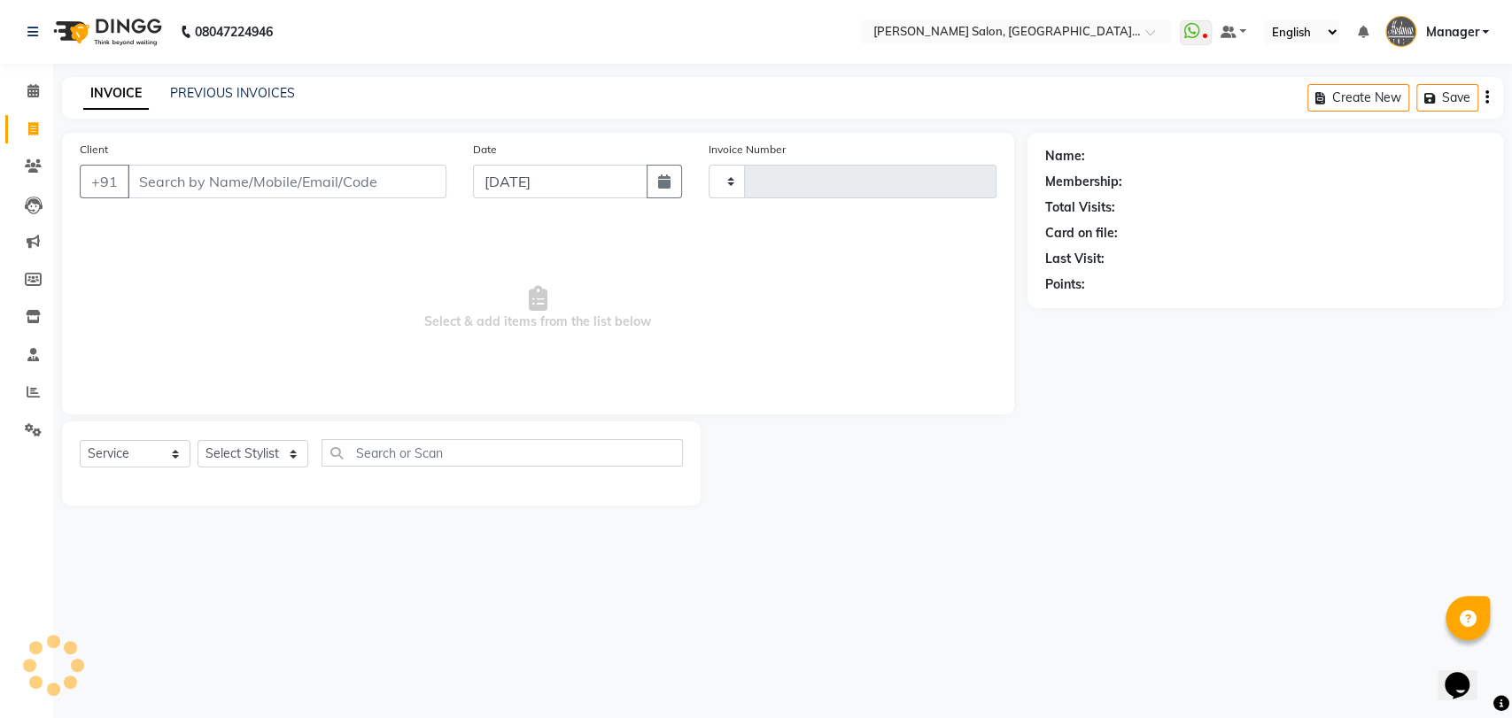
type input "3309"
select select "5893"
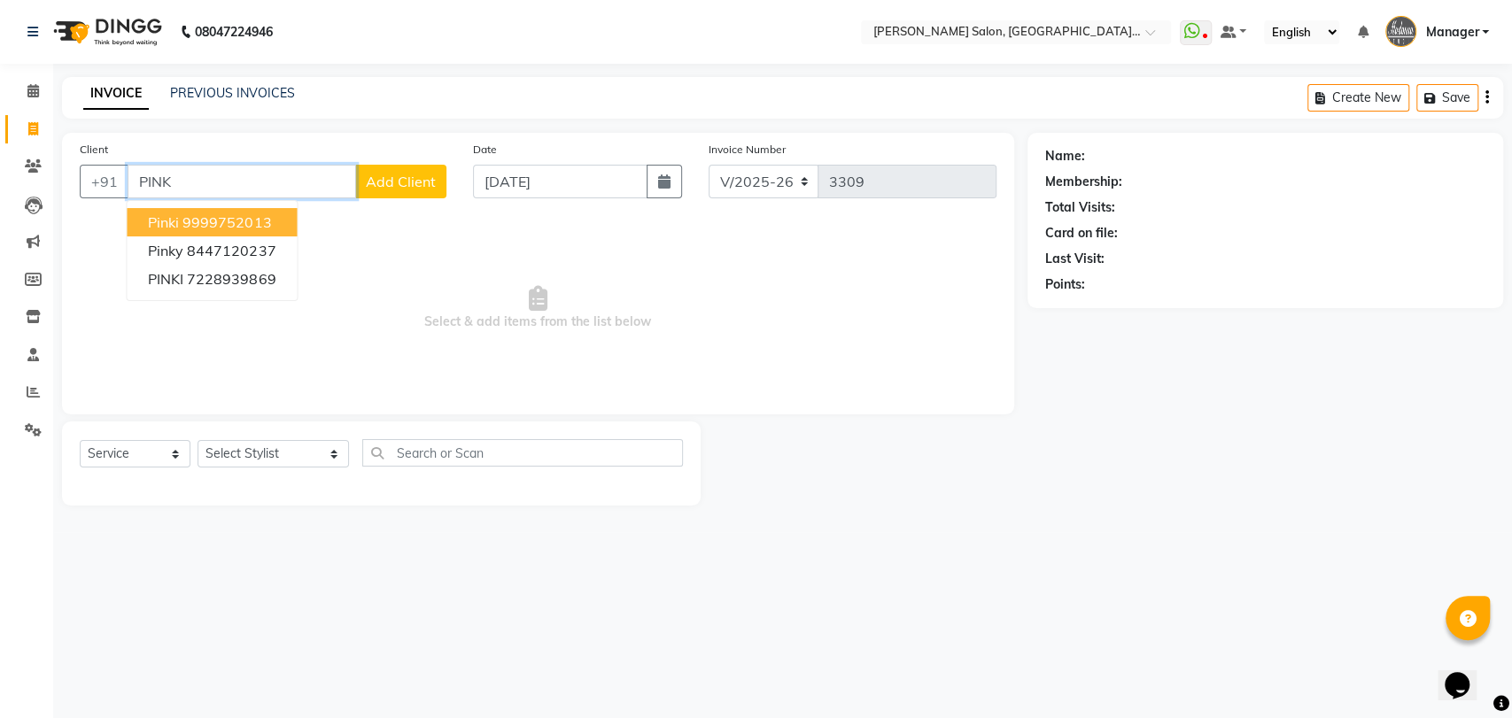
click at [234, 230] on ngb-highlight "9999752013" at bounding box center [226, 222] width 89 height 18
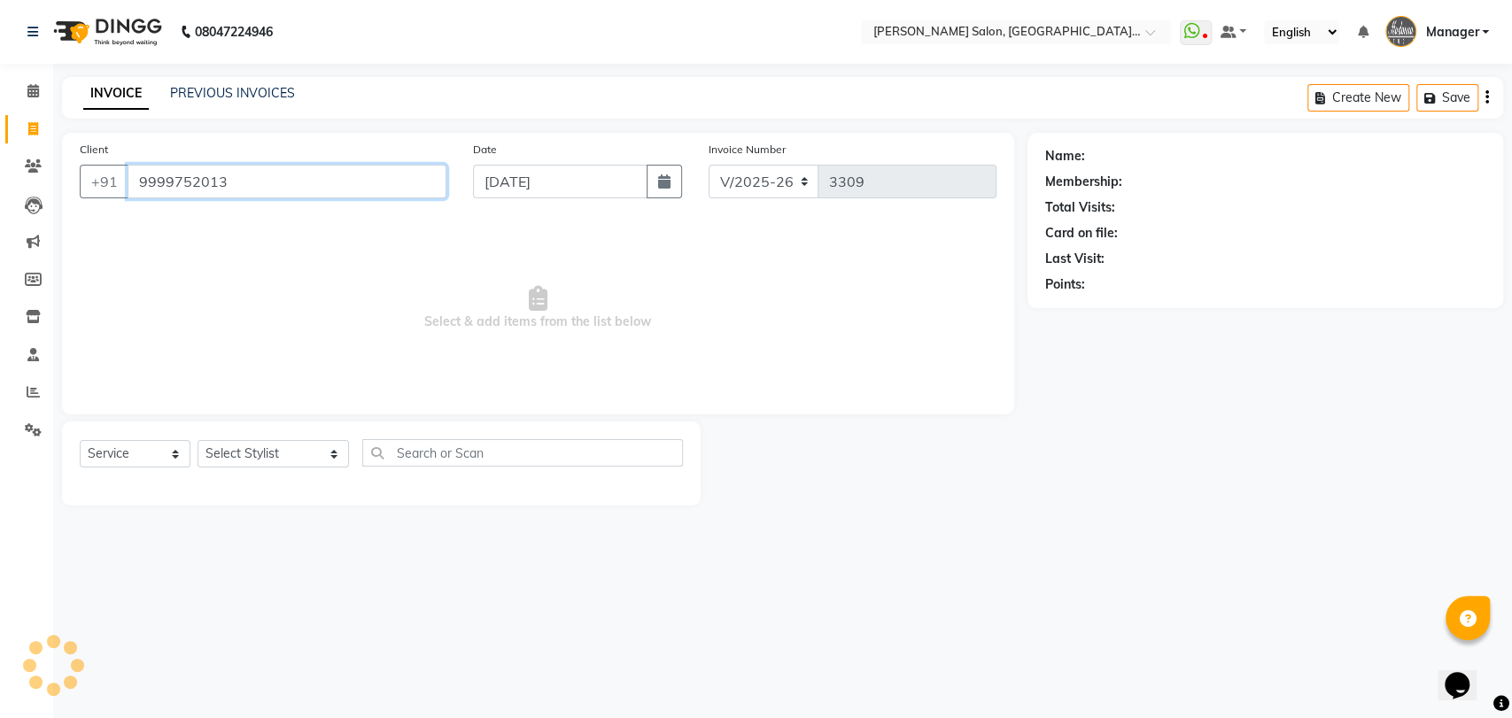
type input "9999752013"
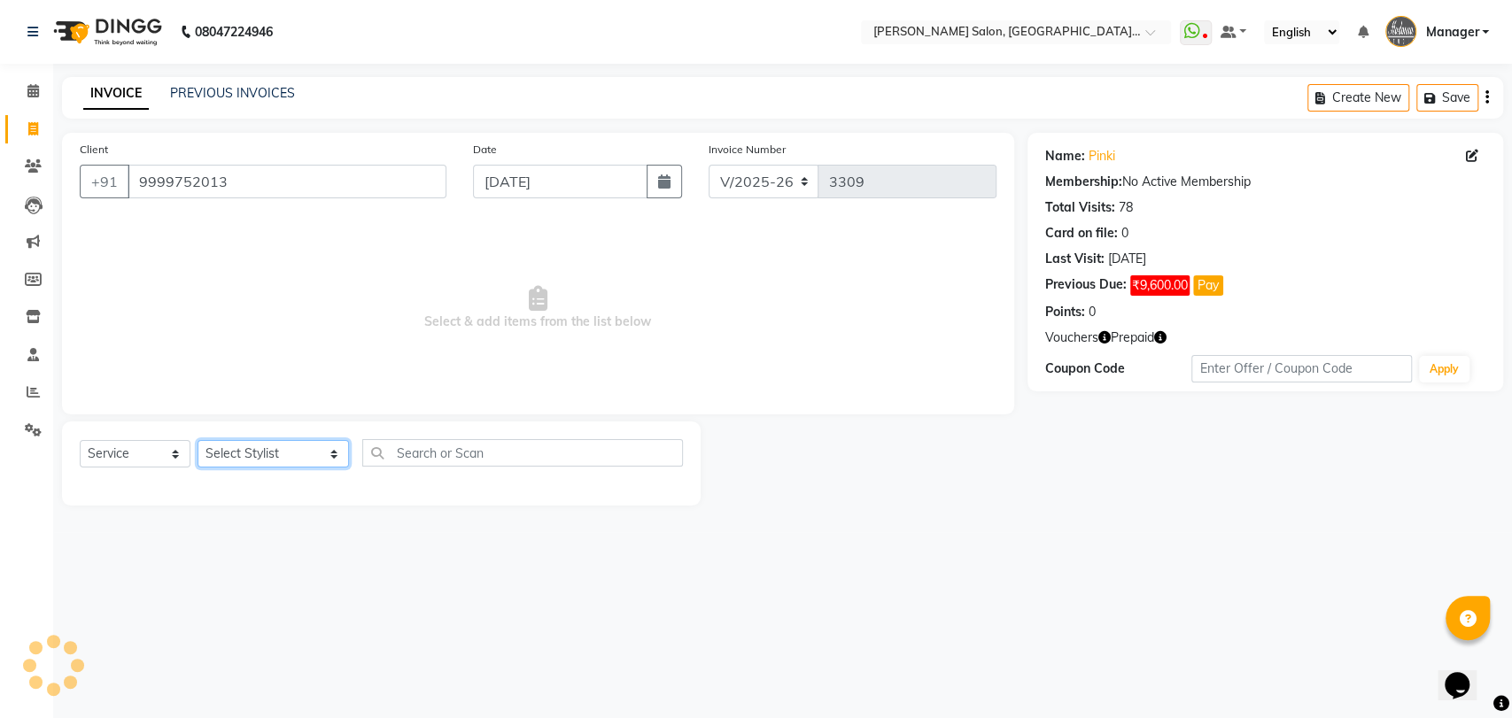
click at [239, 460] on select "Select Stylist Anil Pedicurist Arman ashish female stylist Ashutosh Singhal KHU…" at bounding box center [272, 453] width 151 height 27
select select "48537"
click at [197, 440] on select "Select Stylist Anil Pedicurist Arman ashish female stylist Ashutosh Singhal KHU…" at bounding box center [272, 453] width 151 height 27
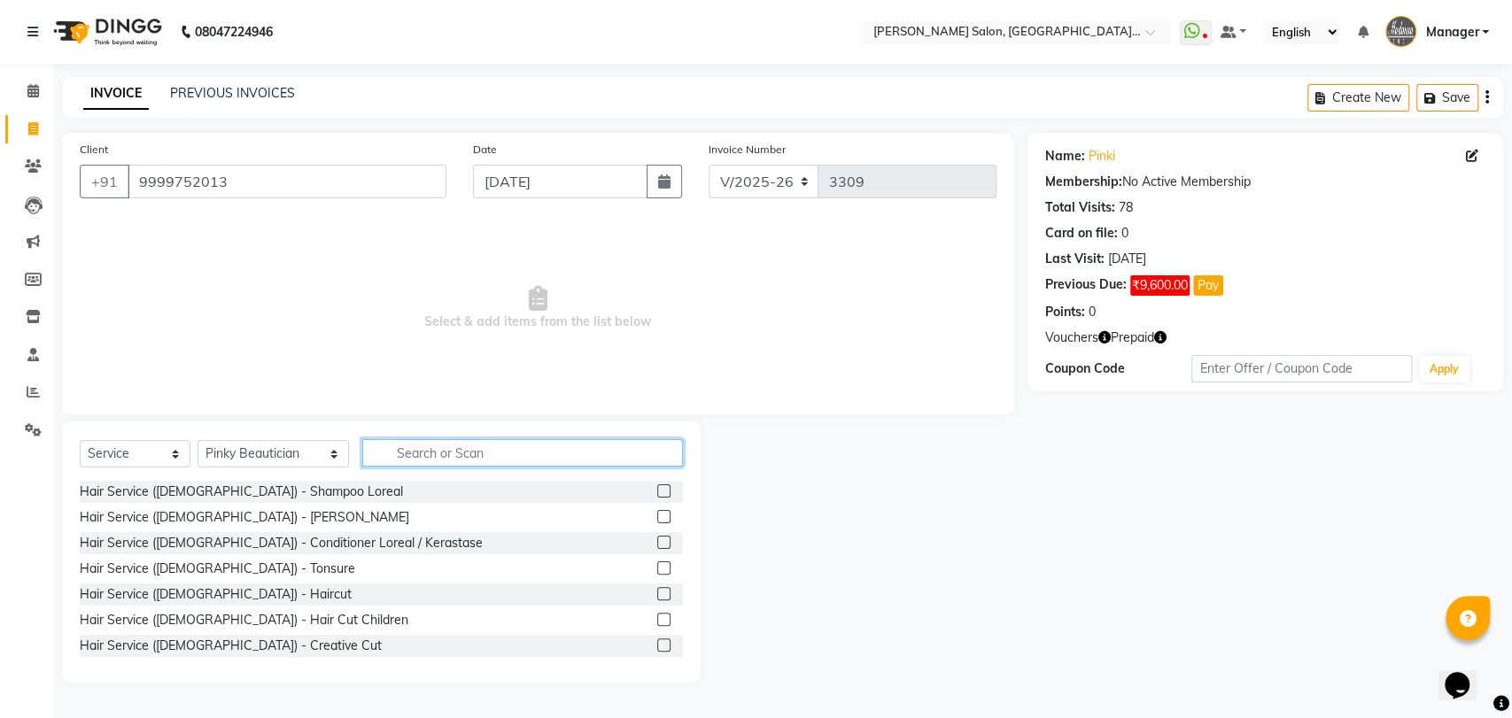
click at [427, 449] on input "text" at bounding box center [522, 452] width 321 height 27
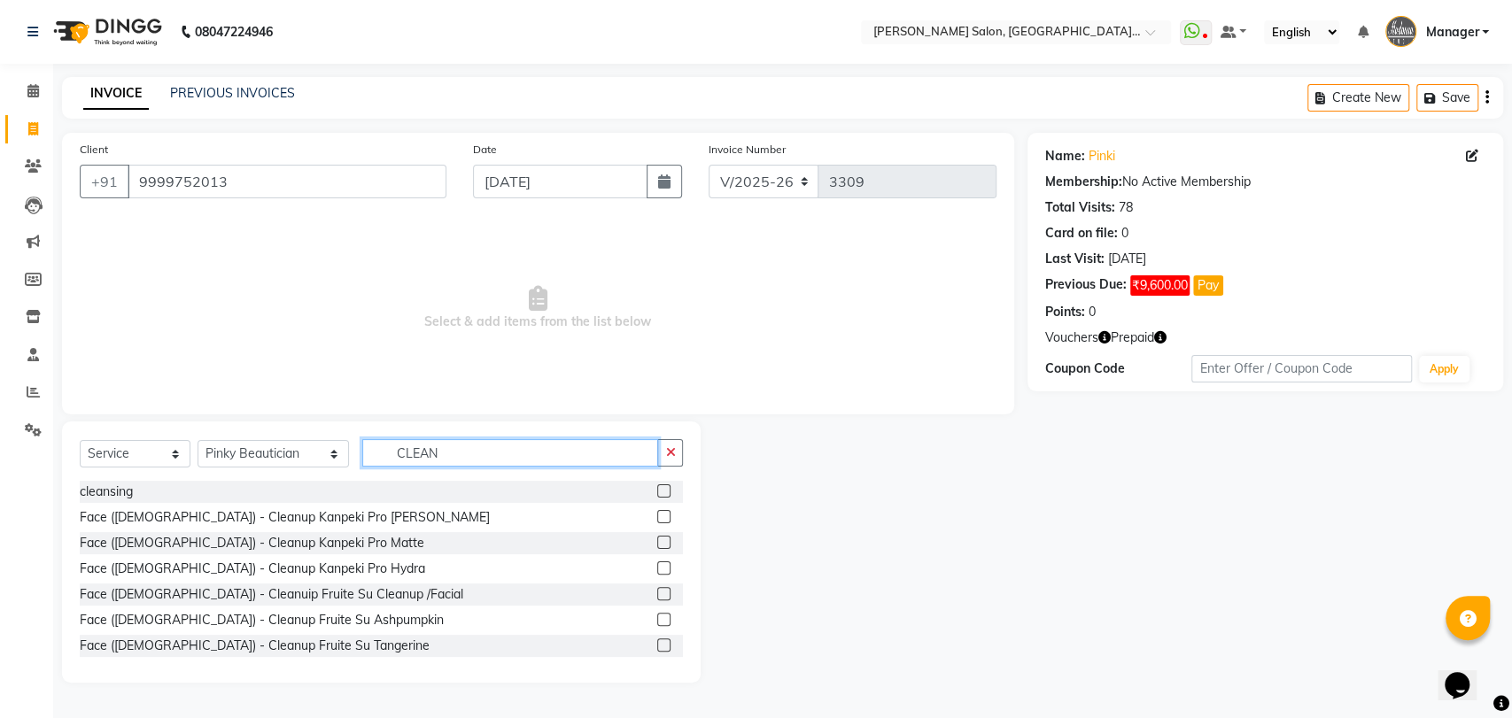
click at [451, 452] on input "CLEAN" at bounding box center [510, 452] width 297 height 27
type input "CASMA"
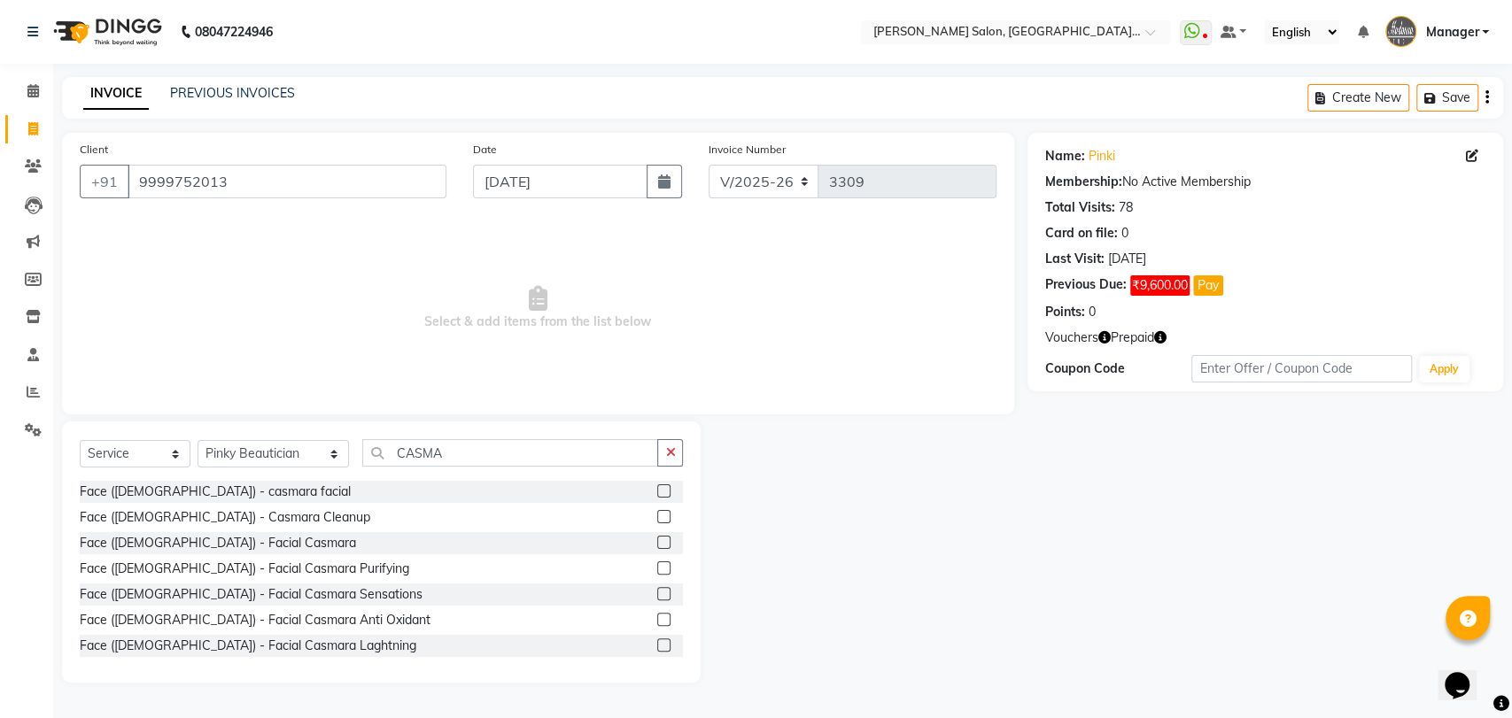
click at [657, 544] on label at bounding box center [663, 542] width 13 height 13
click at [657, 544] on input "checkbox" at bounding box center [663, 543] width 12 height 12
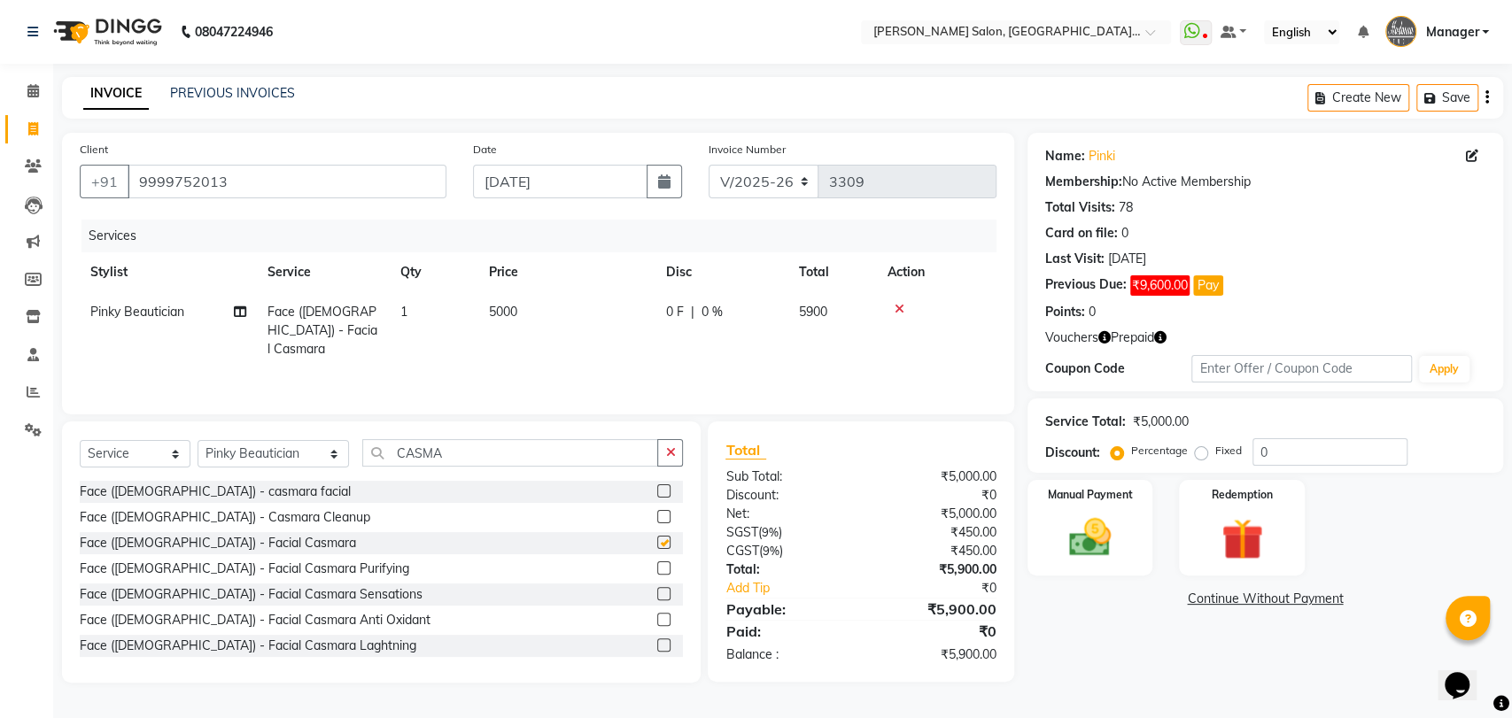
checkbox input "false"
click at [1169, 329] on div "Vouchers Prepaid" at bounding box center [1265, 338] width 440 height 19
click at [1162, 336] on icon "button" at bounding box center [1160, 337] width 12 height 12
click at [1211, 329] on div "Vouchers Prepaid" at bounding box center [1265, 338] width 440 height 19
click at [546, 321] on td "5000" at bounding box center [566, 330] width 177 height 77
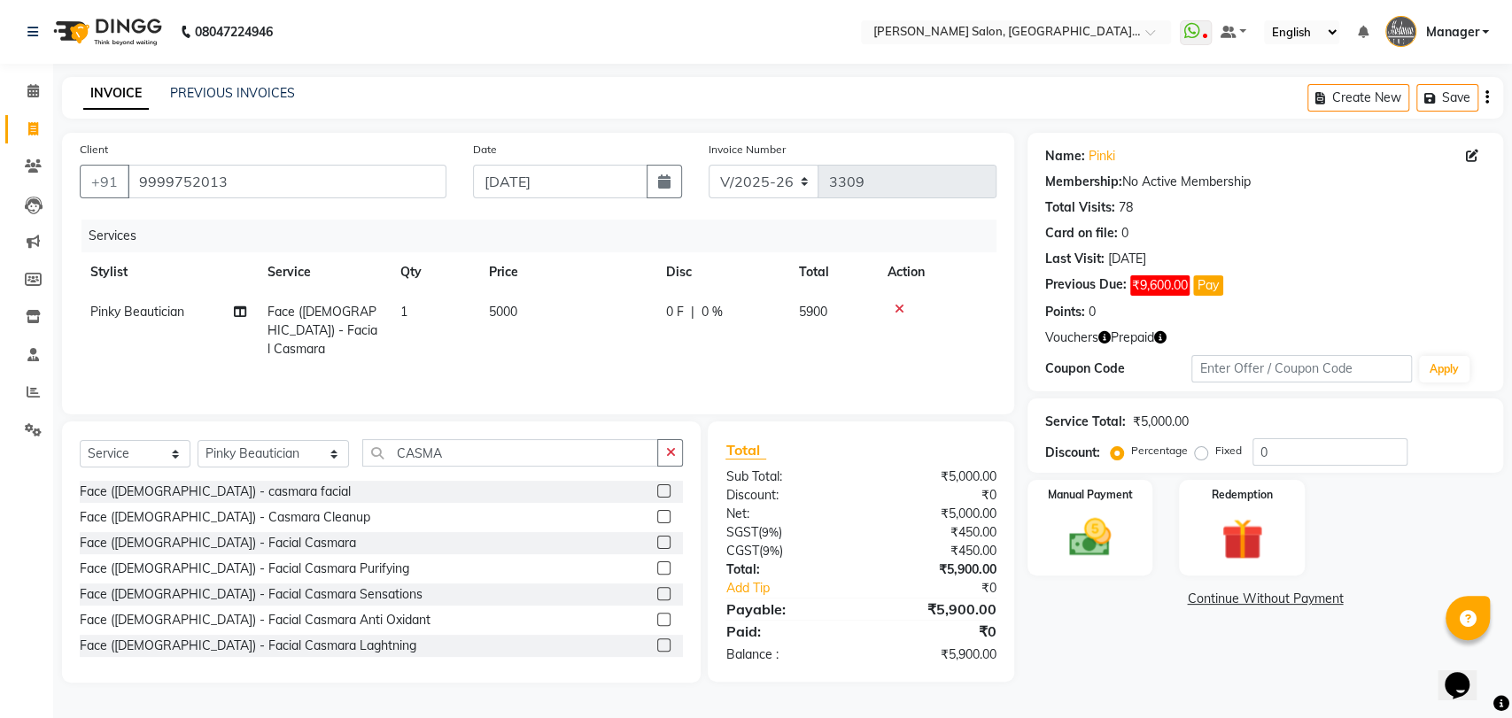
select select "48537"
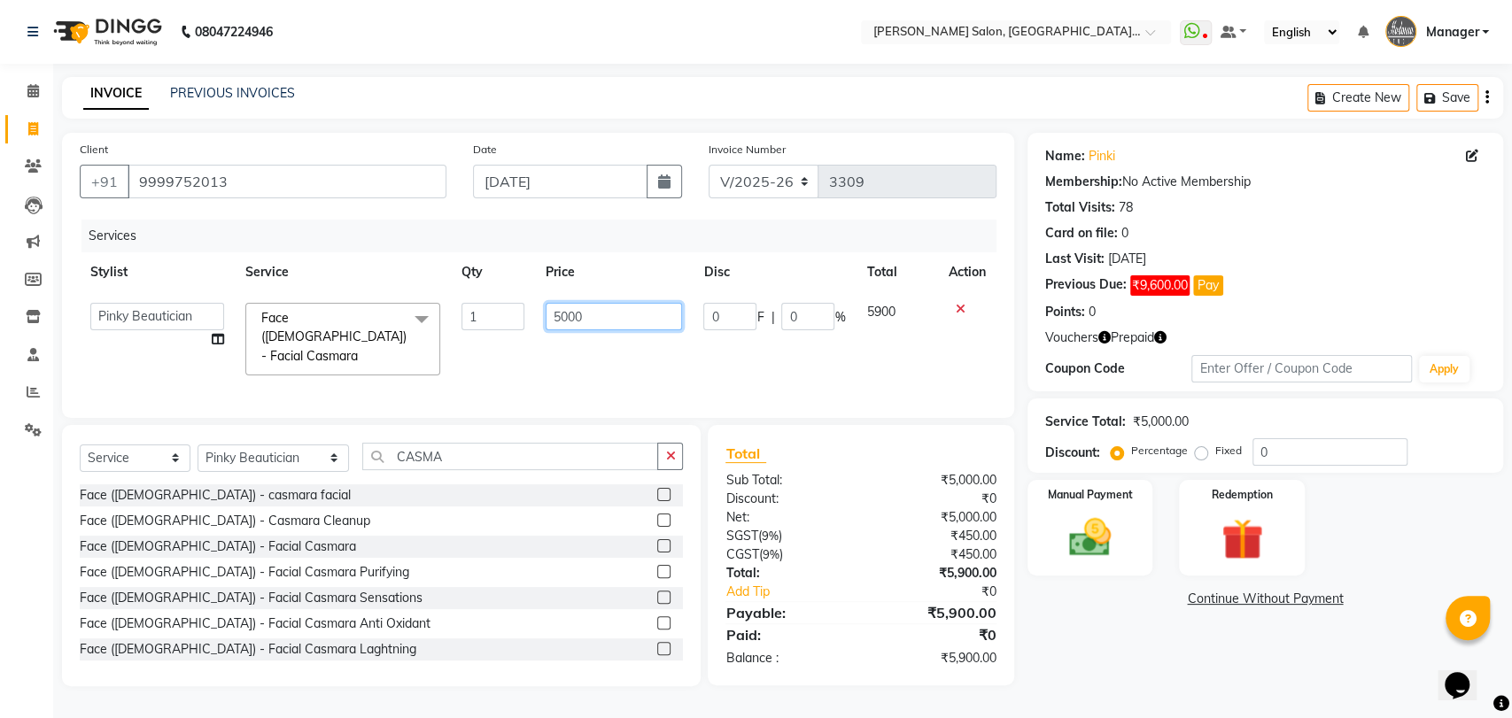
click at [546, 321] on input "5000" at bounding box center [613, 316] width 137 height 27
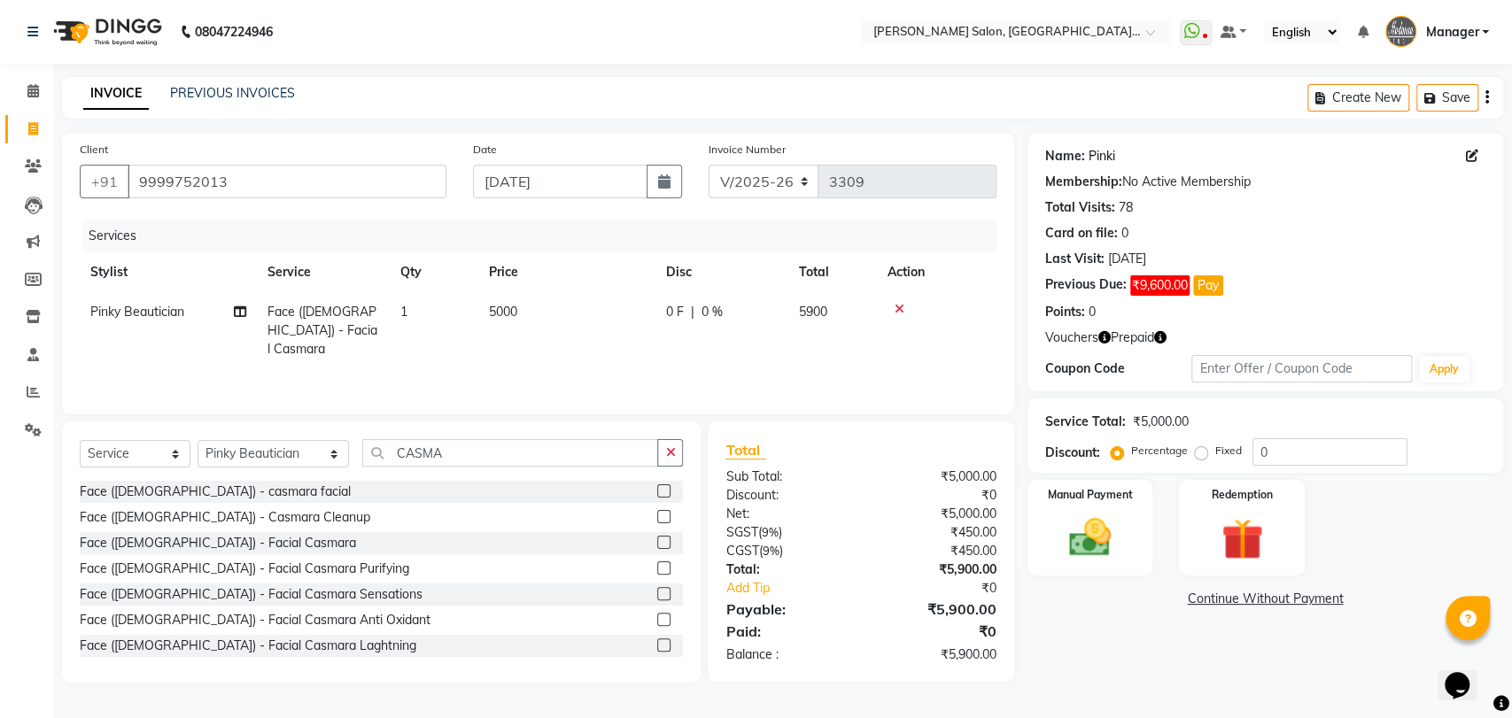
click at [1088, 154] on link "Pinki" at bounding box center [1101, 156] width 27 height 19
click at [530, 311] on td "5000" at bounding box center [566, 330] width 177 height 77
select select "48537"
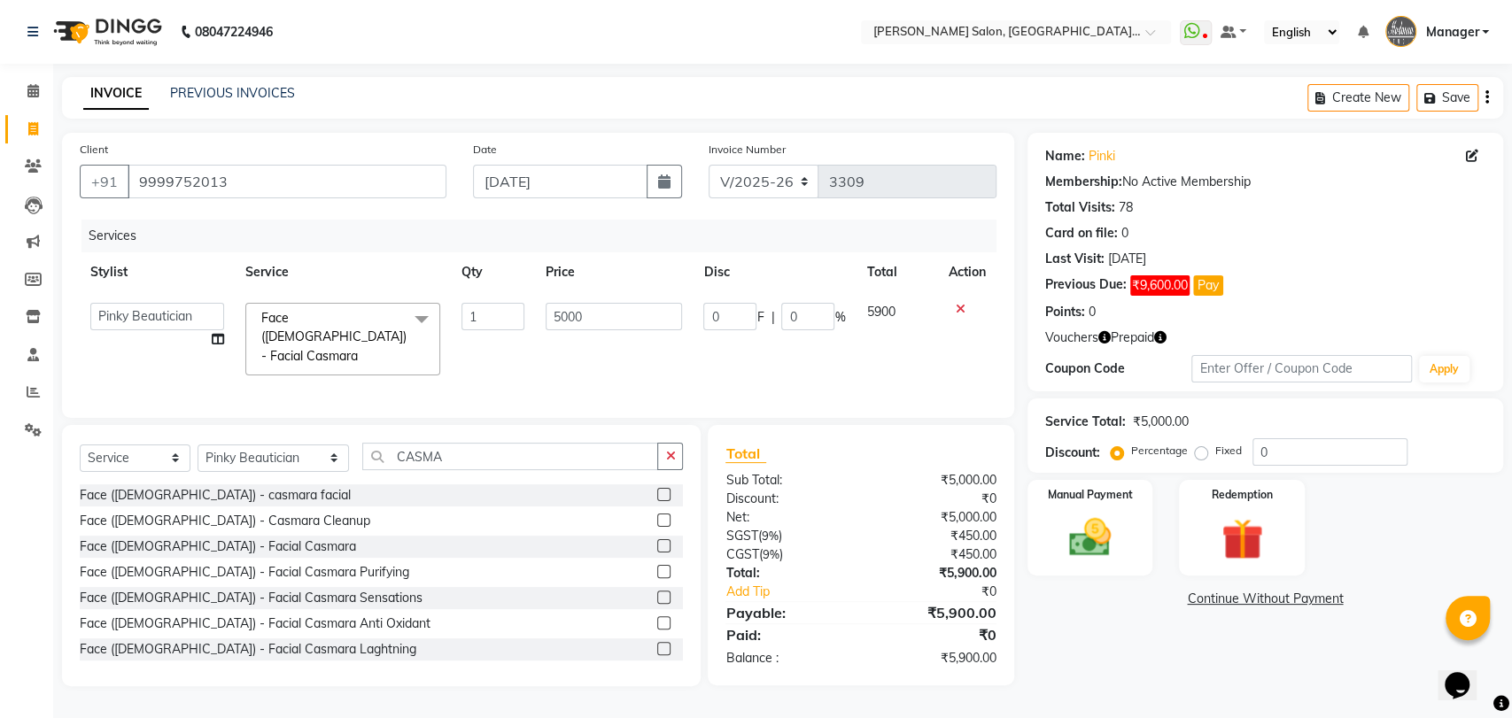
click at [657, 514] on label at bounding box center [663, 520] width 13 height 13
click at [657, 515] on input "checkbox" at bounding box center [663, 521] width 12 height 12
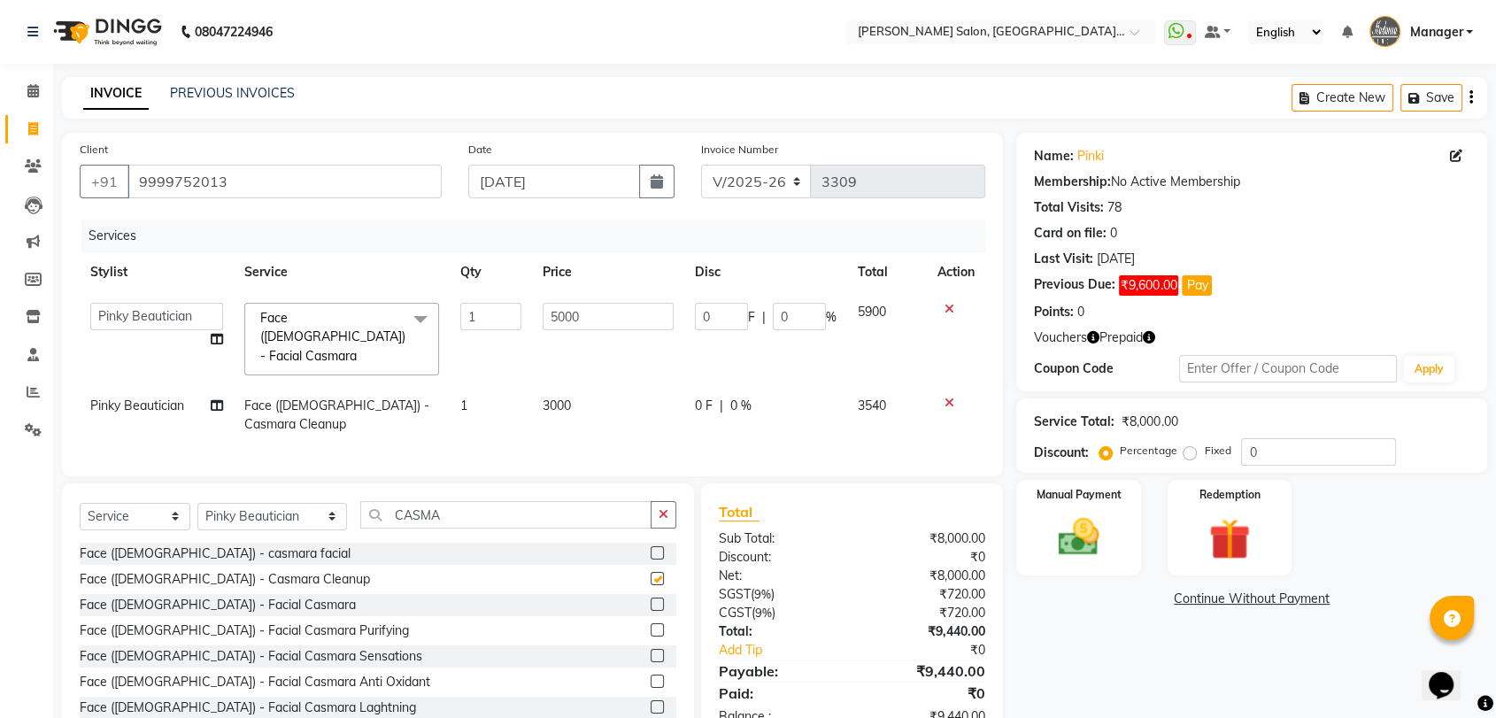
checkbox input "false"
click at [947, 305] on icon at bounding box center [950, 309] width 10 height 12
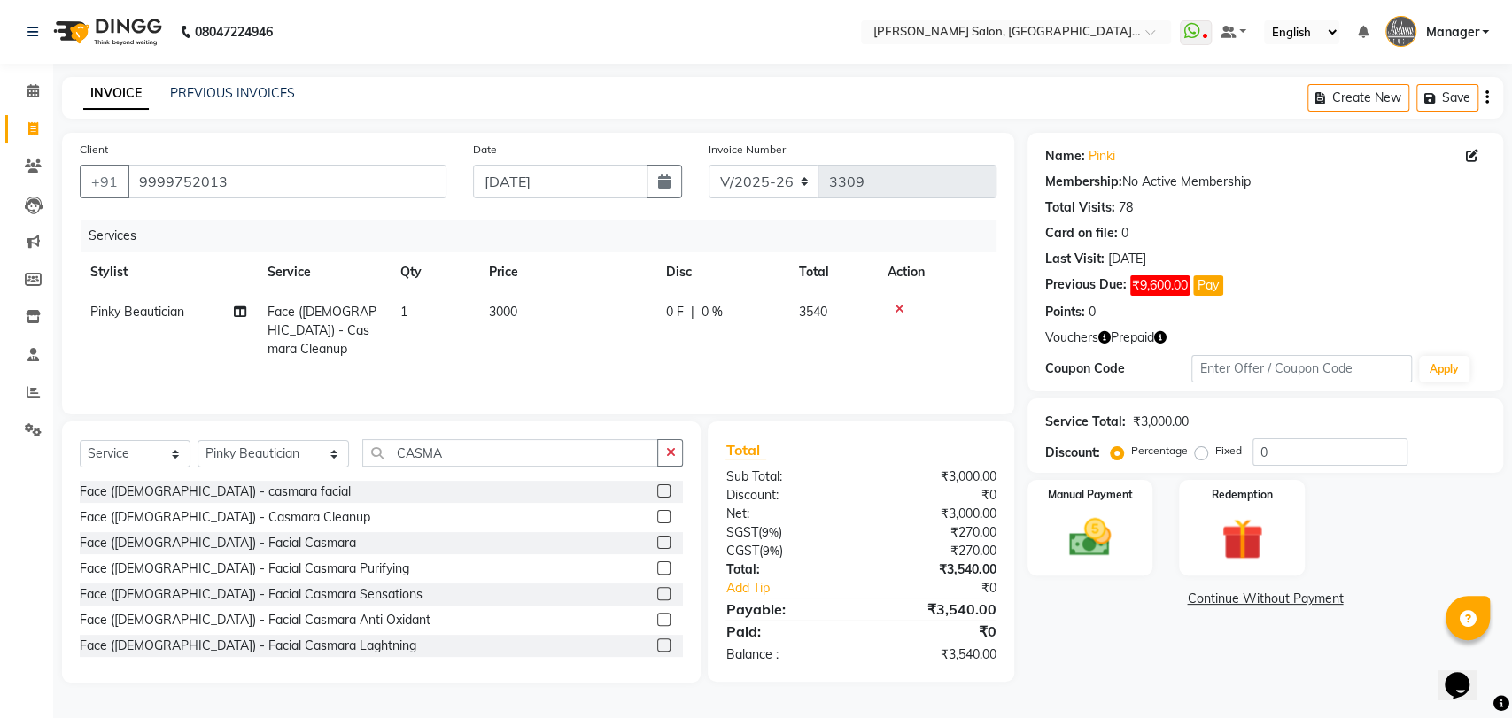
click at [527, 327] on td "3000" at bounding box center [566, 330] width 177 height 77
select select "48537"
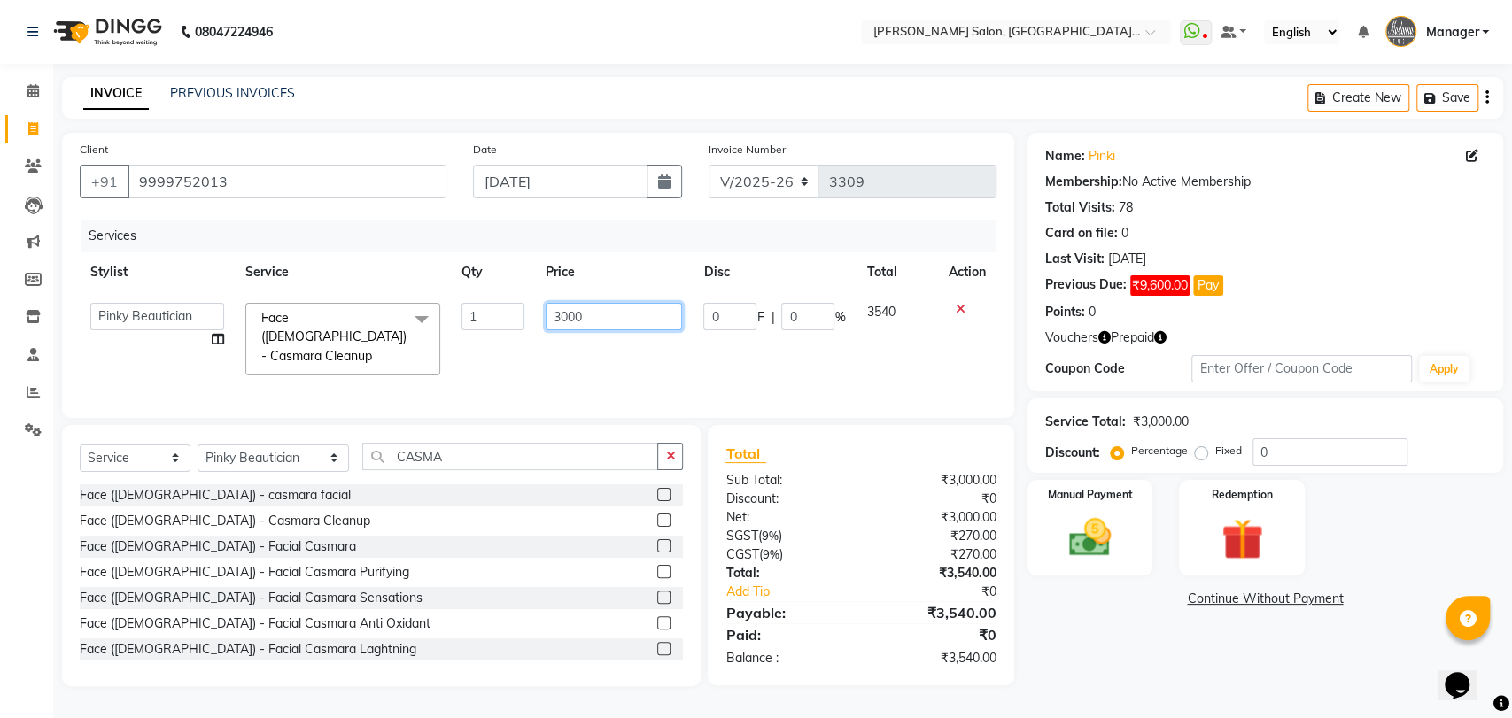
click at [571, 320] on input "3000" at bounding box center [613, 316] width 137 height 27
type input "3500"
click at [537, 328] on td "3500" at bounding box center [614, 339] width 159 height 94
select select "48537"
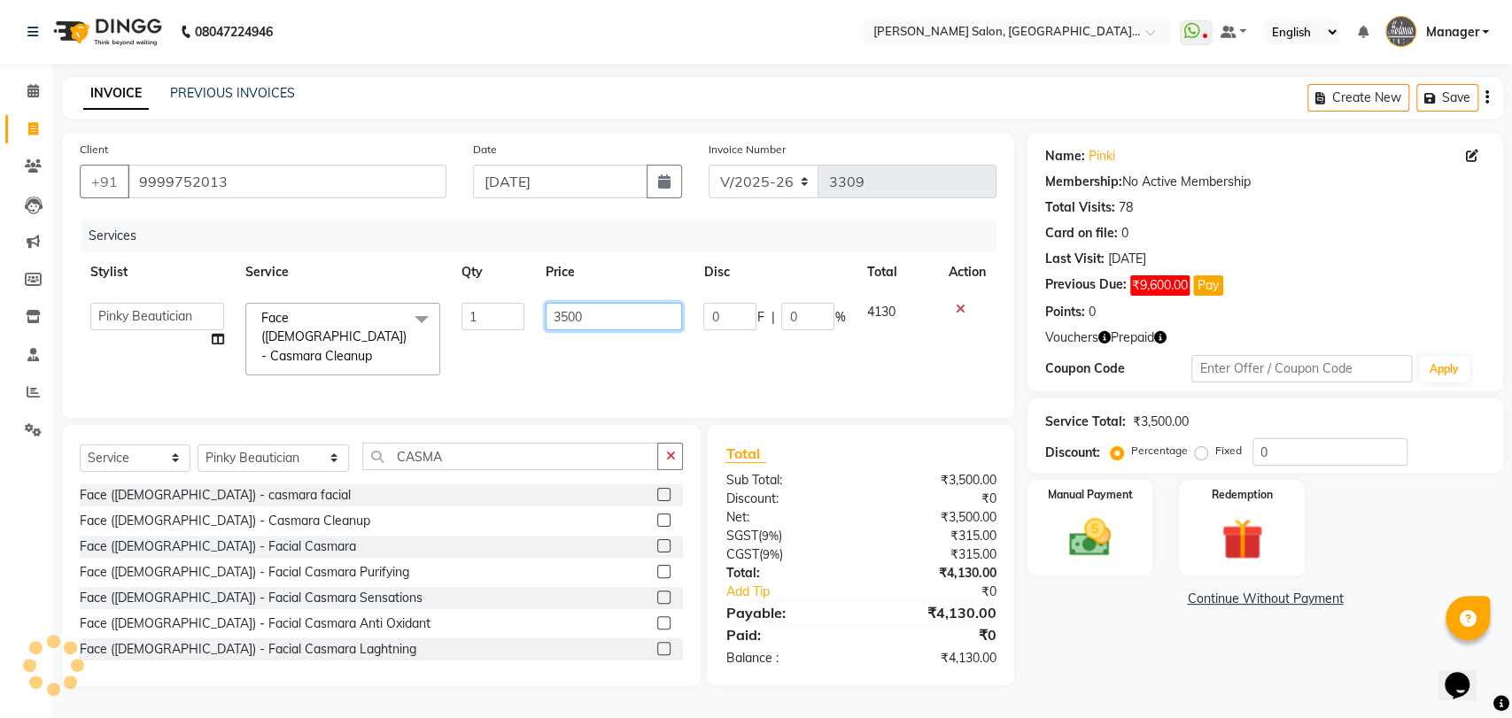
drag, startPoint x: 601, startPoint y: 314, endPoint x: 601, endPoint y: 268, distance: 46.0
click at [602, 314] on input "3500" at bounding box center [613, 316] width 137 height 27
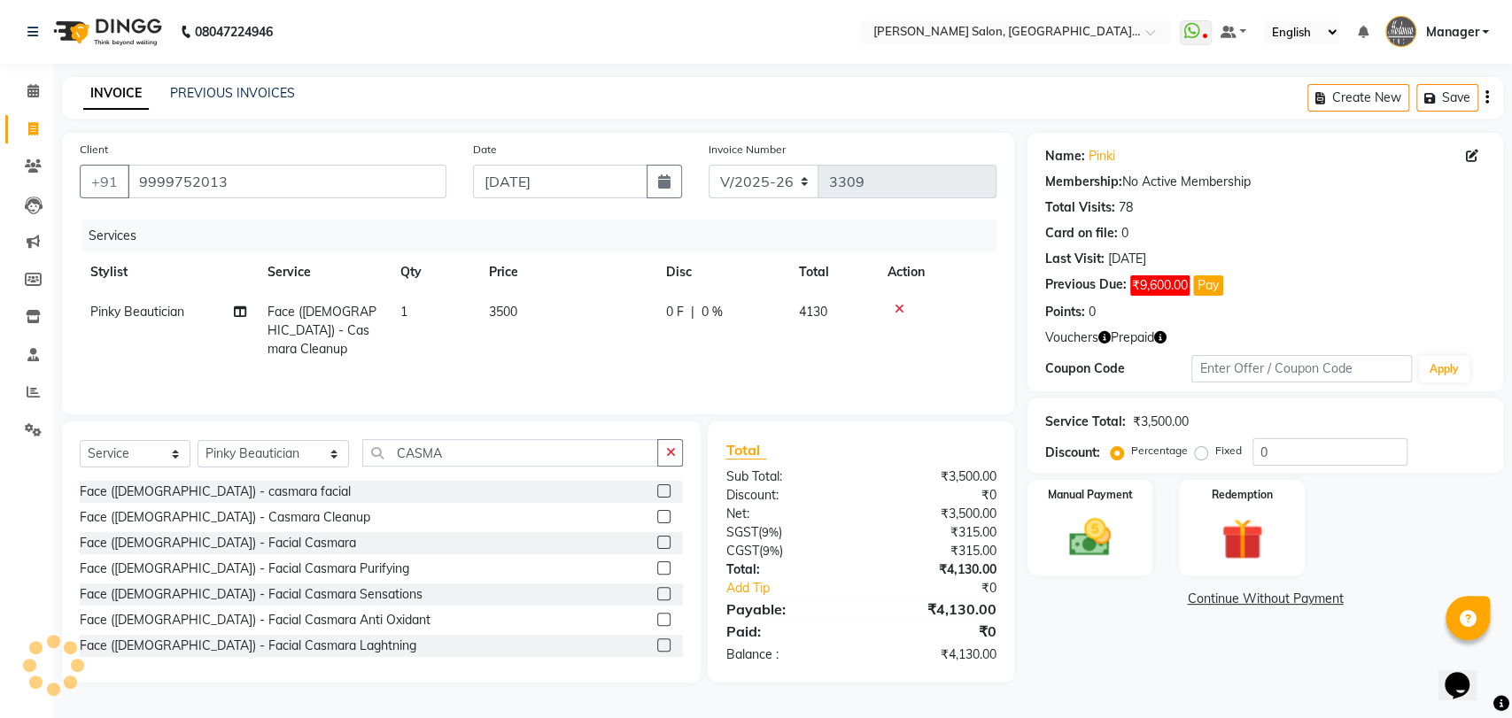
click at [601, 264] on th "Price" at bounding box center [566, 272] width 177 height 40
click at [379, 460] on input "CASMA" at bounding box center [510, 452] width 297 height 27
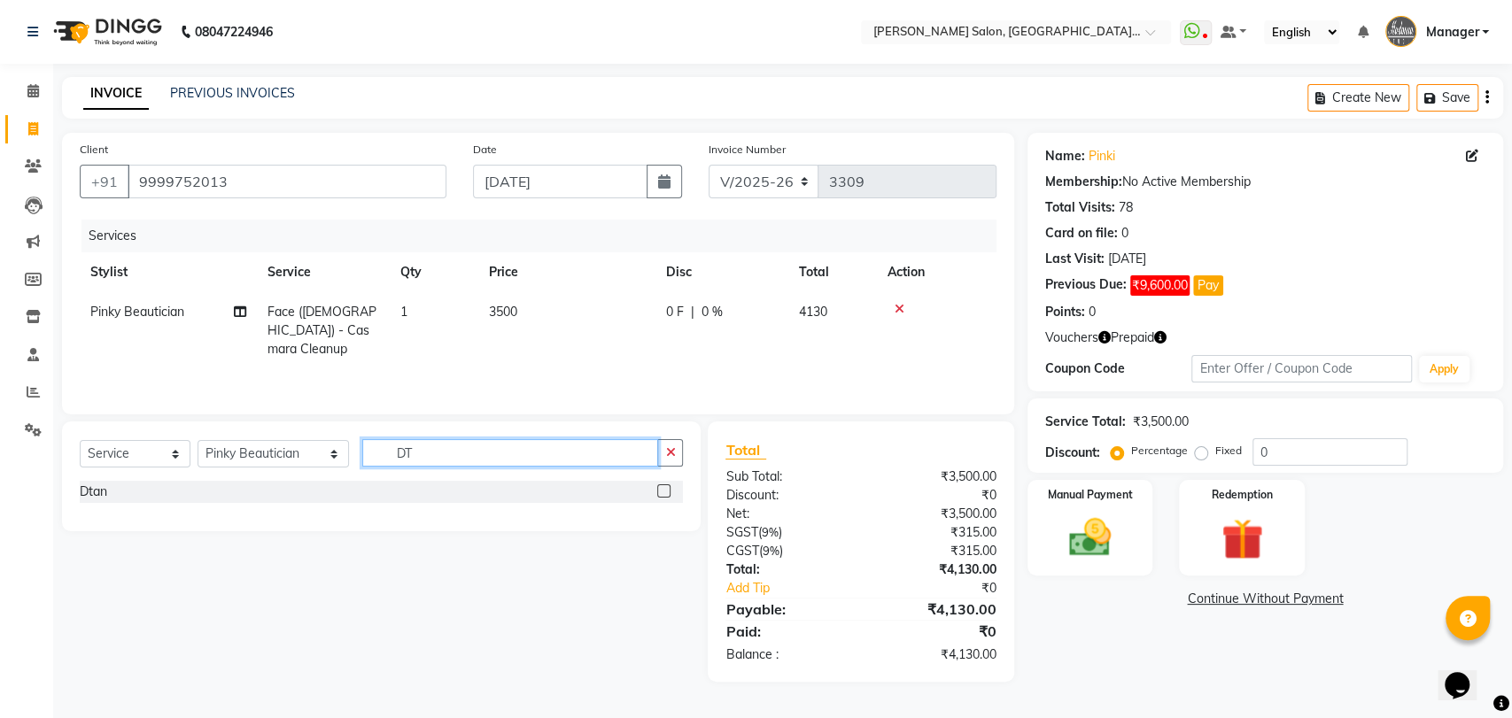
type input "D"
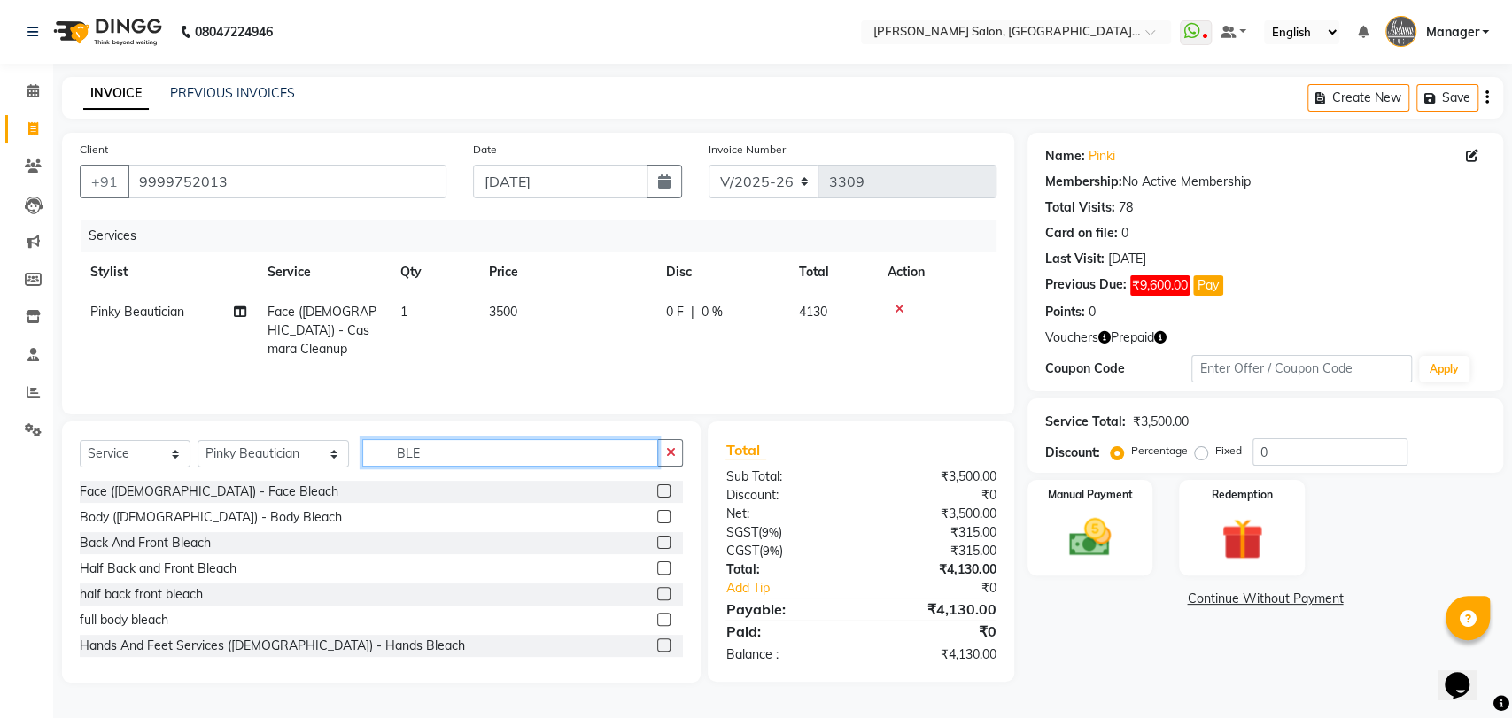
type input "BLE"
click at [657, 491] on label at bounding box center [663, 490] width 13 height 13
click at [657, 491] on input "checkbox" at bounding box center [663, 492] width 12 height 12
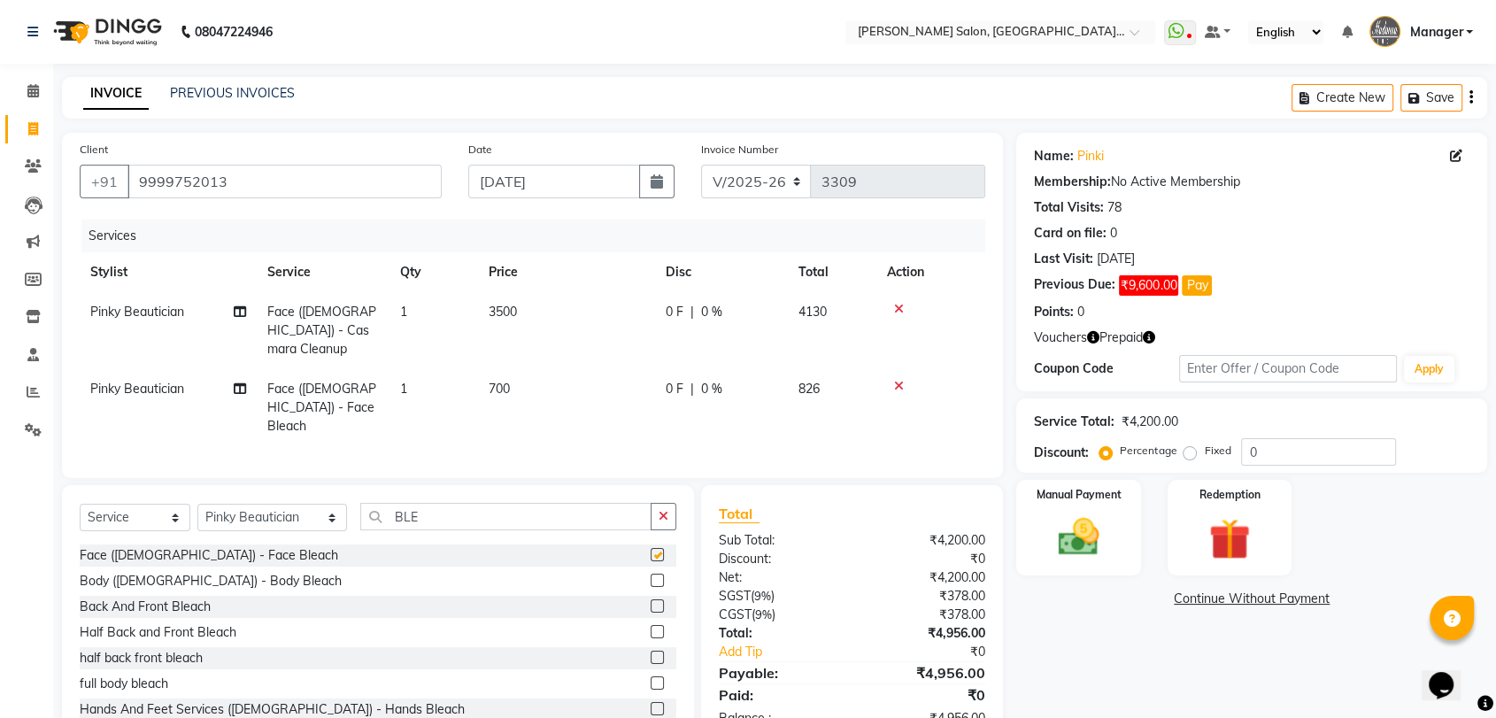
checkbox input "false"
click at [465, 407] on td "1" at bounding box center [434, 407] width 89 height 77
select select "48537"
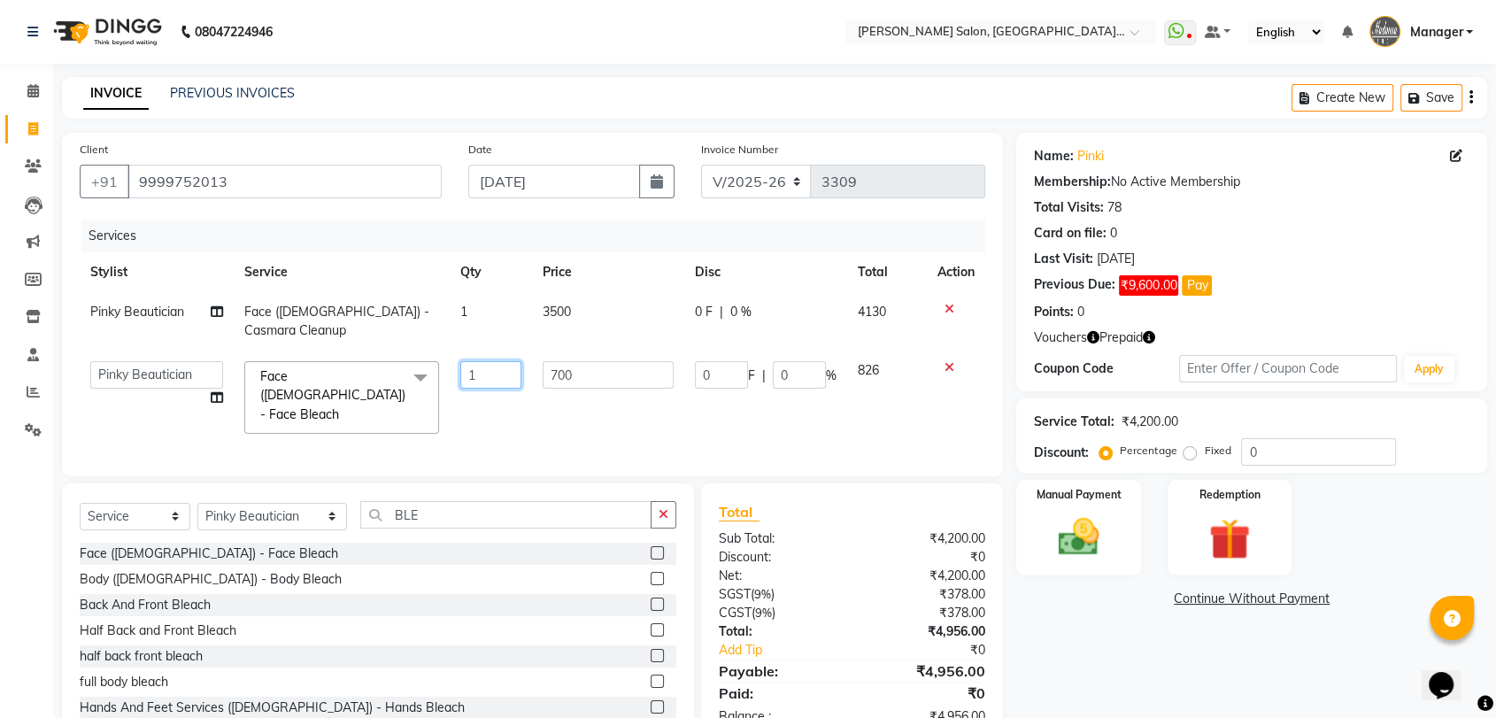
click at [480, 361] on input "1" at bounding box center [490, 374] width 61 height 27
type input "2"
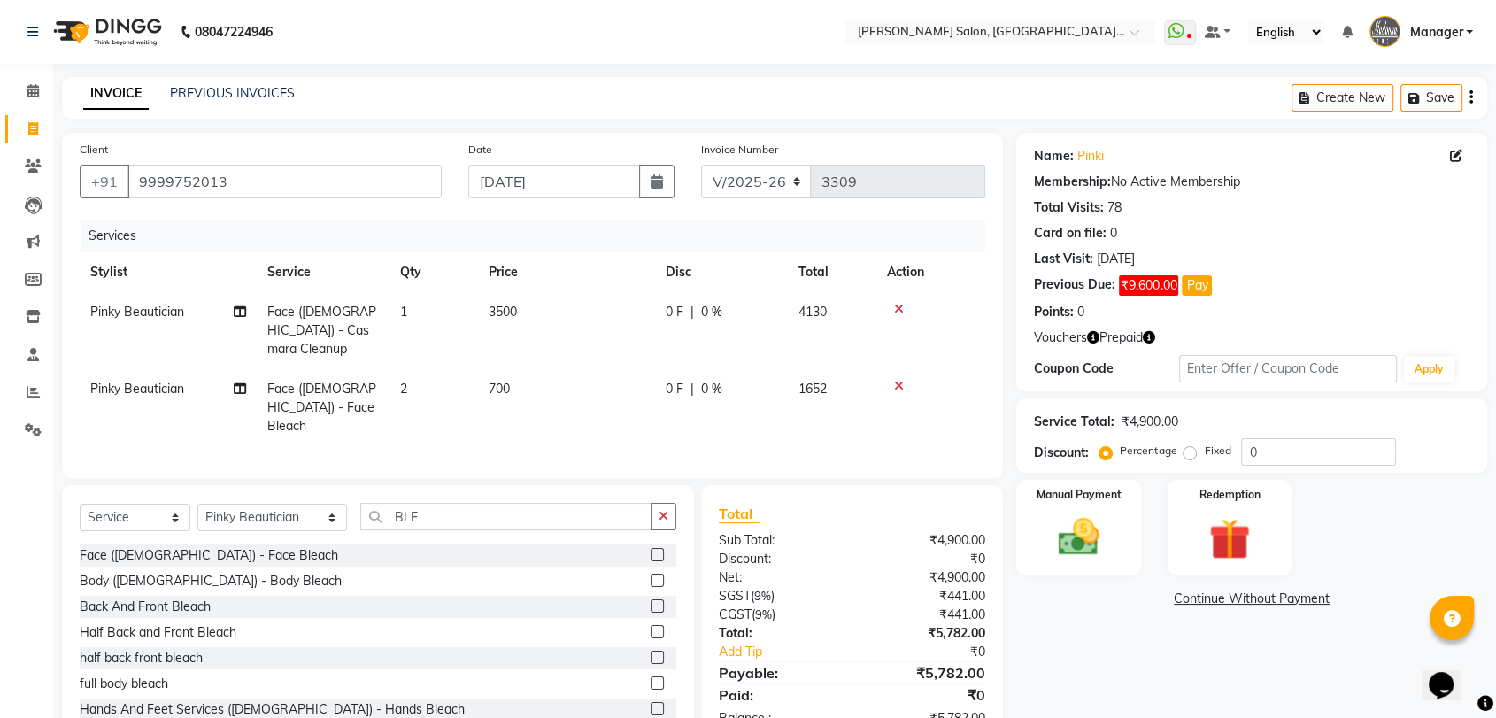
click at [611, 198] on div "Date 04-09-2025" at bounding box center [571, 176] width 233 height 73
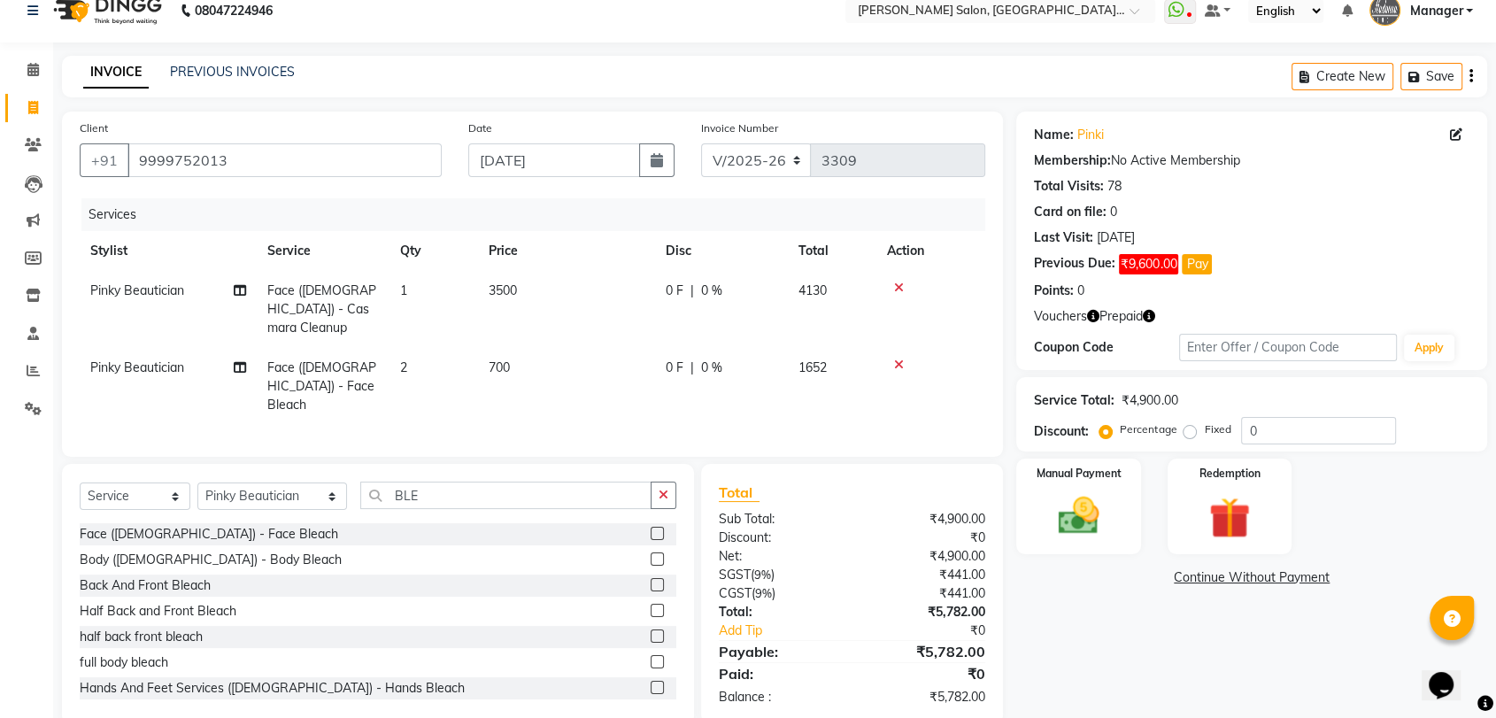
scroll to position [32, 0]
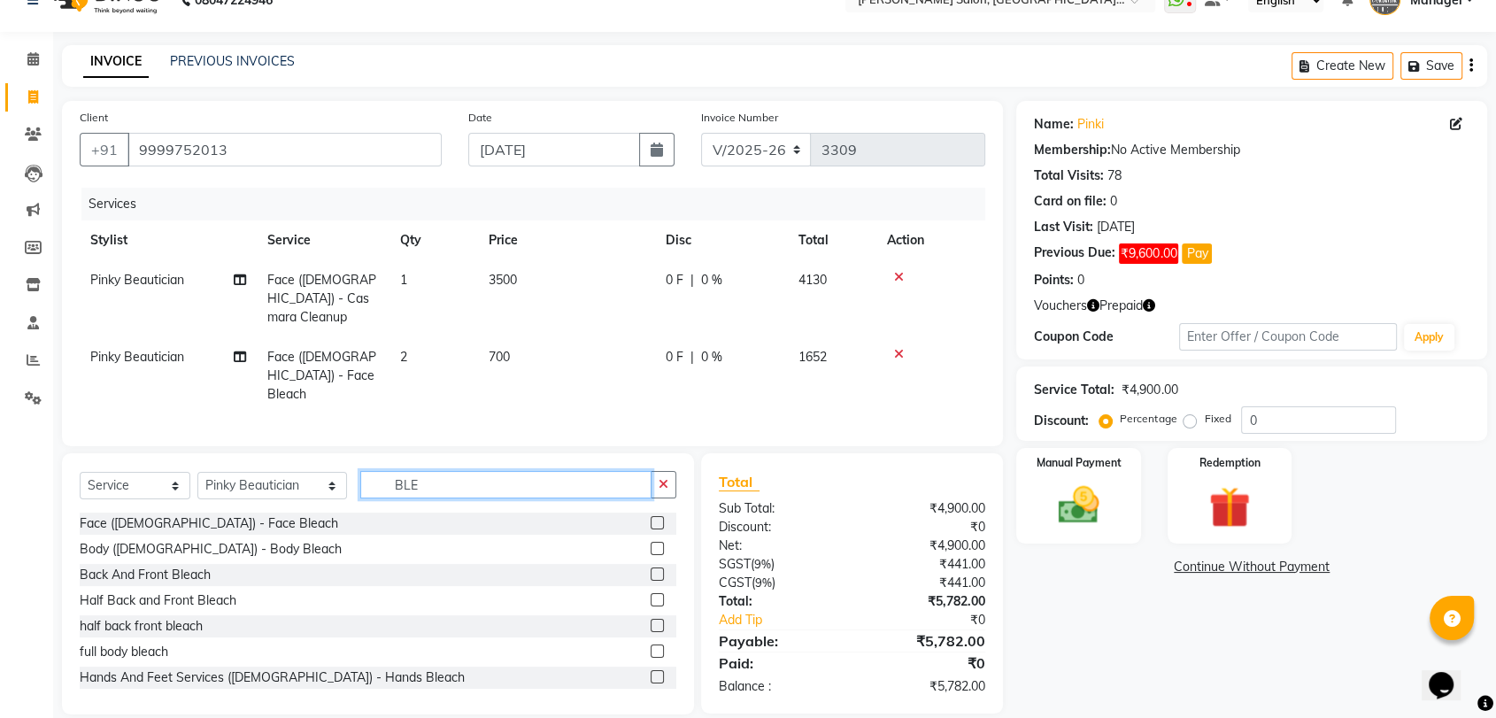
click at [370, 471] on input "BLE" at bounding box center [505, 484] width 291 height 27
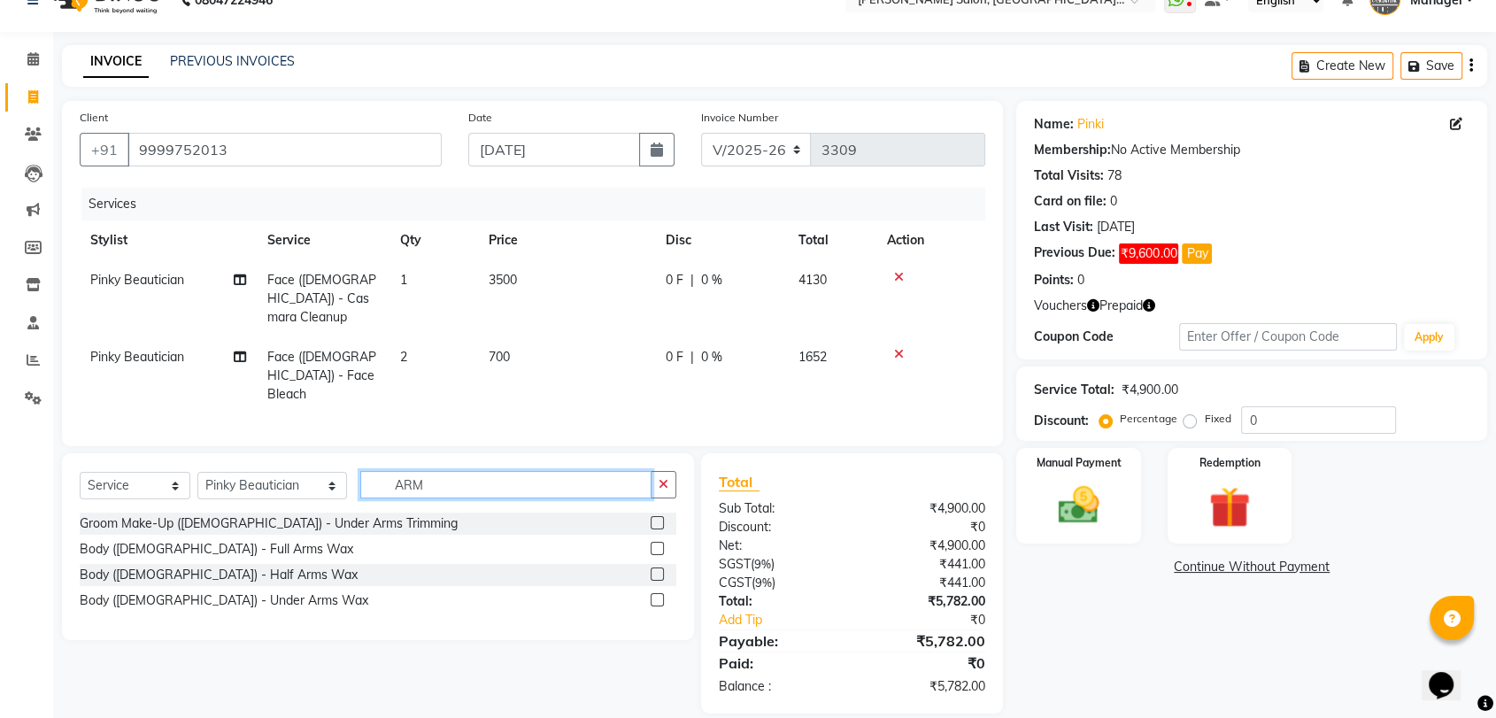
scroll to position [31, 0]
type input "ARMS"
click at [1184, 505] on div "Redemption" at bounding box center [1229, 496] width 129 height 99
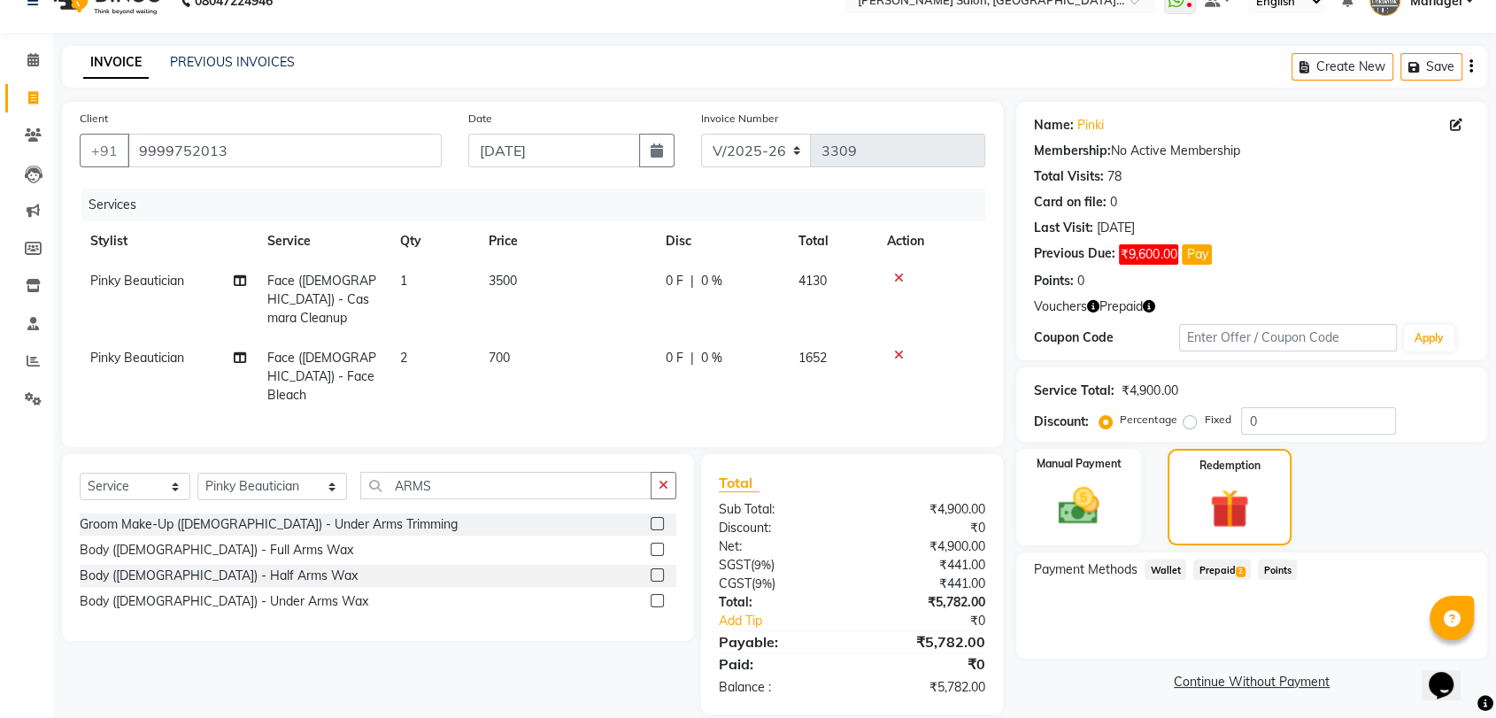
click at [1234, 567] on span "Prepaid 2" at bounding box center [1223, 570] width 58 height 20
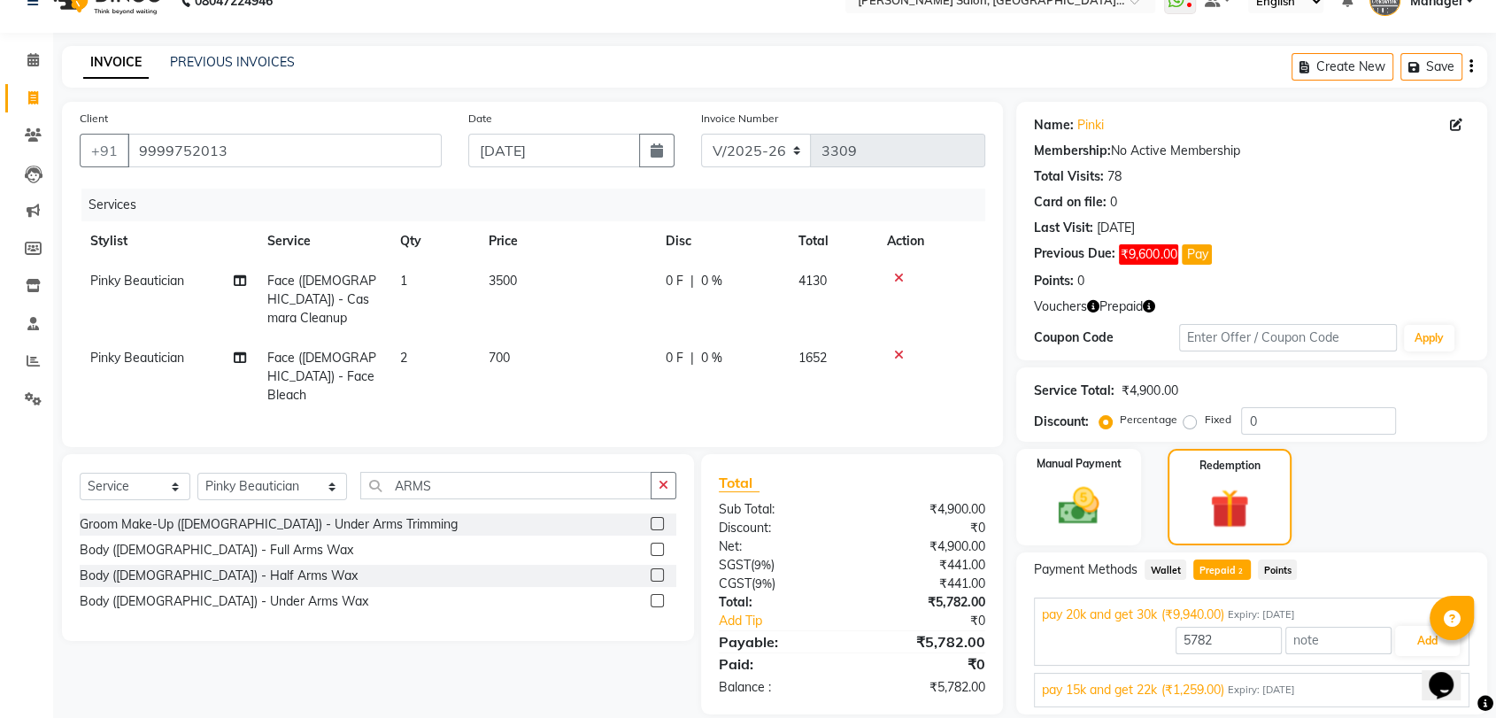
click at [1218, 687] on span "pay 15k and get 22k (₹1,259.00)" at bounding box center [1133, 690] width 182 height 19
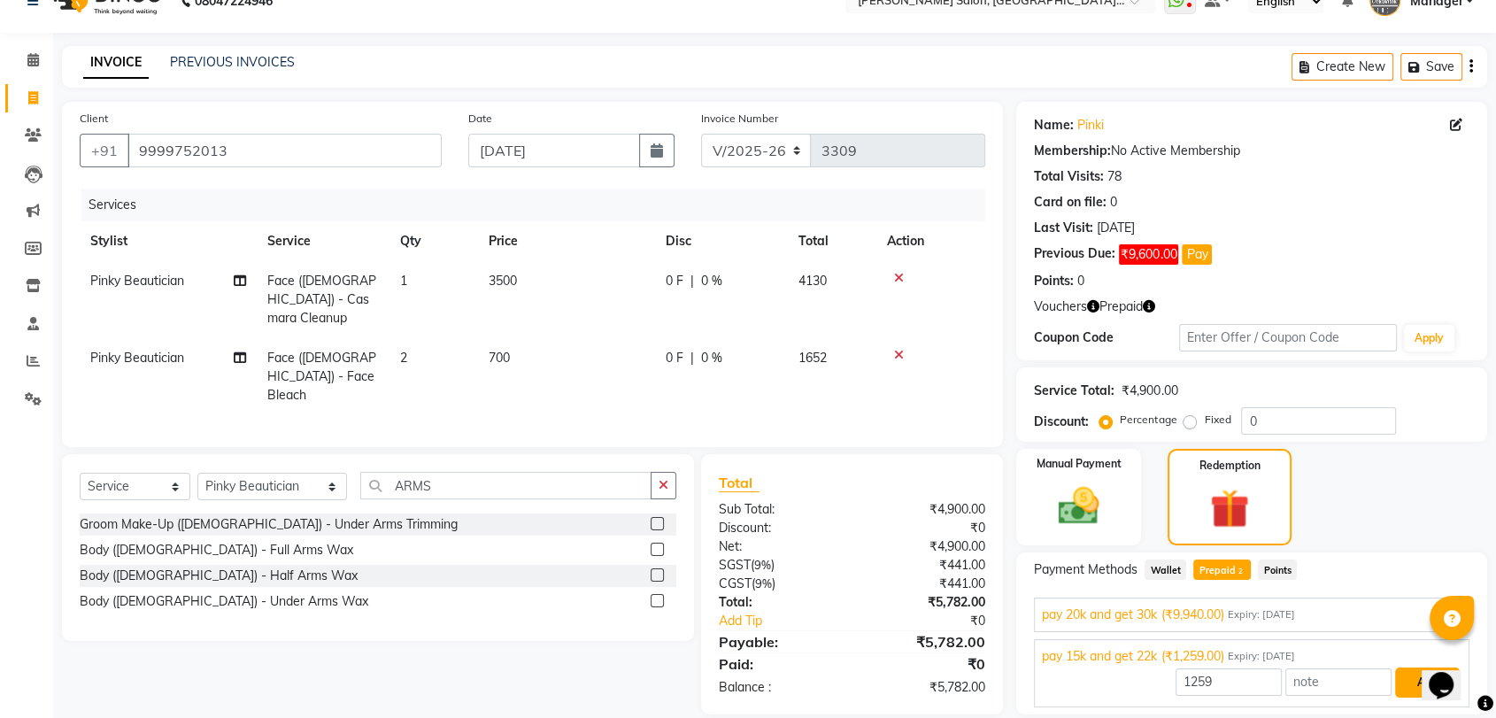
click at [1417, 684] on button "Add" at bounding box center [1428, 683] width 65 height 30
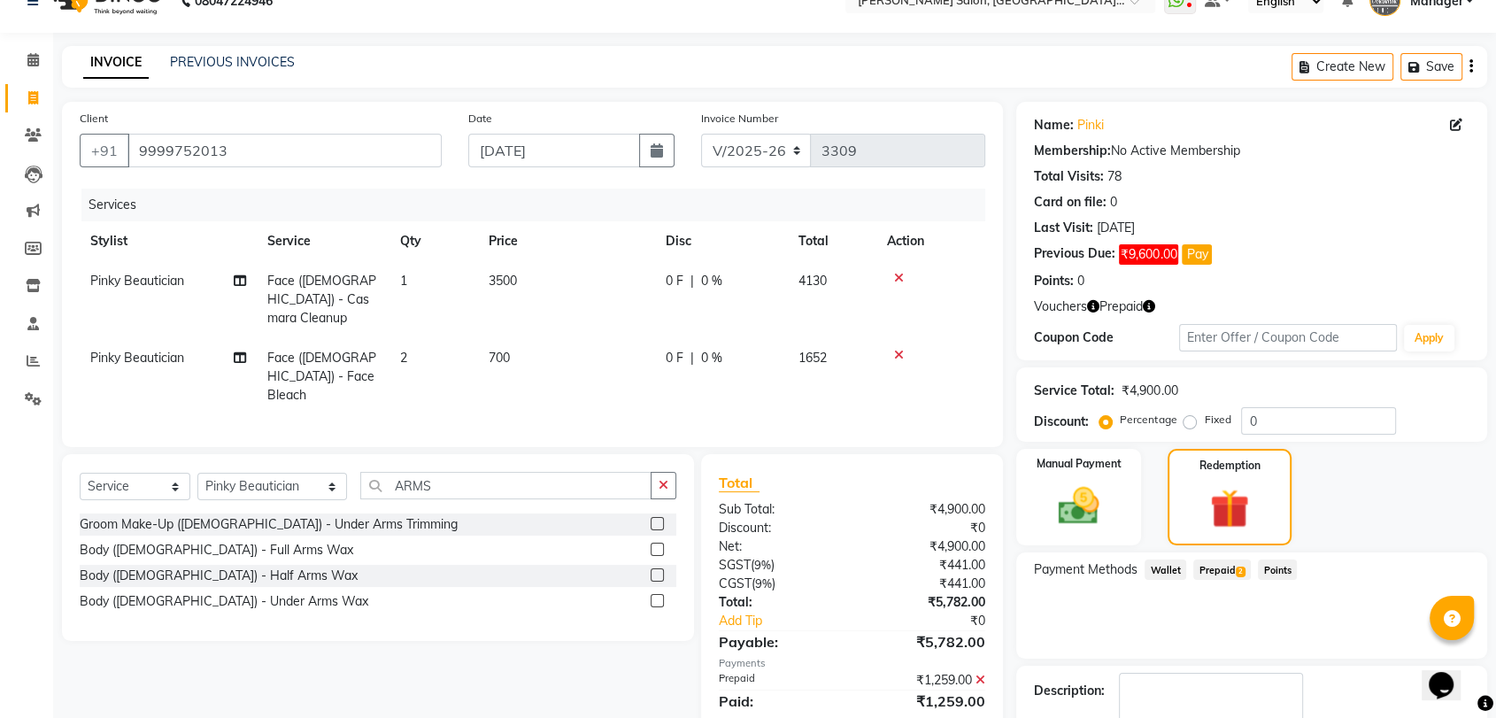
click at [1232, 579] on div "Prepaid 2" at bounding box center [1219, 572] width 65 height 24
click at [1227, 562] on span "Prepaid 2" at bounding box center [1223, 570] width 58 height 20
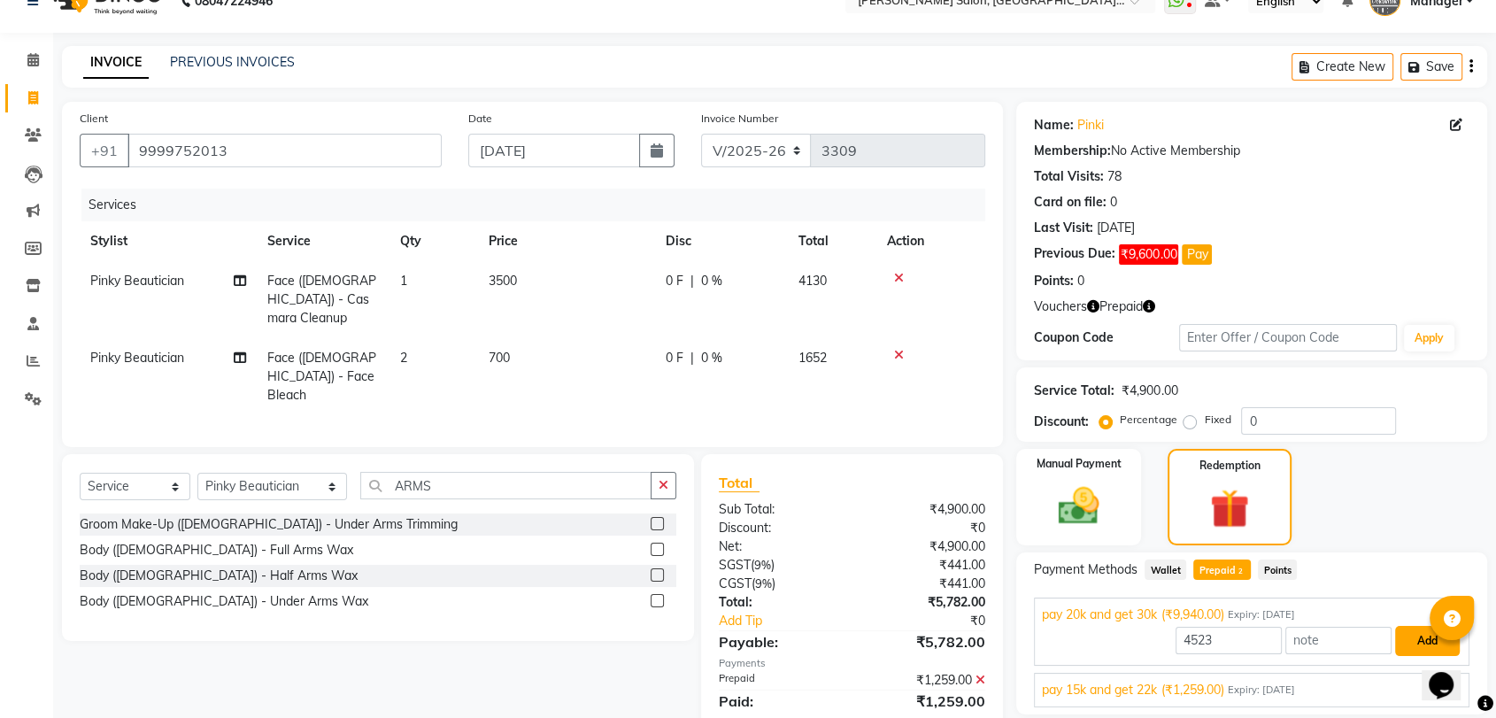
click at [1416, 638] on button "Add" at bounding box center [1428, 641] width 65 height 30
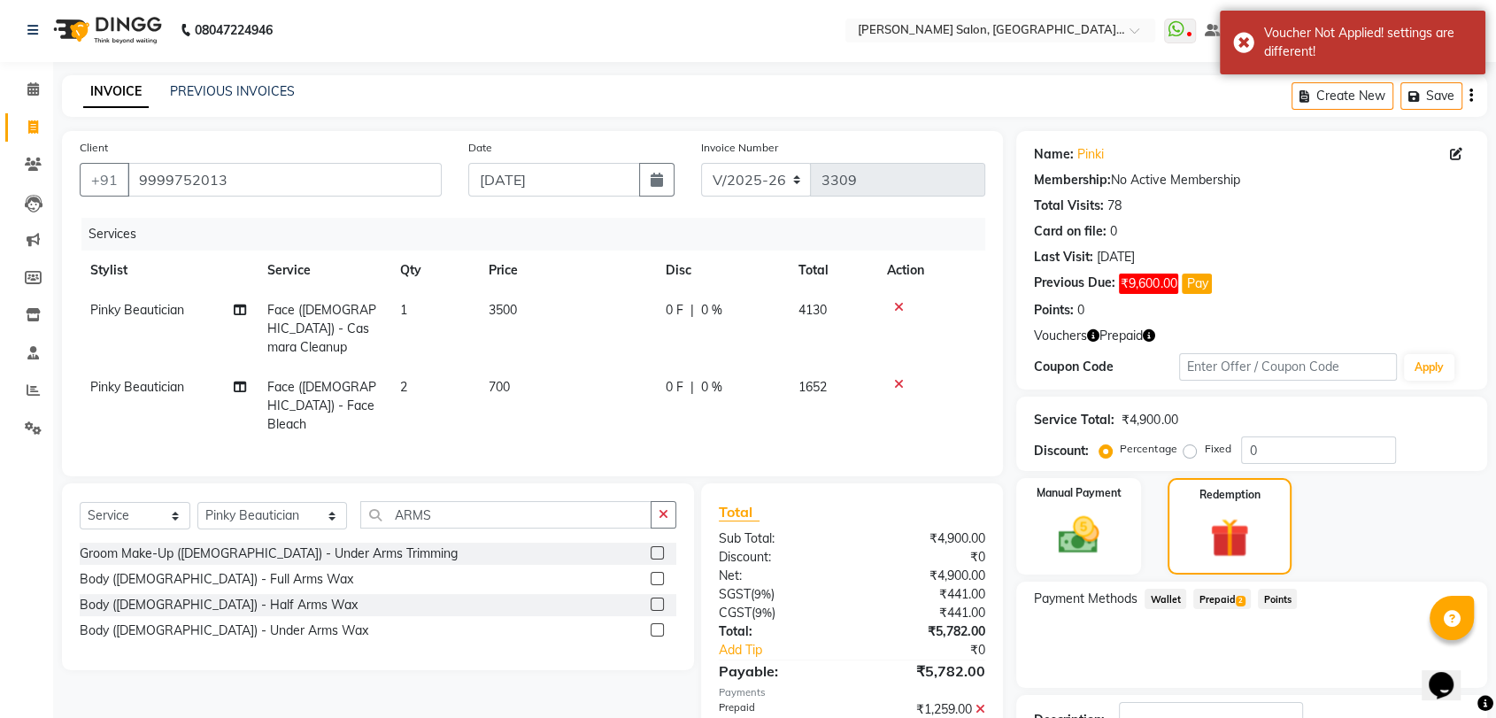
scroll to position [0, 0]
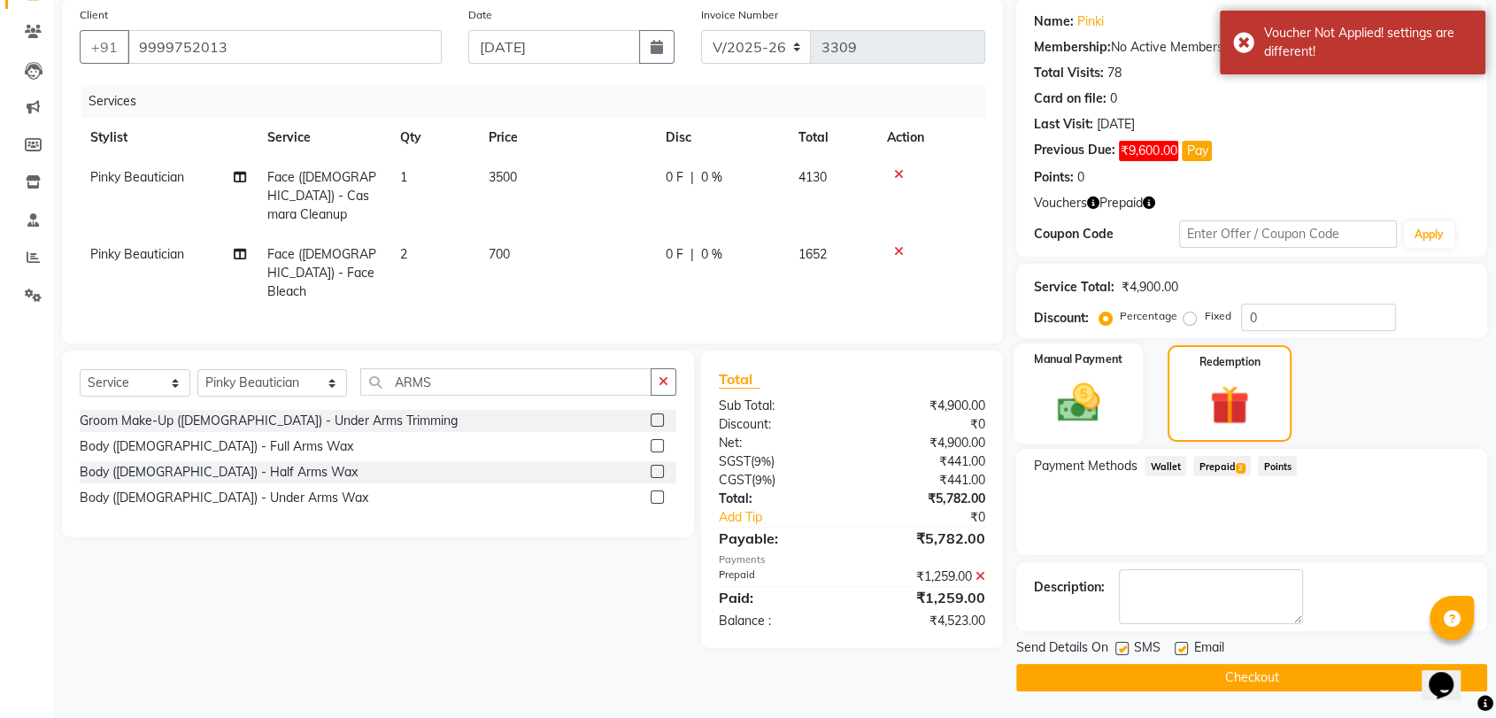
click at [1076, 387] on img at bounding box center [1078, 403] width 69 height 50
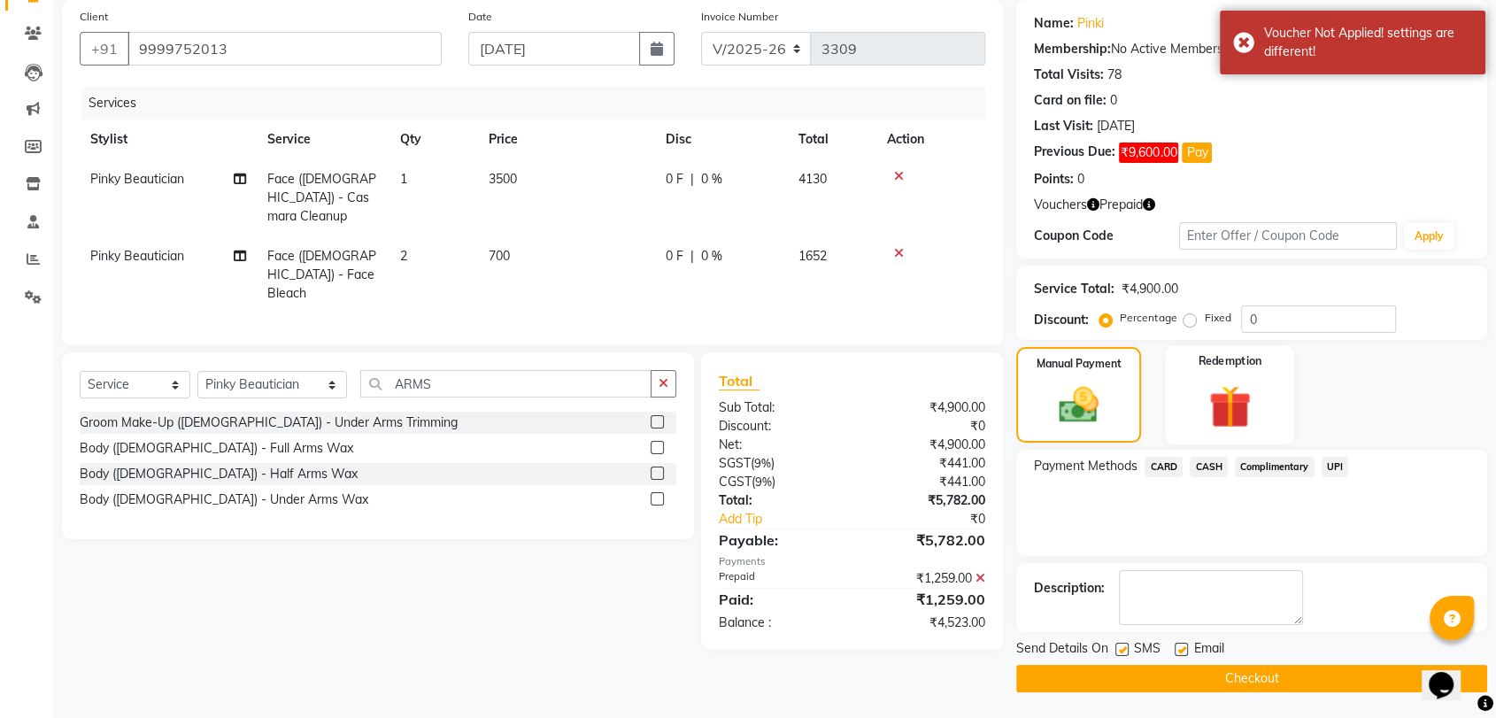
click at [1218, 398] on img at bounding box center [1229, 406] width 69 height 53
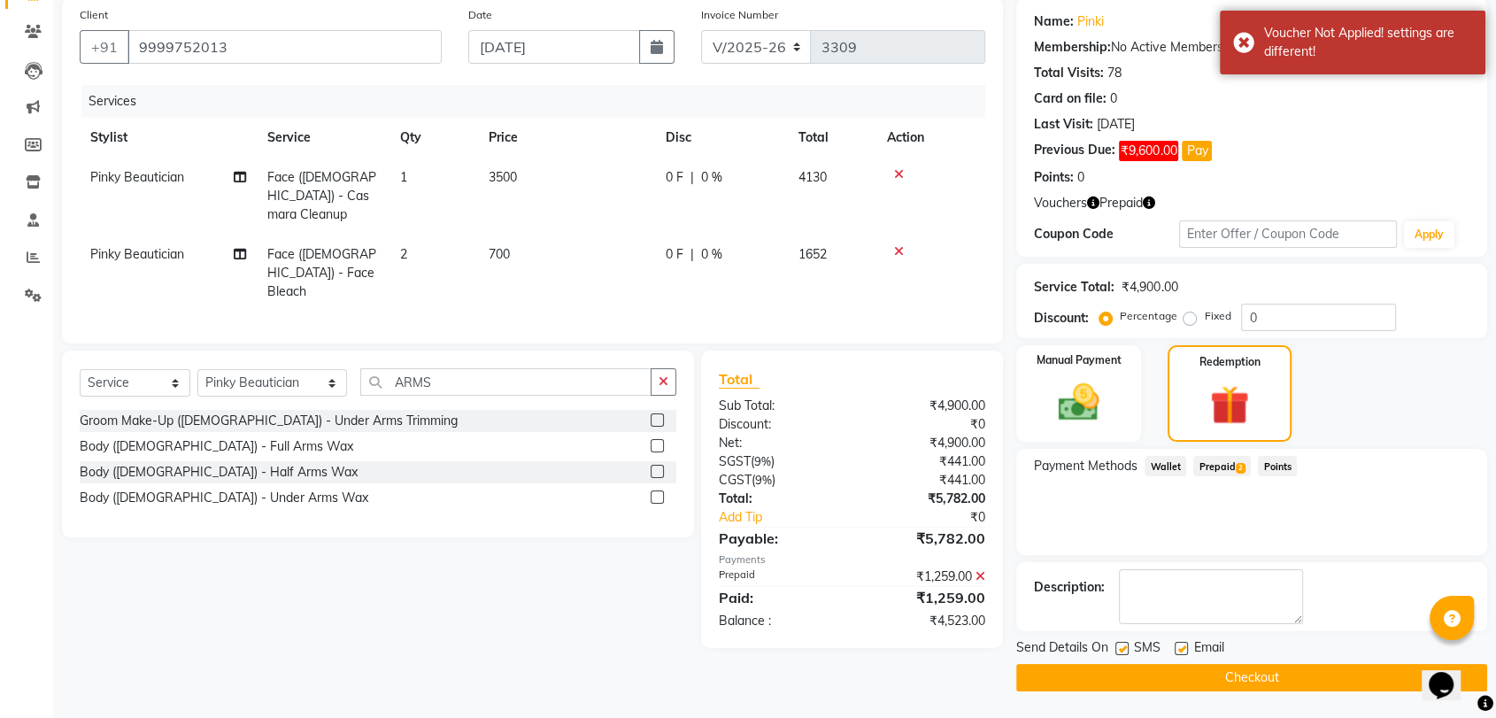
click at [982, 570] on icon at bounding box center [981, 576] width 10 height 12
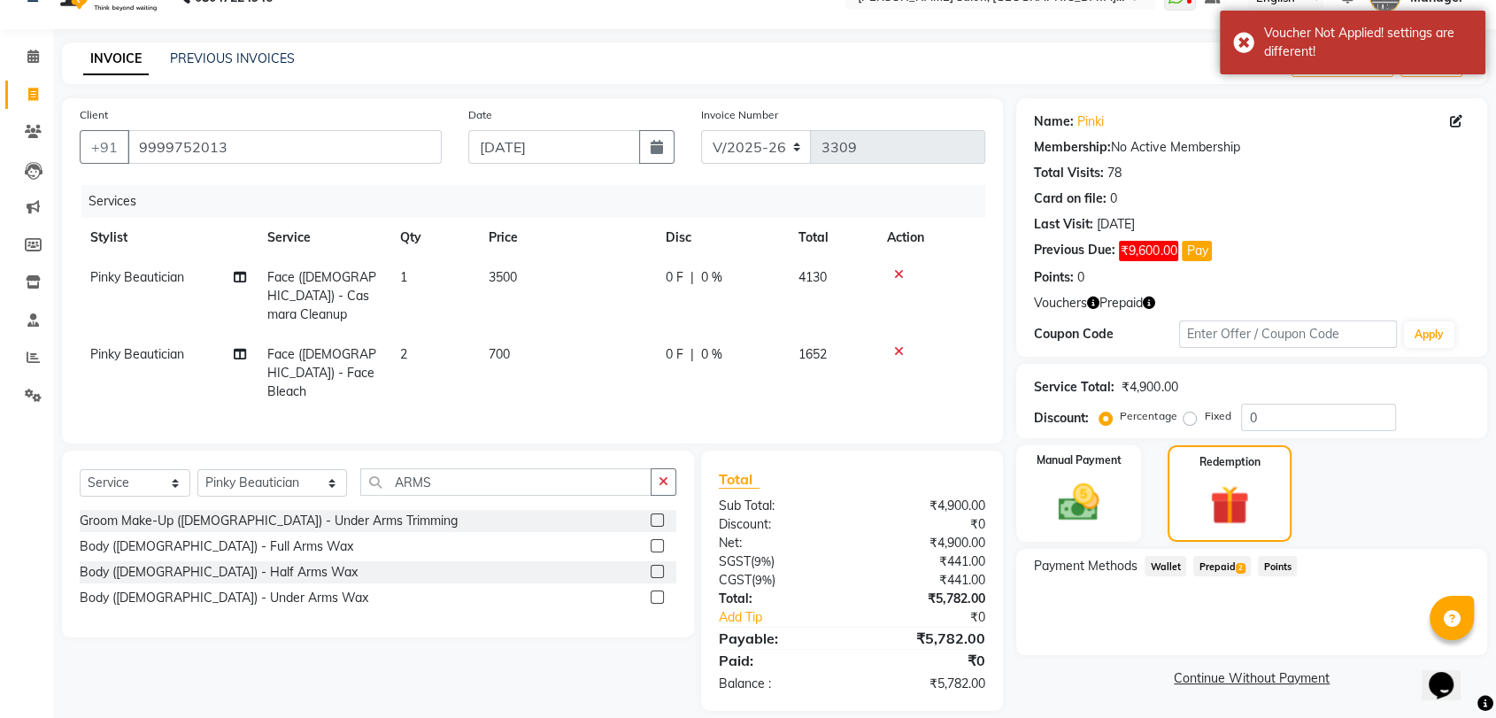
click at [1210, 561] on span "Prepaid 2" at bounding box center [1223, 566] width 58 height 20
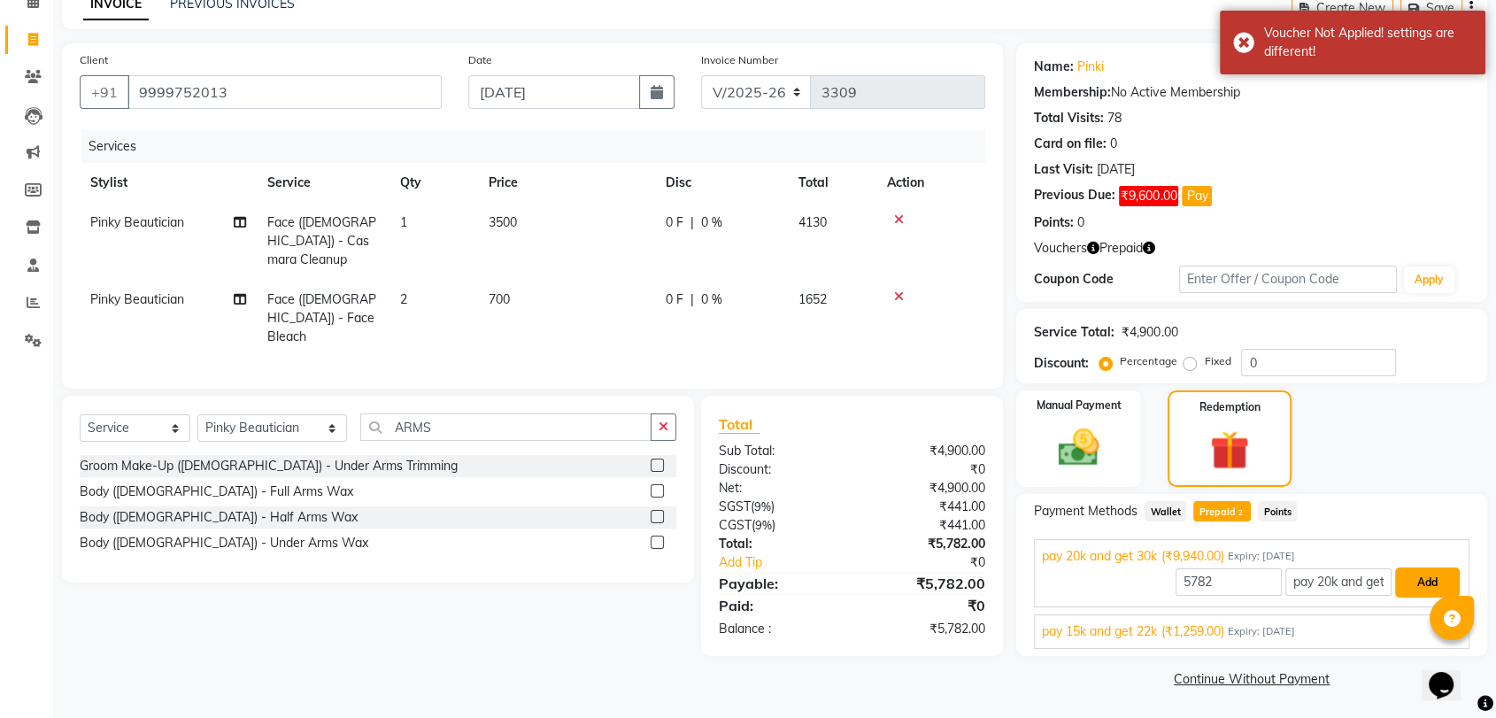
click at [1416, 572] on button "Add" at bounding box center [1428, 583] width 65 height 30
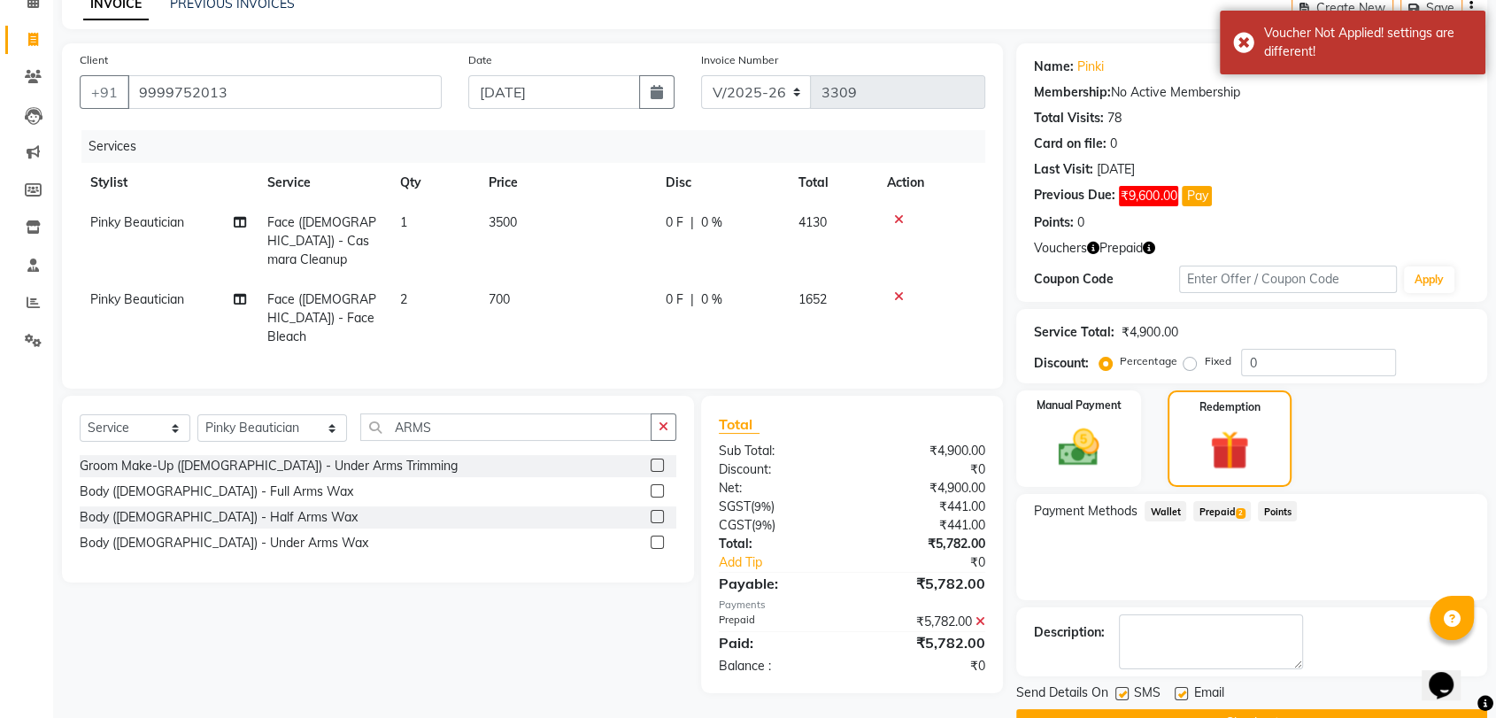
scroll to position [135, 0]
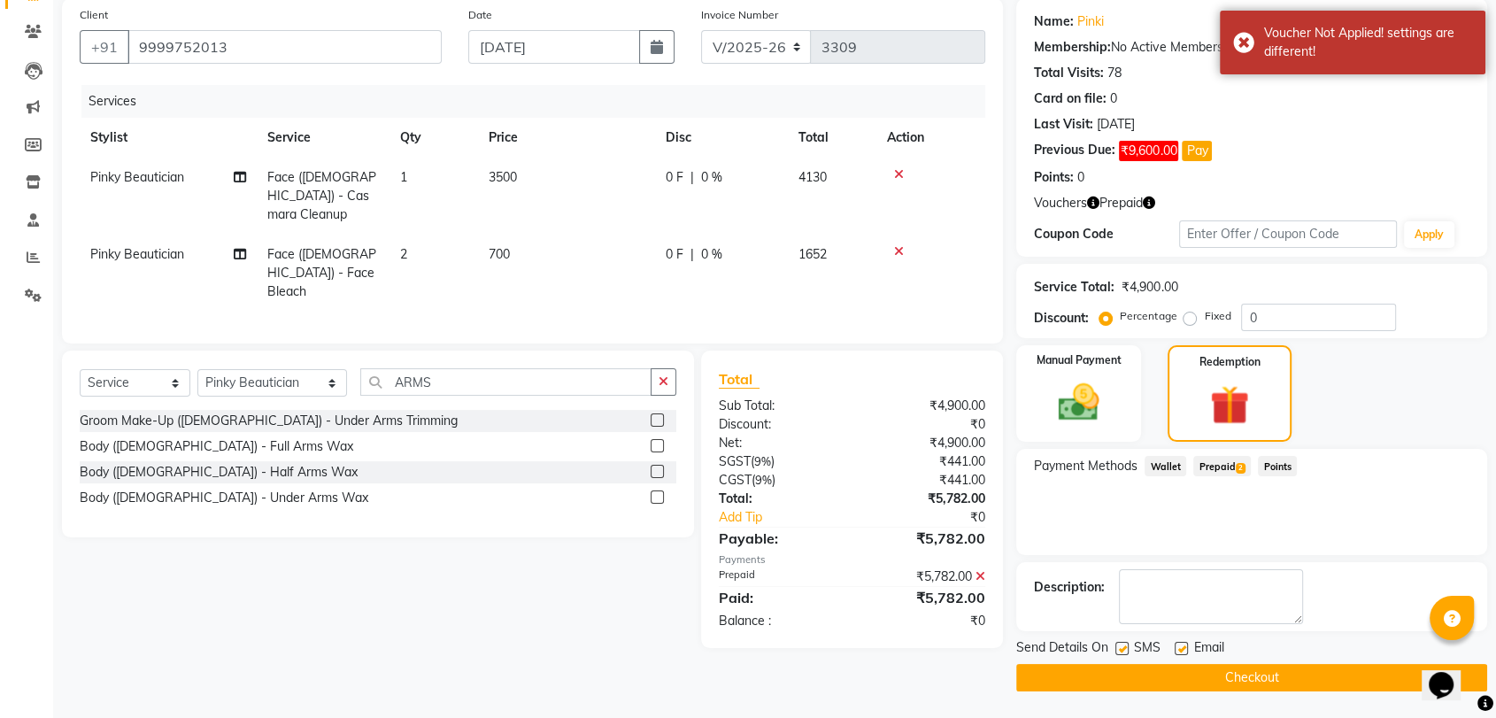
click at [1287, 680] on button "Checkout" at bounding box center [1252, 677] width 471 height 27
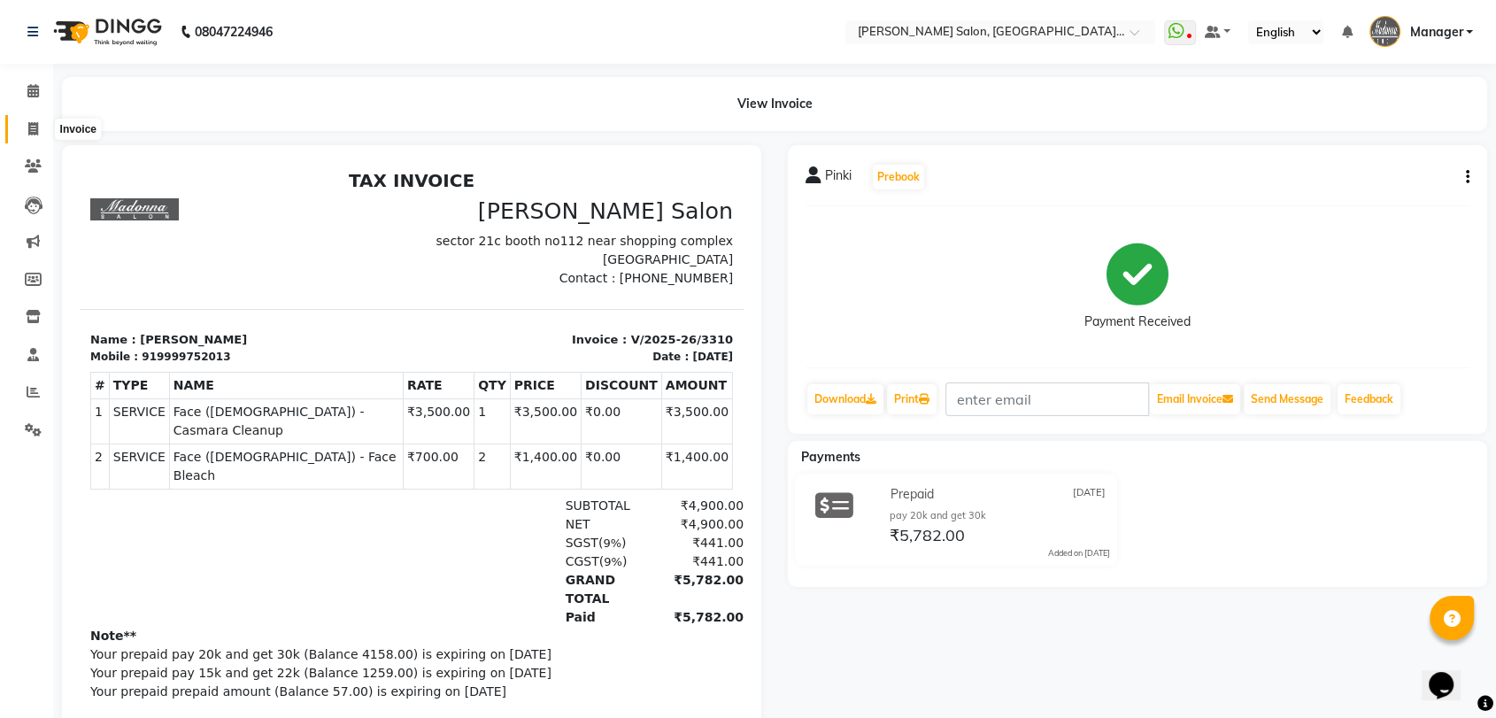
click at [47, 126] on span at bounding box center [33, 130] width 31 height 20
select select "service"
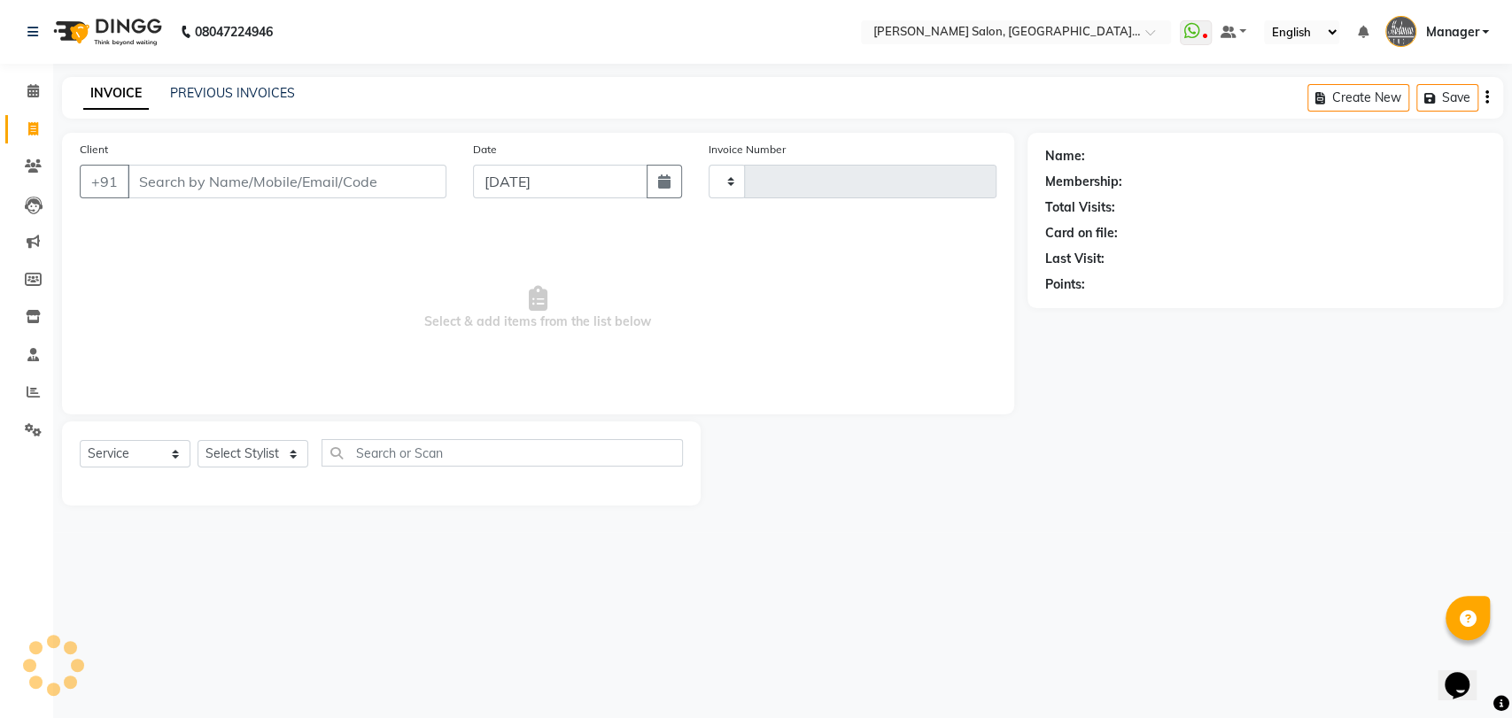
type input "3311"
select select "5893"
click at [294, 89] on div "INVOICE PREVIOUS INVOICES" at bounding box center [189, 94] width 254 height 20
click at [276, 96] on link "PREVIOUS INVOICES" at bounding box center [232, 93] width 125 height 16
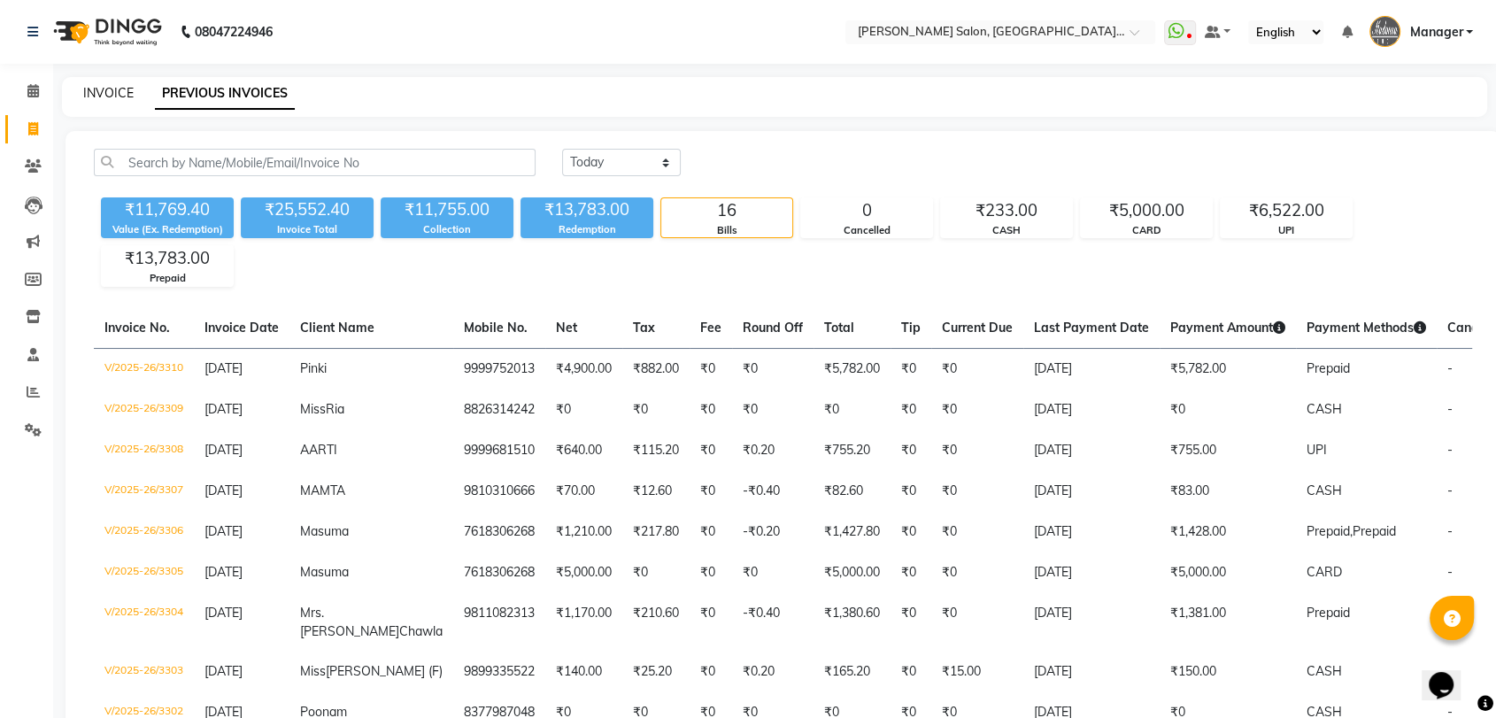
click at [122, 85] on link "INVOICE" at bounding box center [108, 93] width 50 height 16
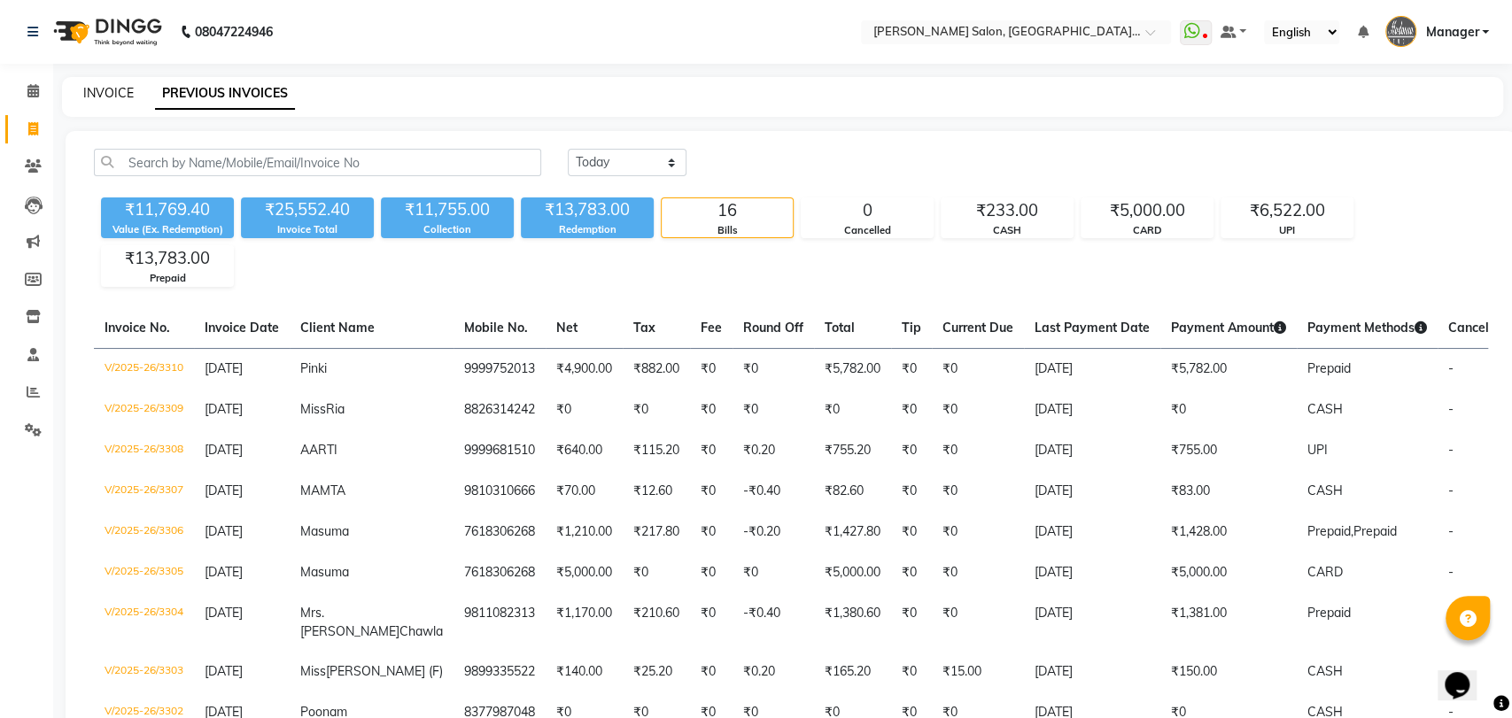
select select "5893"
select select "service"
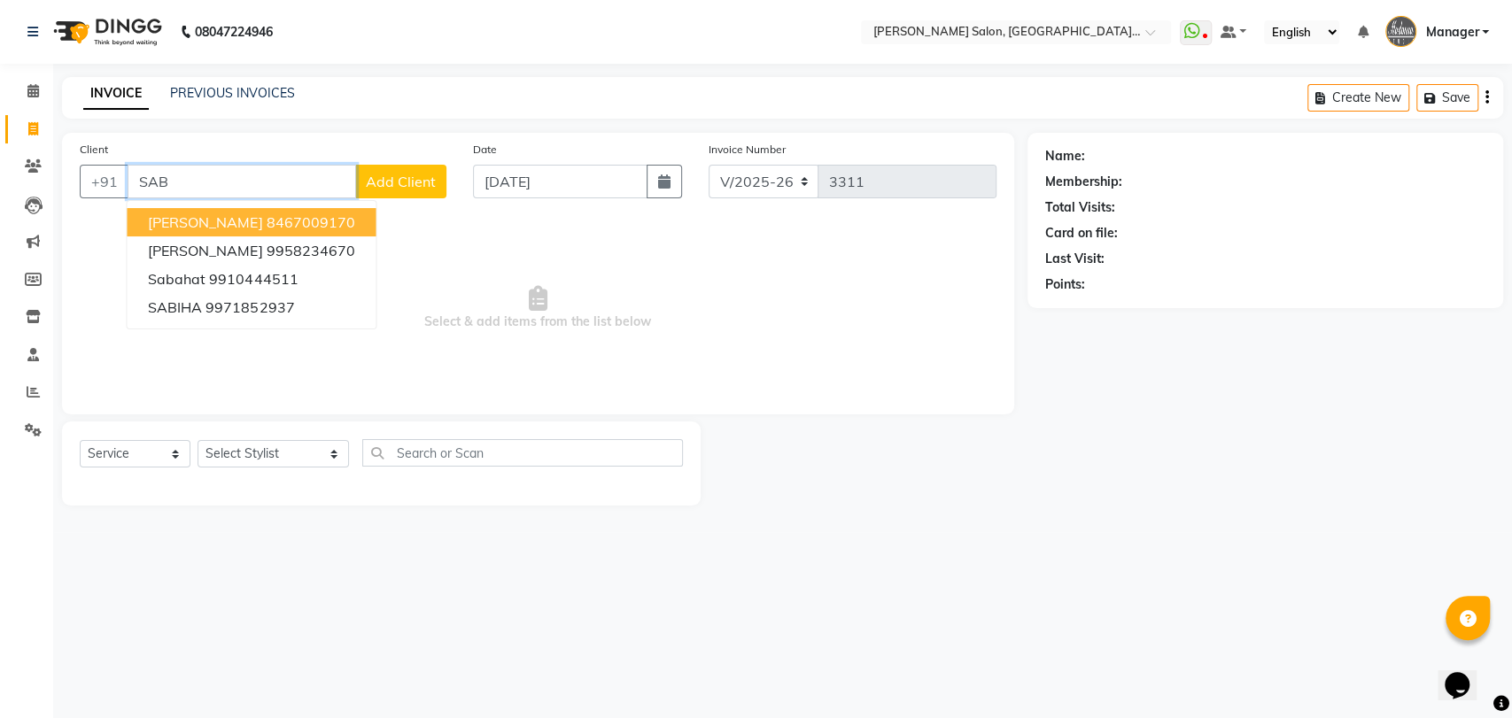
click at [295, 220] on ngb-highlight "8467009170" at bounding box center [310, 222] width 89 height 18
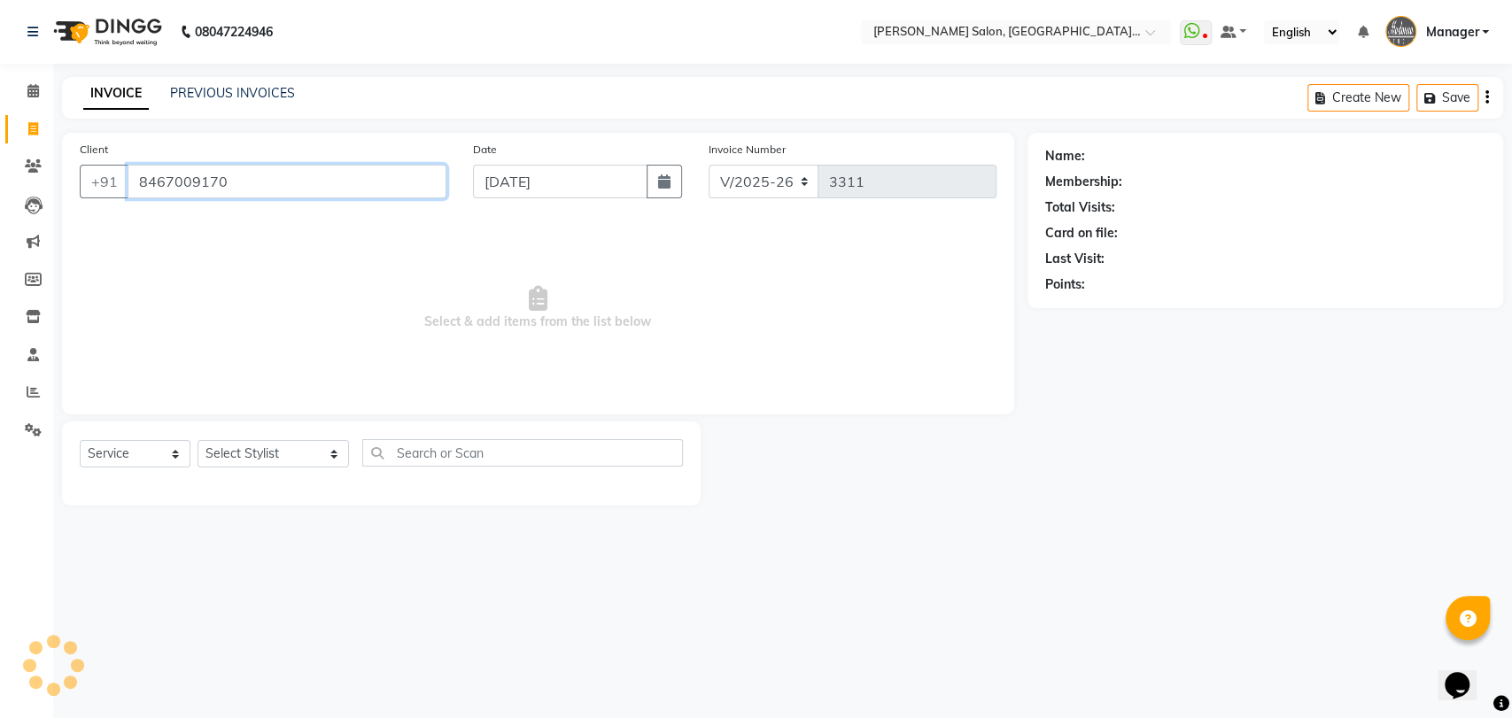
type input "8467009170"
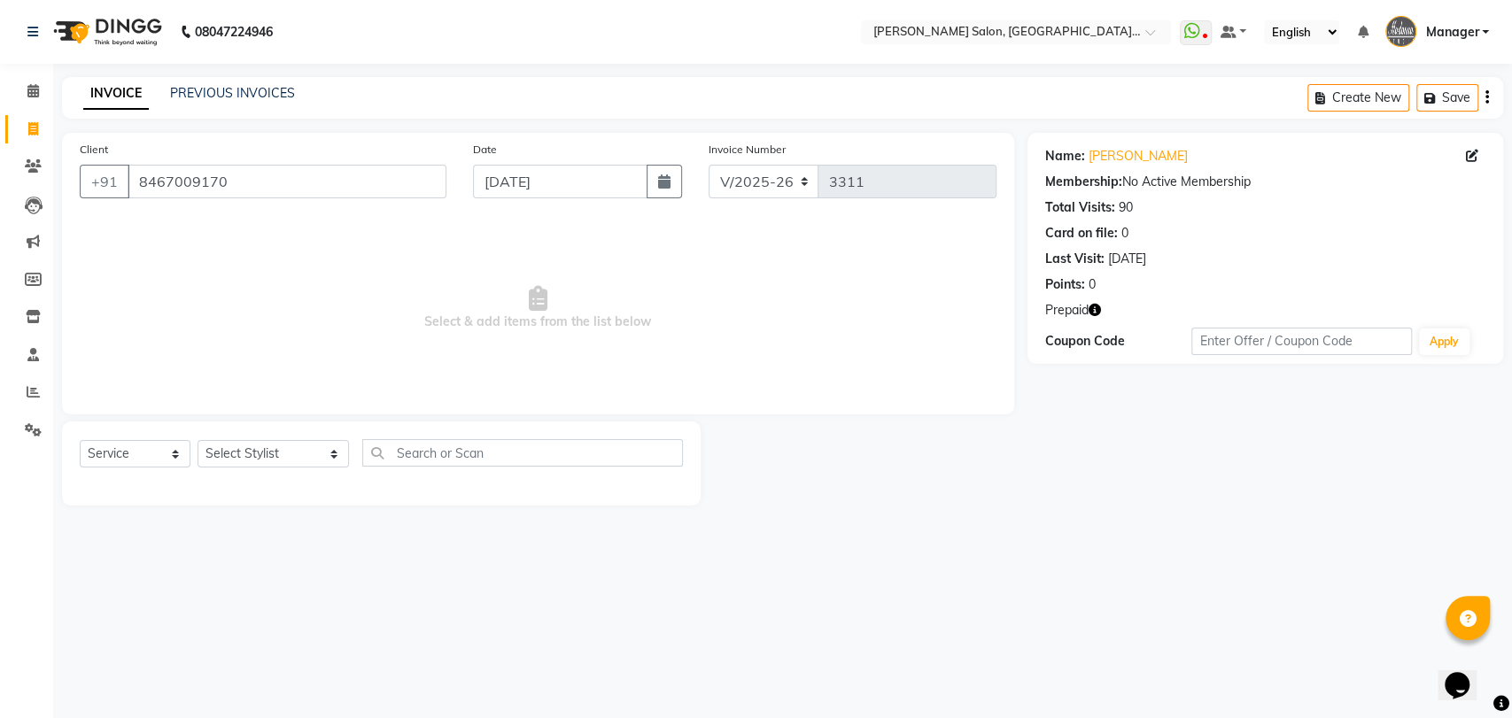
click at [1098, 305] on icon "button" at bounding box center [1094, 310] width 12 height 12
click at [746, 299] on span "Select & add items from the list below" at bounding box center [538, 308] width 916 height 177
click at [1099, 319] on button "button" at bounding box center [1094, 310] width 12 height 19
click at [646, 220] on span "Select & add items from the list below" at bounding box center [538, 308] width 916 height 177
click at [340, 193] on input "8467009170" at bounding box center [287, 182] width 319 height 34
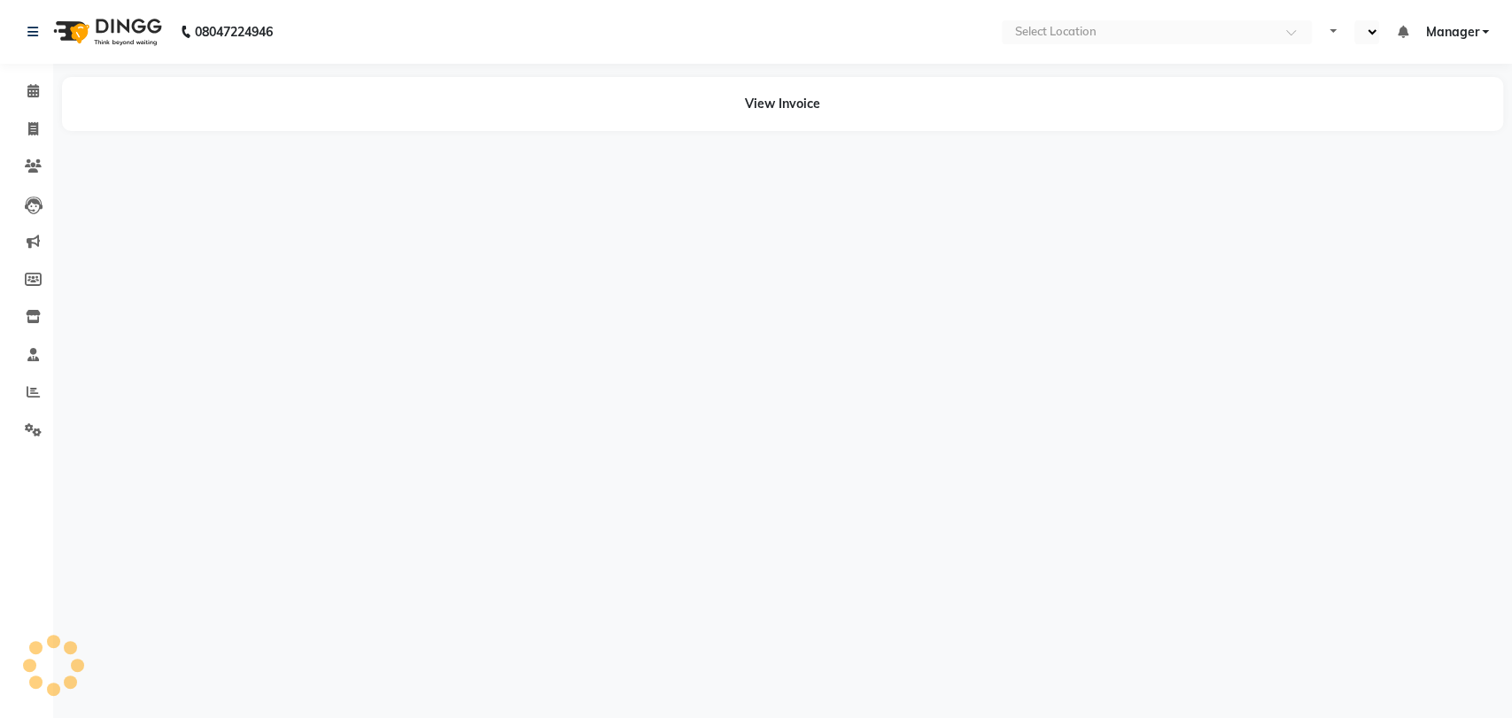
select select "en"
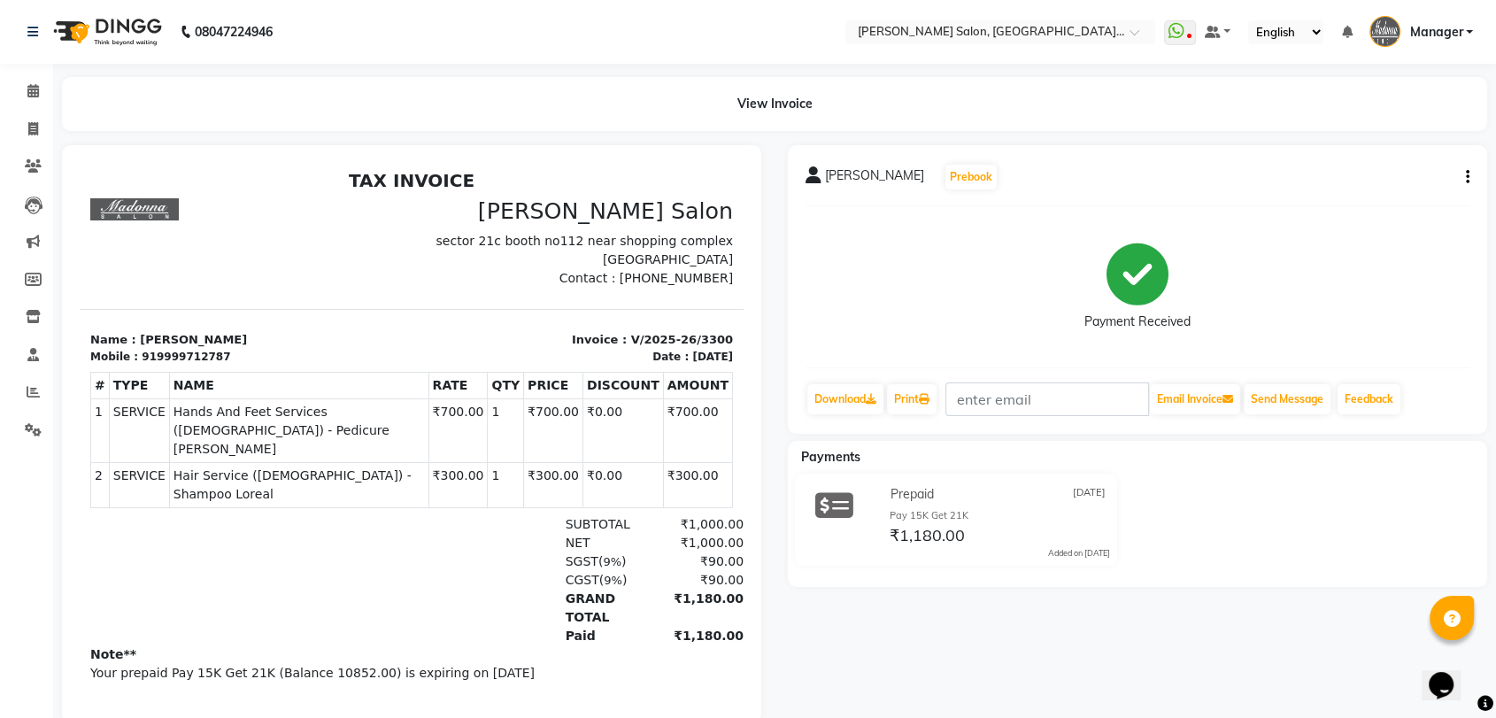
click at [1466, 177] on icon "button" at bounding box center [1468, 177] width 4 height 1
click at [1350, 176] on div "Edit Item Staff" at bounding box center [1378, 177] width 121 height 22
select select
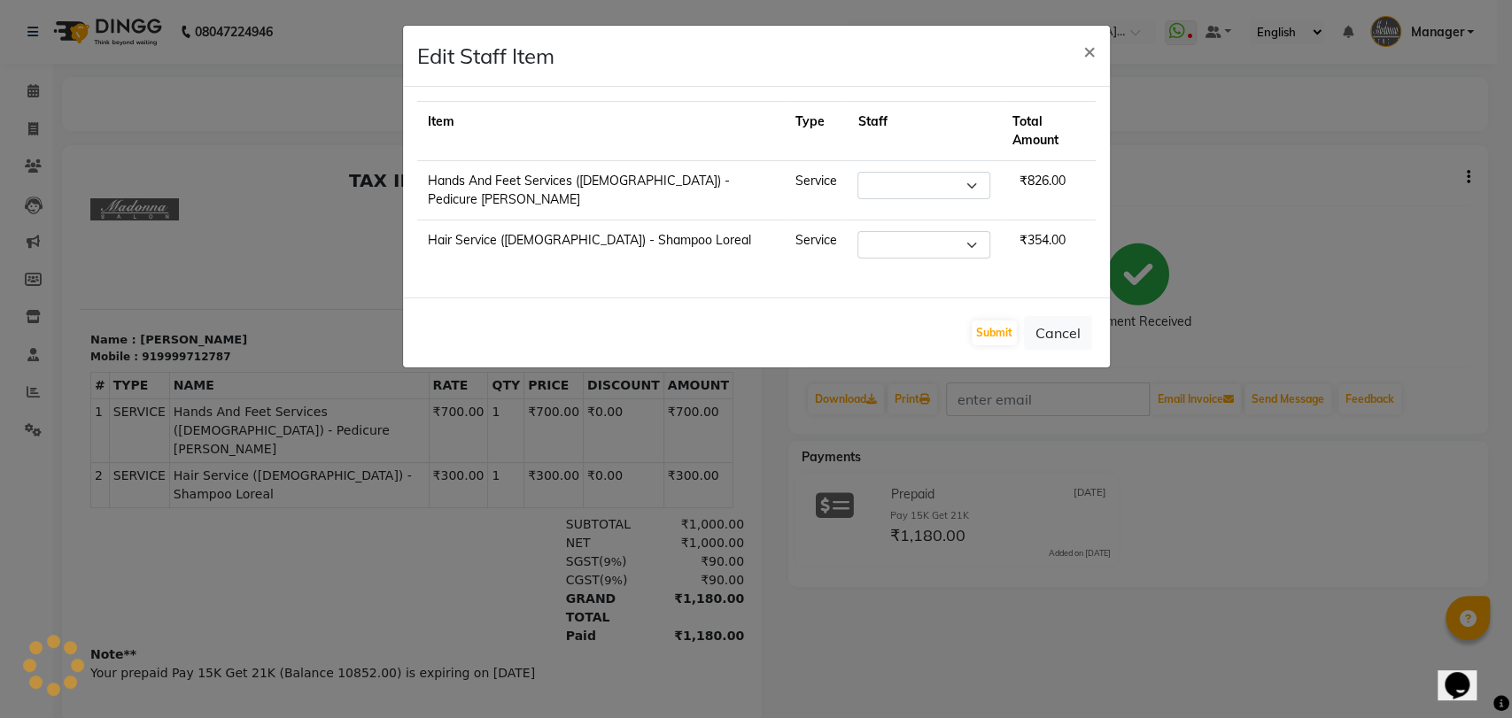
select select "90559"
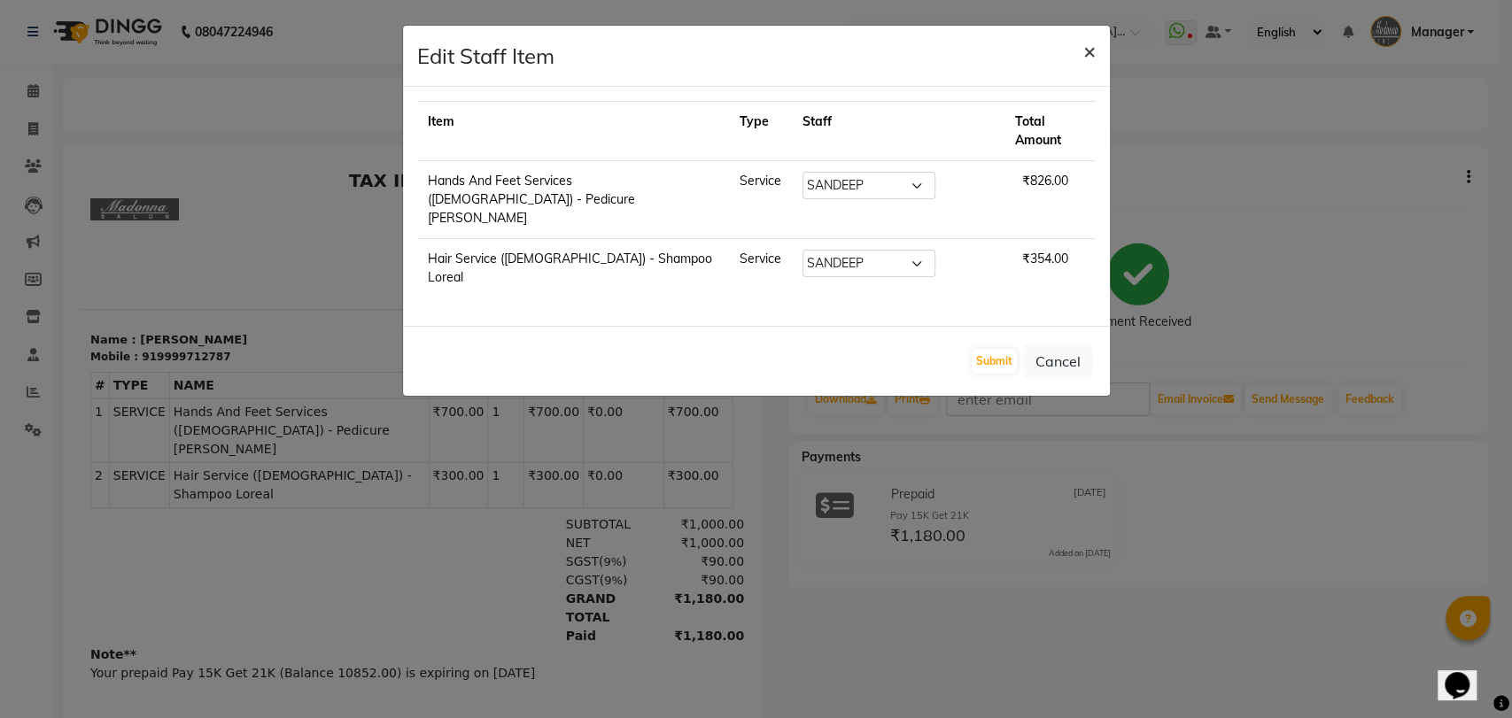
click at [1084, 50] on span "×" at bounding box center [1089, 50] width 12 height 27
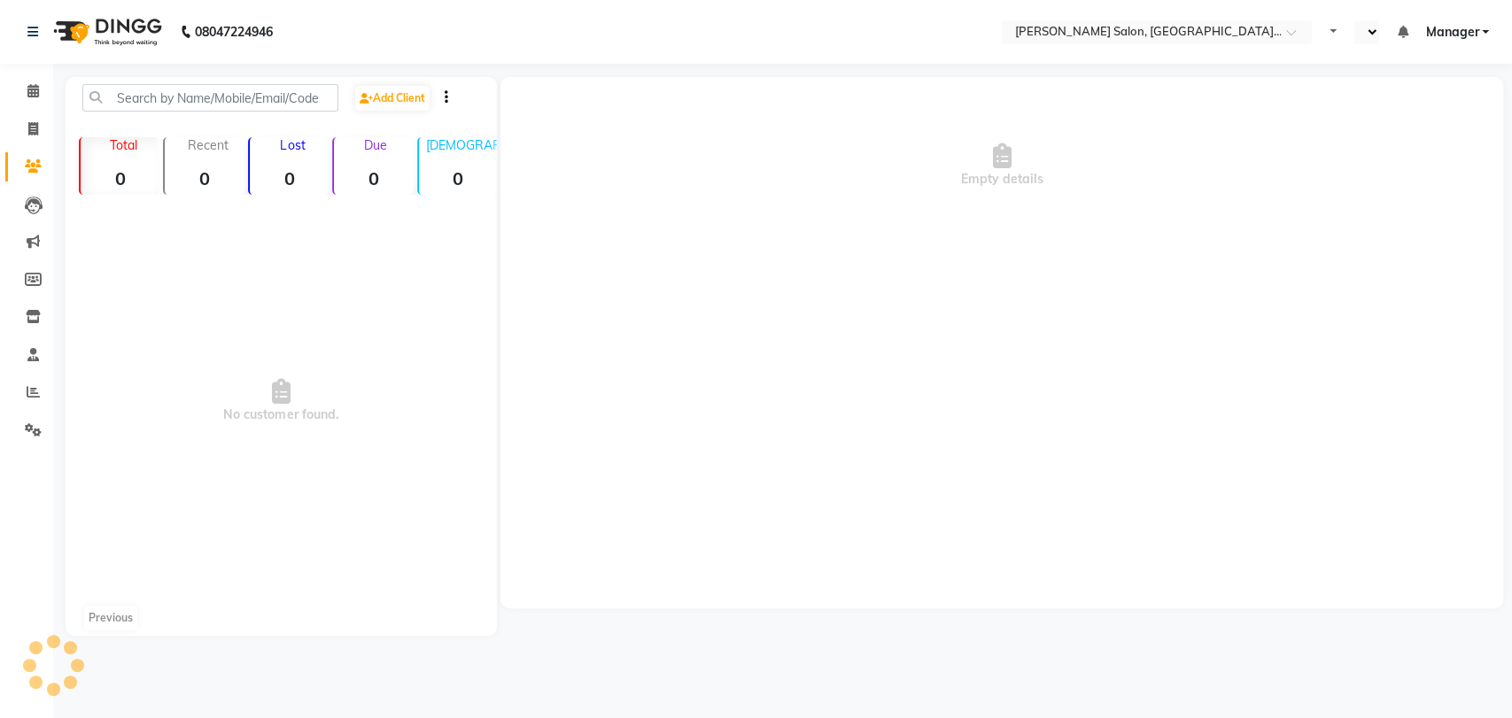
select select "en"
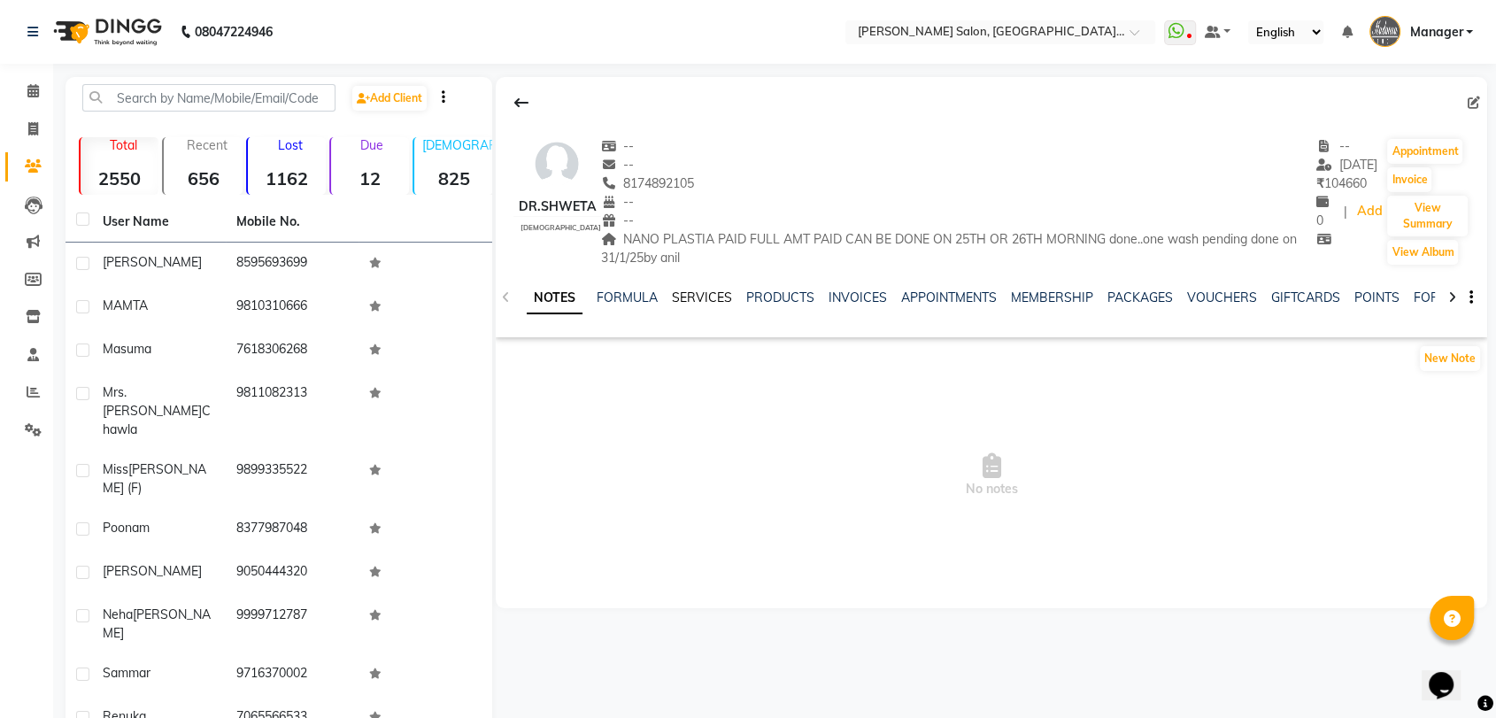
click at [704, 292] on link "SERVICES" at bounding box center [702, 298] width 60 height 16
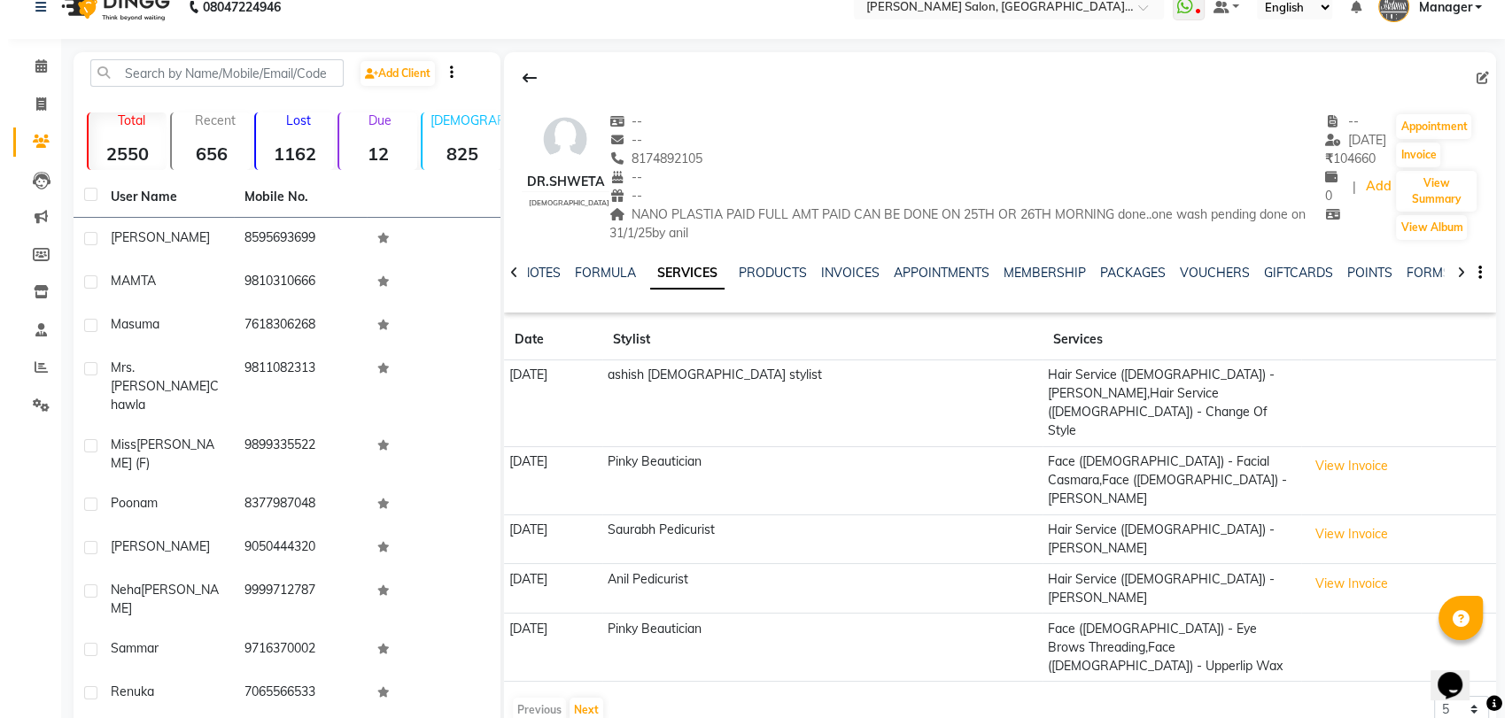
scroll to position [50, 0]
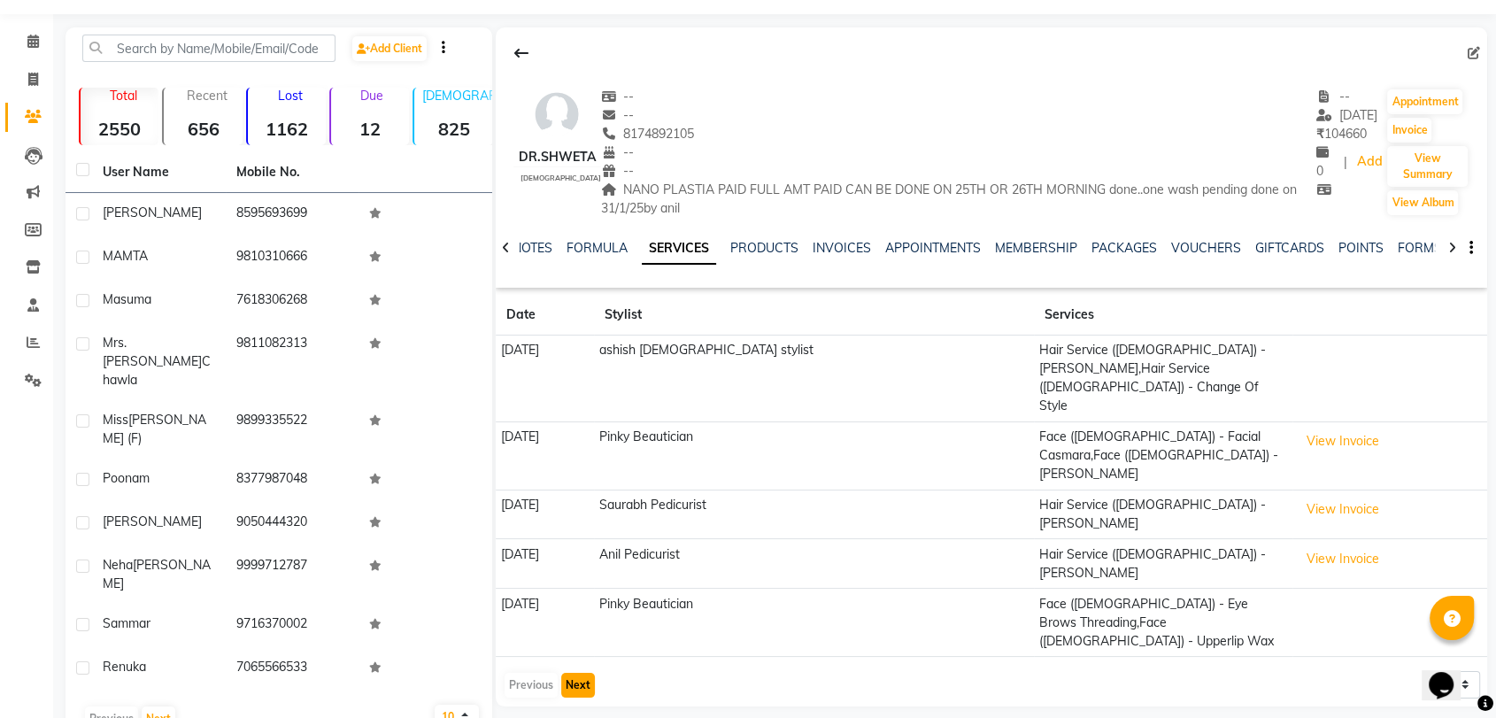
click at [588, 673] on button "Next" at bounding box center [578, 685] width 34 height 25
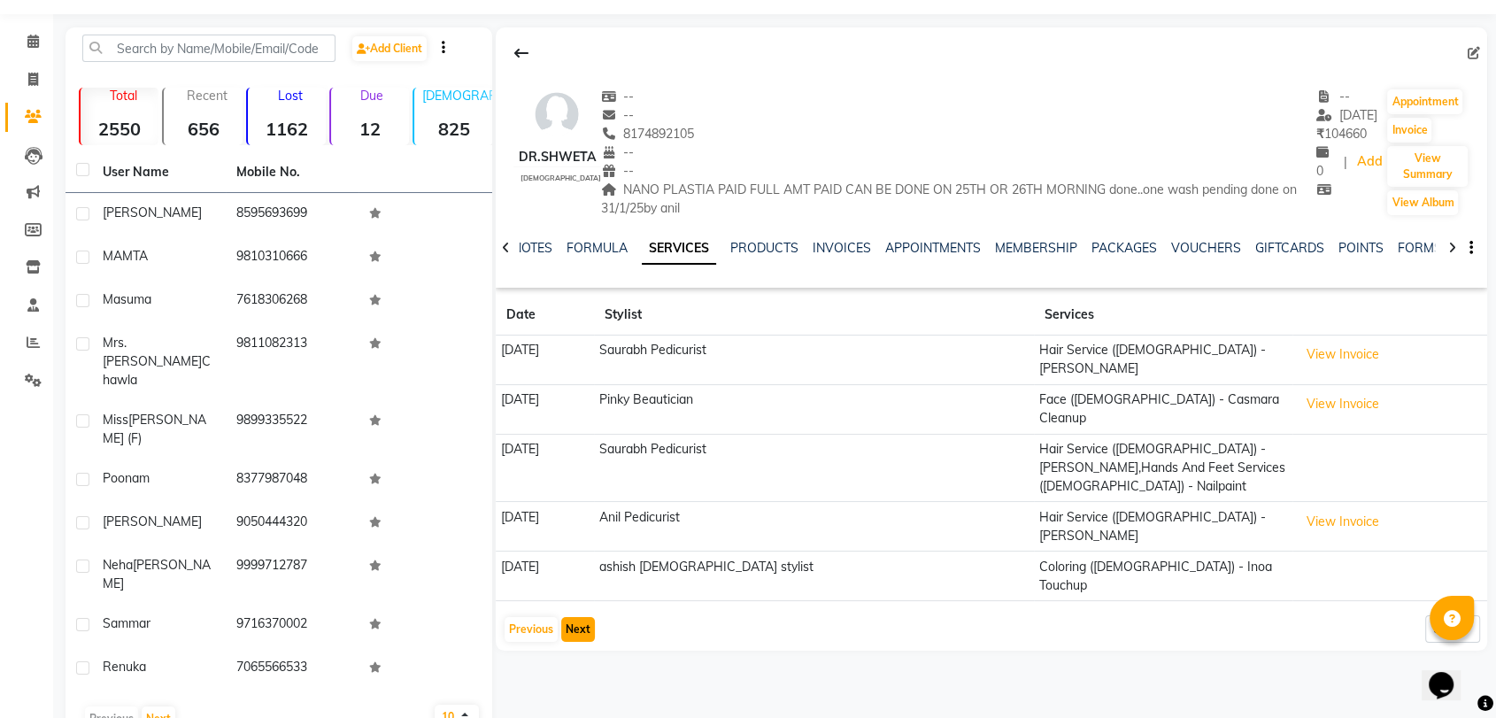
click at [576, 617] on button "Next" at bounding box center [578, 629] width 34 height 25
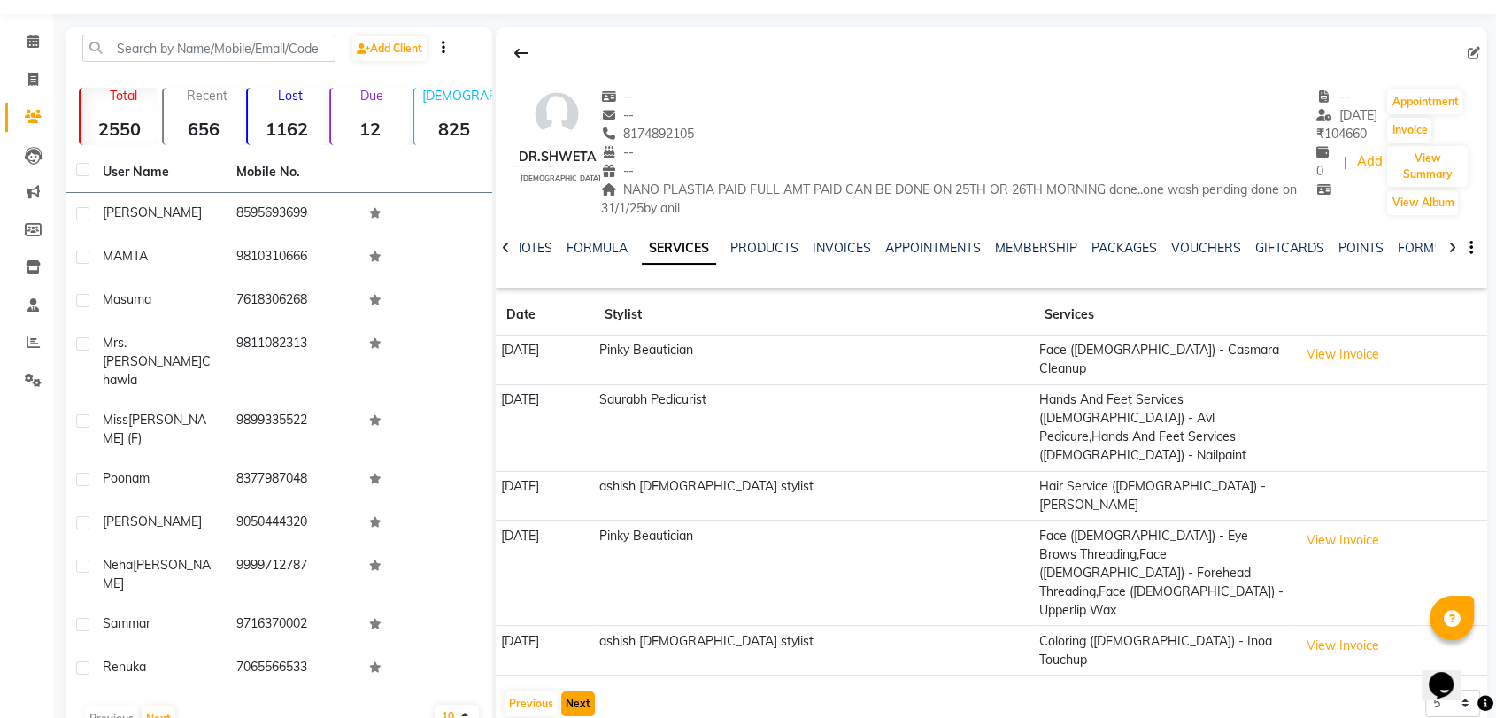
click at [575, 692] on button "Next" at bounding box center [578, 704] width 34 height 25
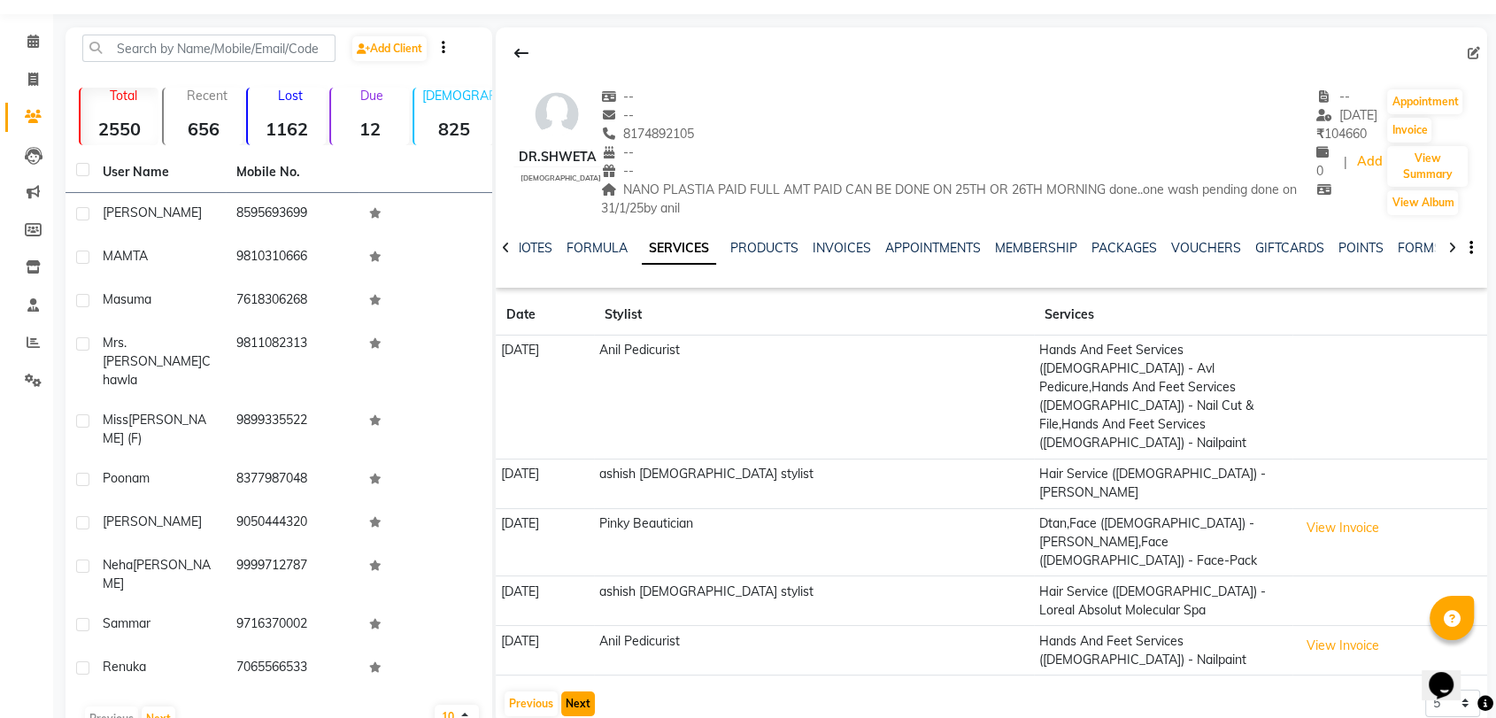
click at [574, 692] on button "Next" at bounding box center [578, 704] width 34 height 25
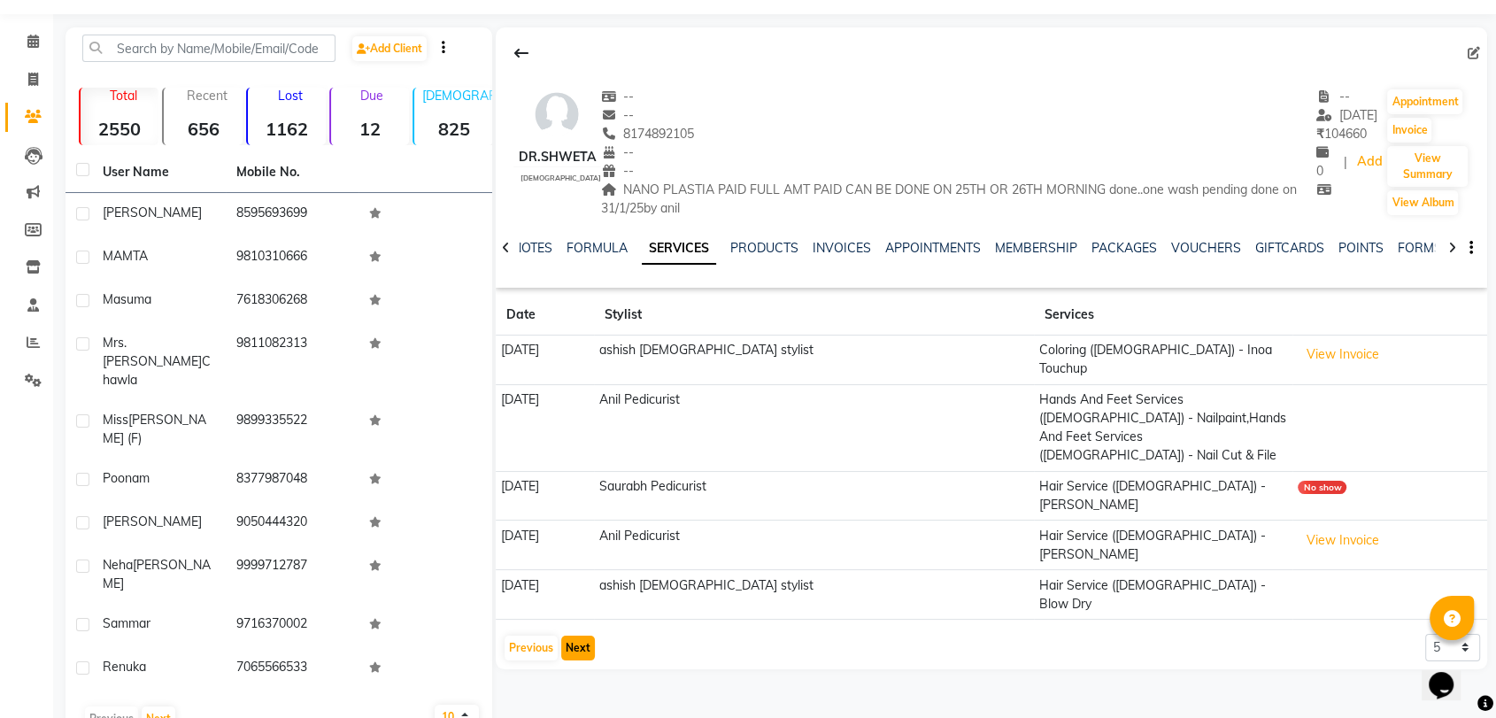
click at [577, 636] on button "Next" at bounding box center [578, 648] width 34 height 25
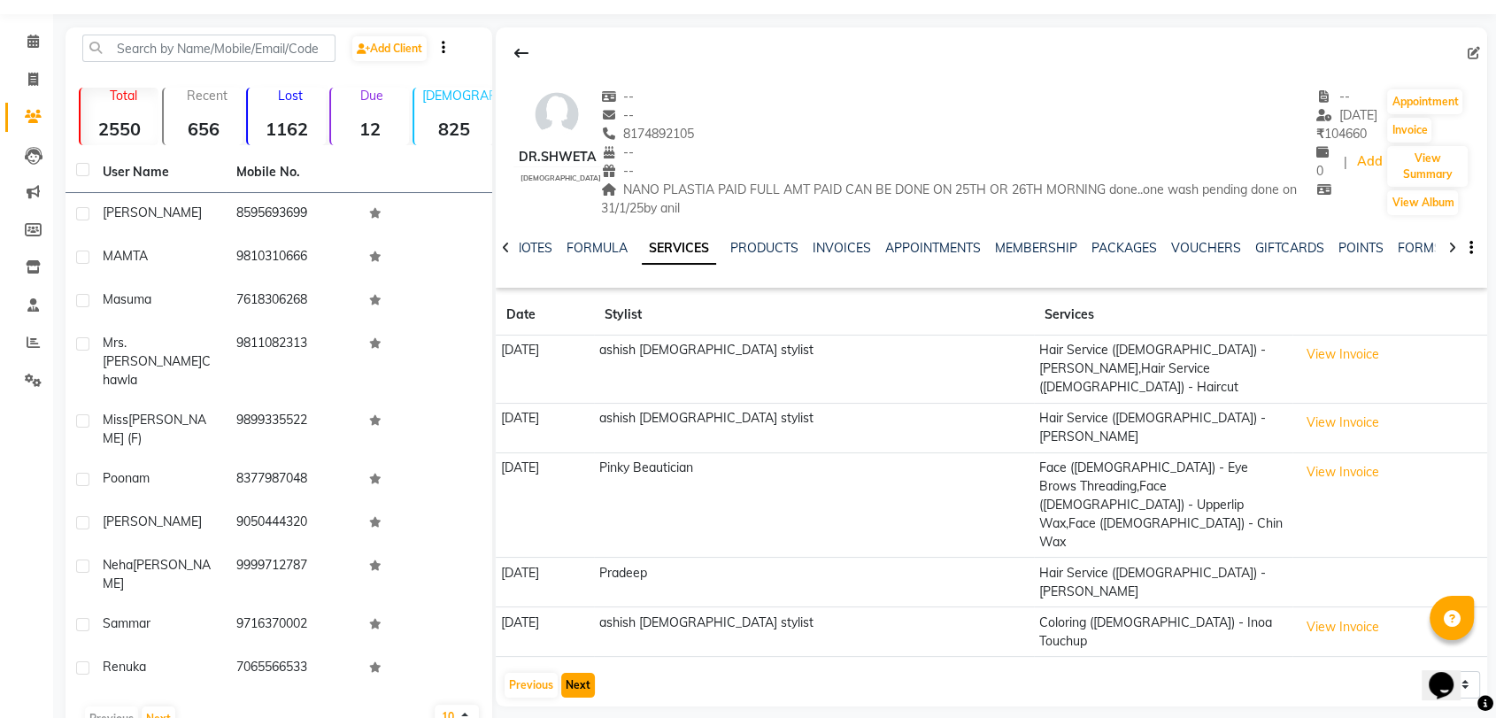
click at [581, 673] on button "Next" at bounding box center [578, 685] width 34 height 25
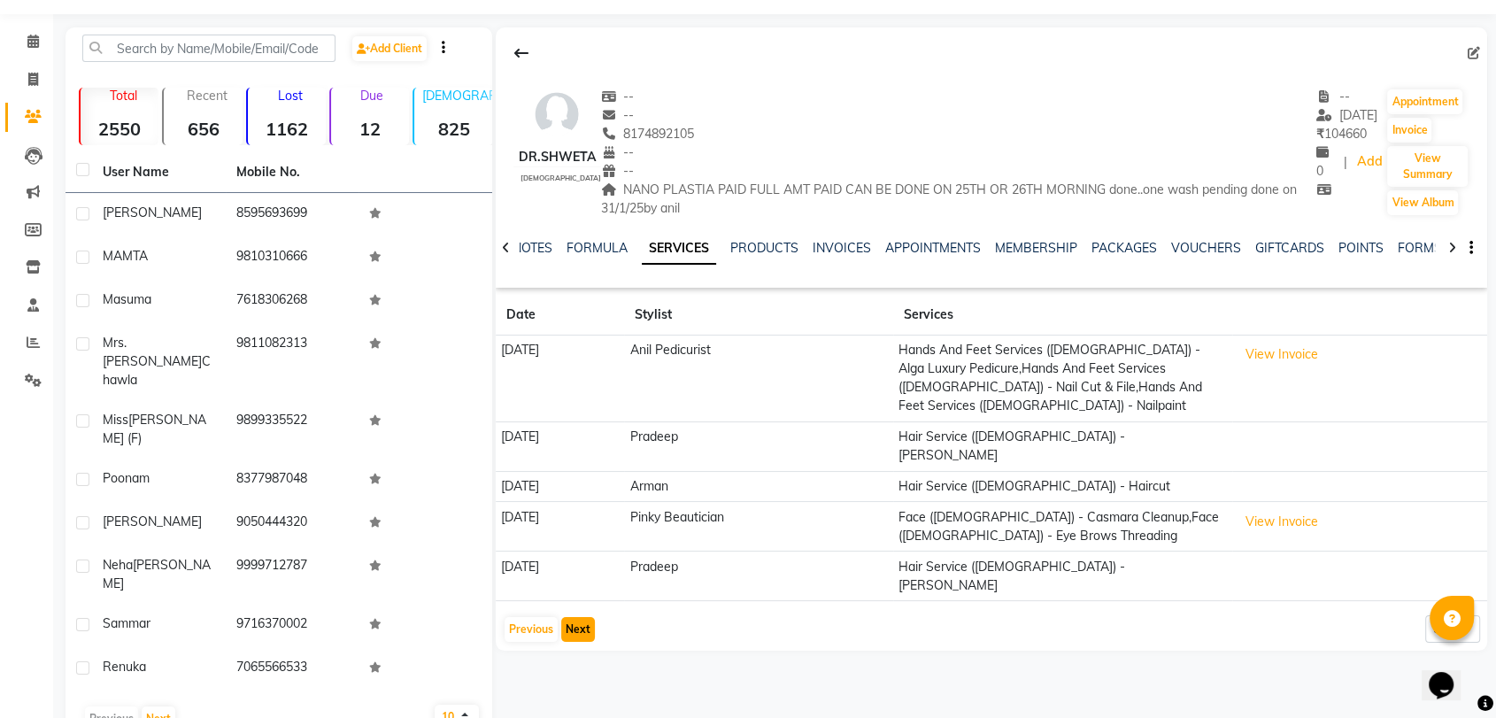
click at [581, 617] on button "Next" at bounding box center [578, 629] width 34 height 25
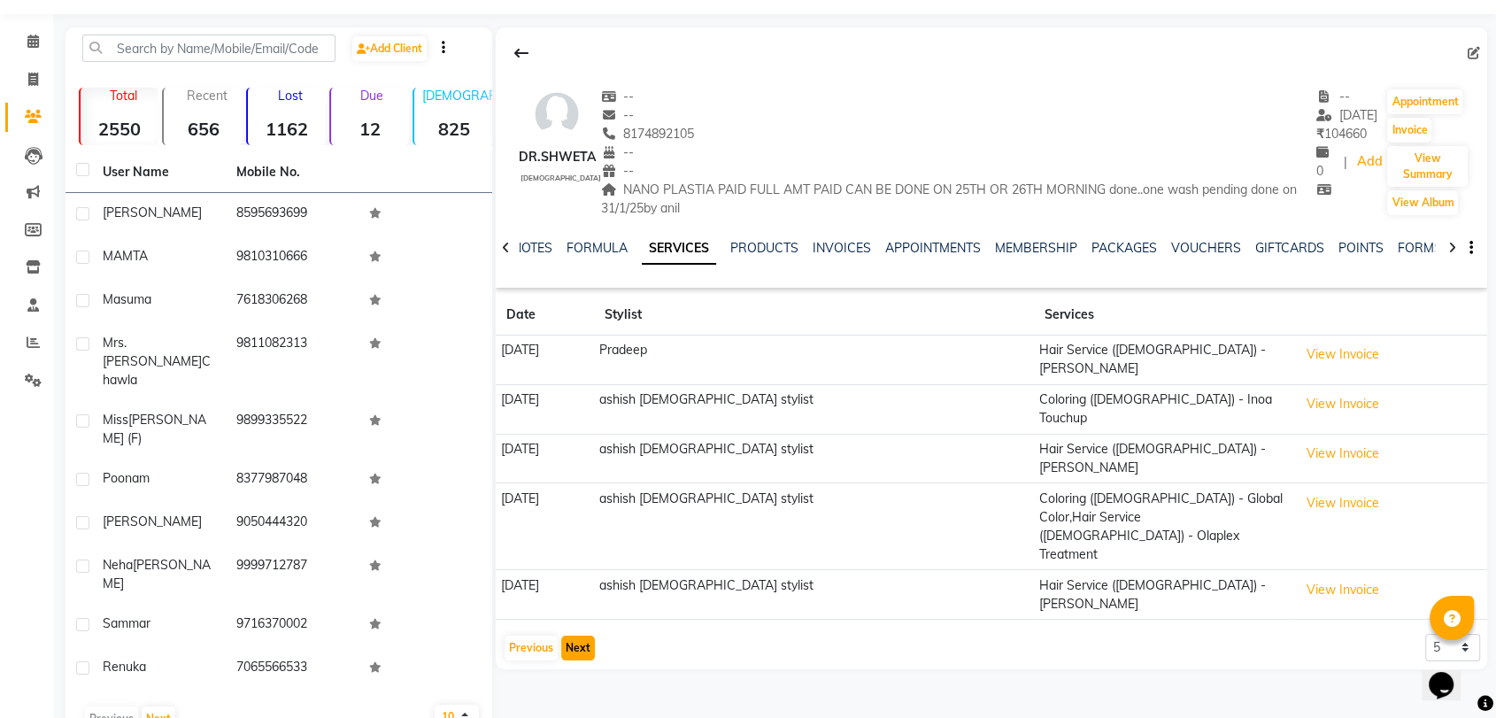
click at [574, 636] on button "Next" at bounding box center [578, 648] width 34 height 25
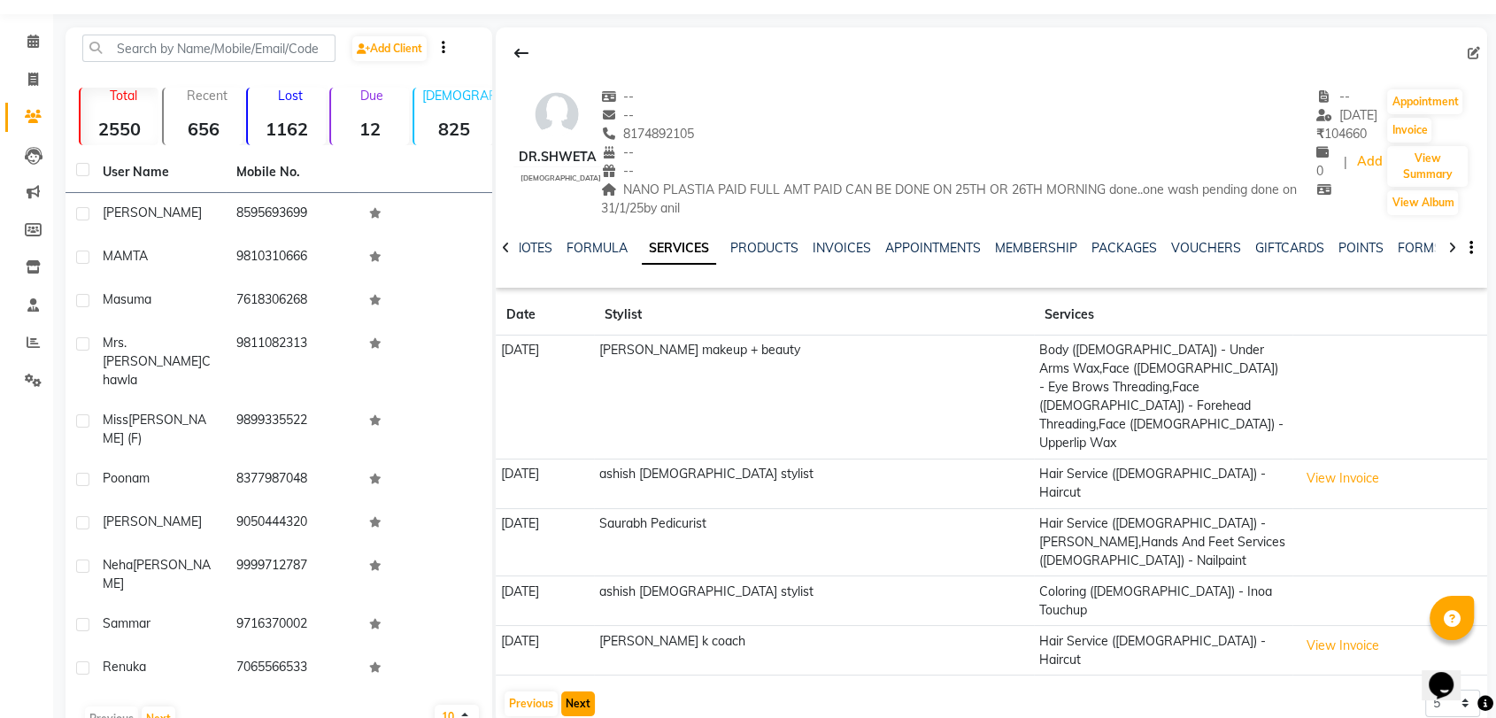
click at [561, 692] on button "Next" at bounding box center [578, 704] width 34 height 25
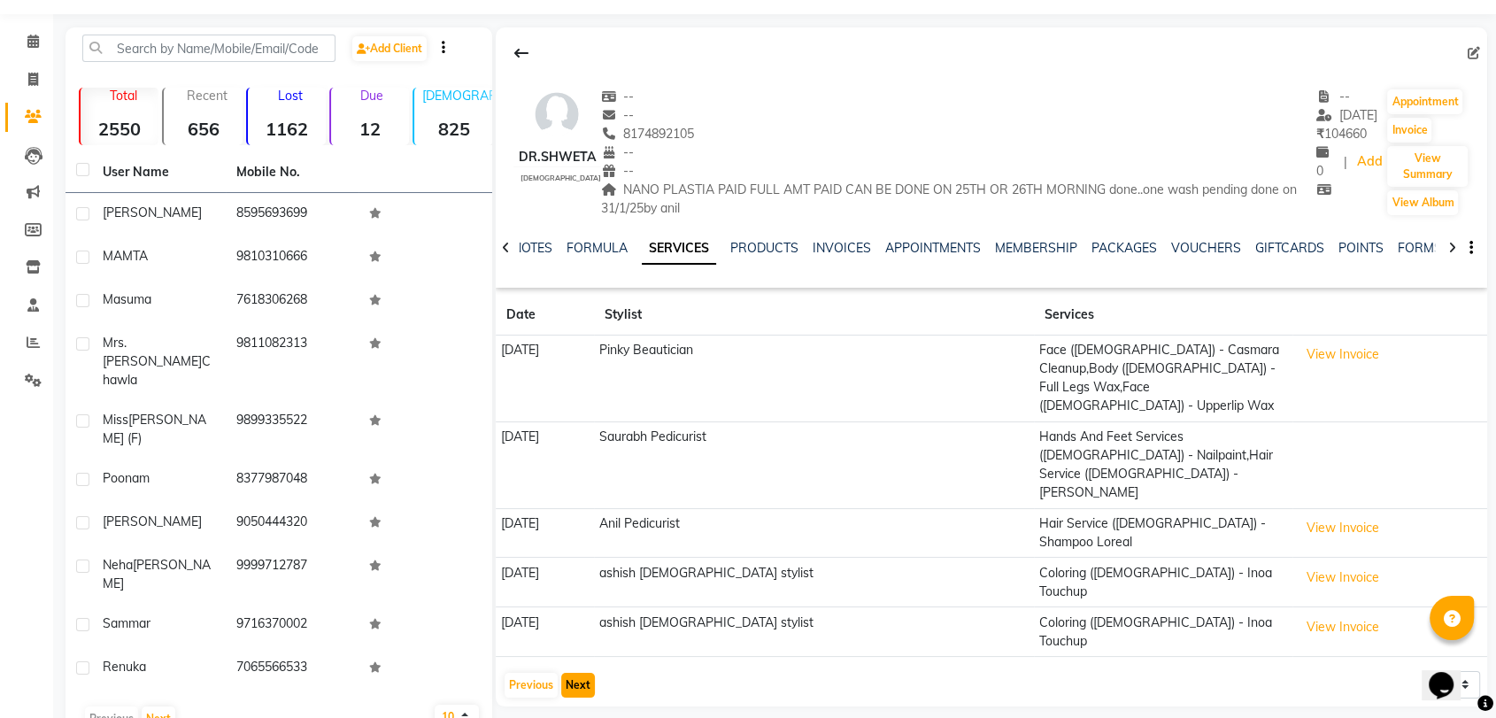
click at [572, 673] on button "Next" at bounding box center [578, 685] width 34 height 25
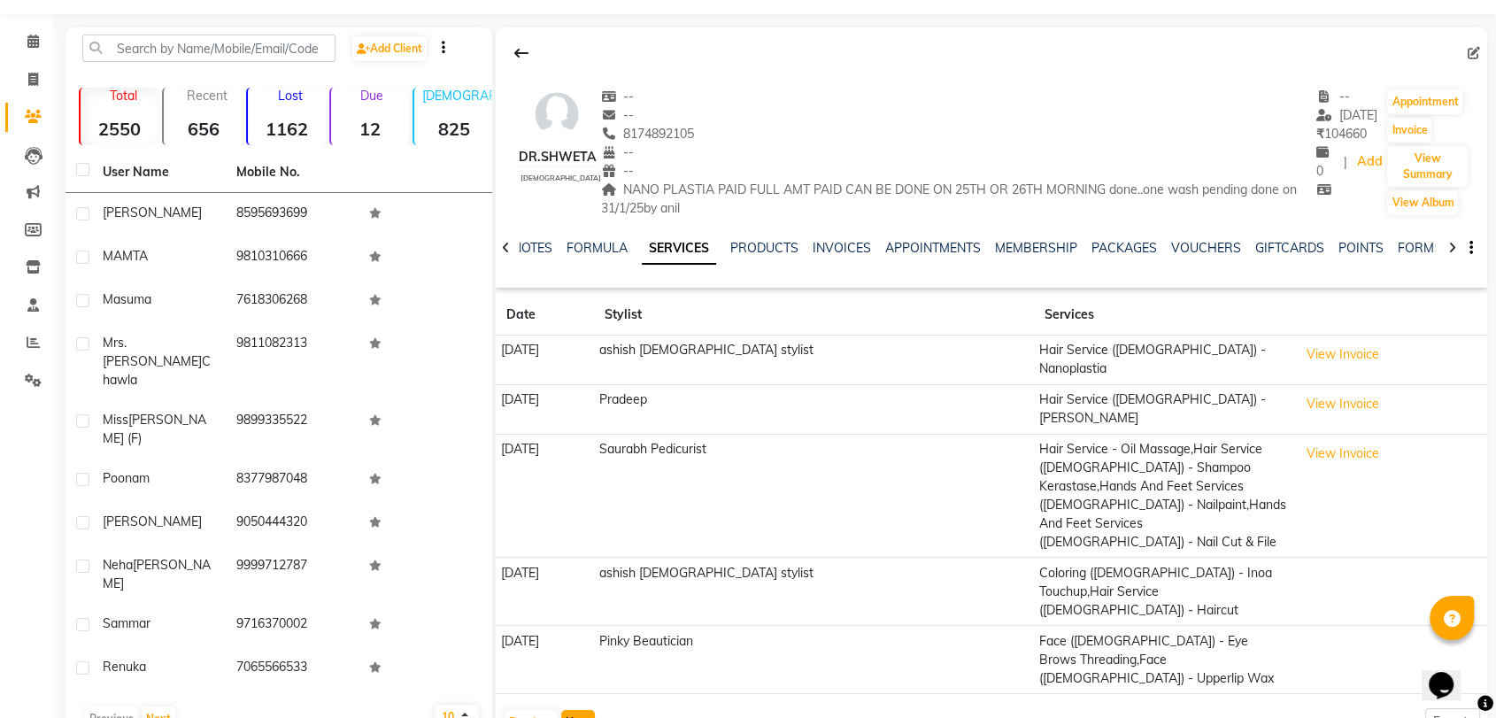
click at [569, 710] on button "Next" at bounding box center [578, 722] width 34 height 25
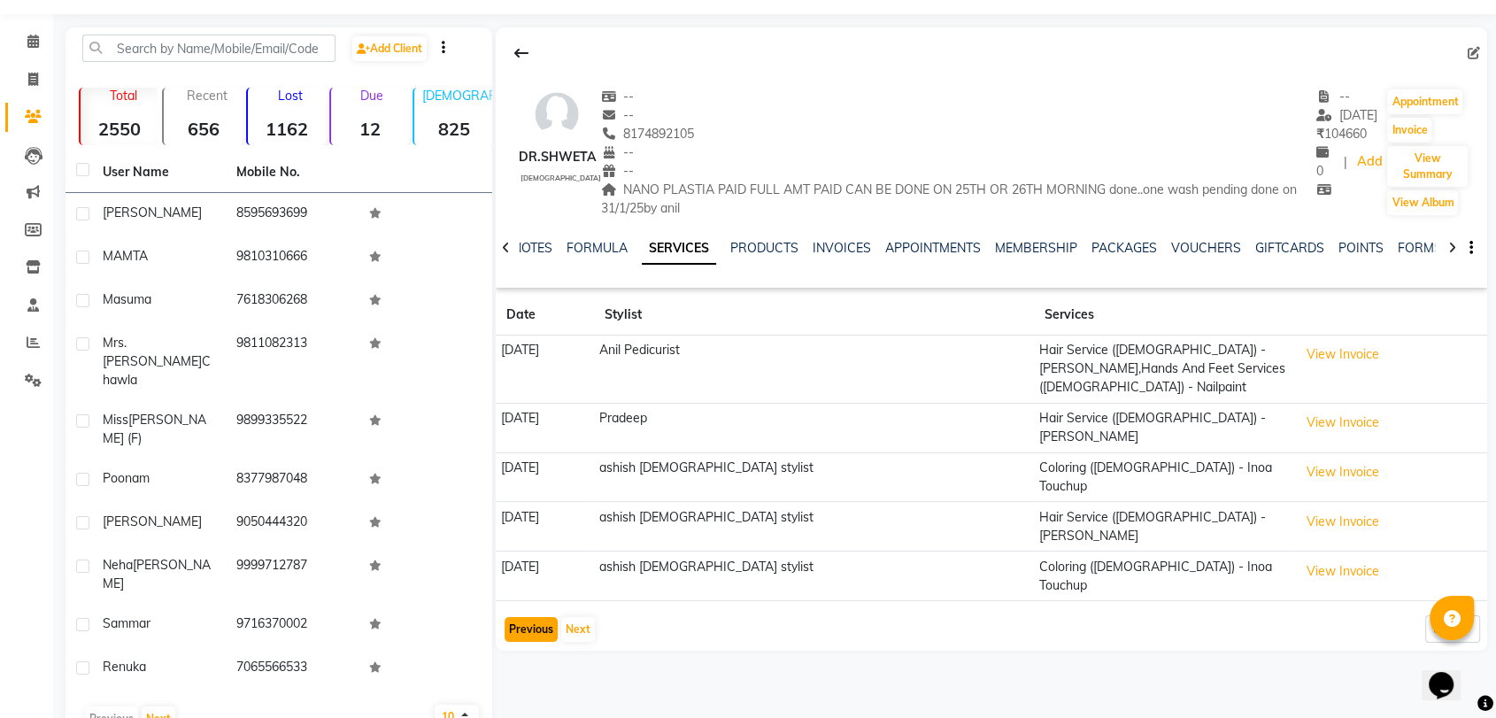
click at [537, 617] on button "Previous" at bounding box center [531, 629] width 53 height 25
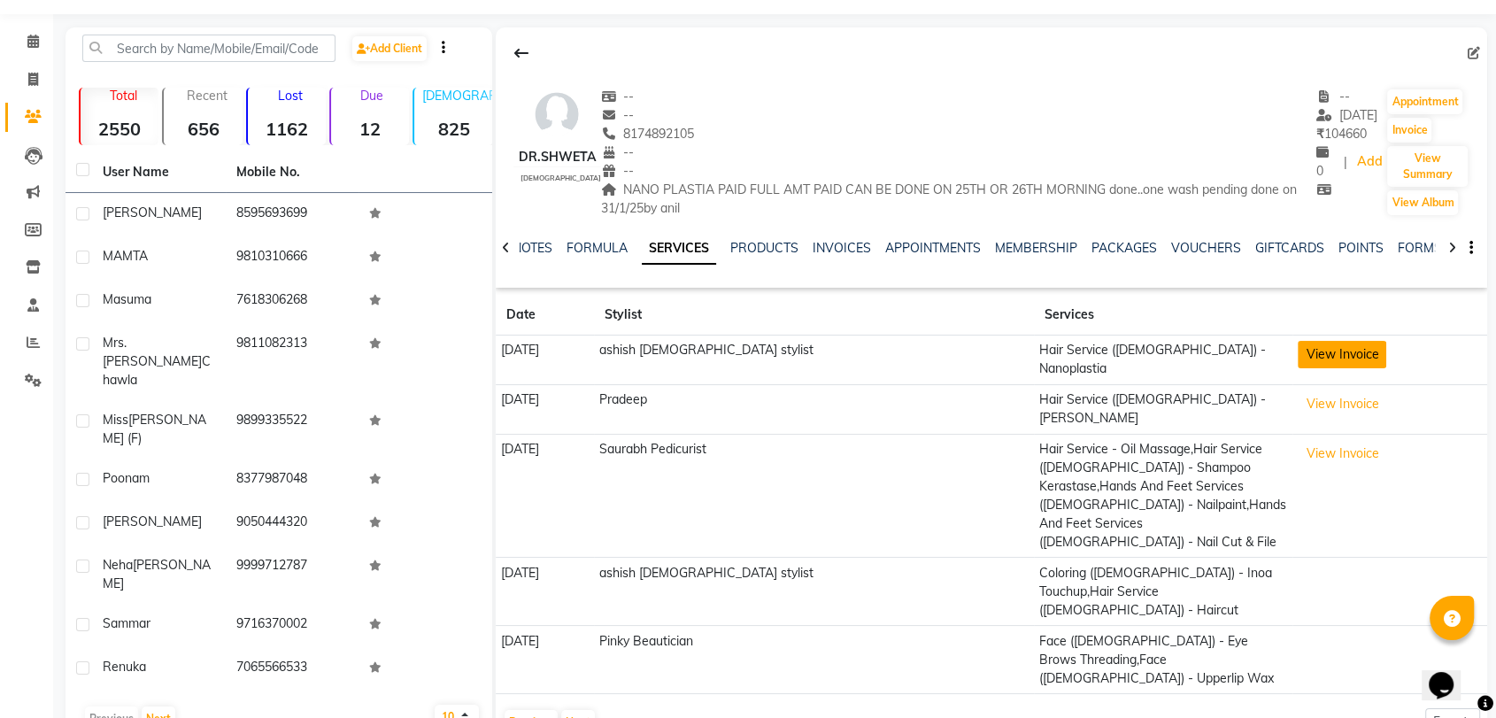
click at [1298, 357] on button "View Invoice" at bounding box center [1342, 354] width 89 height 27
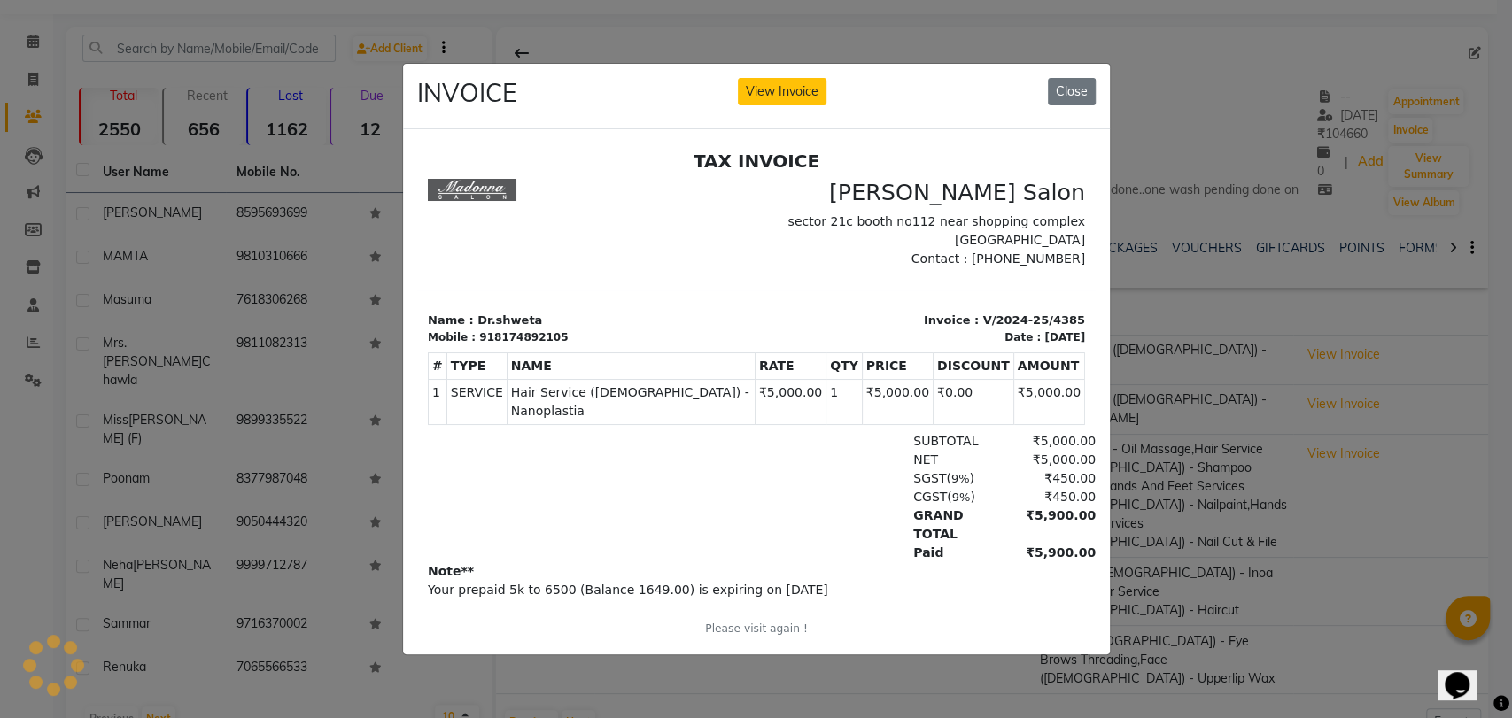
scroll to position [0, 0]
click at [1071, 88] on button "Close" at bounding box center [1072, 91] width 48 height 27
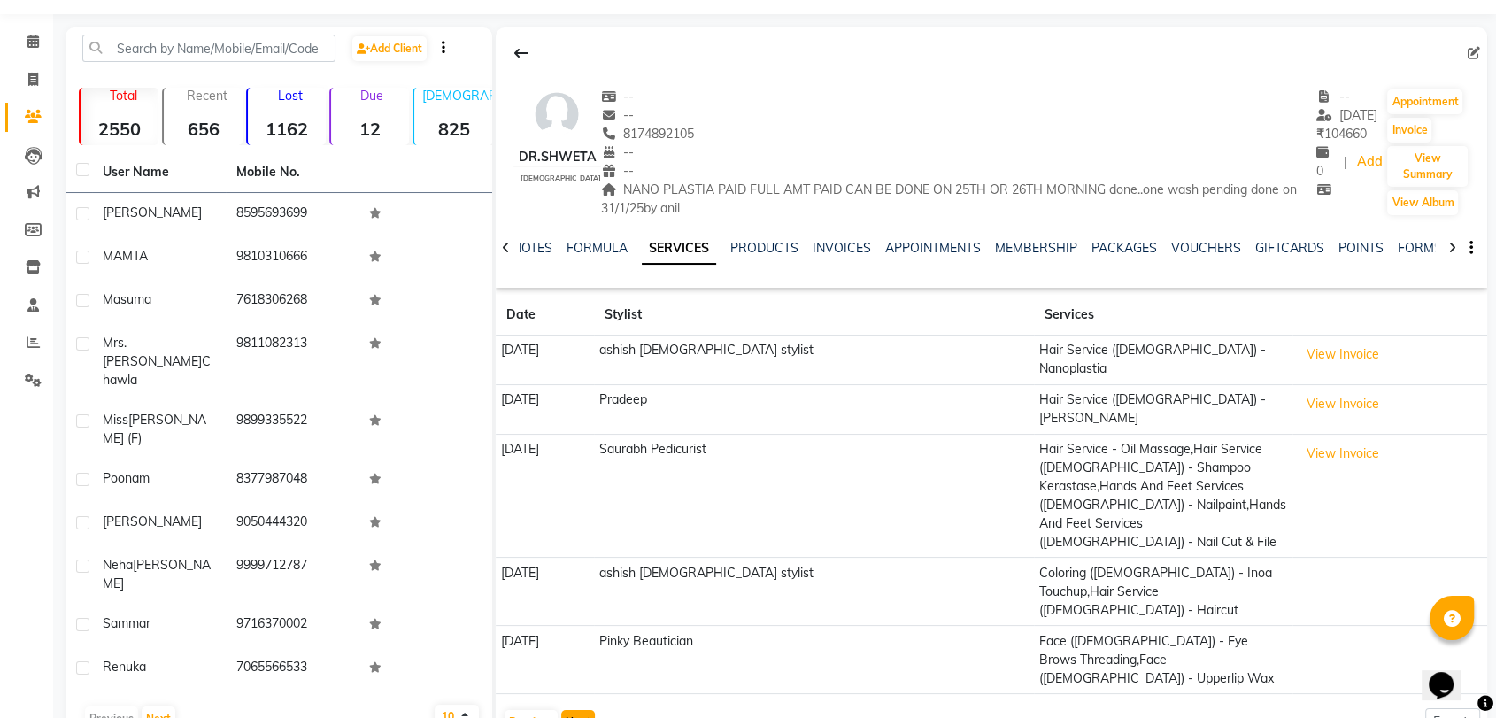
click at [577, 710] on button "Next" at bounding box center [578, 722] width 34 height 25
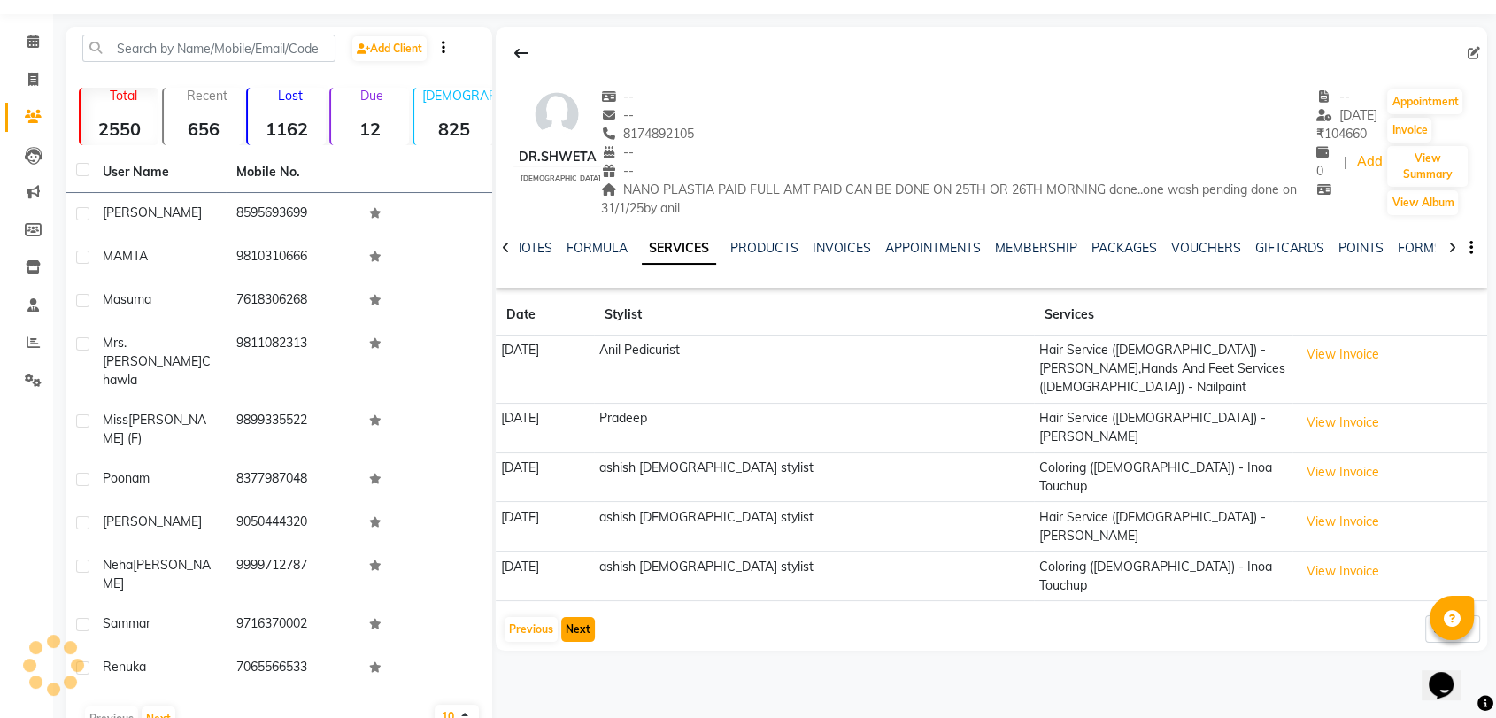
click at [578, 617] on button "Next" at bounding box center [578, 629] width 34 height 25
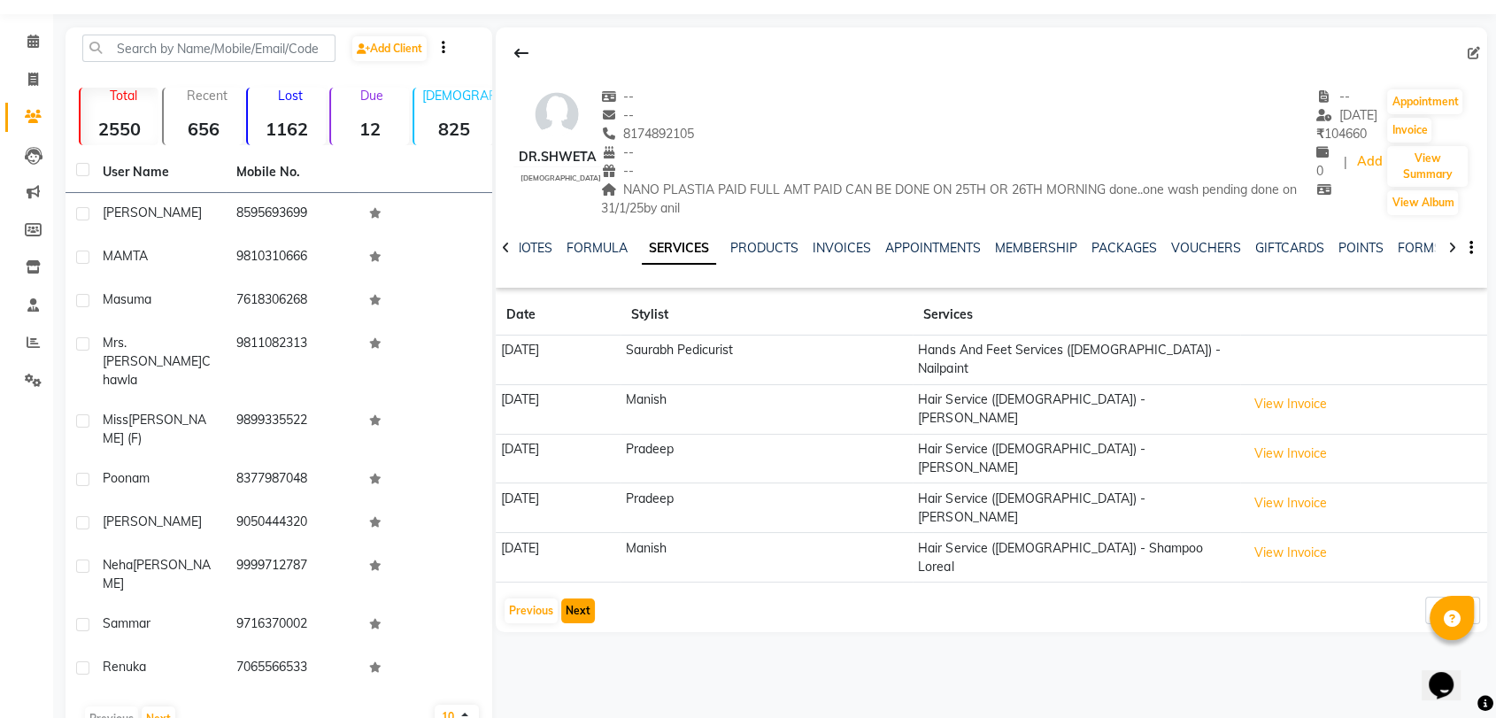
click at [579, 599] on button "Next" at bounding box center [578, 611] width 34 height 25
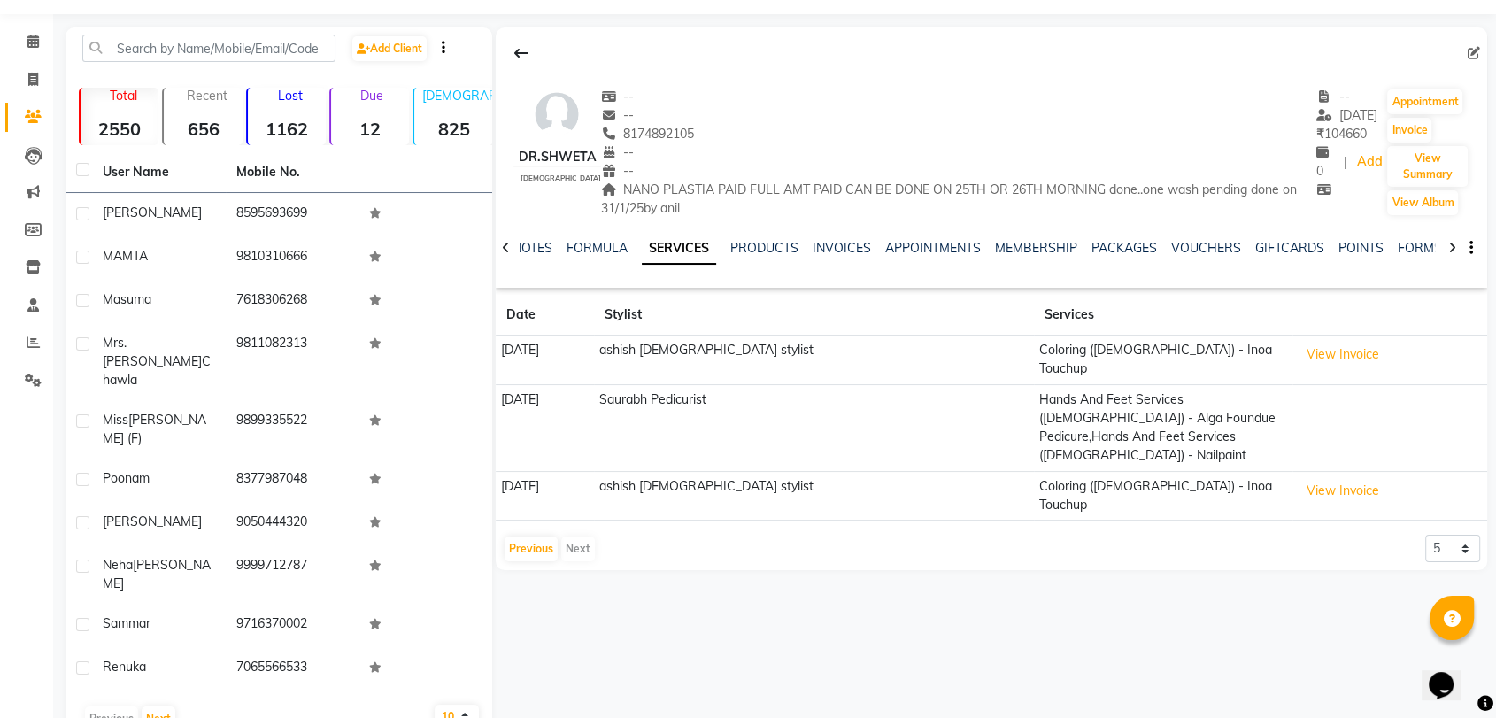
click at [568, 535] on div "Previous Next" at bounding box center [550, 549] width 94 height 28
click at [510, 537] on button "Previous" at bounding box center [531, 549] width 53 height 25
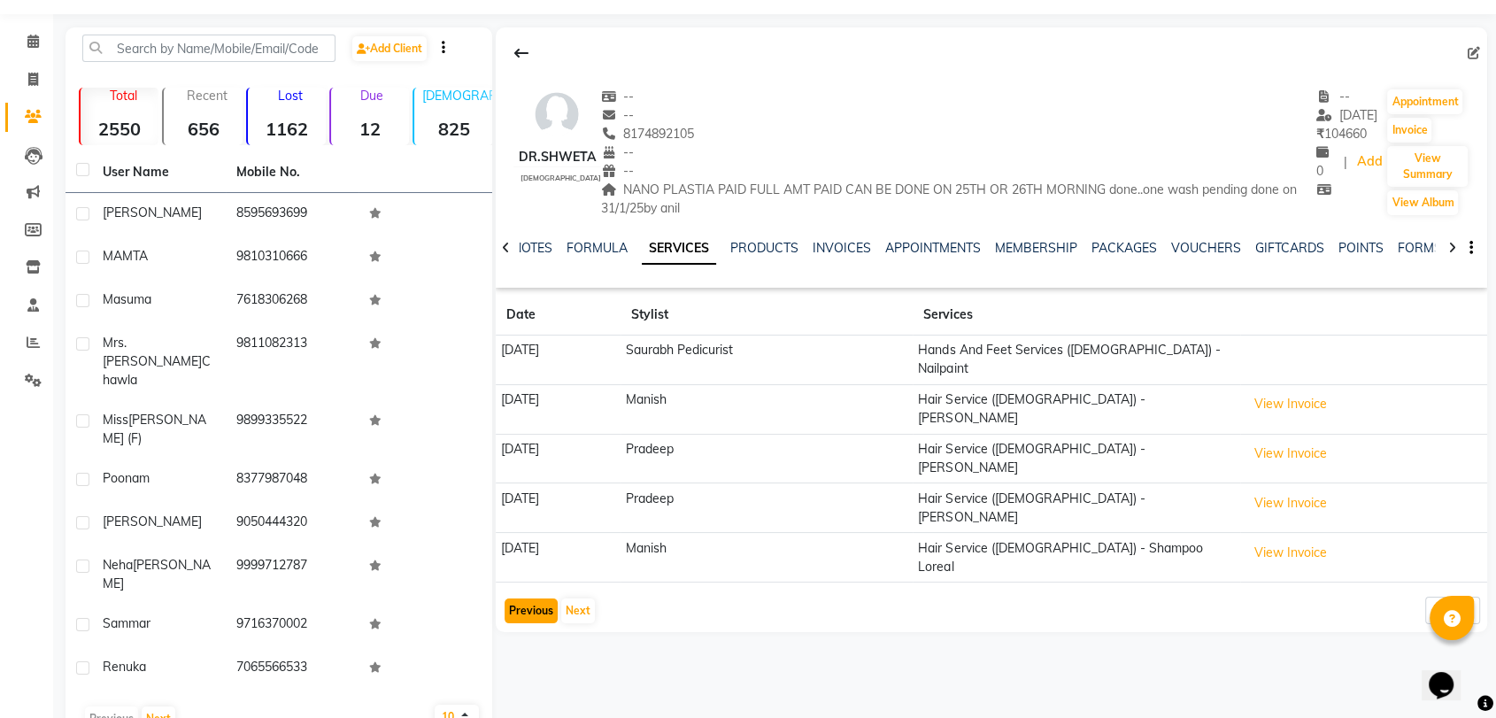
click at [527, 599] on button "Previous" at bounding box center [531, 611] width 53 height 25
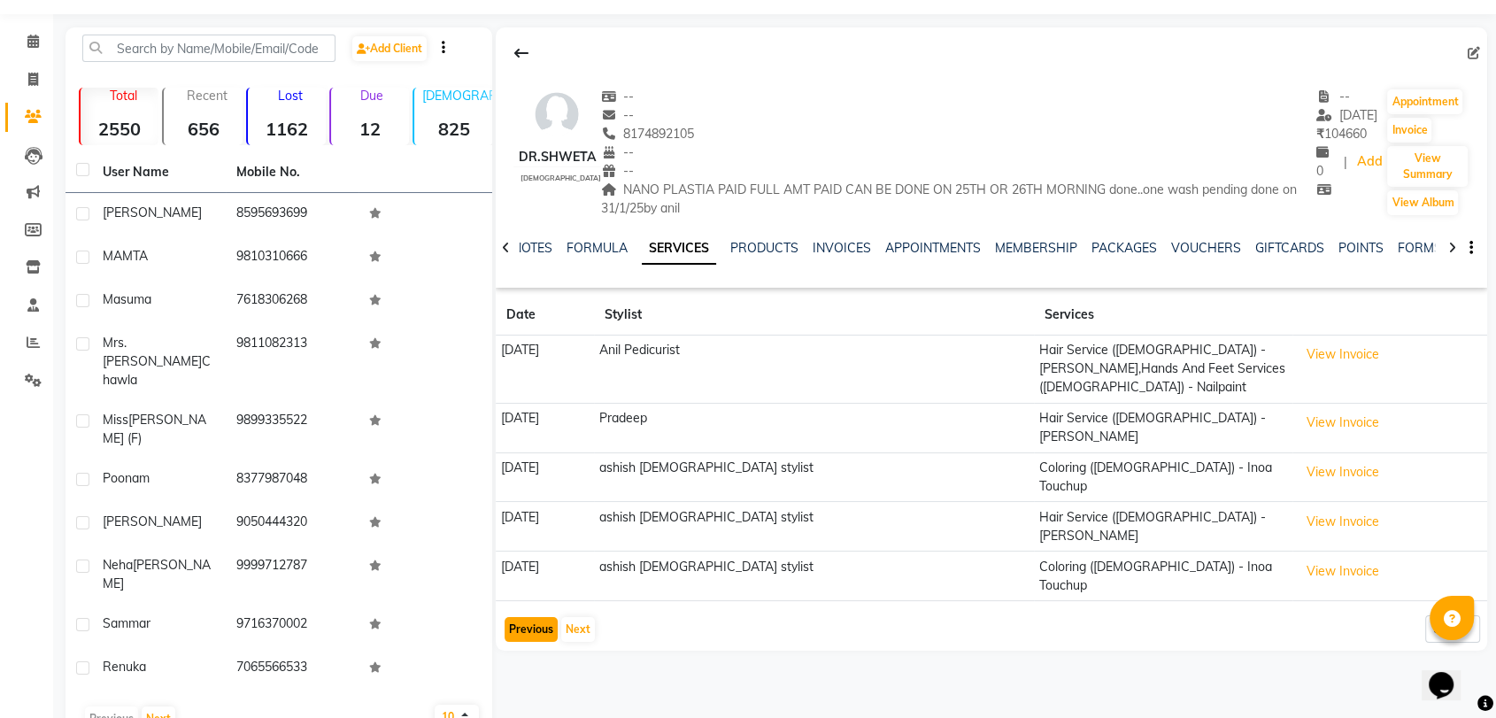
click at [519, 617] on button "Previous" at bounding box center [531, 629] width 53 height 25
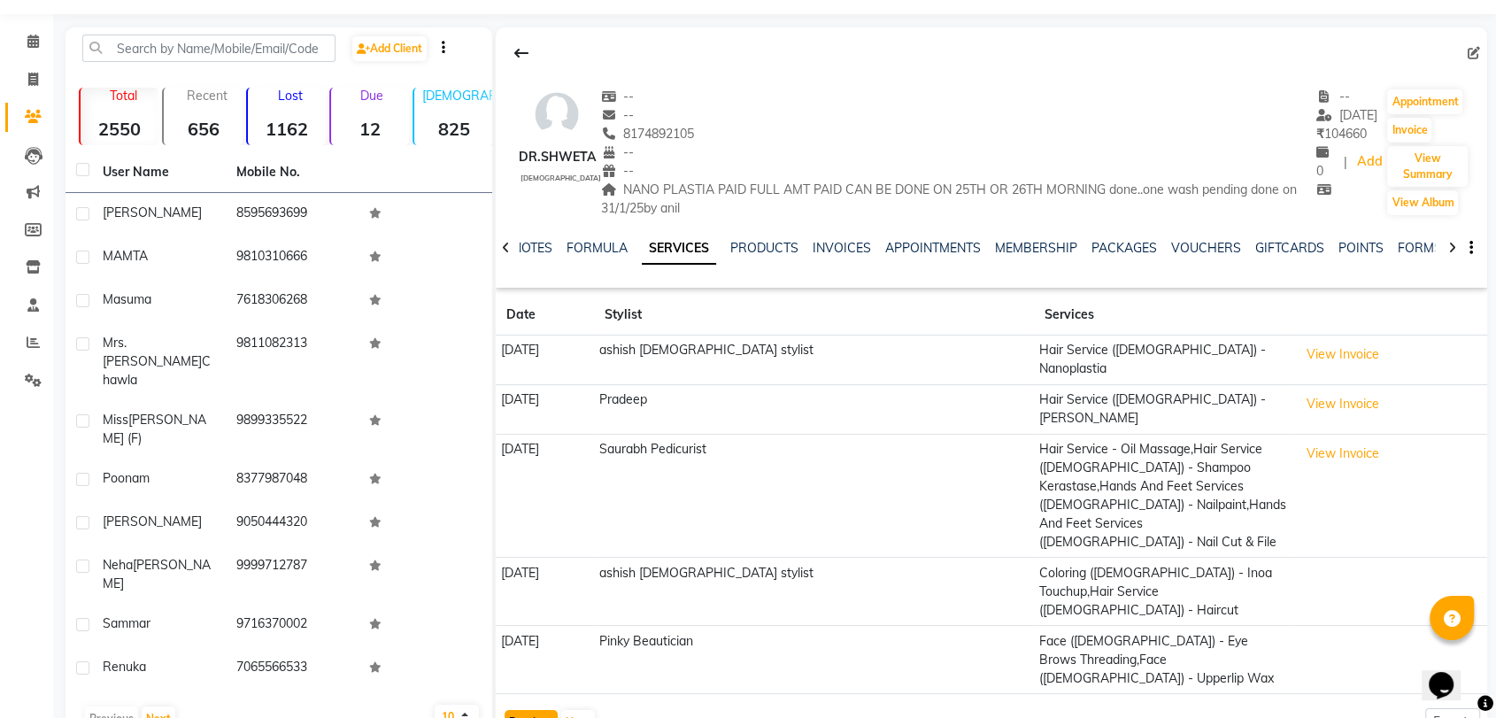
click at [528, 710] on button "Previous" at bounding box center [531, 722] width 53 height 25
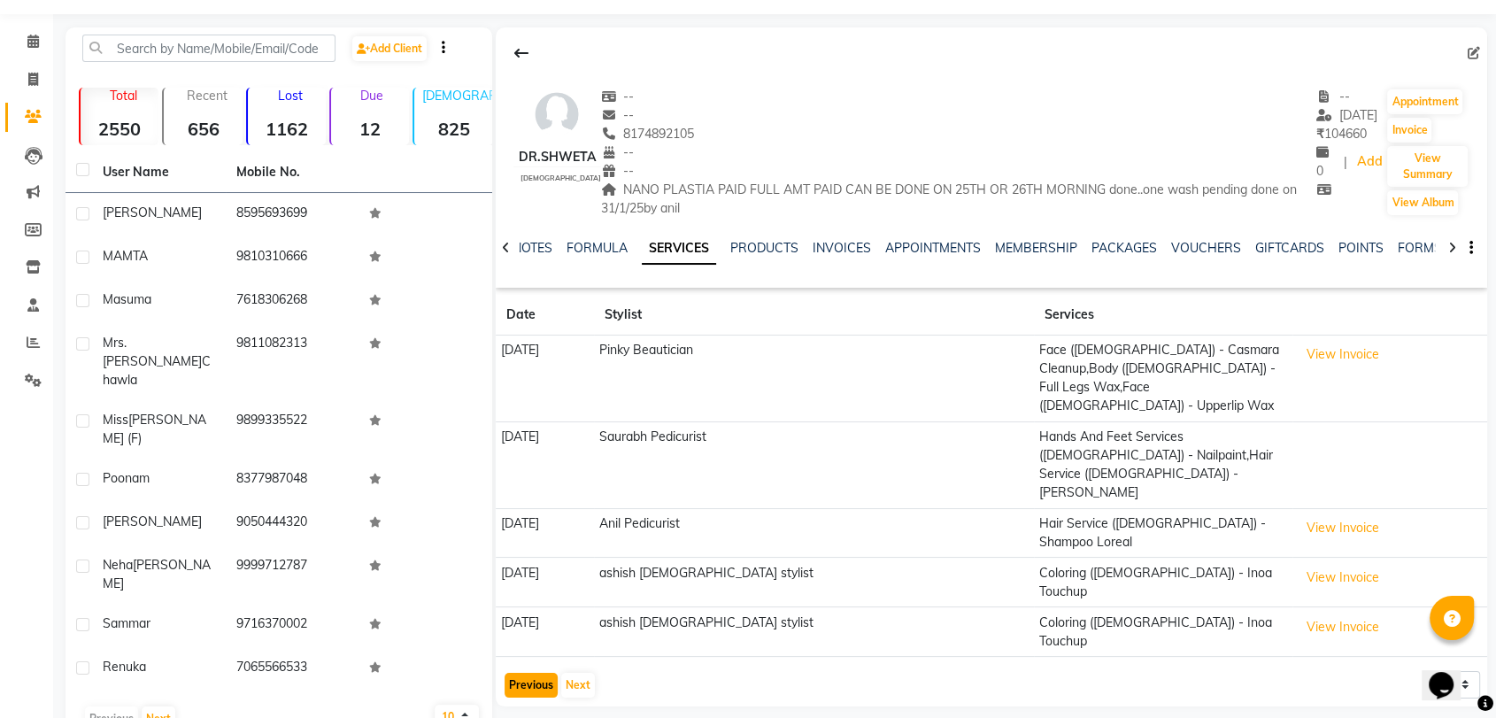
click at [543, 673] on button "Previous" at bounding box center [531, 685] width 53 height 25
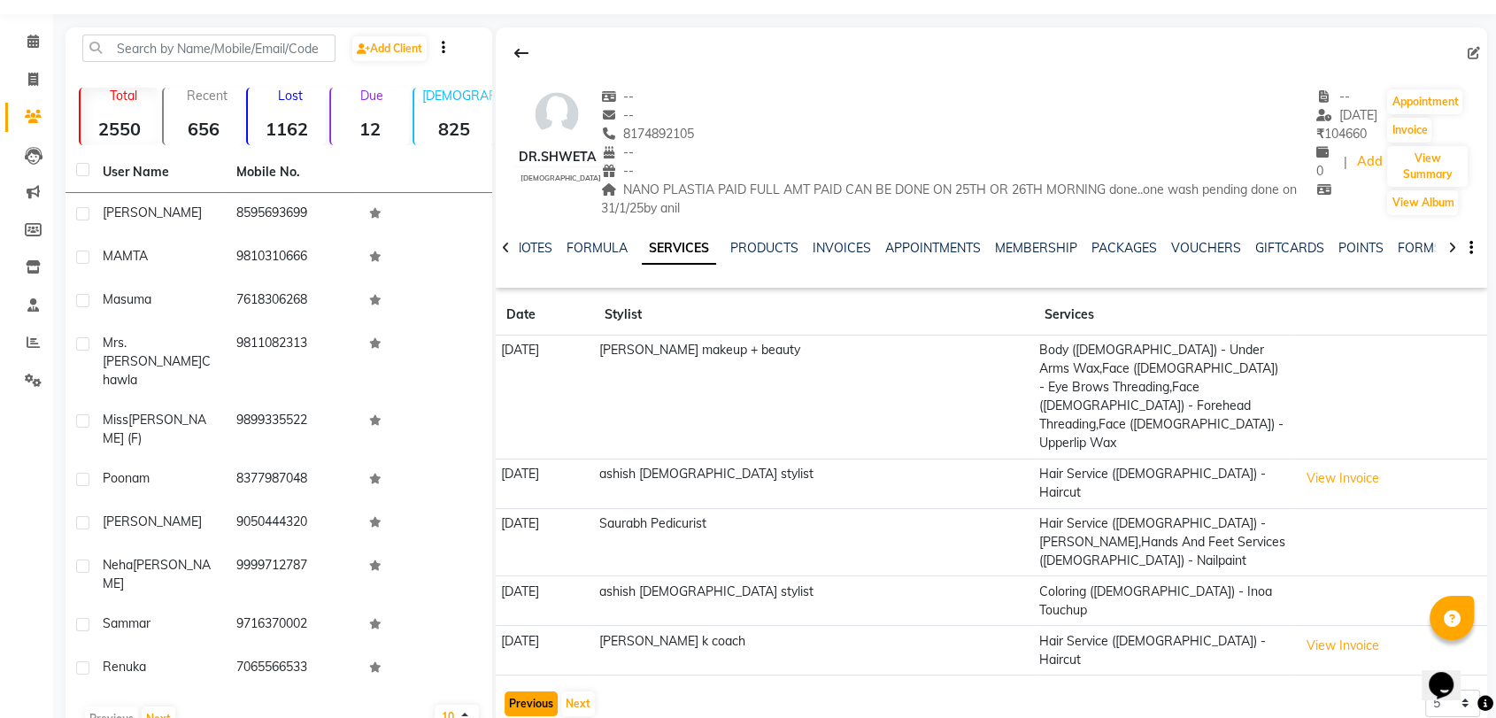
click at [525, 692] on button "Previous" at bounding box center [531, 704] width 53 height 25
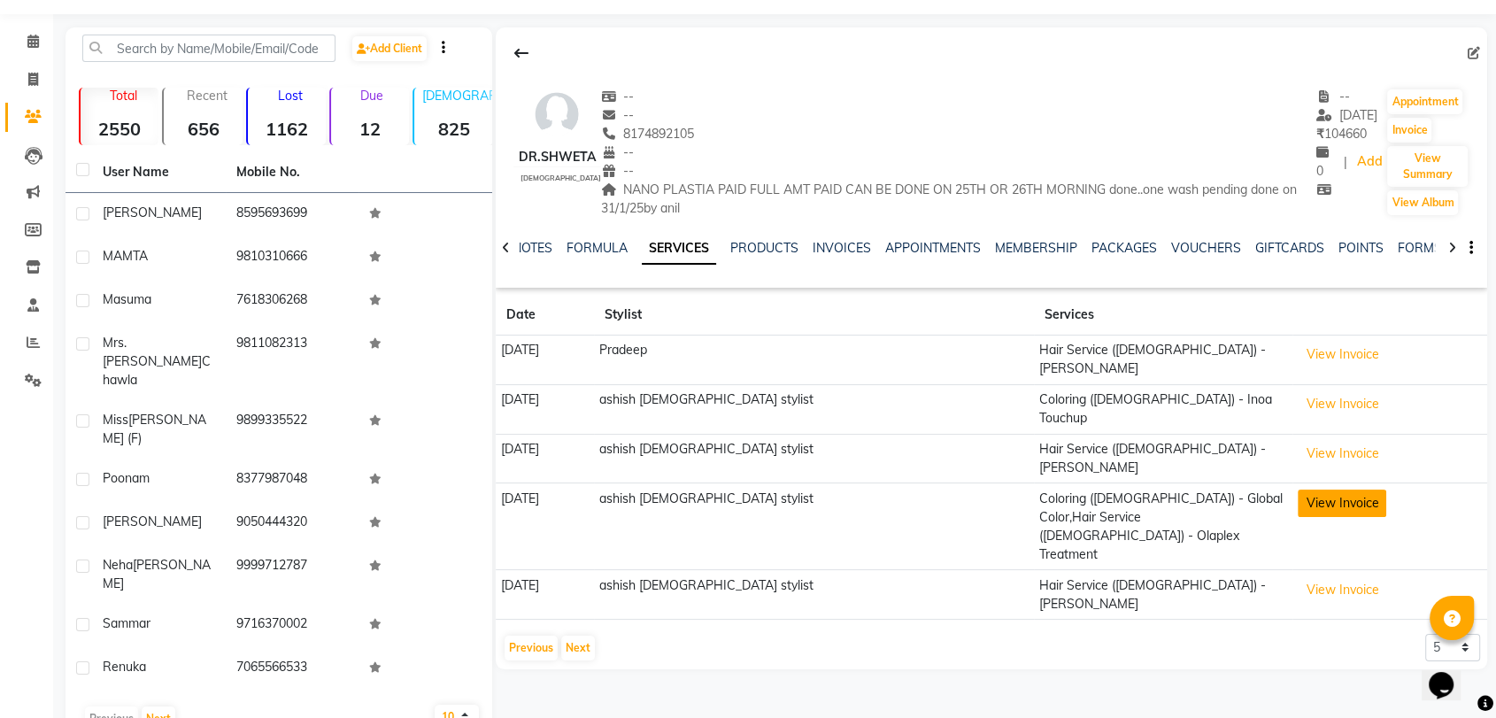
click at [1306, 490] on button "View Invoice" at bounding box center [1342, 503] width 89 height 27
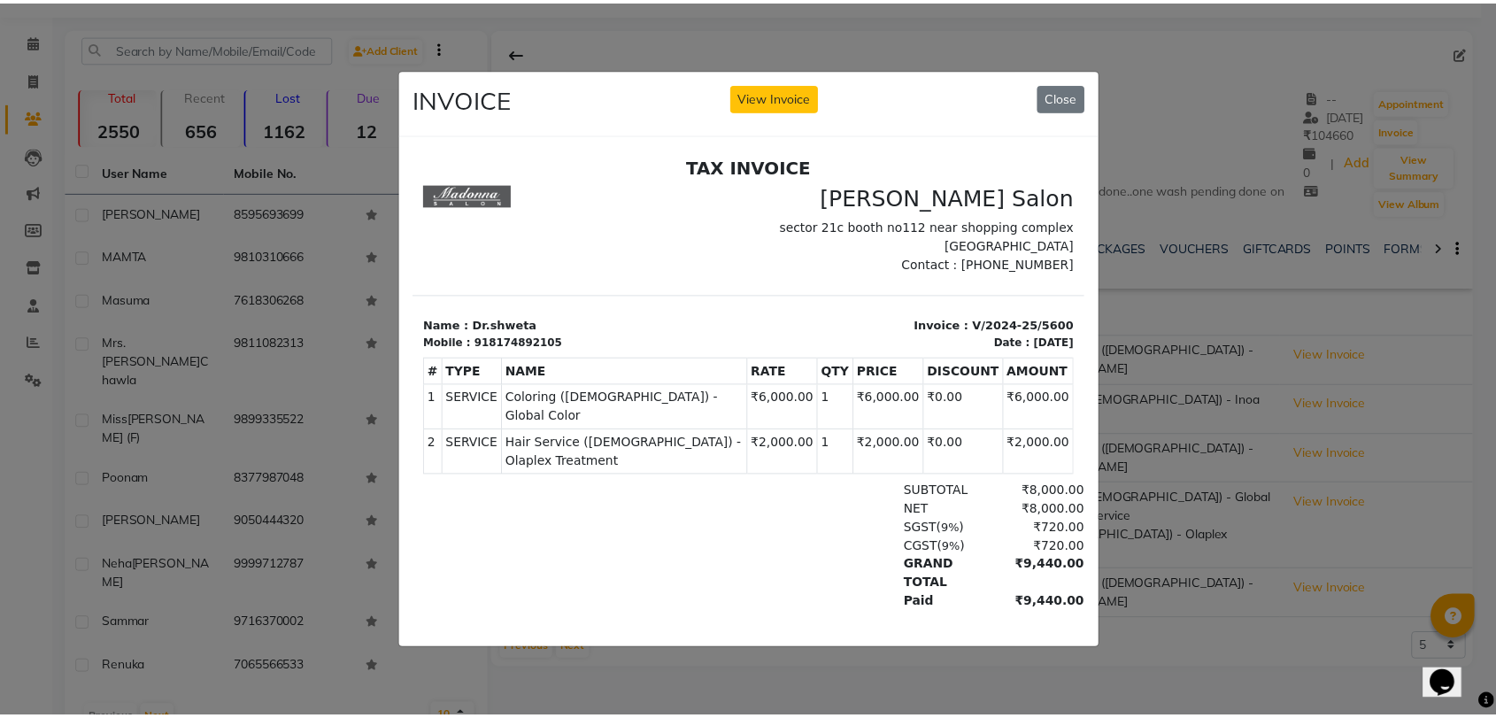
scroll to position [13, 0]
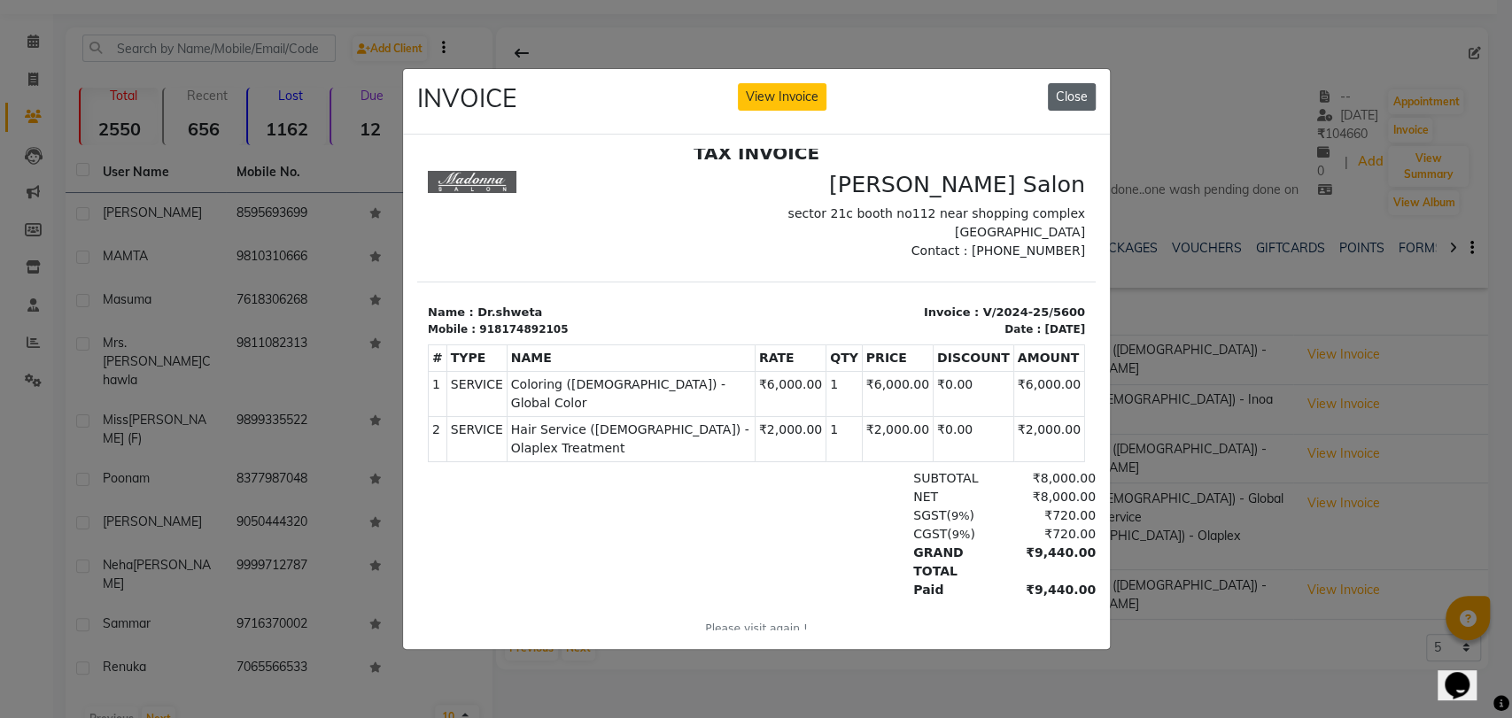
click at [1067, 89] on button "Close" at bounding box center [1072, 96] width 48 height 27
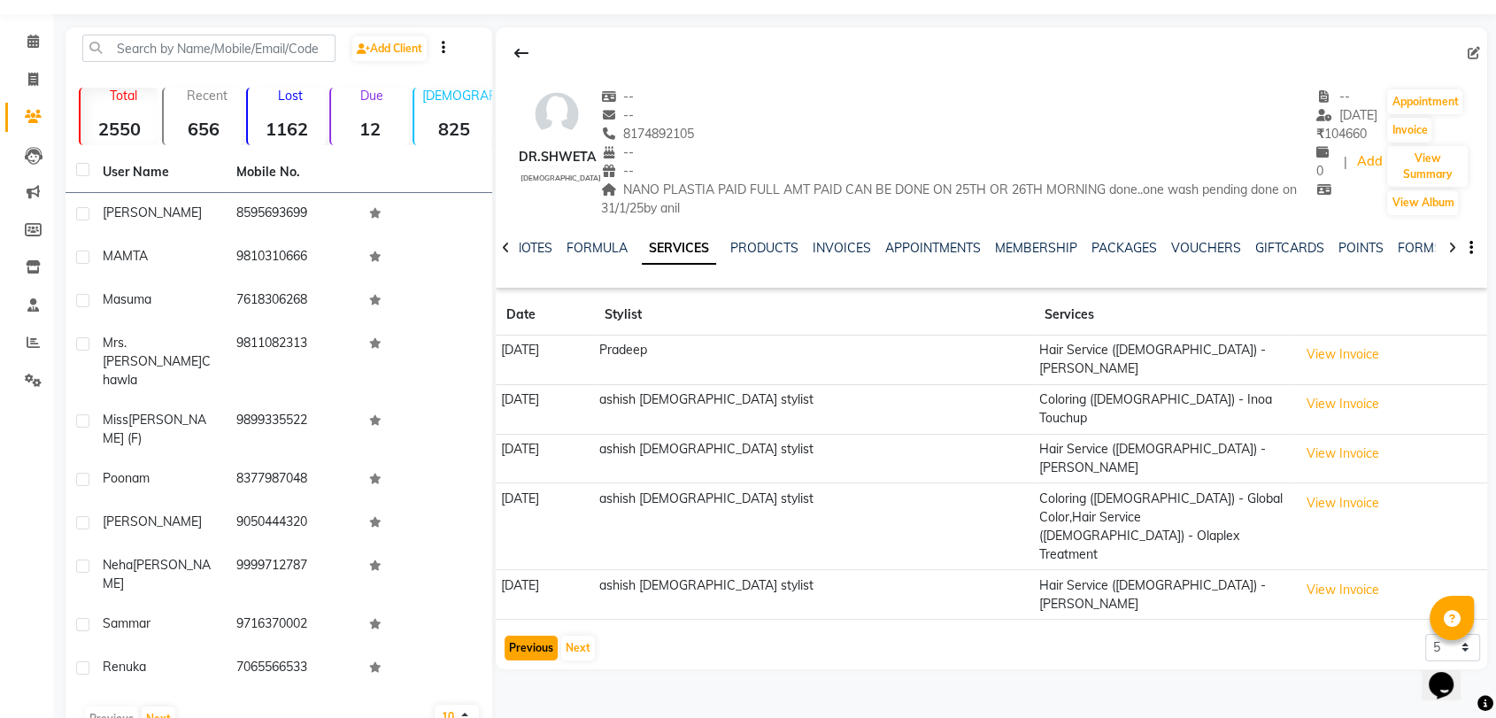
click at [537, 636] on button "Previous" at bounding box center [531, 648] width 53 height 25
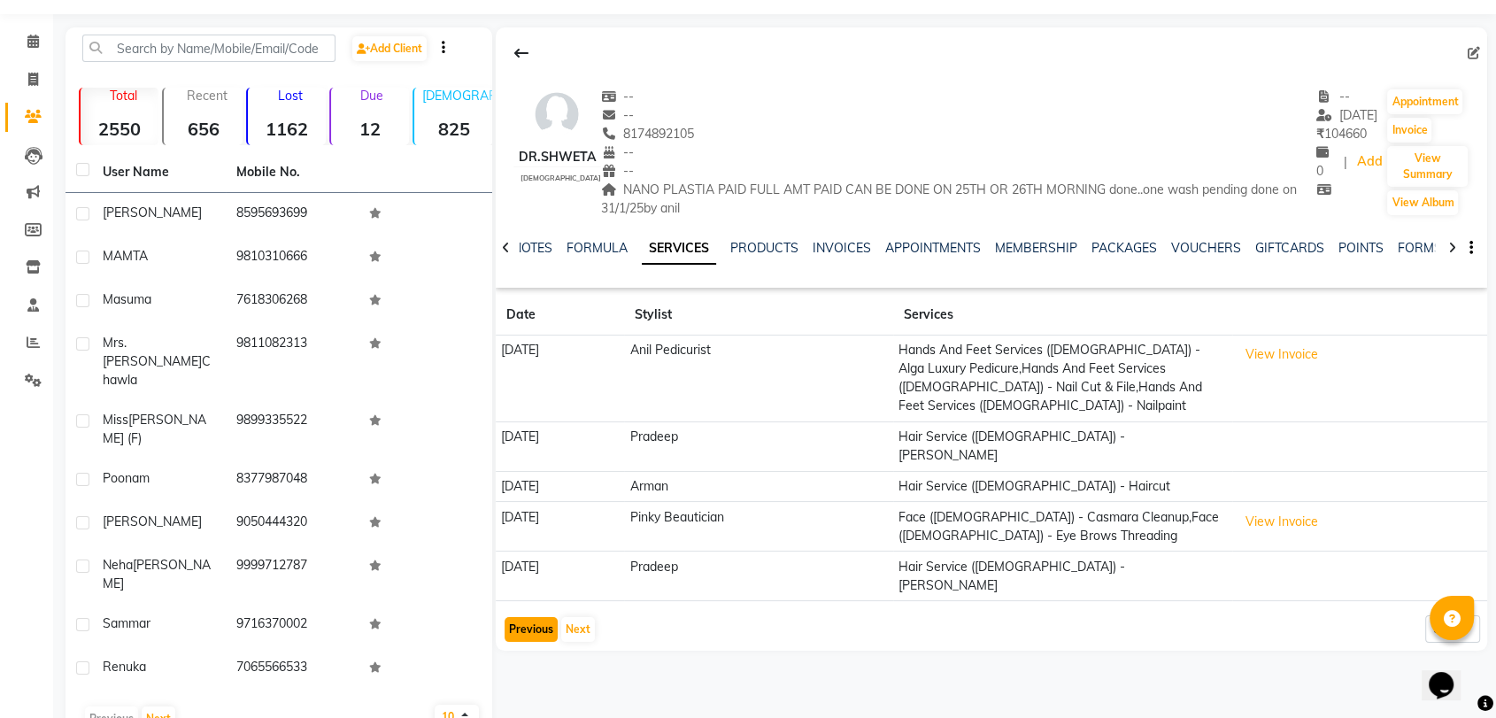
click at [527, 617] on button "Previous" at bounding box center [531, 629] width 53 height 25
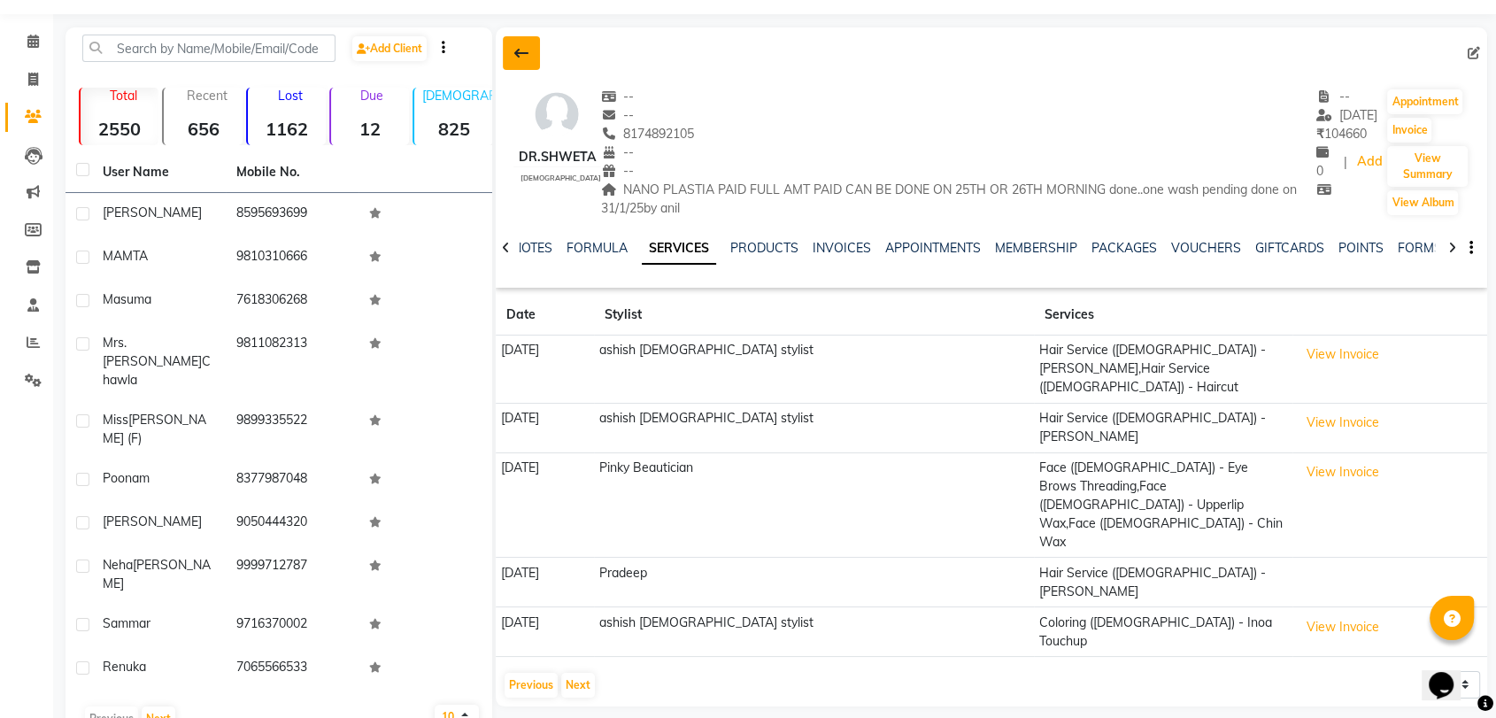
click at [524, 58] on icon at bounding box center [521, 53] width 14 height 14
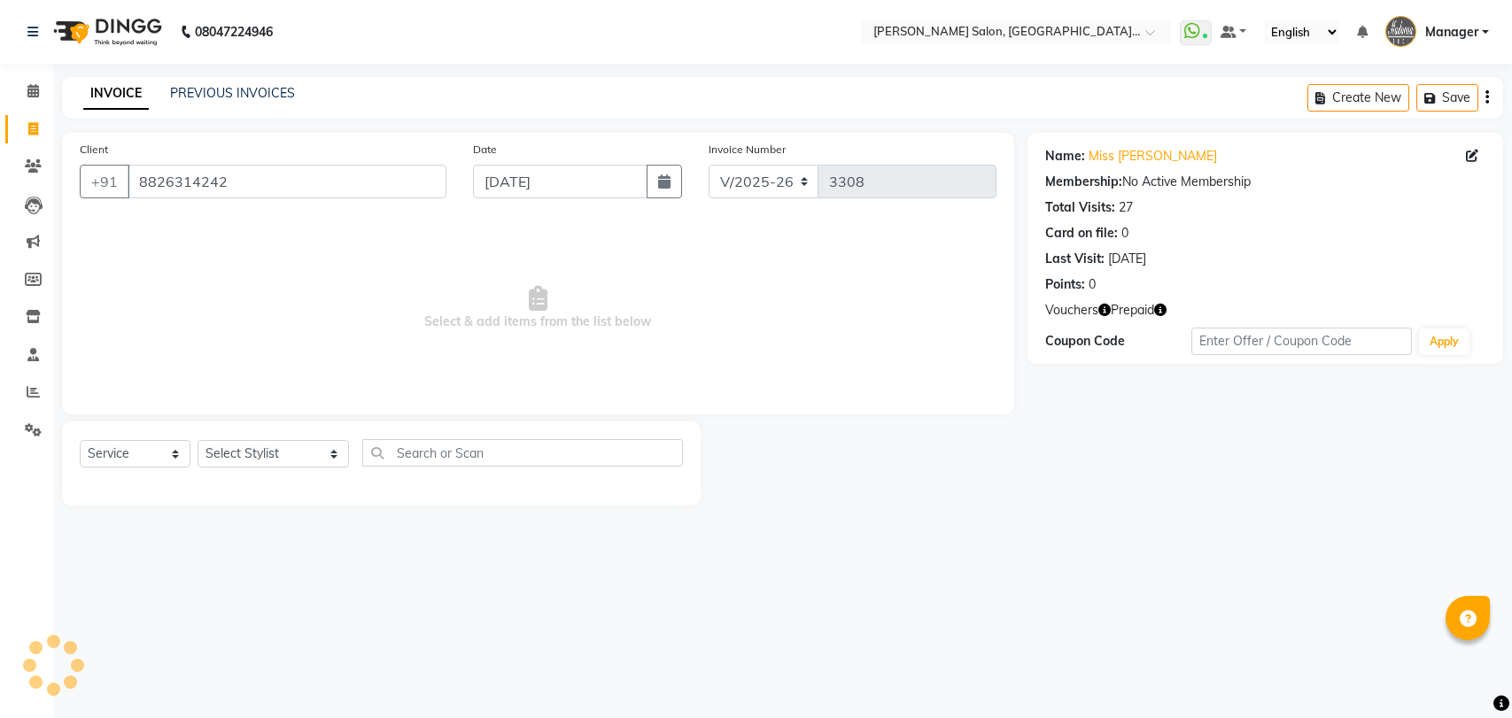
select select "5893"
select select "service"
click at [453, 7] on nav "08047224946 Select Location × [PERSON_NAME][GEOGRAPHIC_DATA] WhatsApp Status ✕ …" at bounding box center [756, 32] width 1512 height 64
click at [1163, 306] on icon "button" at bounding box center [1160, 310] width 12 height 12
click at [808, 242] on span "Select & add items from the list below" at bounding box center [538, 308] width 916 height 177
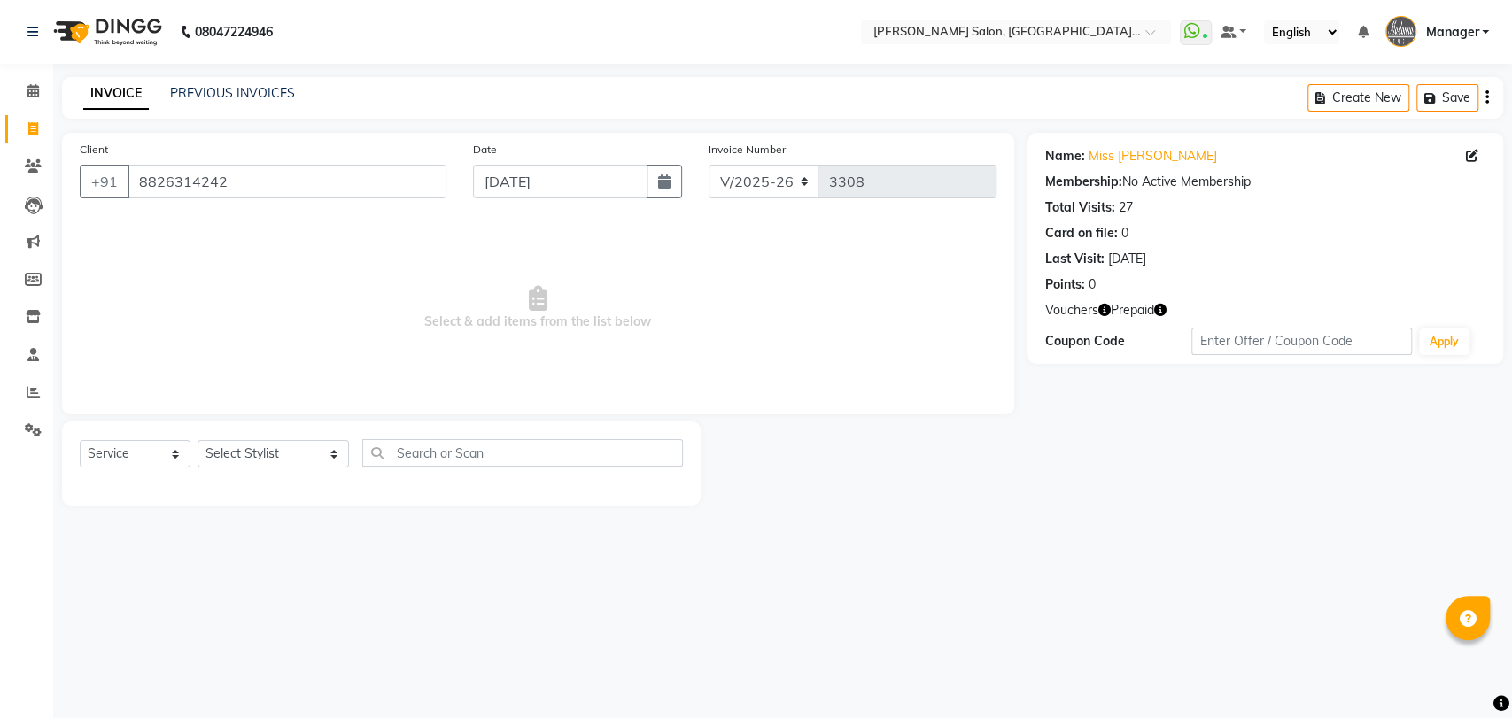
click at [1465, 158] on icon at bounding box center [1471, 156] width 12 height 12
select select "[DEMOGRAPHIC_DATA]"
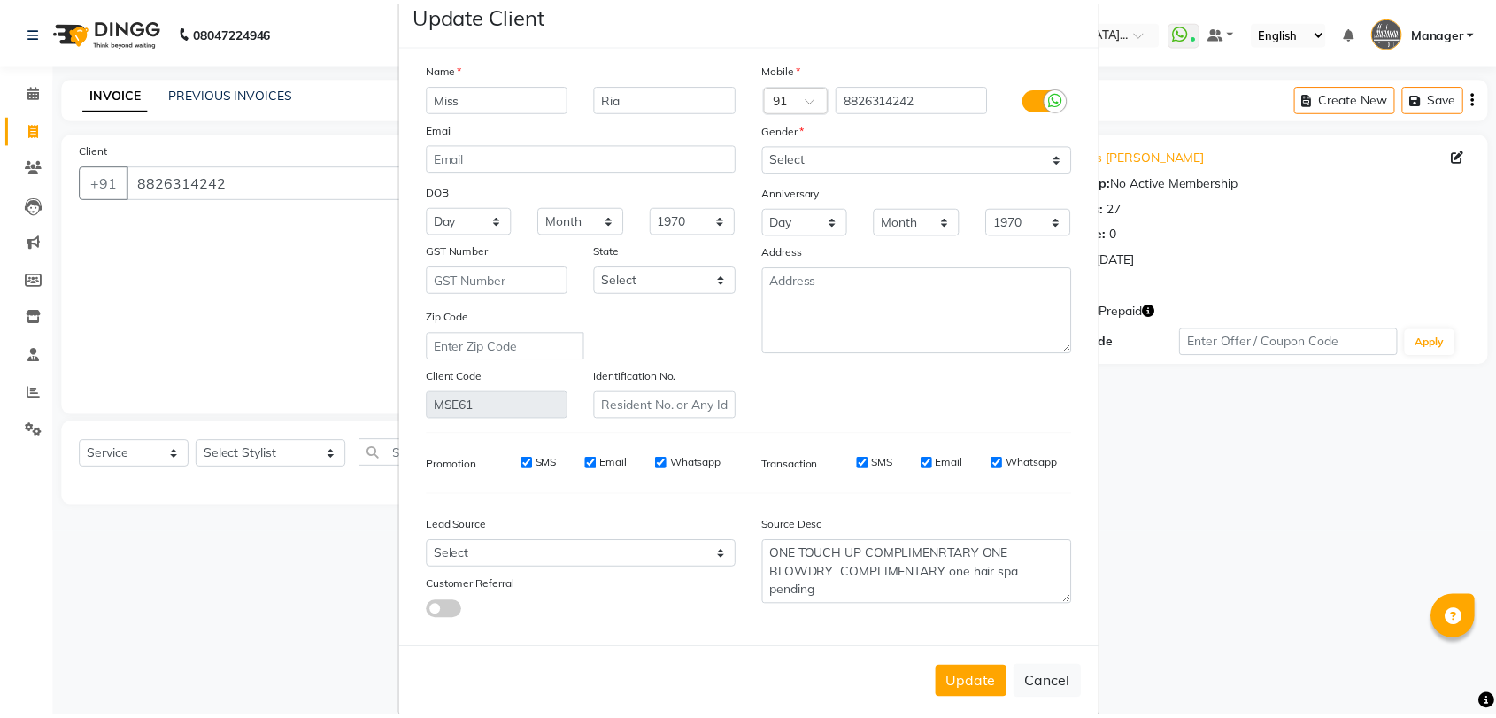
scroll to position [64, 0]
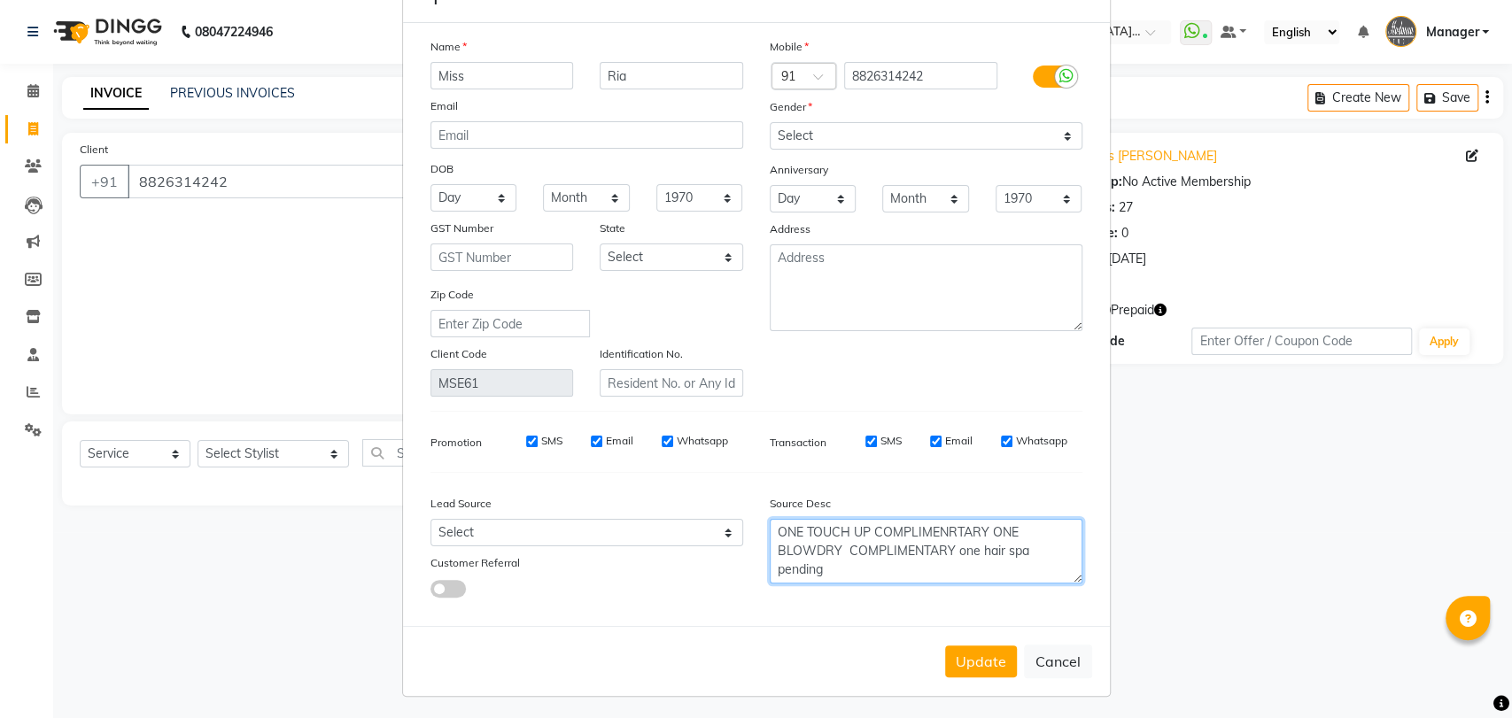
drag, startPoint x: 951, startPoint y: 545, endPoint x: 1031, endPoint y: 564, distance: 81.8
click at [1031, 564] on textarea "ONE TOUCH UP COMPLIMENRTARY ONE BLOWDRY COMPLIMENTARY one hair spa pending" at bounding box center [925, 551] width 313 height 65
click at [991, 564] on textarea "ONE TOUCH UP COMPLIMENRTARY ONE BLOWDRY COMPLIMENTARY one hair spa pending" at bounding box center [925, 551] width 313 height 65
drag, startPoint x: 943, startPoint y: 553, endPoint x: 1041, endPoint y: 570, distance: 99.9
click at [1041, 570] on textarea "ONE TOUCH UP COMPLIMENRTARY ONE BLOWDRY COMPLIMENTARY one hair spa pending" at bounding box center [925, 551] width 313 height 65
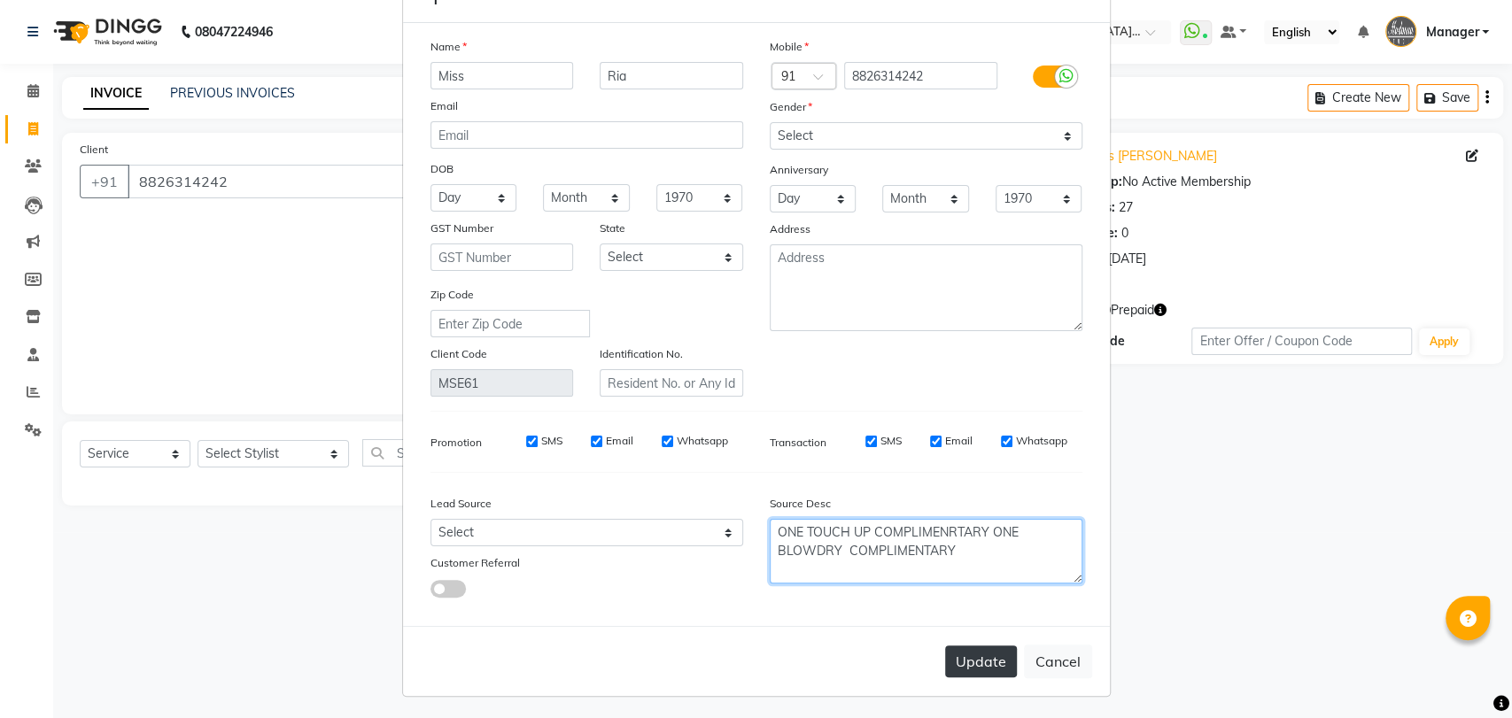
type textarea "ONE TOUCH UP COMPLIMENRTARY ONE BLOWDRY COMPLIMENTARY"
click at [965, 670] on button "Update" at bounding box center [981, 662] width 72 height 32
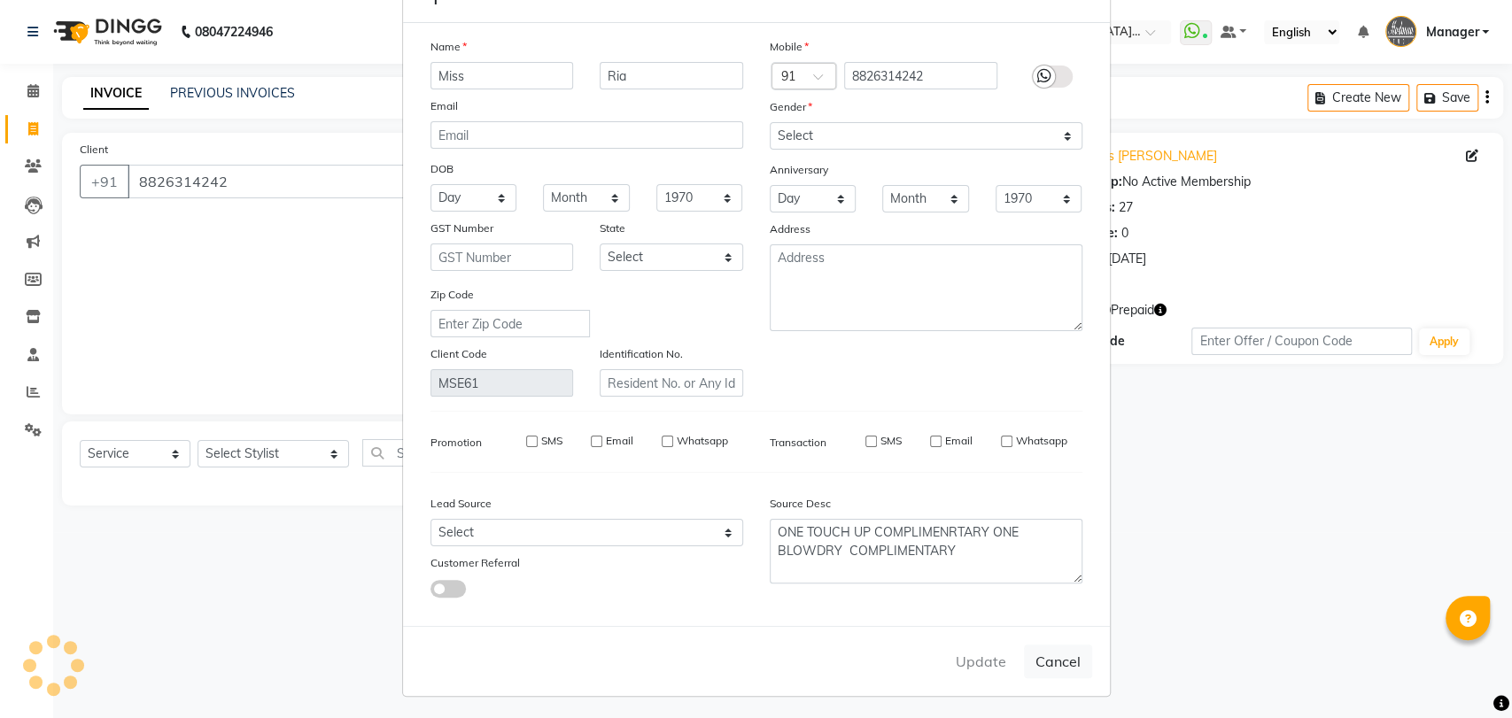
select select
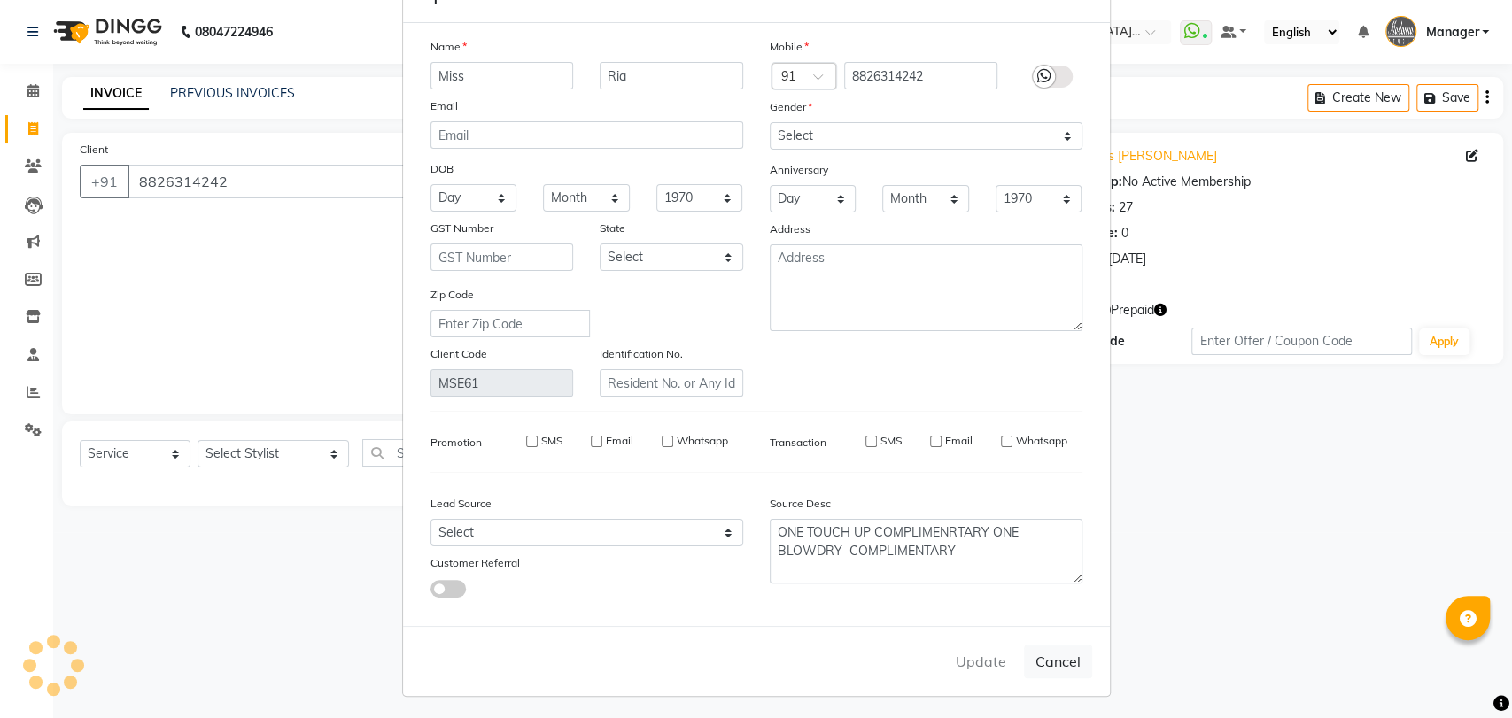
select select
checkbox input "false"
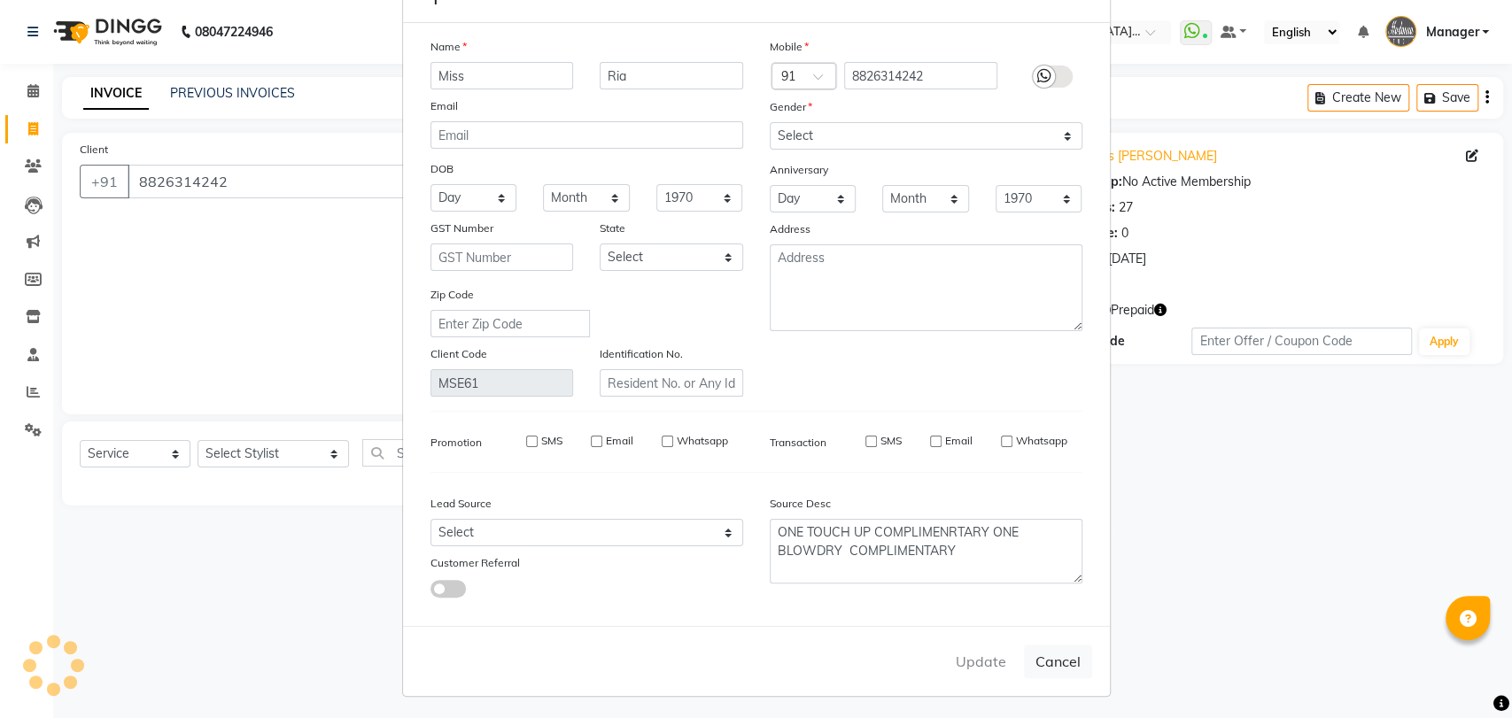
checkbox input "false"
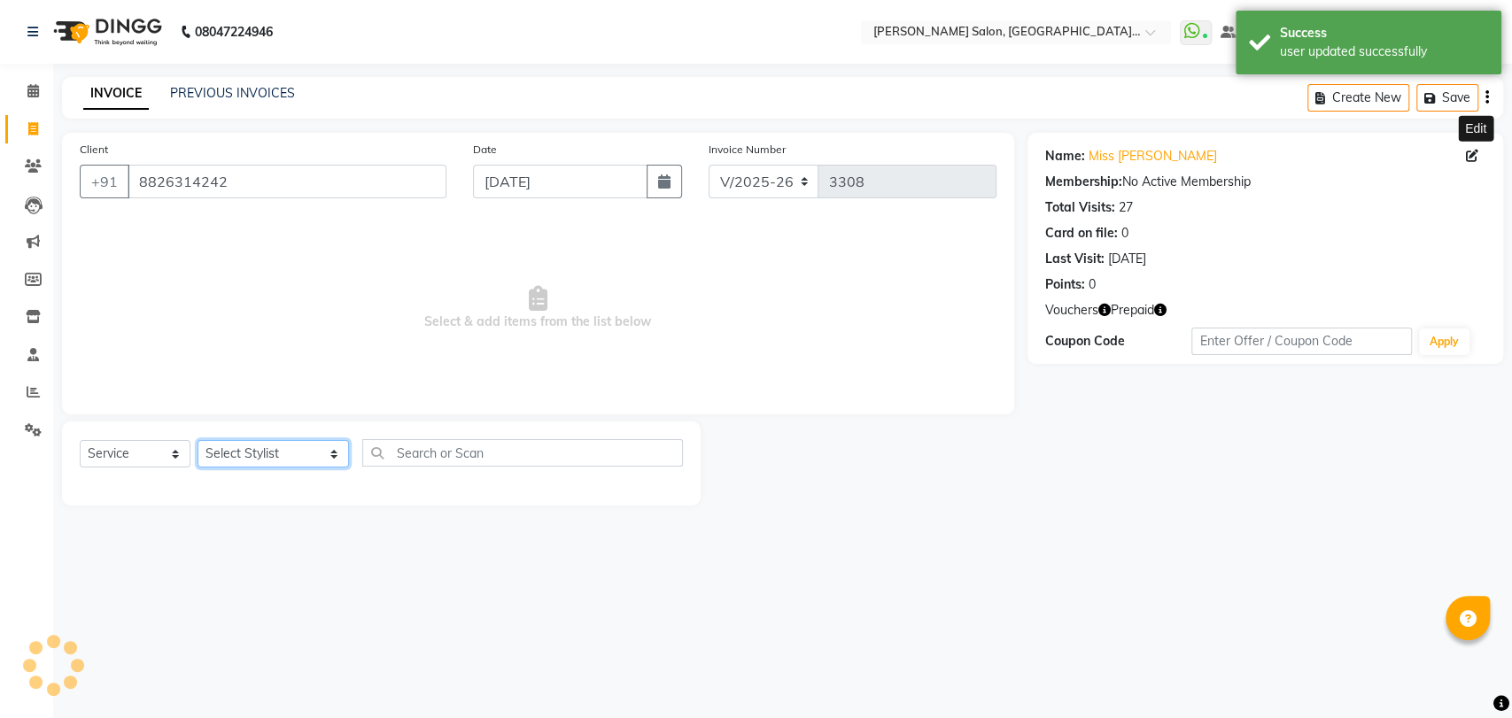
click at [282, 452] on select "Select Stylist Anil Pedicurist Arman ashish female stylist Ashutosh Singhal KHU…" at bounding box center [272, 453] width 151 height 27
select select "48542"
click at [197, 440] on select "Select Stylist Anil Pedicurist Arman ashish female stylist Ashutosh Singhal KHU…" at bounding box center [272, 453] width 151 height 27
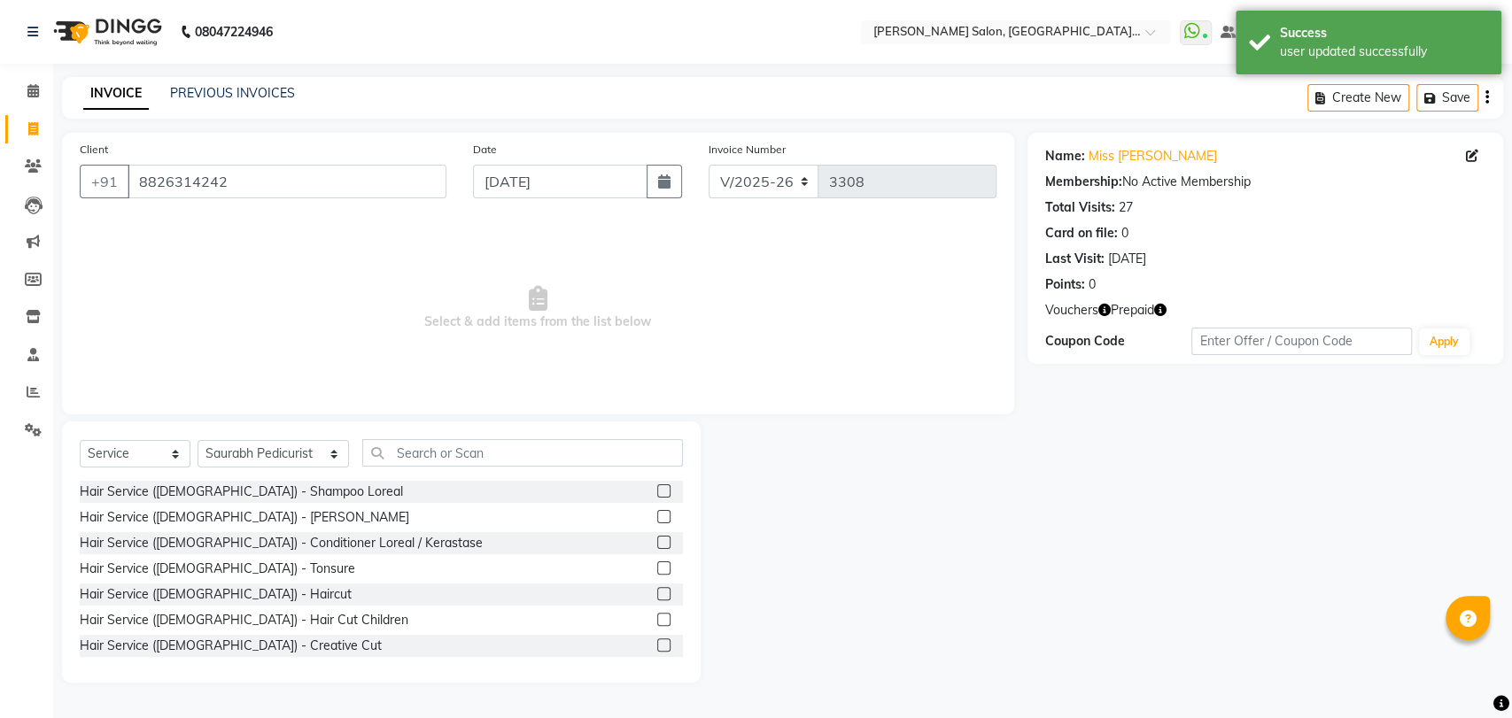
click at [344, 436] on div "Select Service Product Membership Package Voucher Prepaid Gift Card Select Styl…" at bounding box center [381, 551] width 638 height 261
click at [362, 442] on input "text" at bounding box center [522, 452] width 321 height 27
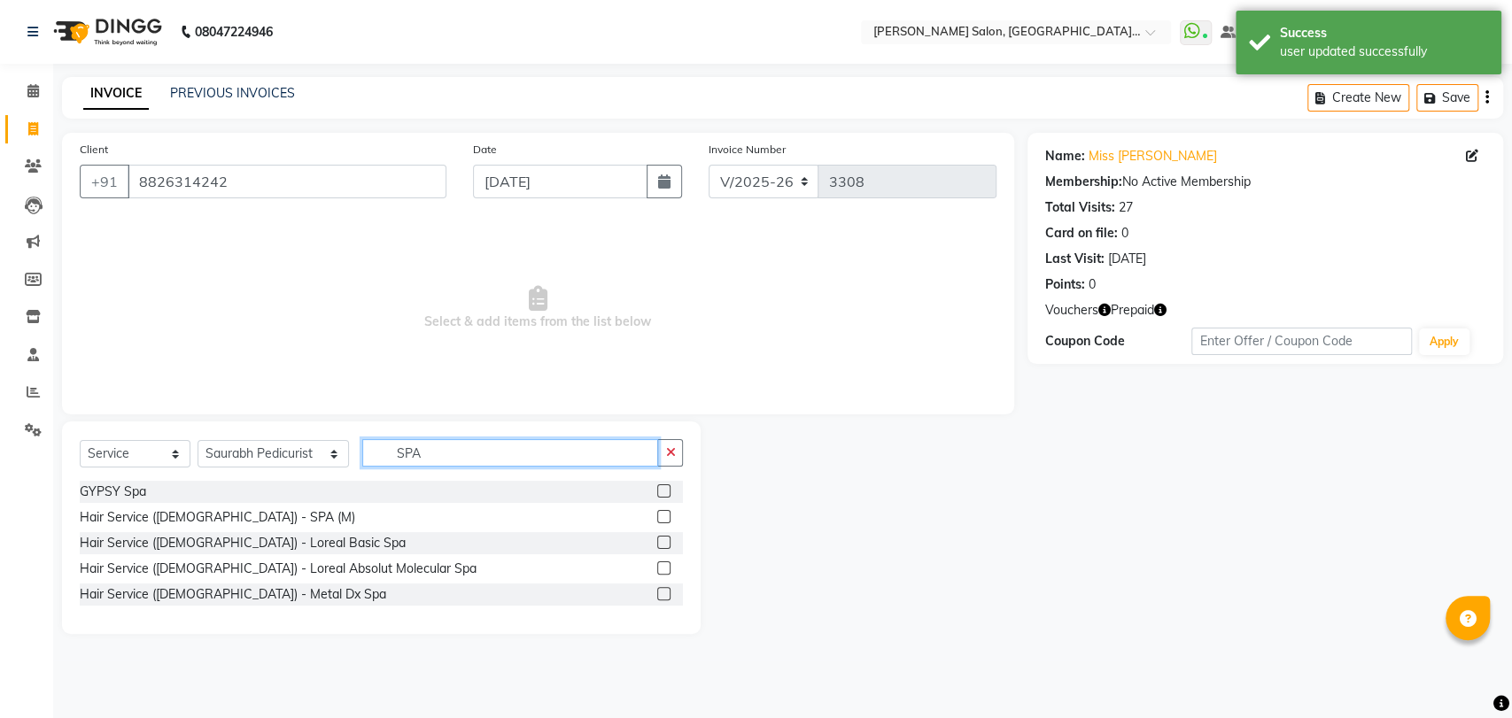
type input "SPA"
click at [669, 540] on label at bounding box center [663, 542] width 13 height 13
click at [669, 540] on input "checkbox" at bounding box center [663, 543] width 12 height 12
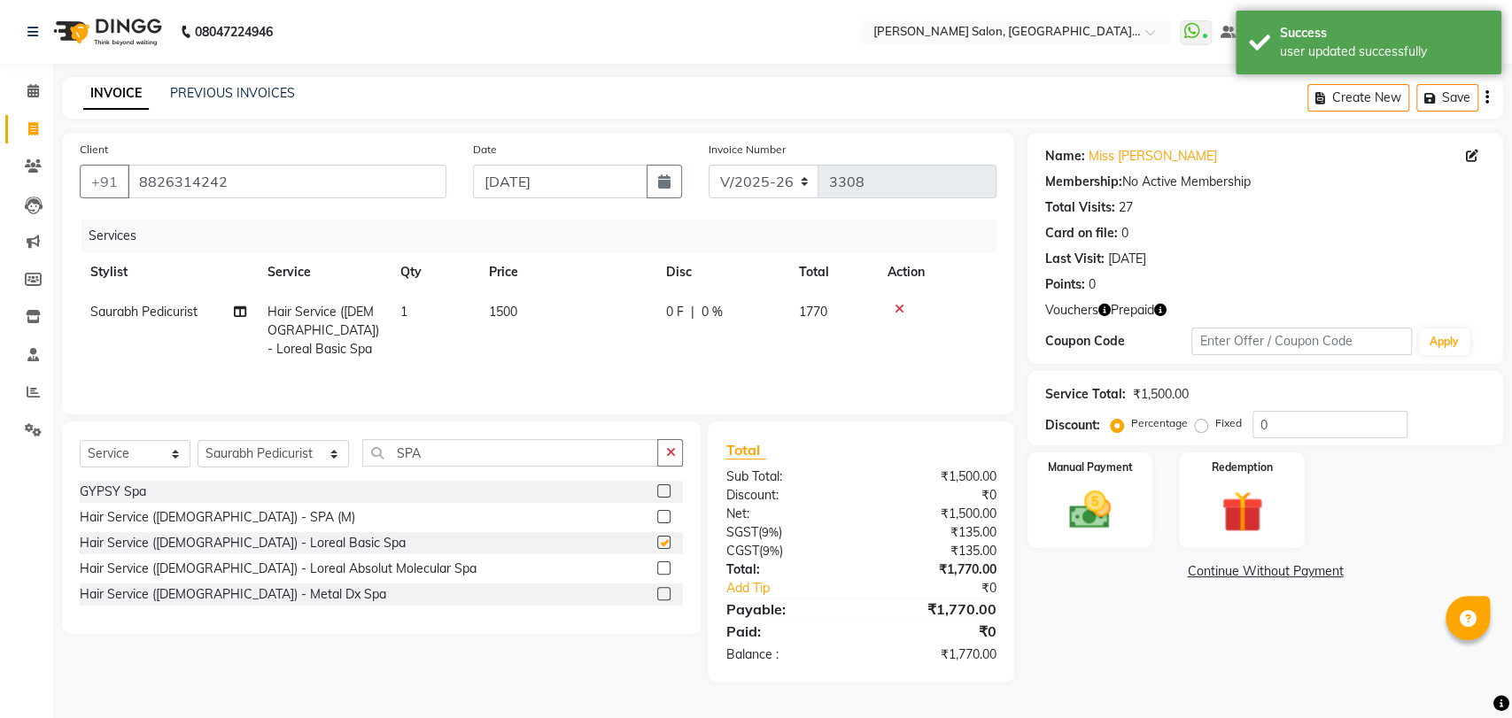
checkbox input "false"
click at [538, 310] on td "1500" at bounding box center [566, 330] width 177 height 77
select select "48542"
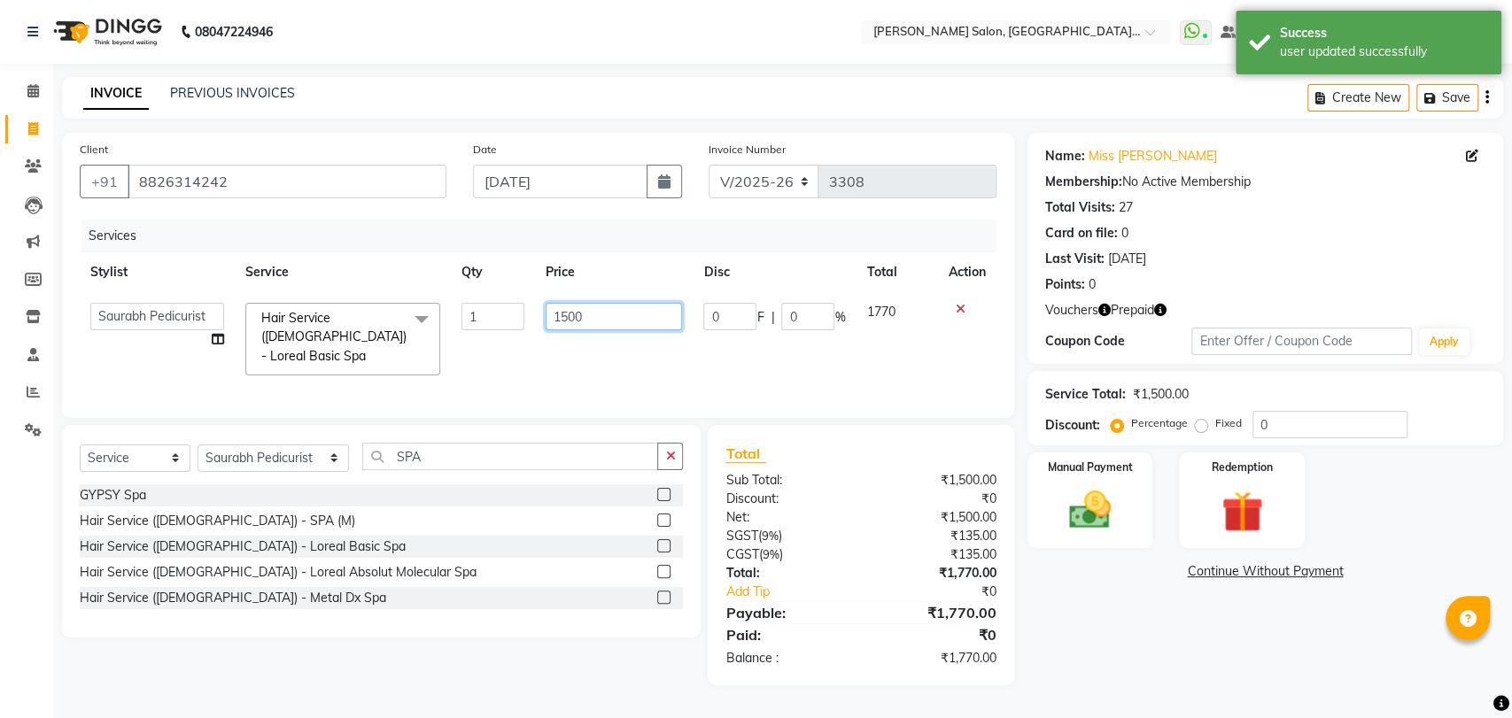
click at [563, 313] on input "1500" at bounding box center [613, 316] width 137 height 27
type input "0"
click at [564, 346] on td "0" at bounding box center [614, 339] width 159 height 94
select select "48542"
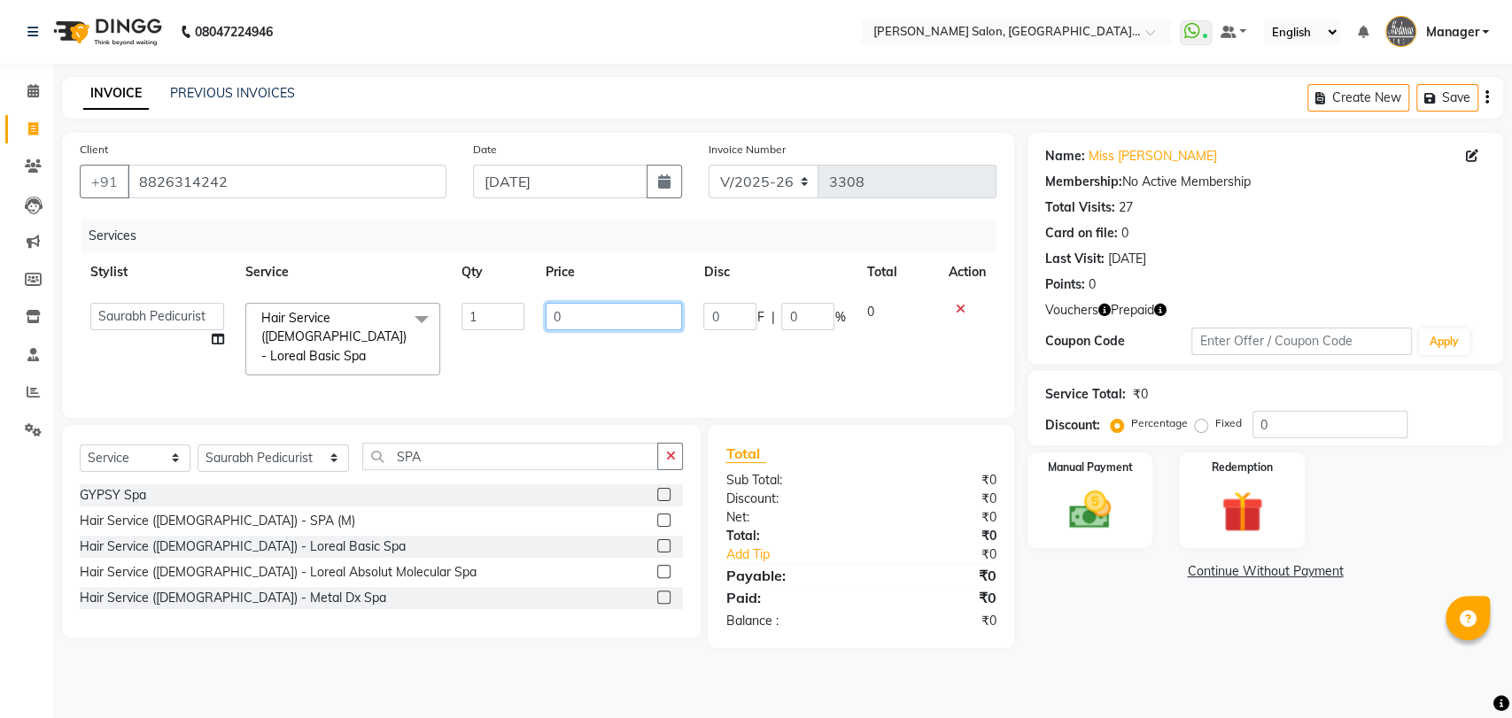
click at [584, 316] on input "0" at bounding box center [613, 316] width 137 height 27
click at [590, 243] on div "Services" at bounding box center [545, 236] width 928 height 33
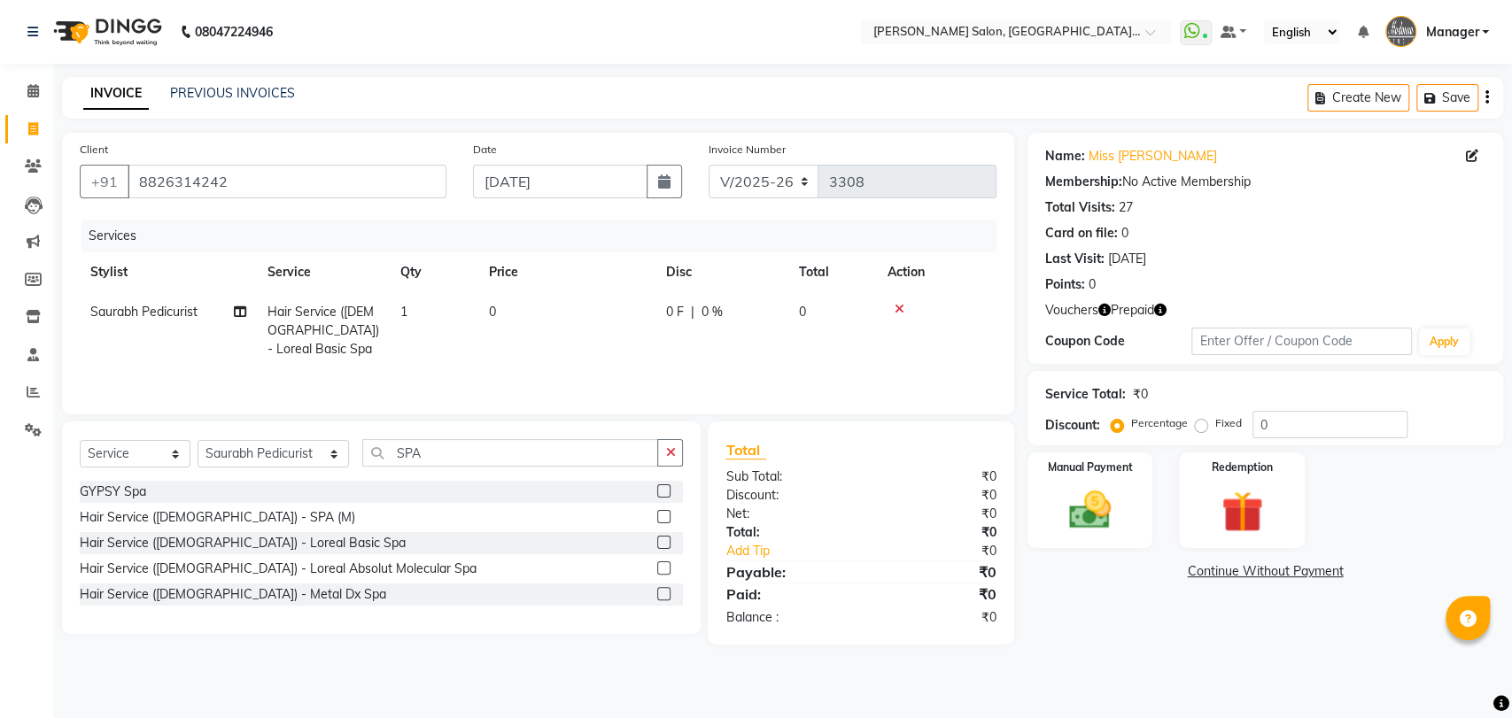
click at [1157, 304] on icon "button" at bounding box center [1160, 310] width 12 height 12
click at [1058, 99] on div "INVOICE PREVIOUS INVOICES Create New Save" at bounding box center [782, 98] width 1441 height 42
click at [1122, 523] on img at bounding box center [1090, 510] width 70 height 50
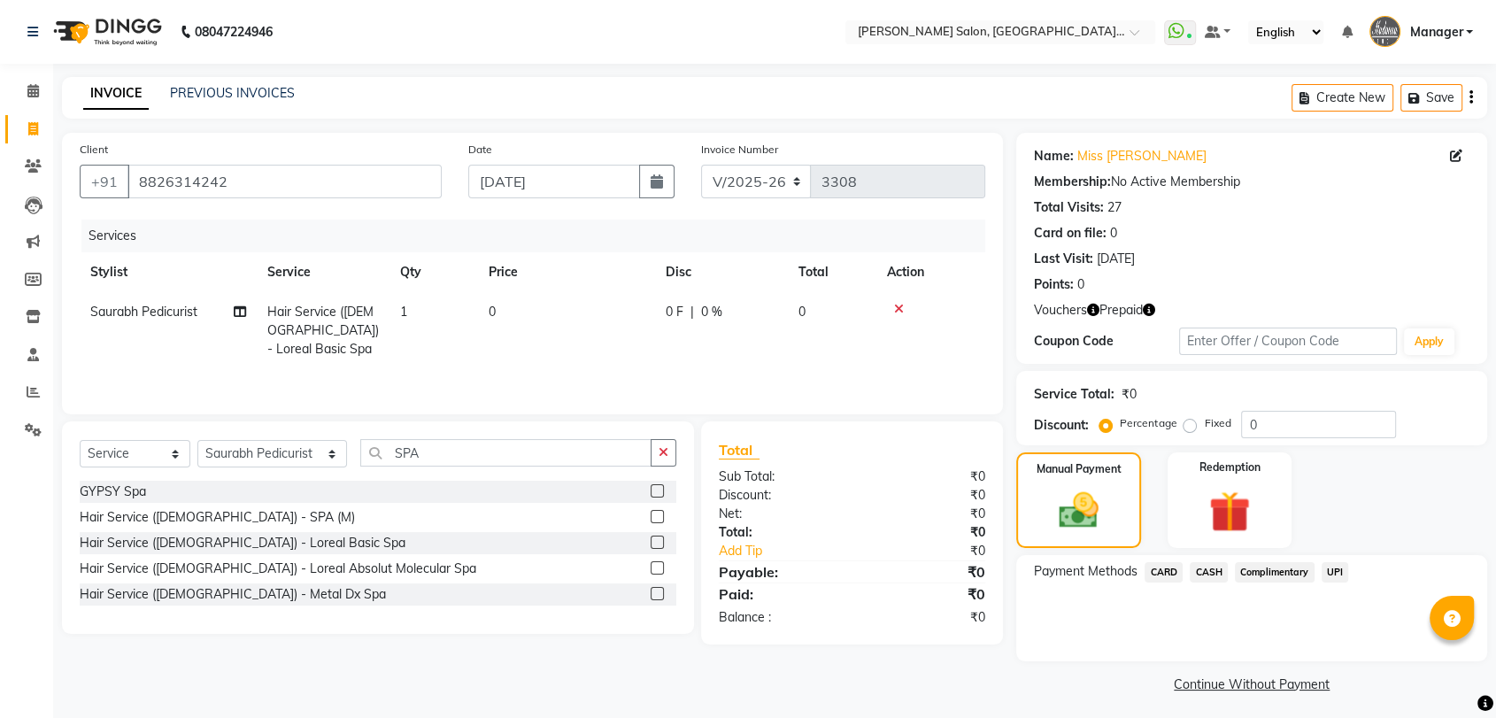
click at [1215, 572] on span "CASH" at bounding box center [1209, 572] width 38 height 20
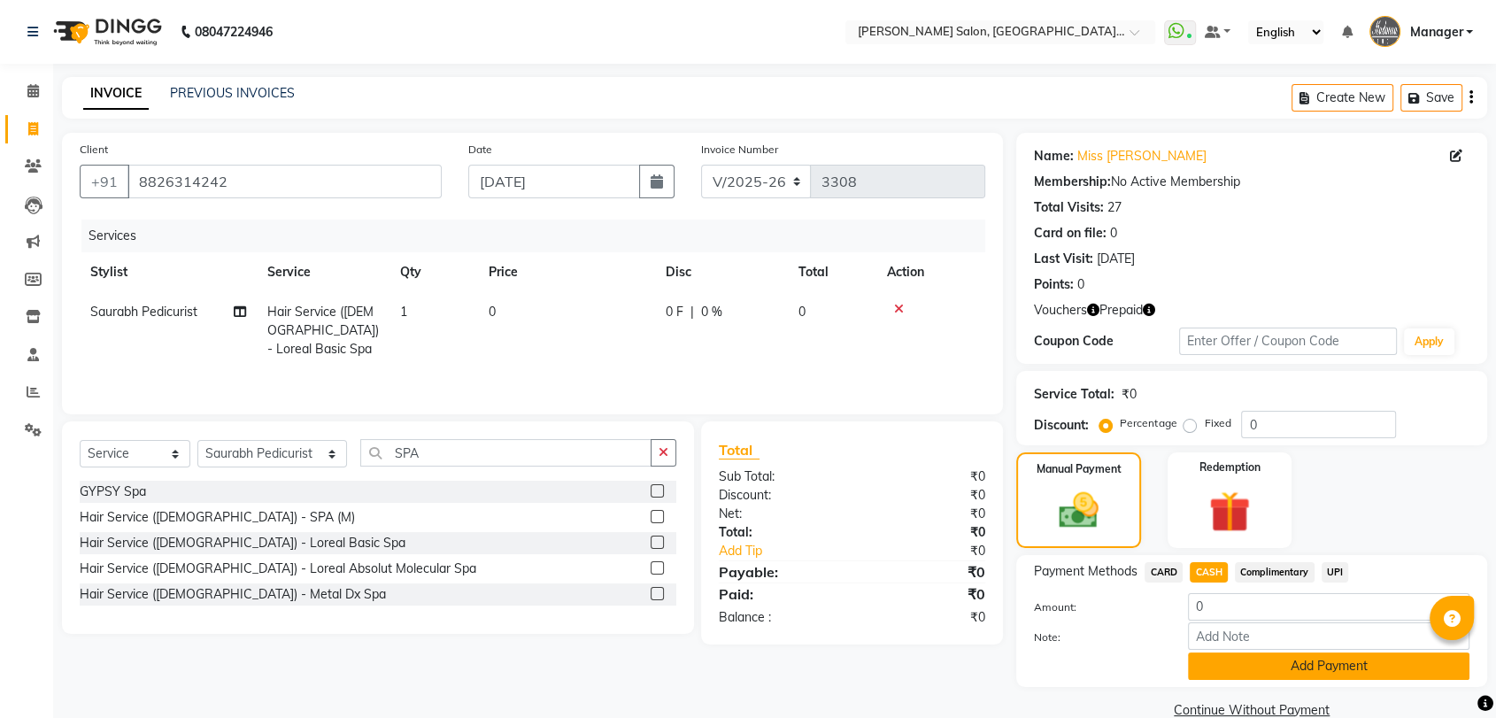
click at [1335, 661] on button "Add Payment" at bounding box center [1329, 666] width 282 height 27
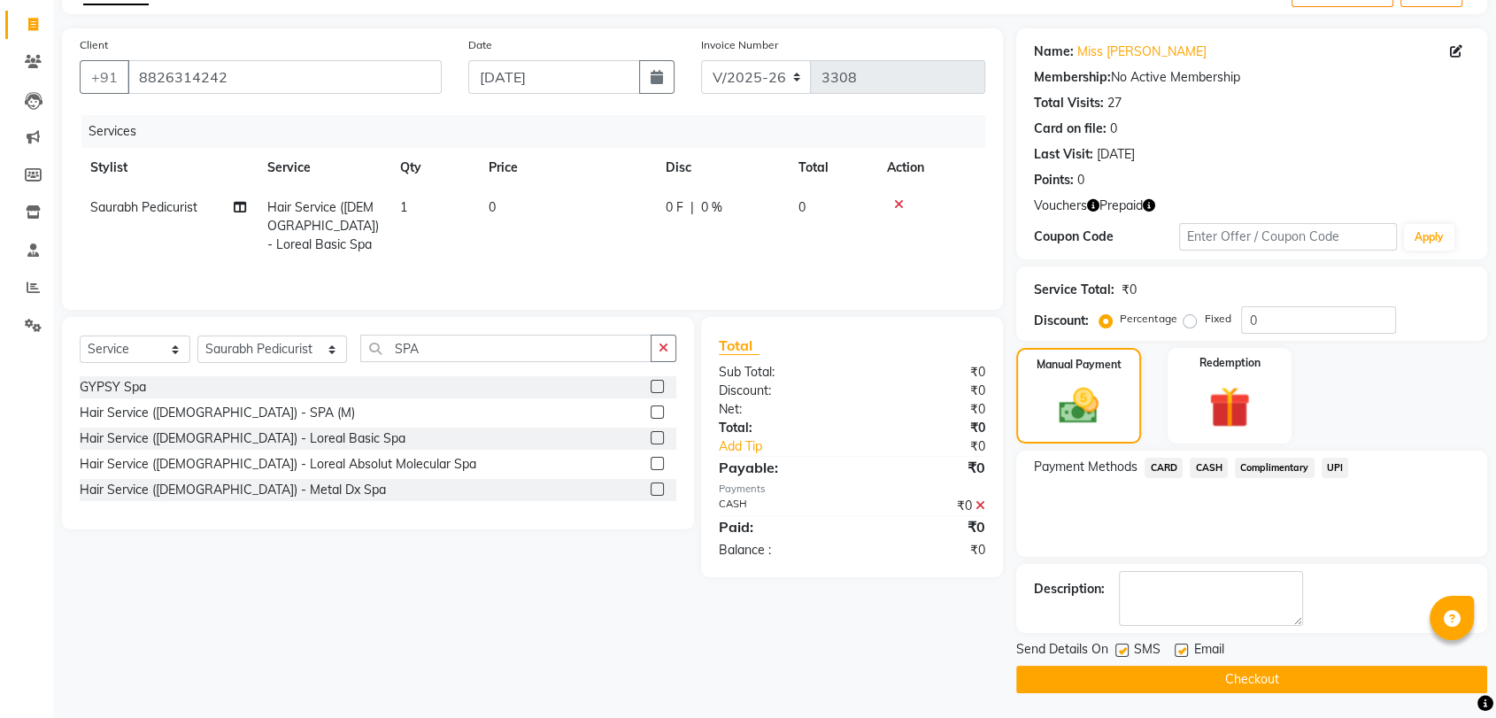
scroll to position [105, 0]
click at [1250, 682] on button "Checkout" at bounding box center [1252, 678] width 471 height 27
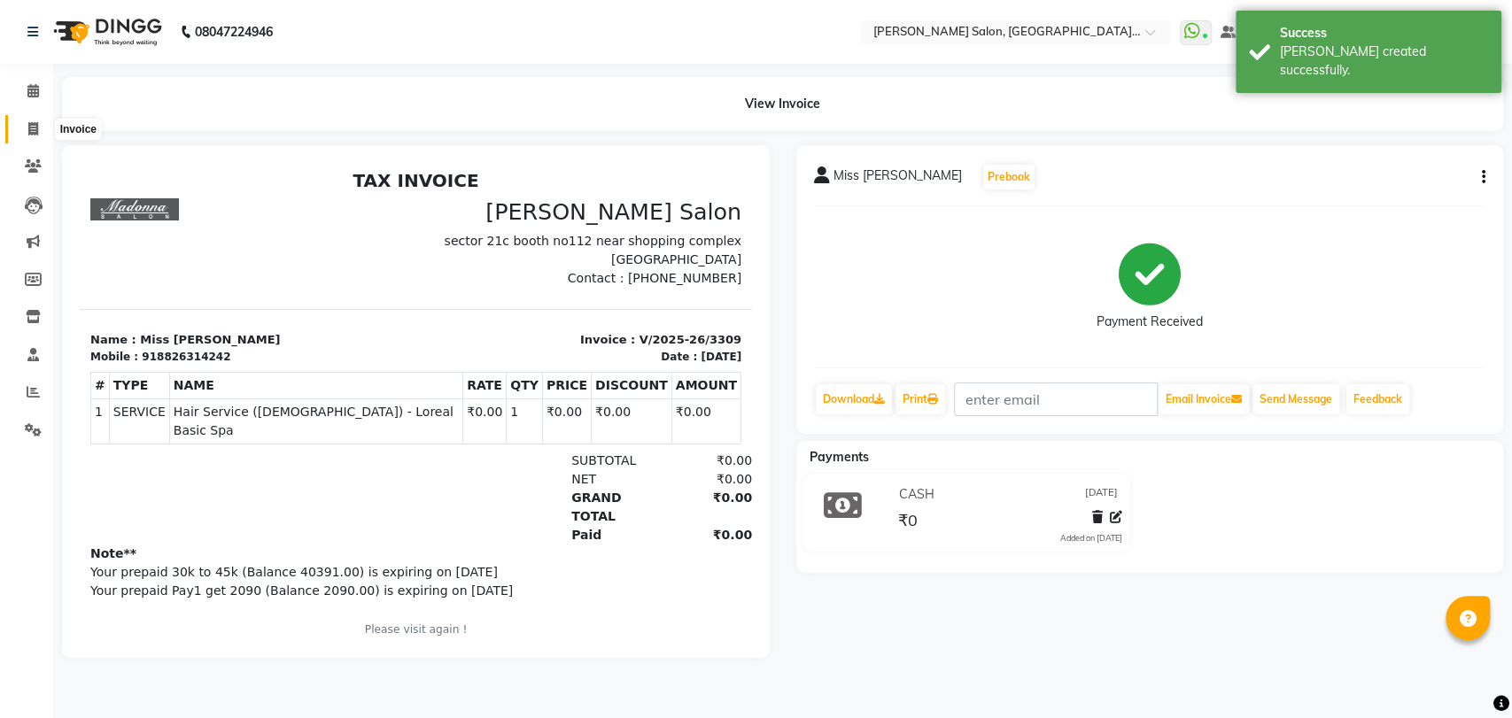
click at [19, 131] on span at bounding box center [33, 130] width 31 height 20
select select "service"
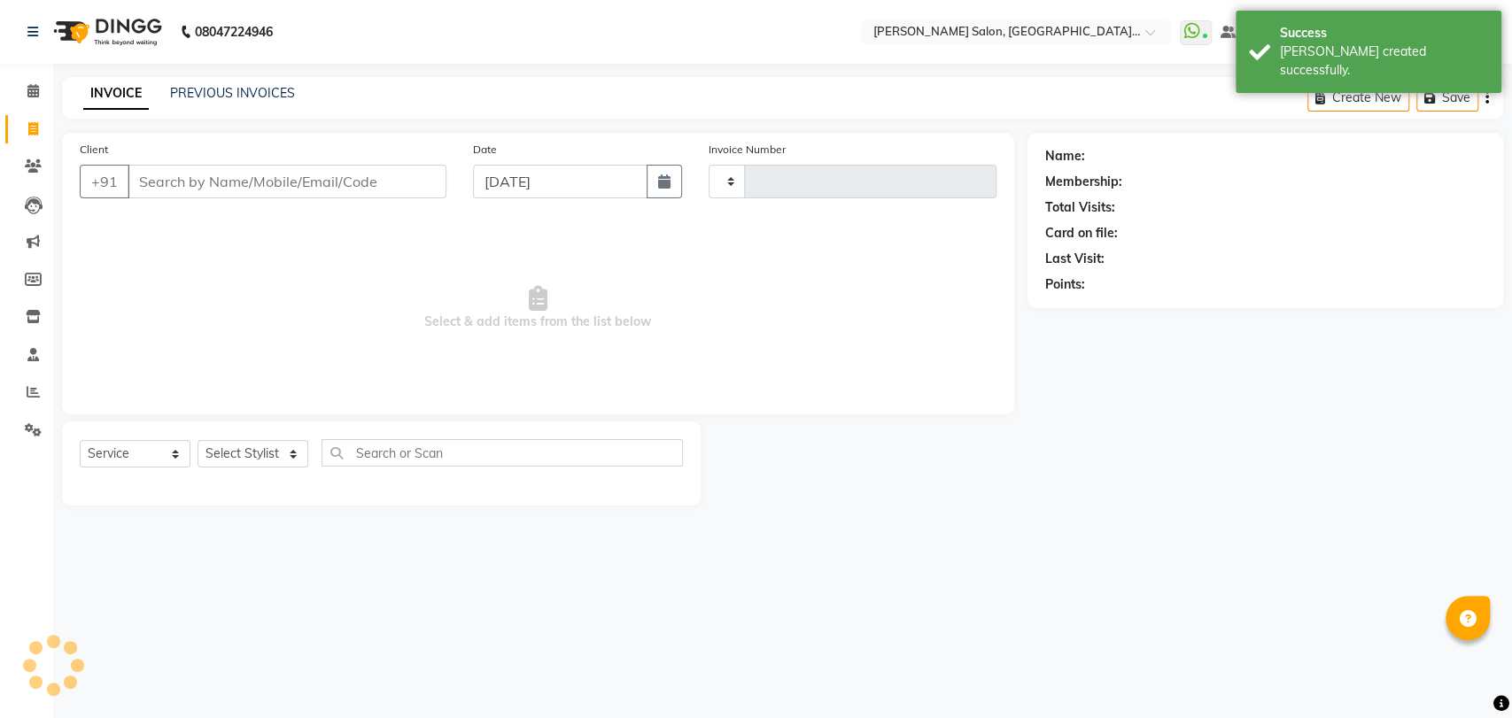
type input "3310"
select select "5893"
click at [247, 105] on div "INVOICE PREVIOUS INVOICES Create New Save" at bounding box center [782, 98] width 1441 height 42
click at [254, 91] on link "PREVIOUS INVOICES" at bounding box center [232, 93] width 125 height 16
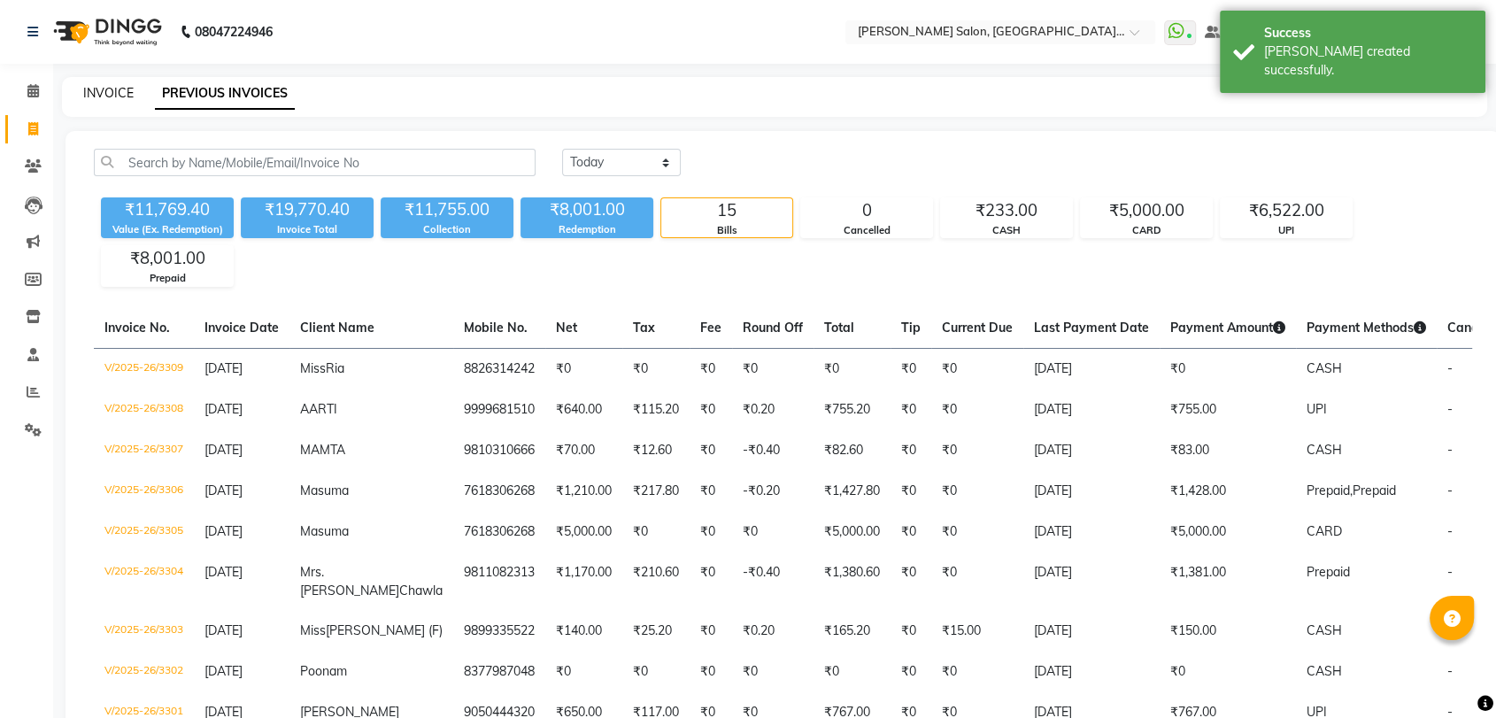
click at [92, 86] on link "INVOICE" at bounding box center [108, 93] width 50 height 16
select select "service"
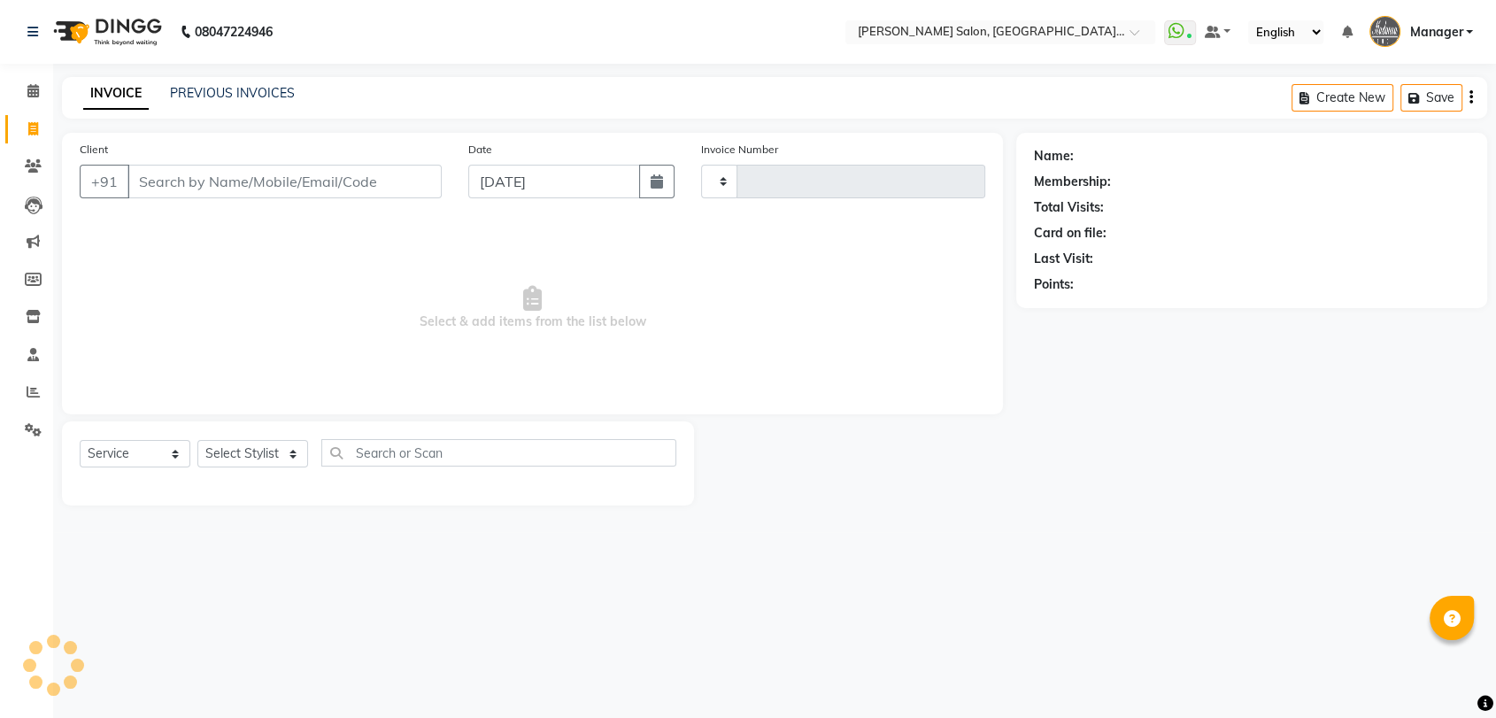
type input "3310"
select select "5893"
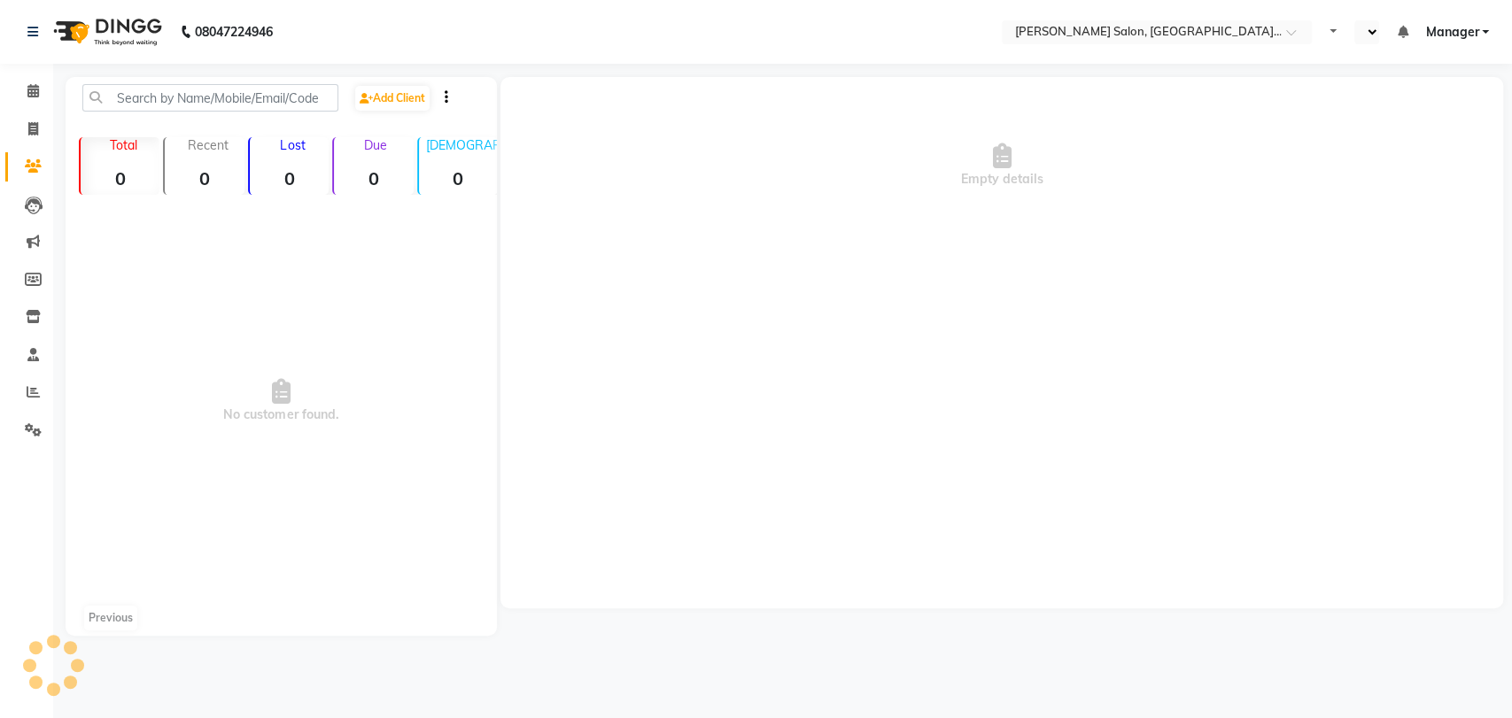
select select "en"
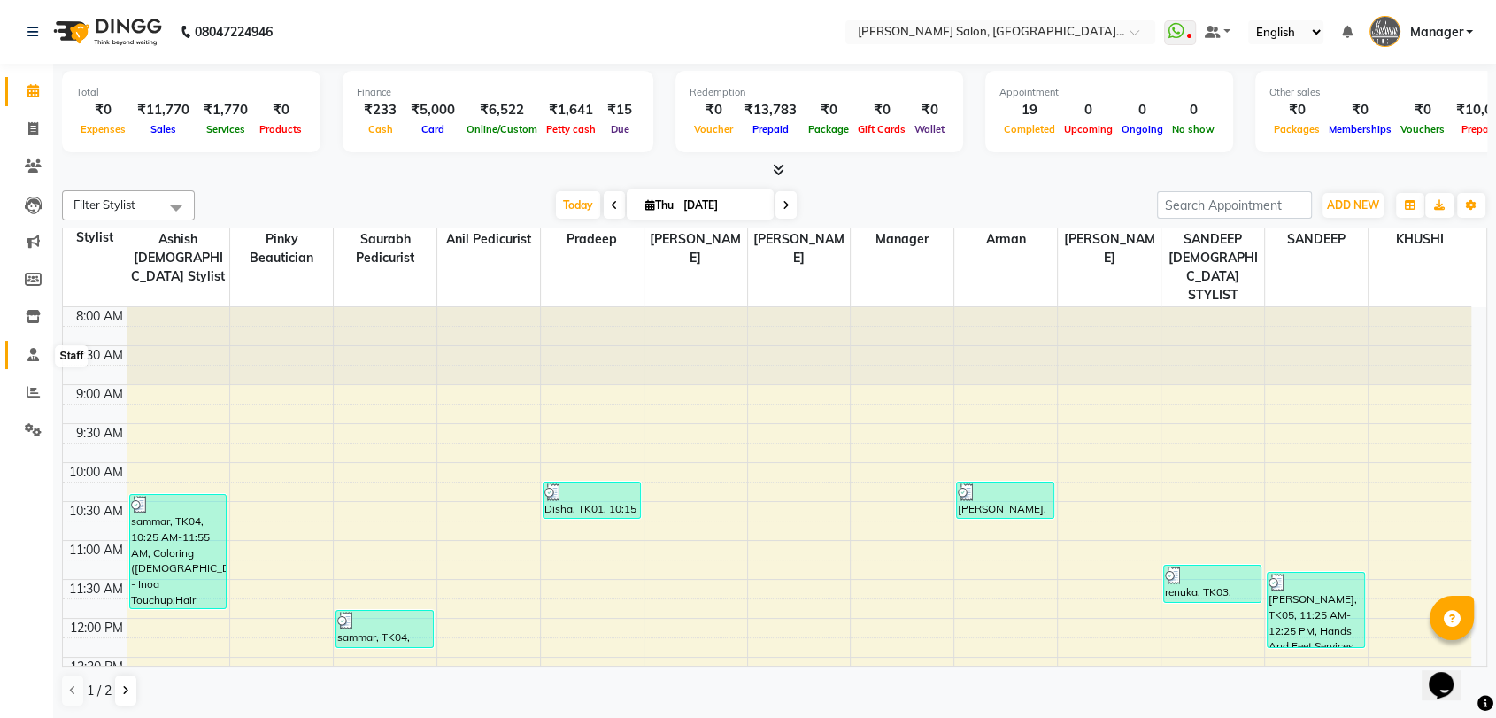
click at [31, 353] on icon at bounding box center [33, 354] width 12 height 13
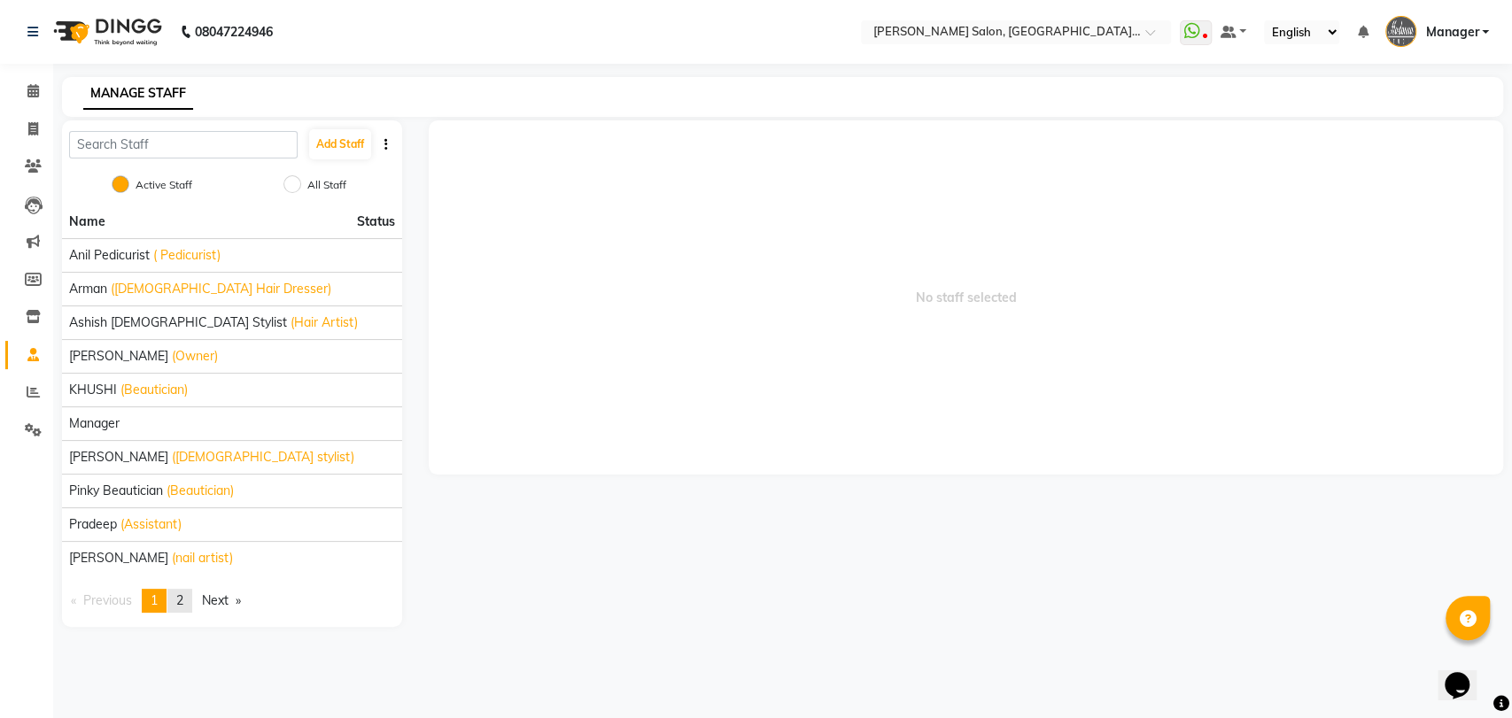
click at [192, 602] on link "page 2" at bounding box center [179, 601] width 25 height 24
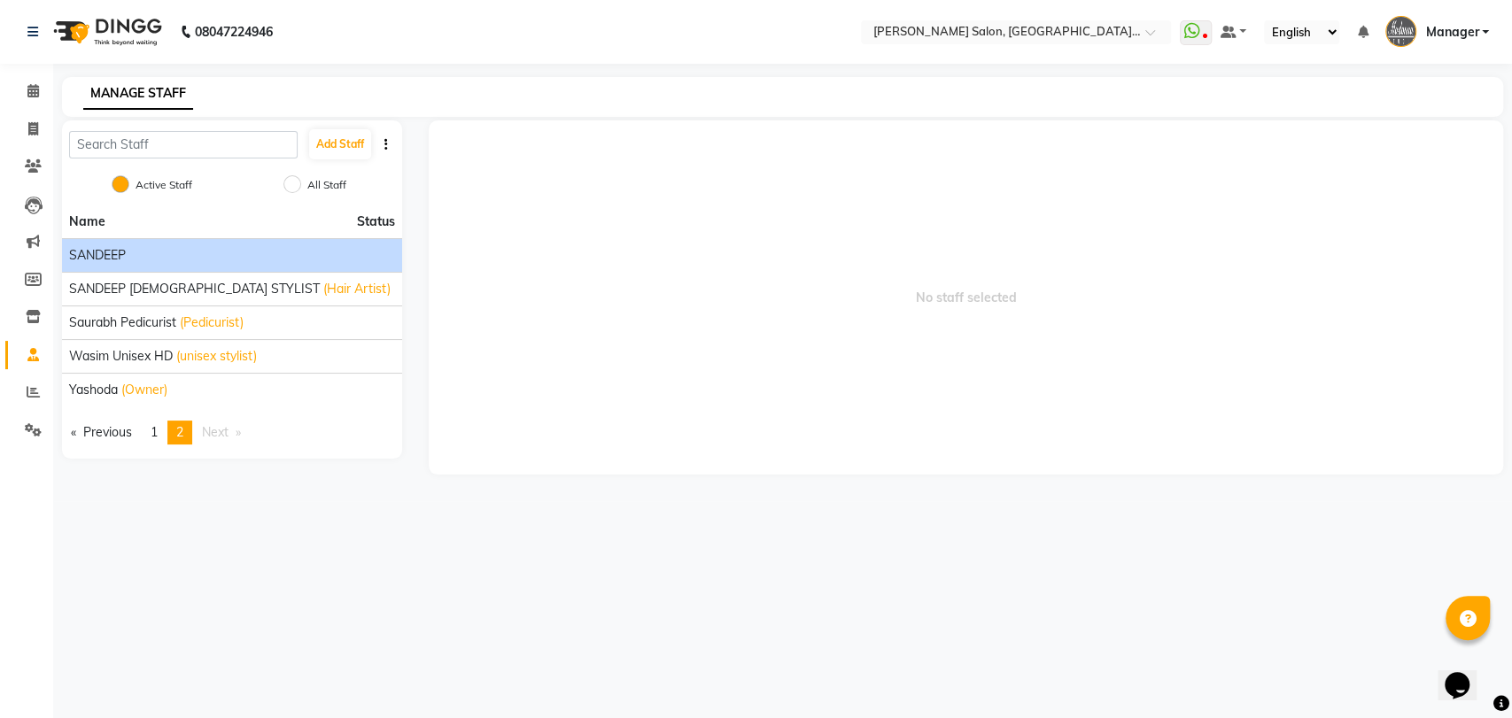
click at [182, 257] on div "SANDEEP" at bounding box center [232, 255] width 326 height 19
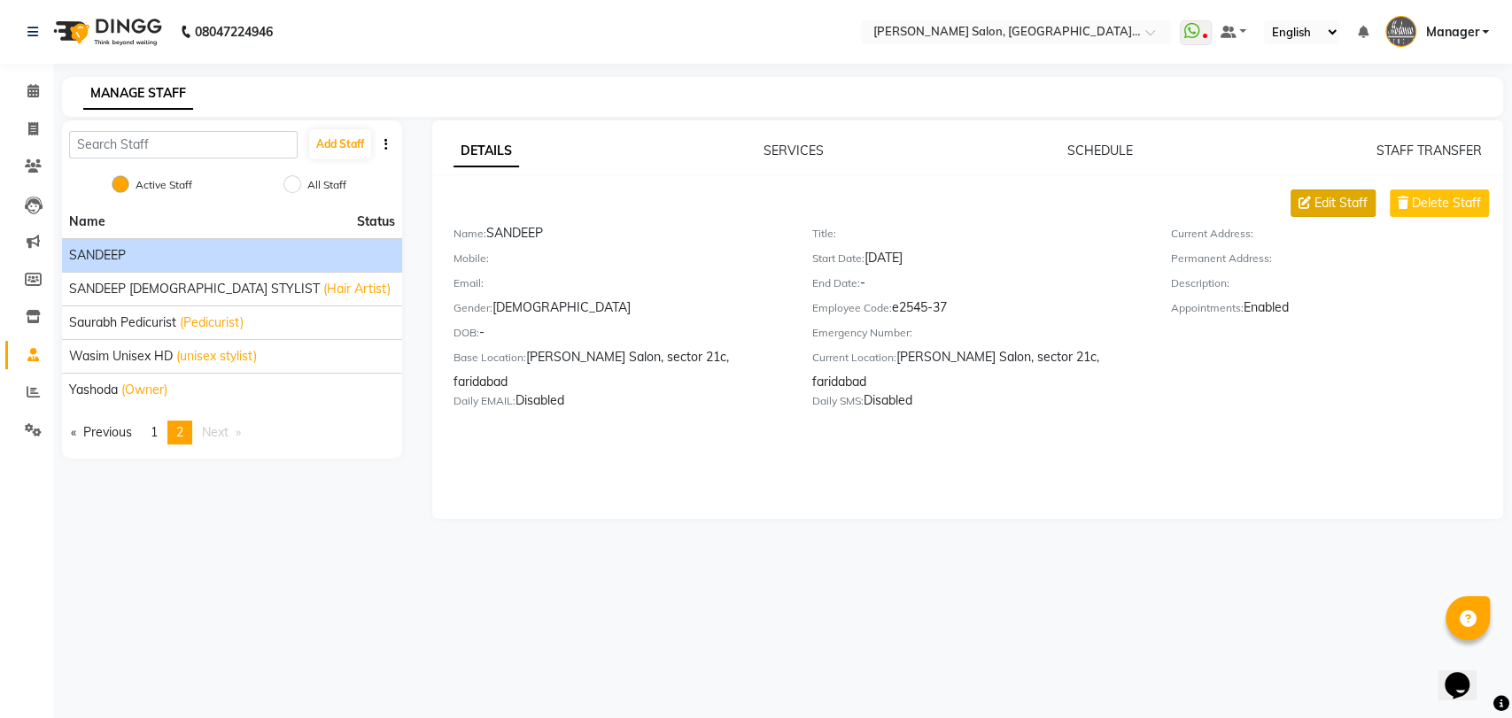
click at [1341, 205] on span "Edit Staff" at bounding box center [1340, 203] width 53 height 19
select select "[DEMOGRAPHIC_DATA]"
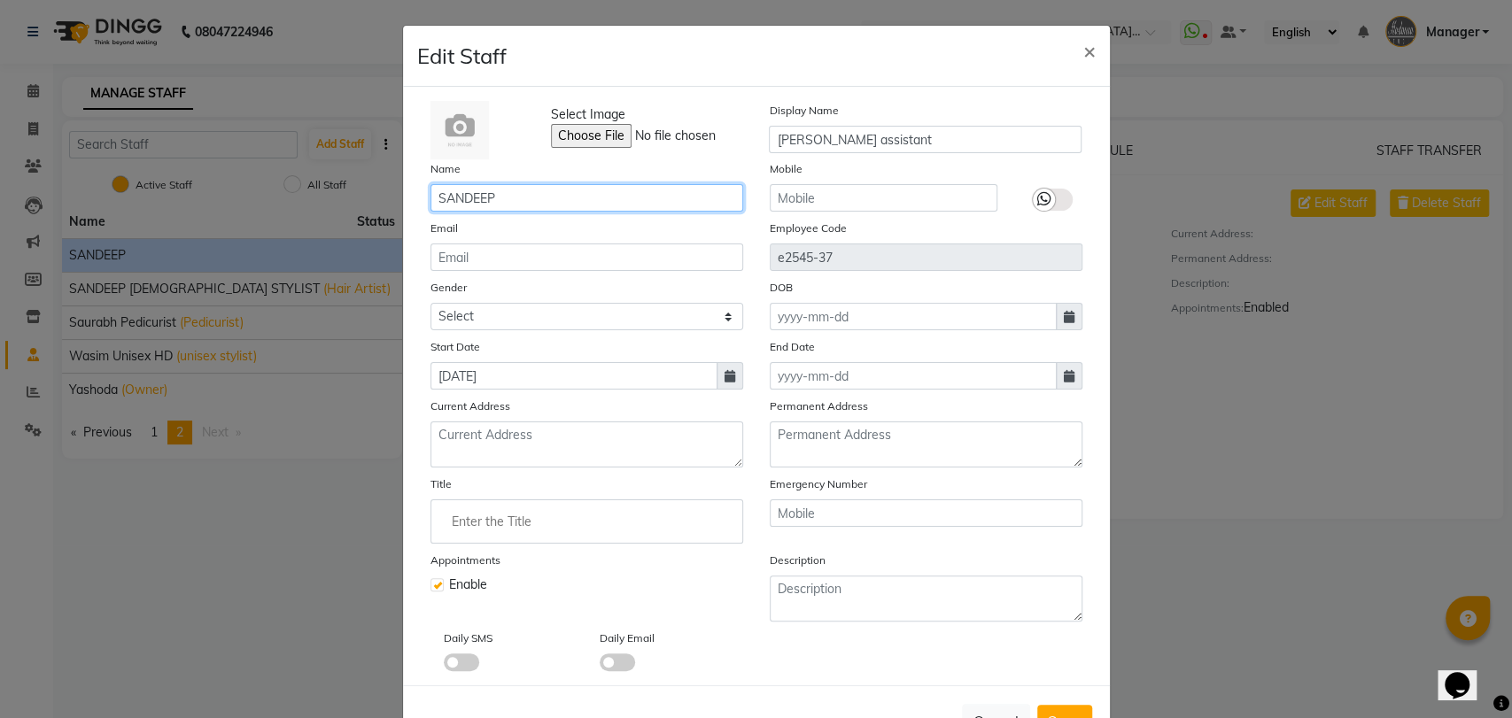
click at [532, 199] on input "SANDEEP" at bounding box center [586, 197] width 313 height 27
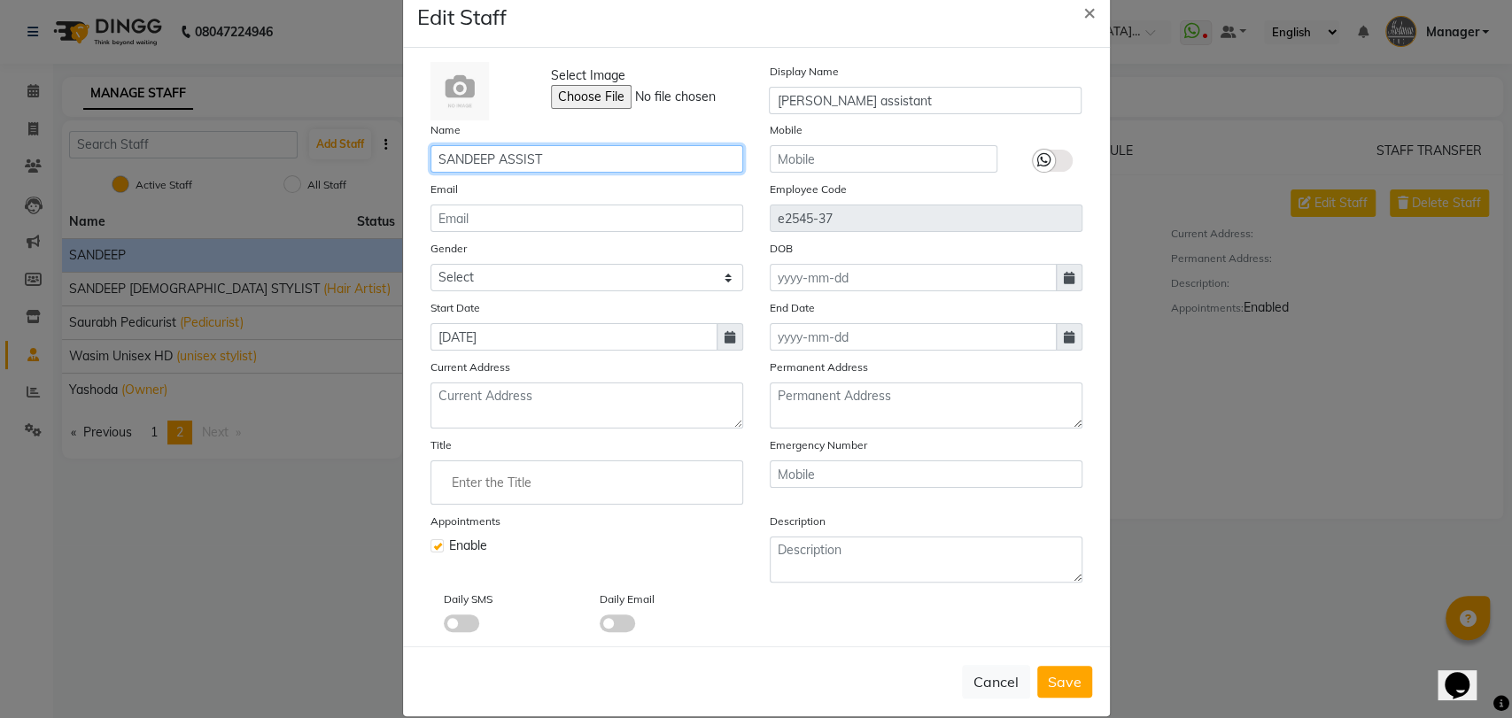
scroll to position [60, 0]
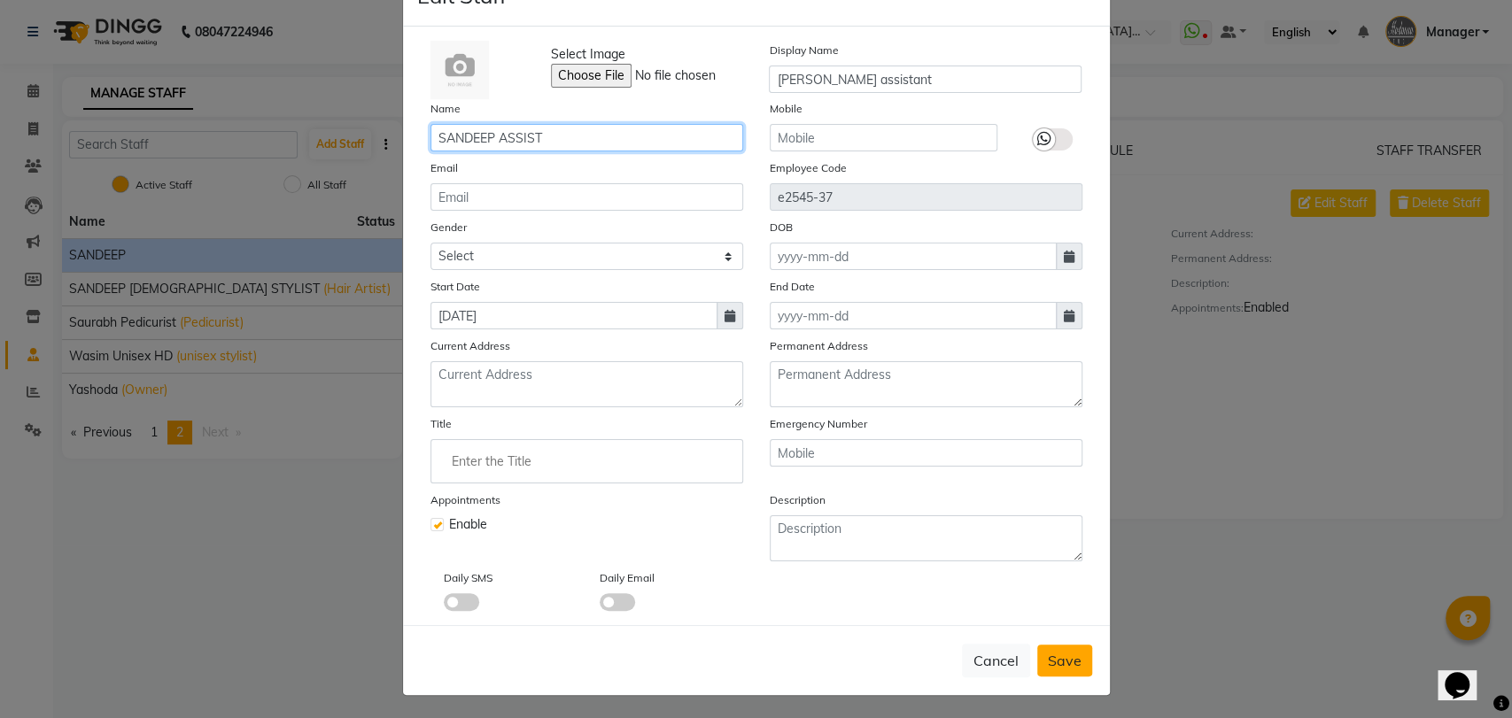
type input "SANDEEP ASSIST"
click at [1068, 661] on span "Save" at bounding box center [1065, 661] width 34 height 18
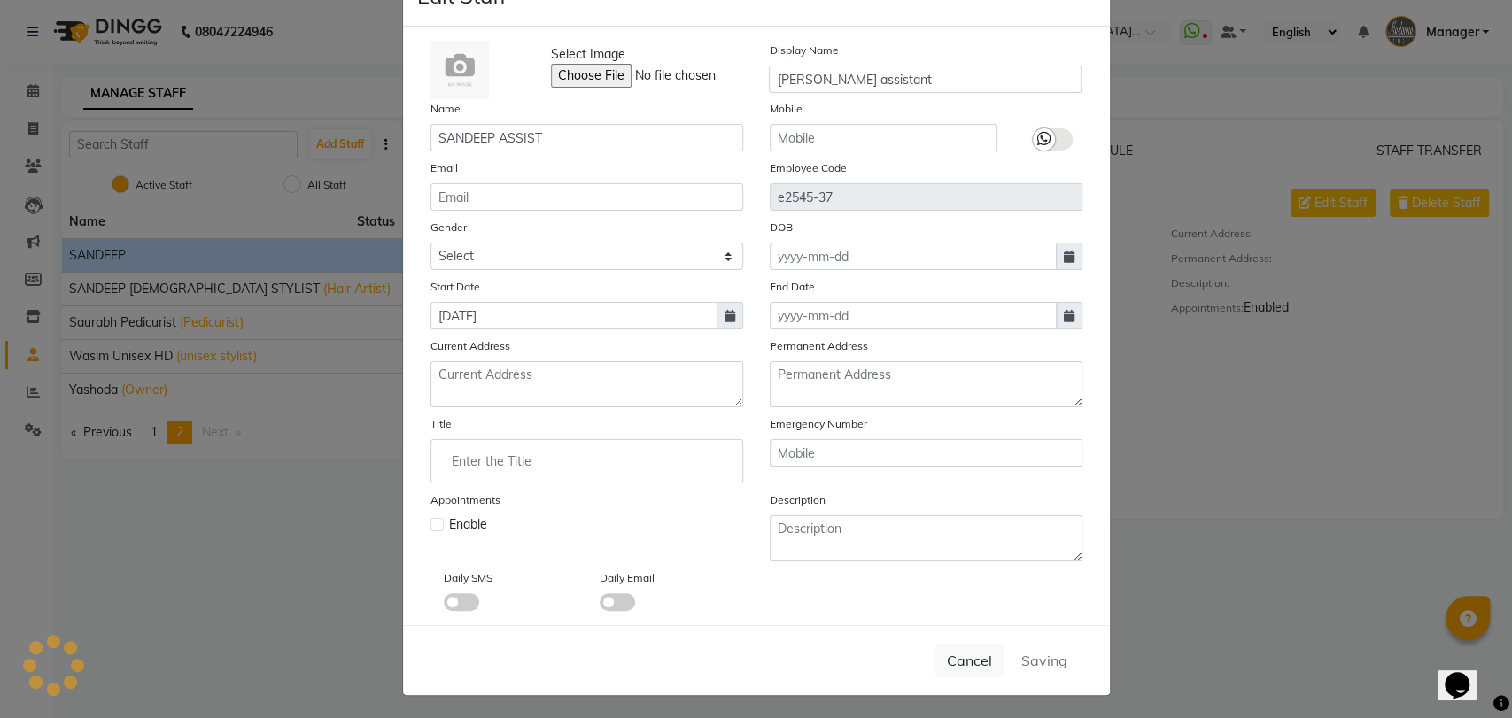
select select
checkbox input "false"
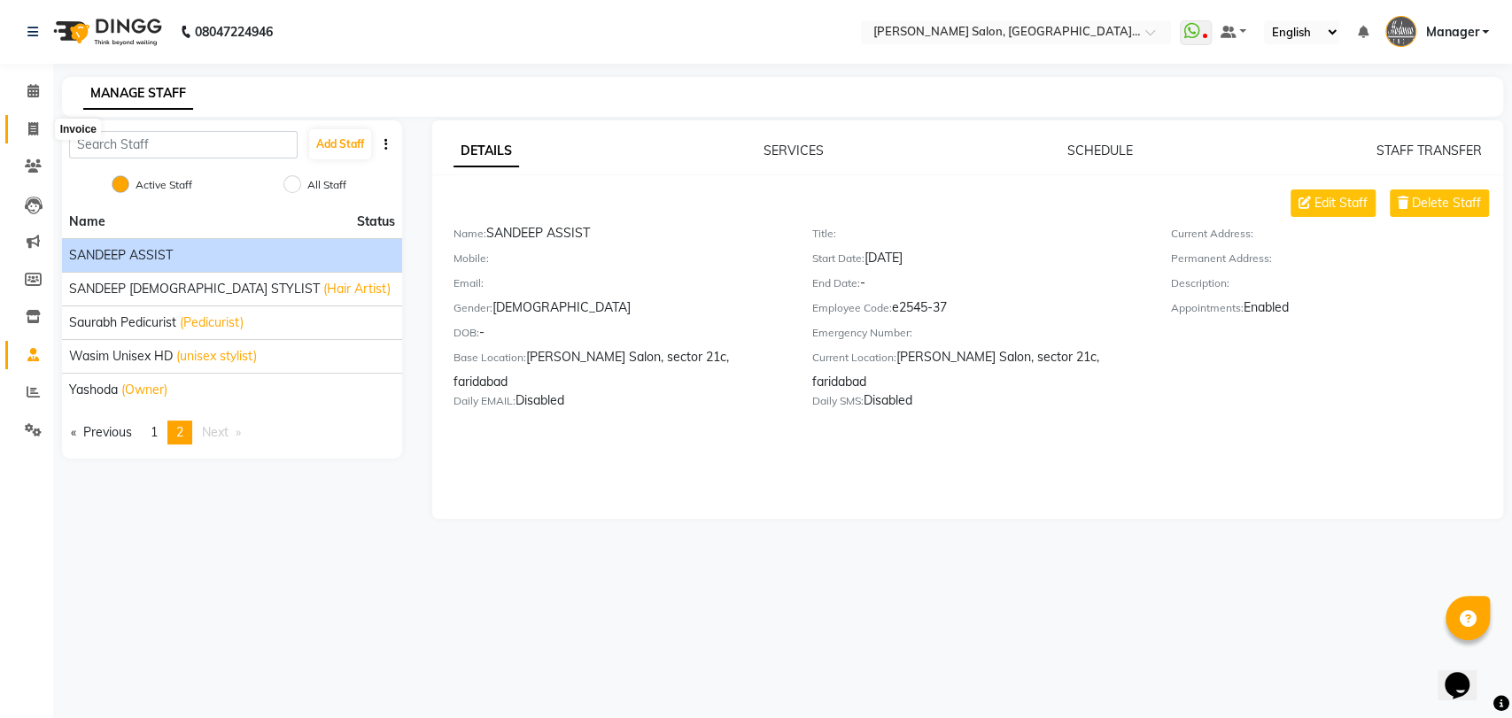
click at [30, 135] on icon at bounding box center [33, 128] width 10 height 13
select select "service"
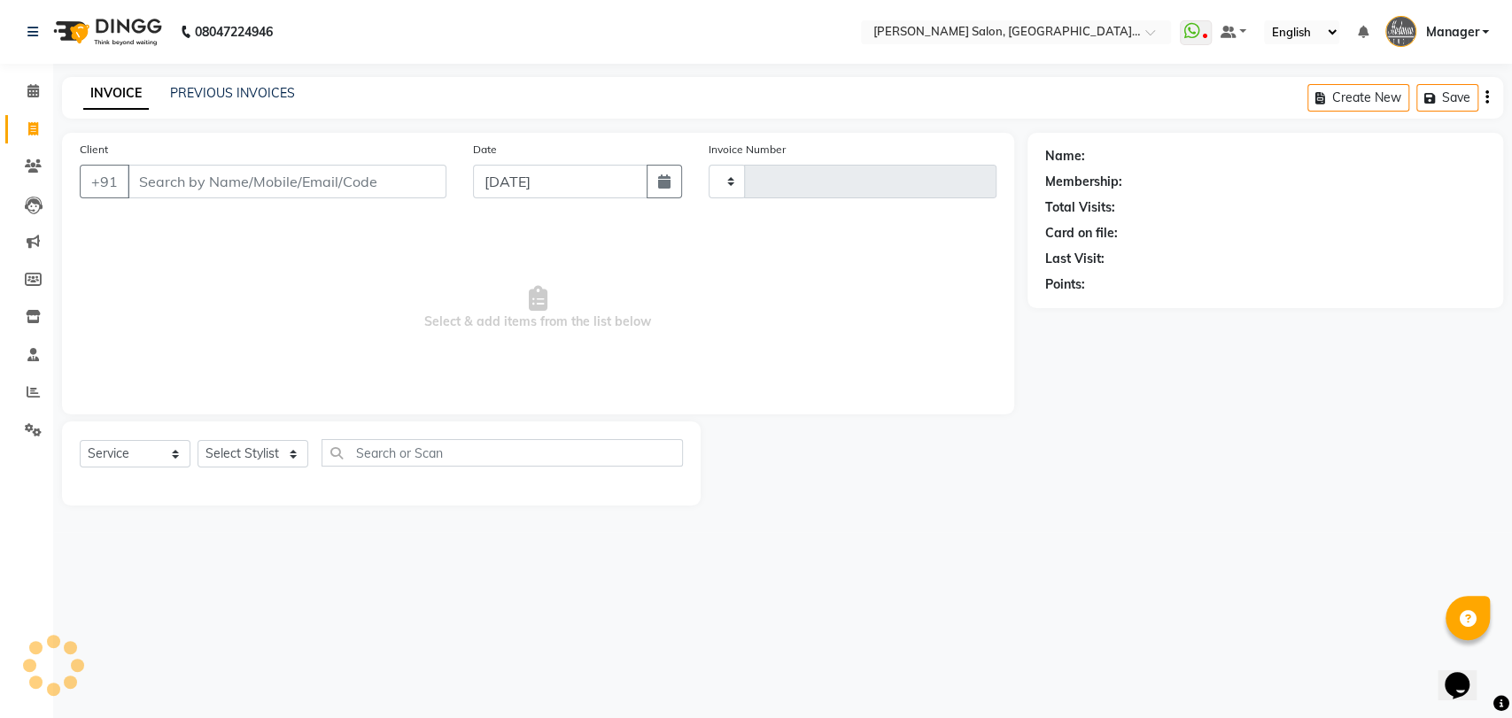
type input "3311"
click at [220, 179] on input "Client" at bounding box center [287, 182] width 319 height 34
select select "5893"
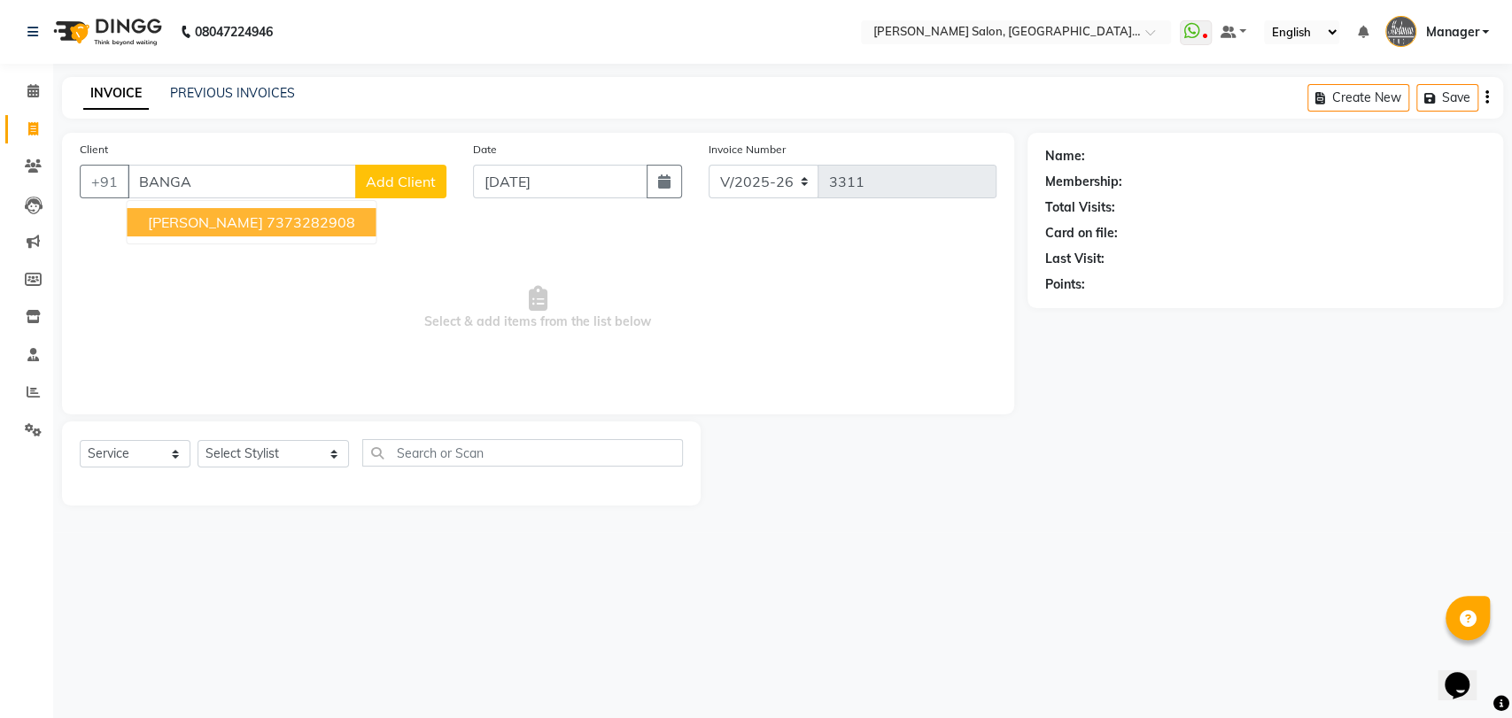
click at [225, 224] on span "[PERSON_NAME]" at bounding box center [205, 222] width 114 height 18
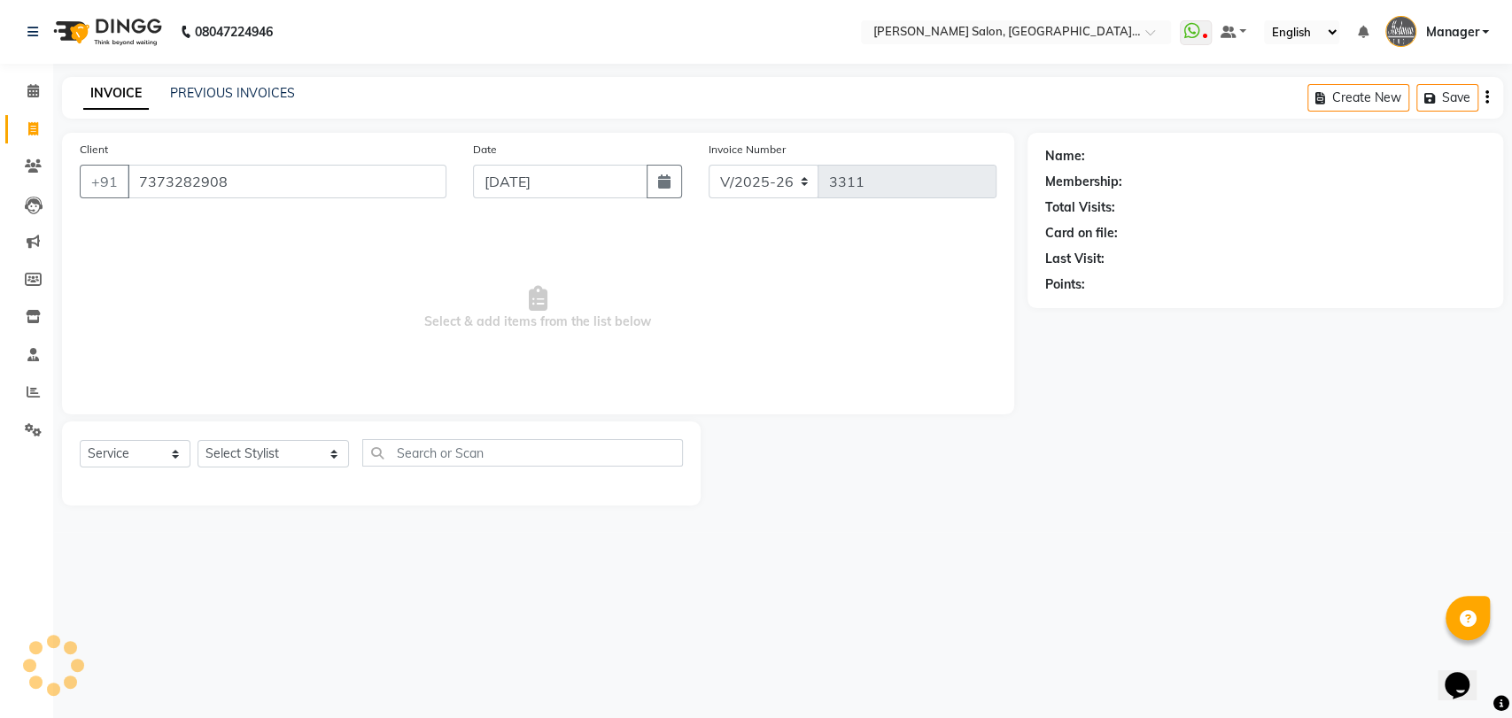
type input "7373282908"
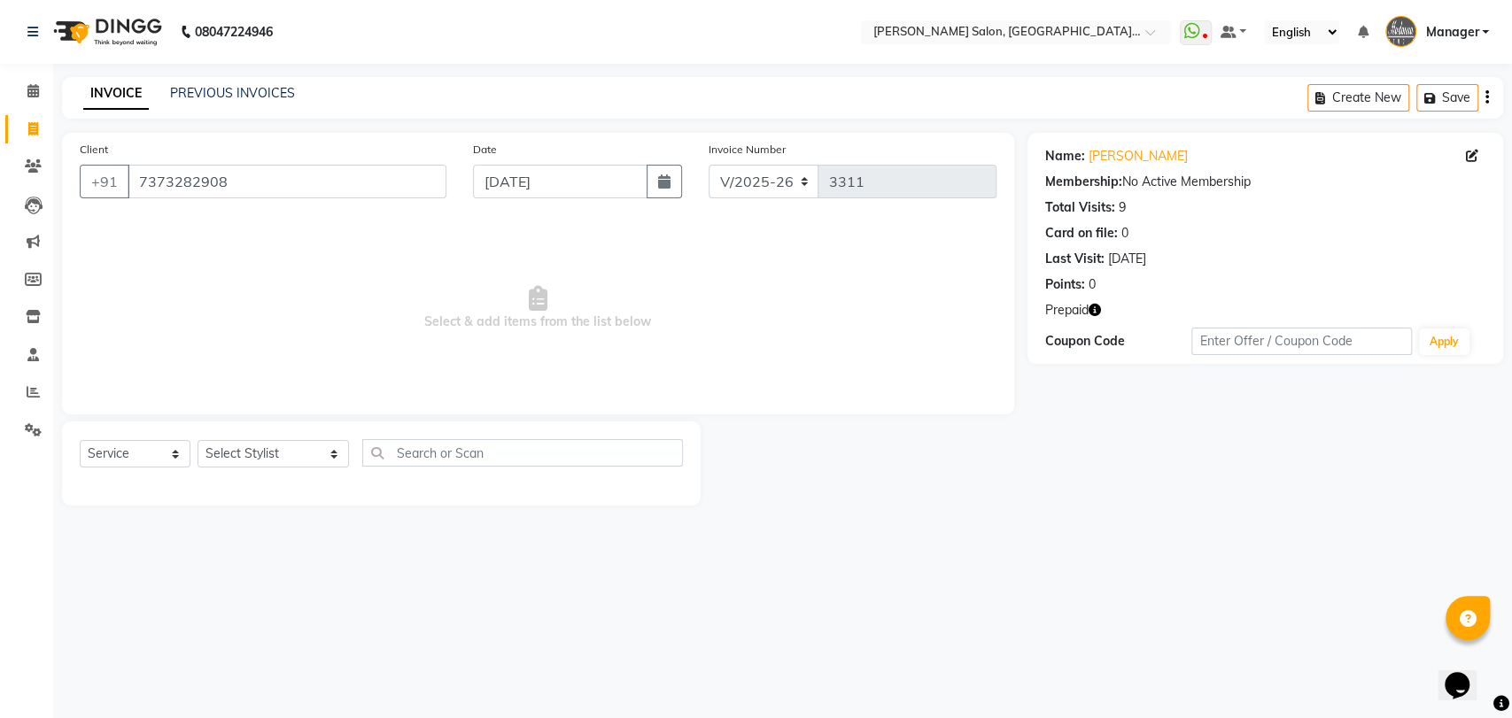
click at [1105, 306] on div "Prepaid" at bounding box center [1265, 310] width 440 height 19
click at [1099, 308] on icon "button" at bounding box center [1094, 310] width 12 height 12
